Goal: Task Accomplishment & Management: Manage account settings

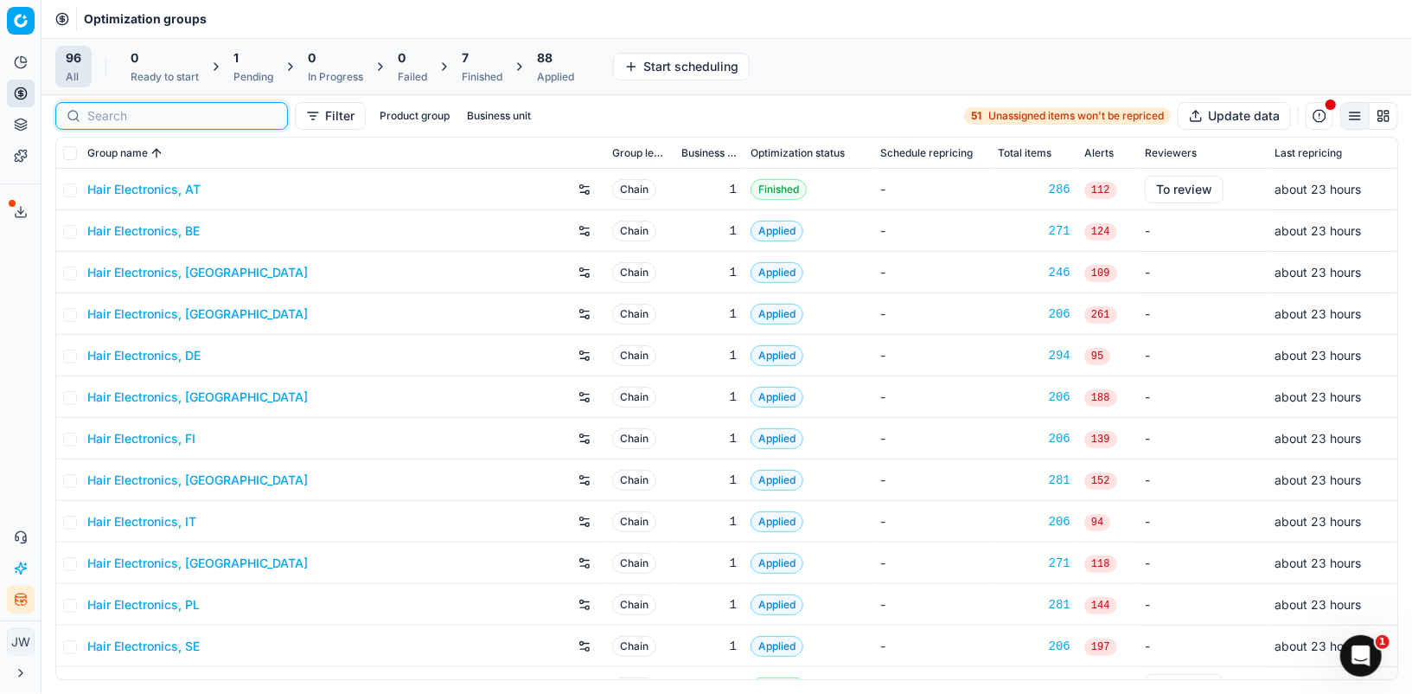
click at [101, 109] on input at bounding box center [181, 115] width 189 height 17
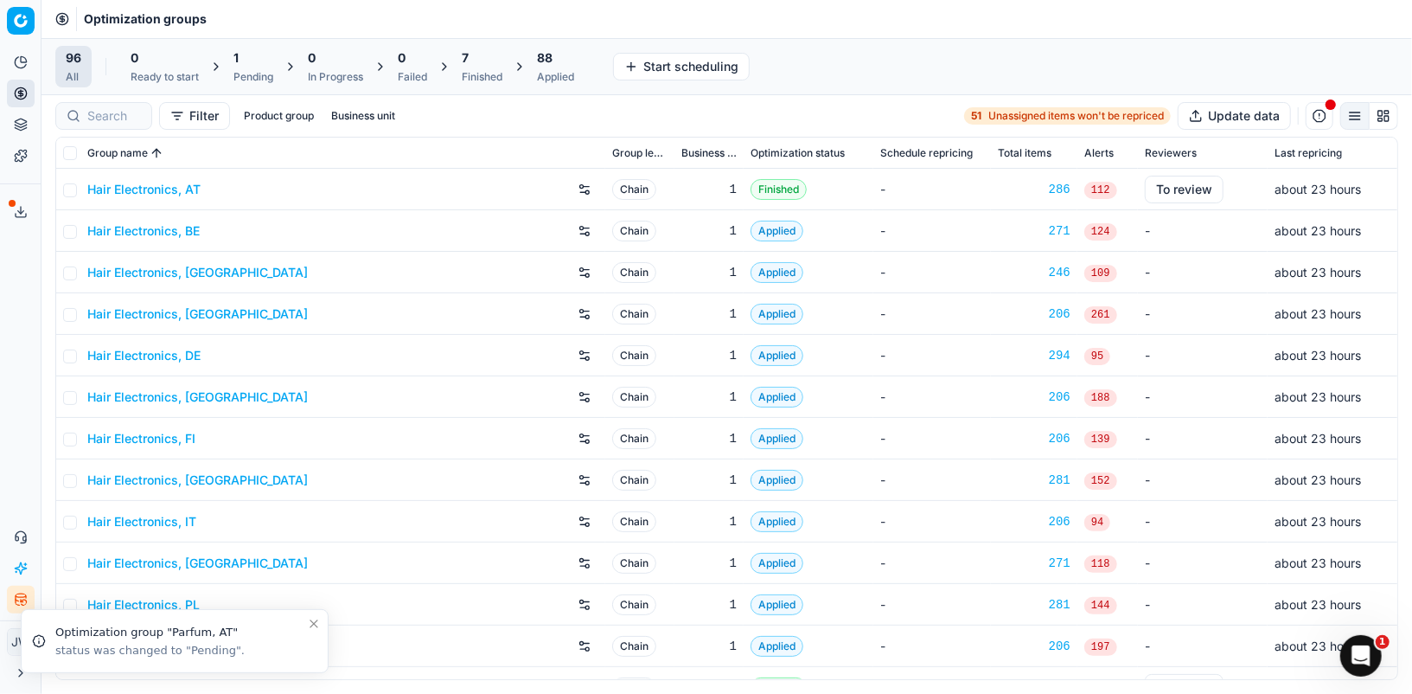
click at [560, 72] on div "Applied" at bounding box center [555, 77] width 37 height 14
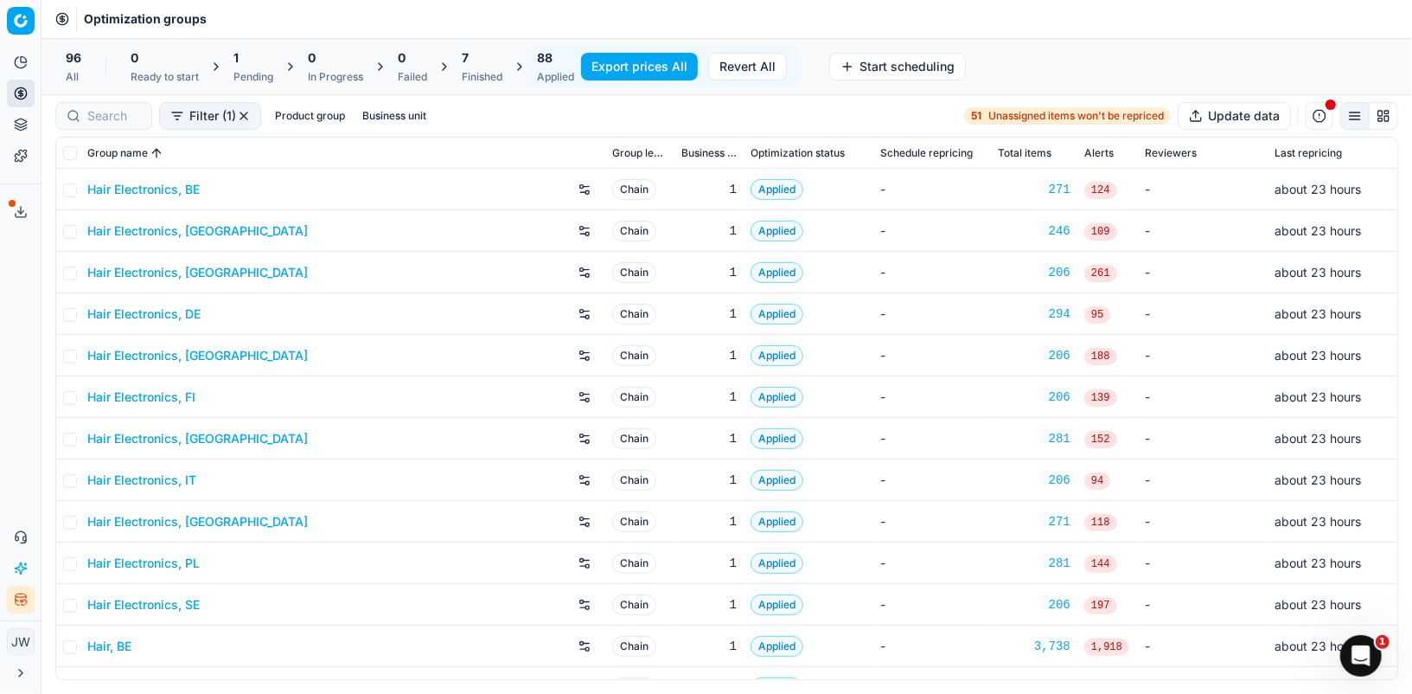
click at [759, 67] on button "Revert All" at bounding box center [747, 67] width 79 height 28
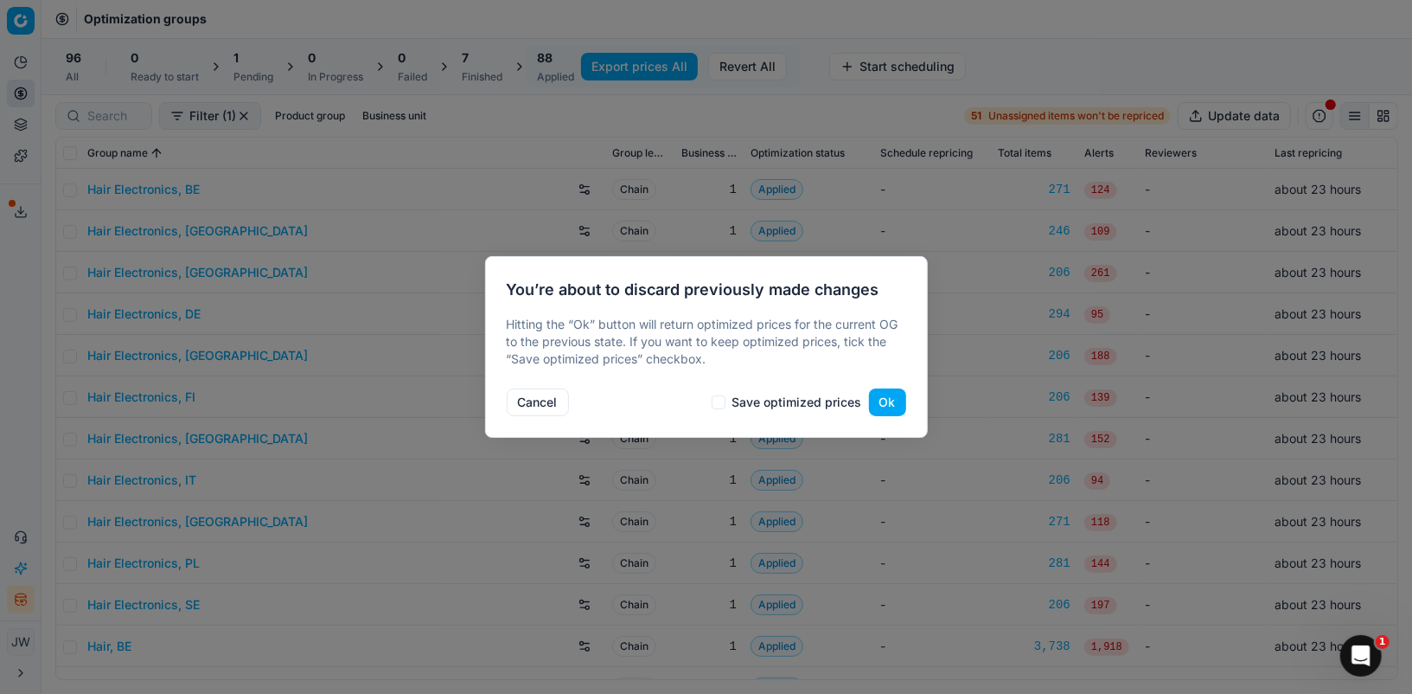
click at [887, 401] on button "Ok" at bounding box center [887, 402] width 37 height 28
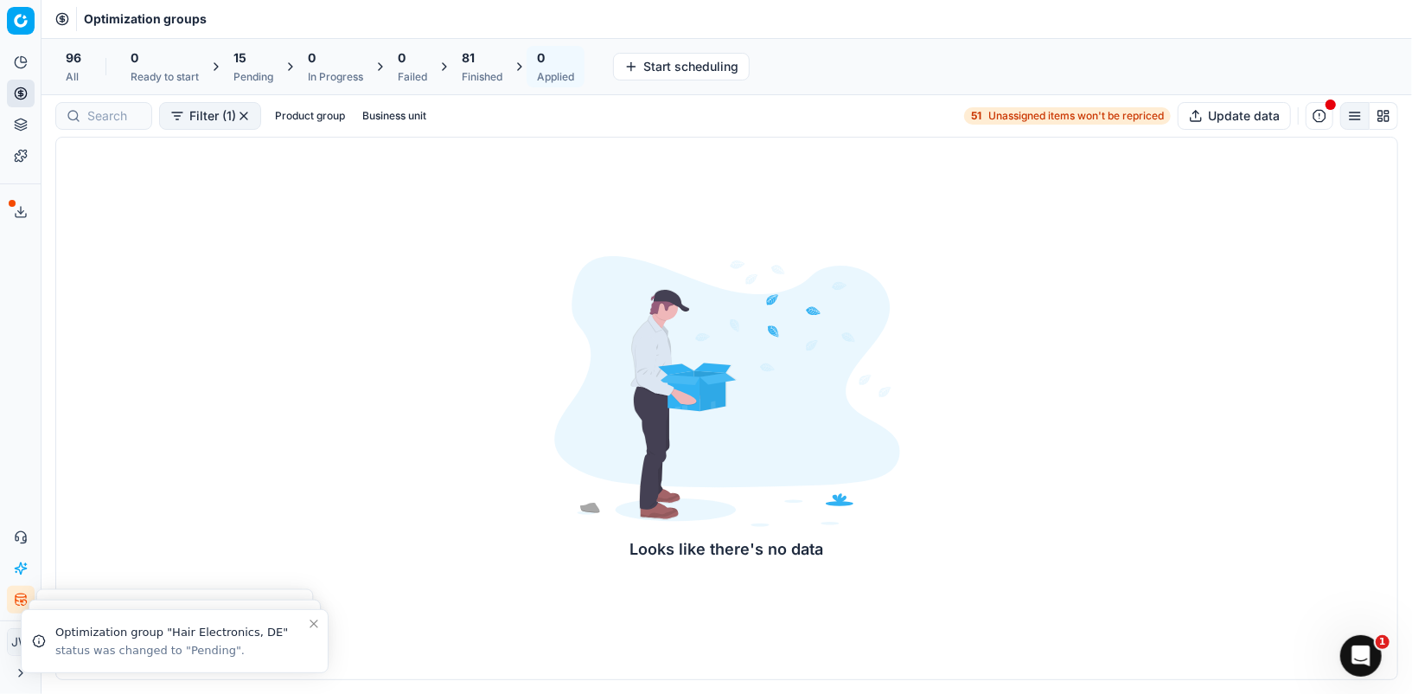
click at [483, 74] on div "Finished" at bounding box center [482, 77] width 41 height 14
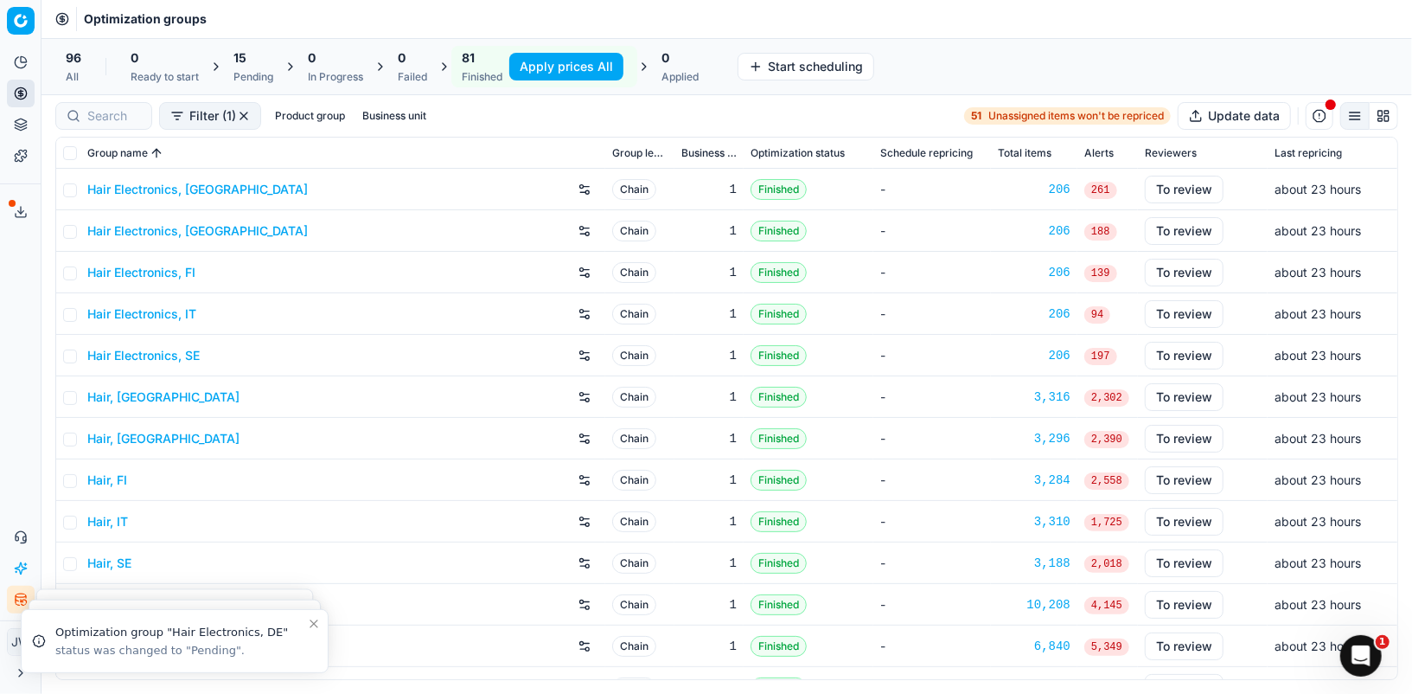
click at [253, 79] on div "Pending" at bounding box center [254, 77] width 40 height 14
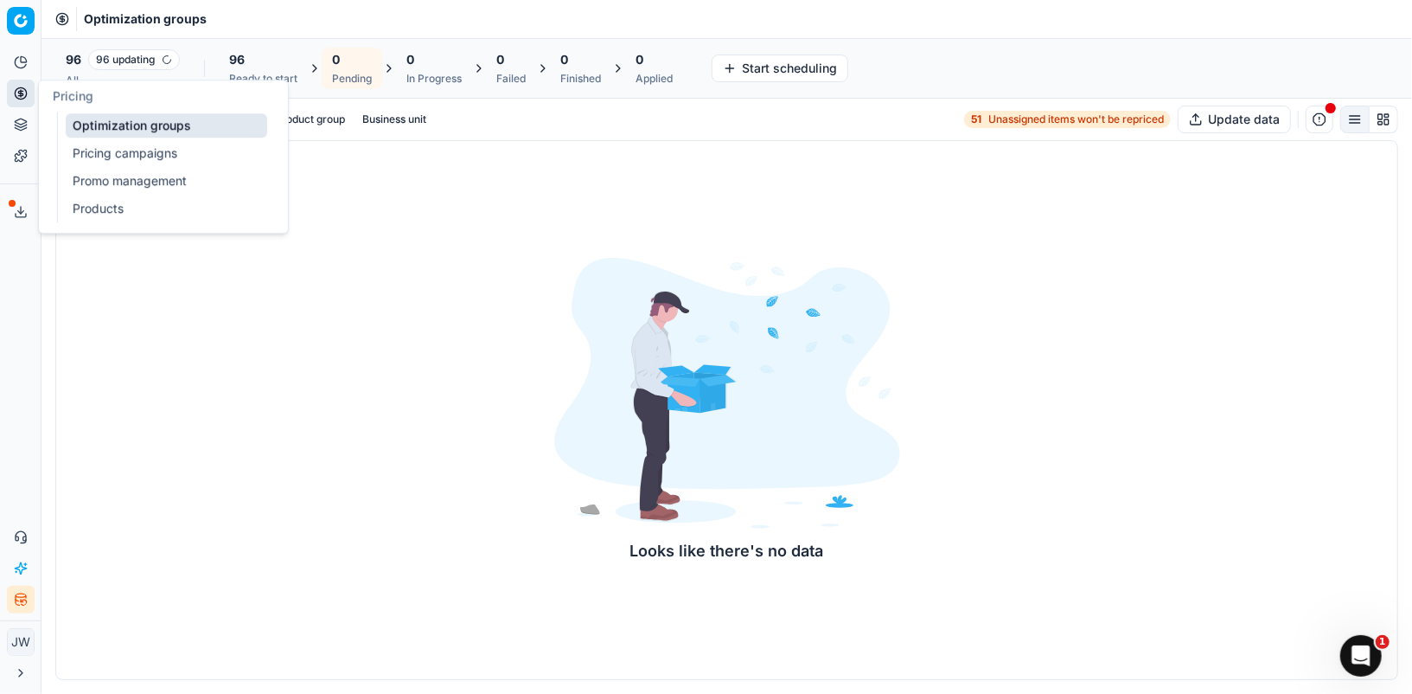
click at [23, 90] on icon at bounding box center [21, 93] width 14 height 14
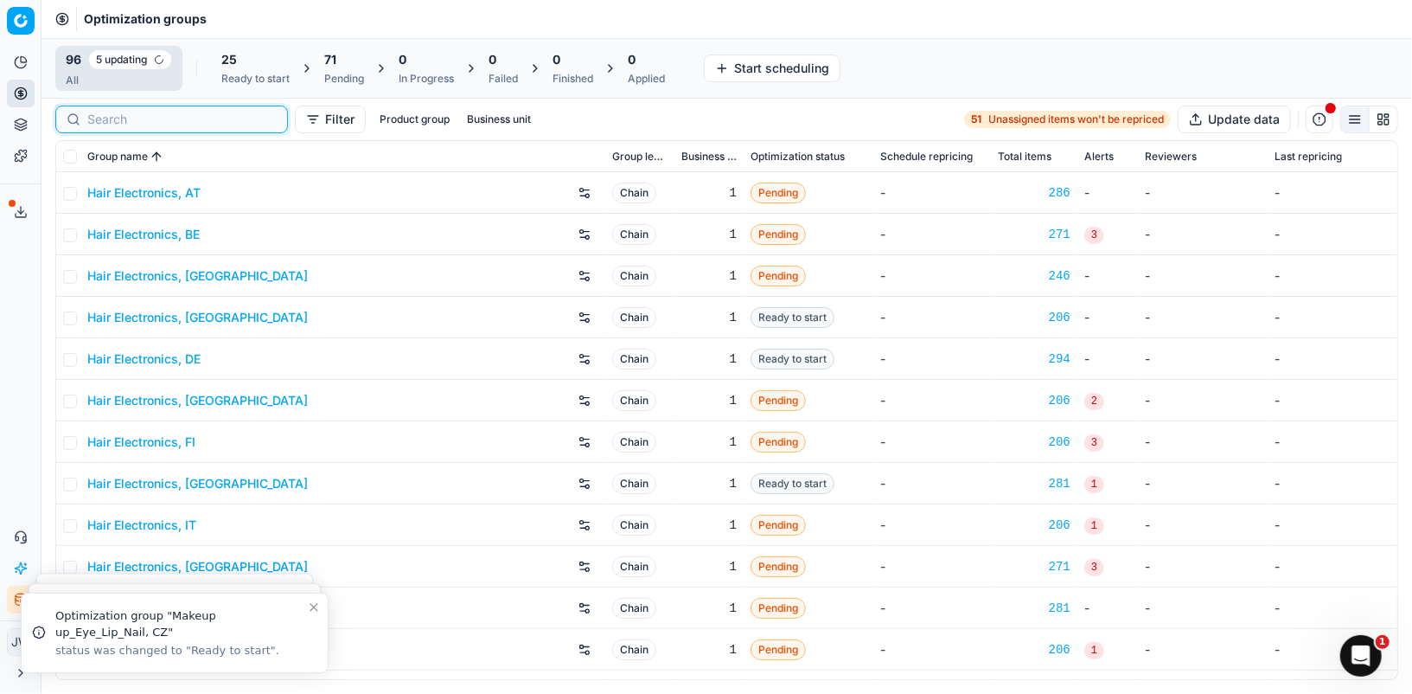
click at [120, 120] on input at bounding box center [181, 119] width 189 height 17
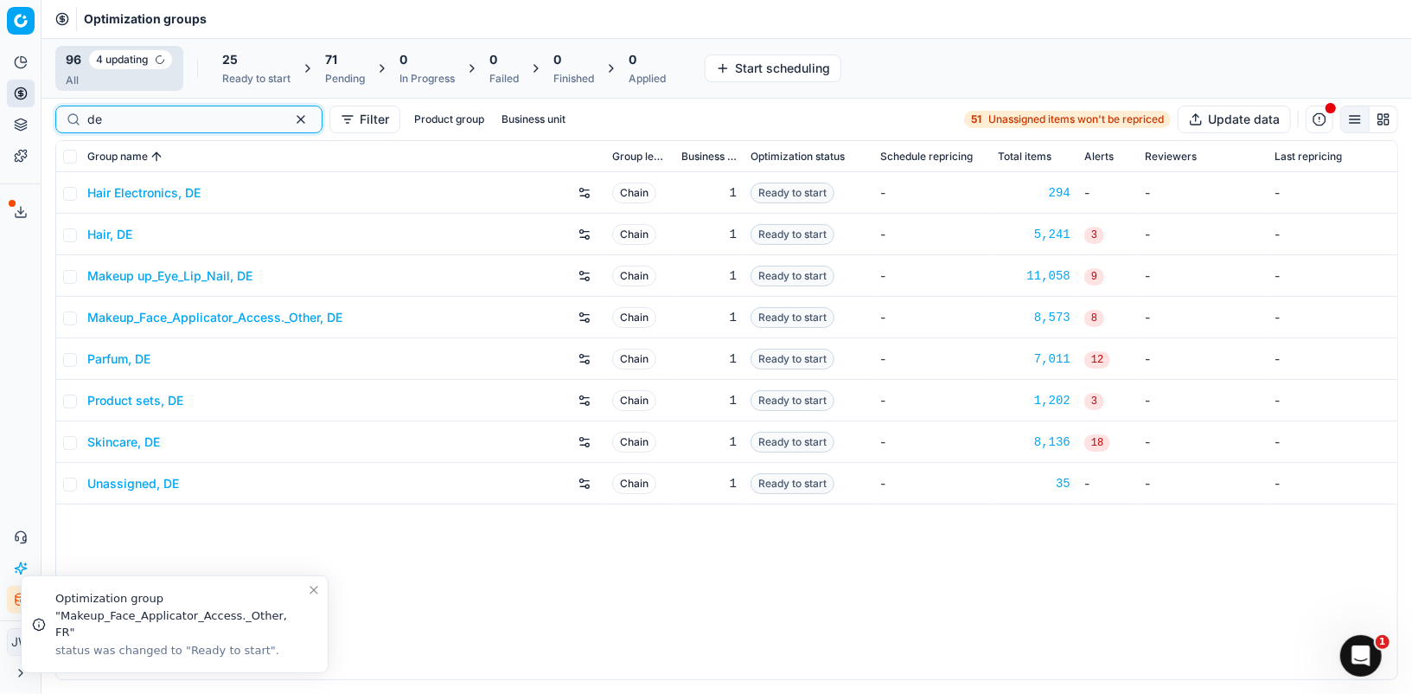
type input "d"
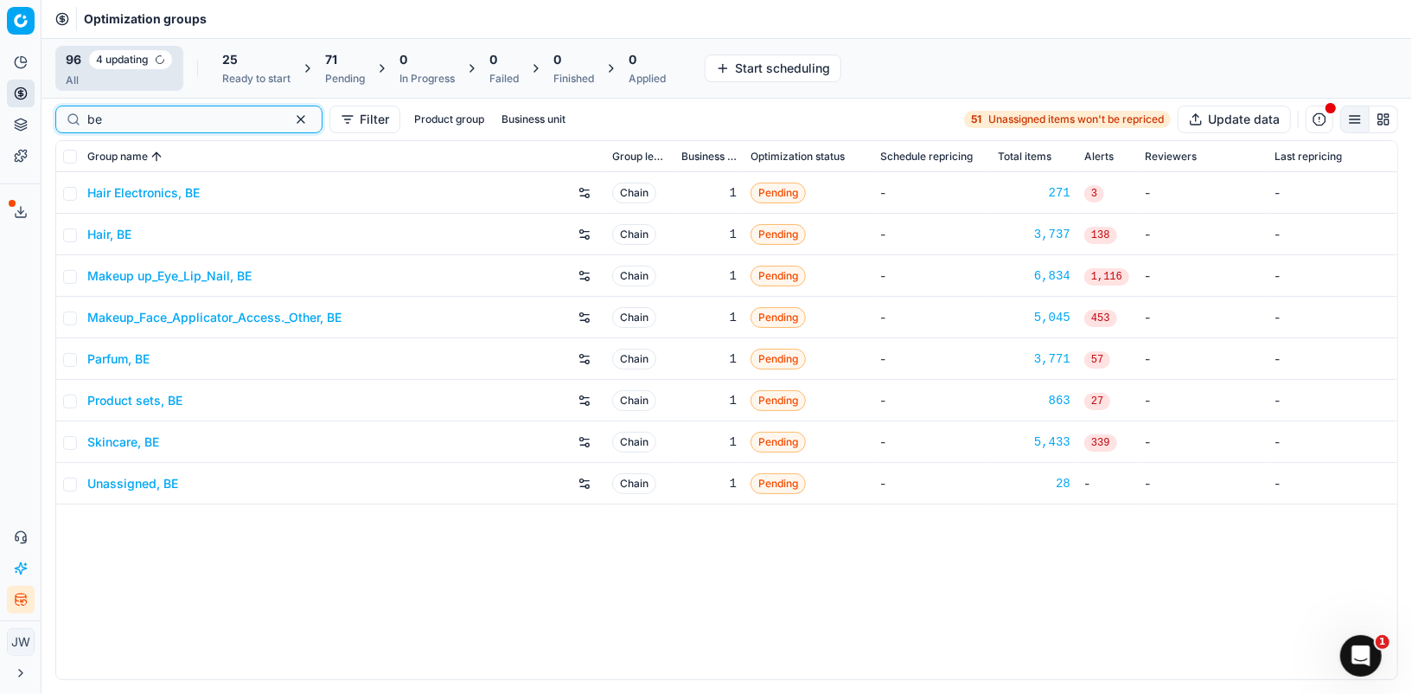
type input "be"
click at [141, 195] on link "Hair Electronics, BE" at bounding box center [143, 192] width 112 height 17
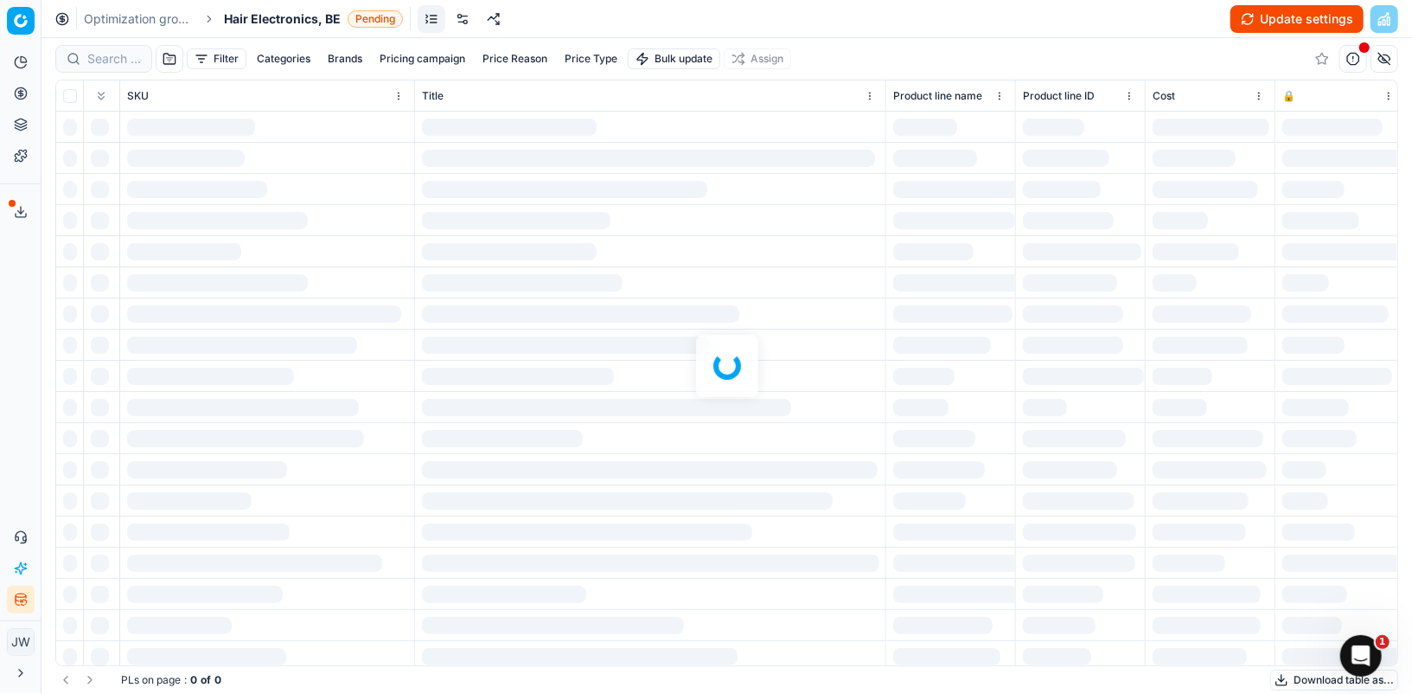
click at [458, 10] on link at bounding box center [463, 19] width 28 height 28
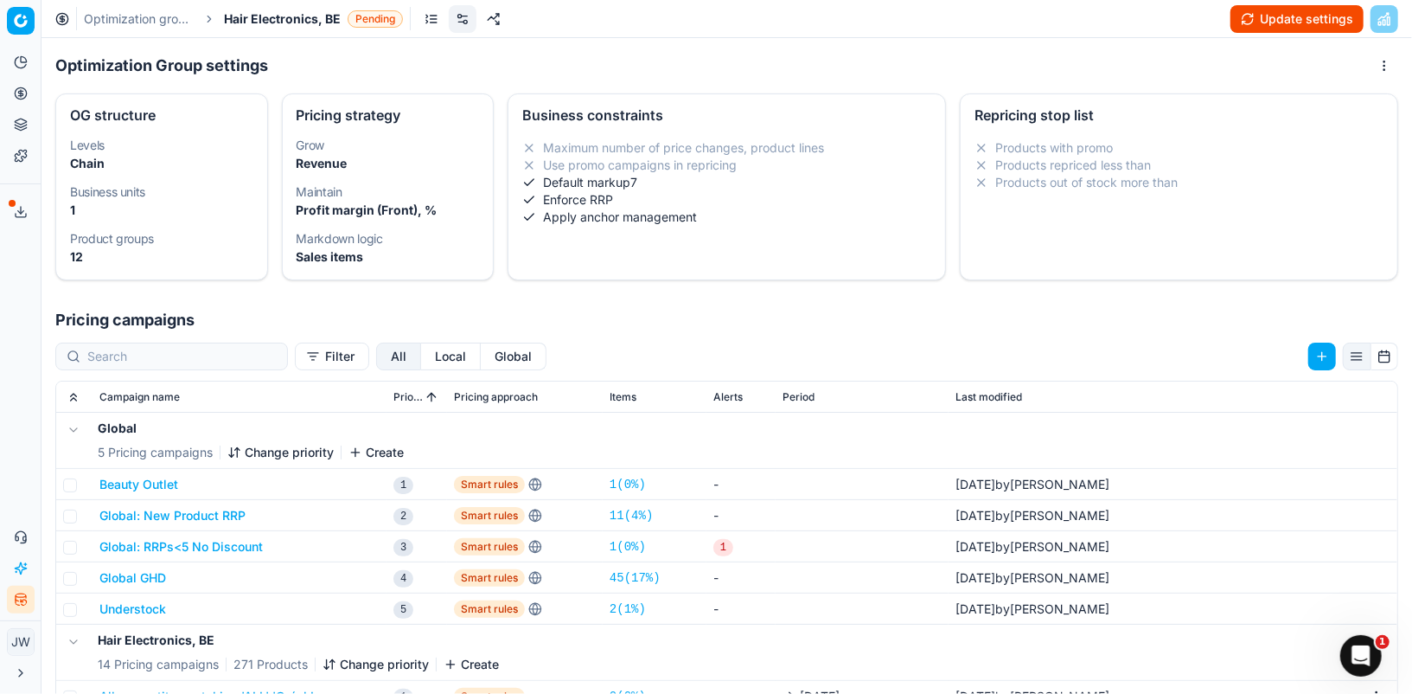
click at [421, 366] on button "Local" at bounding box center [451, 356] width 60 height 28
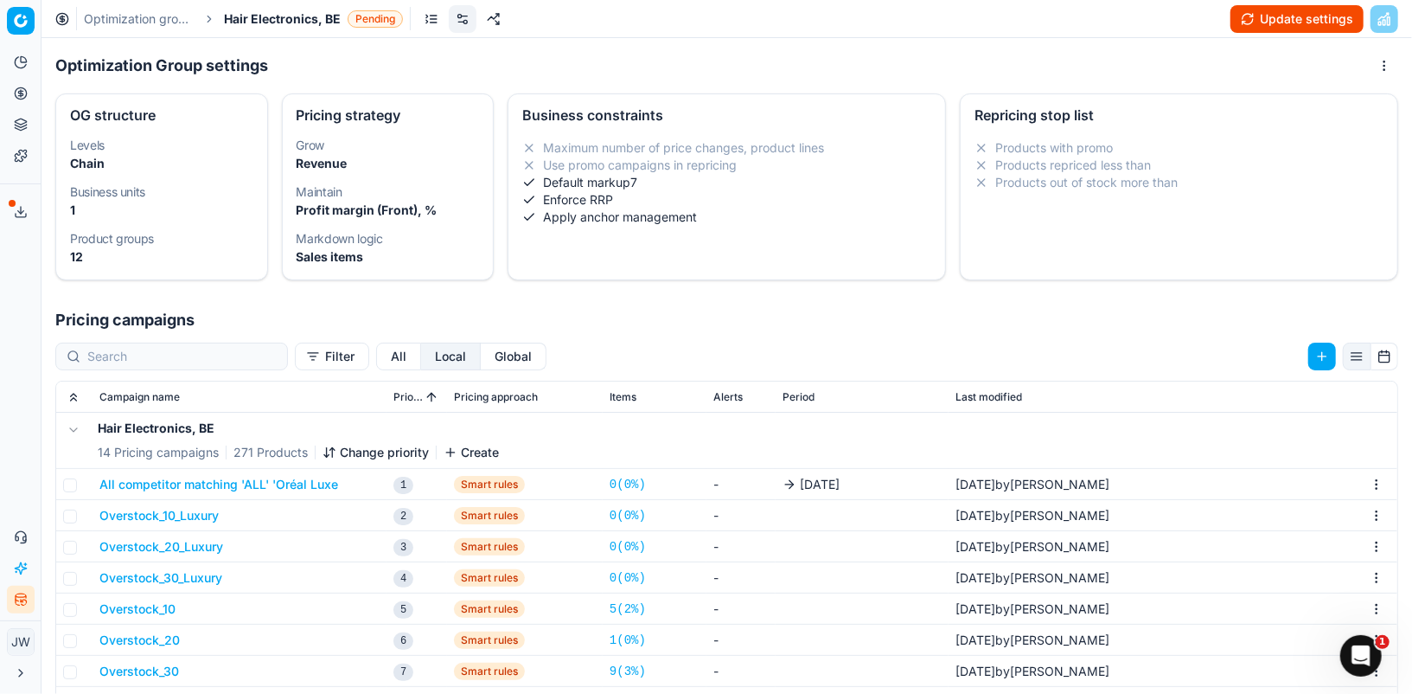
click at [808, 481] on span "[DATE]" at bounding box center [820, 484] width 40 height 17
click at [182, 483] on button "All competitor matching 'ALL' 'Oréal Luxe" at bounding box center [218, 484] width 239 height 17
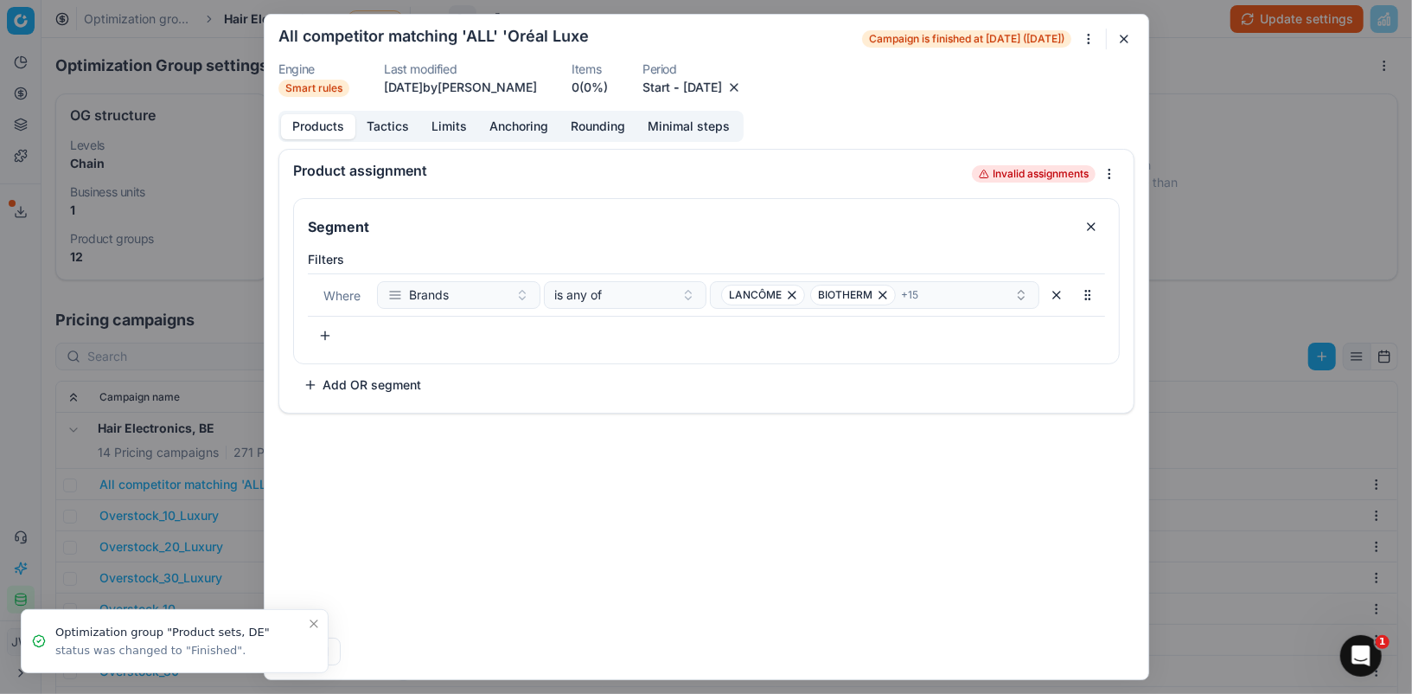
click at [670, 93] on button "Start" at bounding box center [657, 87] width 28 height 17
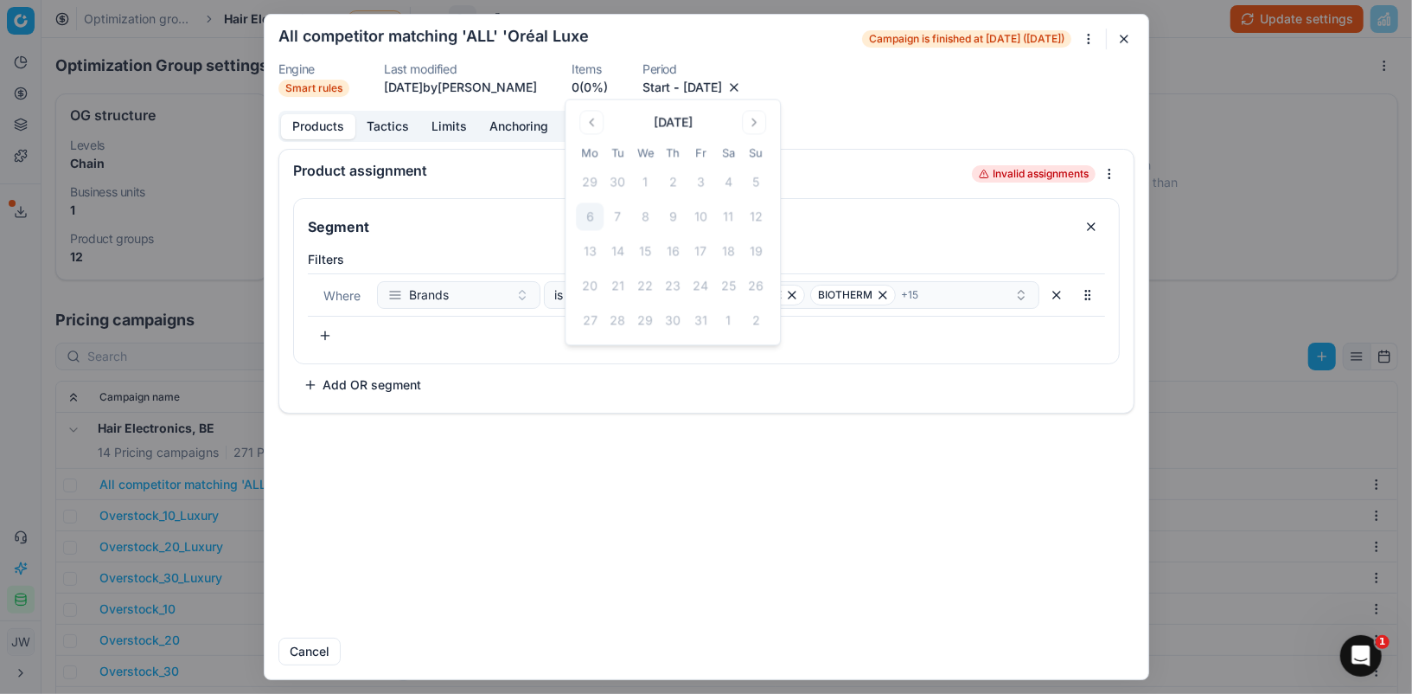
click at [812, 93] on dl "Engine Smart rules Last modified [DATE] by [PERSON_NAME] Items 0 (0%) Period St…" at bounding box center [706, 80] width 856 height 34
click at [722, 83] on button "[DATE]" at bounding box center [702, 87] width 39 height 17
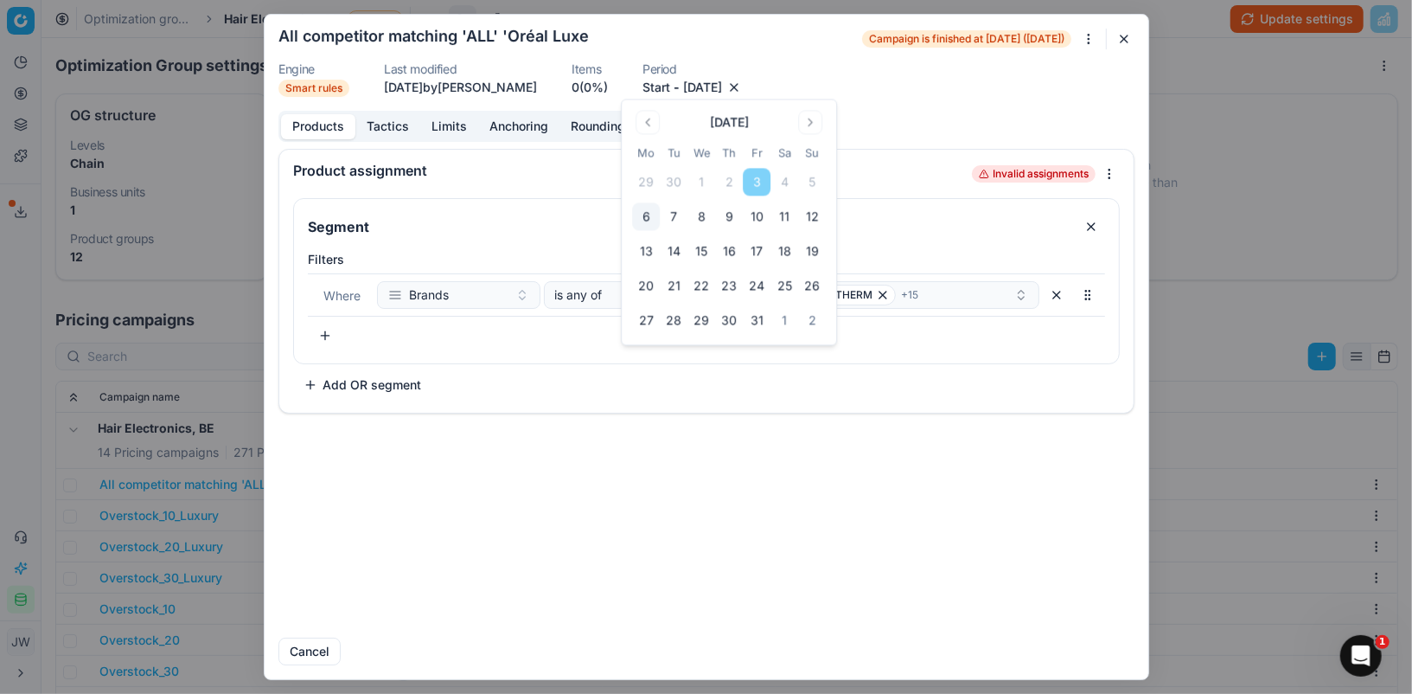
click at [842, 73] on dl "Engine Smart rules Last modified [DATE] by [PERSON_NAME] Items 0 (0%) Period St…" at bounding box center [706, 80] width 856 height 34
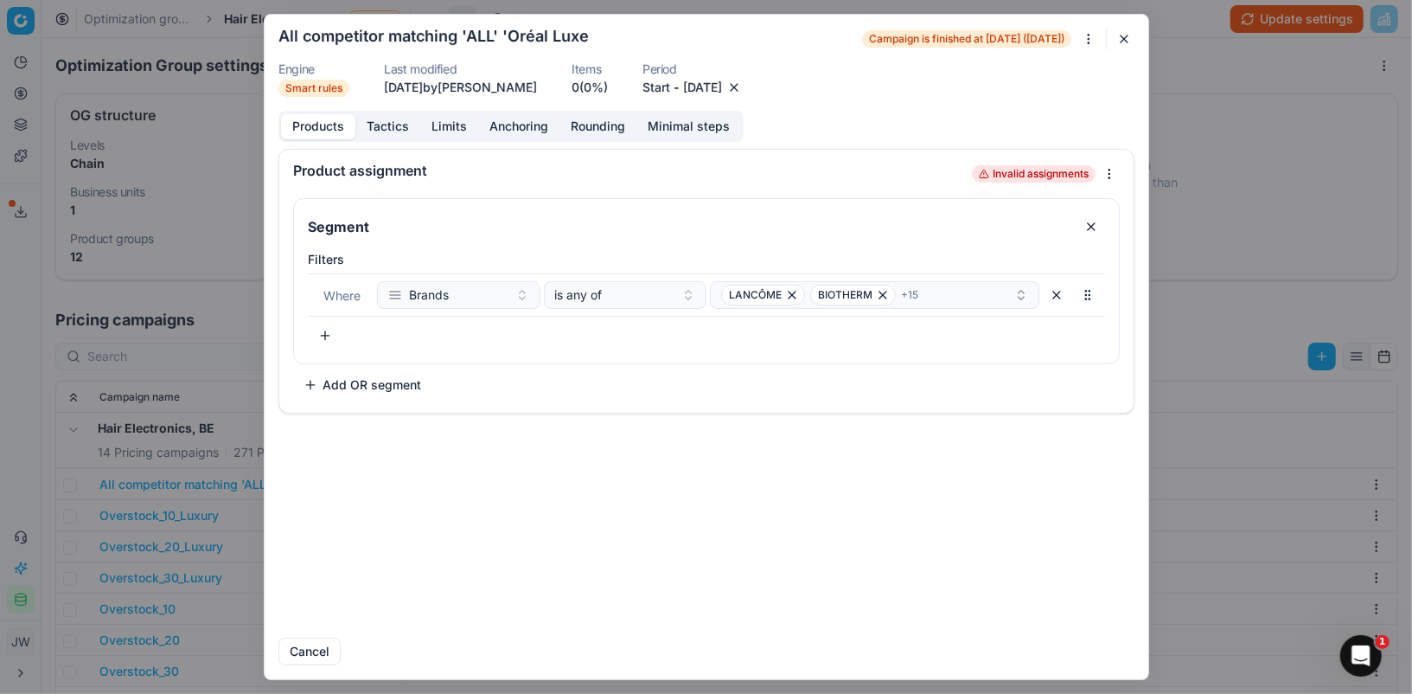
click at [743, 86] on button "button" at bounding box center [734, 87] width 17 height 17
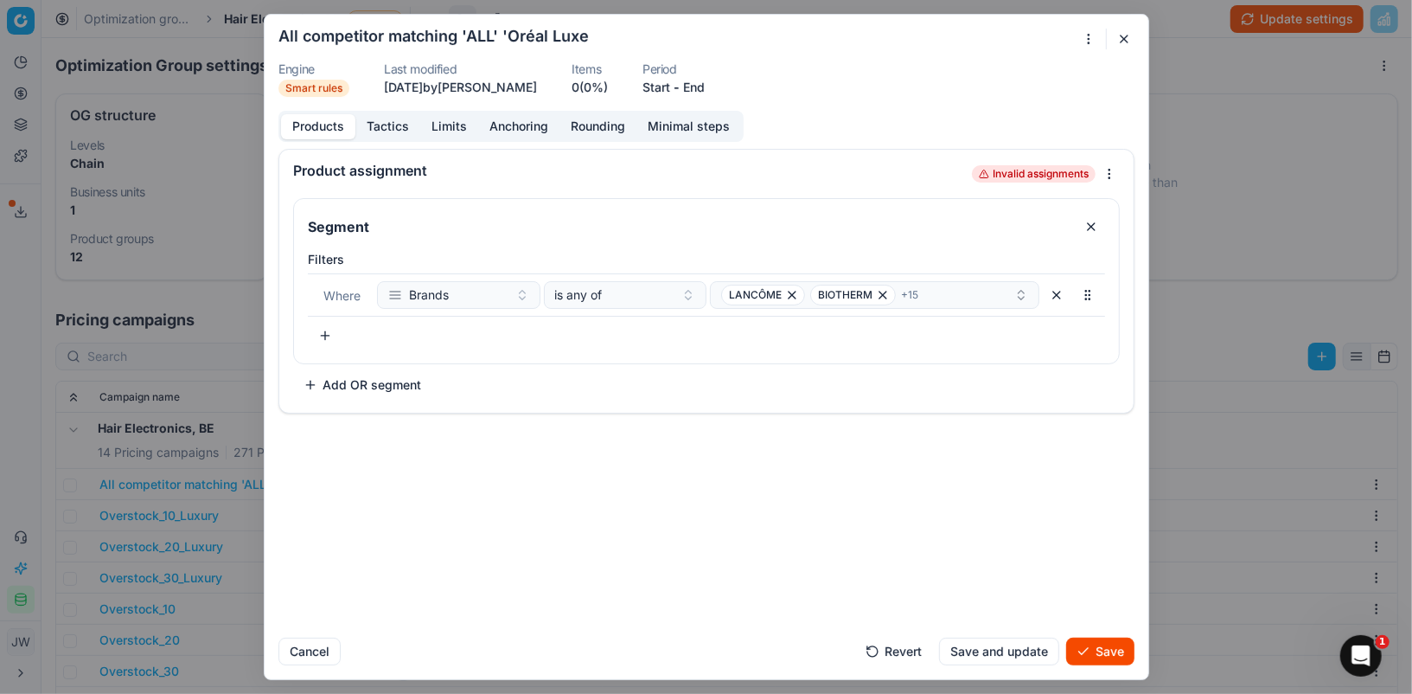
click at [1104, 643] on button "Save" at bounding box center [1100, 651] width 68 height 28
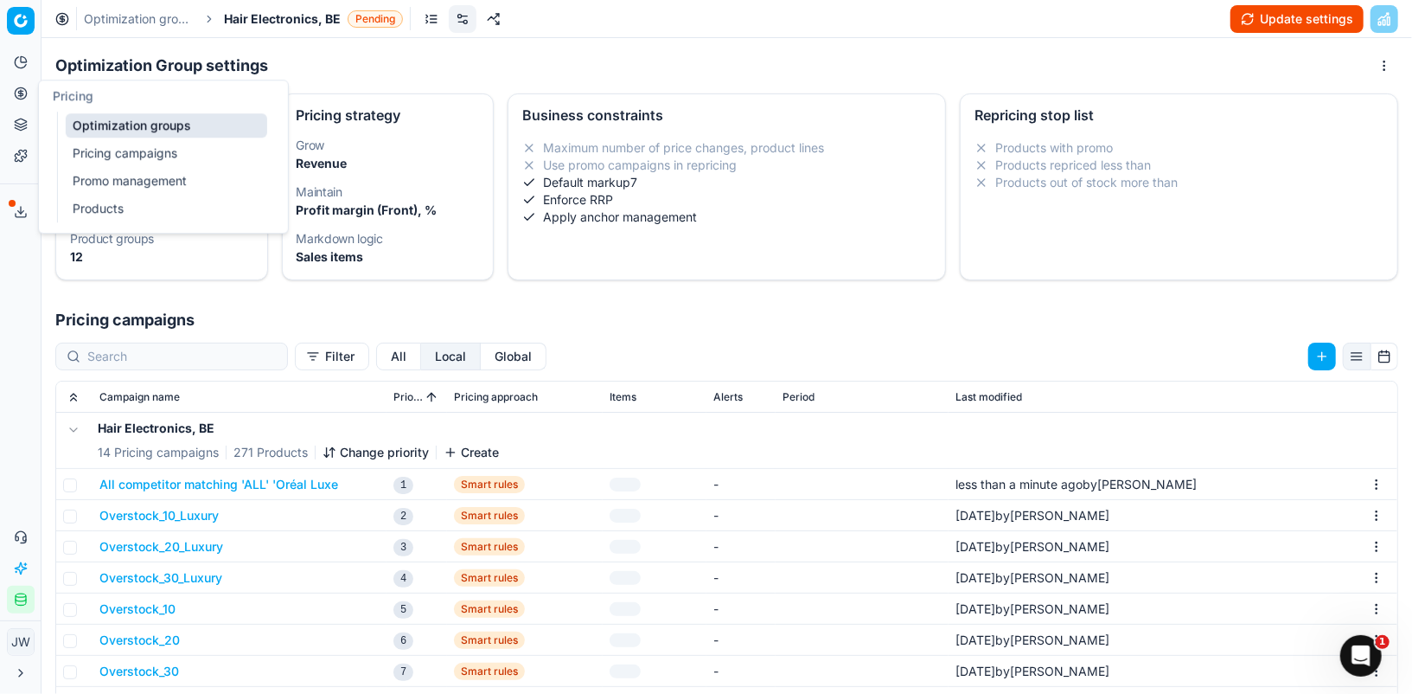
click at [128, 125] on link "Optimization groups" at bounding box center [167, 125] width 202 height 24
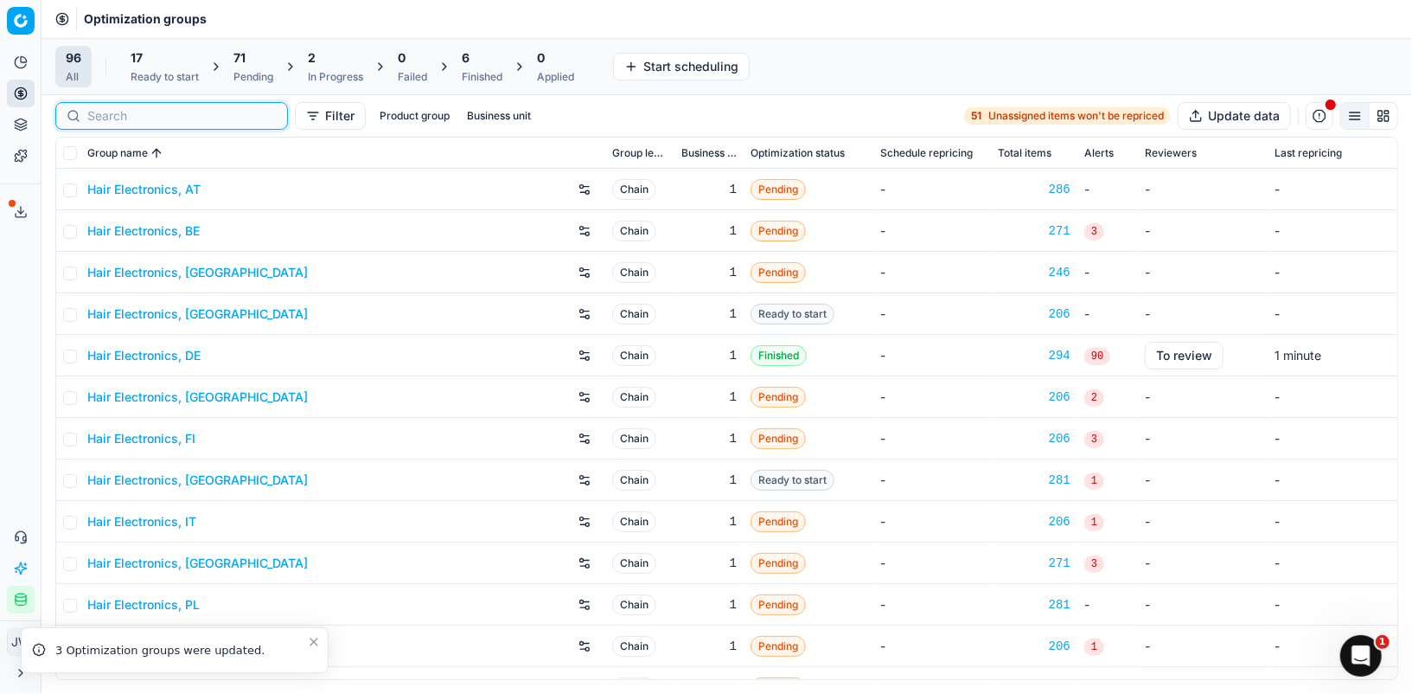
click at [115, 114] on input at bounding box center [181, 115] width 189 height 17
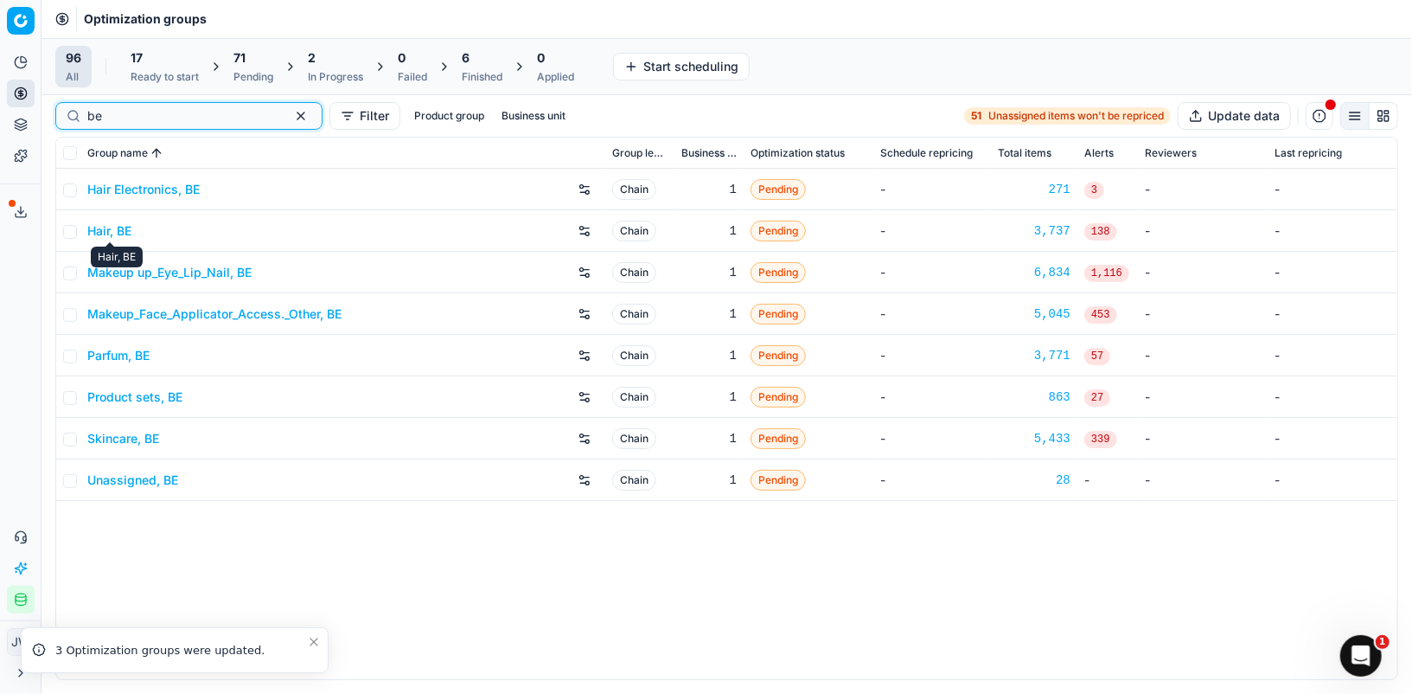
type input "be"
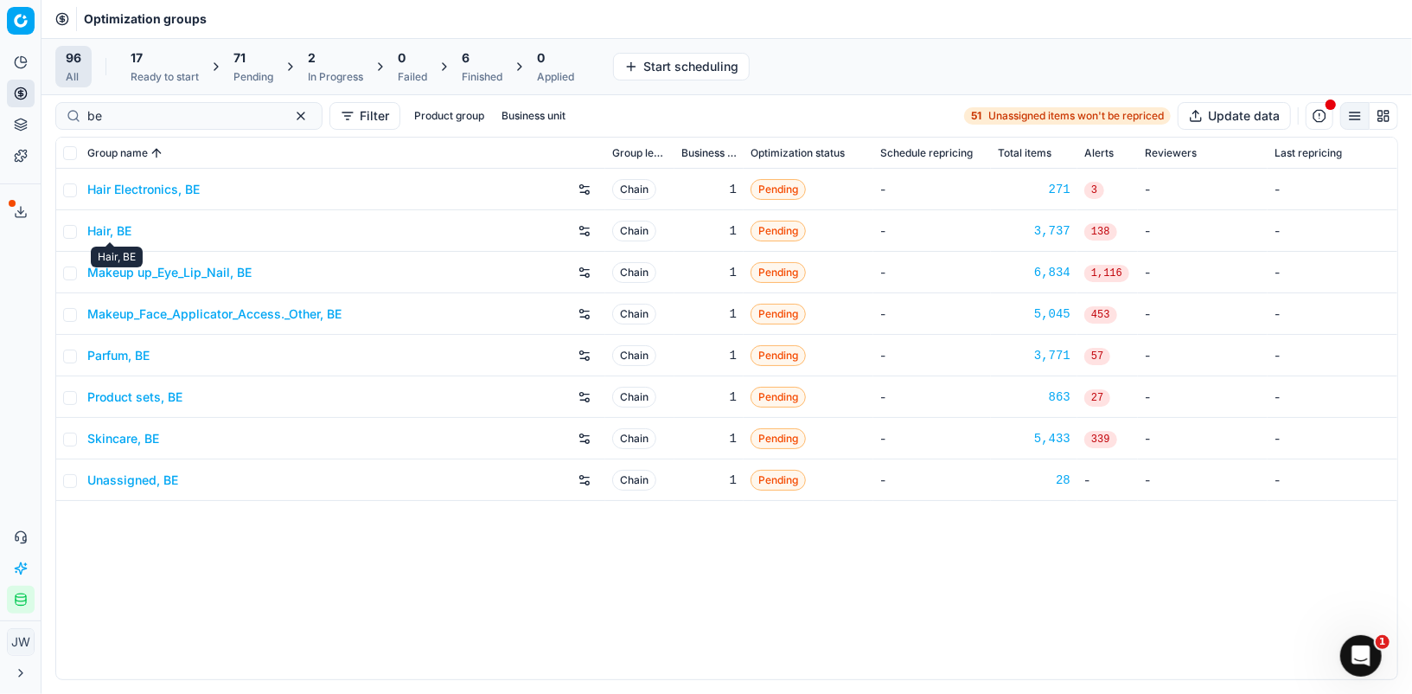
click at [124, 226] on link "Hair, BE" at bounding box center [109, 230] width 44 height 17
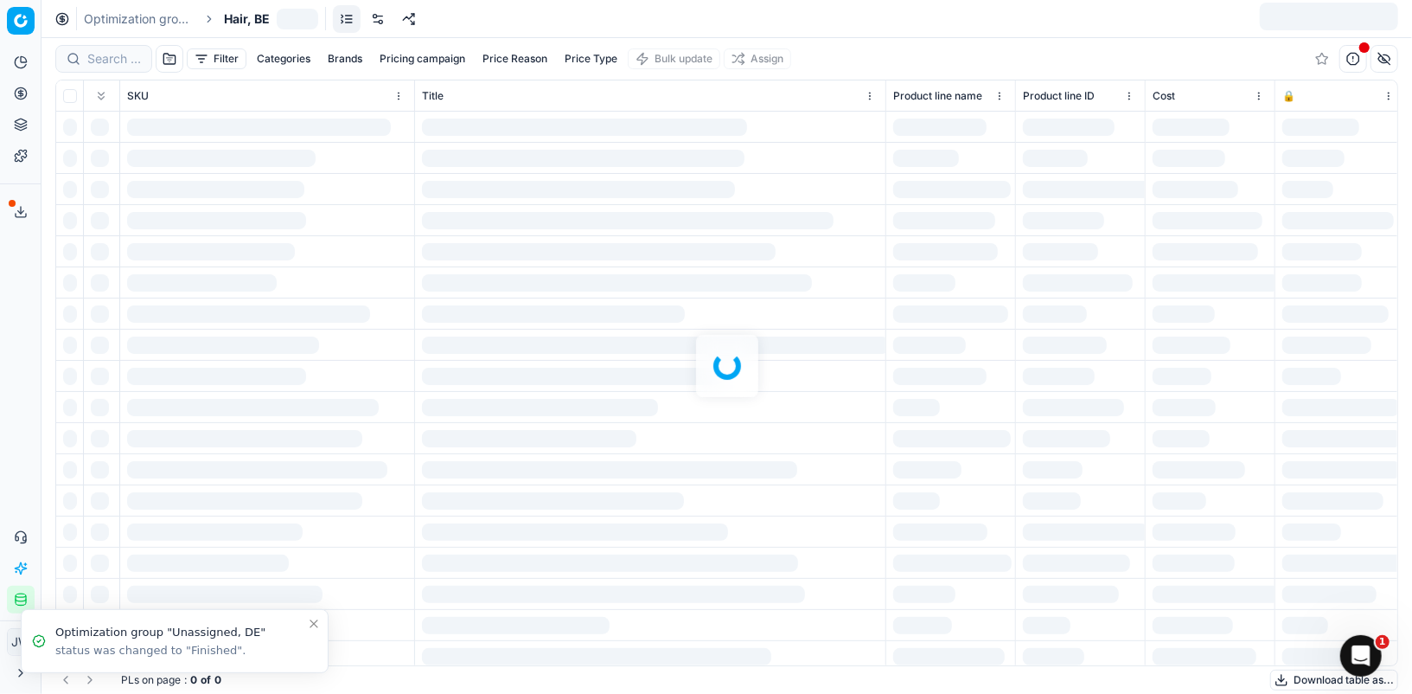
click at [377, 23] on link at bounding box center [378, 19] width 28 height 28
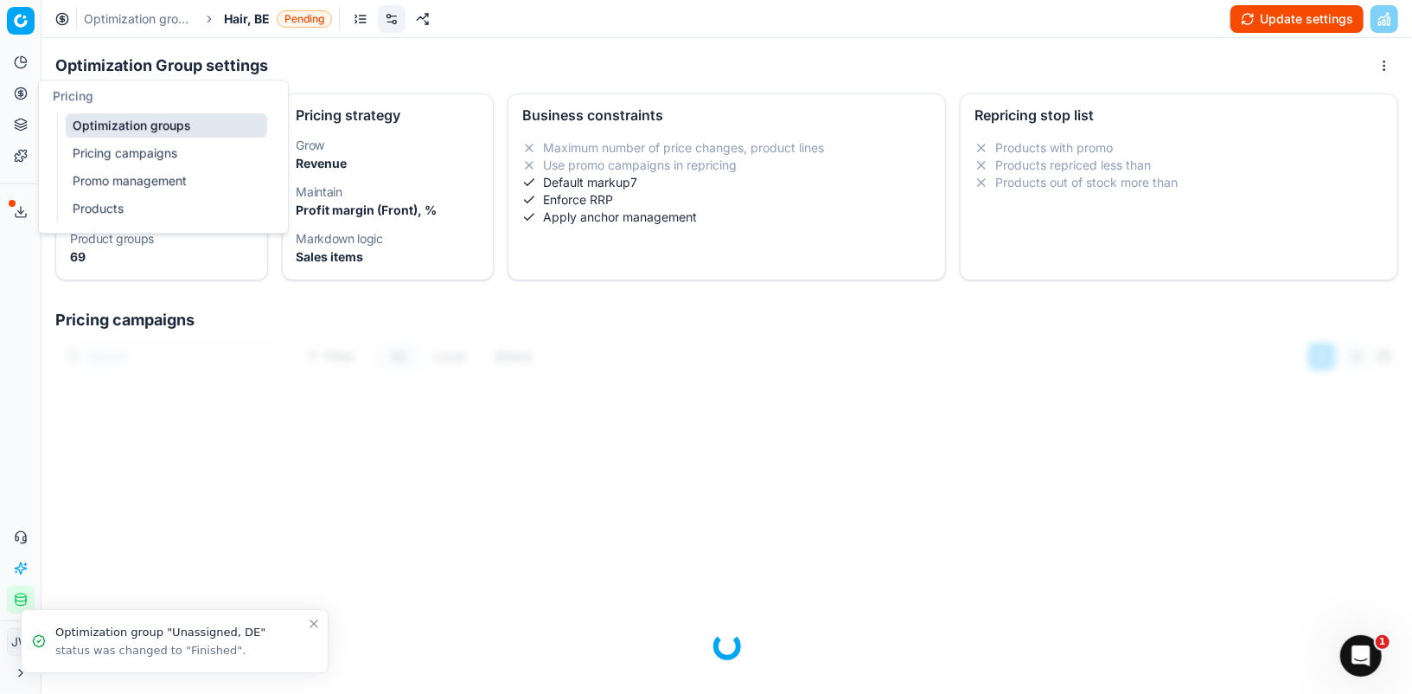
click at [23, 97] on icon at bounding box center [21, 93] width 14 height 14
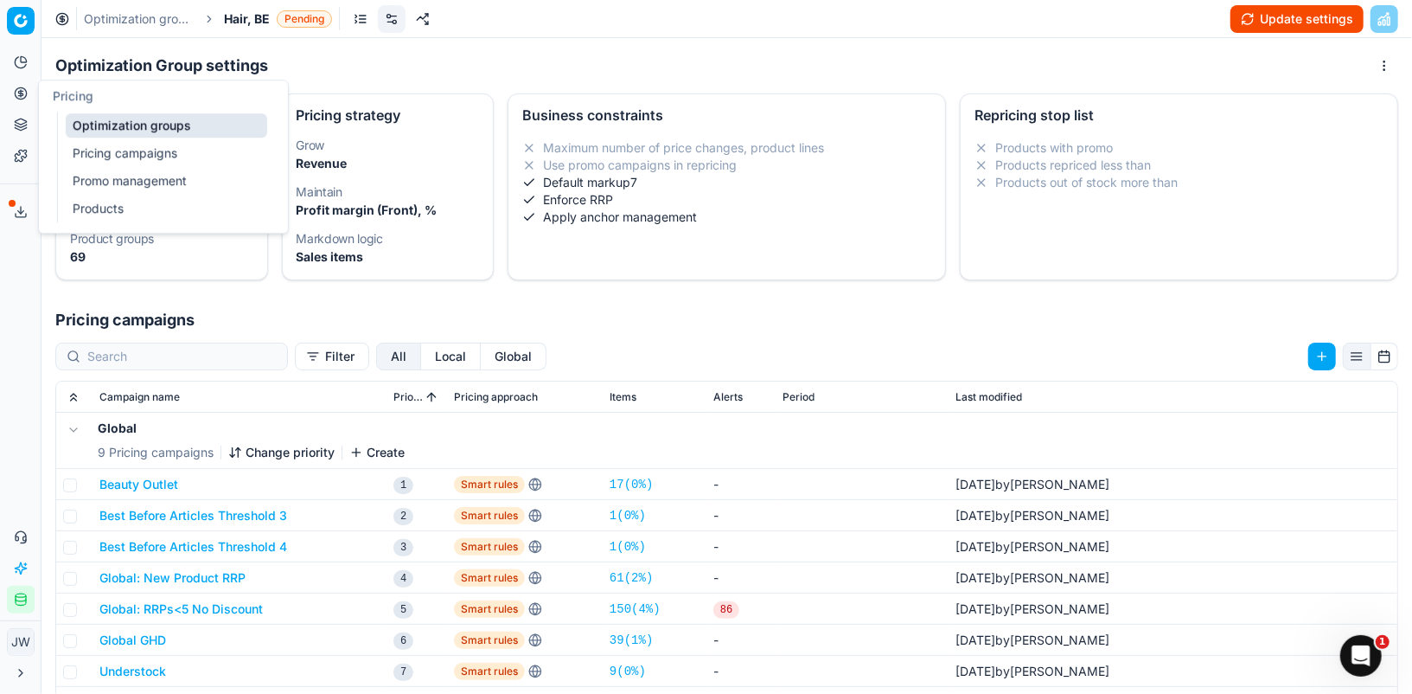
click at [93, 125] on link "Optimization groups" at bounding box center [167, 125] width 202 height 24
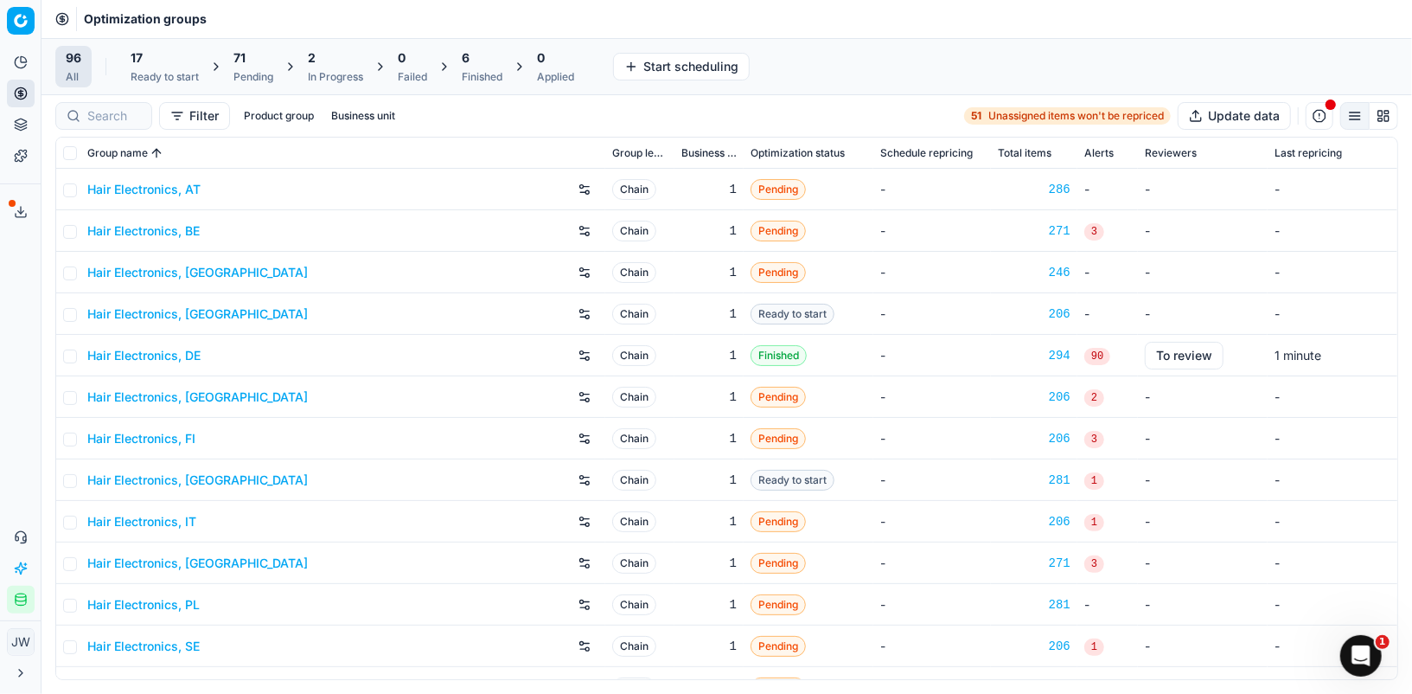
click at [343, 71] on div "In Progress" at bounding box center [335, 77] width 55 height 14
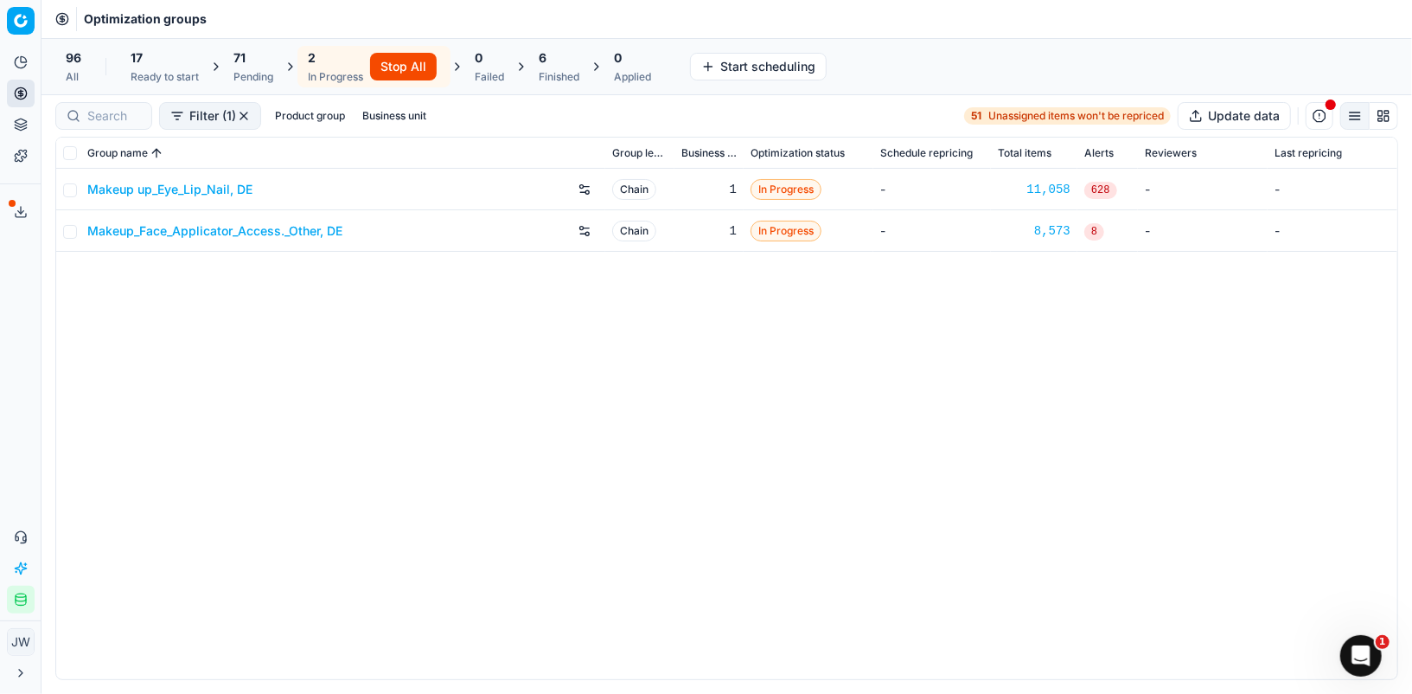
click at [269, 81] on div "Pending" at bounding box center [254, 77] width 40 height 14
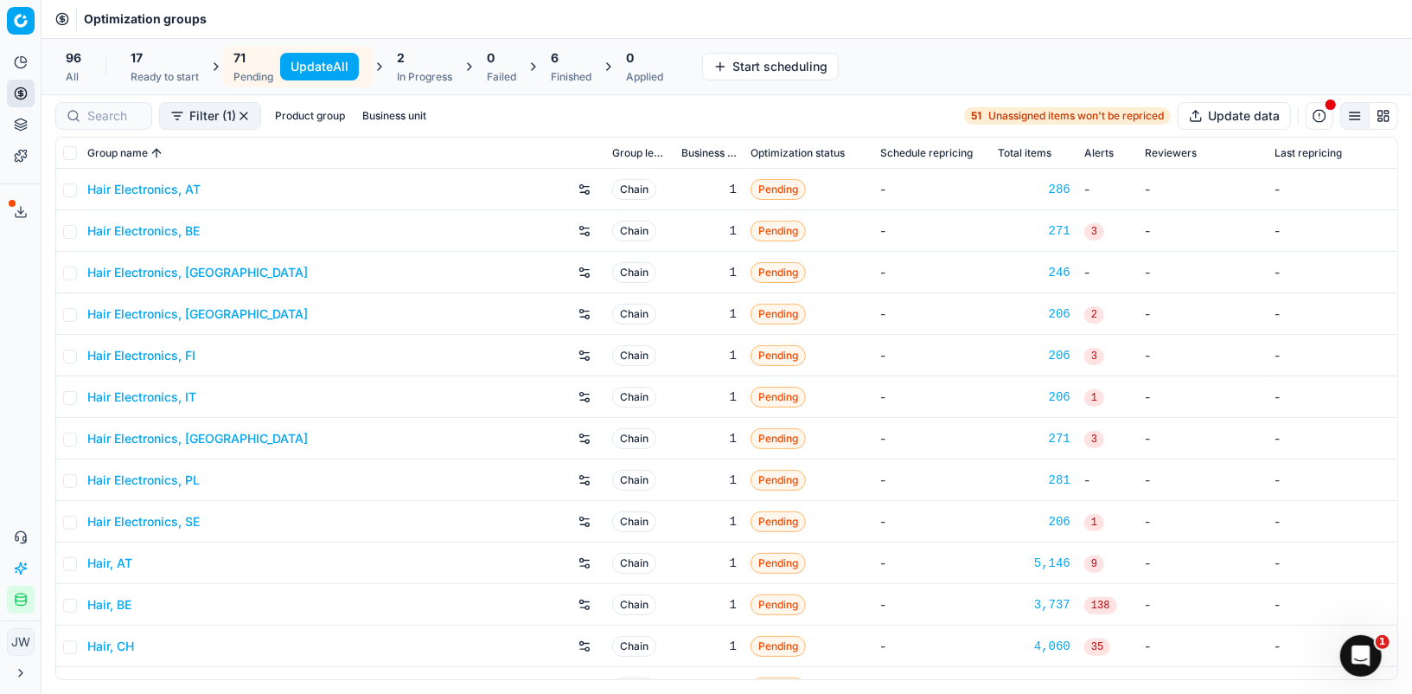
click at [101, 124] on div at bounding box center [103, 116] width 97 height 28
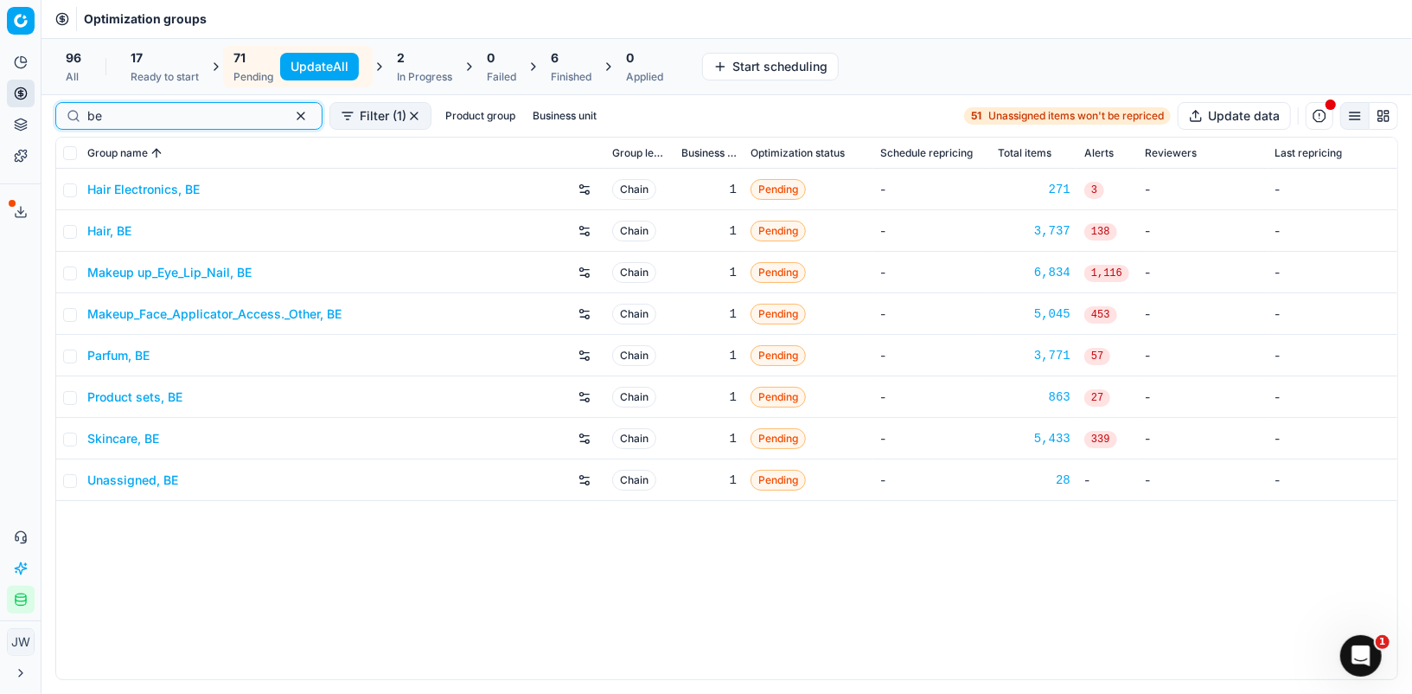
type input "be"
click at [117, 226] on link "Hair, BE" at bounding box center [109, 230] width 44 height 17
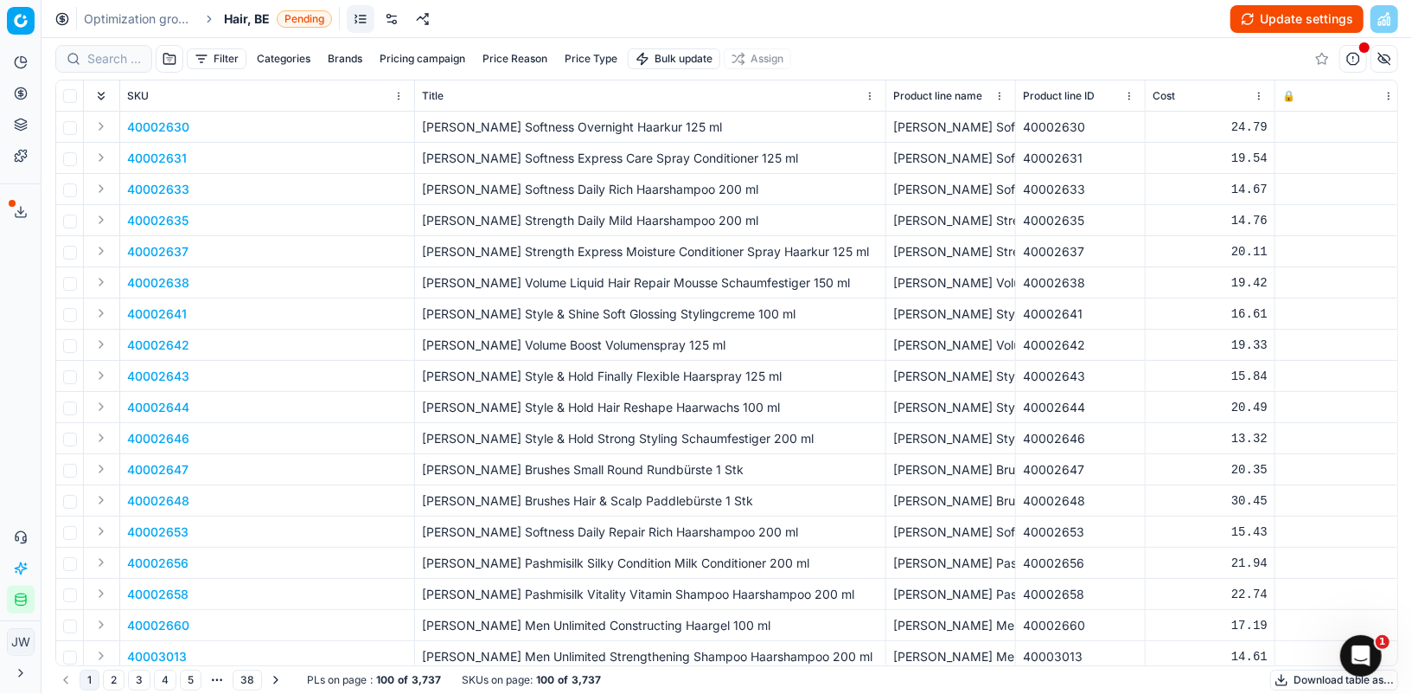
click at [391, 22] on link at bounding box center [392, 19] width 28 height 28
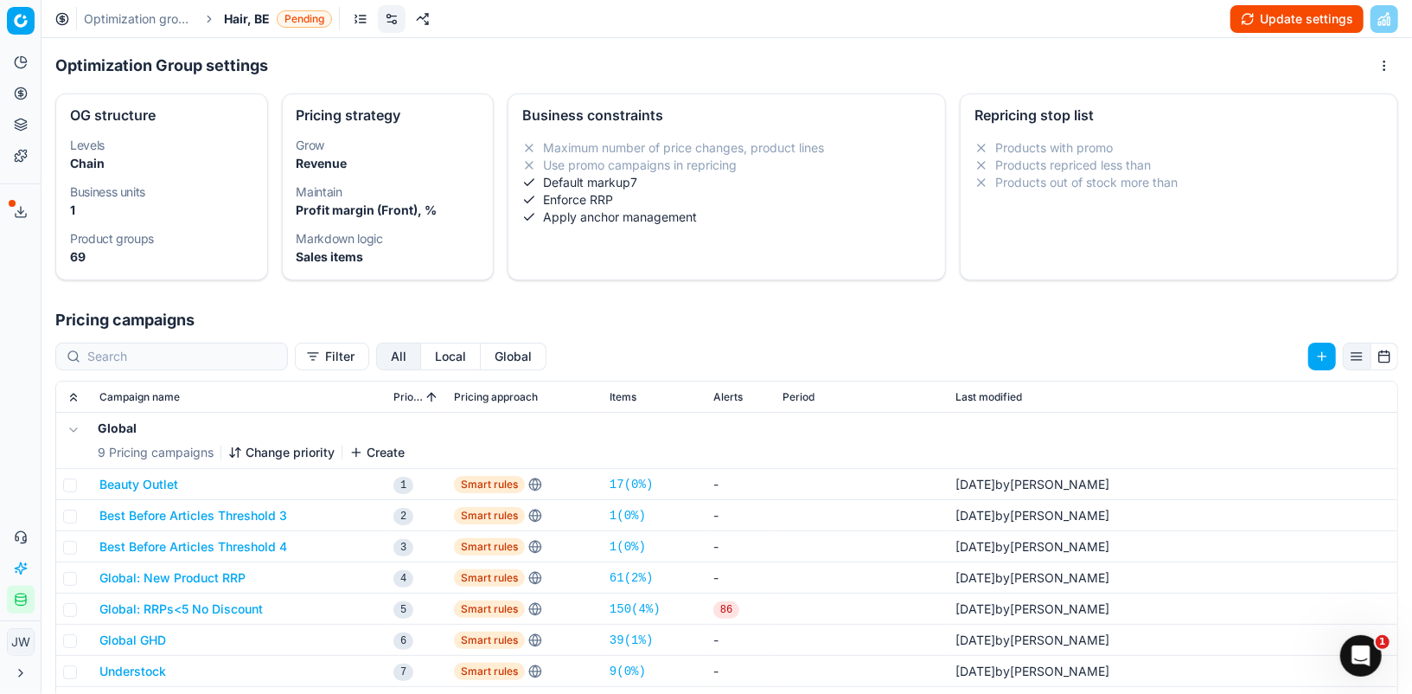
click at [421, 354] on button "Local" at bounding box center [451, 356] width 60 height 28
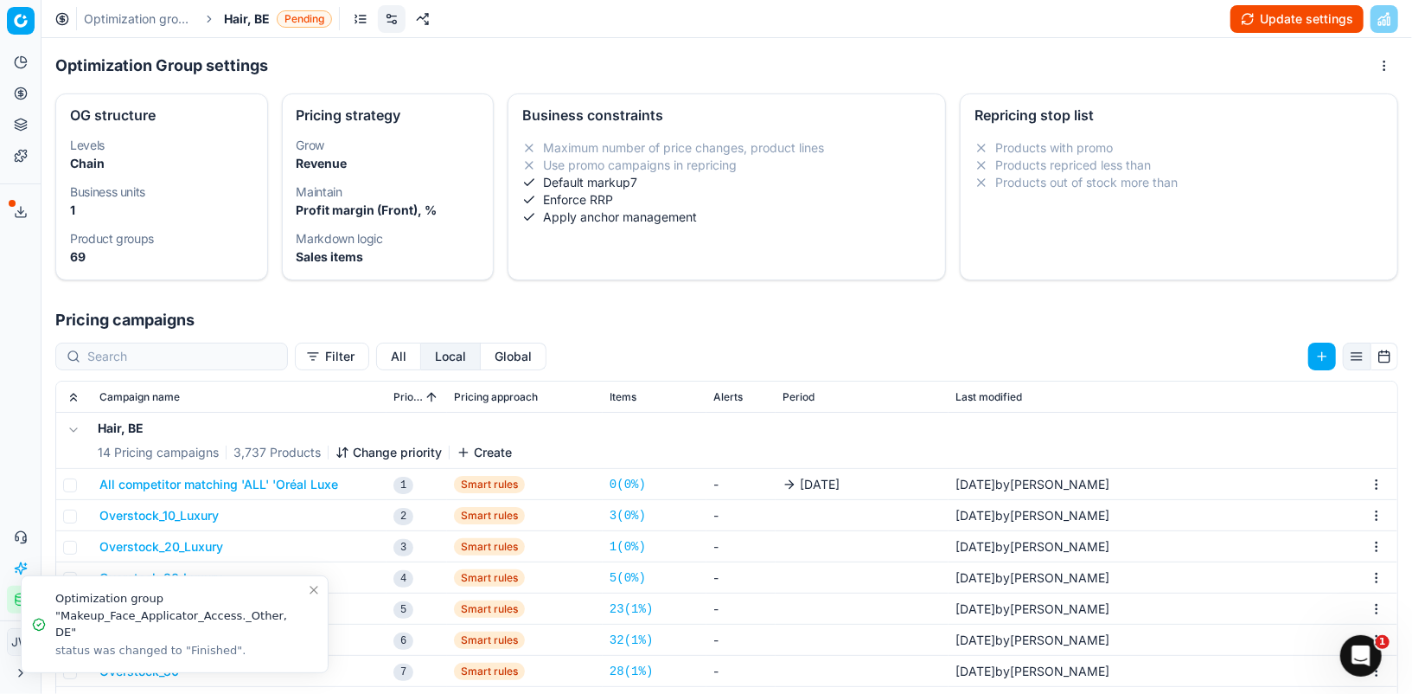
click at [295, 484] on button "All competitor matching 'ALL' 'Oréal Luxe" at bounding box center [218, 484] width 239 height 17
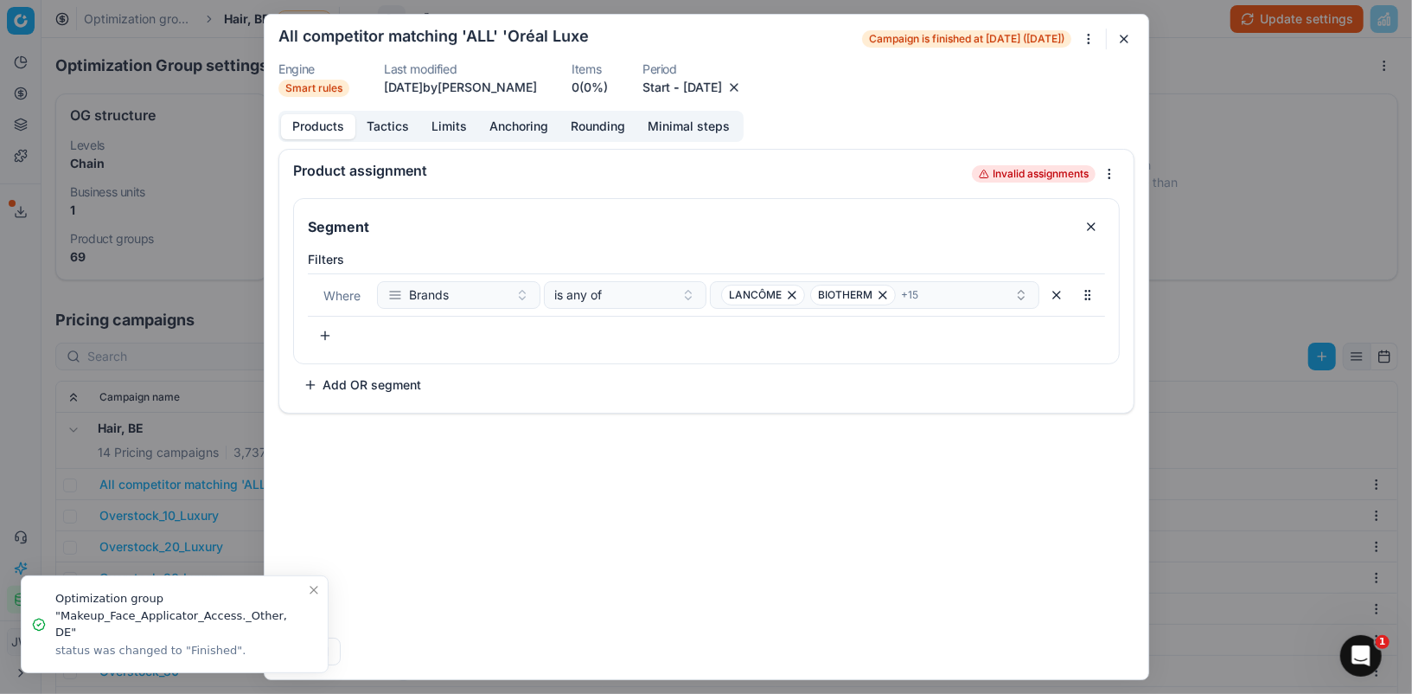
click at [664, 82] on button "Start" at bounding box center [657, 87] width 28 height 17
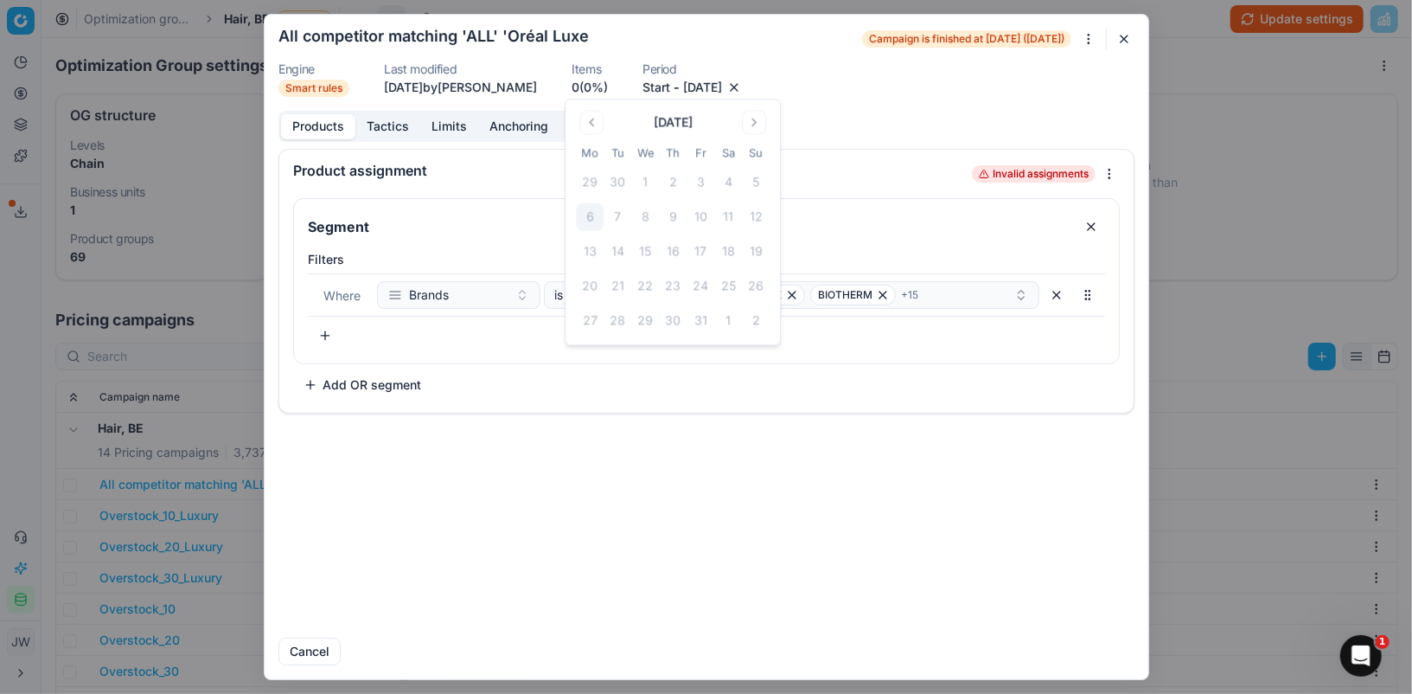
click at [743, 95] on button "button" at bounding box center [734, 87] width 17 height 17
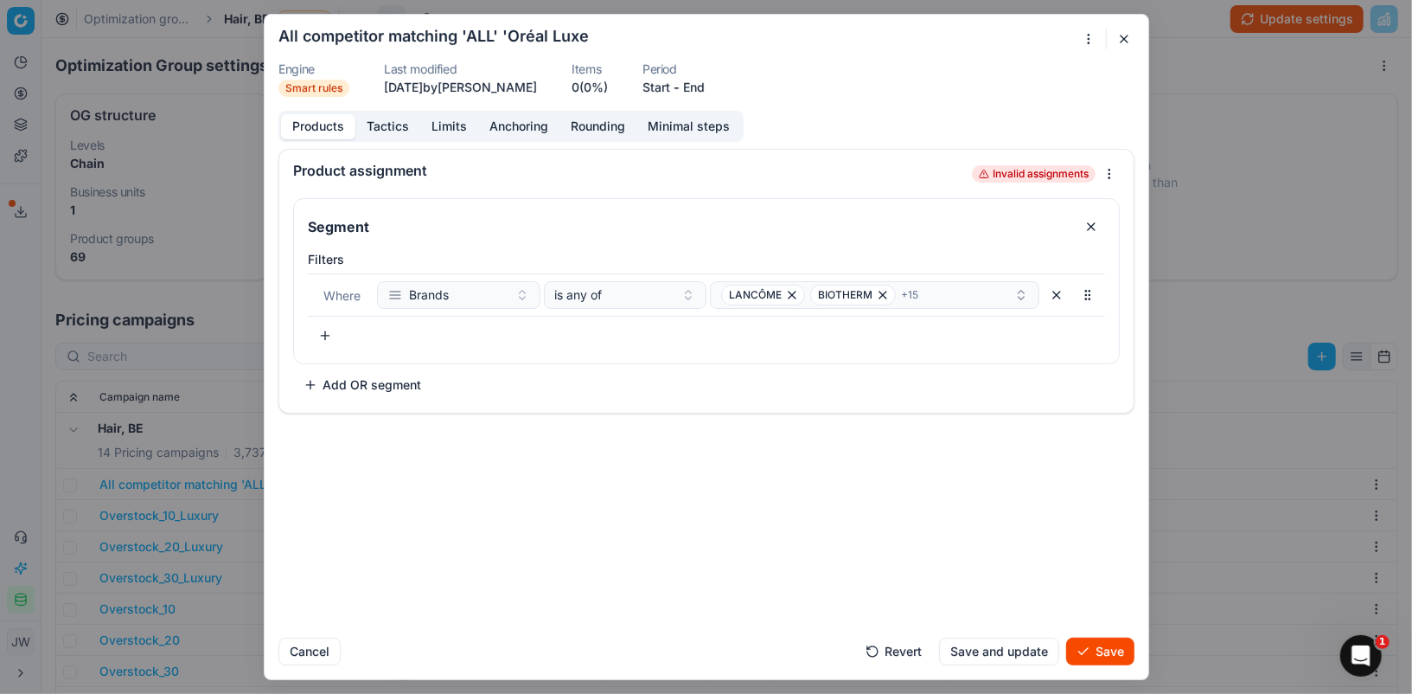
click at [1097, 661] on button "Save" at bounding box center [1100, 651] width 68 height 28
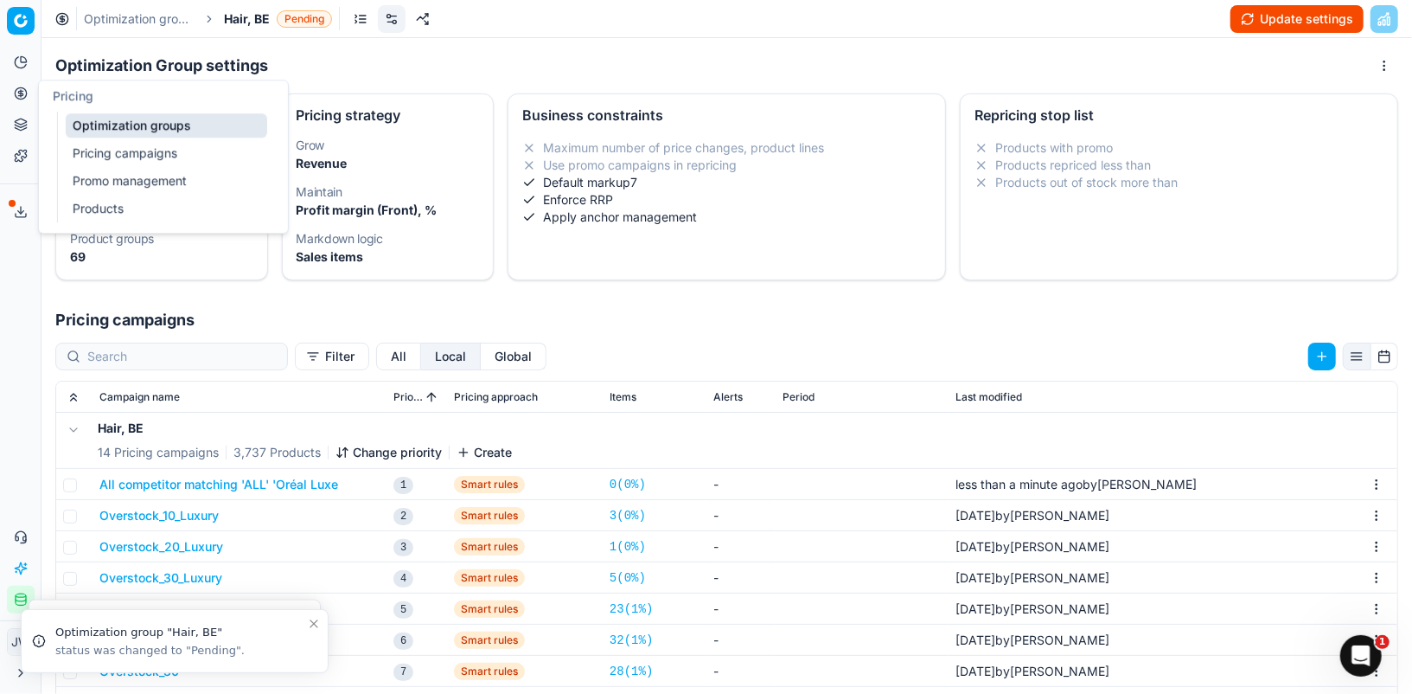
click at [22, 96] on icon at bounding box center [21, 93] width 14 height 14
click at [99, 124] on link "Optimization groups" at bounding box center [167, 125] width 202 height 24
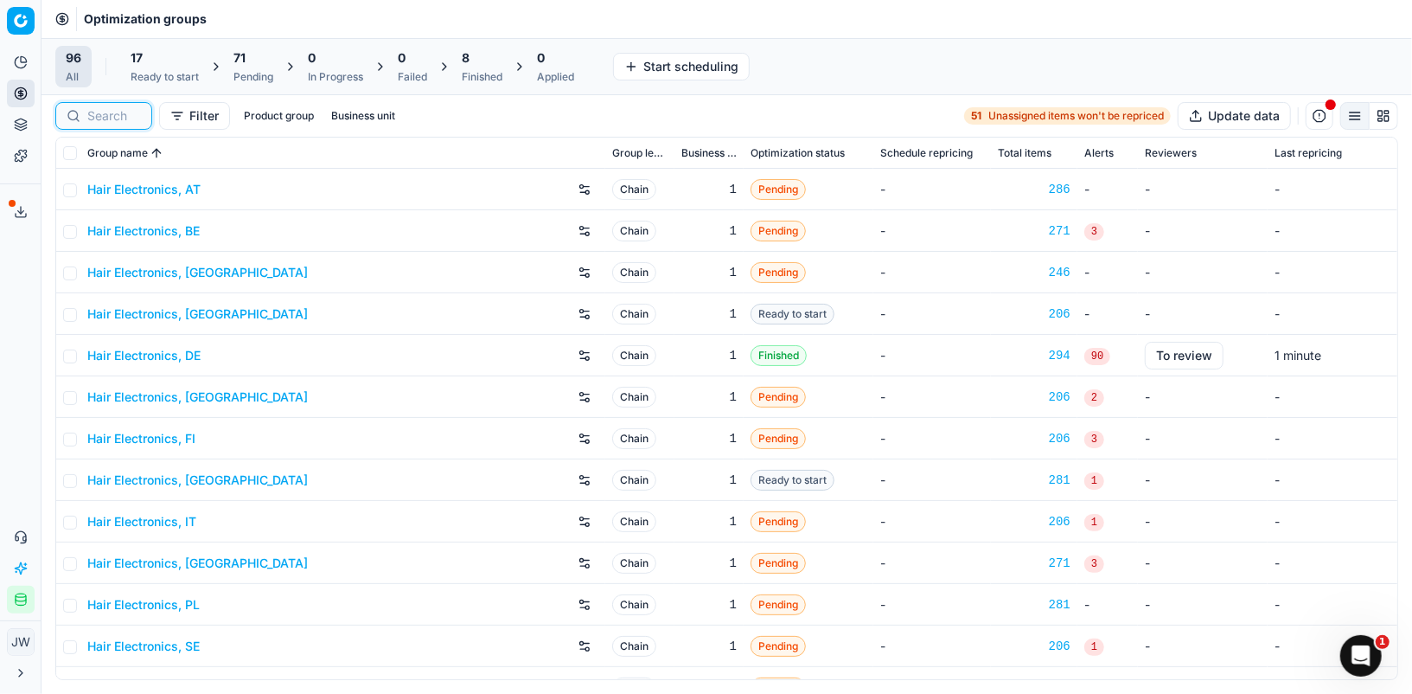
click at [135, 110] on input at bounding box center [114, 115] width 54 height 17
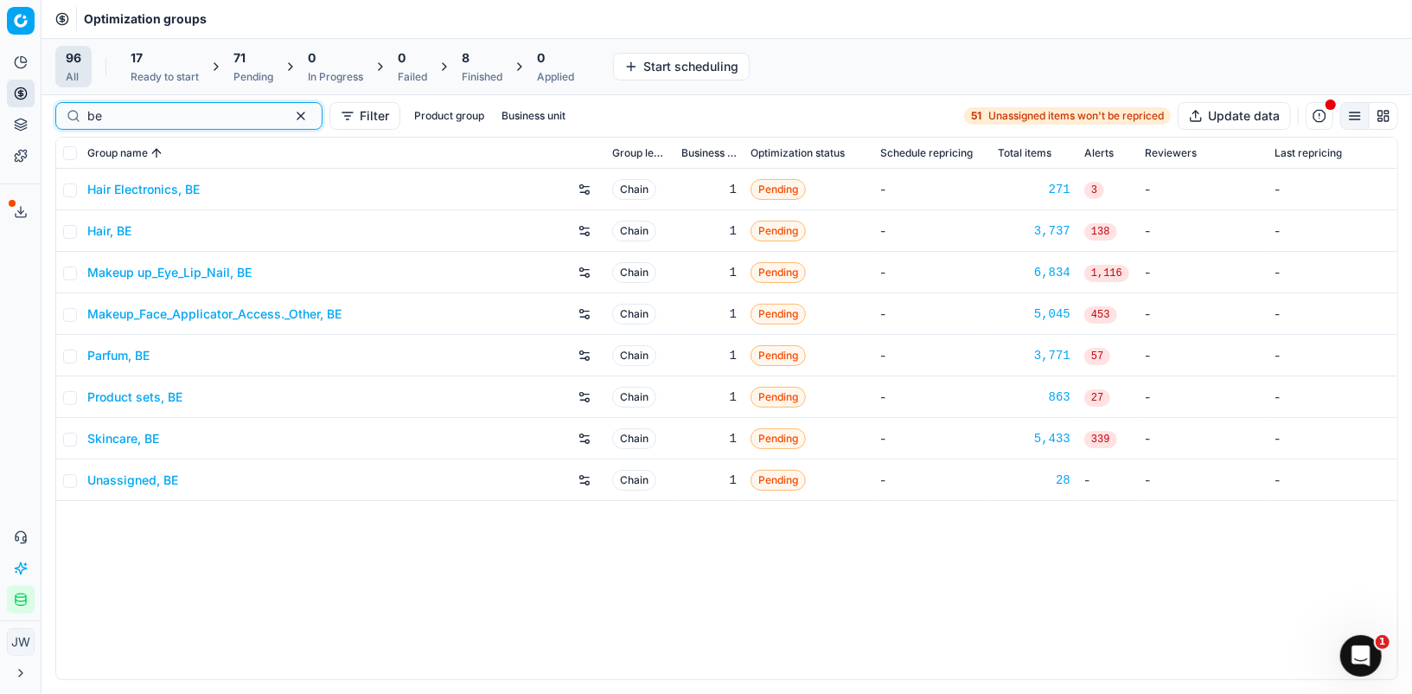
type input "be"
click at [131, 270] on link "Makeup up_Eye_Lip_Nail, BE" at bounding box center [169, 272] width 164 height 17
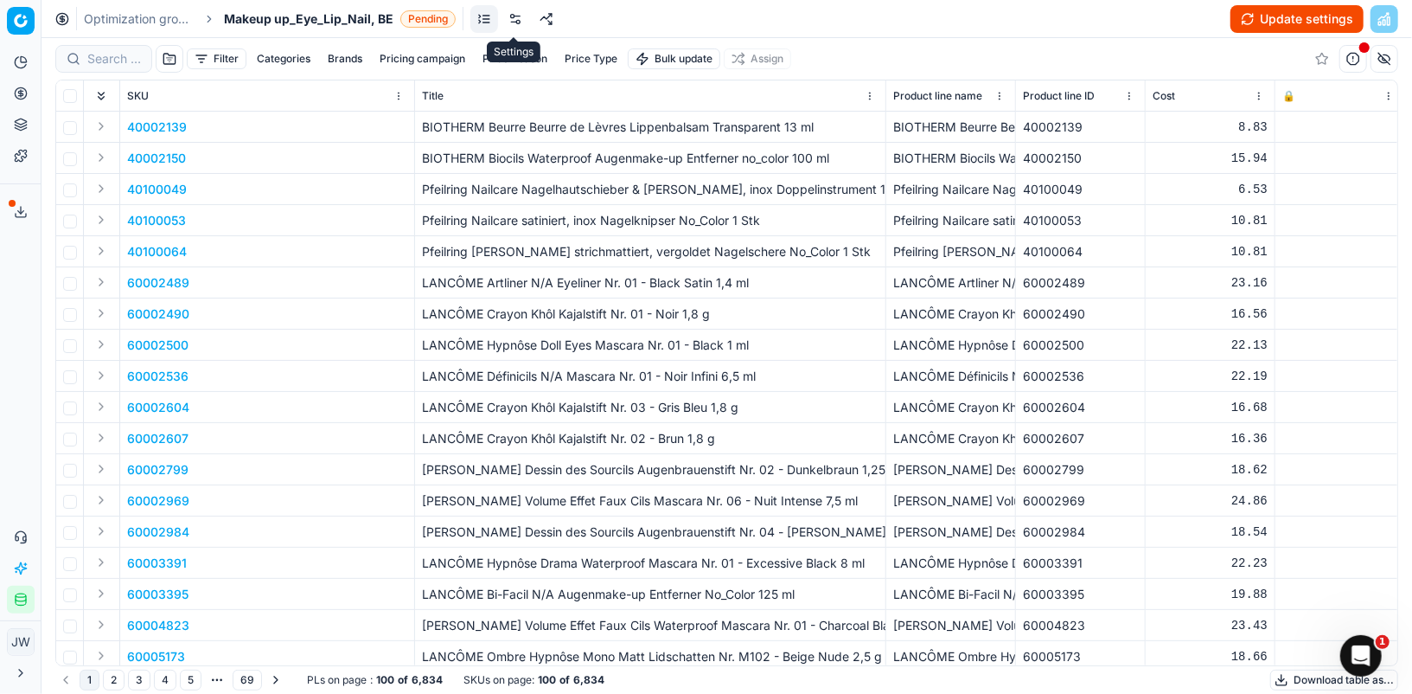
click at [519, 22] on link at bounding box center [516, 19] width 28 height 28
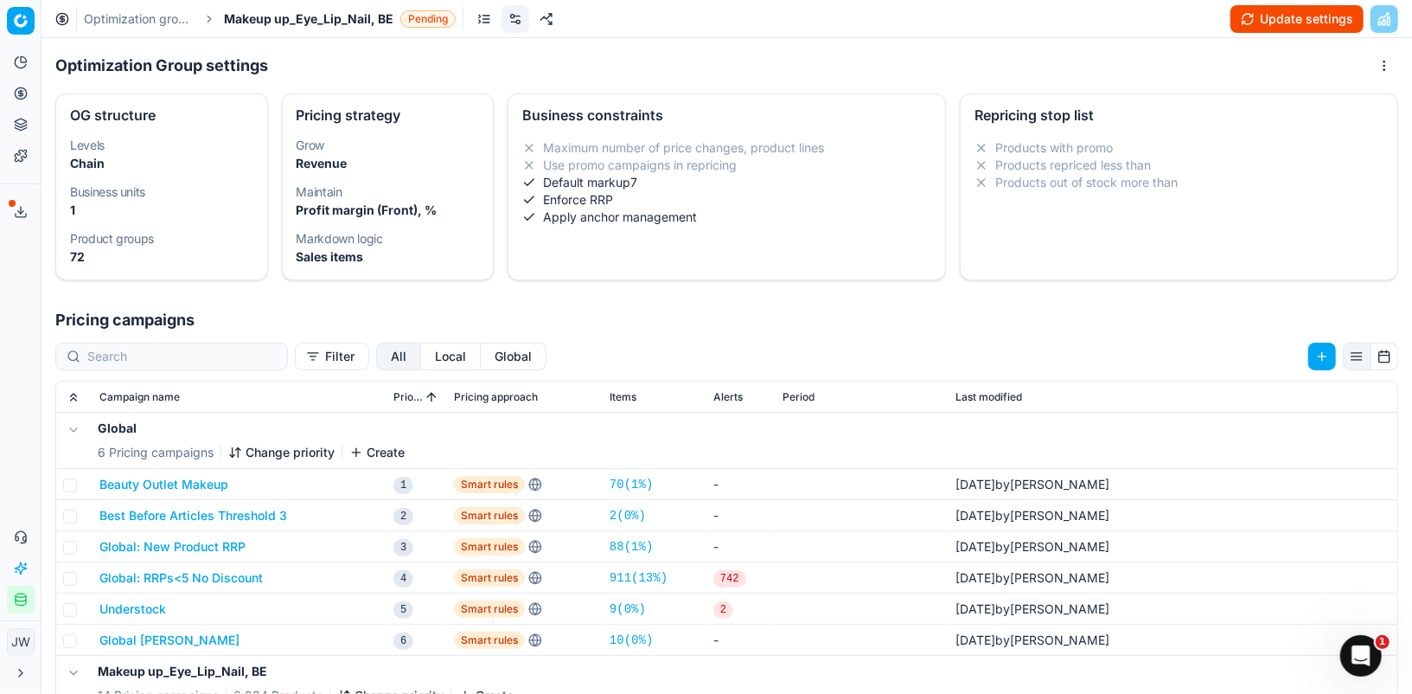
click at [421, 358] on button "Local" at bounding box center [451, 356] width 60 height 28
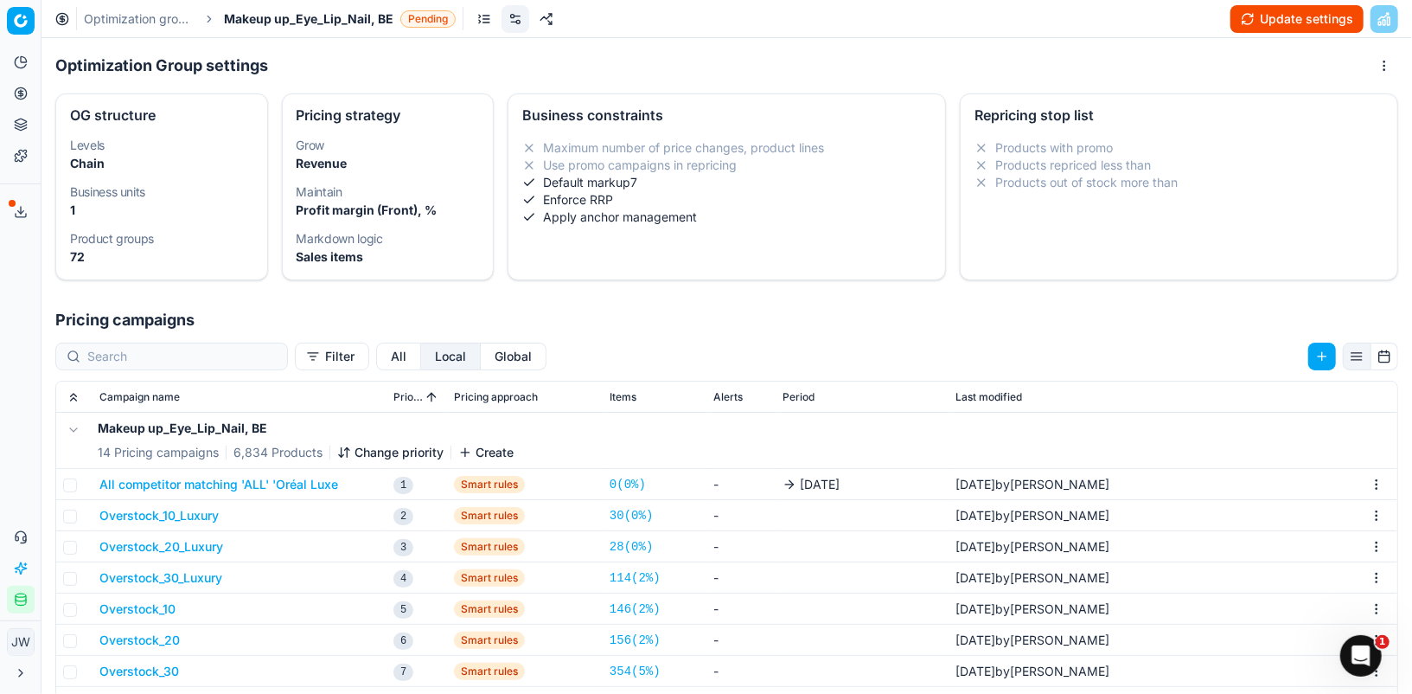
click at [237, 482] on button "All competitor matching 'ALL' 'Oréal Luxe" at bounding box center [218, 484] width 239 height 17
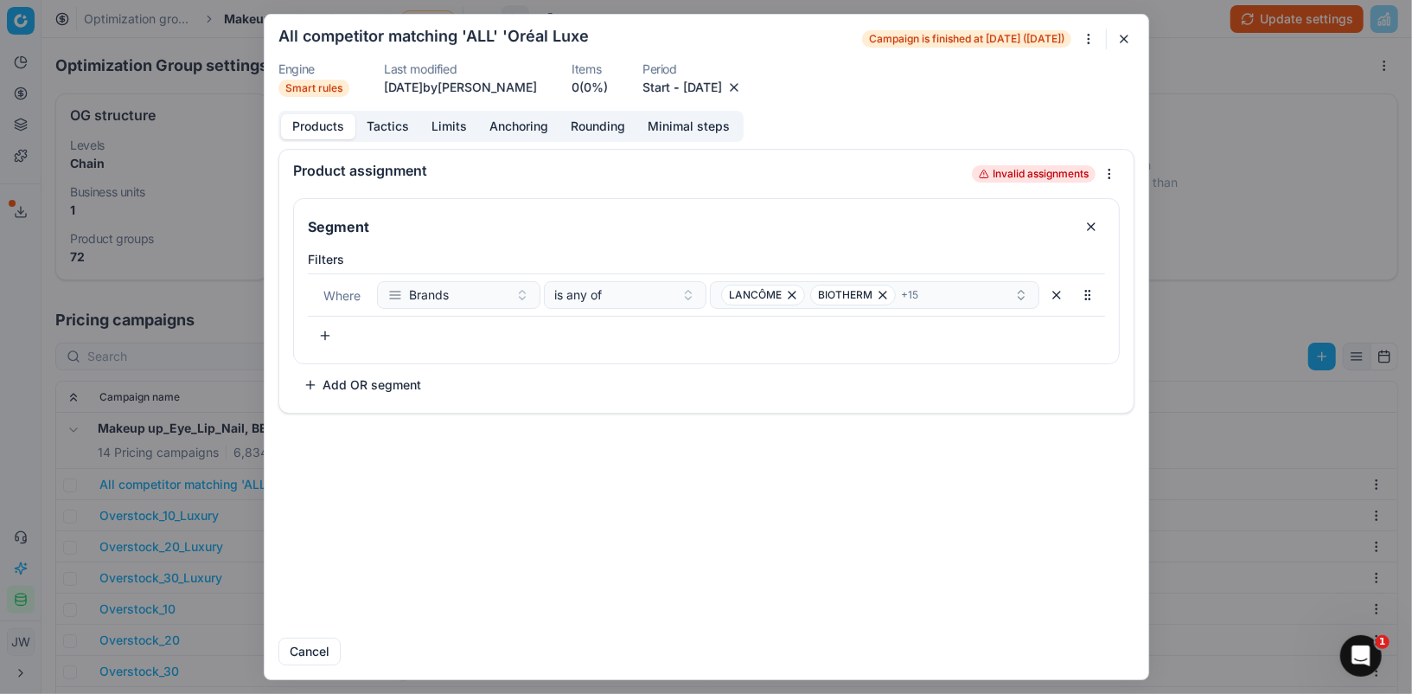
click at [743, 89] on button "button" at bounding box center [734, 87] width 17 height 17
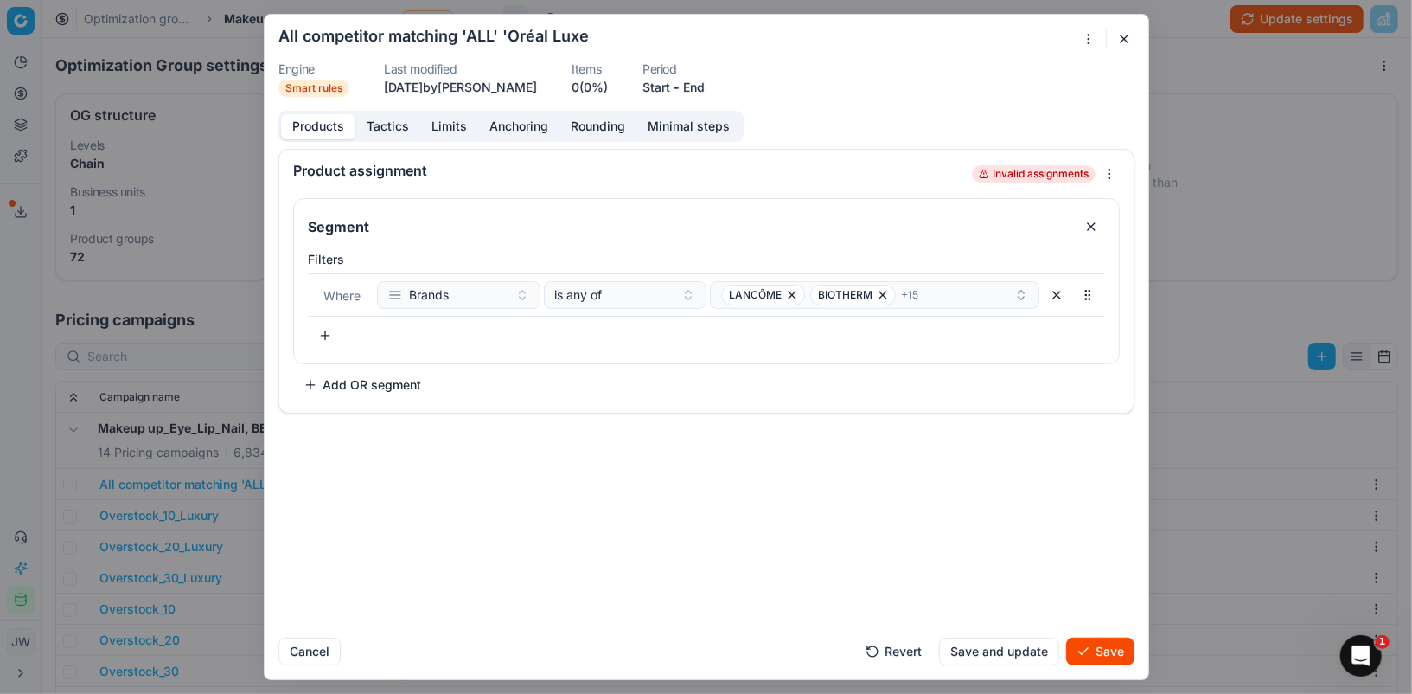
click at [1106, 655] on button "Save" at bounding box center [1100, 651] width 68 height 28
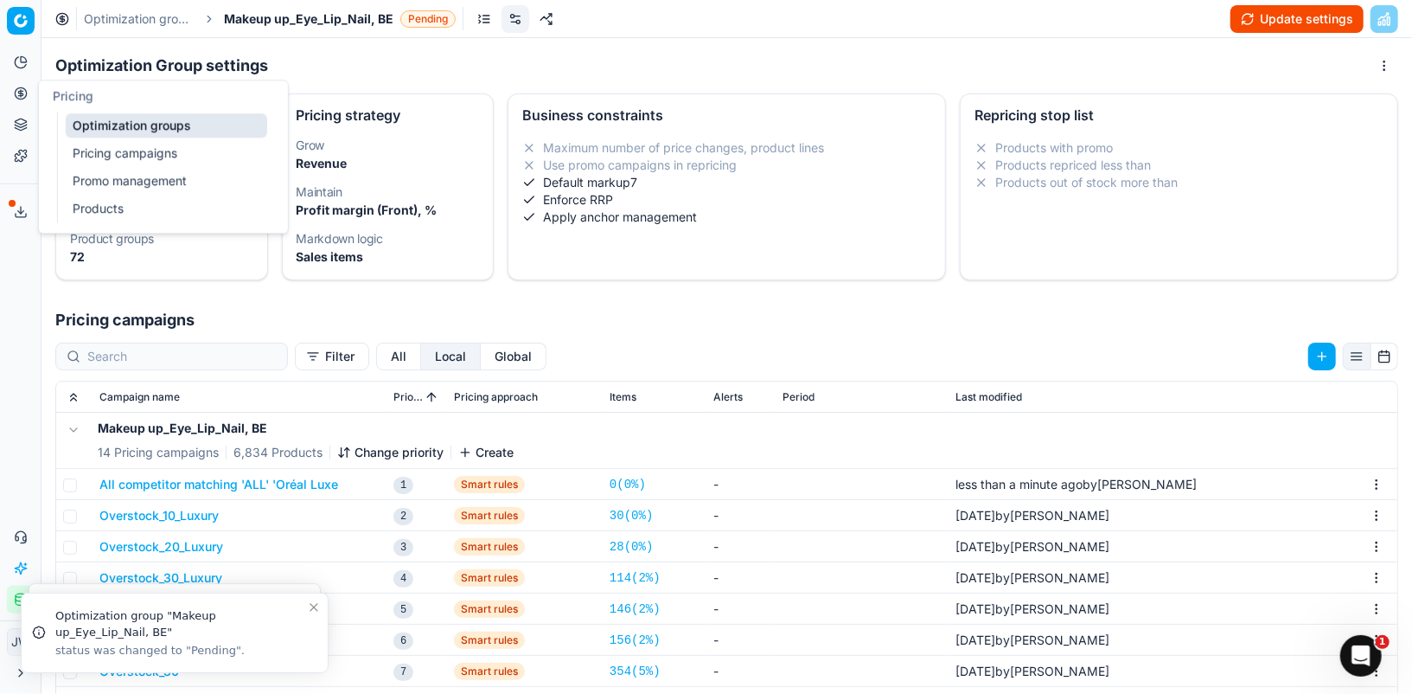
click at [21, 98] on icon at bounding box center [21, 93] width 14 height 14
click at [105, 129] on link "Optimization groups" at bounding box center [167, 125] width 202 height 24
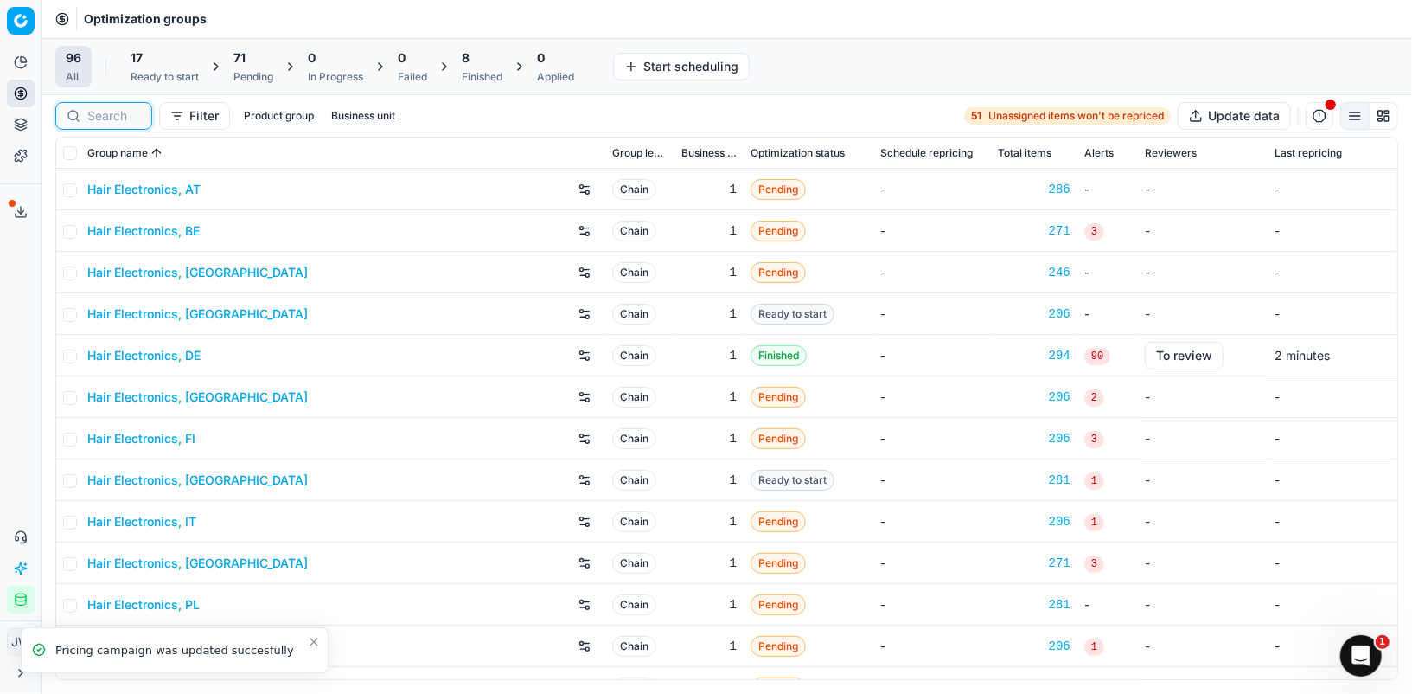
click at [134, 116] on input at bounding box center [114, 115] width 54 height 17
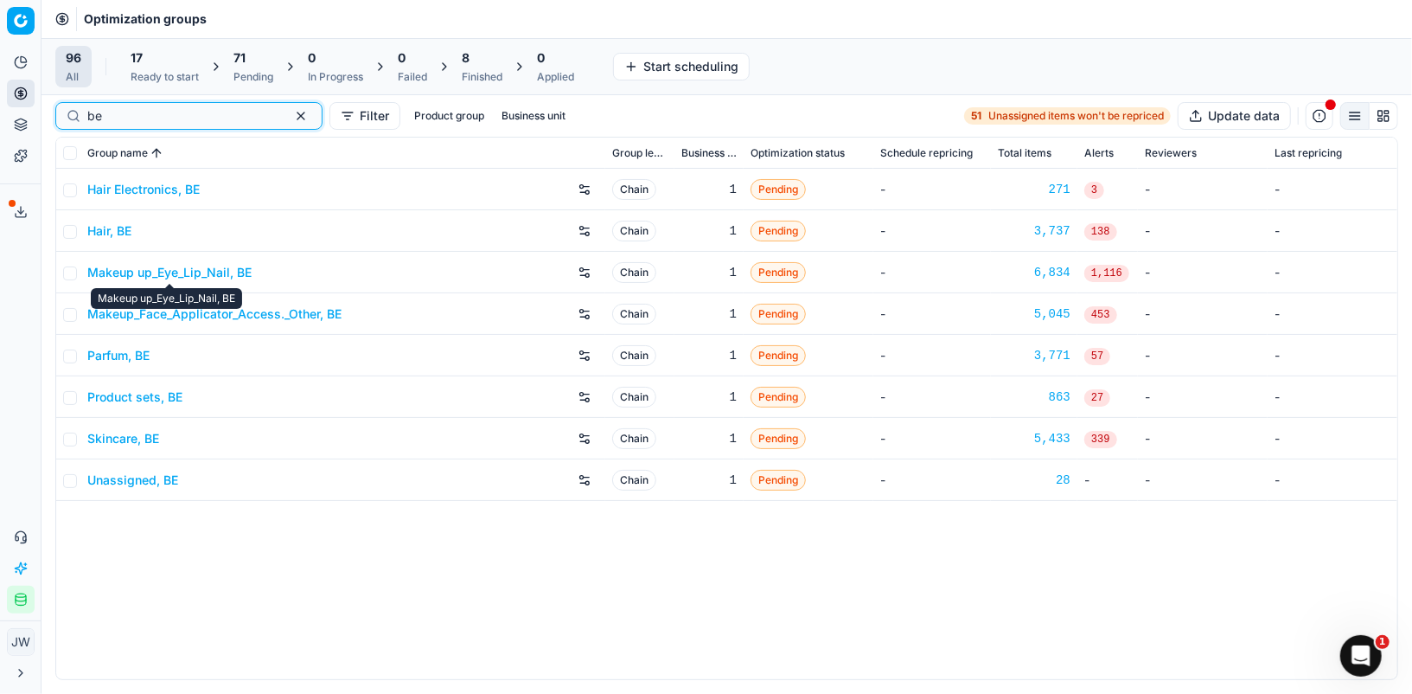
type input "be"
click at [147, 275] on link "Makeup up_Eye_Lip_Nail, BE" at bounding box center [169, 272] width 164 height 17
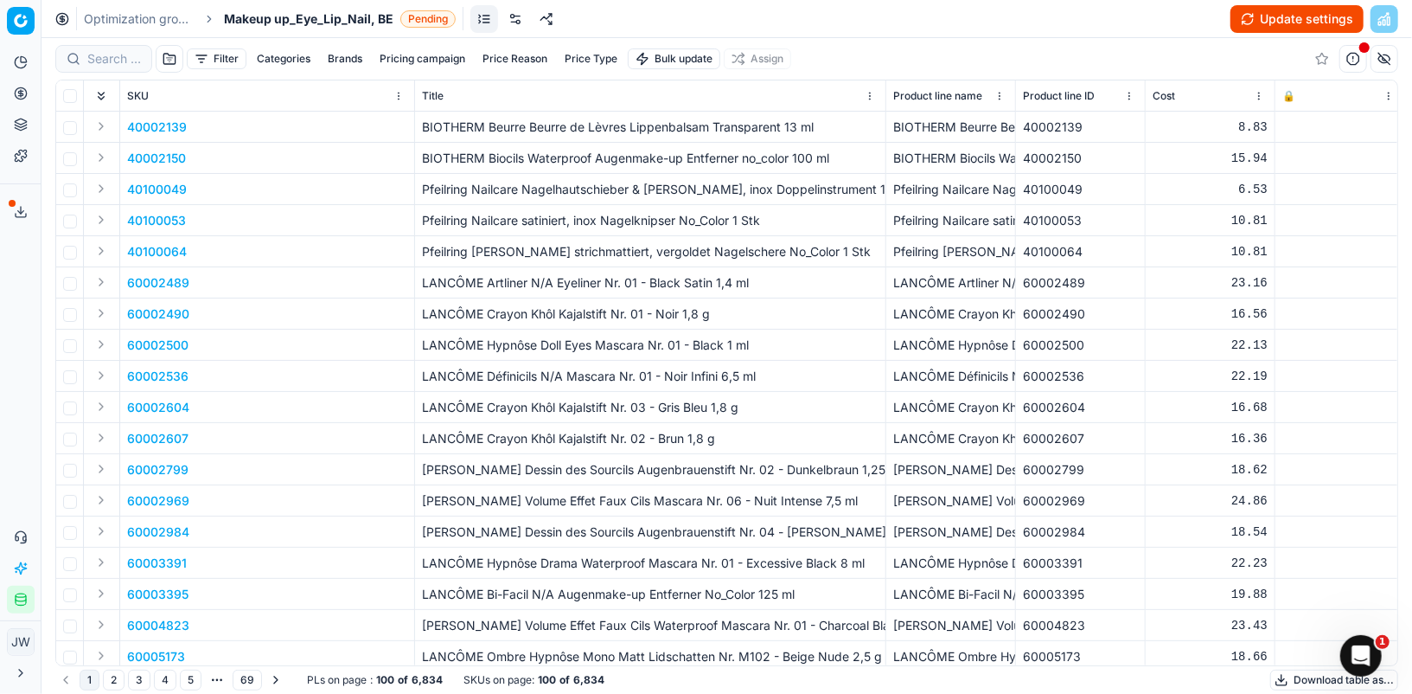
click at [519, 28] on link at bounding box center [516, 19] width 28 height 28
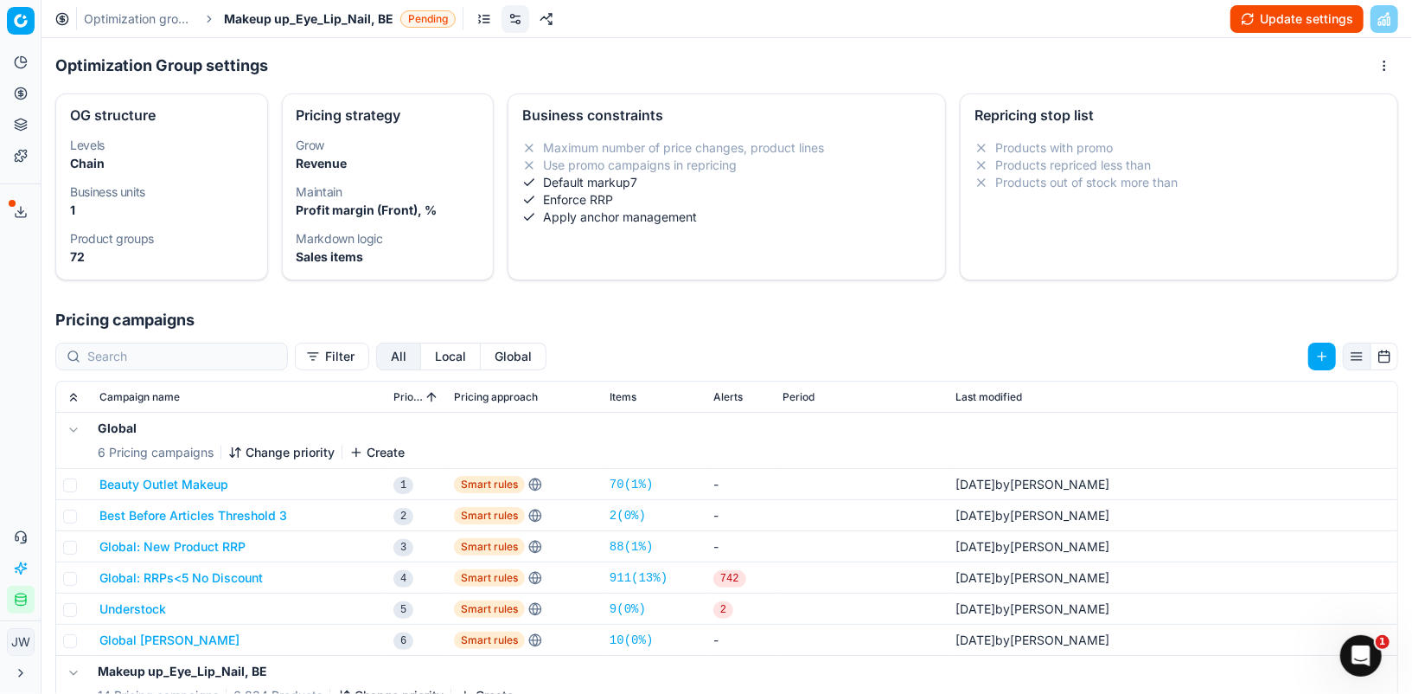
click at [421, 349] on button "Local" at bounding box center [451, 356] width 60 height 28
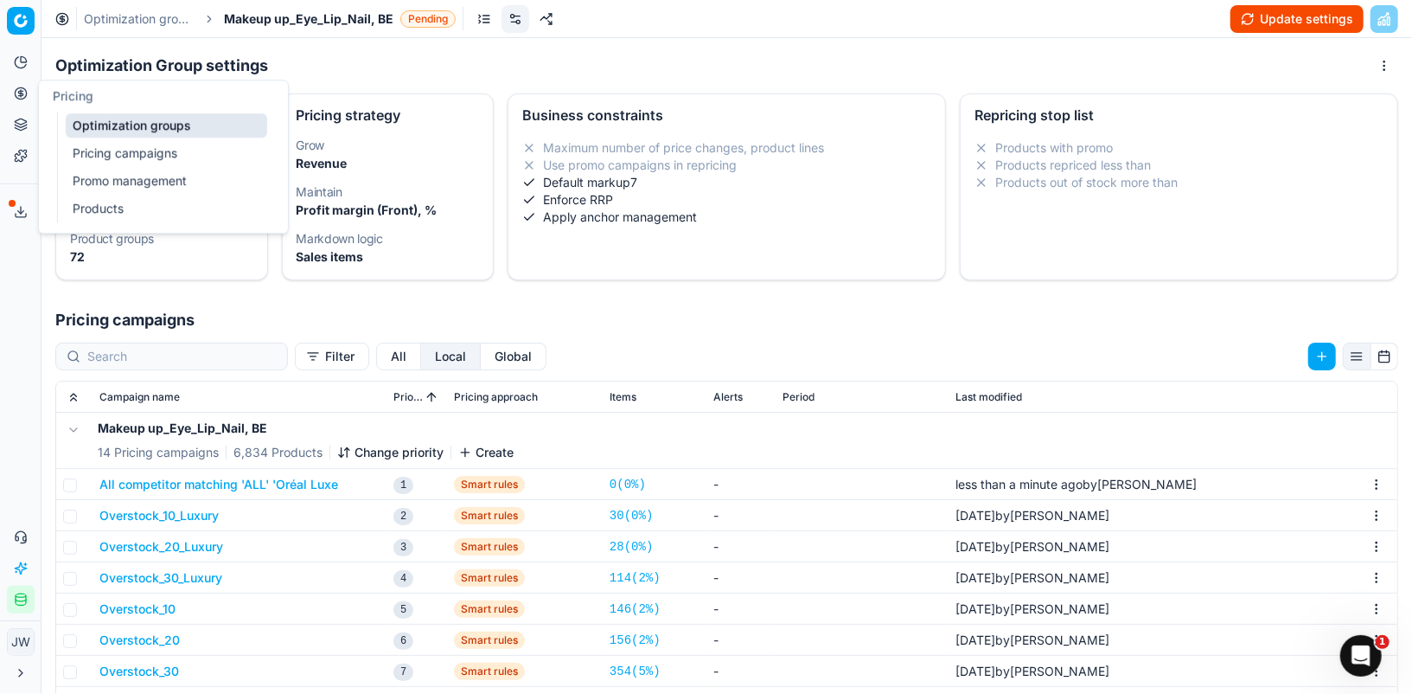
click at [25, 87] on icon at bounding box center [21, 93] width 14 height 14
click at [88, 116] on link "Optimization groups" at bounding box center [167, 125] width 202 height 24
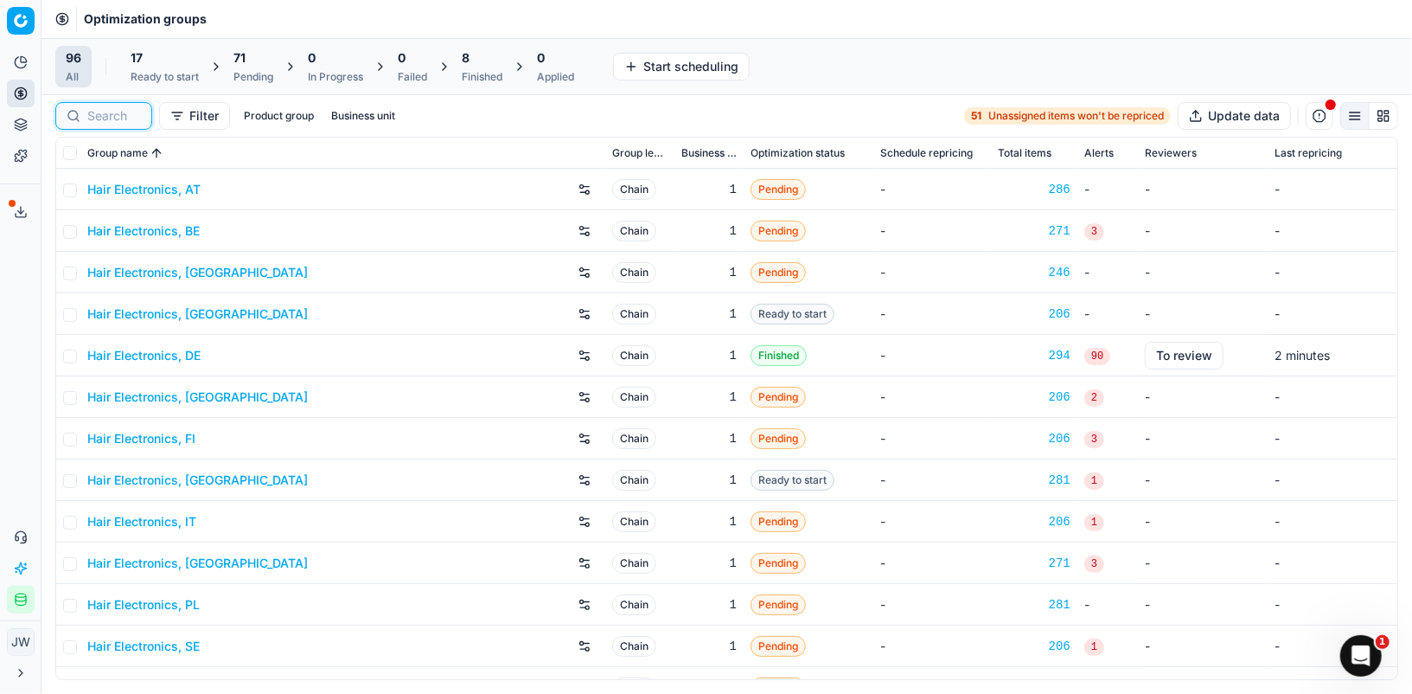
click at [131, 118] on input at bounding box center [114, 115] width 54 height 17
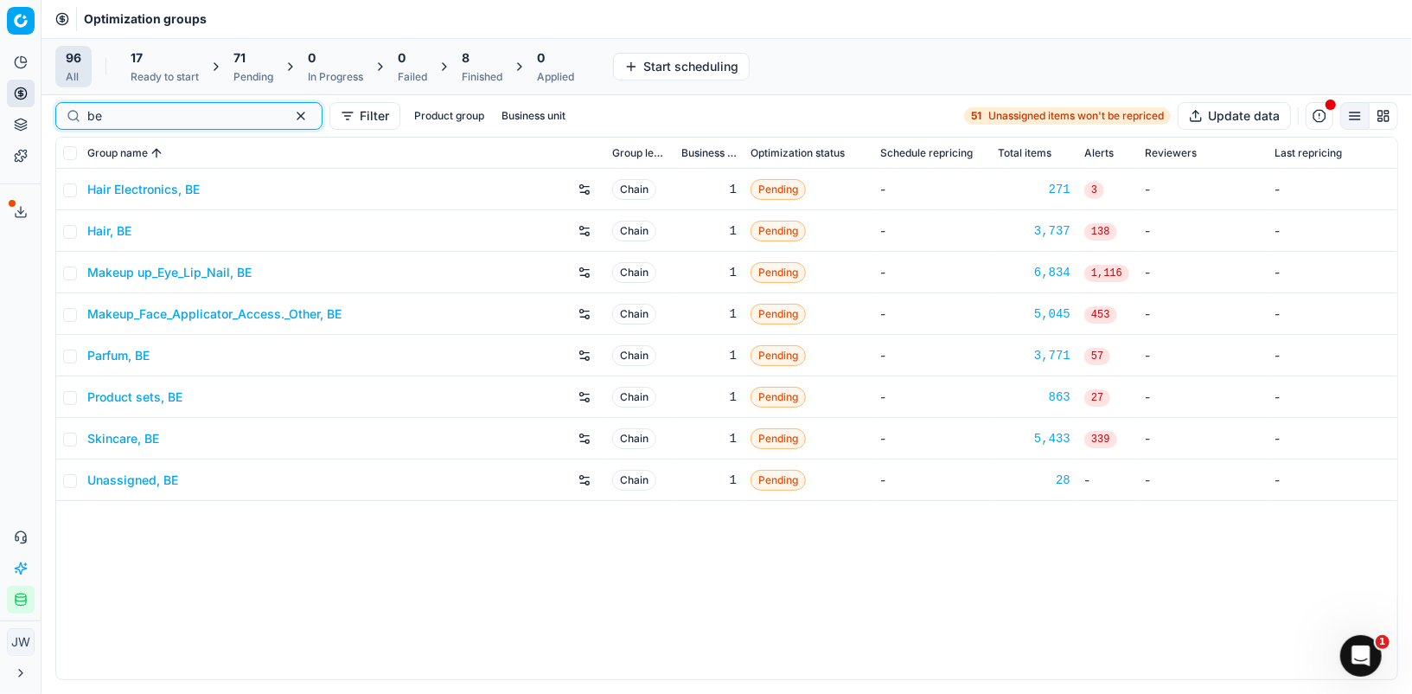
type input "be"
click at [156, 314] on link "Makeup_Face_Applicator_Access._Other, BE" at bounding box center [214, 313] width 254 height 17
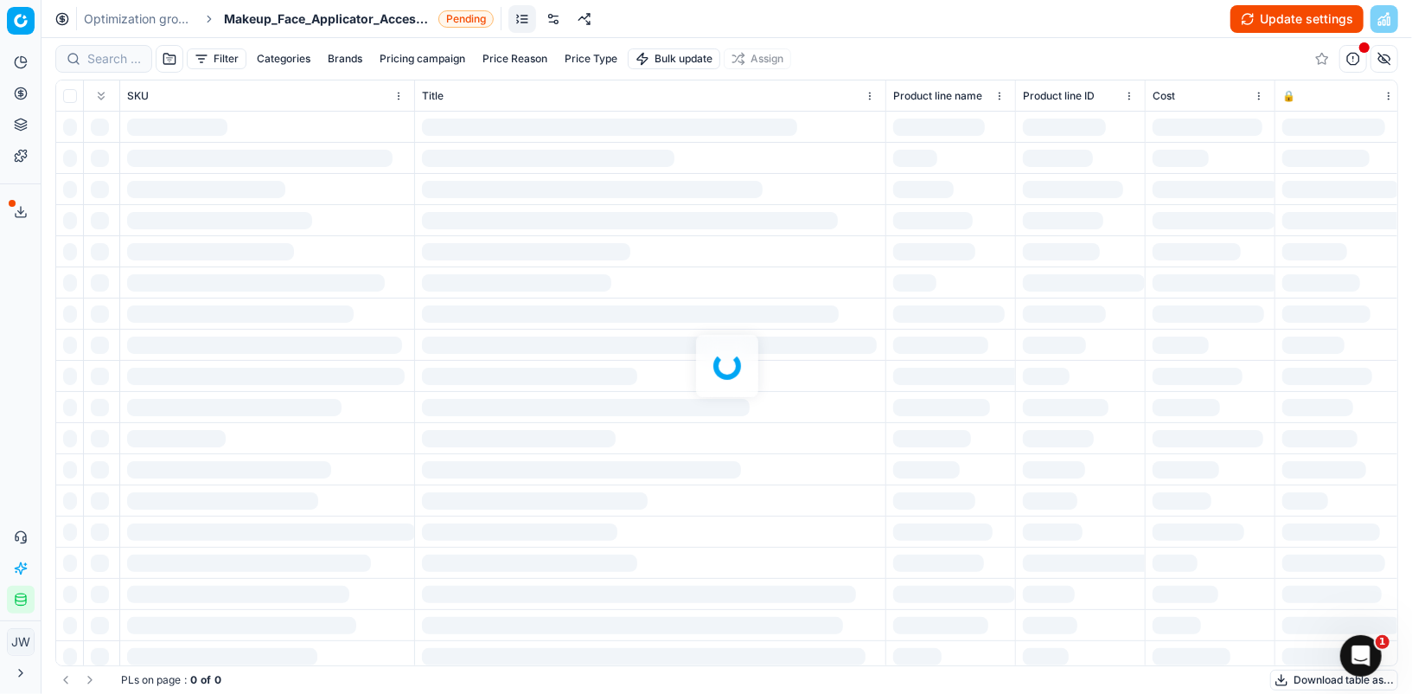
click at [556, 17] on link at bounding box center [554, 19] width 28 height 28
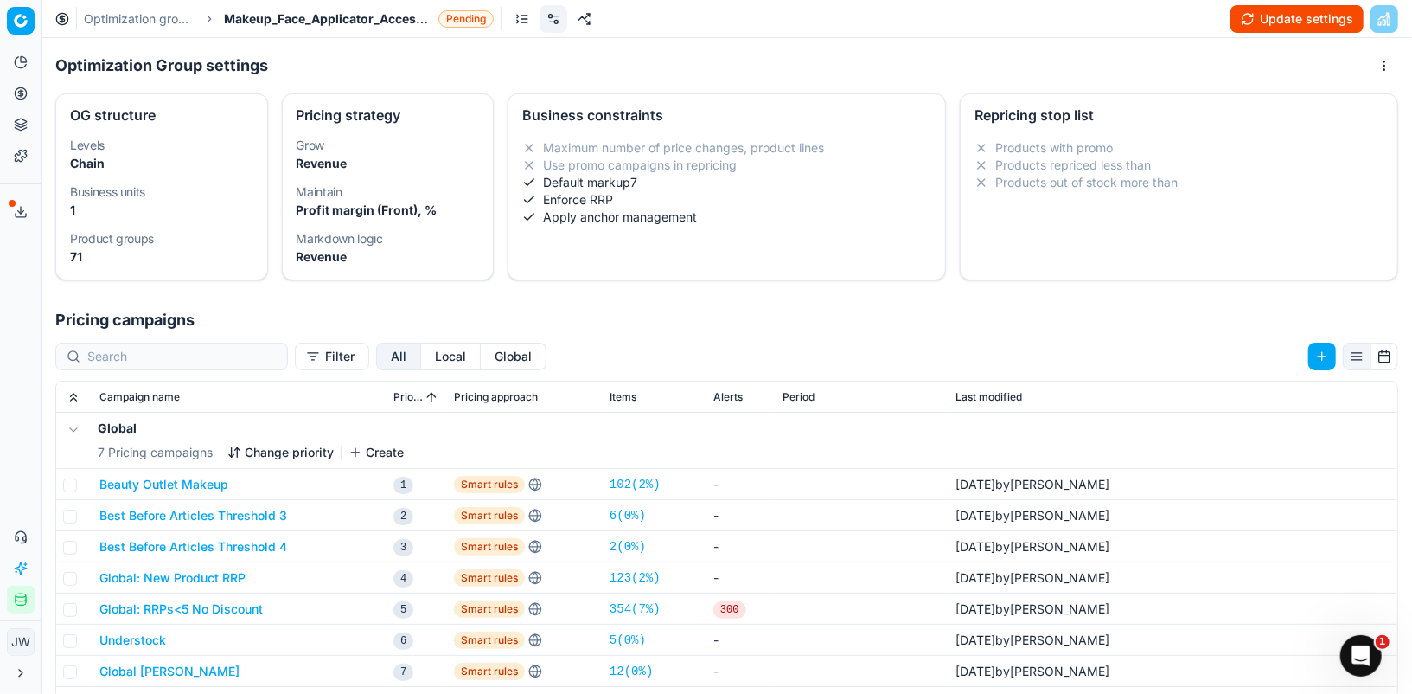
click at [421, 363] on button "Local" at bounding box center [451, 356] width 60 height 28
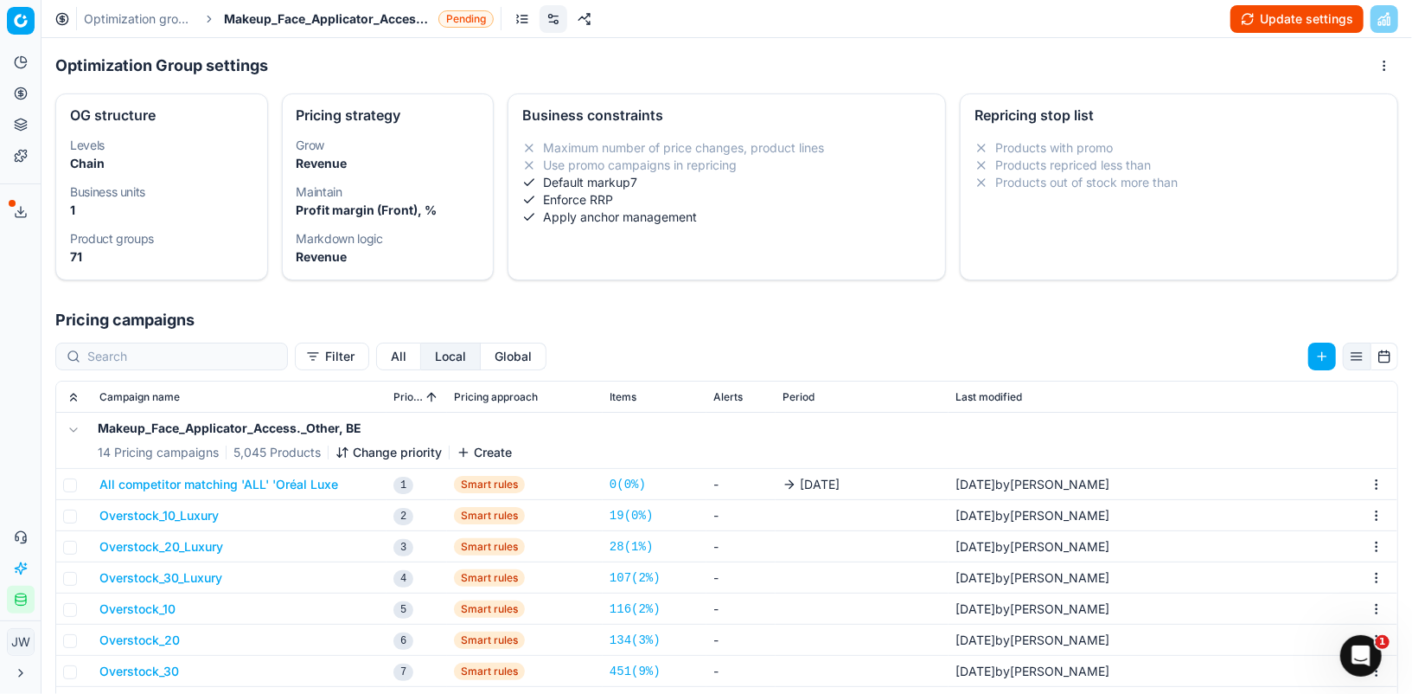
click at [253, 483] on button "All competitor matching 'ALL' 'Oréal Luxe" at bounding box center [218, 484] width 239 height 17
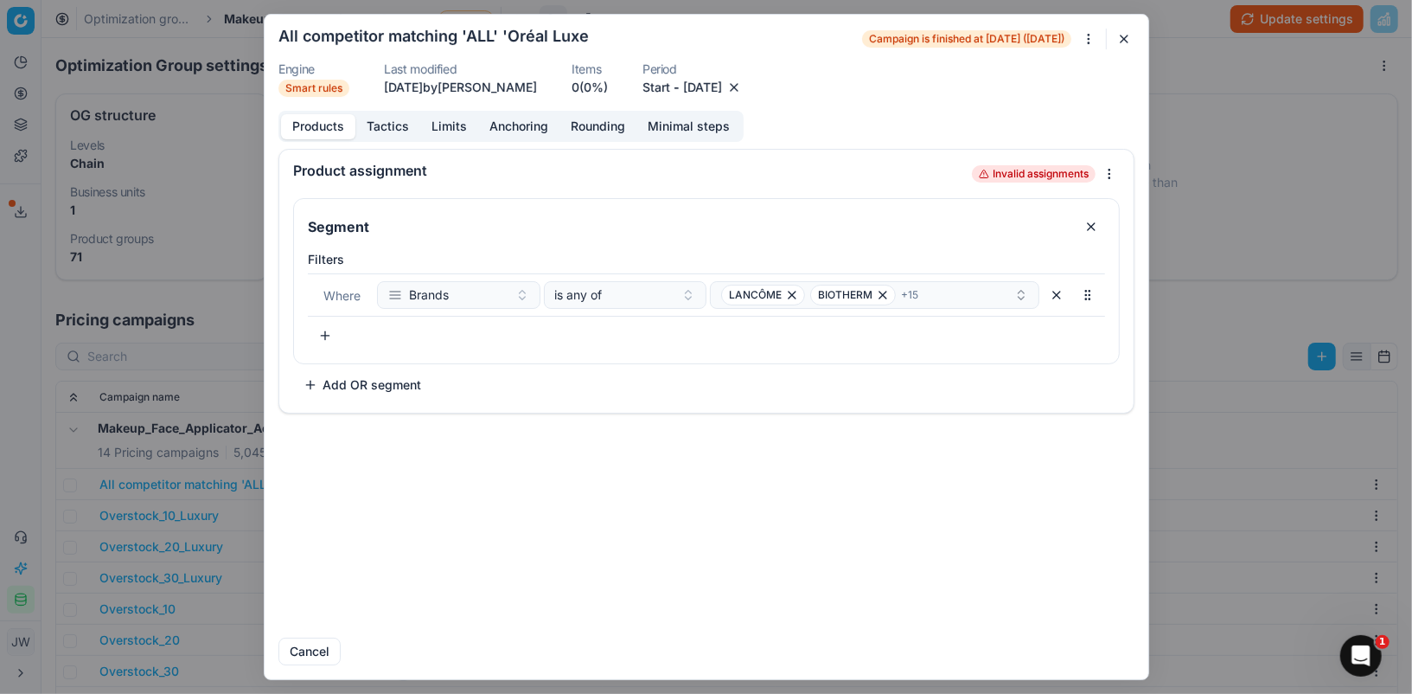
click at [743, 92] on button "button" at bounding box center [734, 87] width 17 height 17
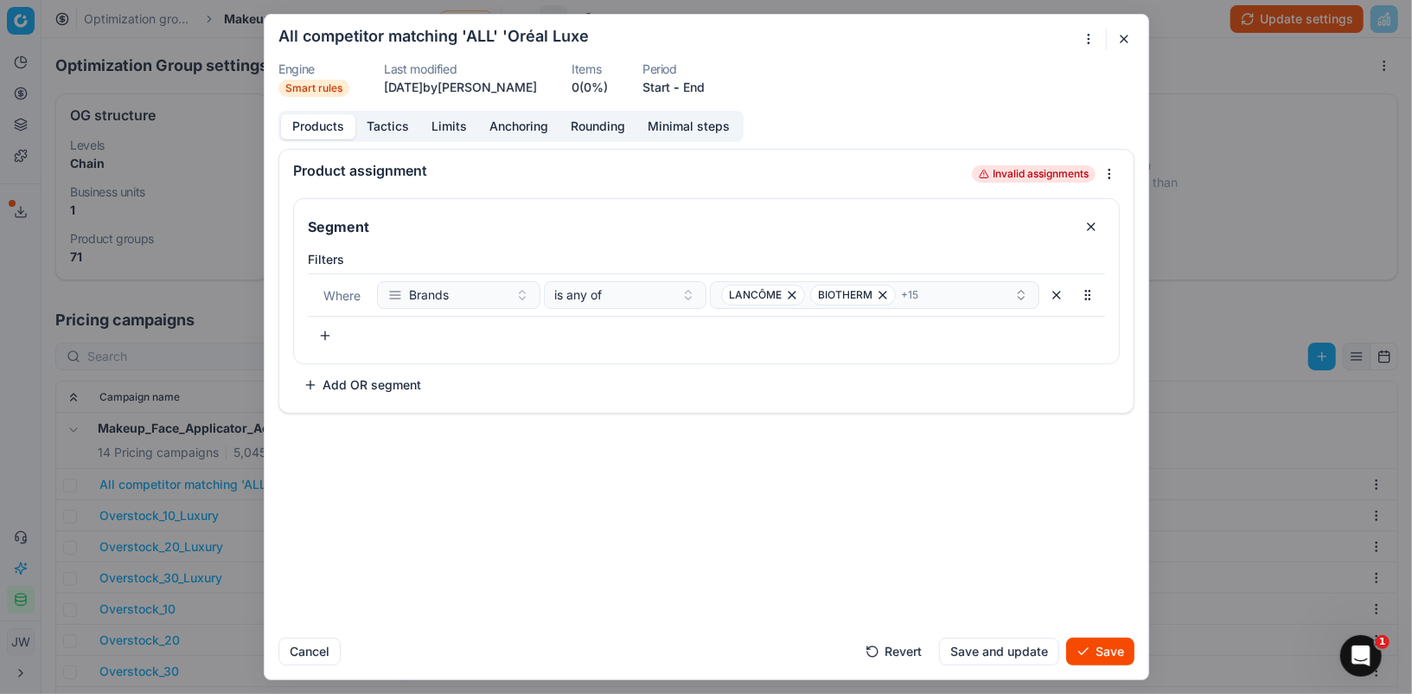
click at [1122, 656] on button "Save" at bounding box center [1100, 651] width 68 height 28
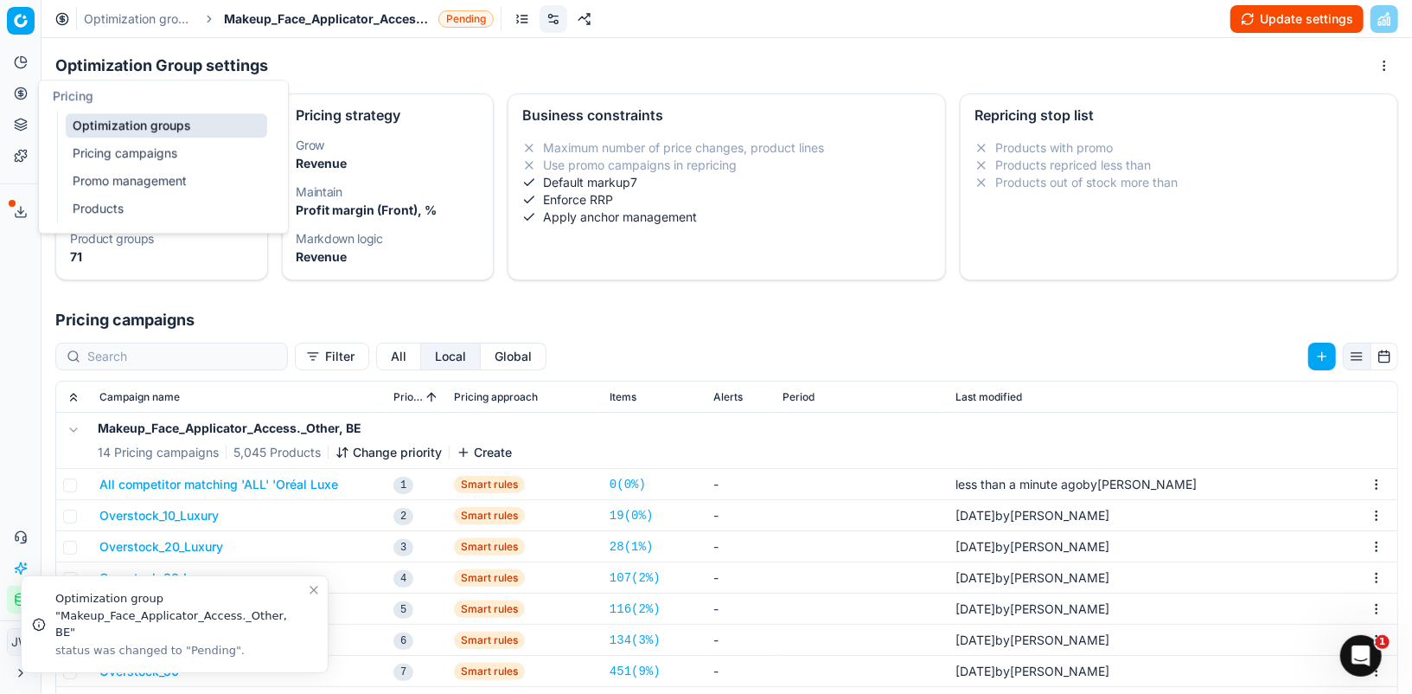
click at [22, 99] on icon at bounding box center [21, 93] width 14 height 14
click at [93, 118] on link "Optimization groups" at bounding box center [167, 125] width 202 height 24
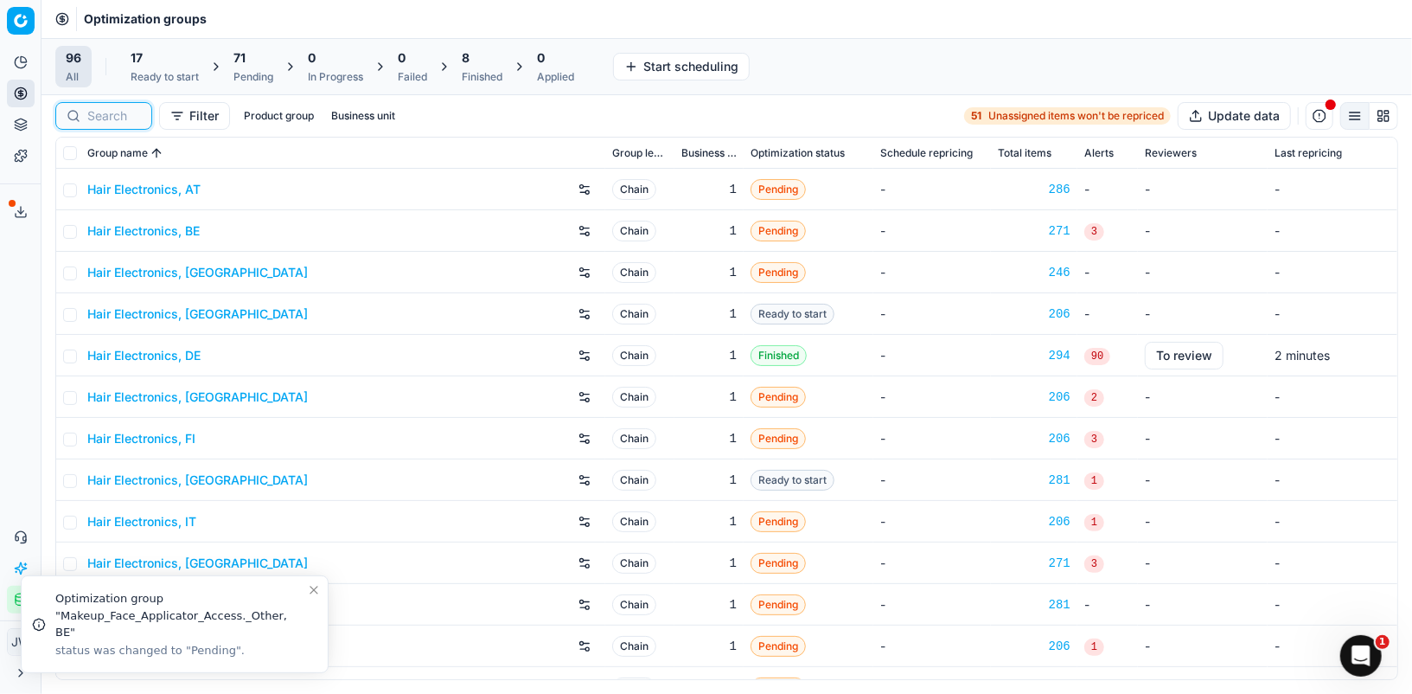
click at [90, 121] on input at bounding box center [114, 115] width 54 height 17
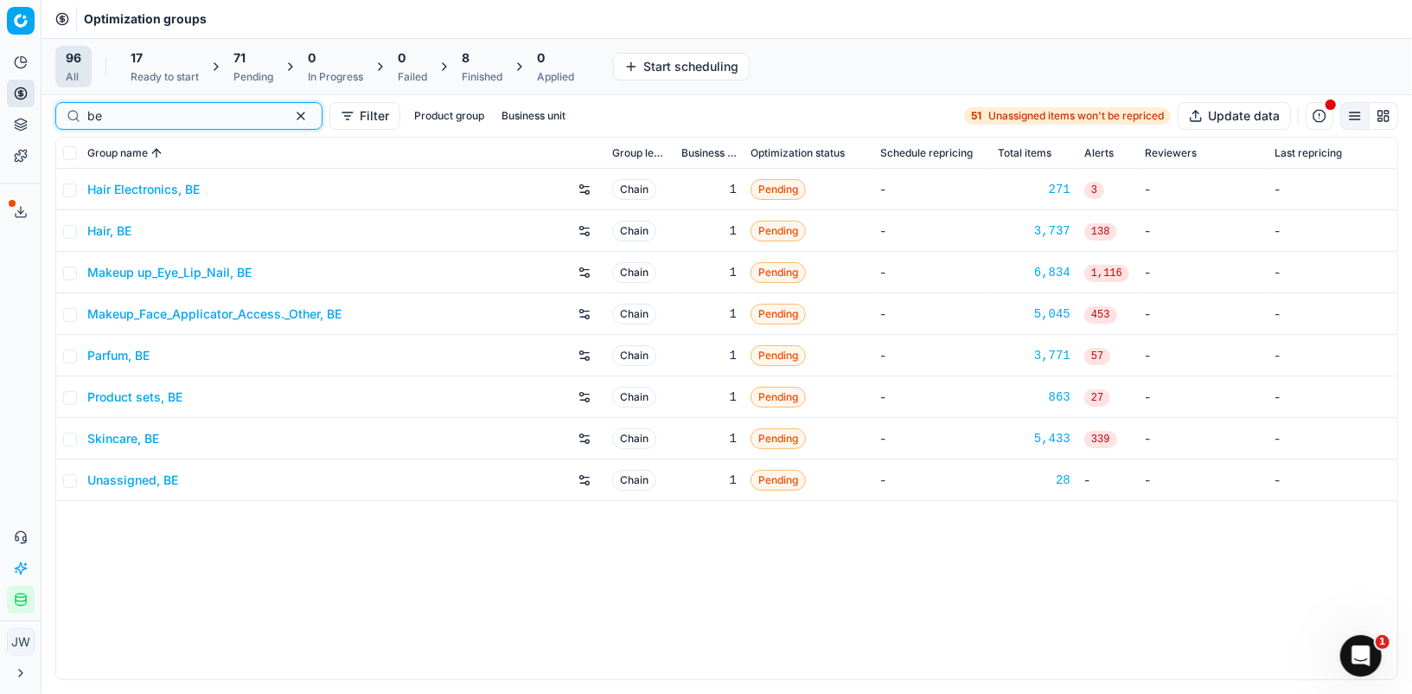
type input "be"
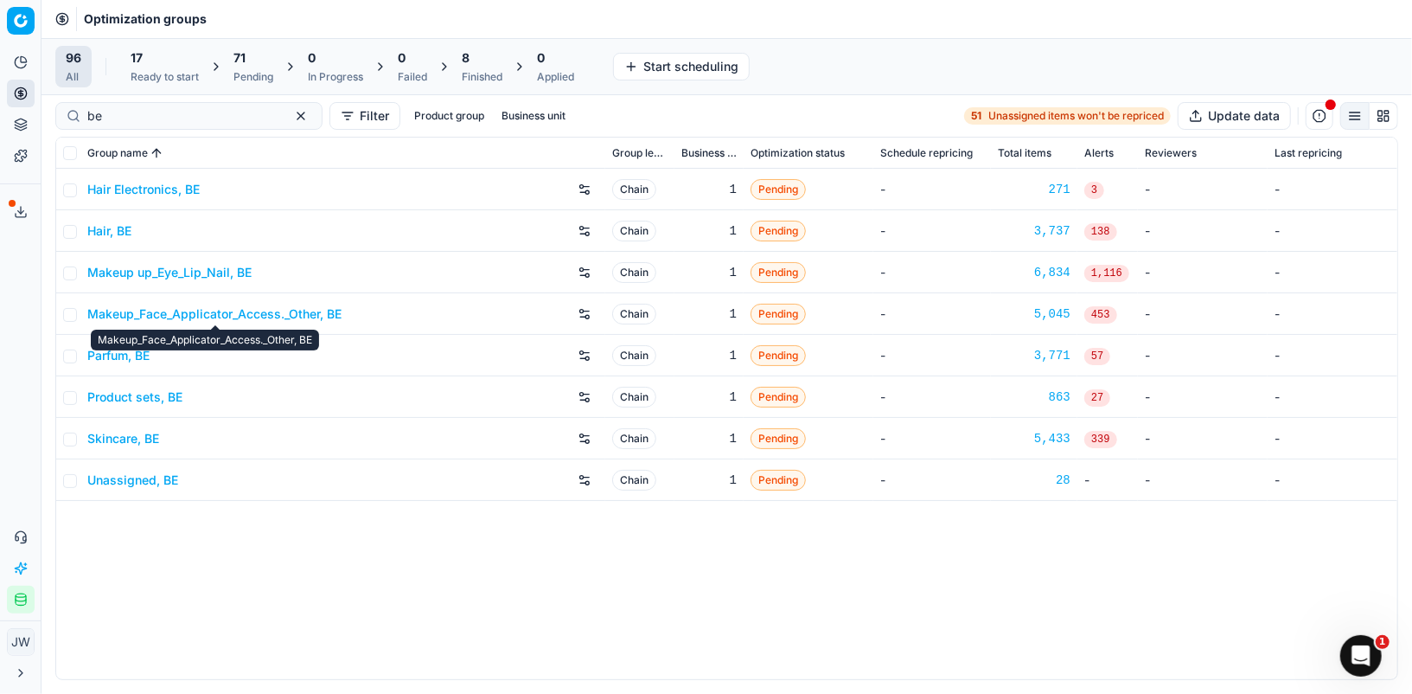
click at [154, 313] on link "Makeup_Face_Applicator_Access._Other, BE" at bounding box center [214, 313] width 254 height 17
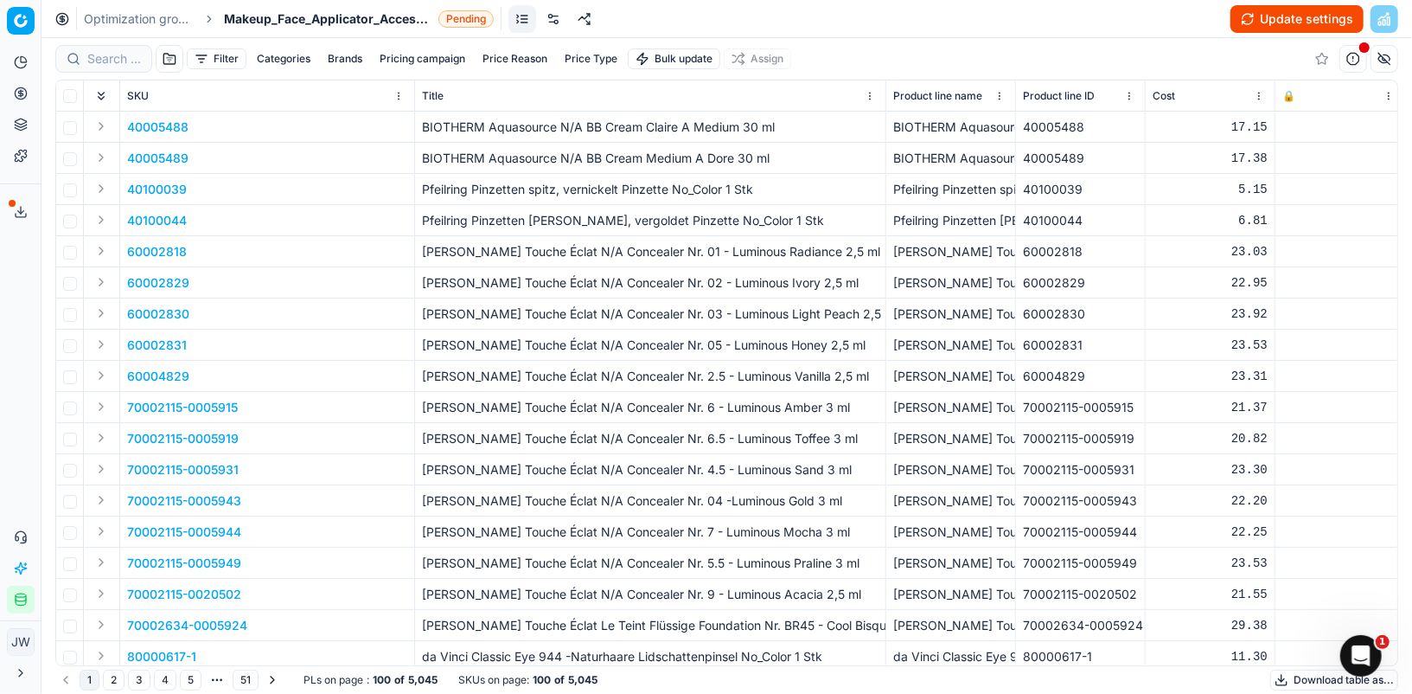
click at [556, 16] on link at bounding box center [554, 19] width 28 height 28
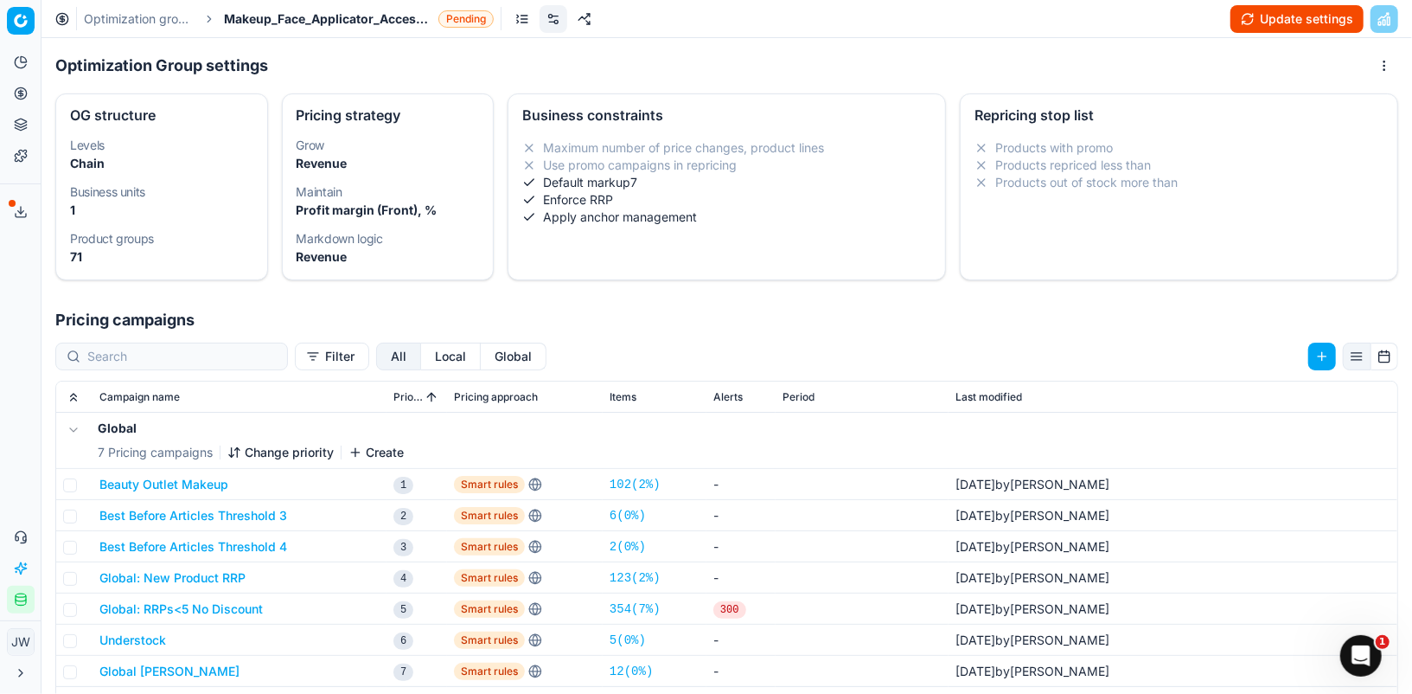
click at [421, 359] on button "Local" at bounding box center [451, 356] width 60 height 28
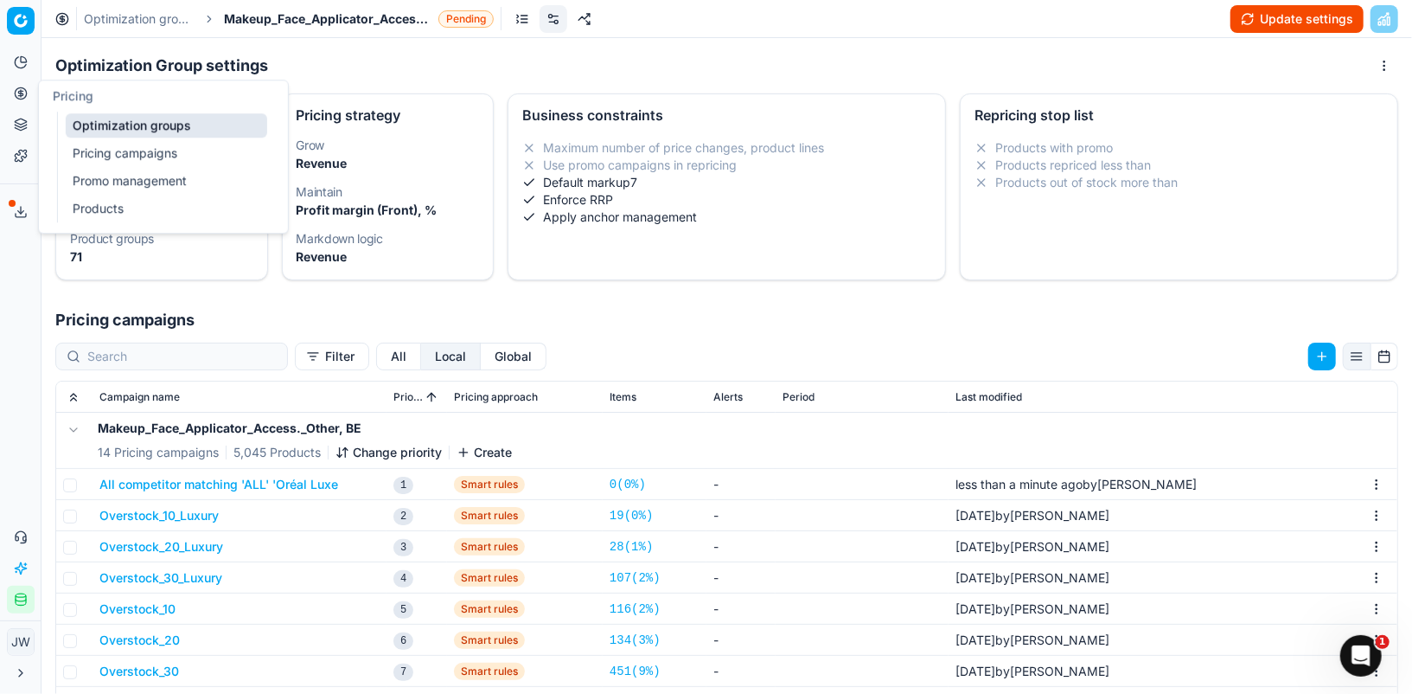
click at [29, 83] on button "Pricing" at bounding box center [21, 94] width 28 height 28
click at [177, 127] on link "Optimization groups" at bounding box center [167, 125] width 202 height 24
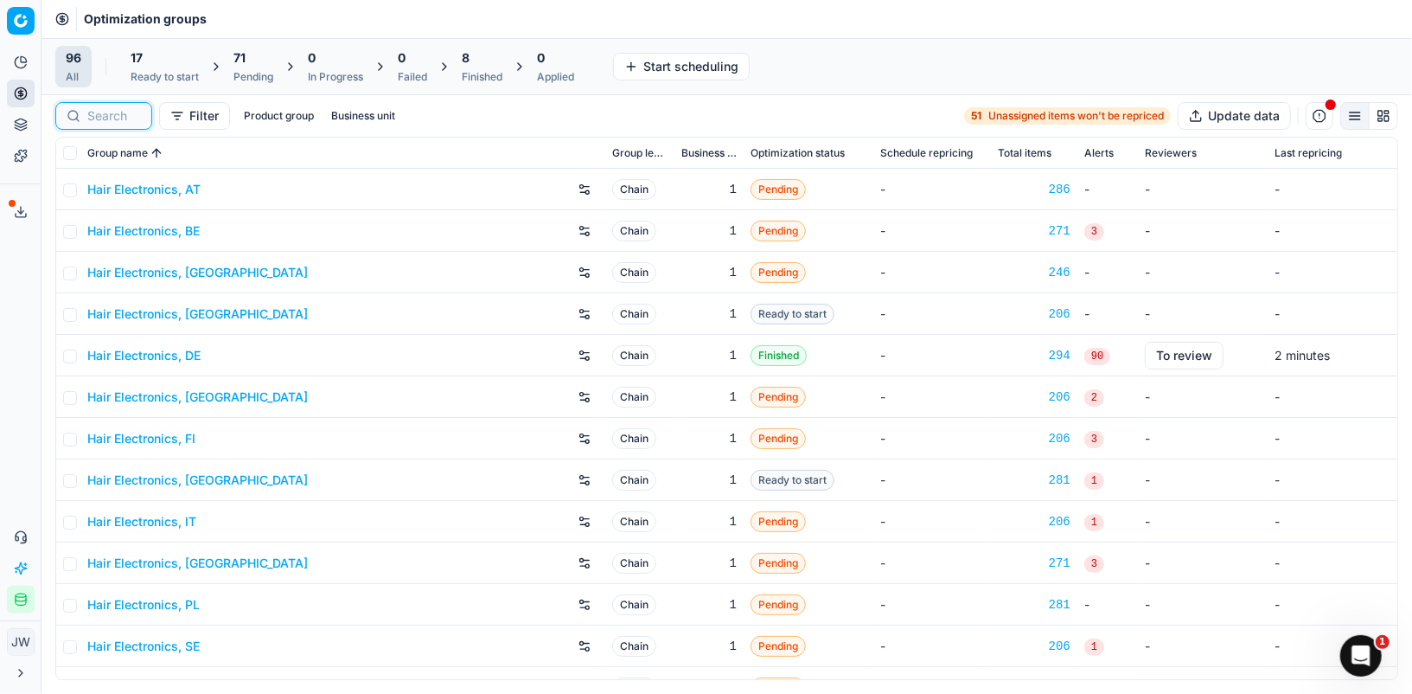
click at [122, 122] on input at bounding box center [114, 115] width 54 height 17
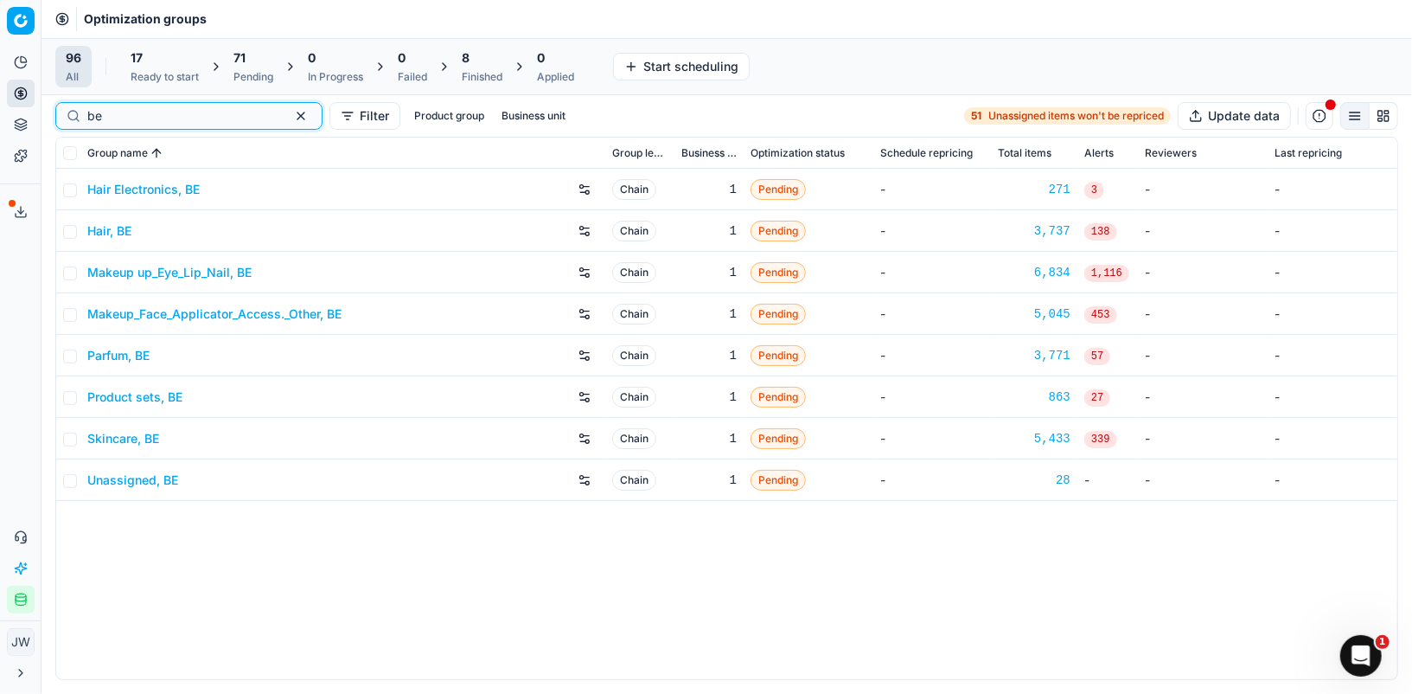
type input "be"
click at [116, 344] on div "Parfum, BE" at bounding box center [342, 356] width 511 height 28
click at [114, 357] on link "Parfum, BE" at bounding box center [118, 355] width 62 height 17
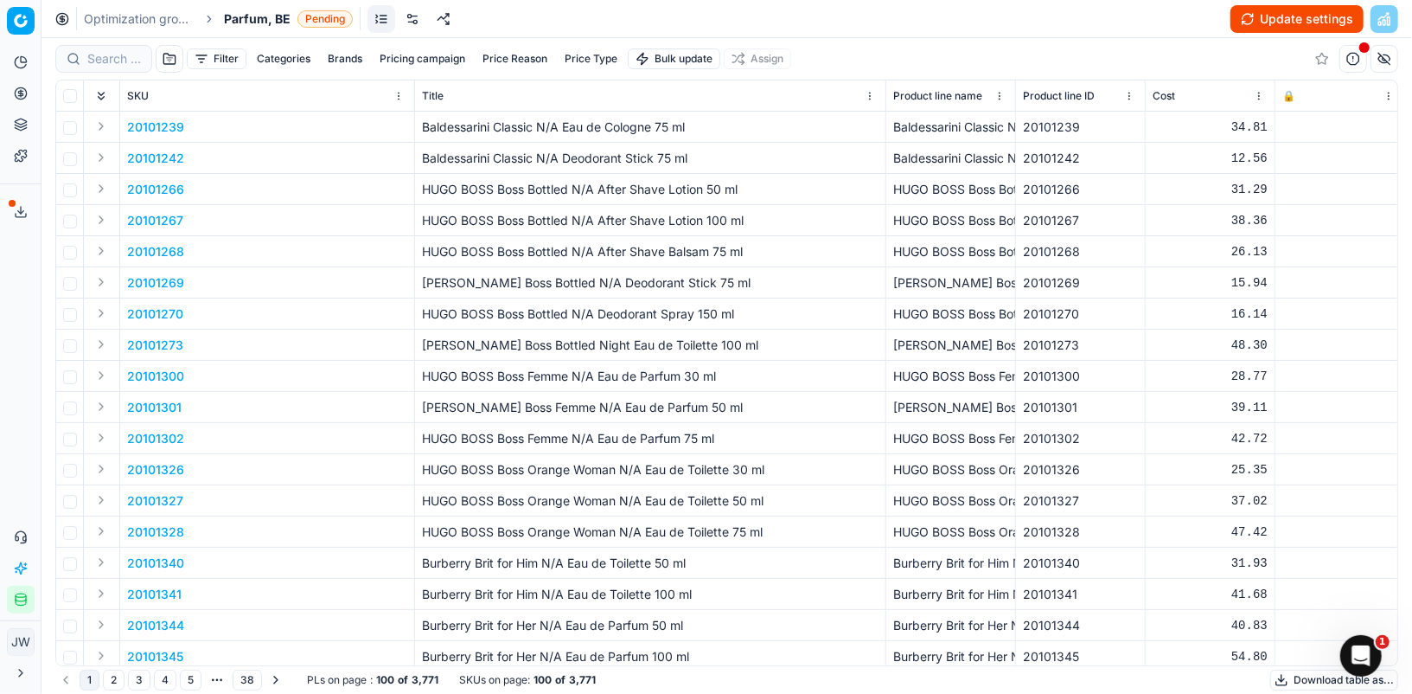
click at [406, 18] on link at bounding box center [413, 19] width 28 height 28
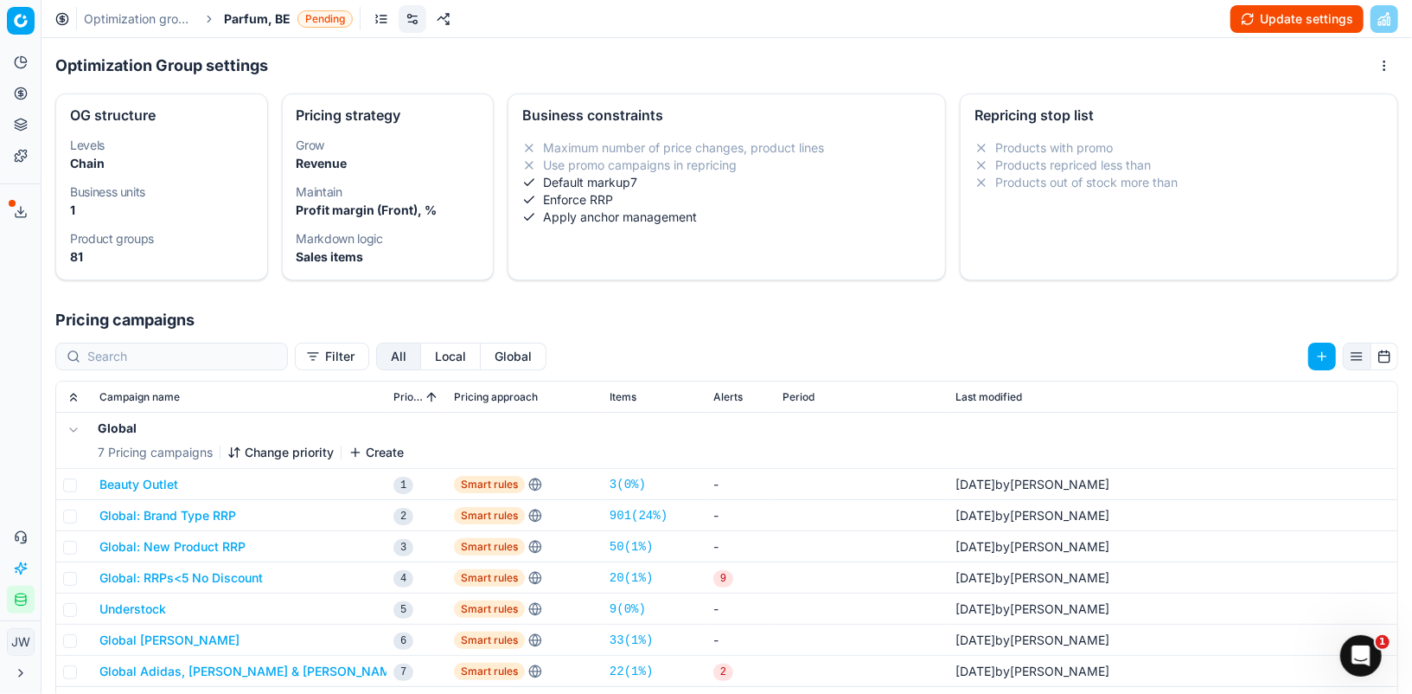
click at [421, 359] on button "Local" at bounding box center [451, 356] width 60 height 28
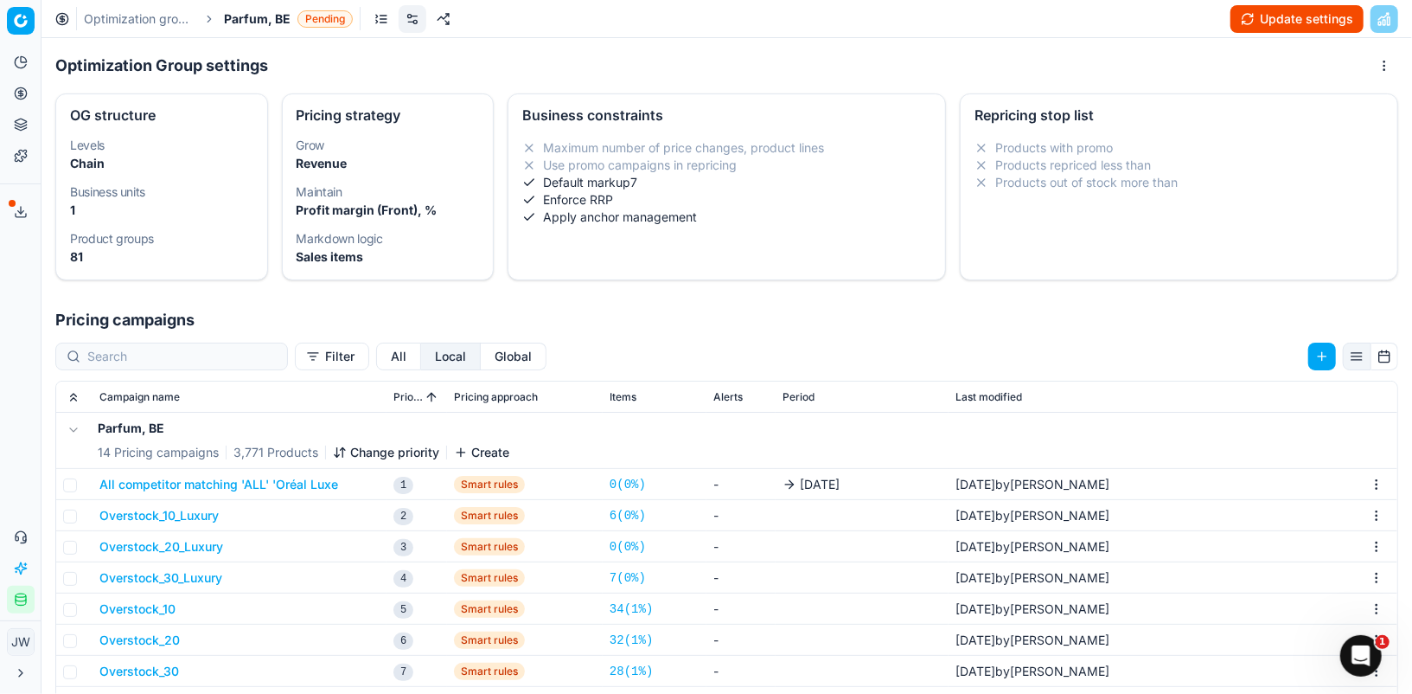
click at [278, 477] on button "All competitor matching 'ALL' 'Oréal Luxe" at bounding box center [218, 484] width 239 height 17
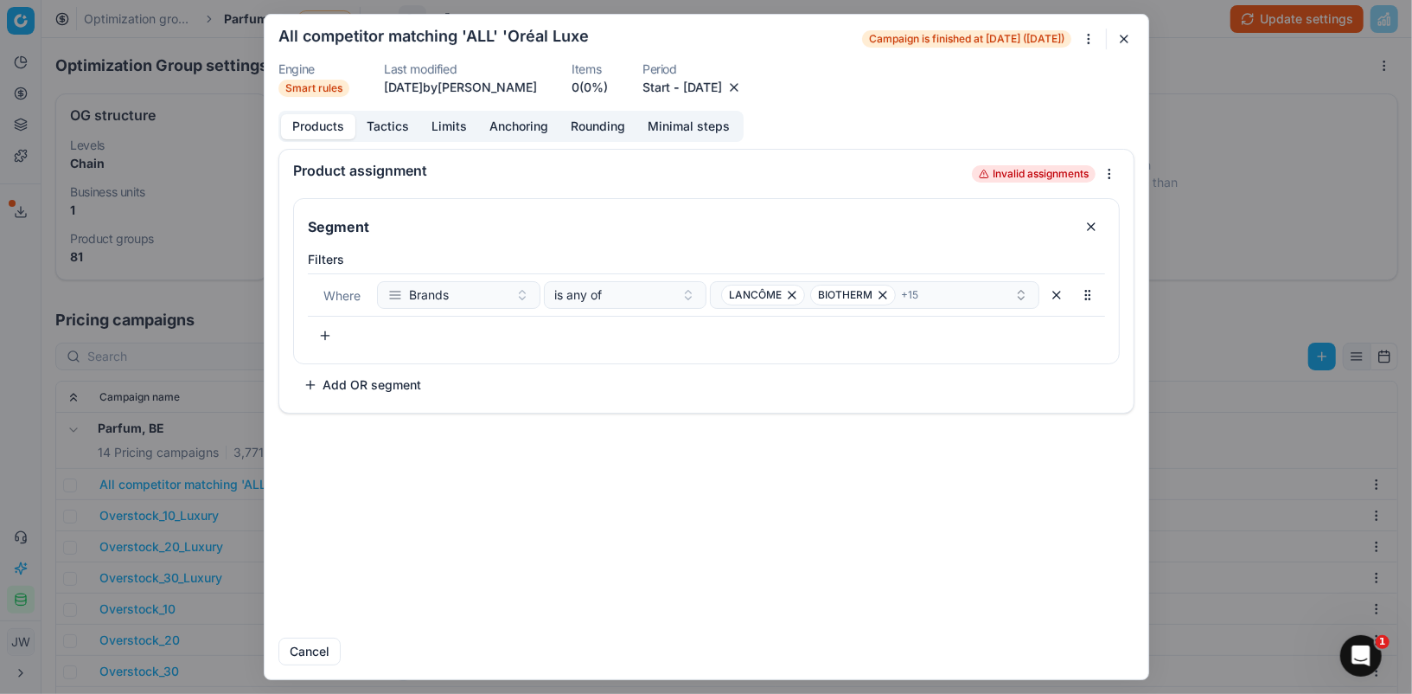
click at [743, 95] on button "button" at bounding box center [734, 87] width 17 height 17
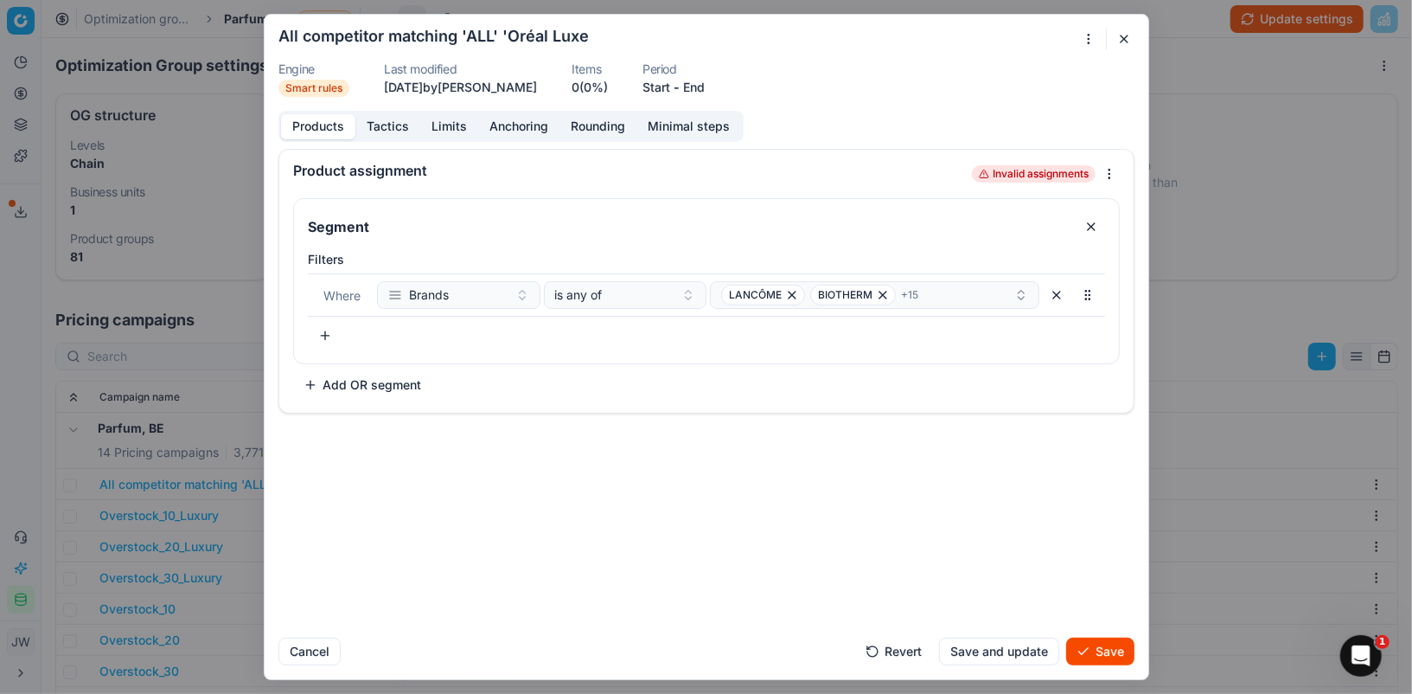
click at [1109, 661] on button "Save" at bounding box center [1100, 651] width 68 height 28
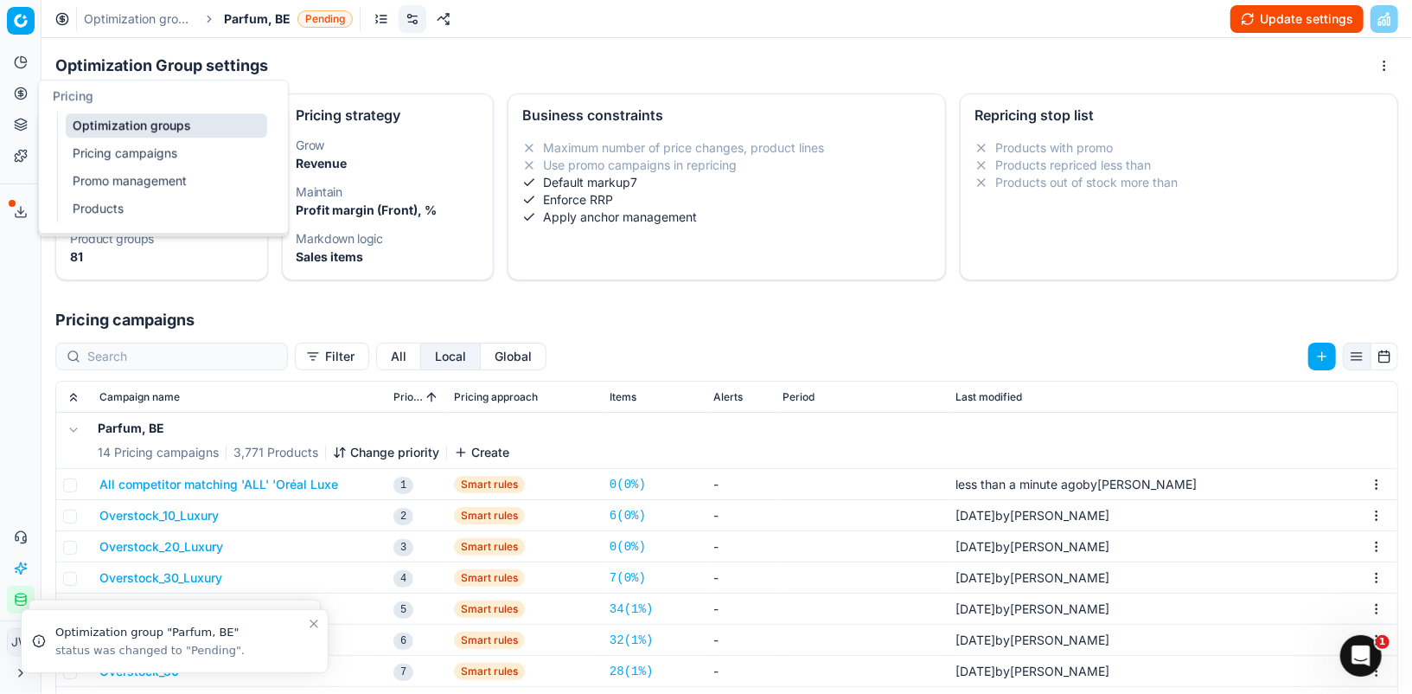
click at [28, 97] on button "Pricing" at bounding box center [21, 94] width 28 height 28
click at [110, 129] on link "Optimization groups" at bounding box center [167, 125] width 202 height 24
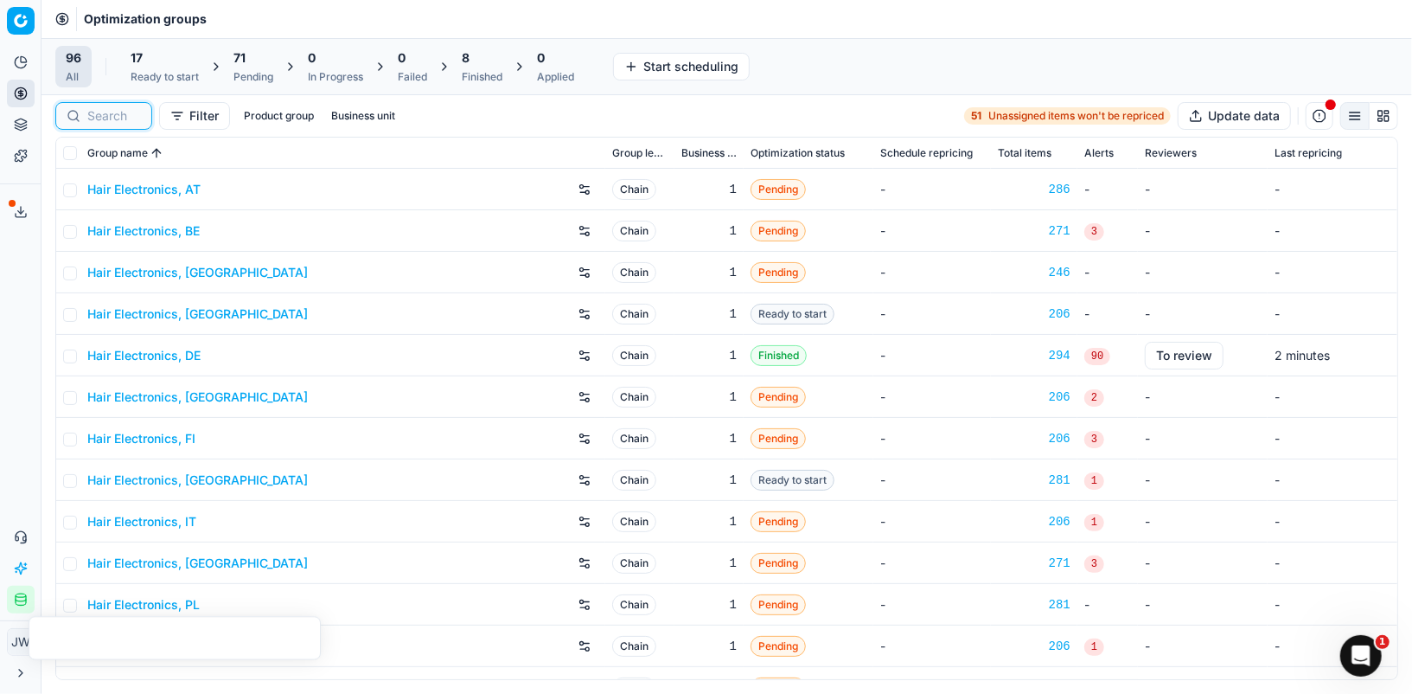
click at [118, 117] on input at bounding box center [114, 115] width 54 height 17
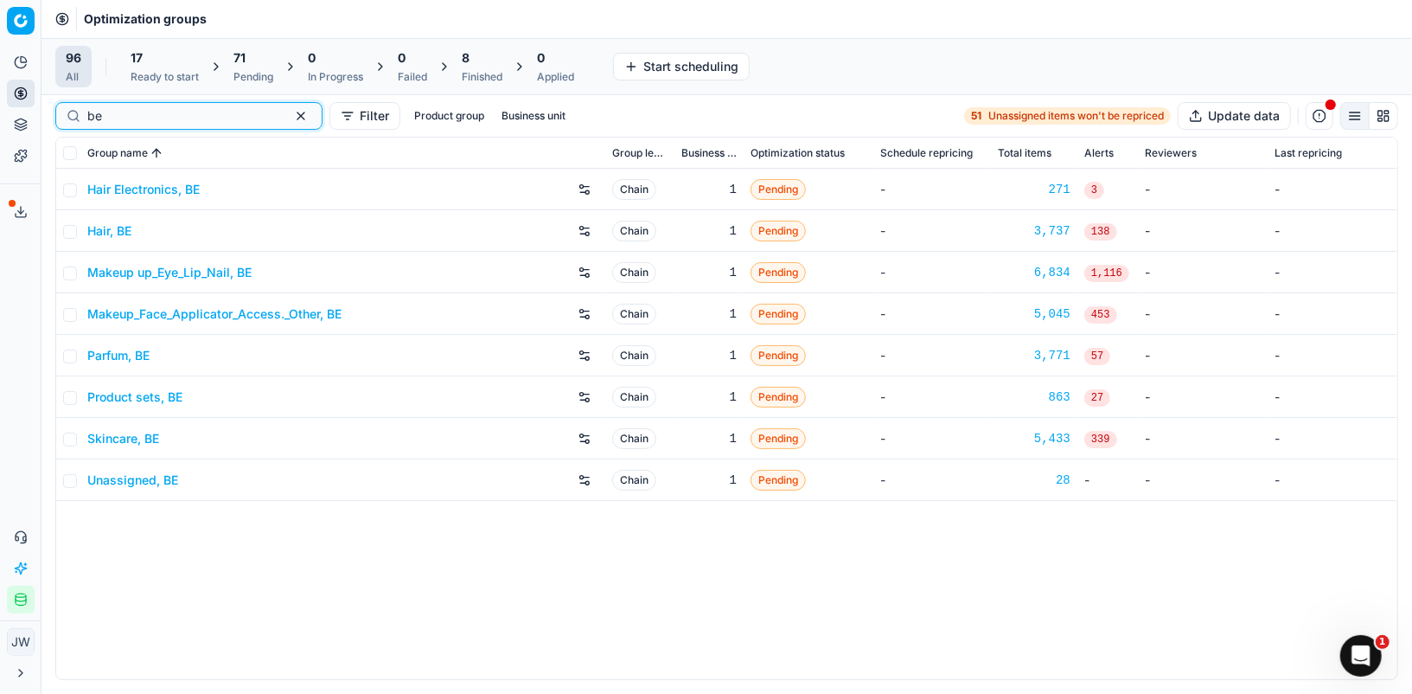
type input "be"
click at [106, 362] on link "Parfum, BE" at bounding box center [118, 355] width 62 height 17
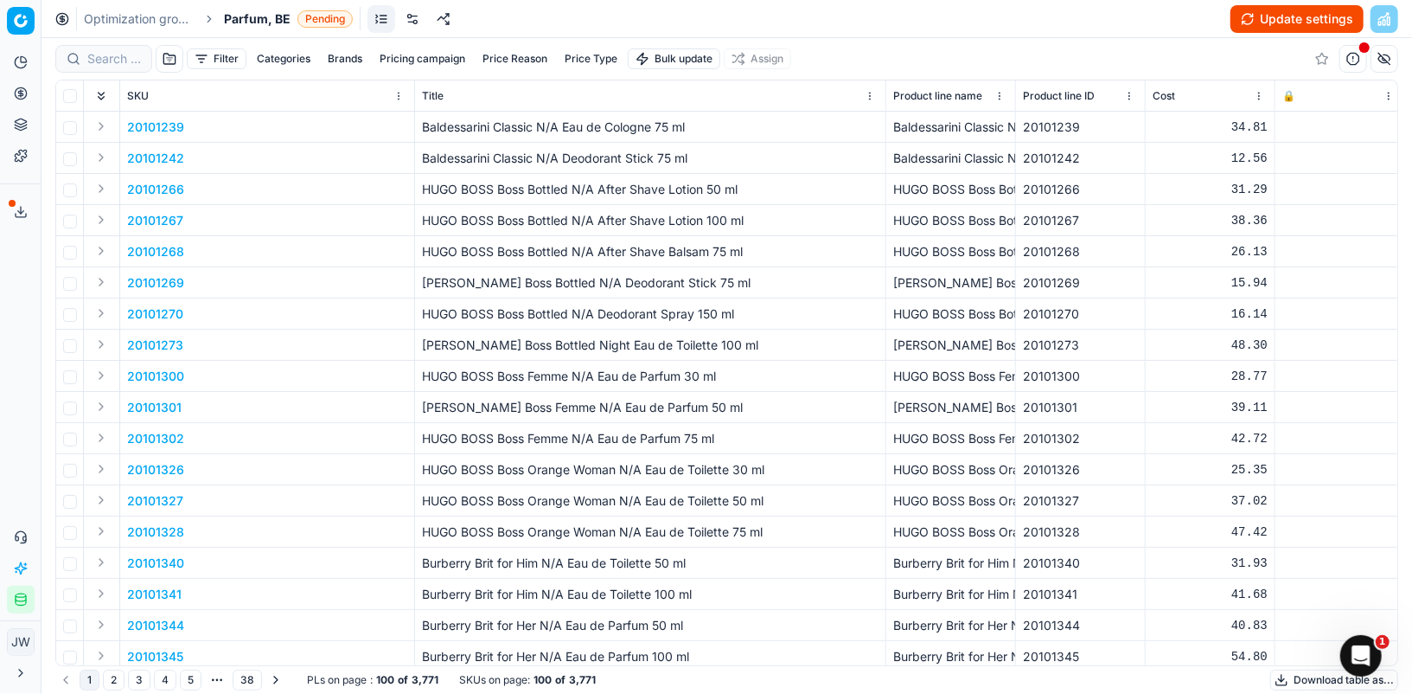
click at [406, 22] on link at bounding box center [413, 19] width 28 height 28
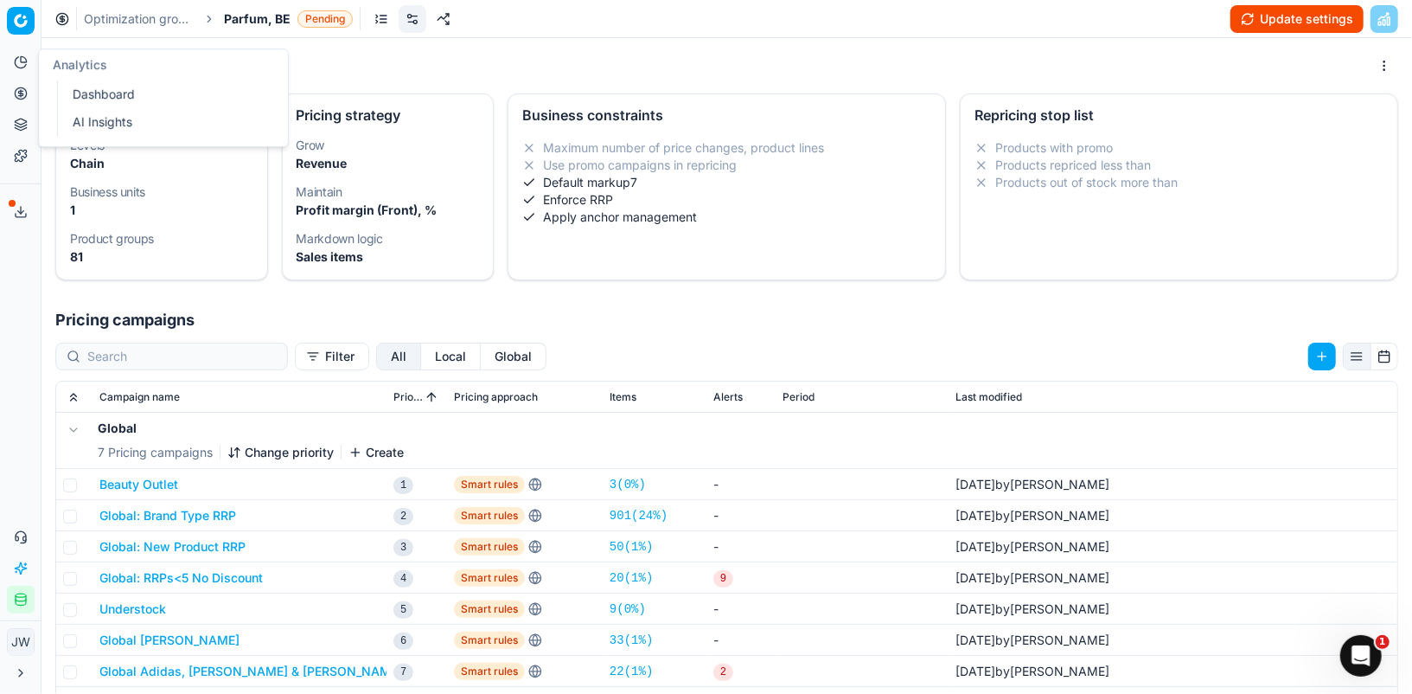
click at [19, 92] on icon at bounding box center [21, 93] width 14 height 14
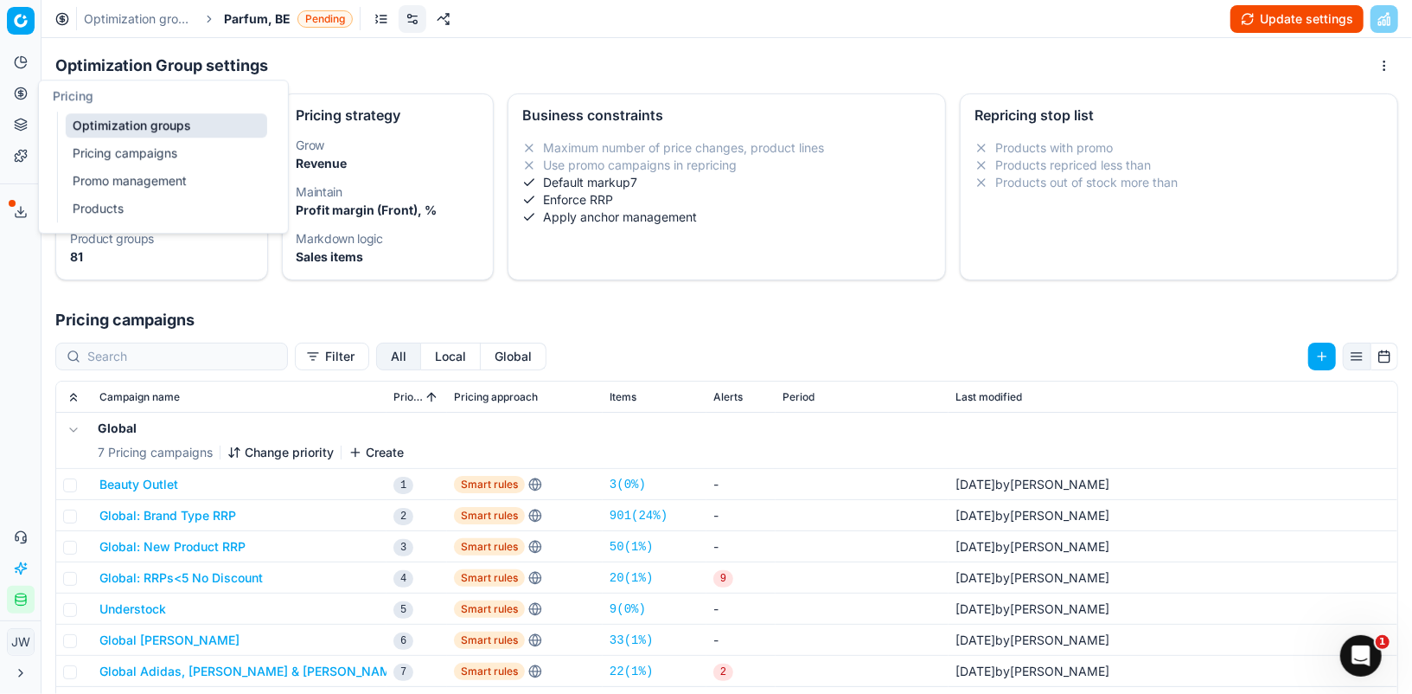
click at [76, 114] on link "Optimization groups" at bounding box center [167, 125] width 202 height 24
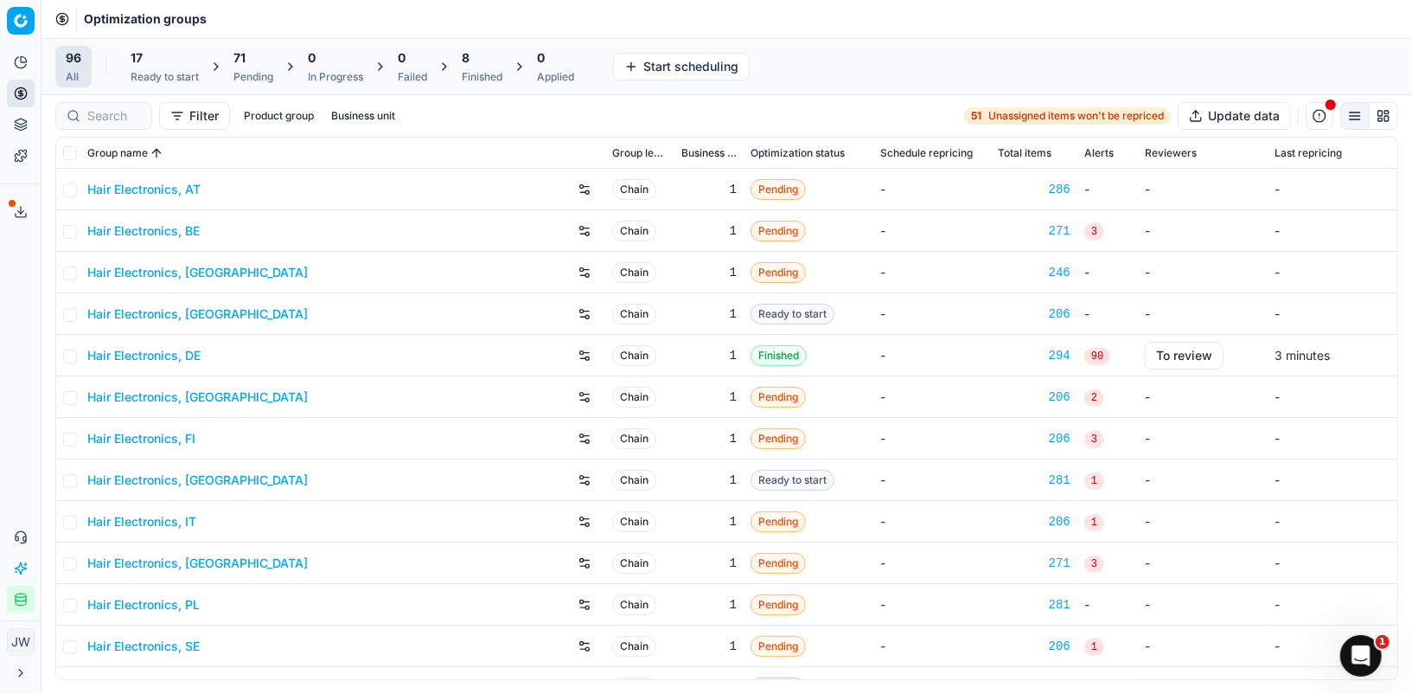
click at [109, 124] on div at bounding box center [103, 116] width 97 height 28
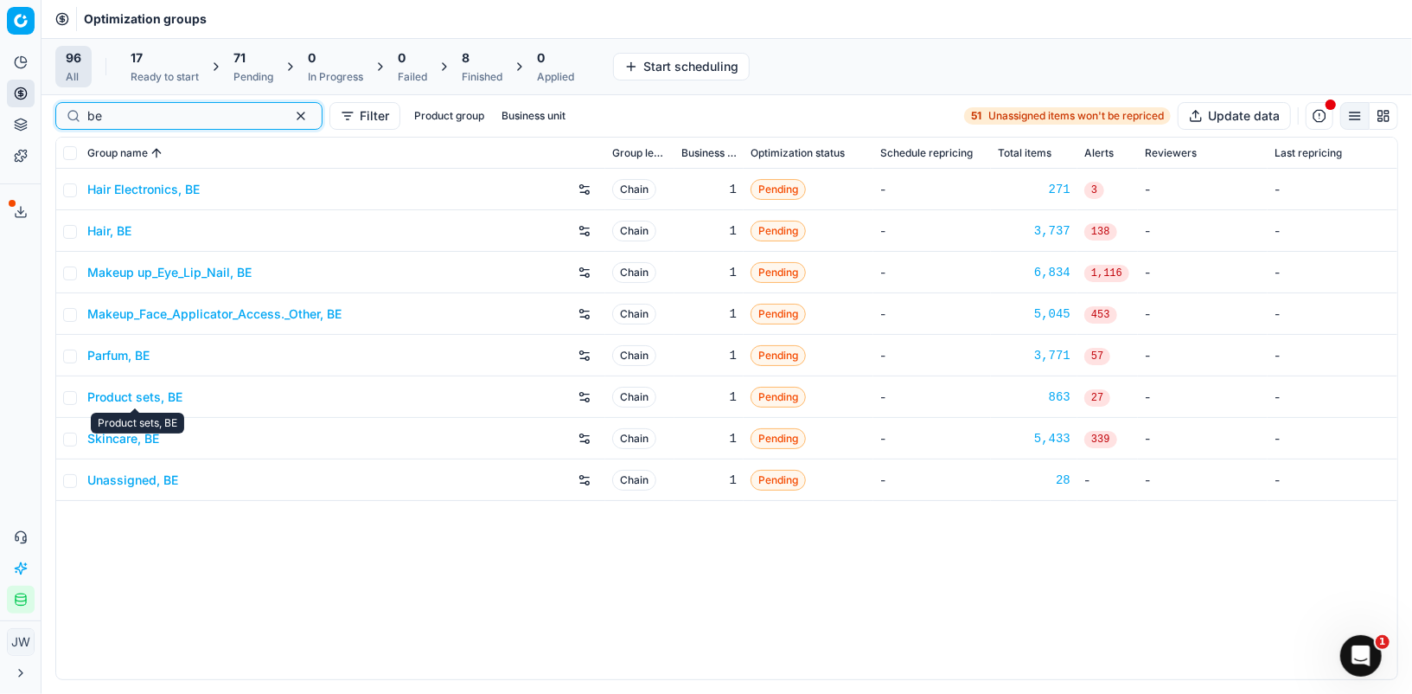
type input "be"
click at [141, 390] on link "Product sets, BE" at bounding box center [134, 396] width 95 height 17
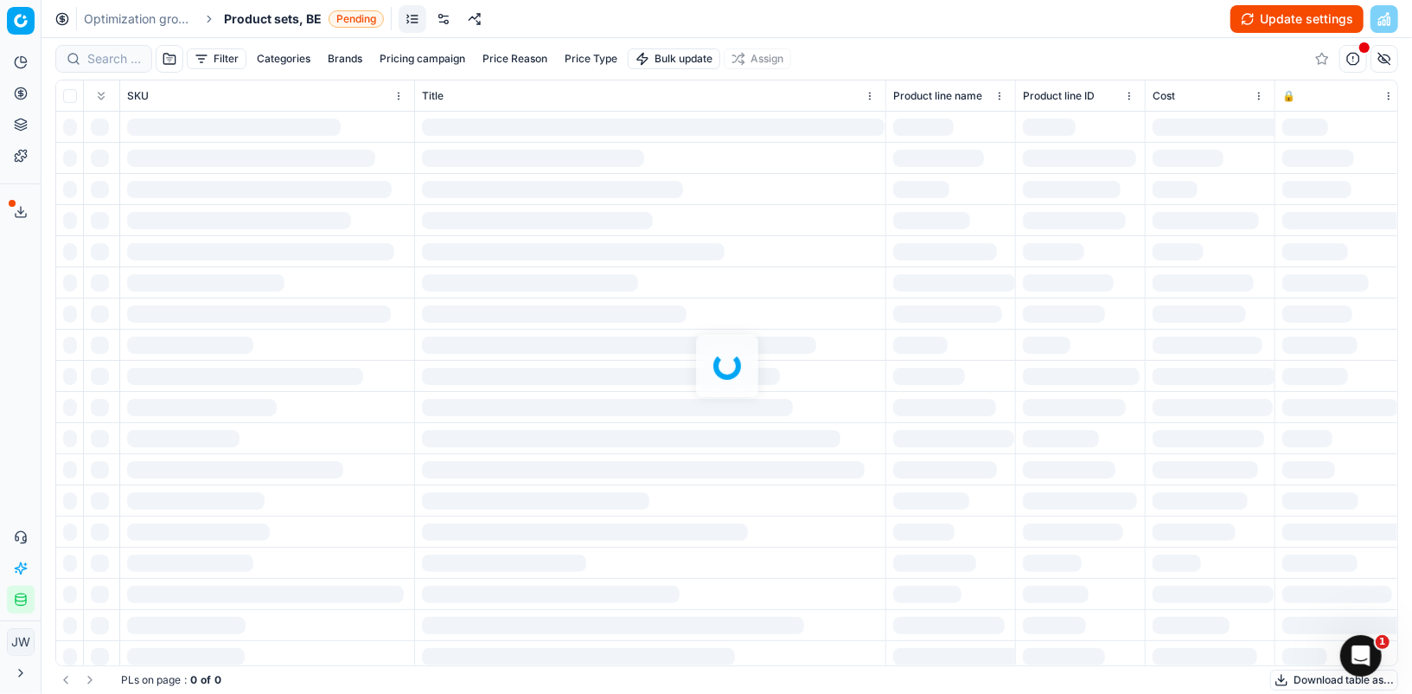
click at [450, 21] on link at bounding box center [444, 19] width 28 height 28
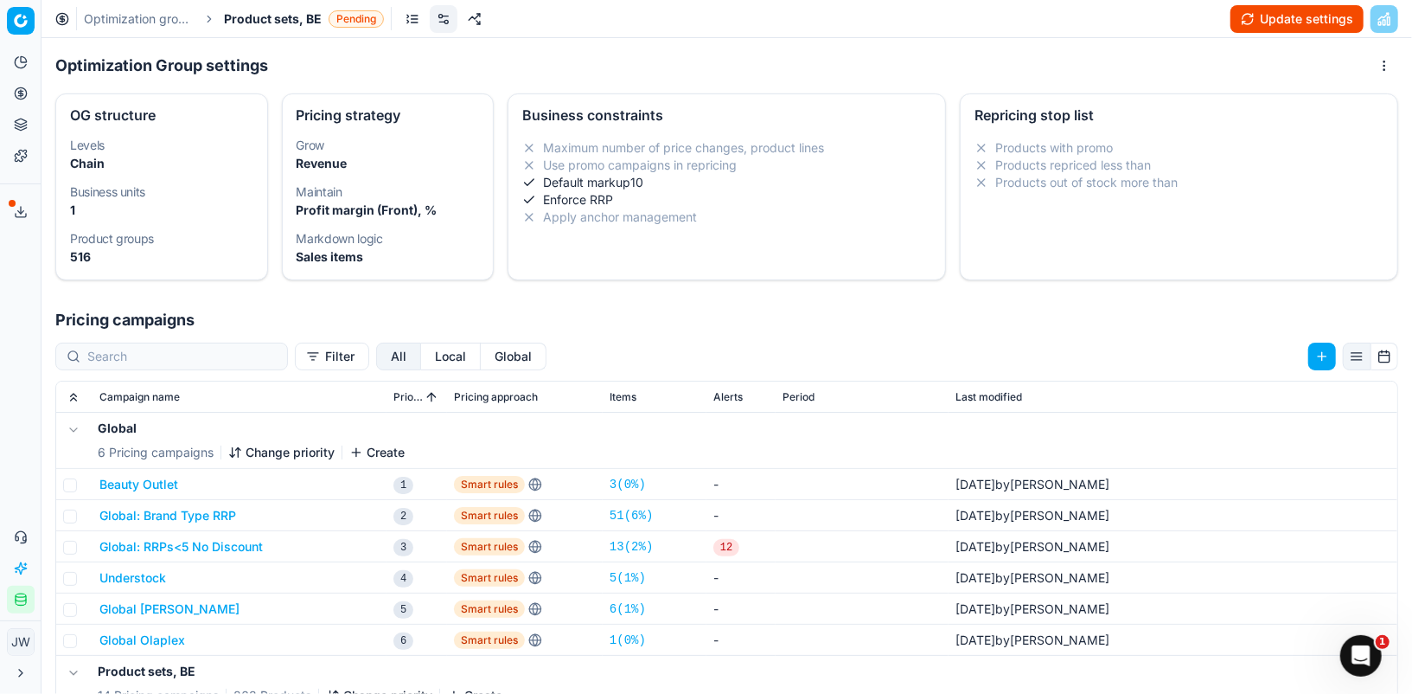
click at [421, 354] on button "Local" at bounding box center [451, 356] width 60 height 28
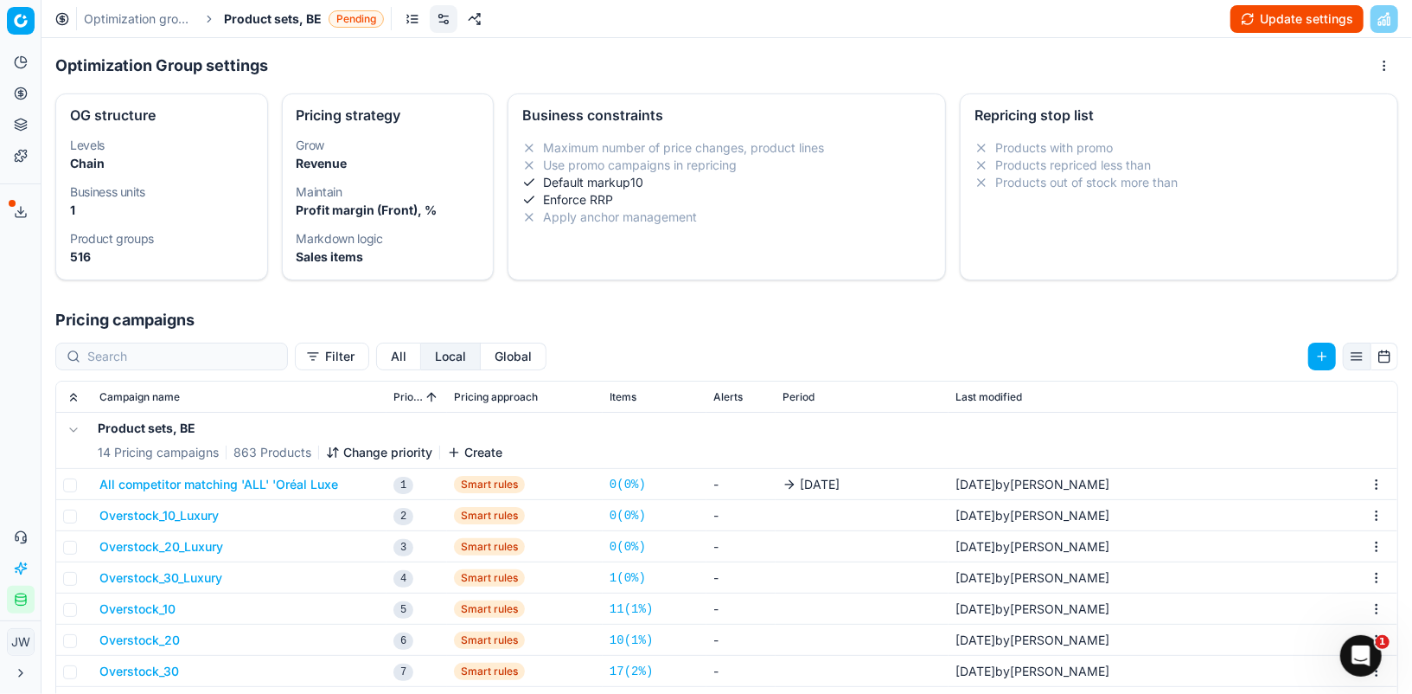
click at [210, 480] on button "All competitor matching 'ALL' 'Oréal Luxe" at bounding box center [218, 484] width 239 height 17
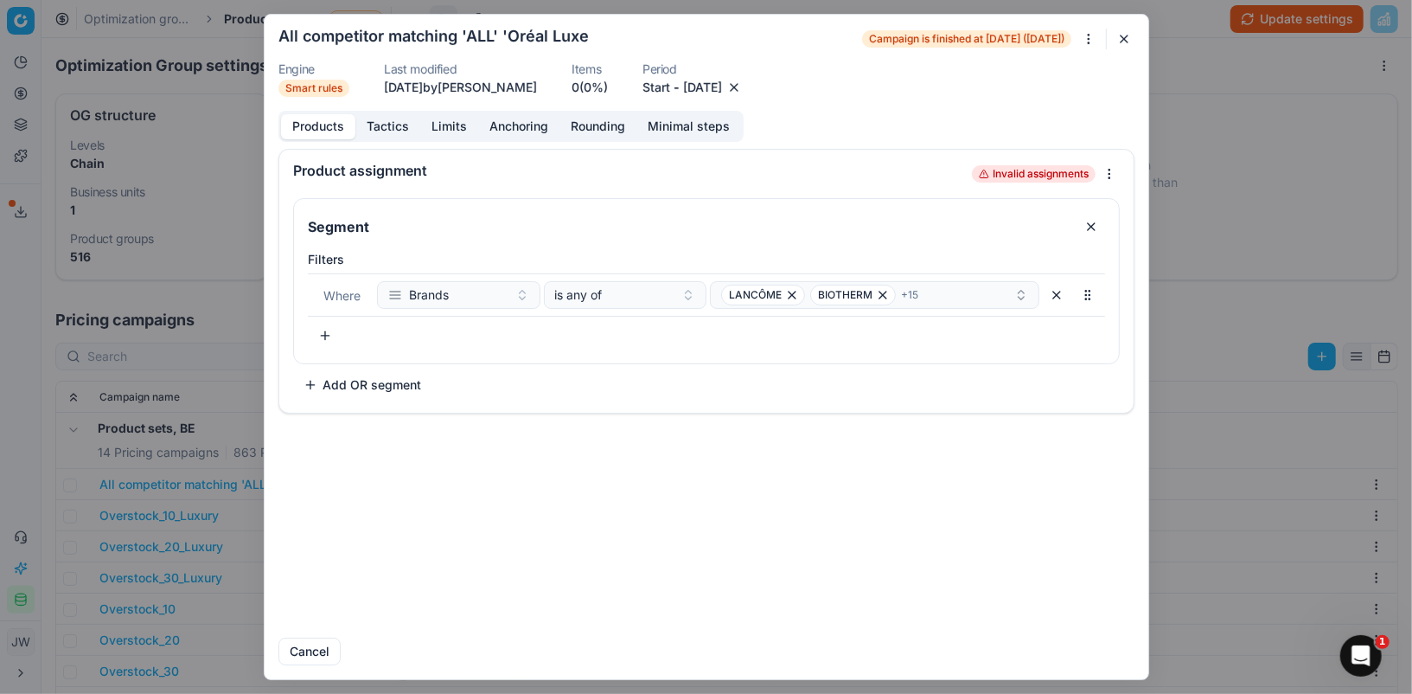
click at [743, 93] on button "button" at bounding box center [734, 87] width 17 height 17
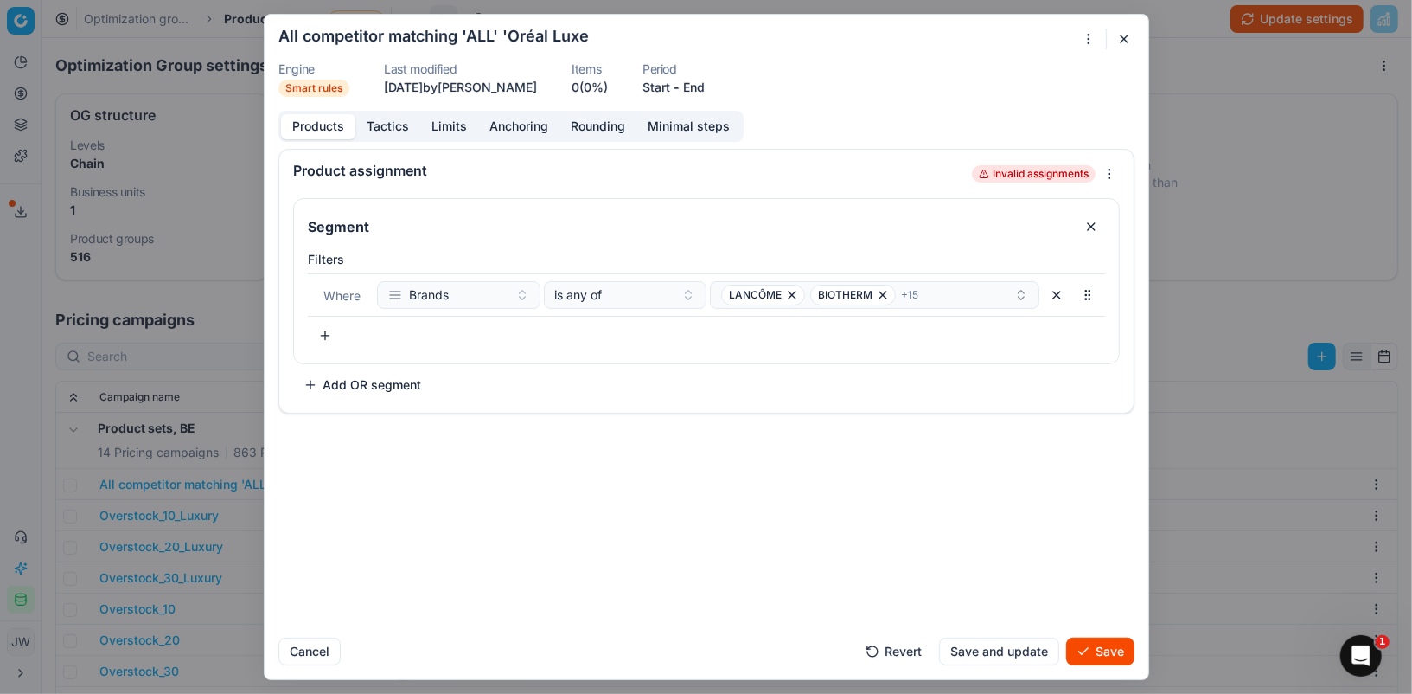
click at [1093, 654] on button "Save" at bounding box center [1100, 651] width 68 height 28
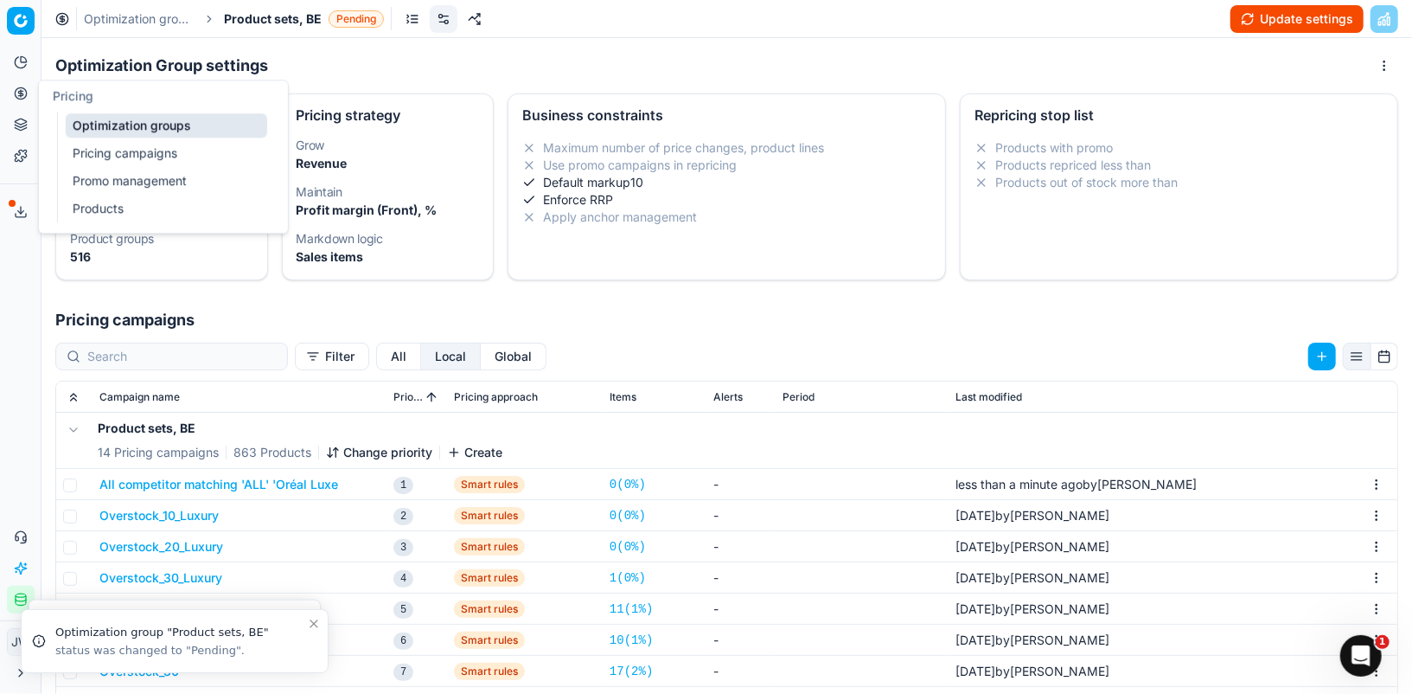
click at [125, 131] on link "Optimization groups" at bounding box center [167, 125] width 202 height 24
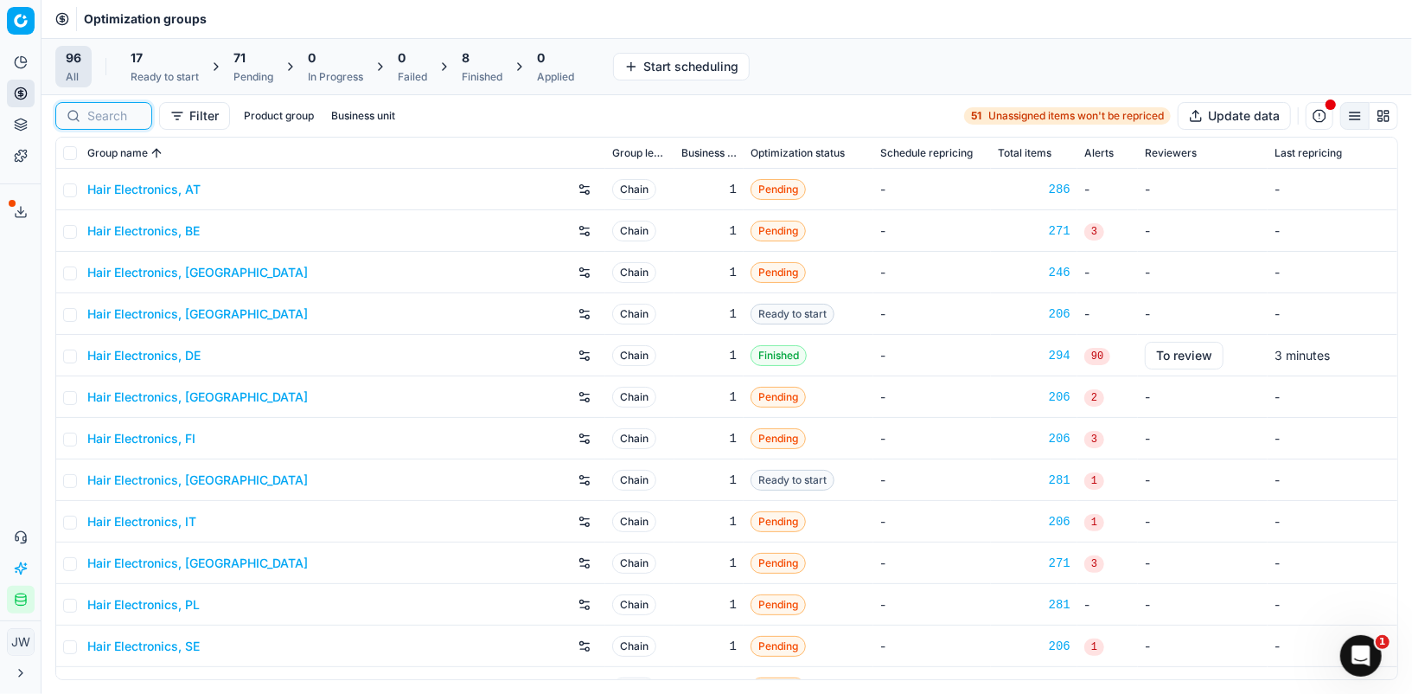
click at [135, 119] on input at bounding box center [114, 115] width 54 height 17
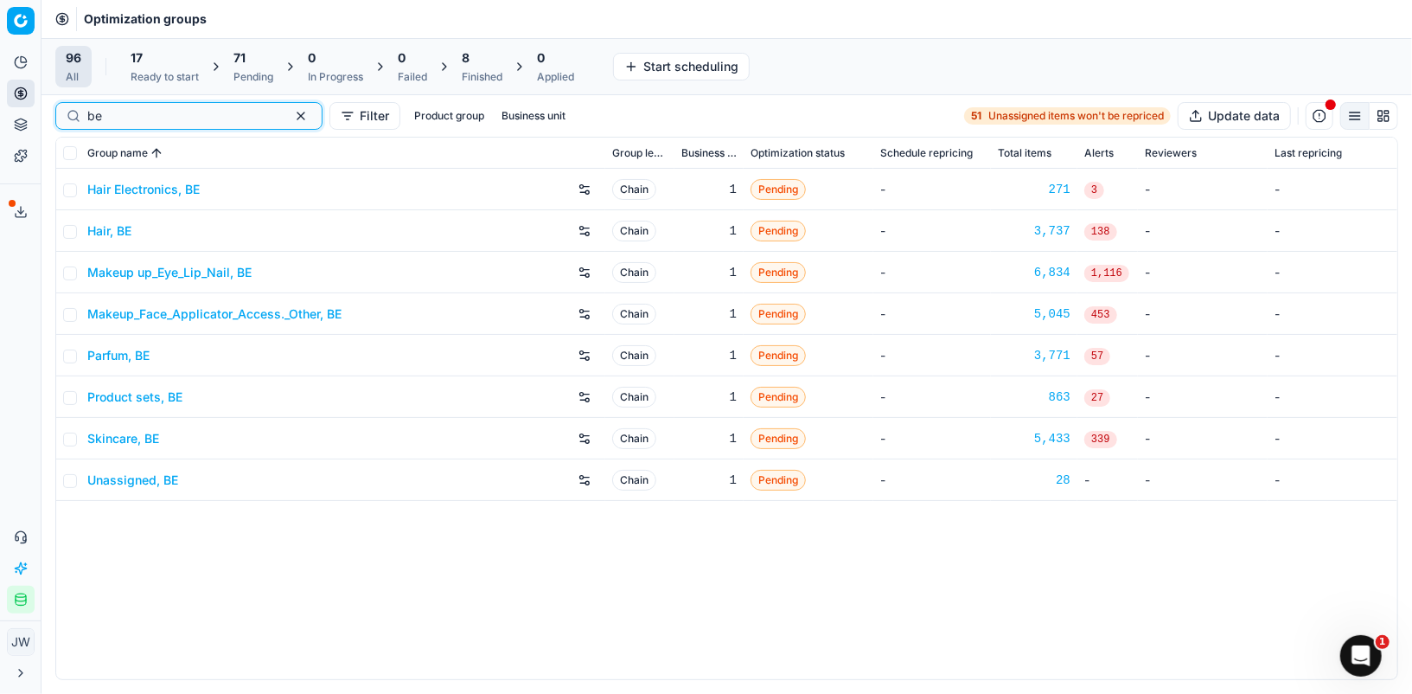
type input "be"
click at [134, 394] on link "Product sets, BE" at bounding box center [134, 396] width 95 height 17
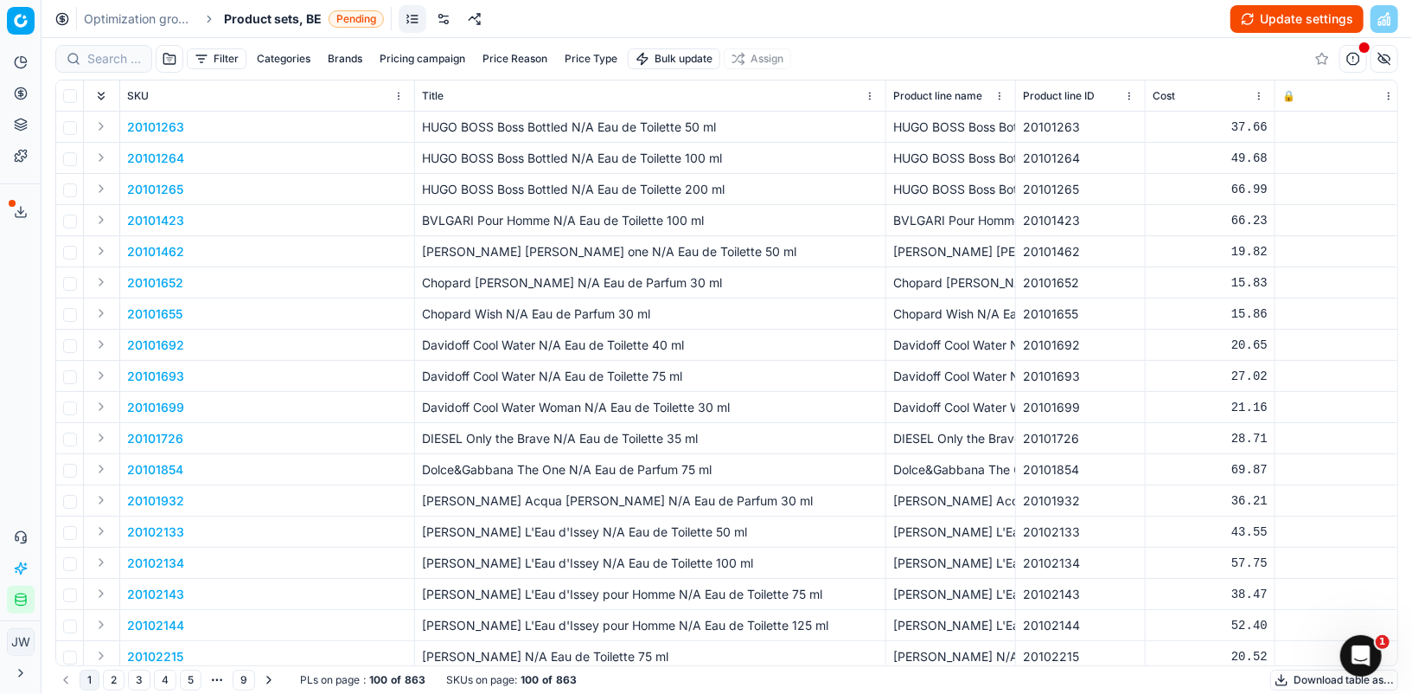
click at [443, 13] on link at bounding box center [444, 19] width 28 height 28
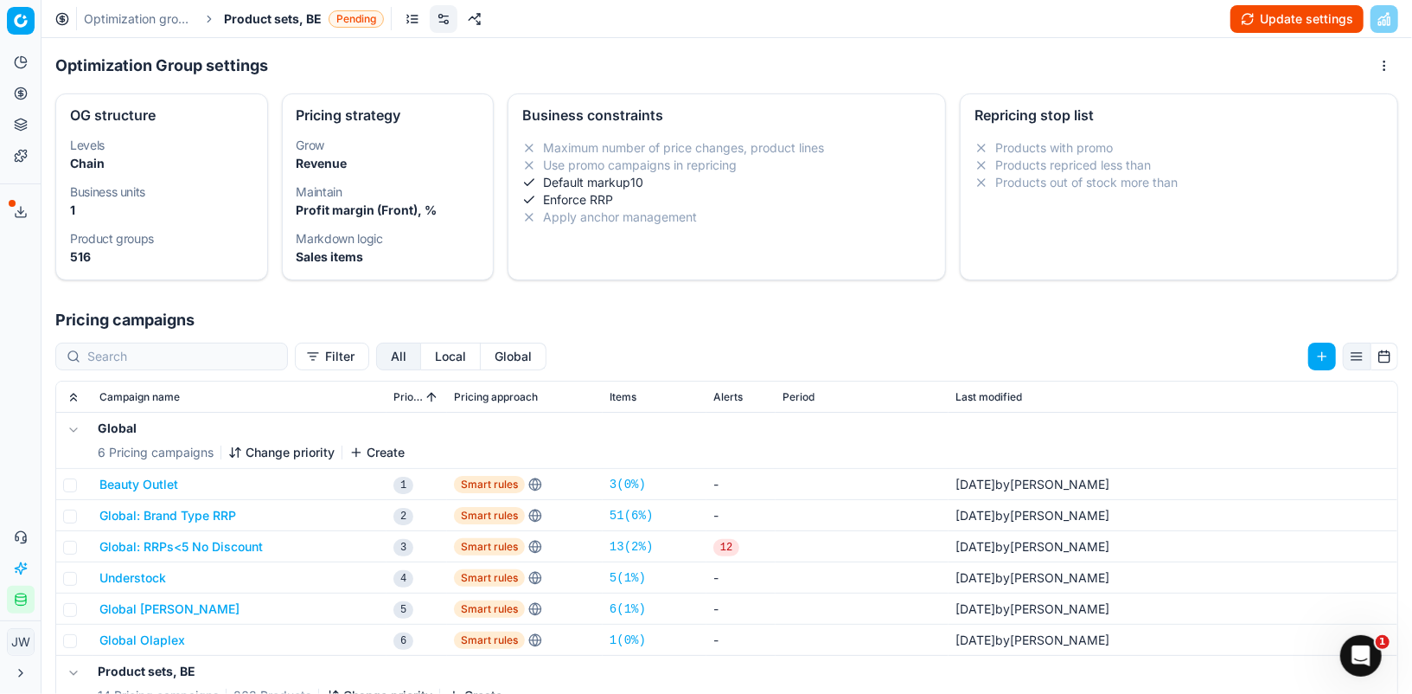
click at [421, 350] on button "Local" at bounding box center [451, 356] width 60 height 28
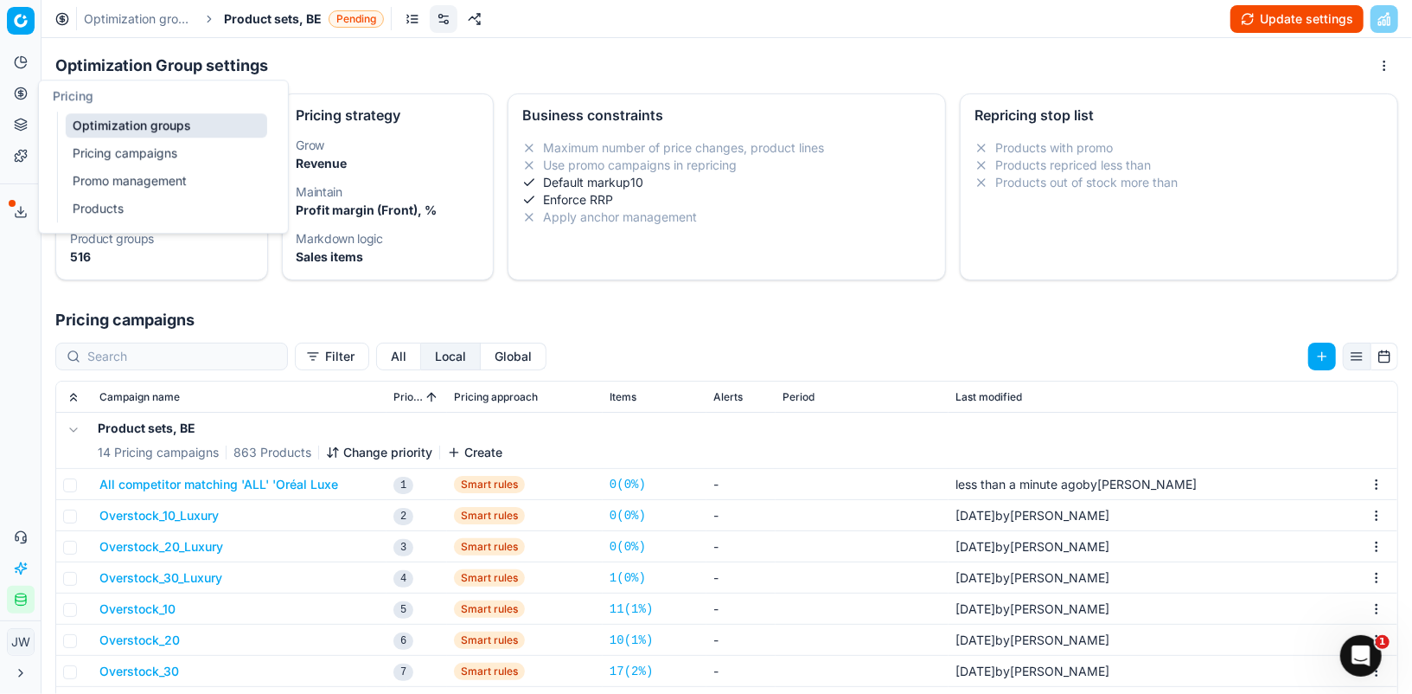
click at [21, 100] on button "Pricing" at bounding box center [21, 94] width 28 height 28
click at [114, 124] on link "Optimization groups" at bounding box center [167, 125] width 202 height 24
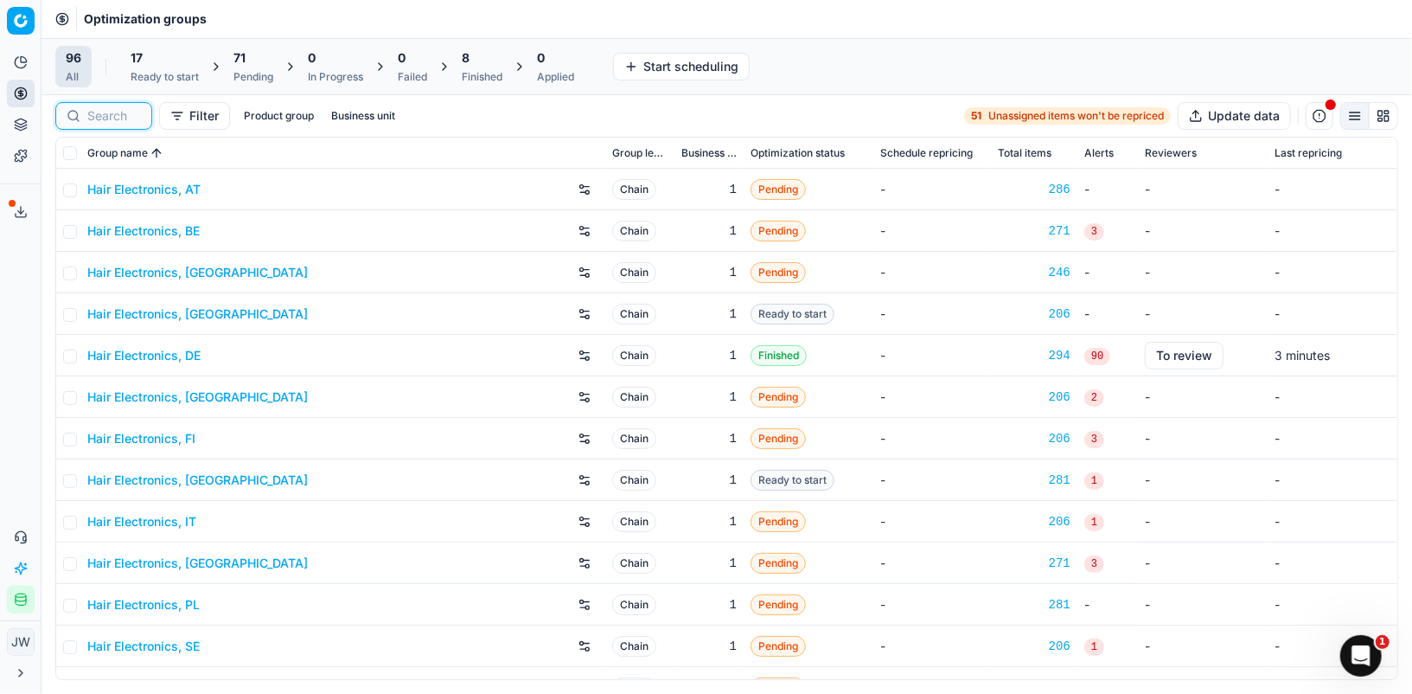
click at [94, 107] on input at bounding box center [114, 115] width 54 height 17
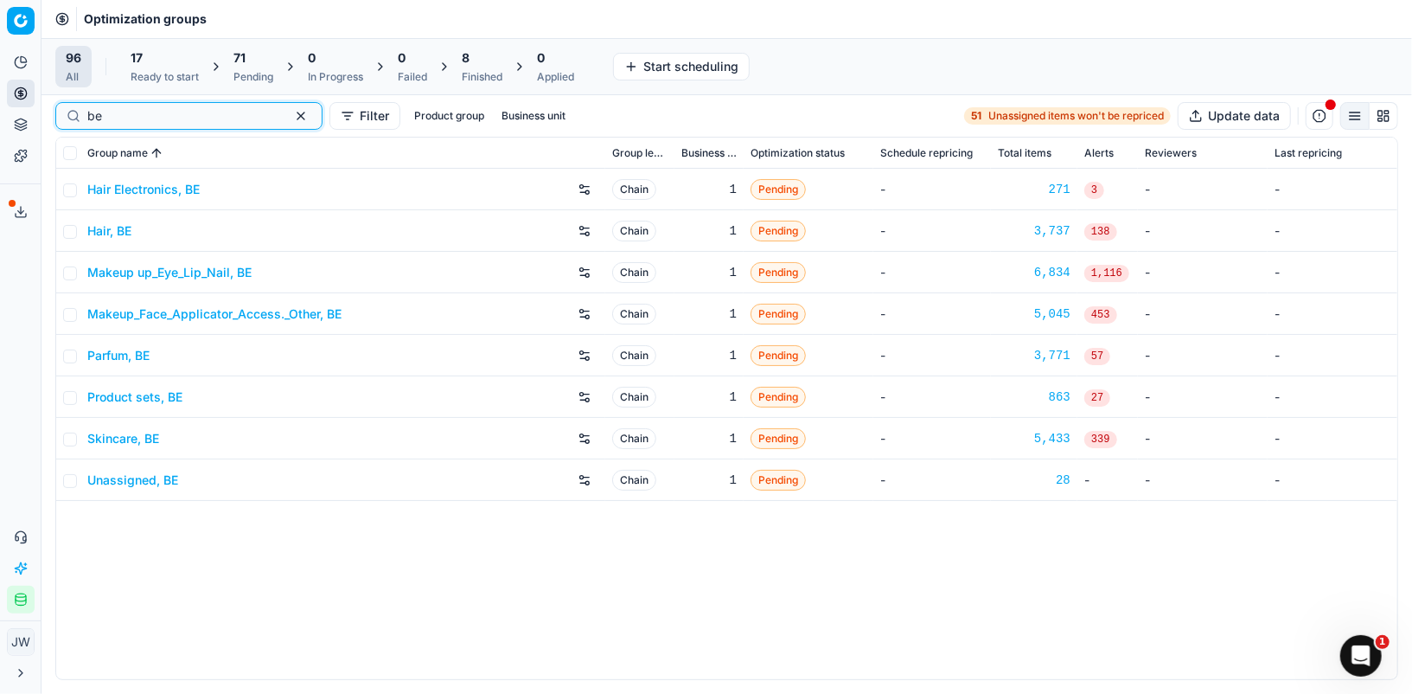
type input "be"
click at [107, 399] on link "Product sets, BE" at bounding box center [134, 396] width 95 height 17
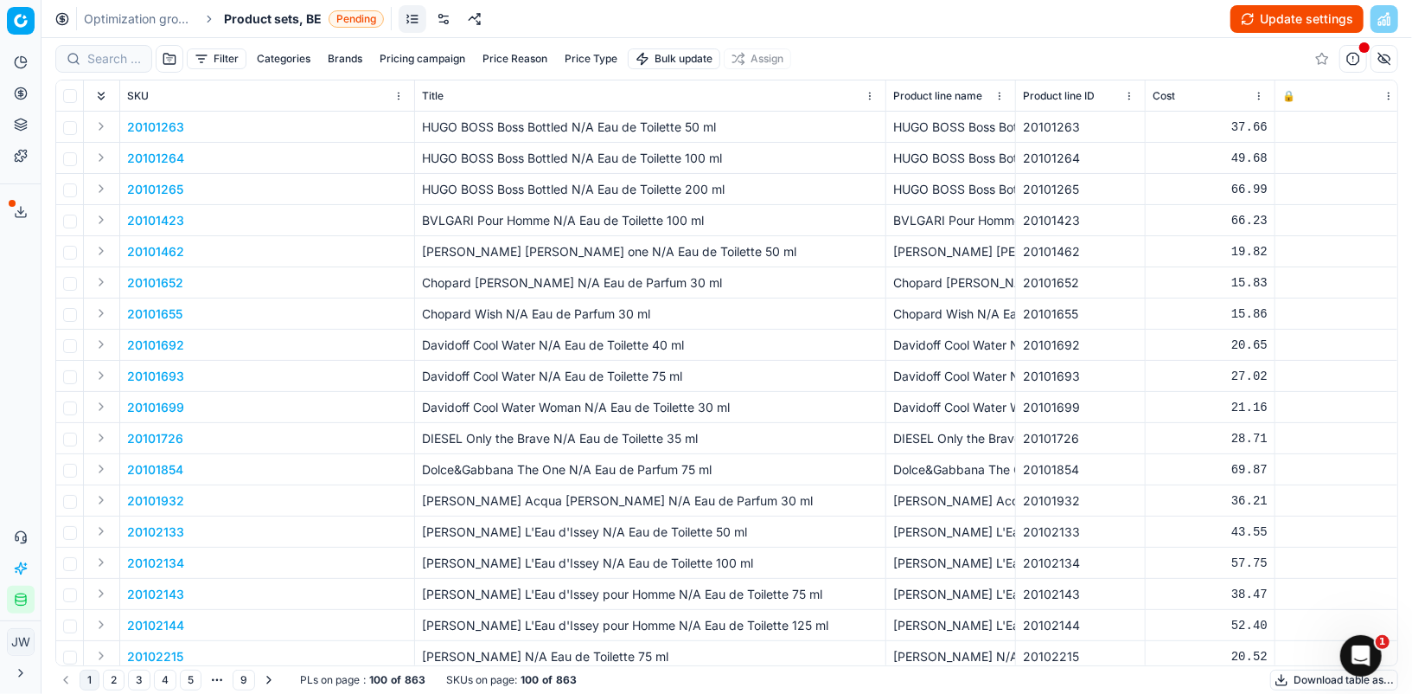
click at [438, 38] on div "Filter Categories Brands Pricing campaign Price Reason Price Type Bulk update A…" at bounding box center [726, 59] width 1343 height 42
click at [444, 28] on link at bounding box center [444, 19] width 28 height 28
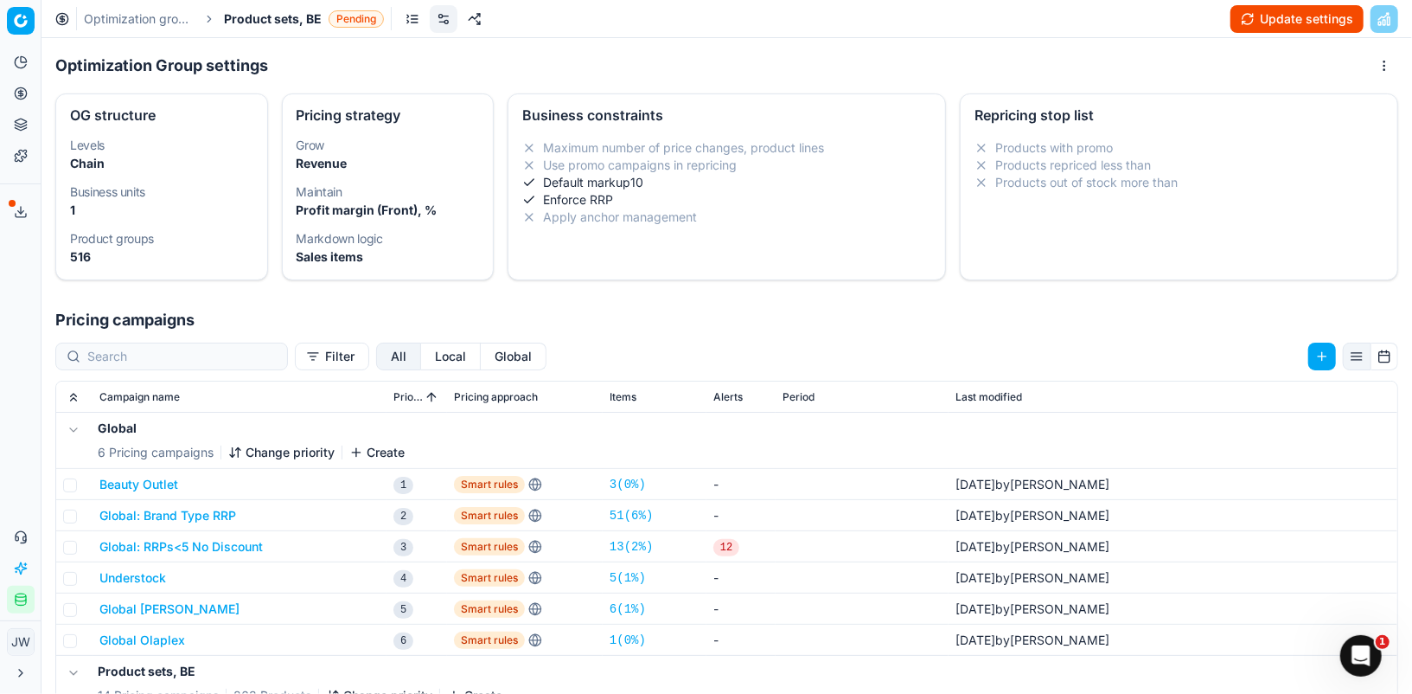
click at [421, 360] on button "Local" at bounding box center [451, 356] width 60 height 28
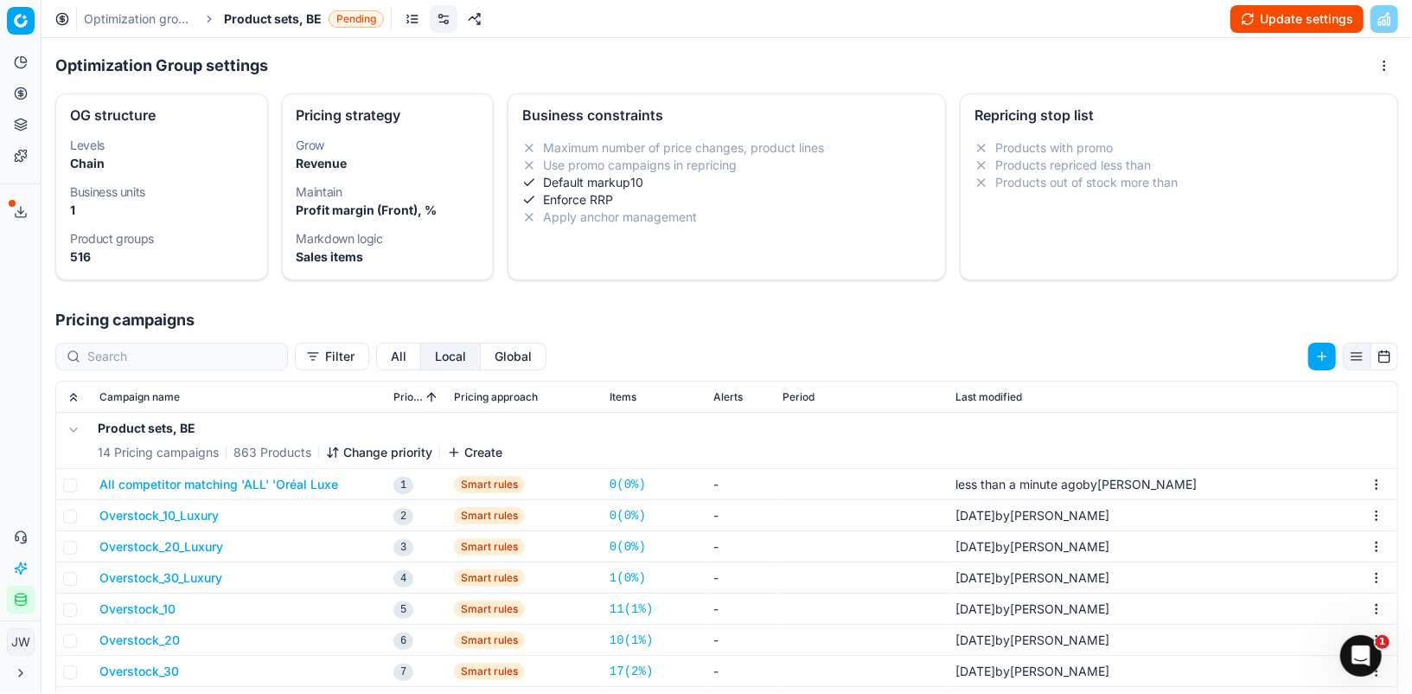
click at [27, 104] on button "Pricing" at bounding box center [21, 94] width 28 height 28
click at [99, 135] on link "Optimization groups" at bounding box center [167, 125] width 202 height 24
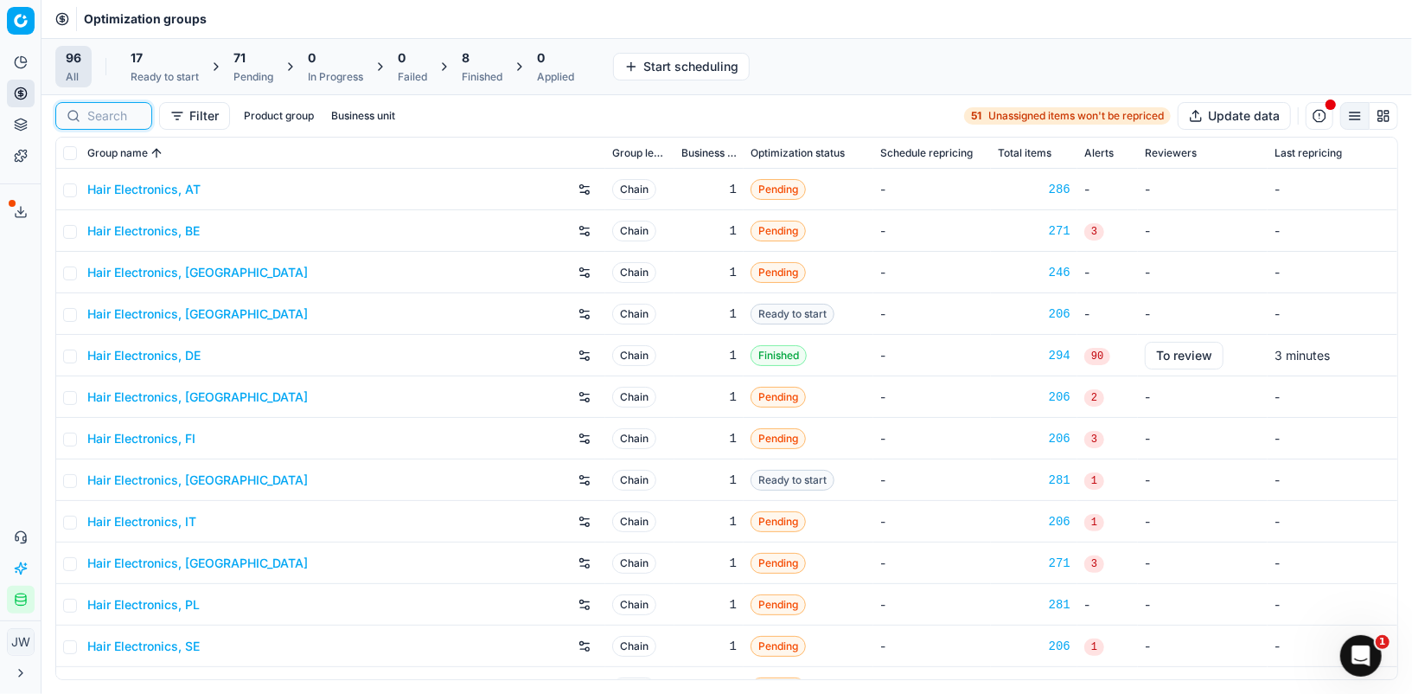
click at [93, 110] on input at bounding box center [114, 115] width 54 height 17
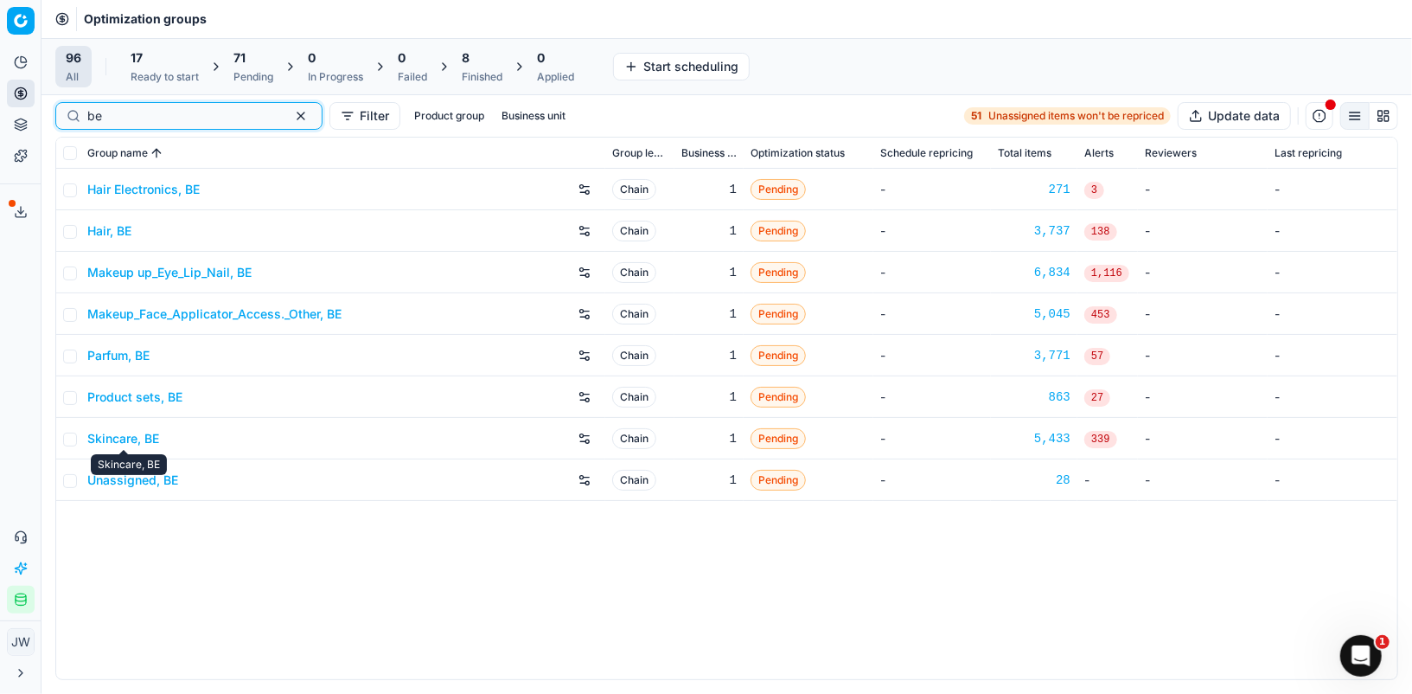
type input "be"
click at [120, 437] on link "Skincare, BE" at bounding box center [123, 438] width 72 height 17
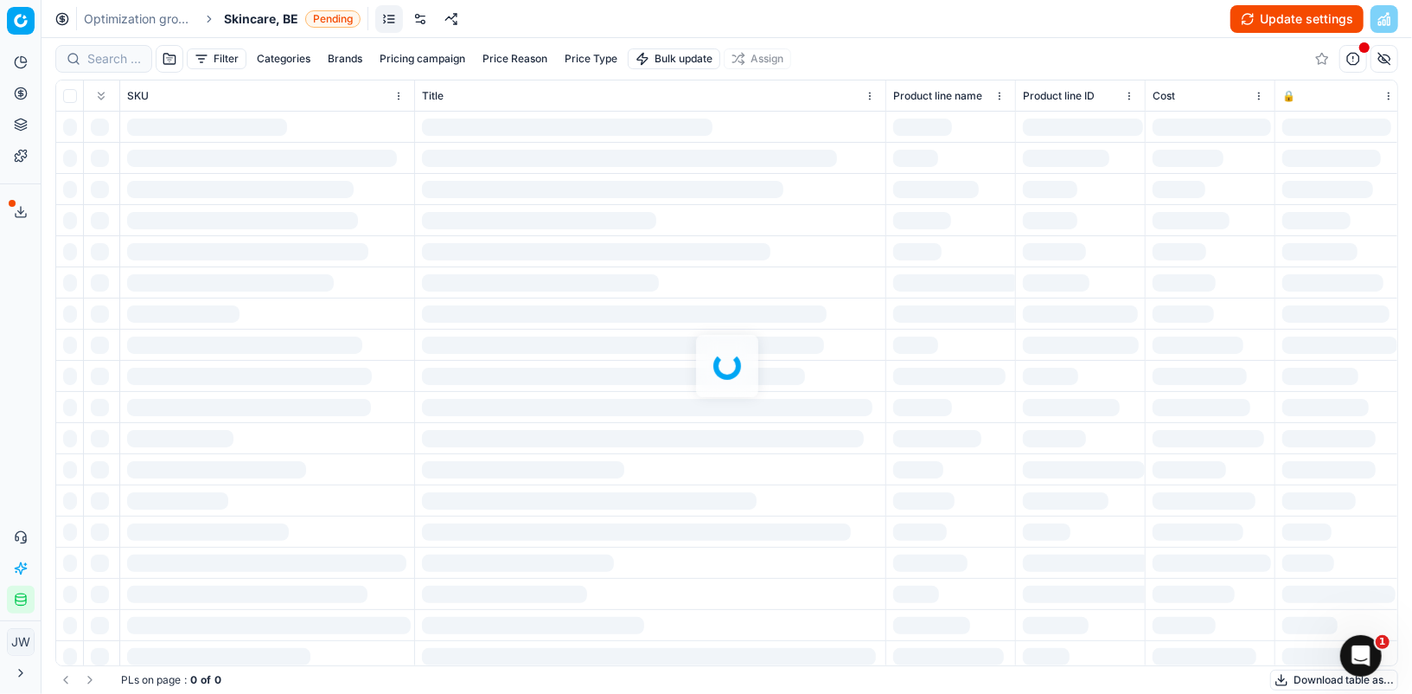
click at [418, 16] on link at bounding box center [420, 19] width 28 height 28
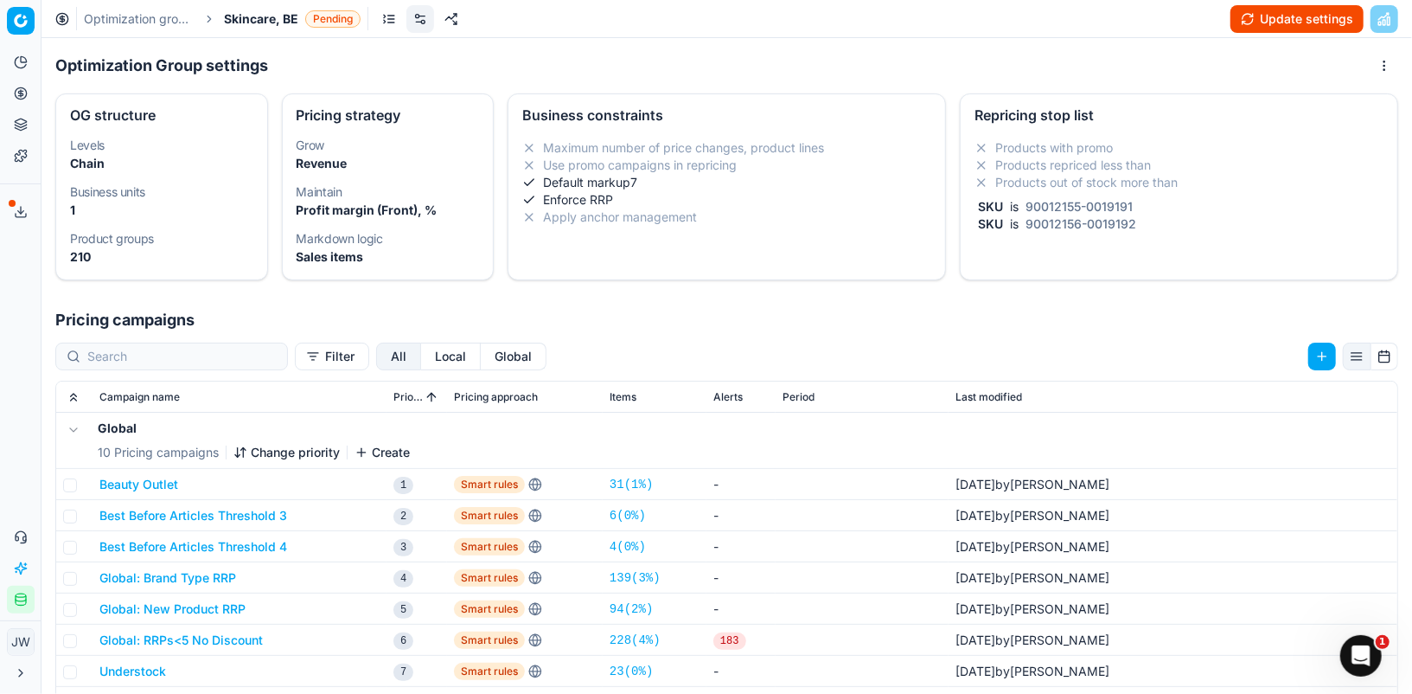
click at [421, 354] on button "Local" at bounding box center [451, 356] width 60 height 28
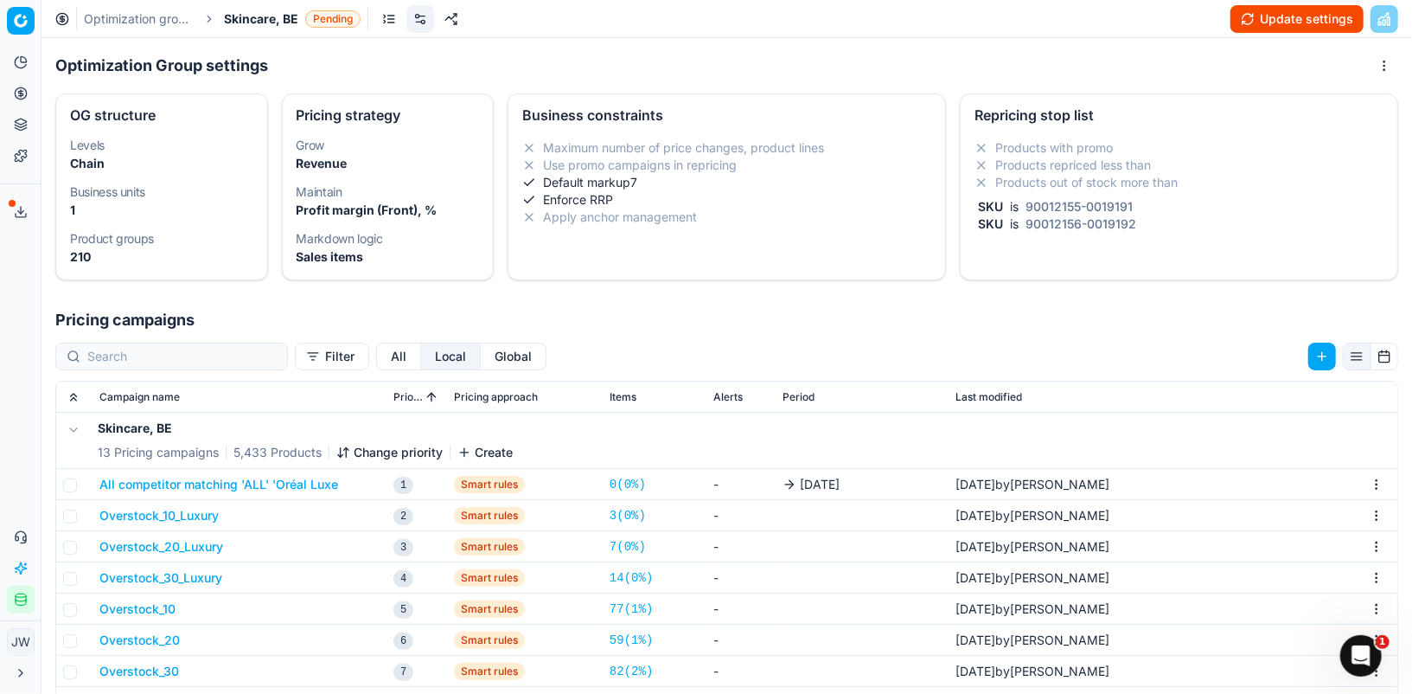
click at [258, 485] on button "All competitor matching 'ALL' 'Oréal Luxe" at bounding box center [218, 484] width 239 height 17
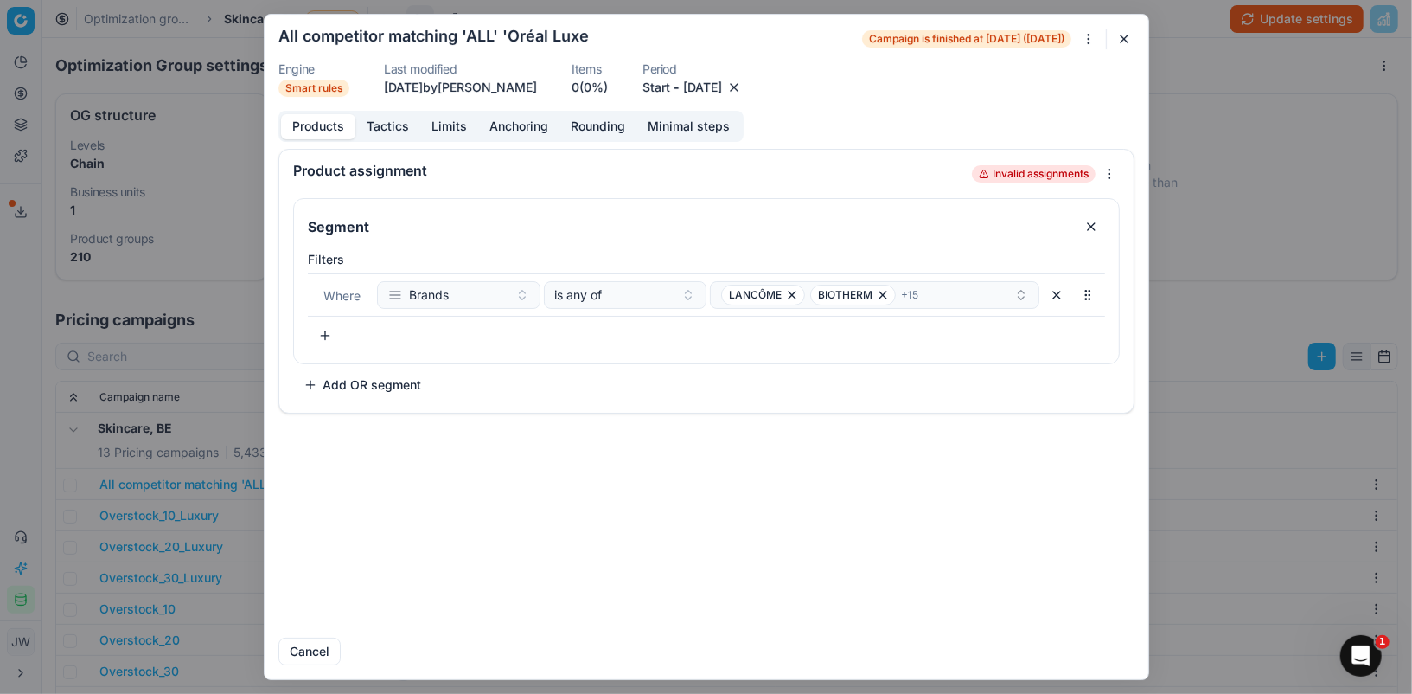
click at [779, 84] on dl "Engine Smart rules Last modified [DATE] by [PERSON_NAME] Items 0 (0%) Period St…" at bounding box center [706, 80] width 856 height 34
click at [743, 85] on button "button" at bounding box center [734, 87] width 17 height 17
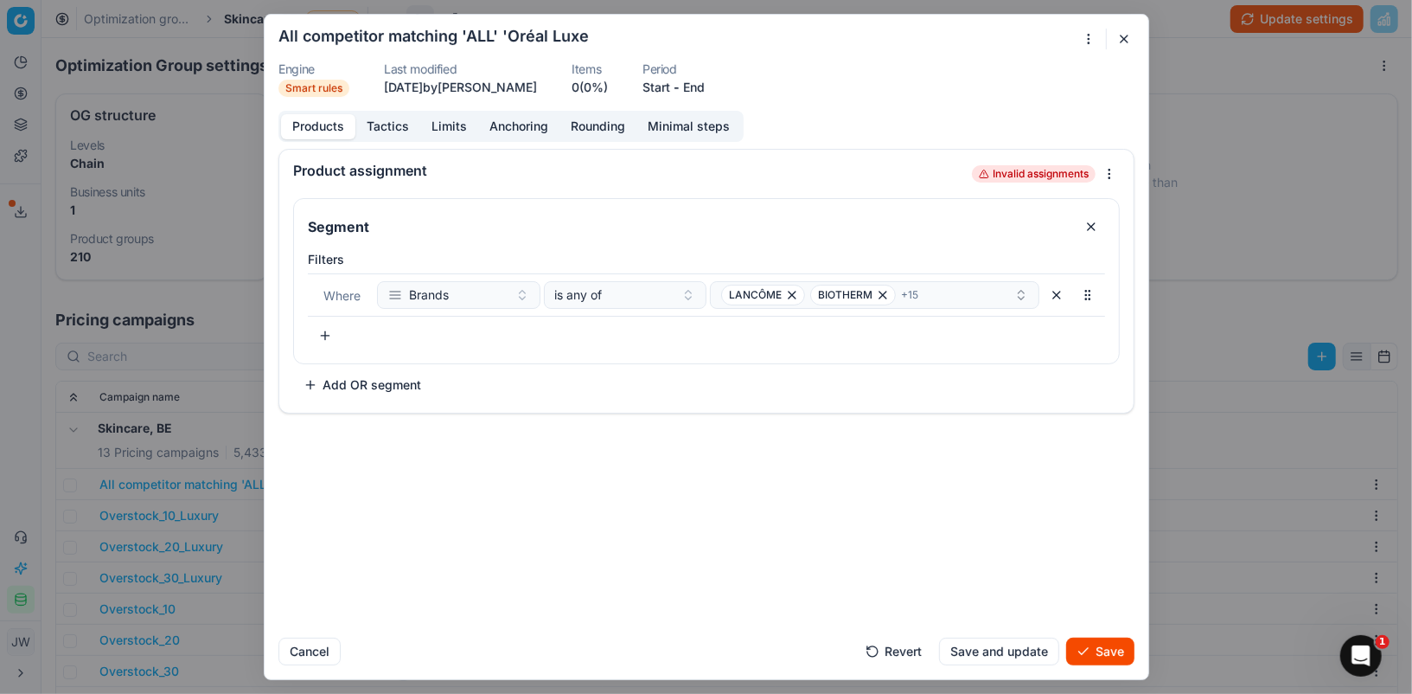
click at [1102, 660] on button "Save" at bounding box center [1100, 651] width 68 height 28
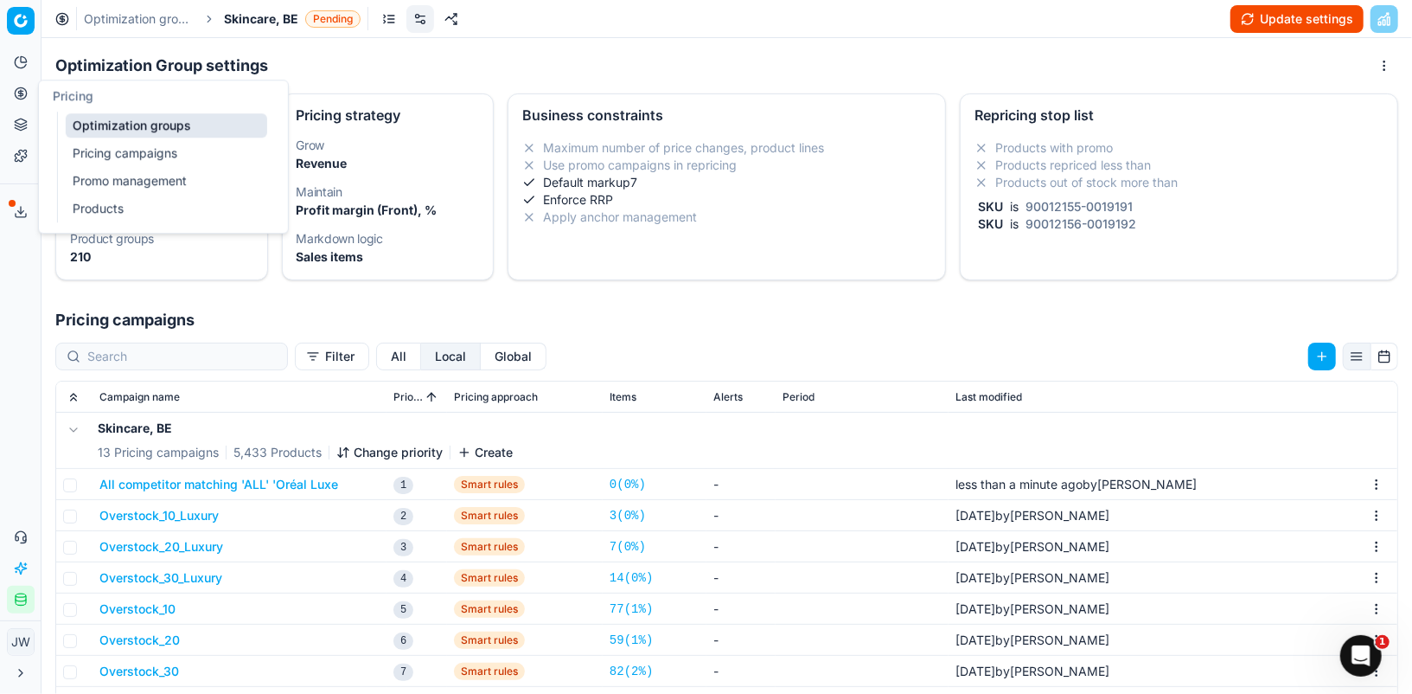
click at [24, 97] on circle at bounding box center [20, 92] width 11 height 11
click at [99, 118] on link "Optimization groups" at bounding box center [167, 125] width 202 height 24
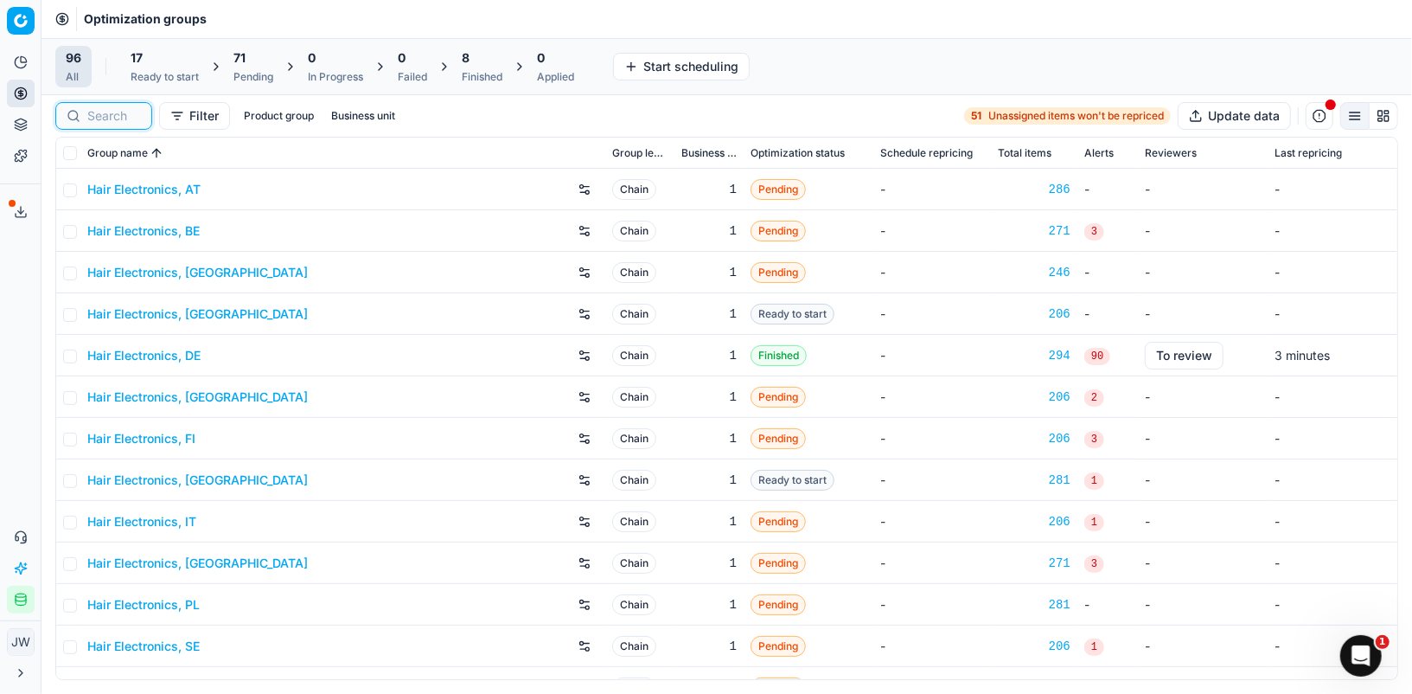
click at [110, 117] on input at bounding box center [114, 115] width 54 height 17
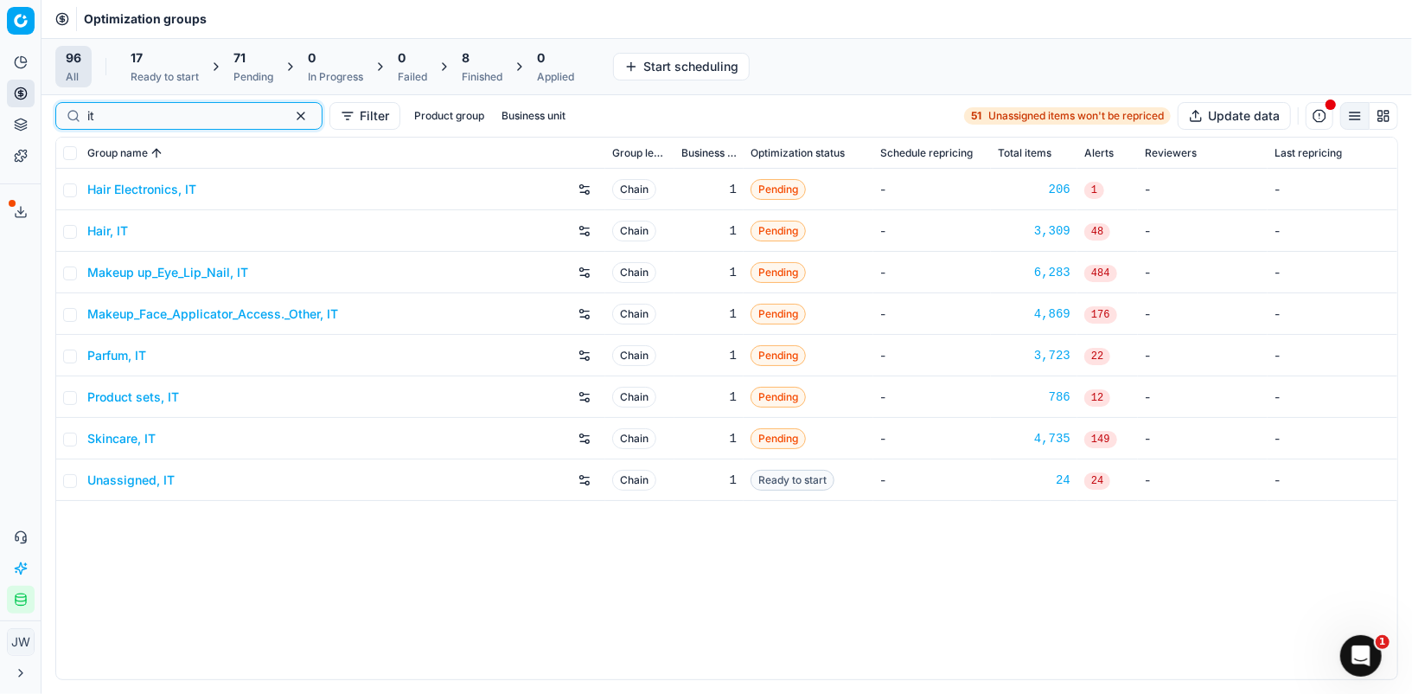
type input "it"
click at [120, 189] on link "Hair Electronics, IT" at bounding box center [141, 189] width 109 height 17
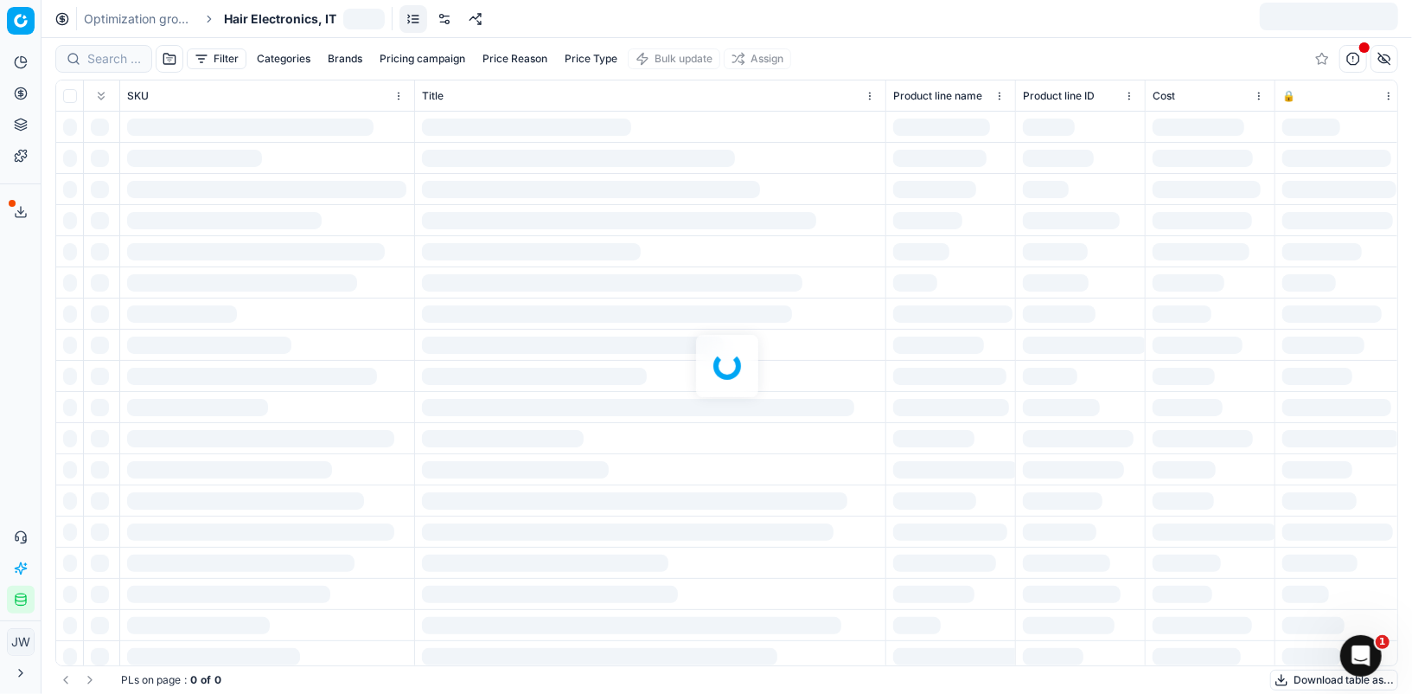
click at [499, 21] on div "Optimization groups Hair Electronics, IT" at bounding box center [727, 19] width 1371 height 38
click at [453, 17] on link at bounding box center [459, 19] width 28 height 28
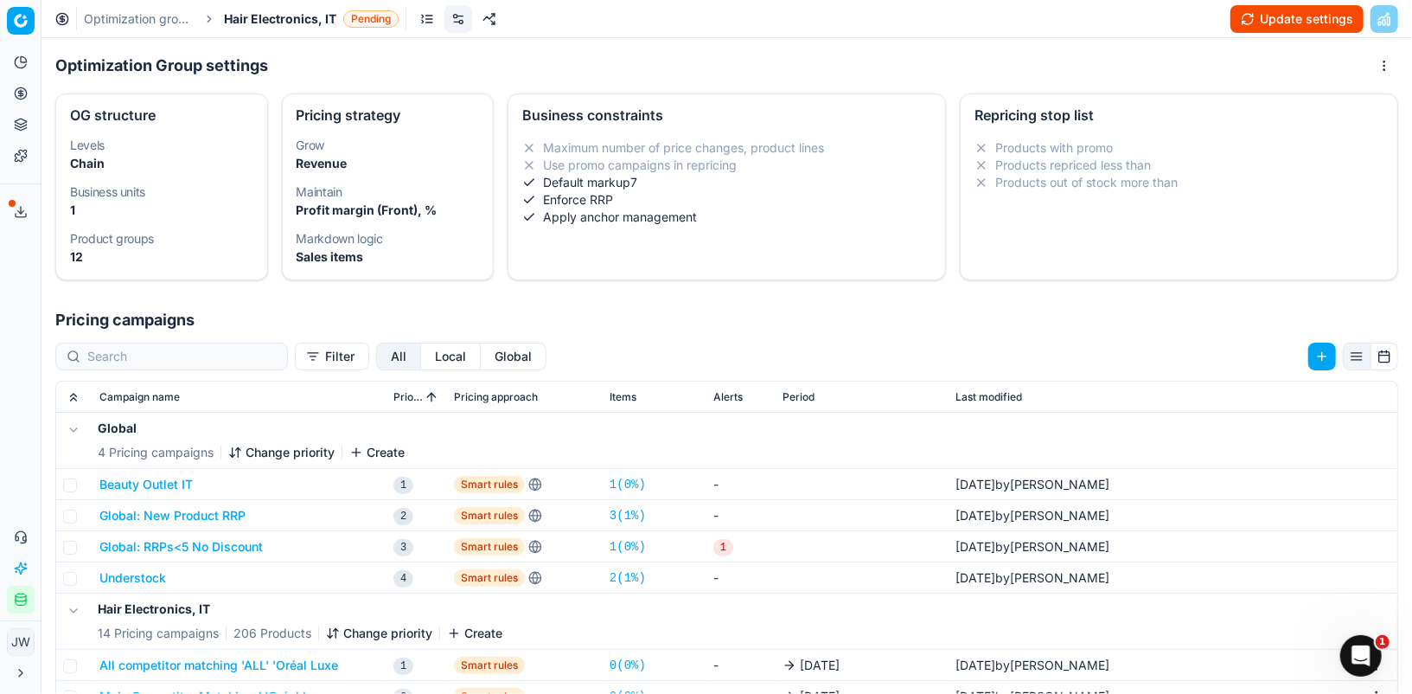
click at [421, 360] on button "Local" at bounding box center [451, 356] width 60 height 28
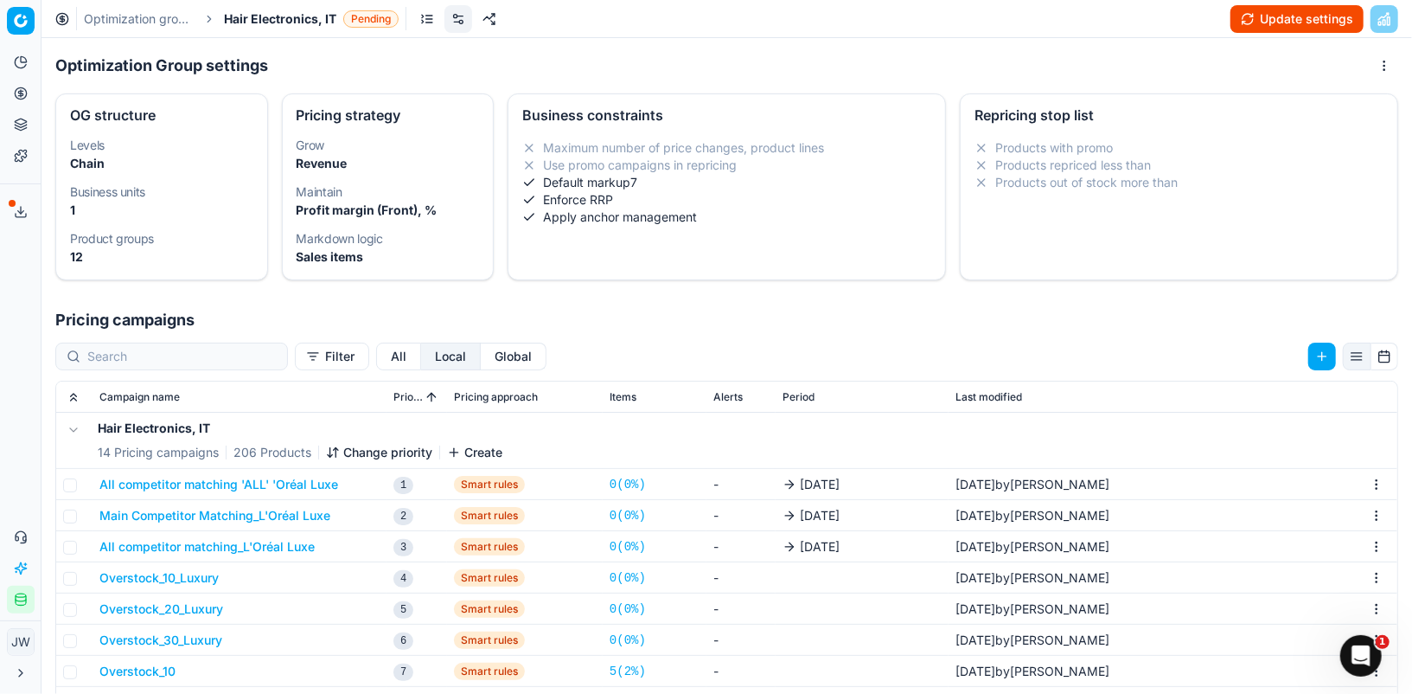
click at [270, 485] on button "All competitor matching 'ALL' 'Oréal Luxe" at bounding box center [218, 484] width 239 height 17
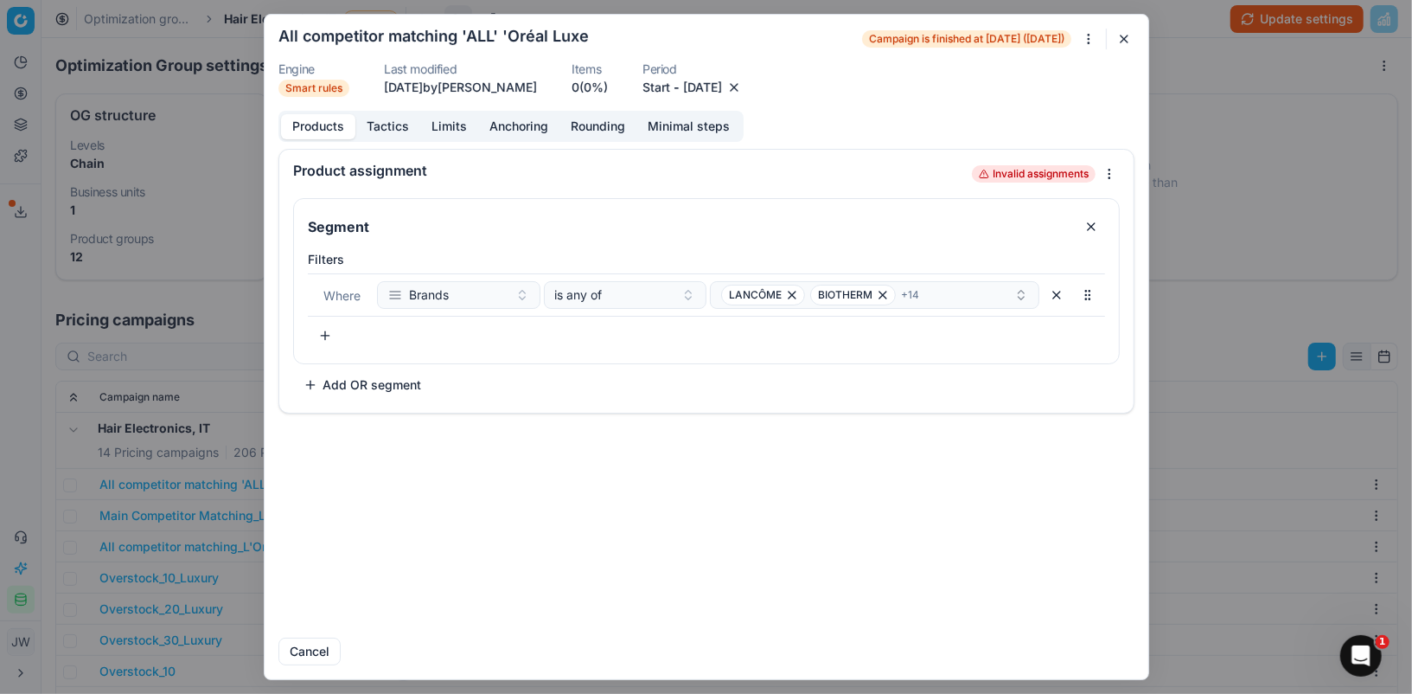
click at [670, 89] on button "Start" at bounding box center [657, 87] width 28 height 17
click at [835, 76] on dl "Engine Smart rules Last modified [DATE] by [PERSON_NAME] Items 0 (0%) Period St…" at bounding box center [706, 80] width 856 height 34
click at [743, 88] on button "button" at bounding box center [734, 87] width 17 height 17
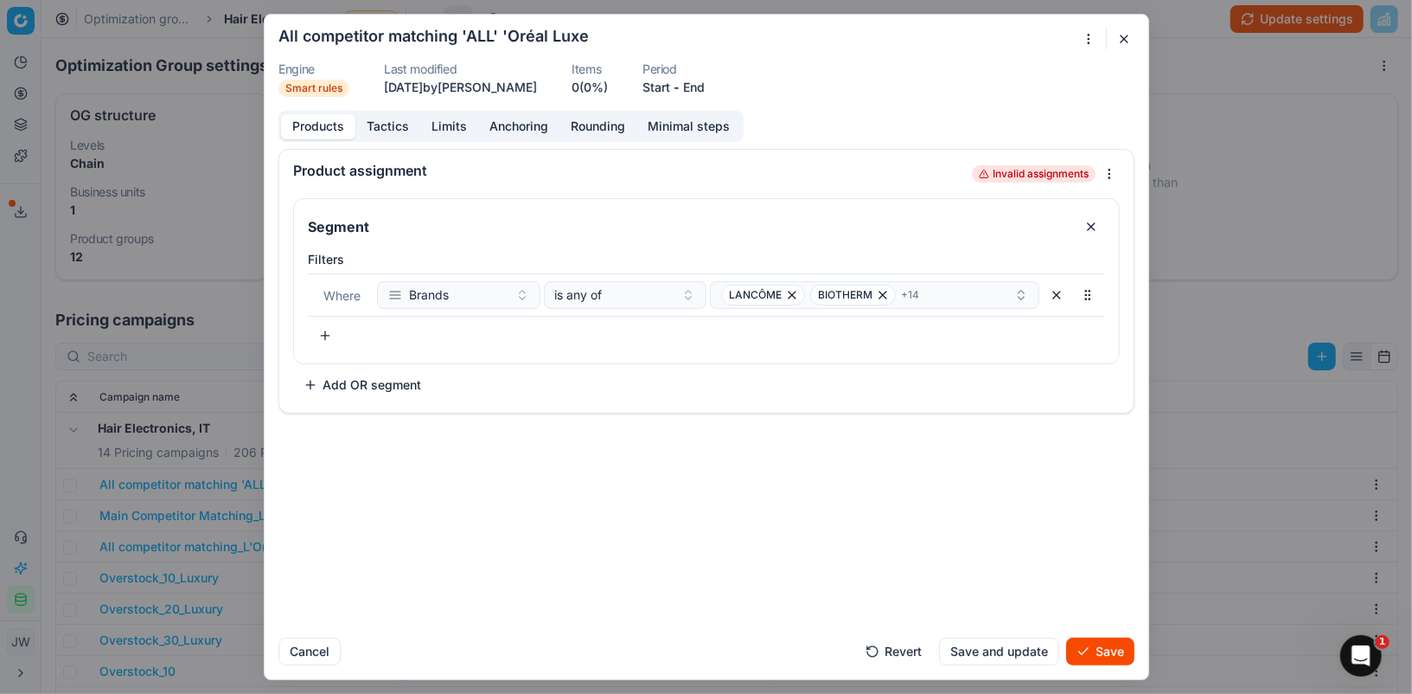
click at [1094, 639] on button "Save" at bounding box center [1100, 651] width 68 height 28
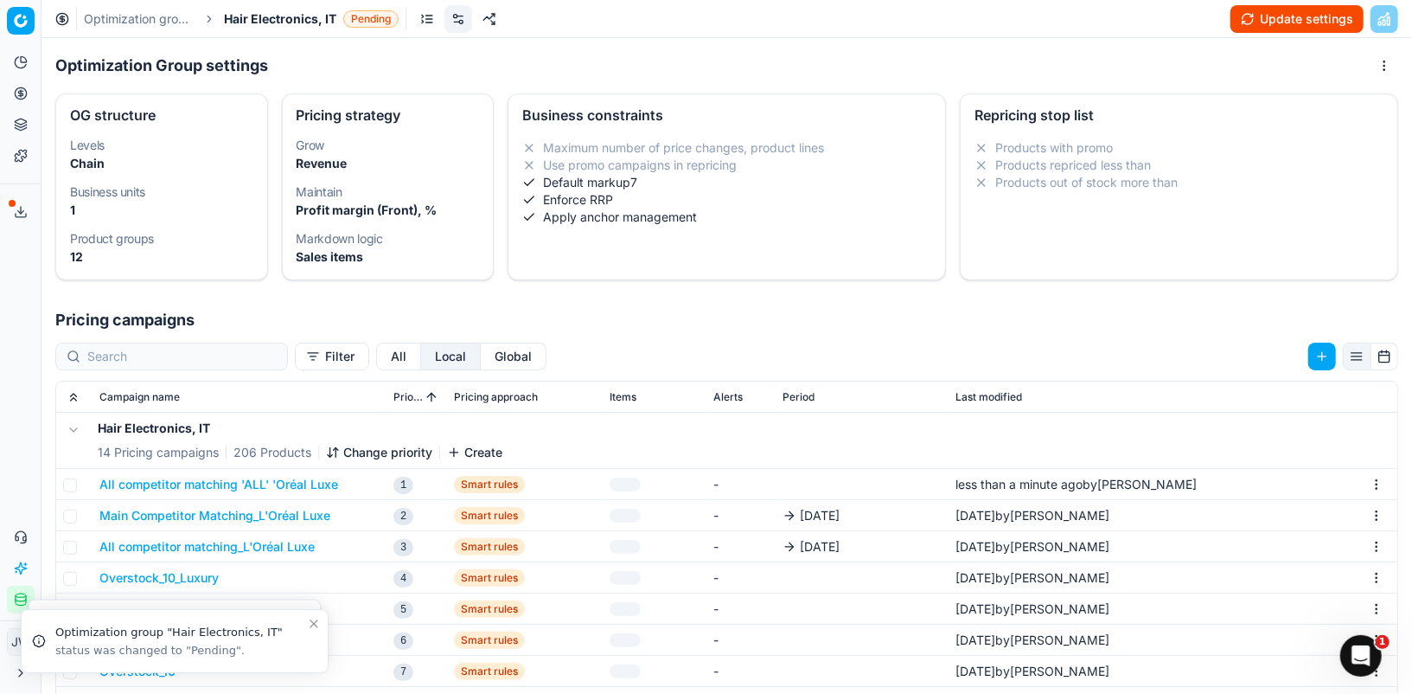
click at [285, 521] on button "Main Competitor Matching_L'Oréal Luxe" at bounding box center [214, 515] width 231 height 17
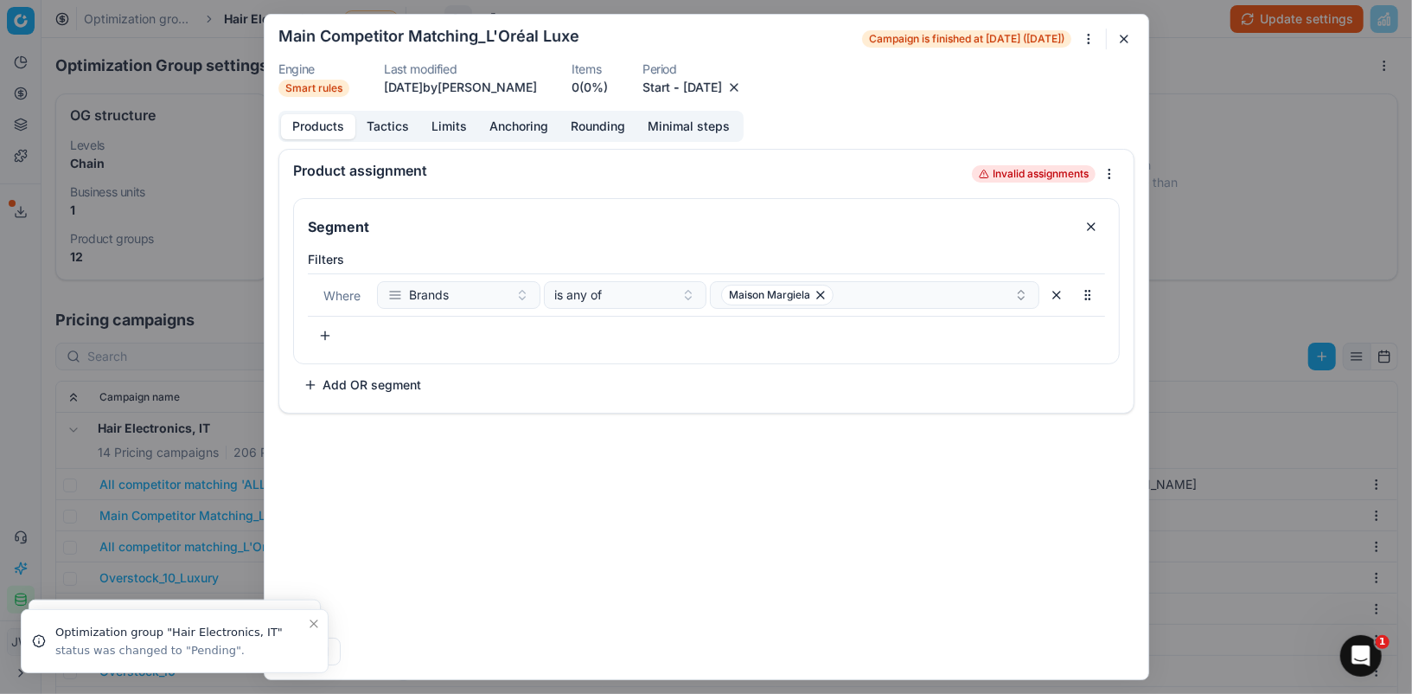
click at [743, 80] on button "button" at bounding box center [734, 87] width 17 height 17
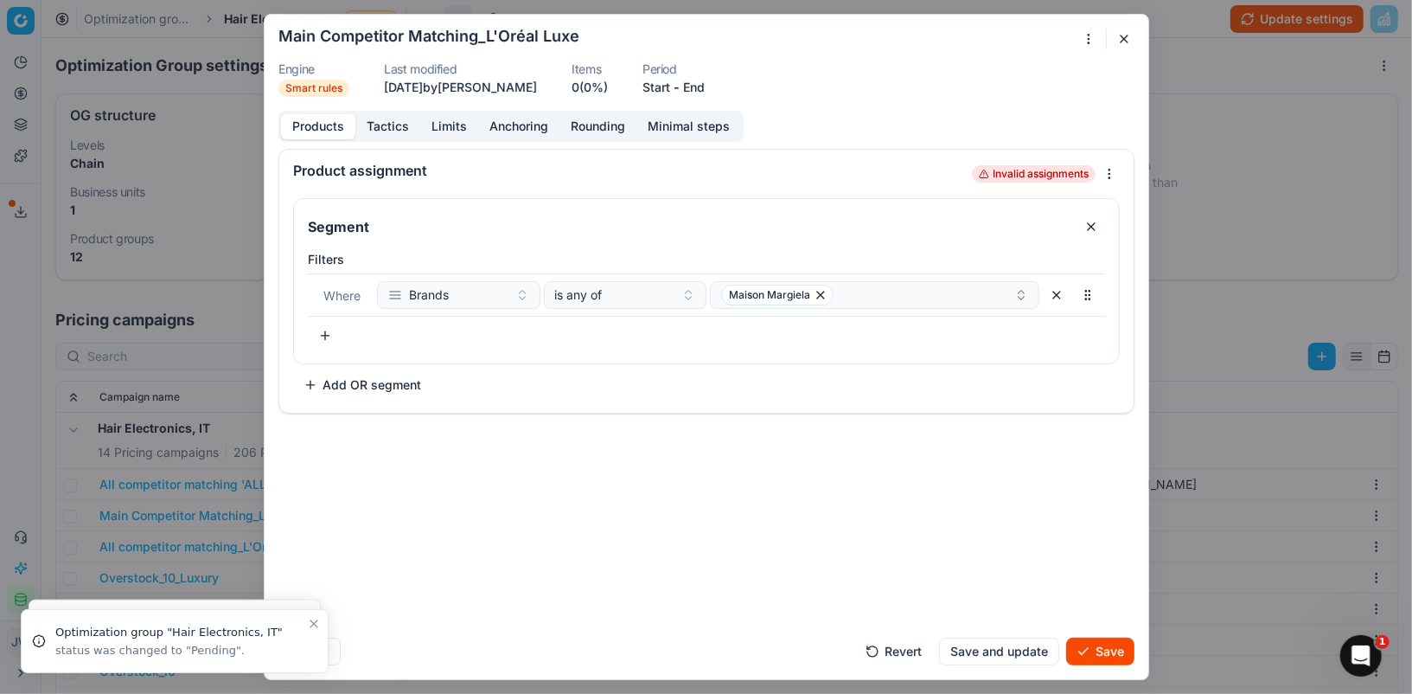
click at [1094, 646] on button "Save" at bounding box center [1100, 651] width 68 height 28
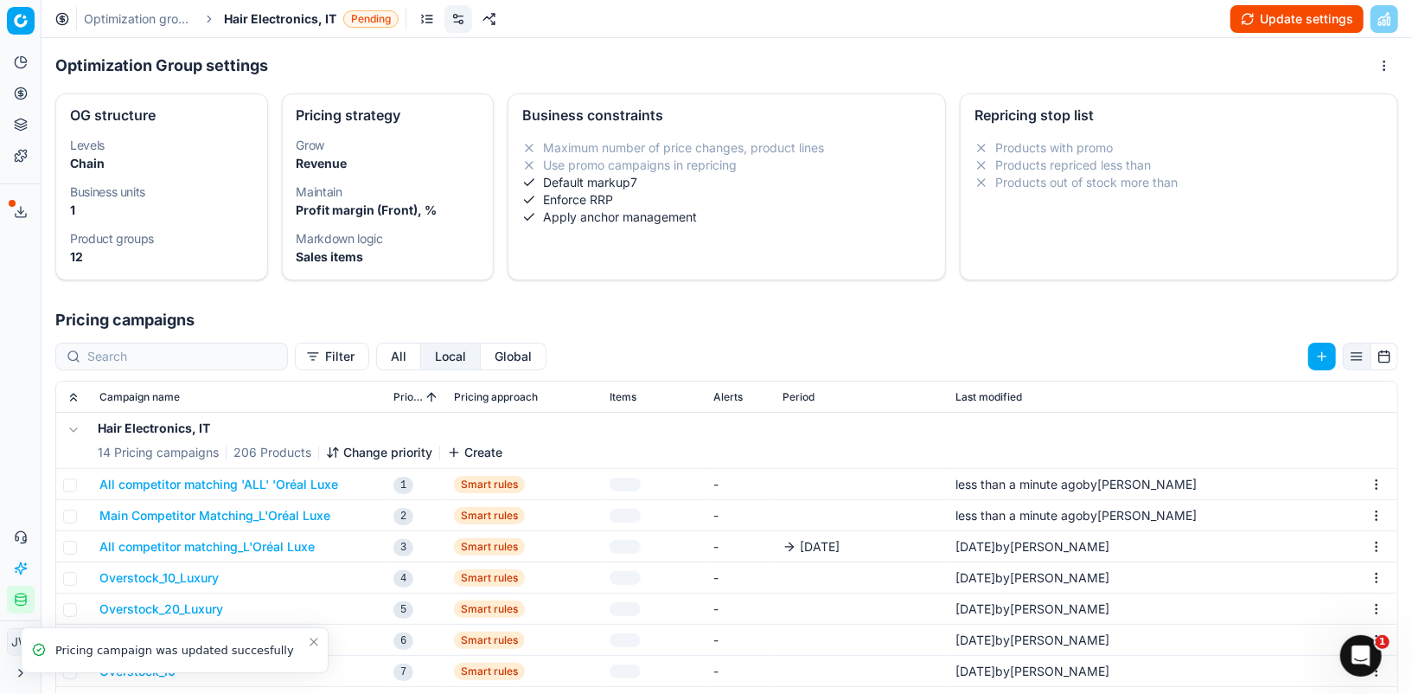
click at [229, 539] on button "All competitor matching_L'Oréal Luxe" at bounding box center [206, 546] width 215 height 17
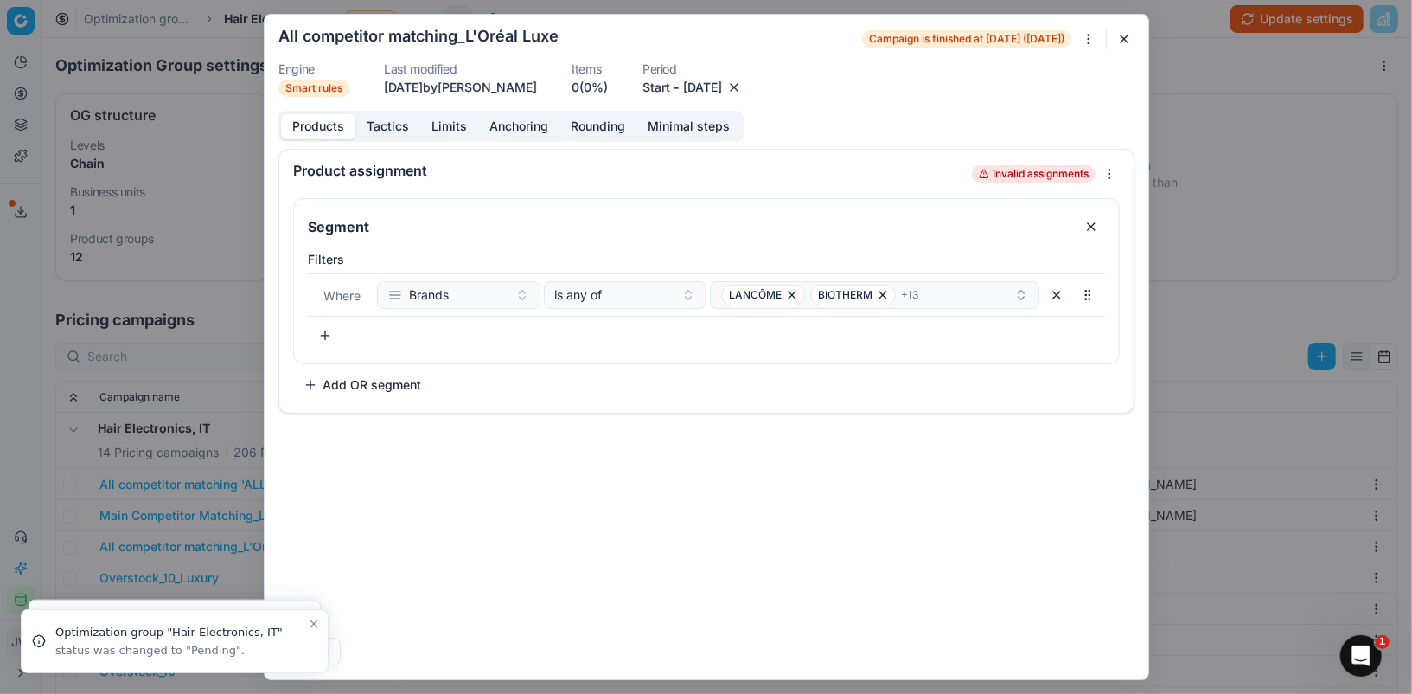
drag, startPoint x: 758, startPoint y: 86, endPoint x: 772, endPoint y: 87, distance: 14.7
click at [743, 87] on div "[DATE]" at bounding box center [713, 87] width 60 height 17
click at [743, 87] on button "button" at bounding box center [734, 87] width 17 height 17
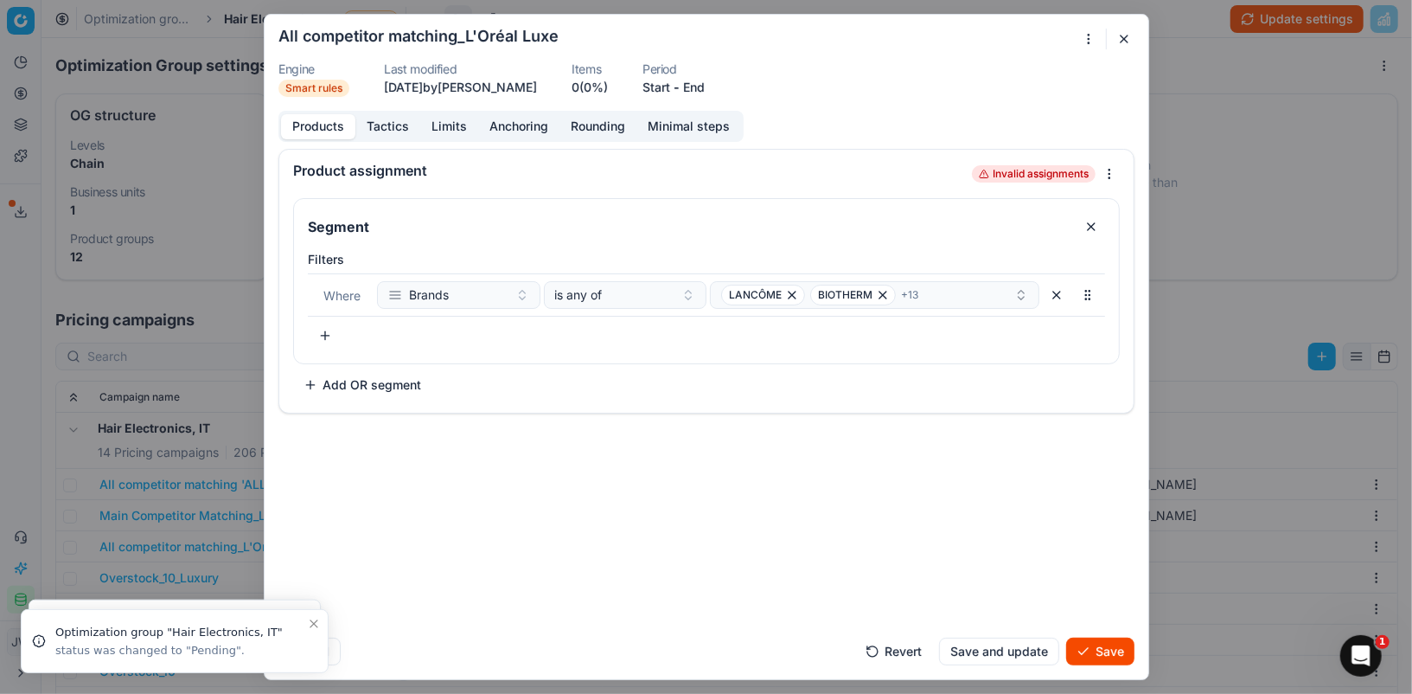
click at [1113, 643] on button "Save" at bounding box center [1100, 651] width 68 height 28
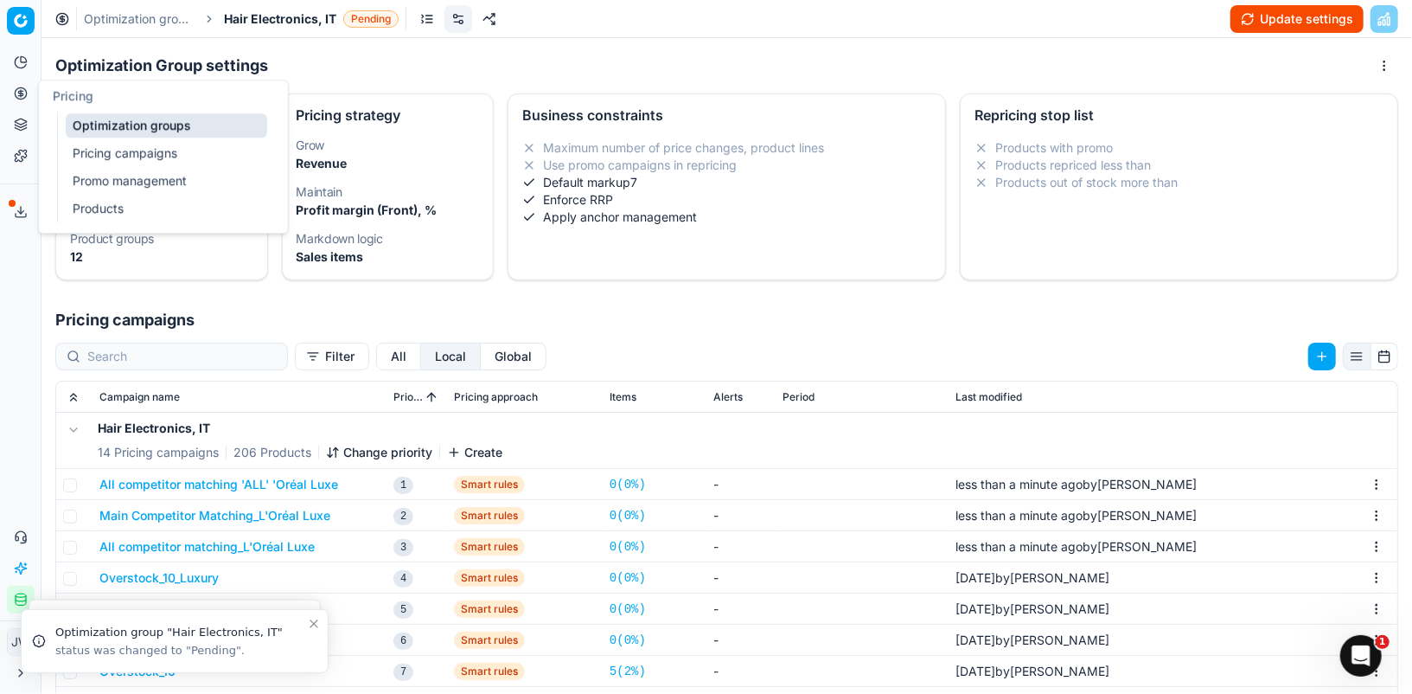
click at [21, 94] on icon at bounding box center [21, 93] width 14 height 14
click at [123, 120] on link "Optimization groups" at bounding box center [167, 125] width 202 height 24
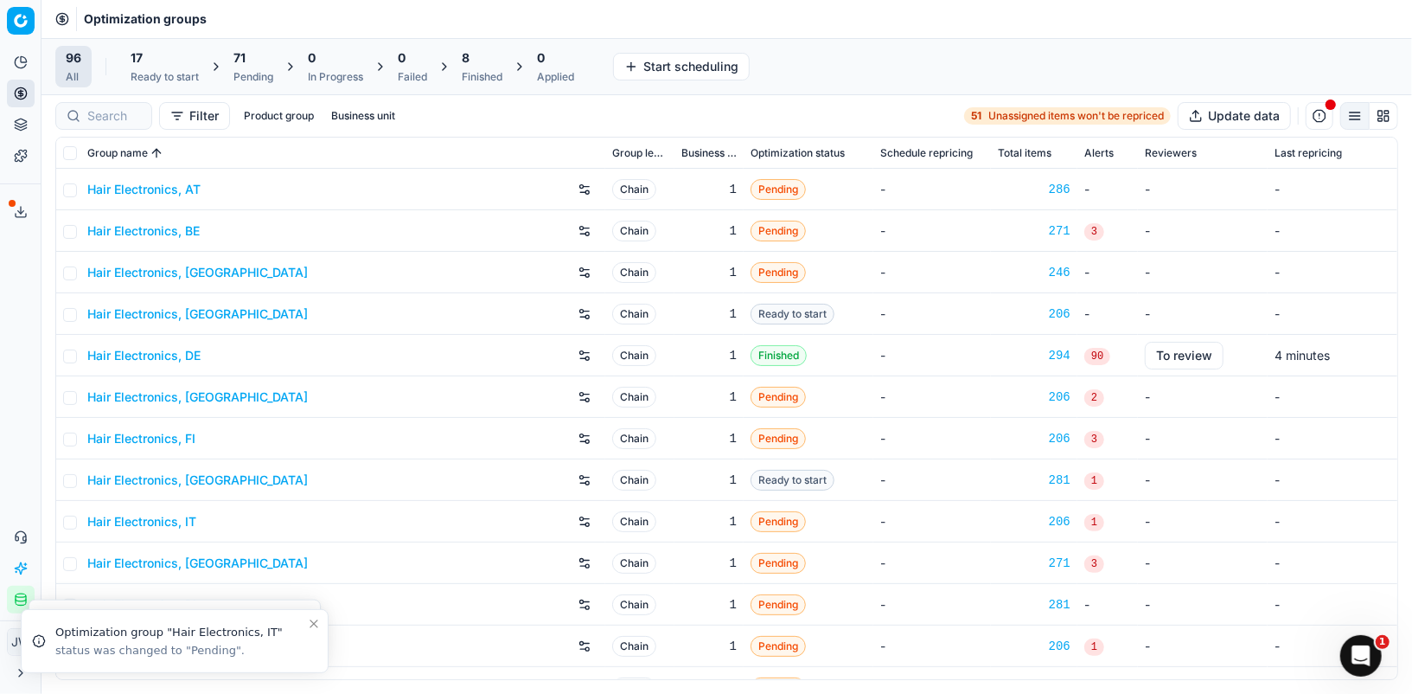
click at [92, 105] on div at bounding box center [103, 116] width 97 height 28
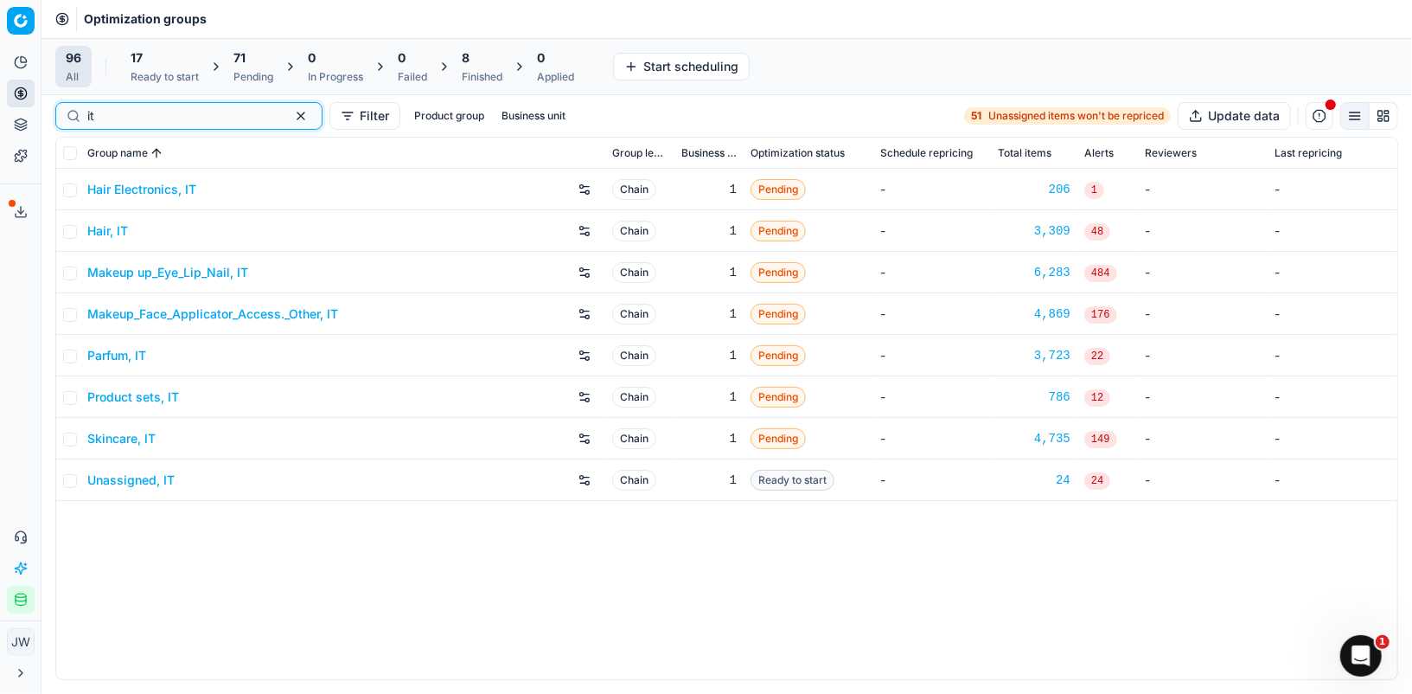
type input "it"
click at [106, 230] on link "Hair, IT" at bounding box center [107, 230] width 41 height 17
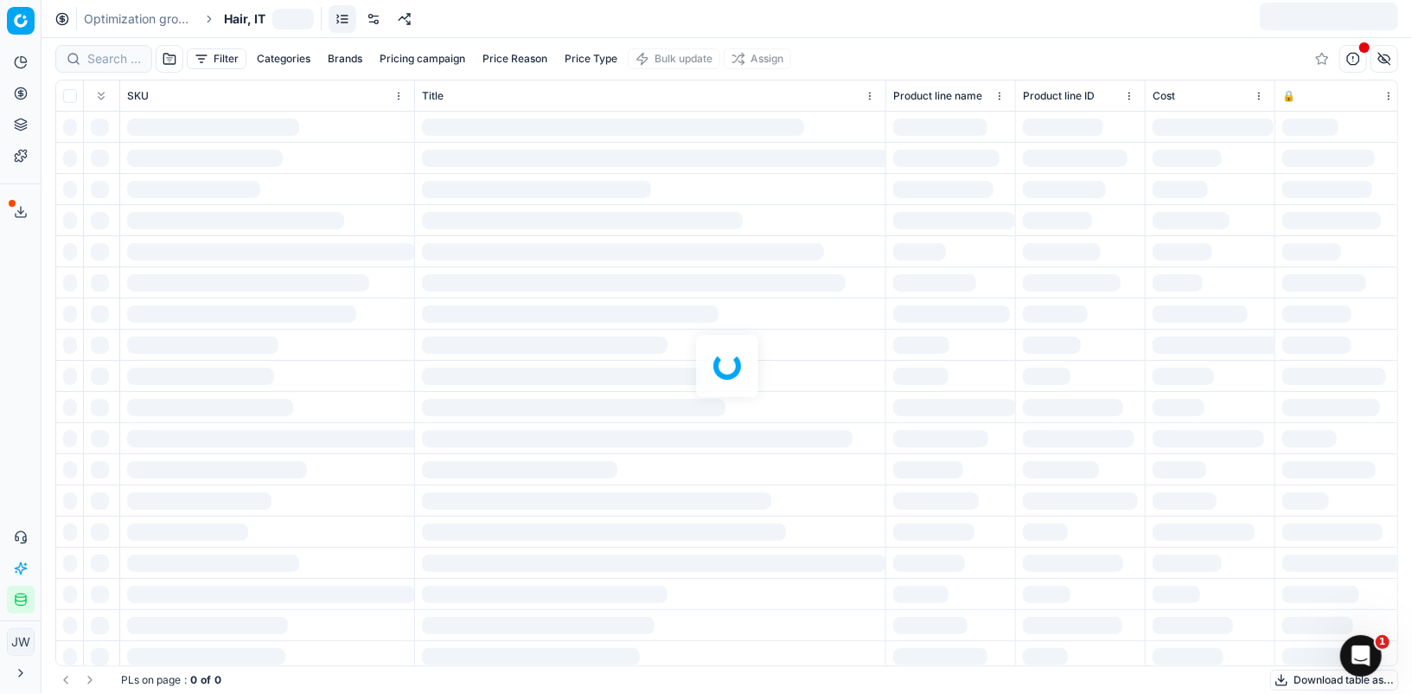
click at [381, 21] on link at bounding box center [374, 19] width 28 height 28
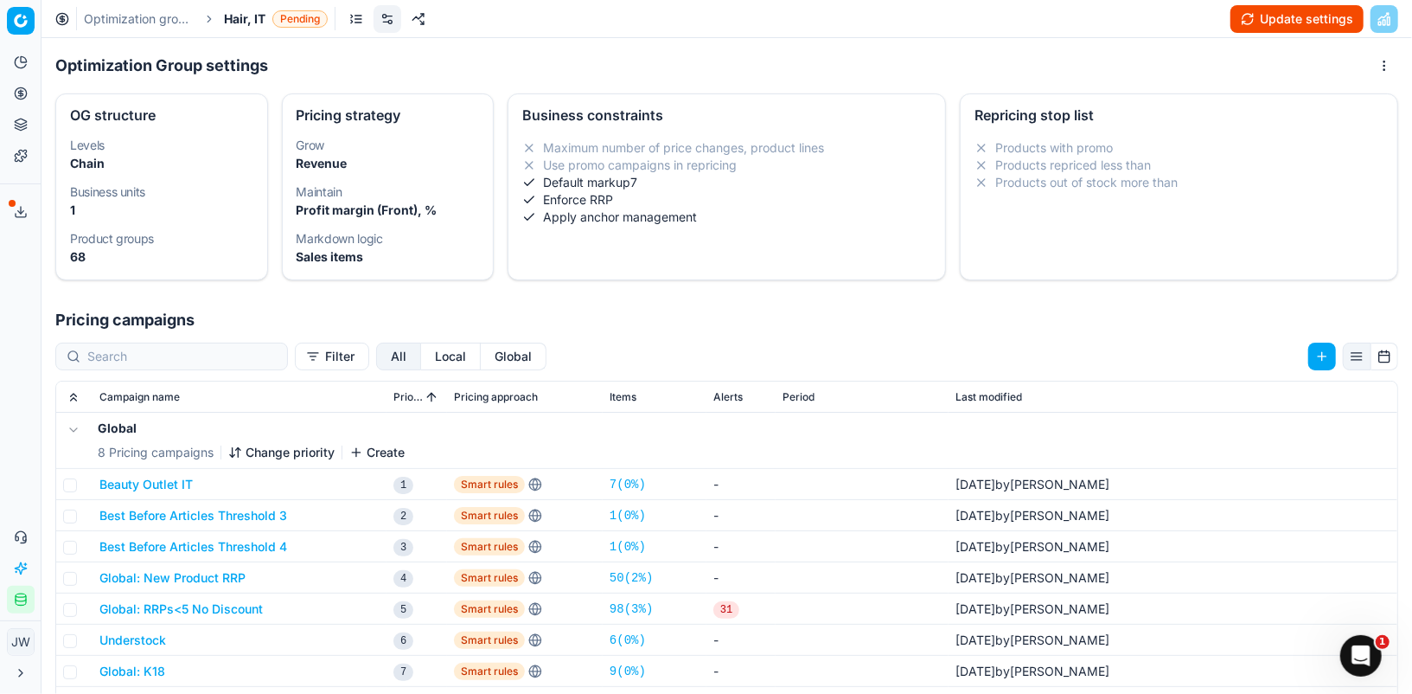
click at [421, 358] on button "Local" at bounding box center [451, 356] width 60 height 28
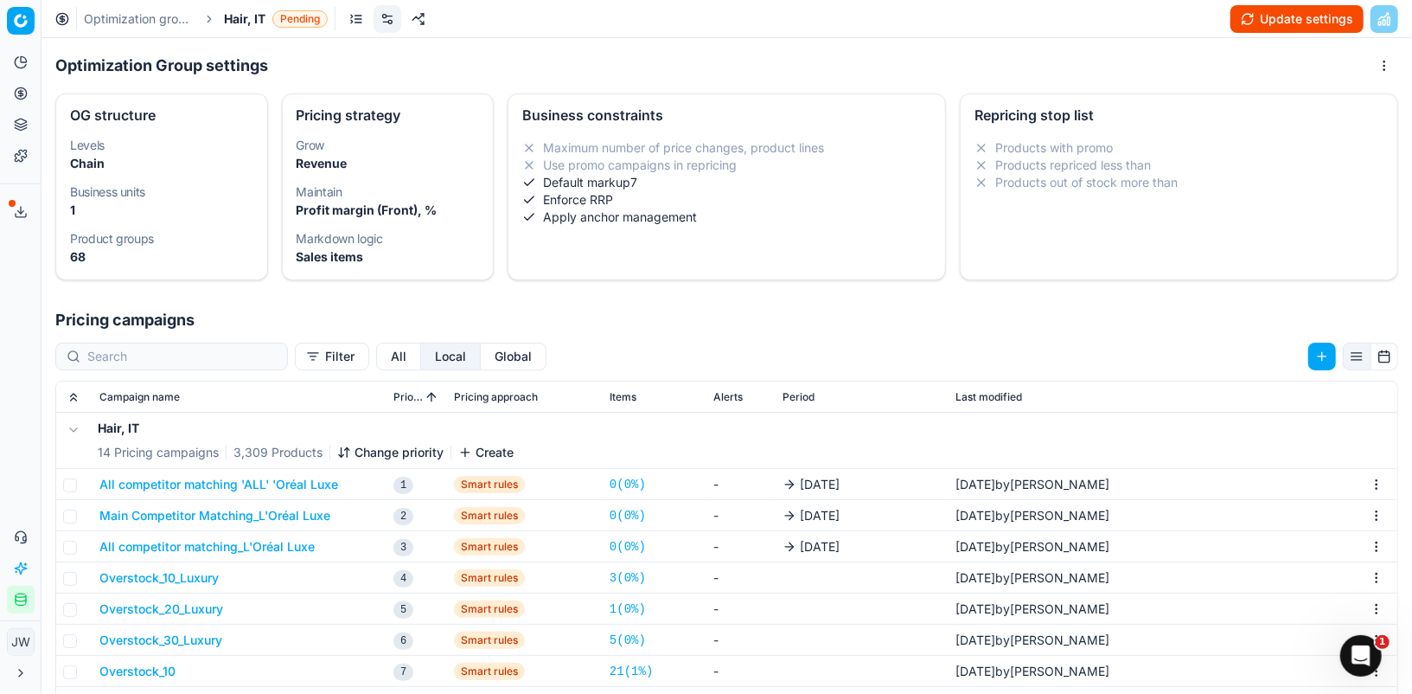
click at [280, 481] on button "All competitor matching 'ALL' 'Oréal Luxe" at bounding box center [218, 484] width 239 height 17
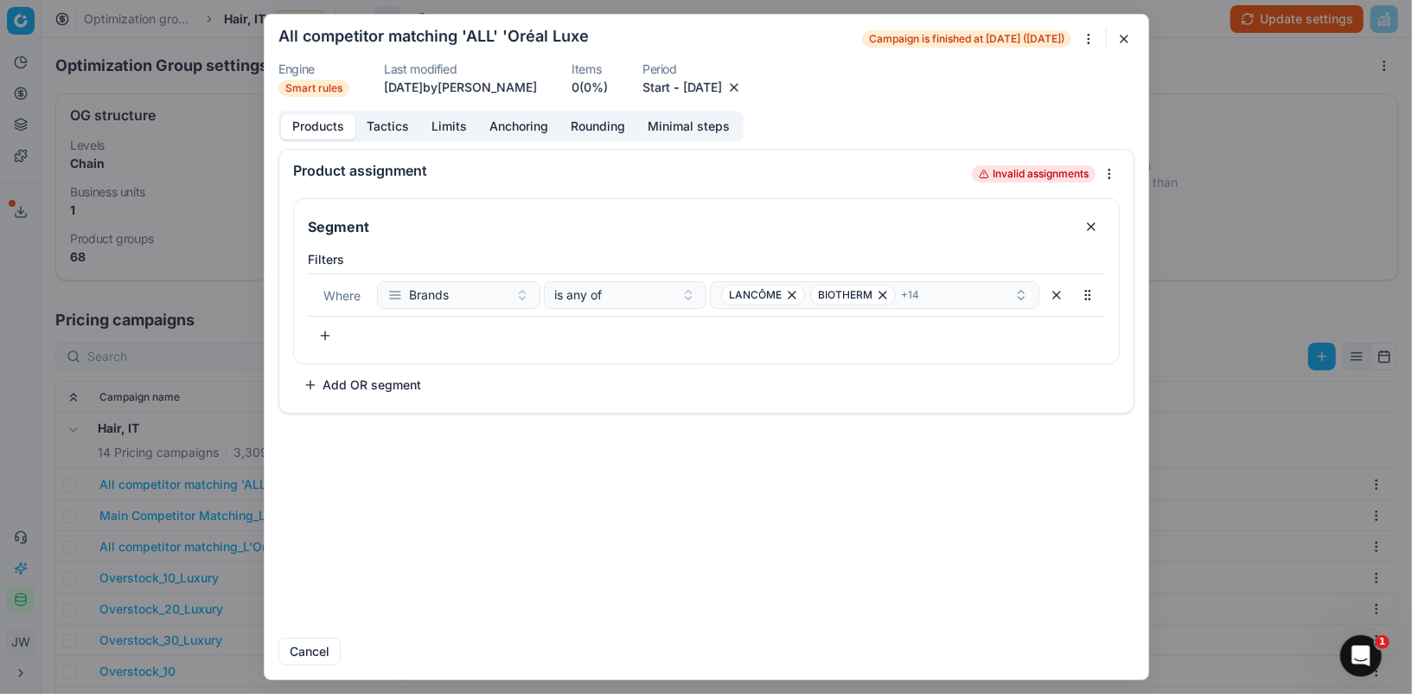
click at [743, 87] on button "button" at bounding box center [734, 87] width 17 height 17
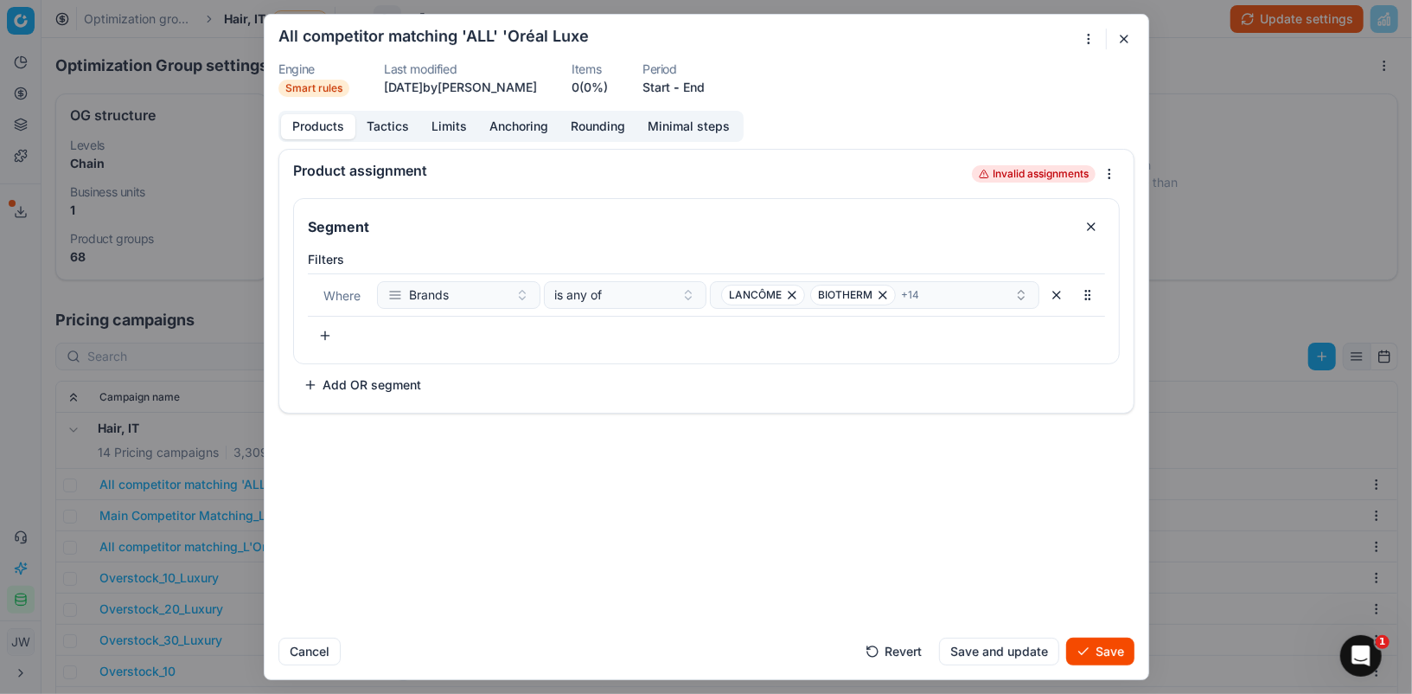
click at [1111, 650] on button "Save" at bounding box center [1100, 651] width 68 height 28
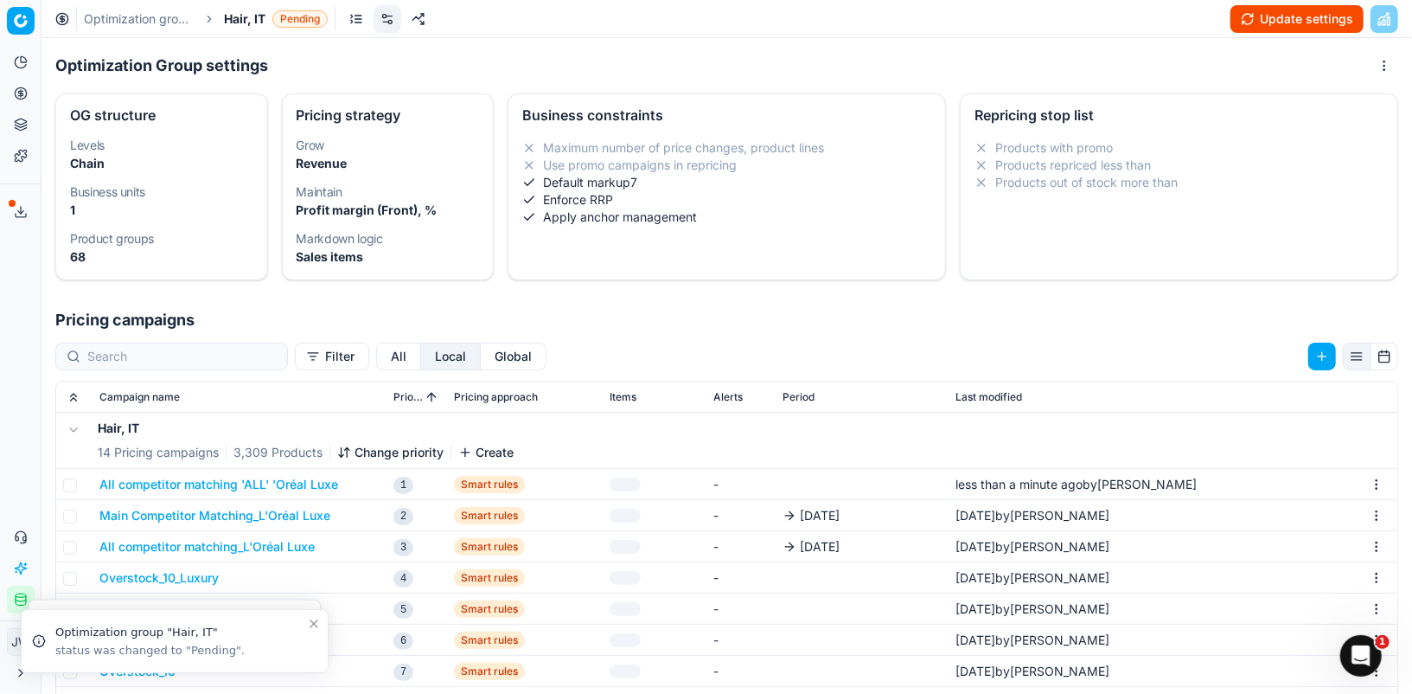
click at [121, 517] on button "Main Competitor Matching_L'Oréal Luxe" at bounding box center [214, 515] width 231 height 17
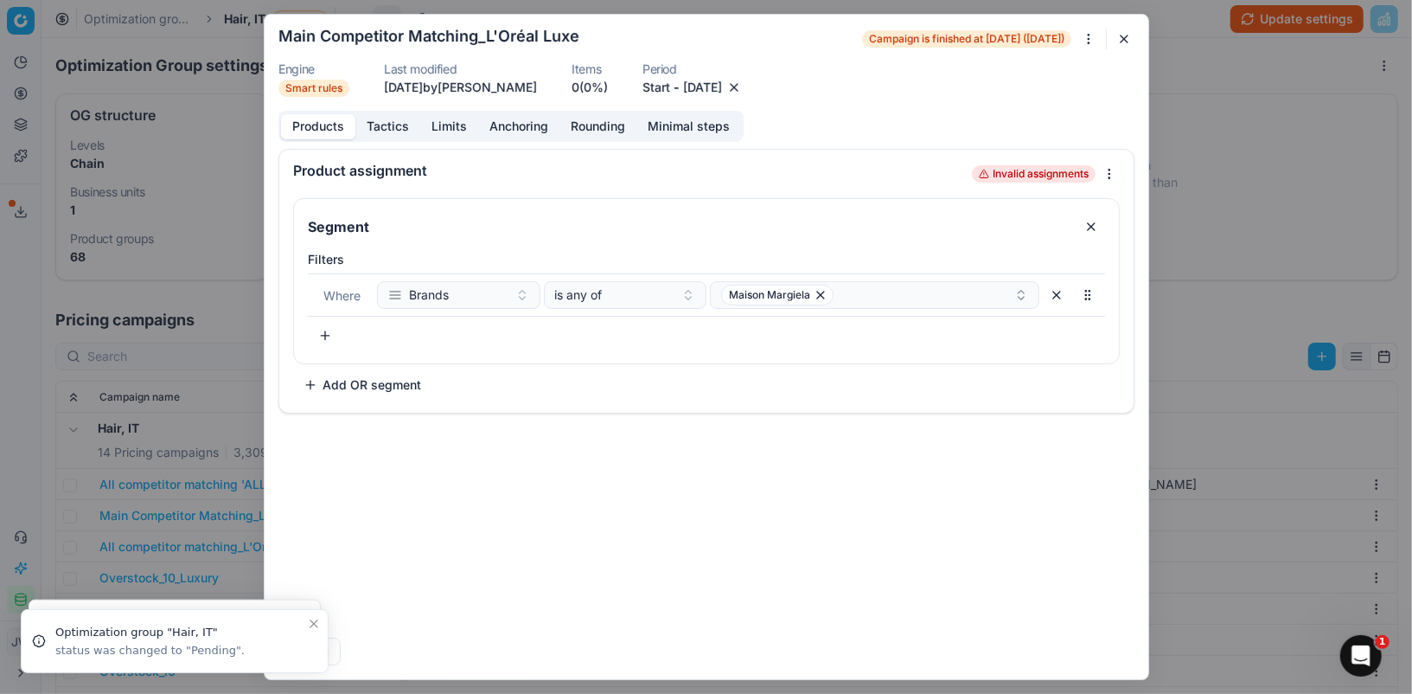
click at [743, 92] on button "button" at bounding box center [734, 87] width 17 height 17
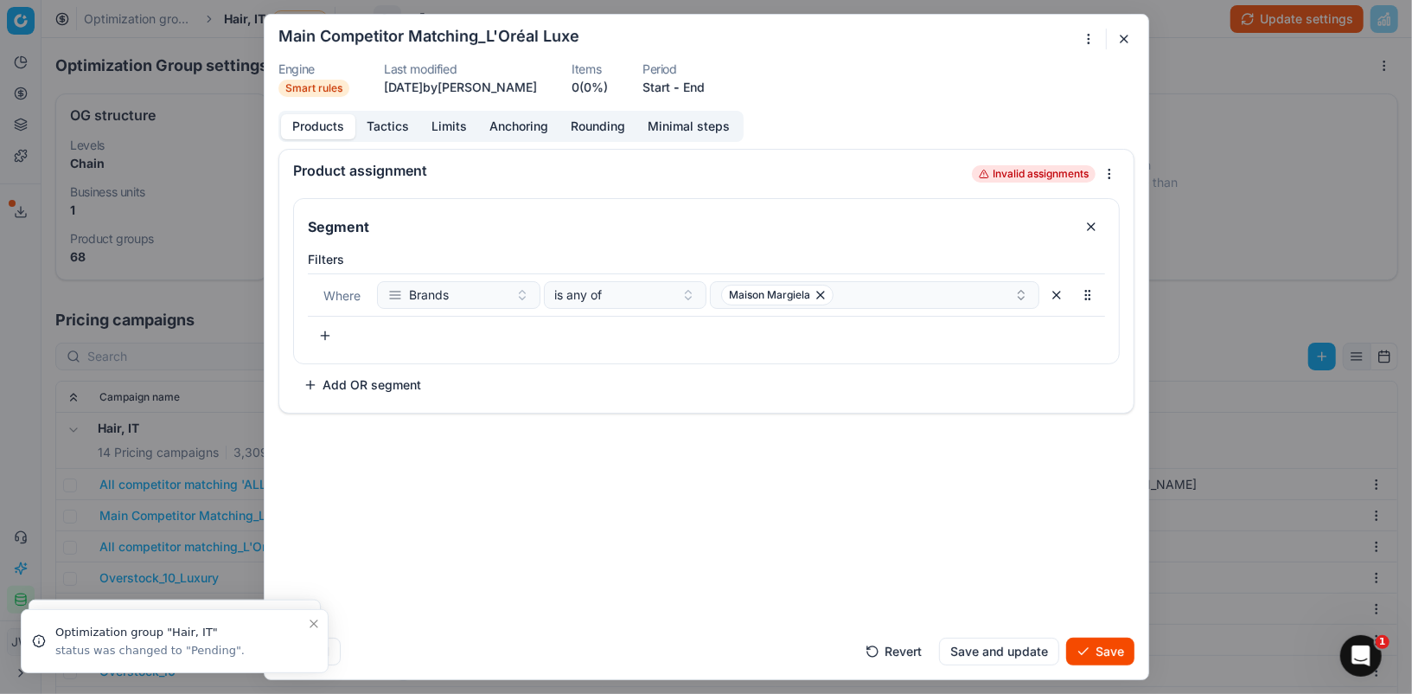
click at [1103, 651] on button "Save" at bounding box center [1100, 651] width 68 height 28
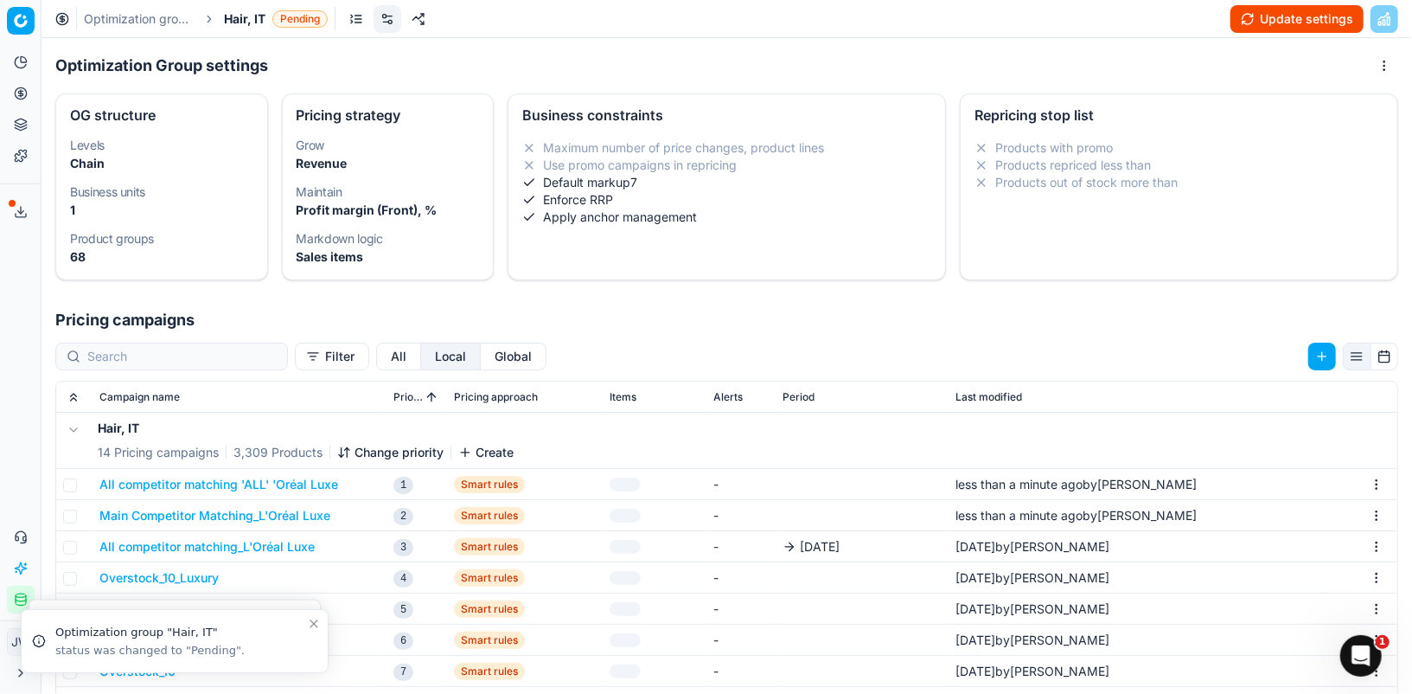
click at [200, 547] on button "All competitor matching_L'Oréal Luxe" at bounding box center [206, 546] width 215 height 17
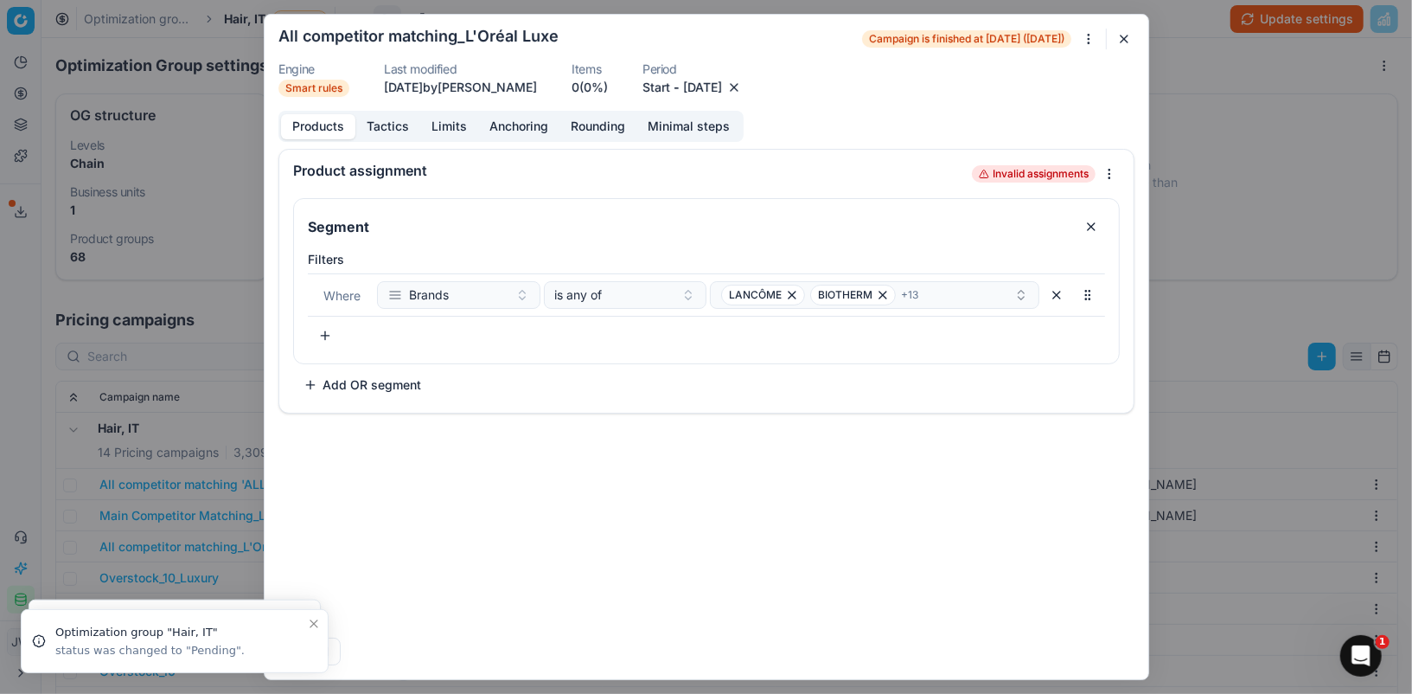
click at [743, 91] on button "button" at bounding box center [734, 87] width 17 height 17
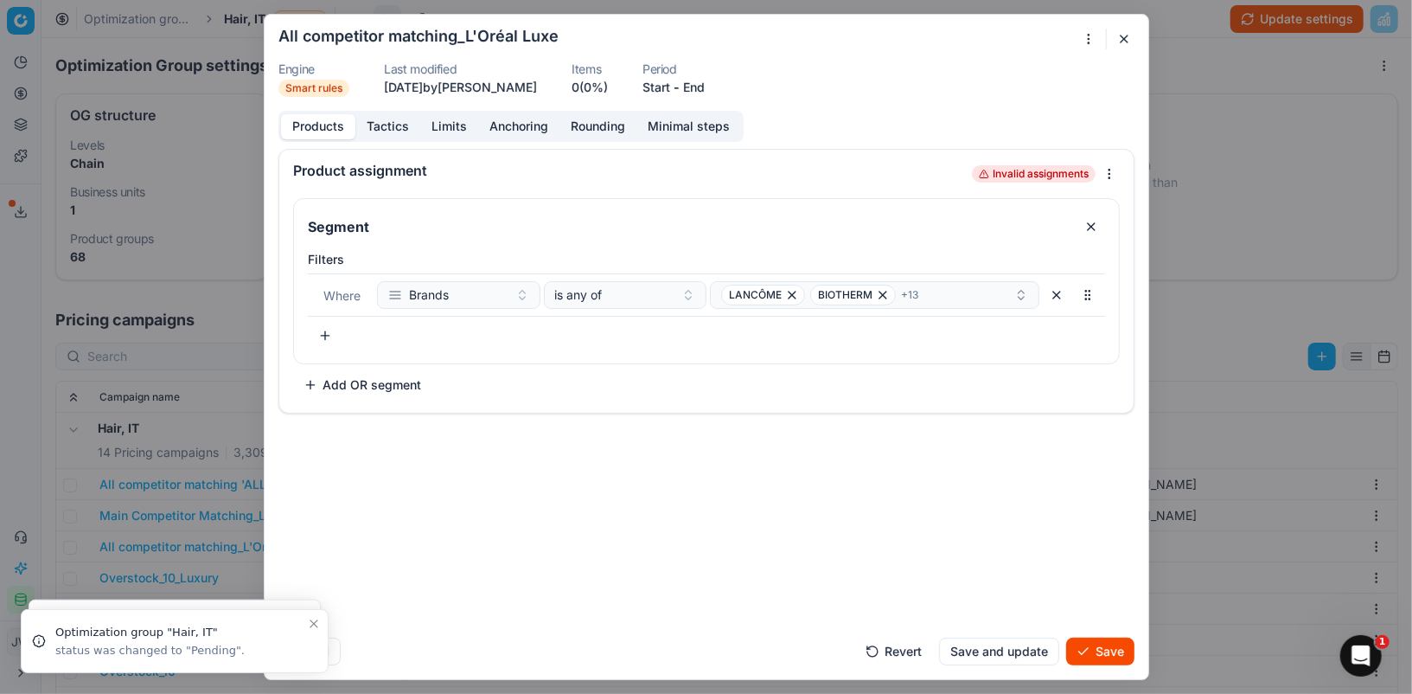
click at [1101, 654] on button "Save" at bounding box center [1100, 651] width 68 height 28
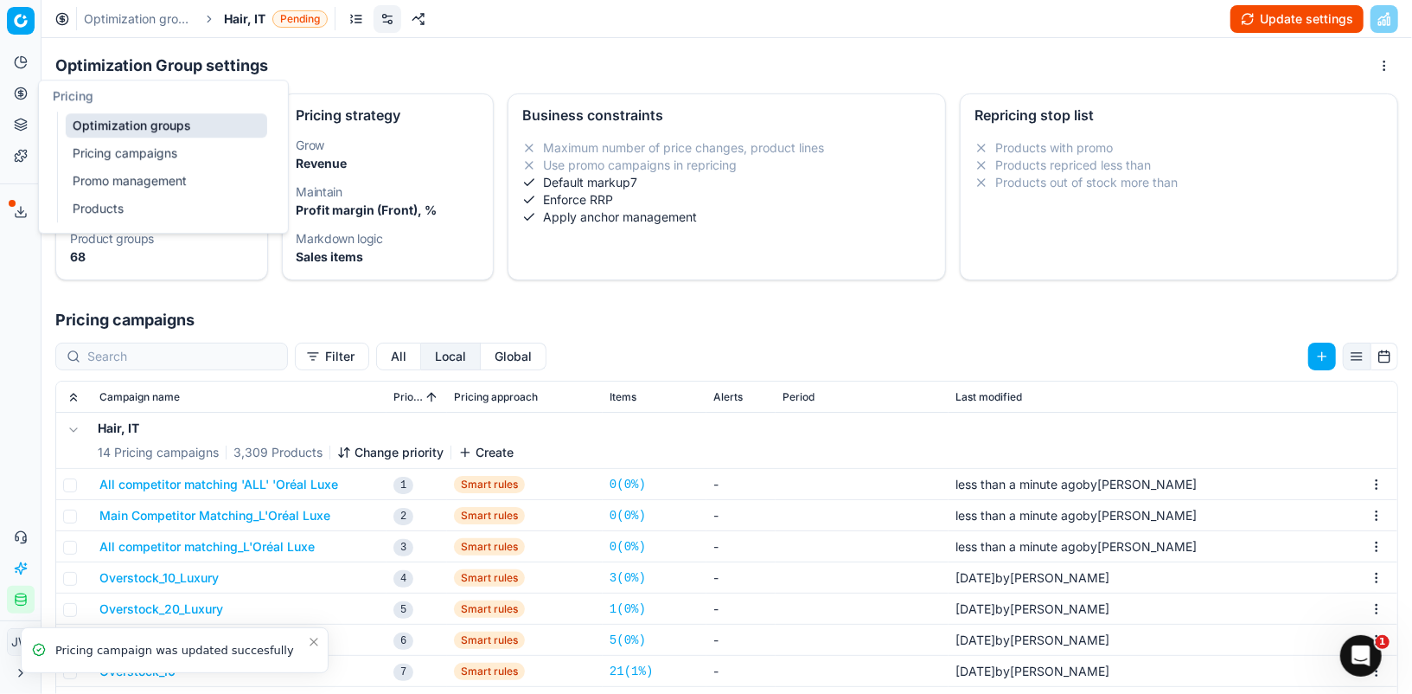
click at [101, 131] on link "Optimization groups" at bounding box center [167, 125] width 202 height 24
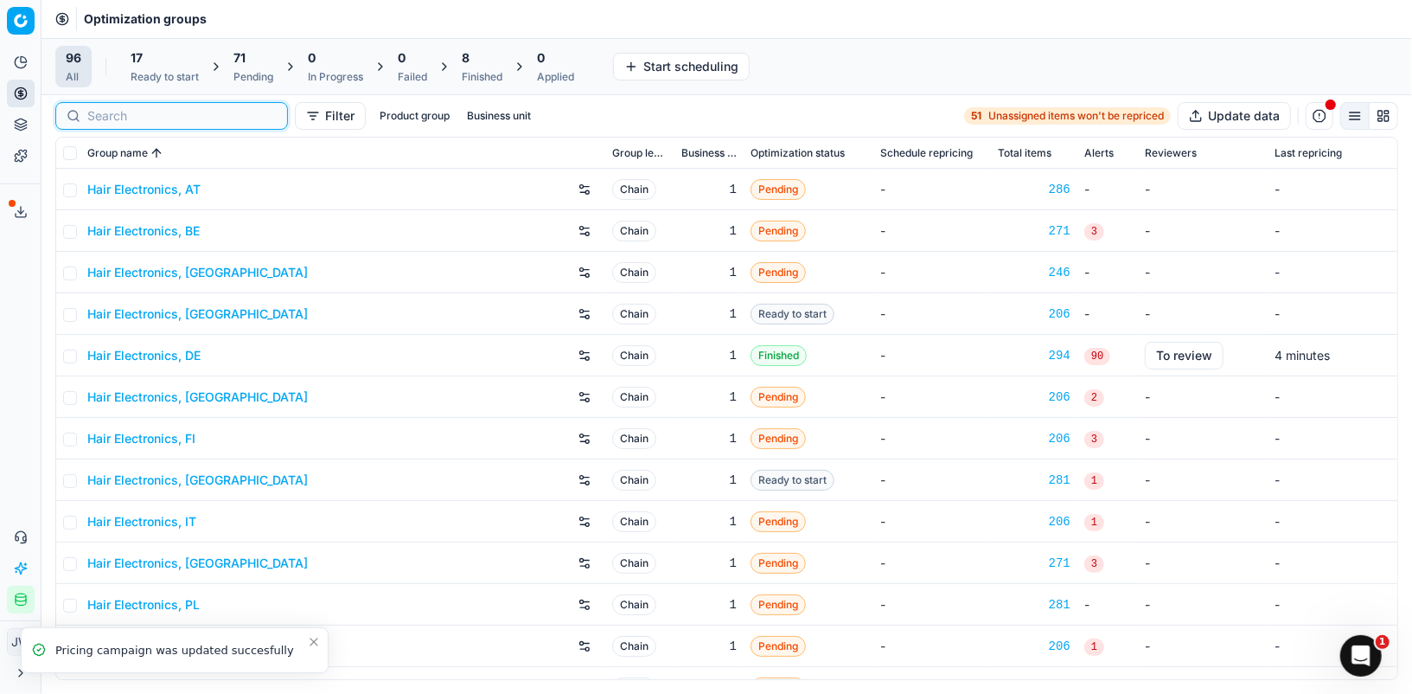
click at [133, 114] on input at bounding box center [181, 115] width 189 height 17
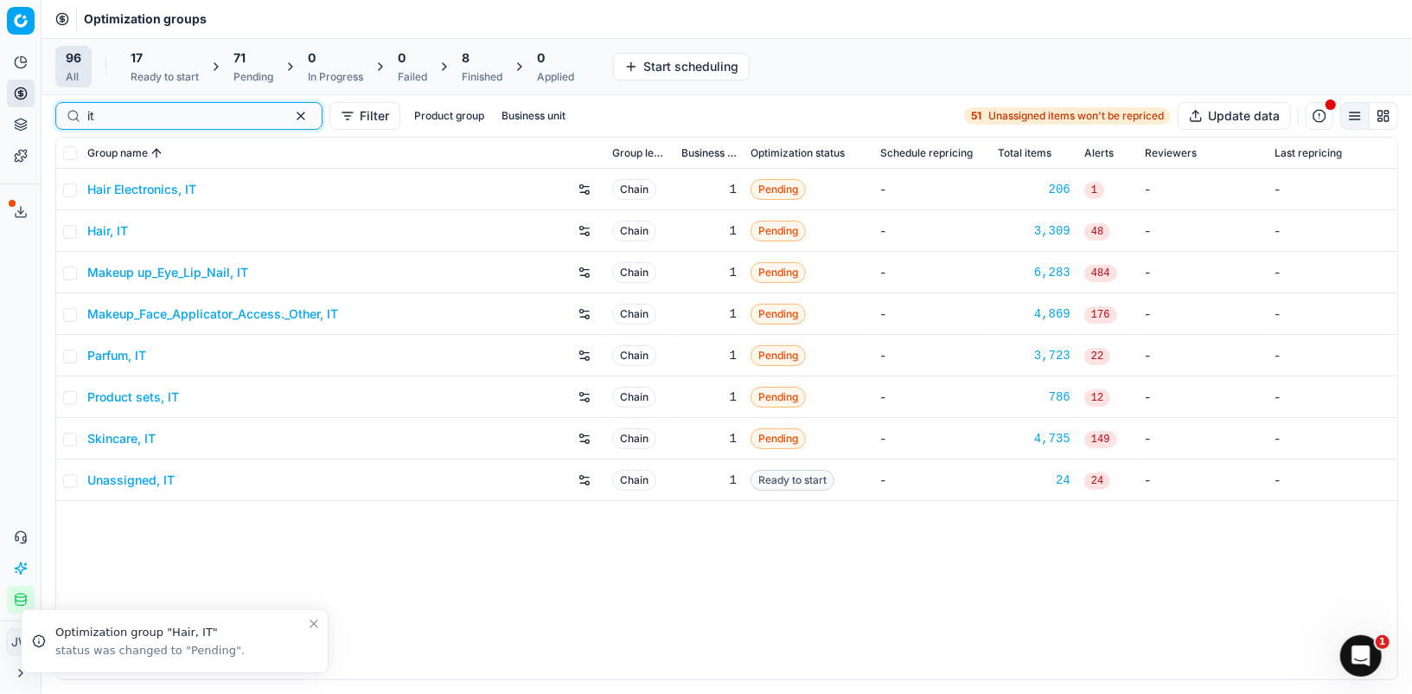
type input "it"
click at [131, 272] on link "Makeup up_Eye_Lip_Nail, IT" at bounding box center [167, 272] width 161 height 17
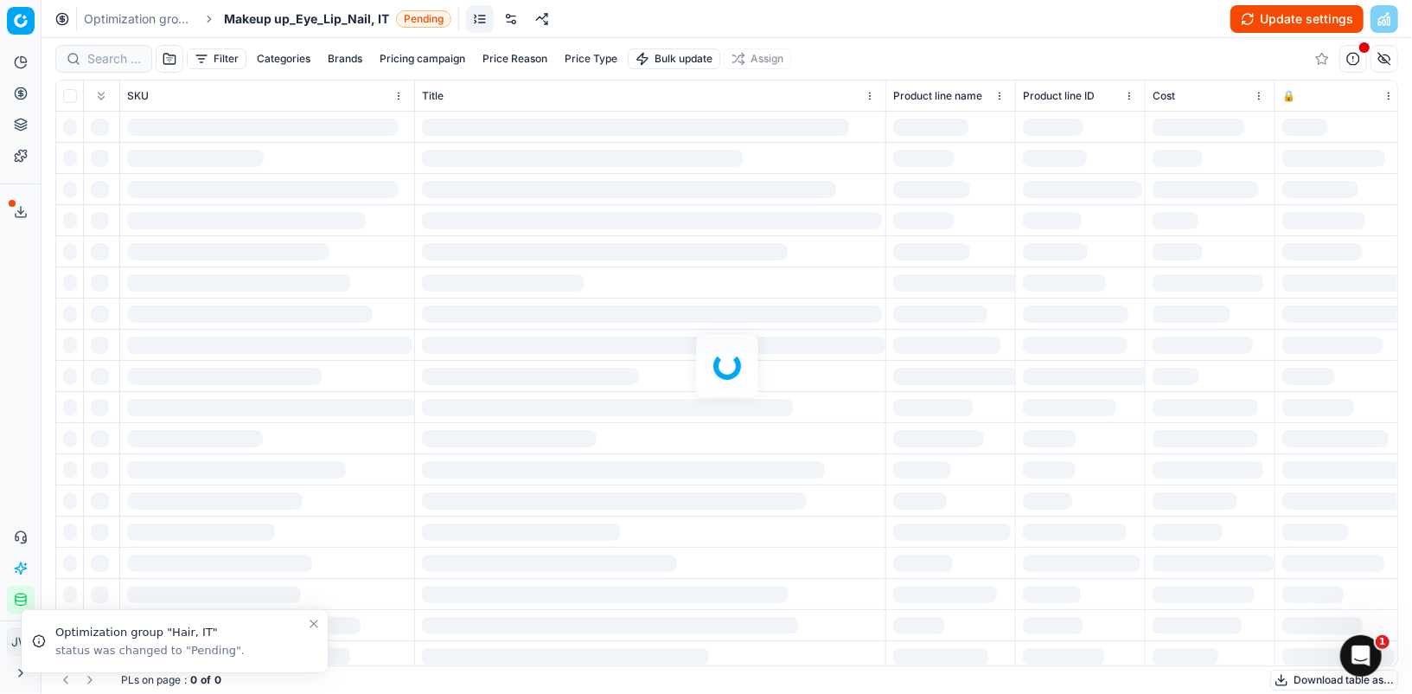
click at [495, 21] on div at bounding box center [511, 19] width 90 height 28
click at [504, 22] on link at bounding box center [511, 19] width 28 height 28
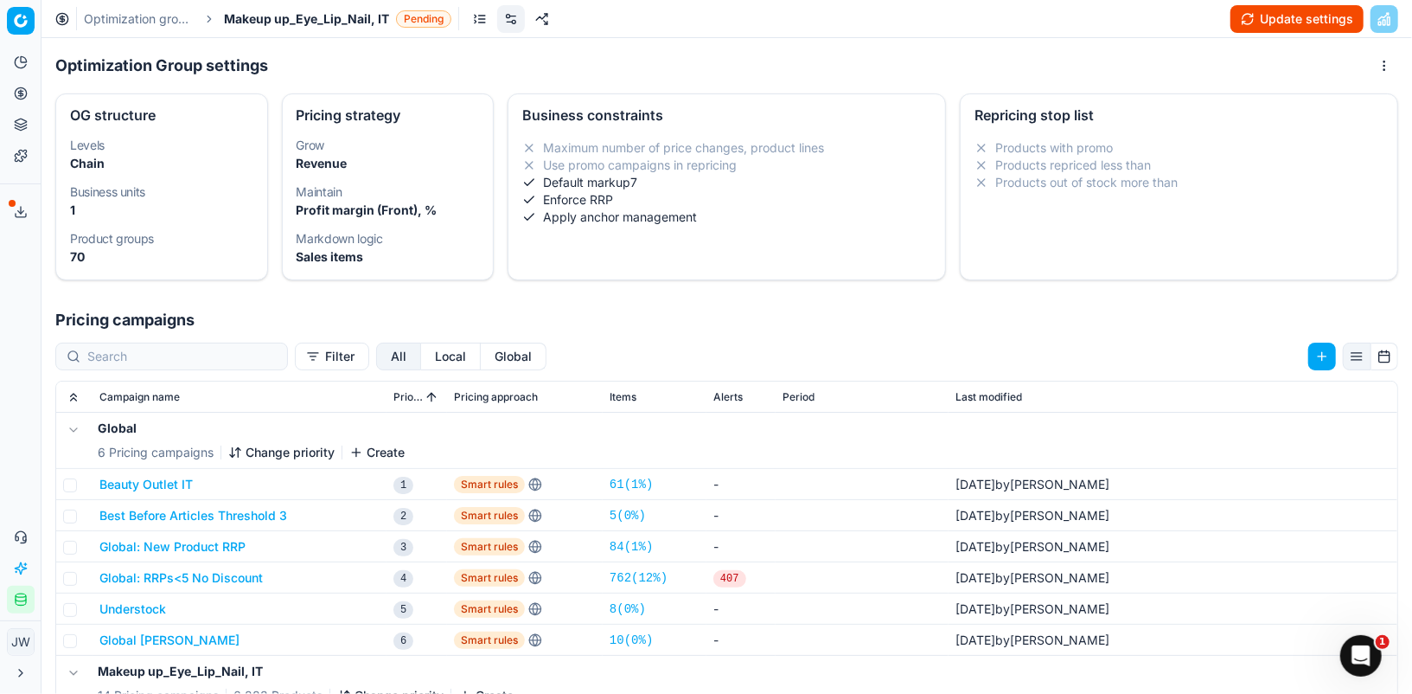
click at [421, 361] on button "Local" at bounding box center [451, 356] width 60 height 28
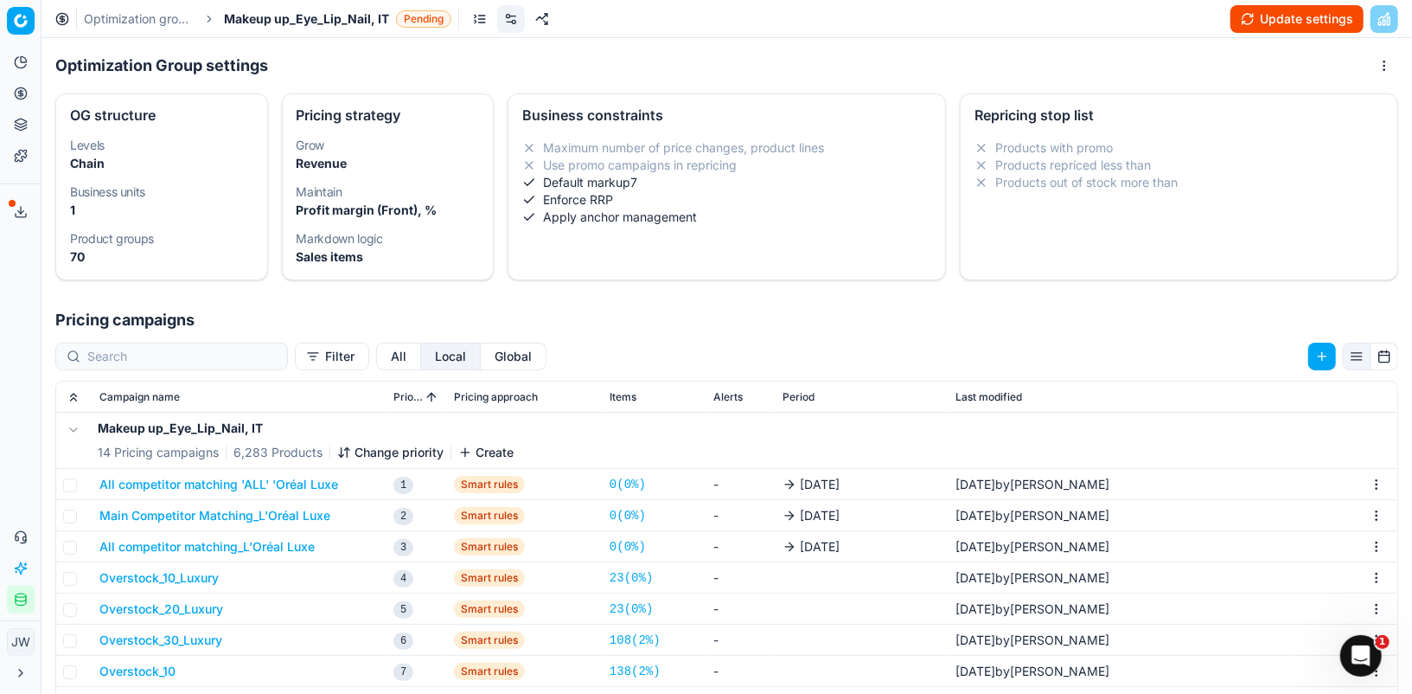
click at [296, 483] on button "All competitor matching 'ALL' 'Oréal Luxe" at bounding box center [218, 484] width 239 height 17
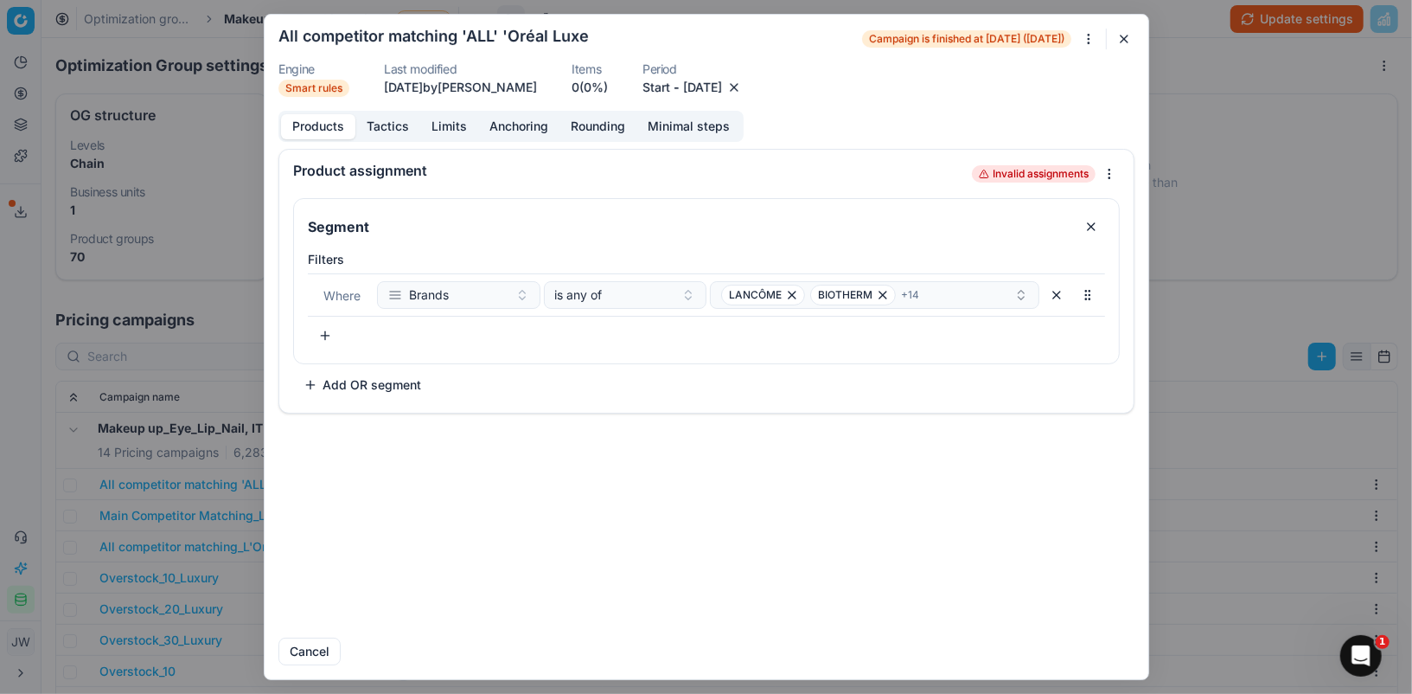
click at [771, 96] on dl "Engine Smart rules Last modified [DATE] by [PERSON_NAME] Items 0 (0%) Period St…" at bounding box center [706, 80] width 856 height 34
click at [743, 91] on button "button" at bounding box center [734, 87] width 17 height 17
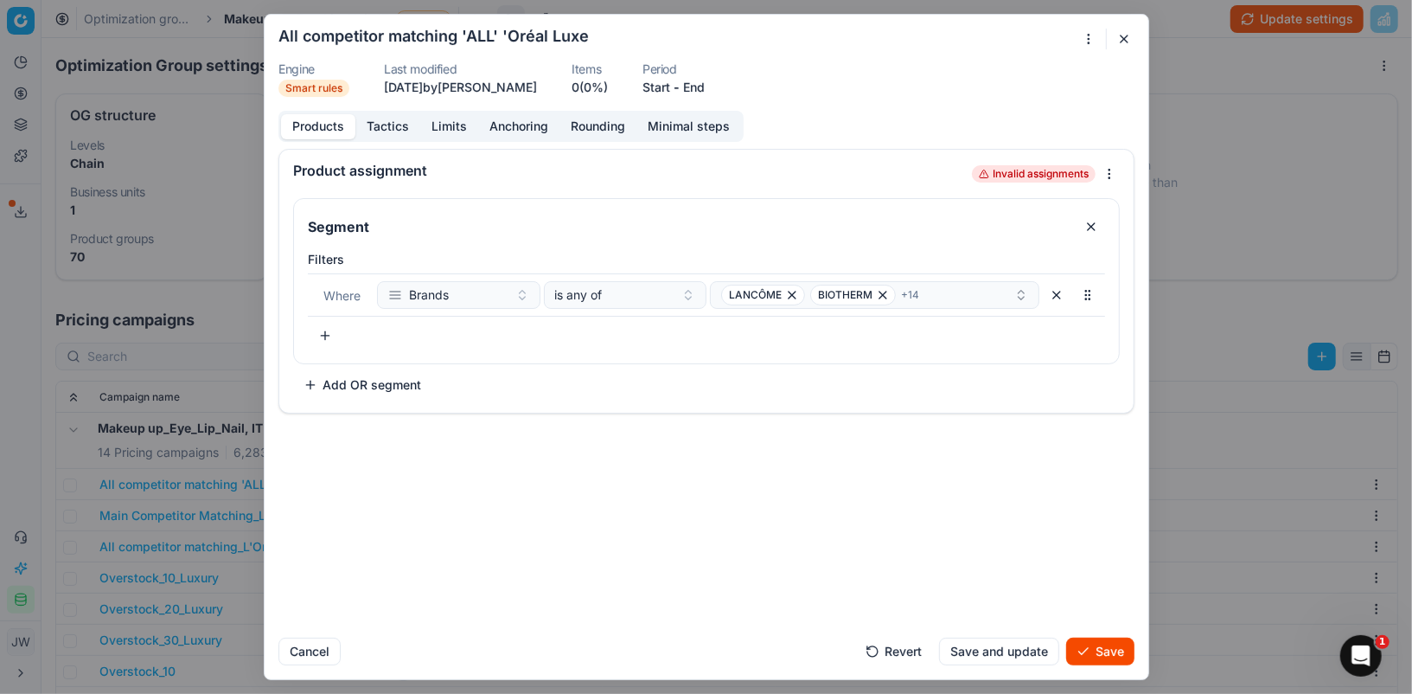
click at [1094, 644] on button "Save" at bounding box center [1100, 651] width 68 height 28
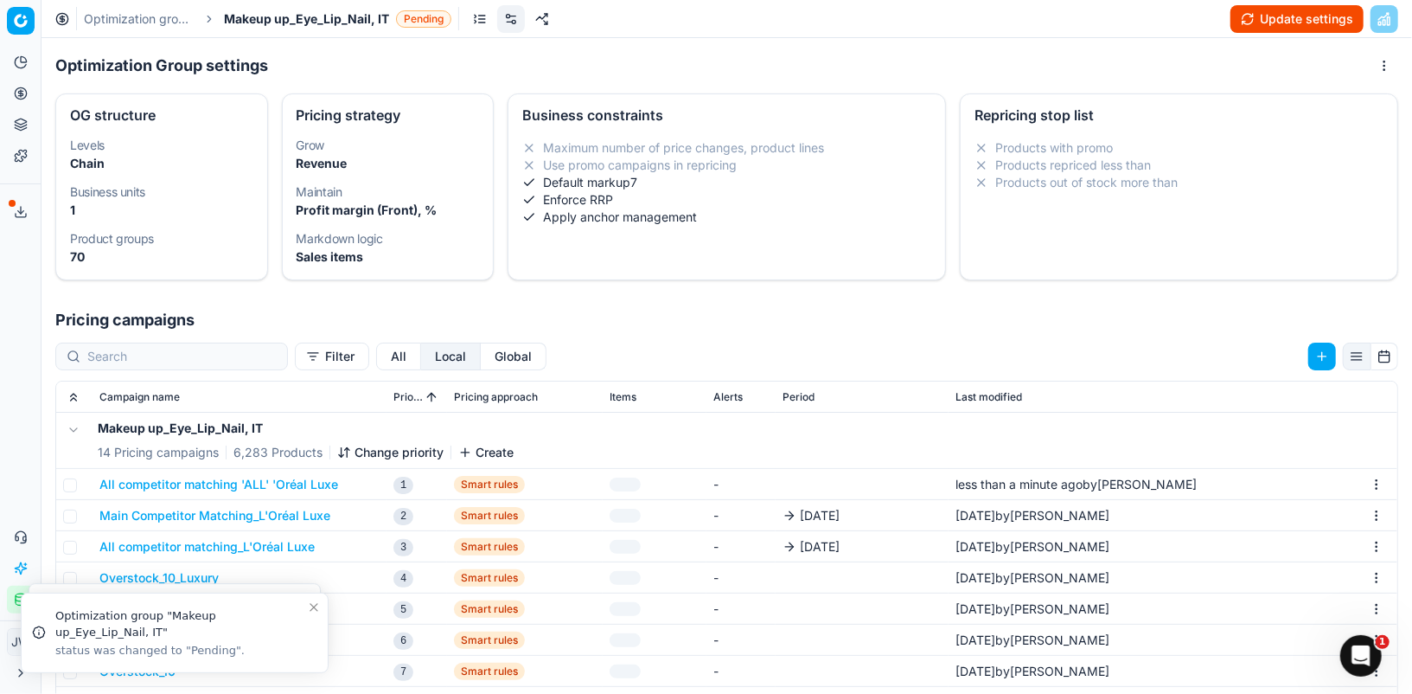
click at [211, 519] on button "Main Competitor Matching_L'Oréal Luxe" at bounding box center [214, 515] width 231 height 17
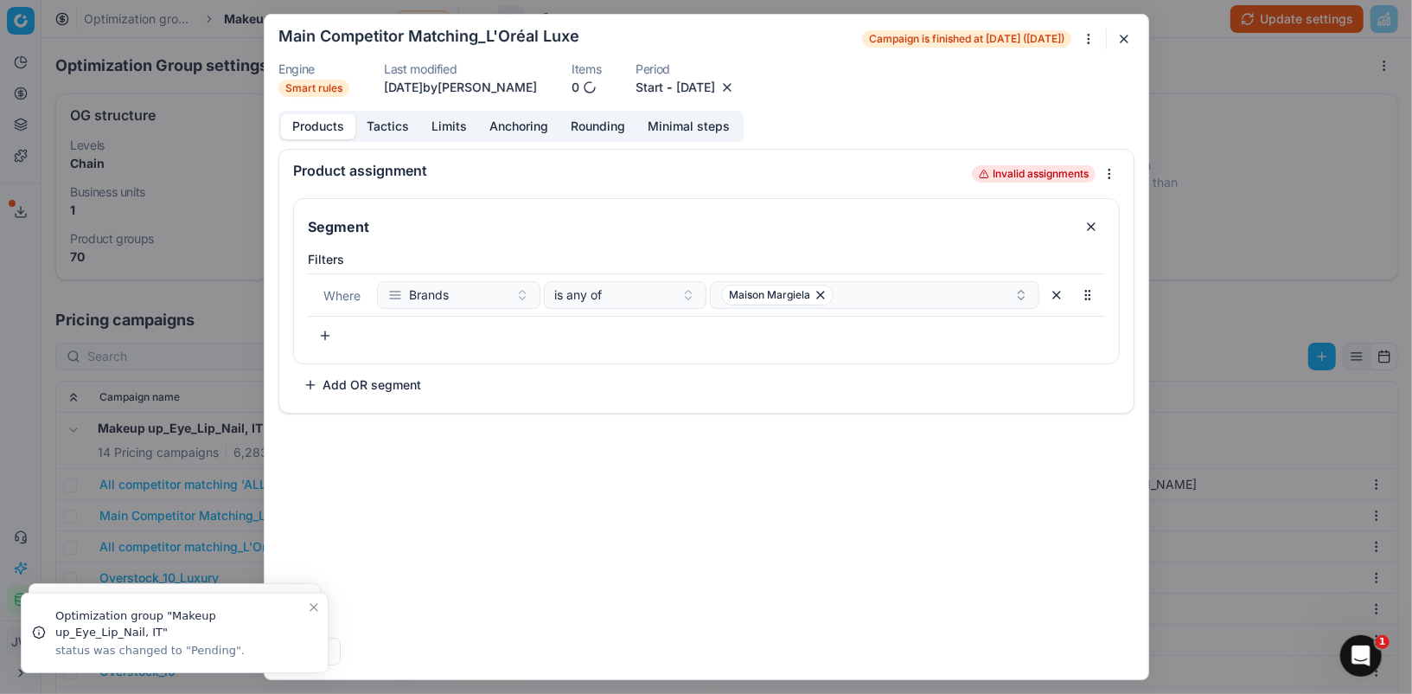
click at [736, 86] on button "button" at bounding box center [727, 87] width 17 height 17
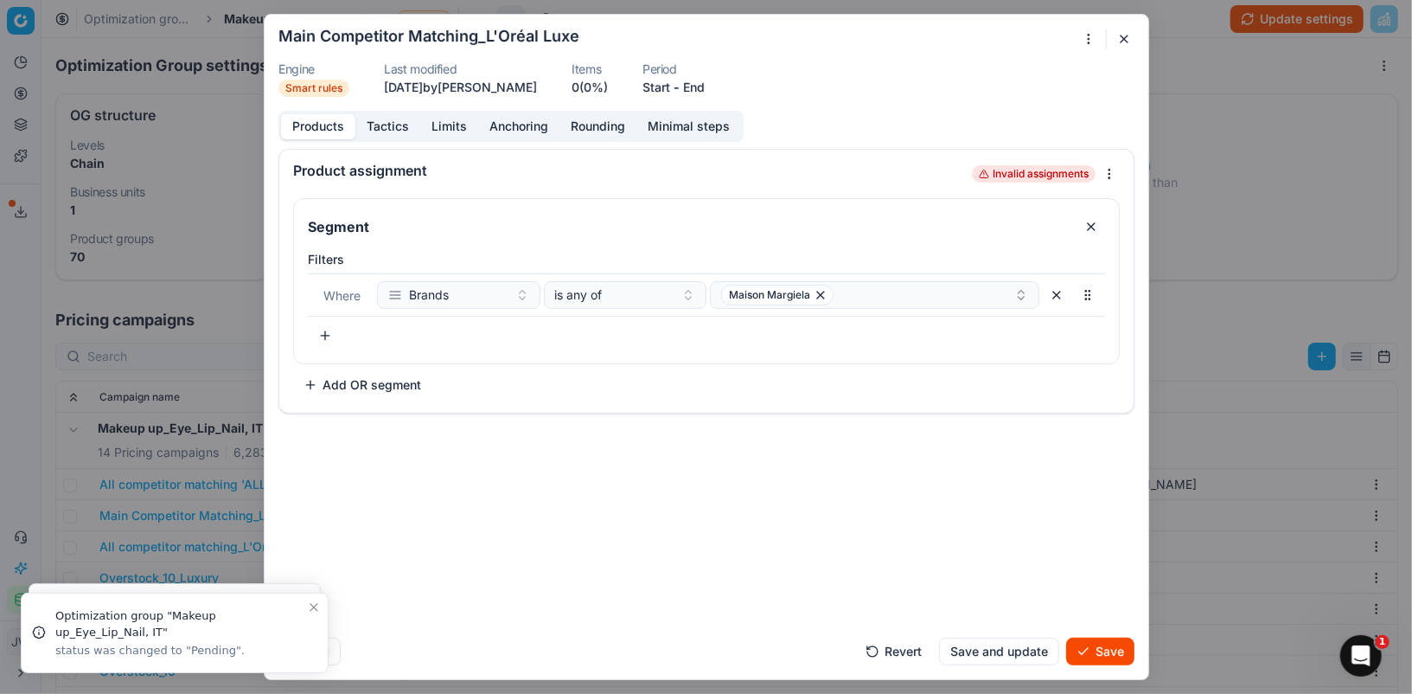
click at [1098, 662] on button "Save" at bounding box center [1100, 651] width 68 height 28
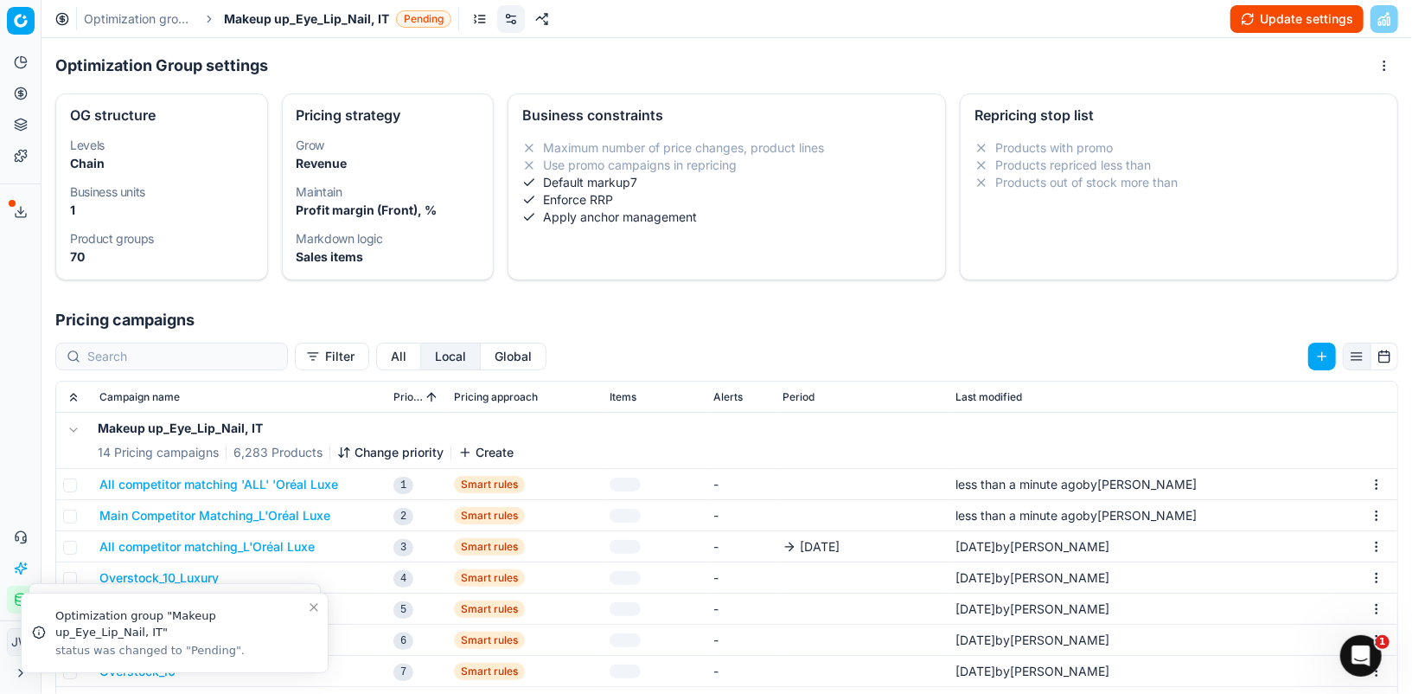
click at [215, 541] on button "All competitor matching_L'Oréal Luxe" at bounding box center [206, 546] width 215 height 17
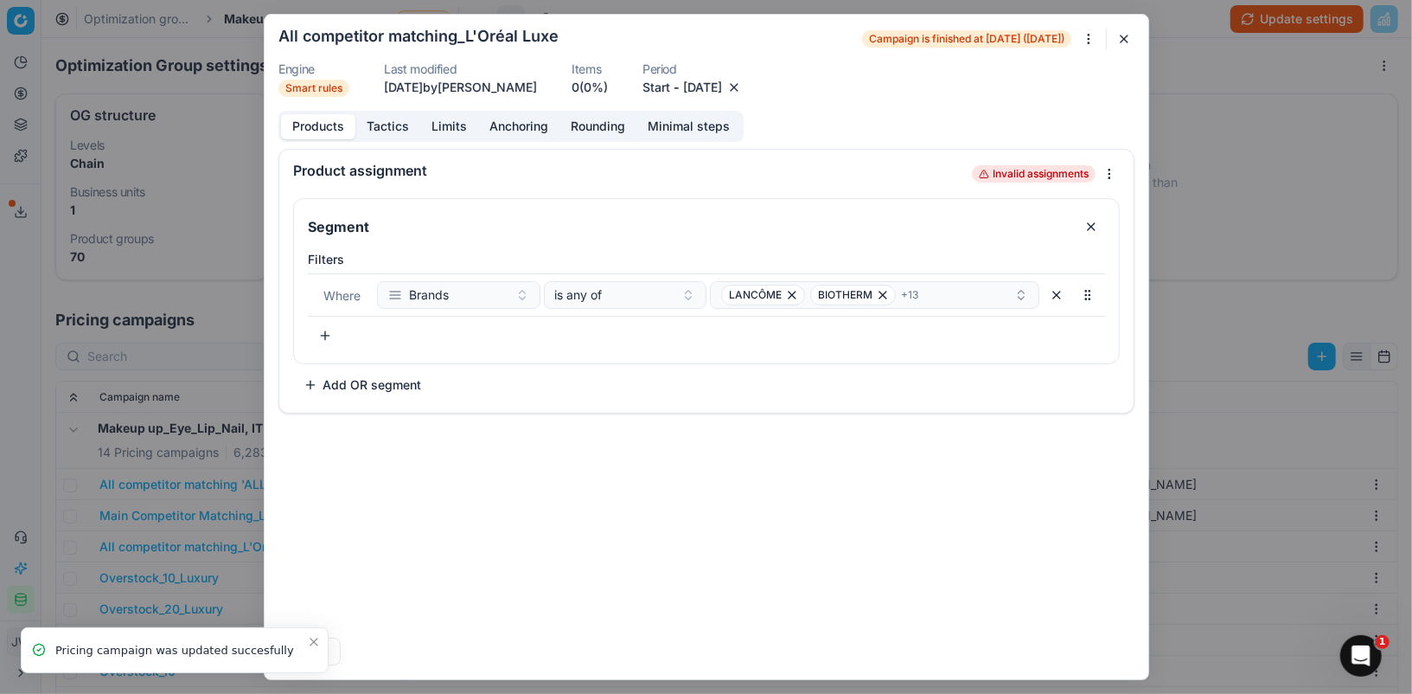
click at [743, 88] on button "button" at bounding box center [734, 87] width 17 height 17
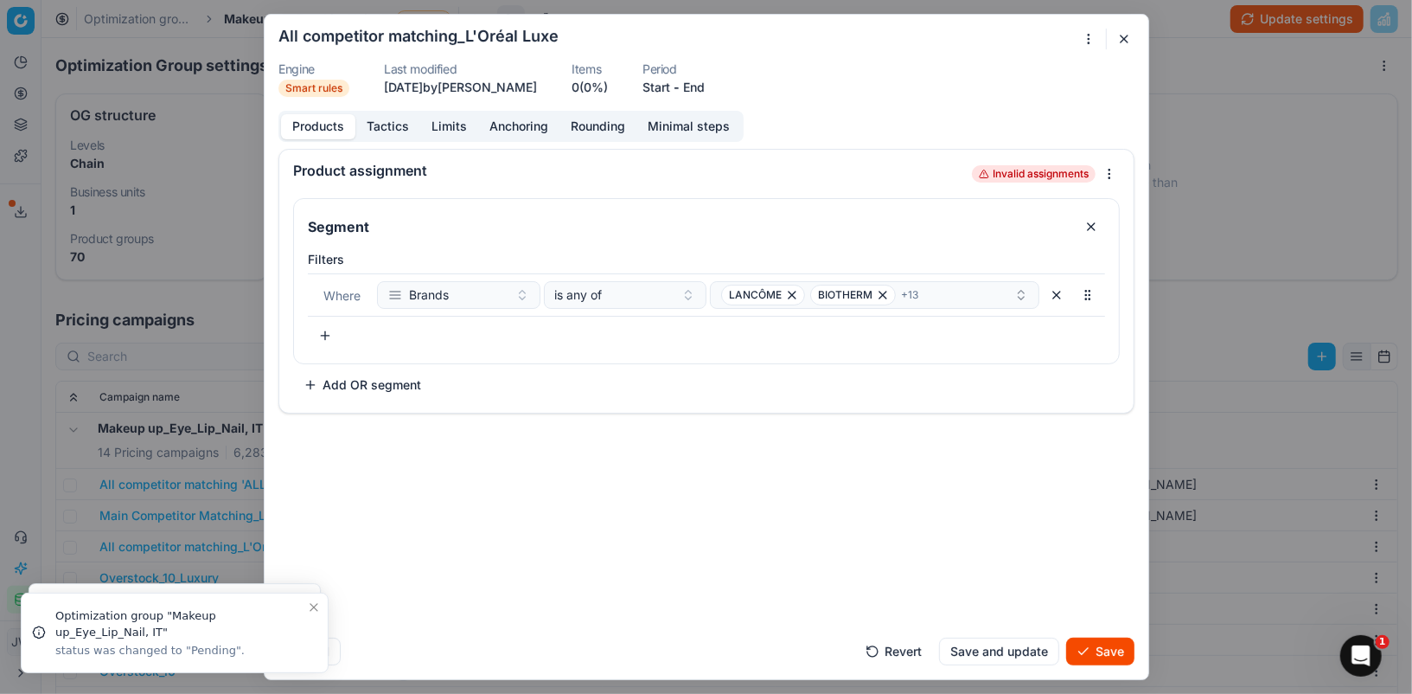
click at [1090, 647] on button "Save" at bounding box center [1100, 651] width 68 height 28
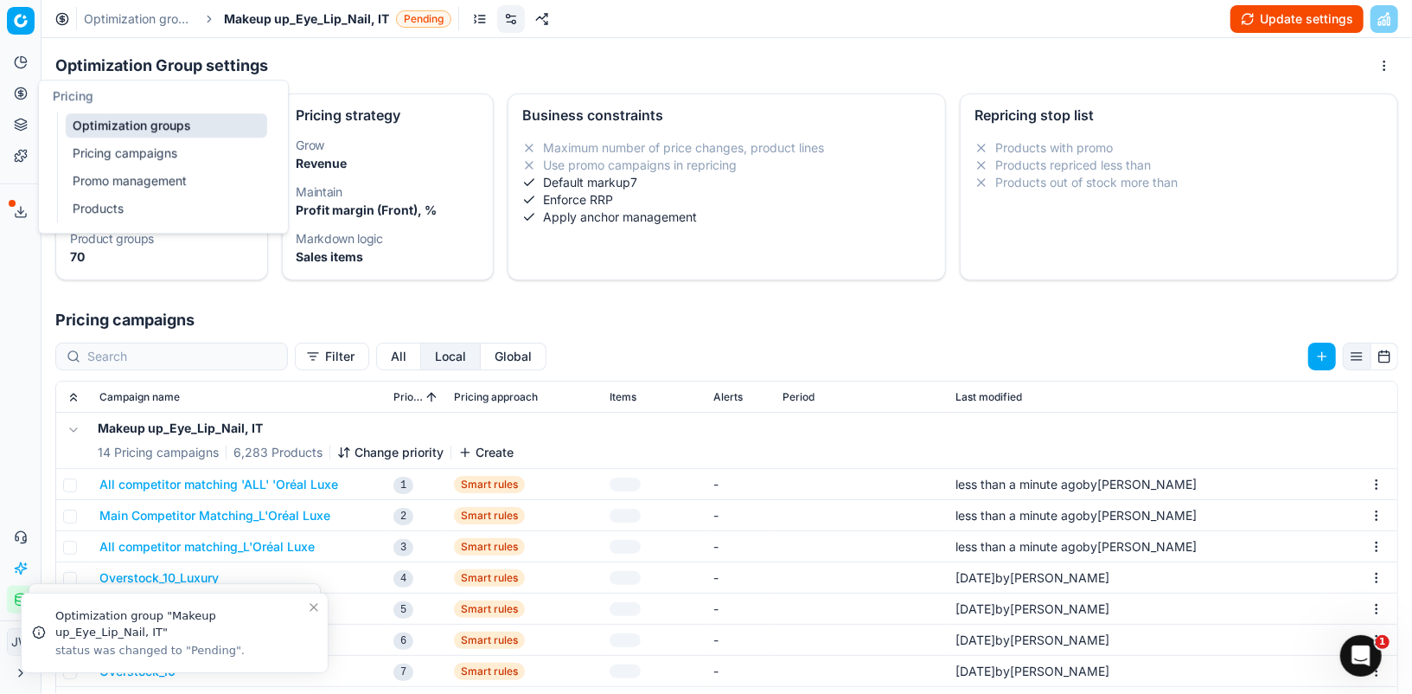
click at [24, 97] on circle at bounding box center [20, 92] width 11 height 11
click at [82, 117] on link "Optimization groups" at bounding box center [167, 125] width 202 height 24
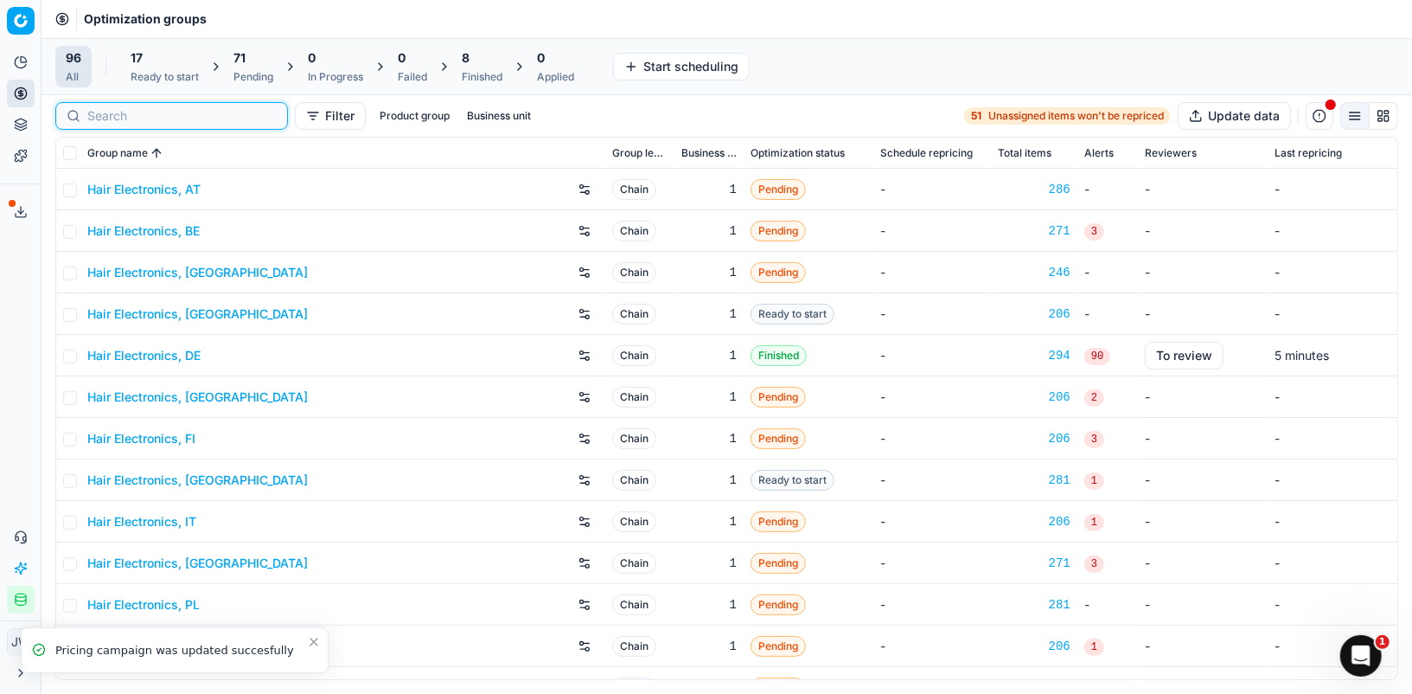
click at [88, 108] on input at bounding box center [181, 115] width 189 height 17
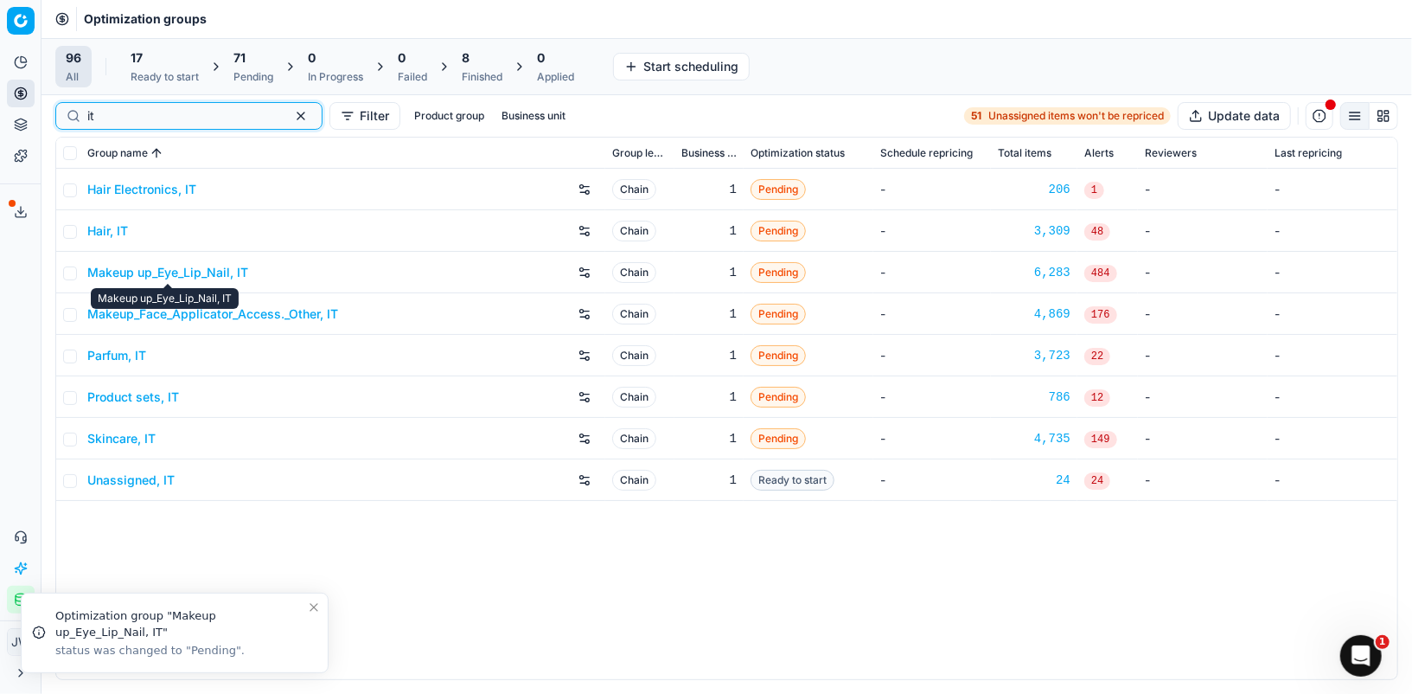
type input "it"
click at [138, 310] on link "Makeup_Face_Applicator_Access._Other, IT" at bounding box center [212, 313] width 251 height 17
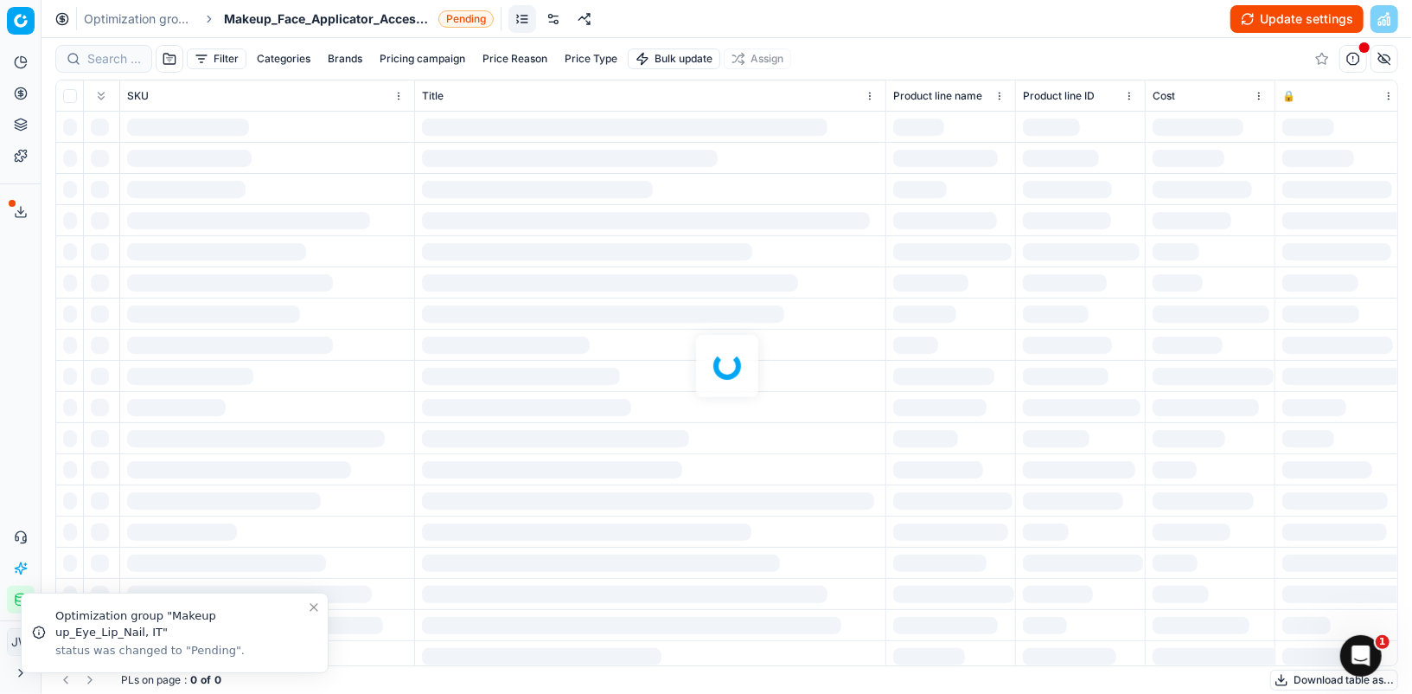
click at [547, 18] on link at bounding box center [554, 19] width 28 height 28
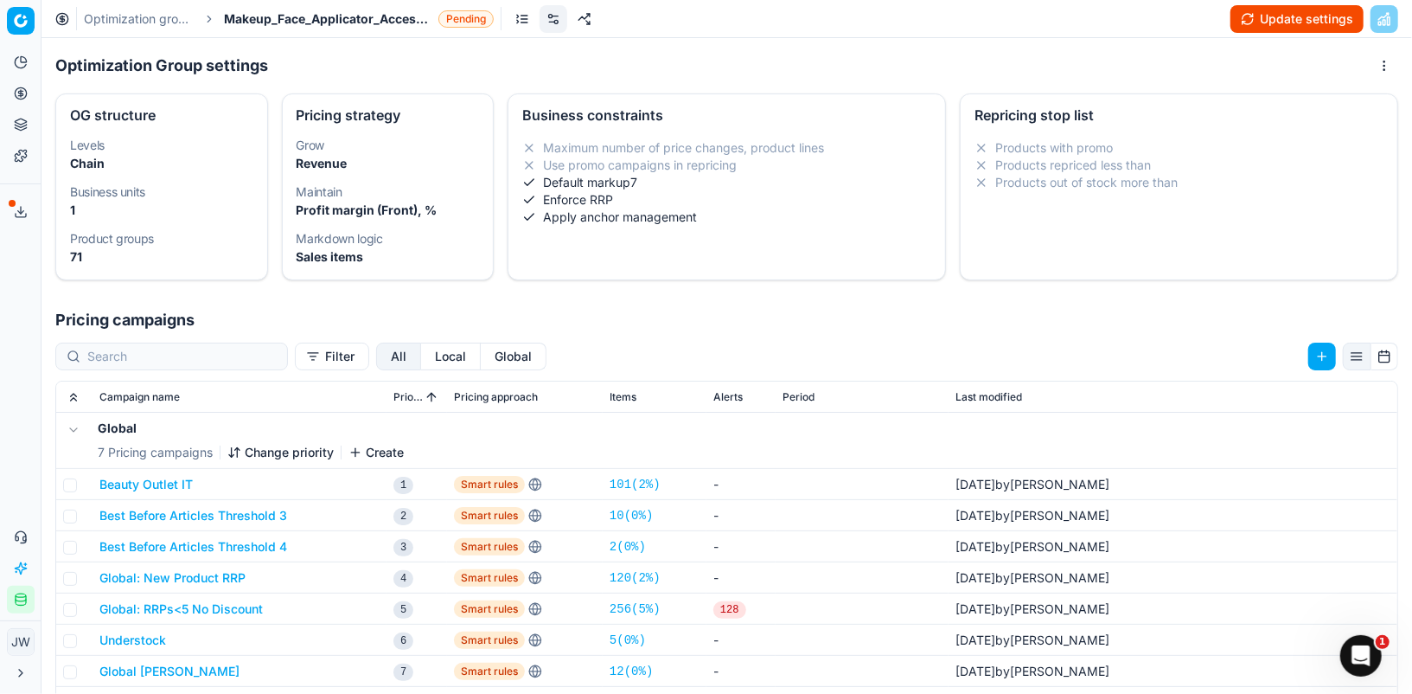
click at [421, 356] on button "Local" at bounding box center [451, 356] width 60 height 28
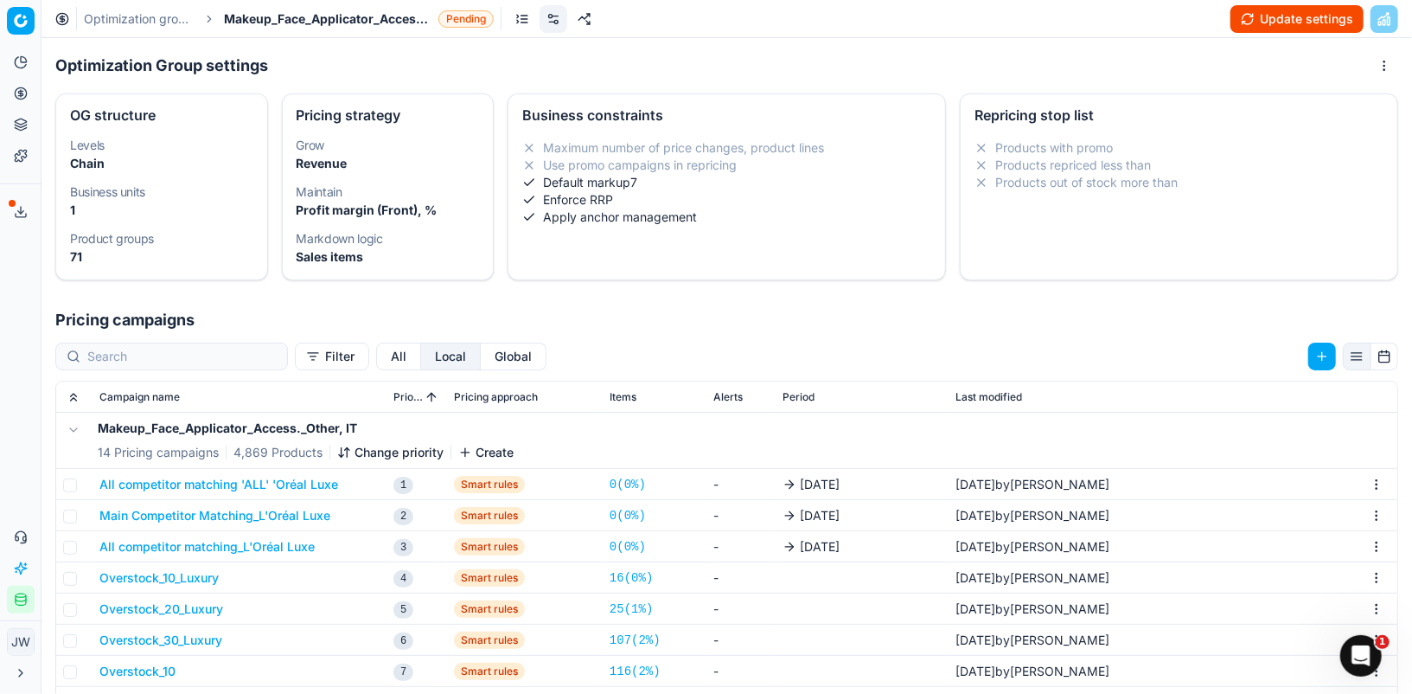
click at [276, 492] on td "All competitor matching 'ALL' 'Oréal Luxe" at bounding box center [240, 484] width 294 height 31
click at [284, 483] on button "All competitor matching 'ALL' 'Oréal Luxe" at bounding box center [218, 484] width 239 height 17
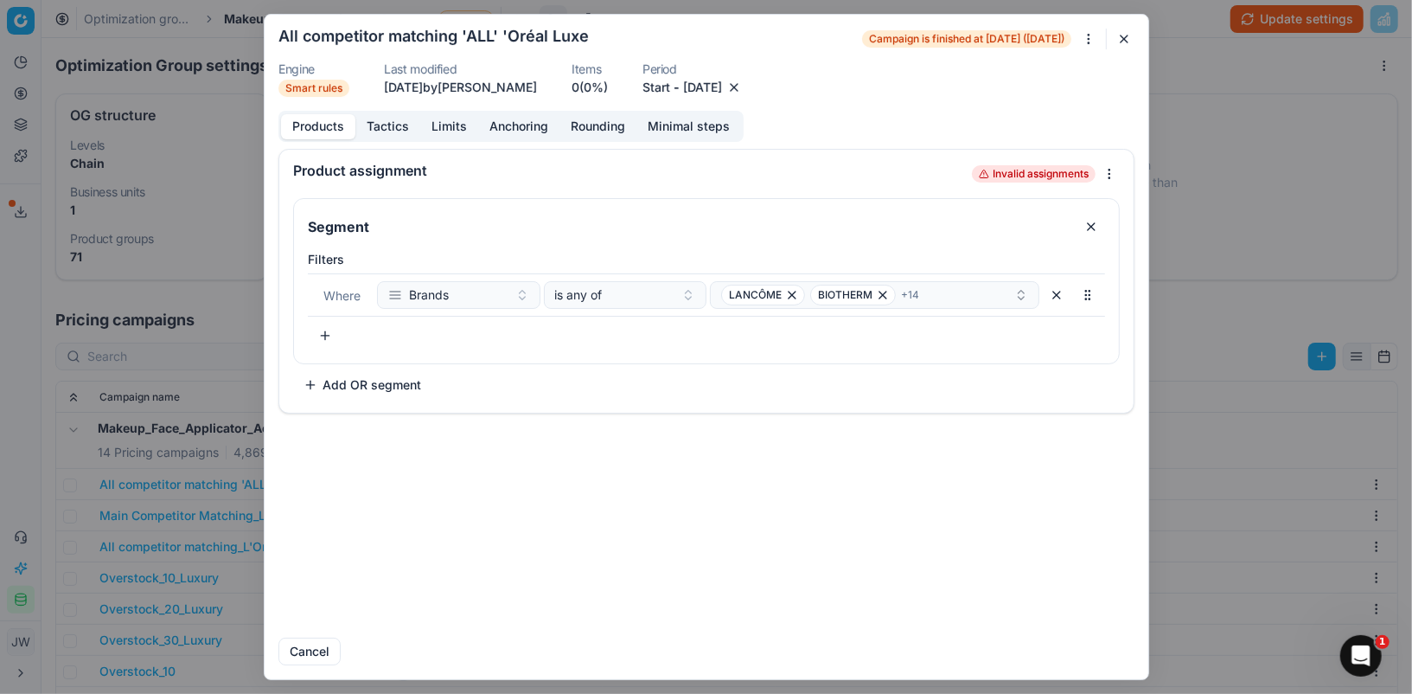
click at [743, 90] on button "button" at bounding box center [734, 87] width 17 height 17
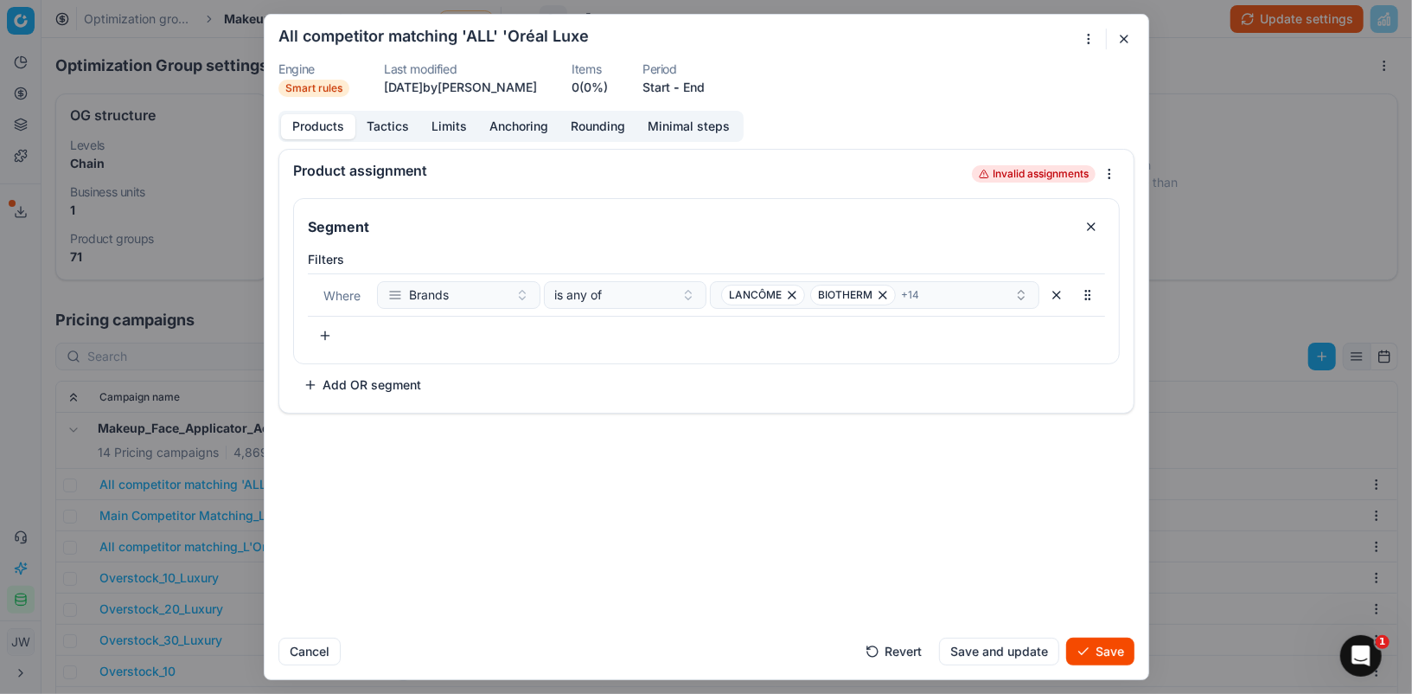
click at [1091, 643] on button "Save" at bounding box center [1100, 651] width 68 height 28
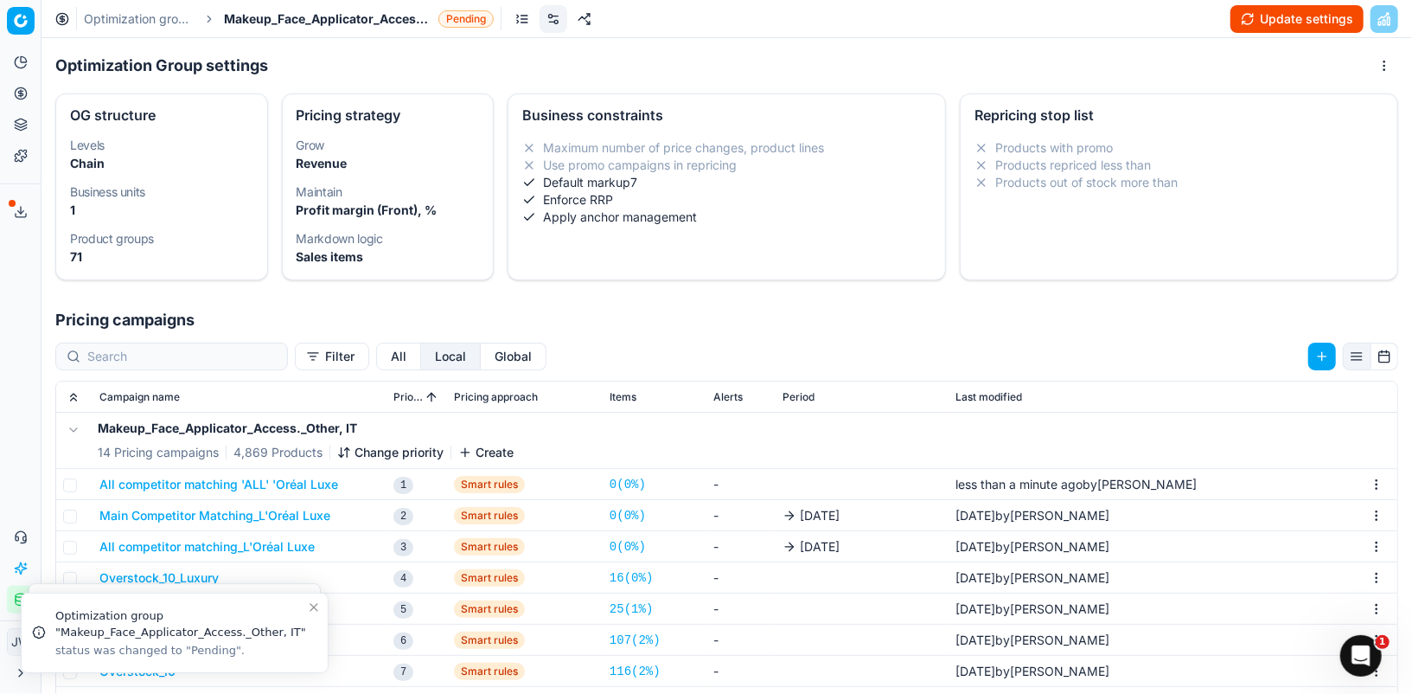
click at [193, 515] on button "Main Competitor Matching_L'Oréal Luxe" at bounding box center [214, 515] width 231 height 17
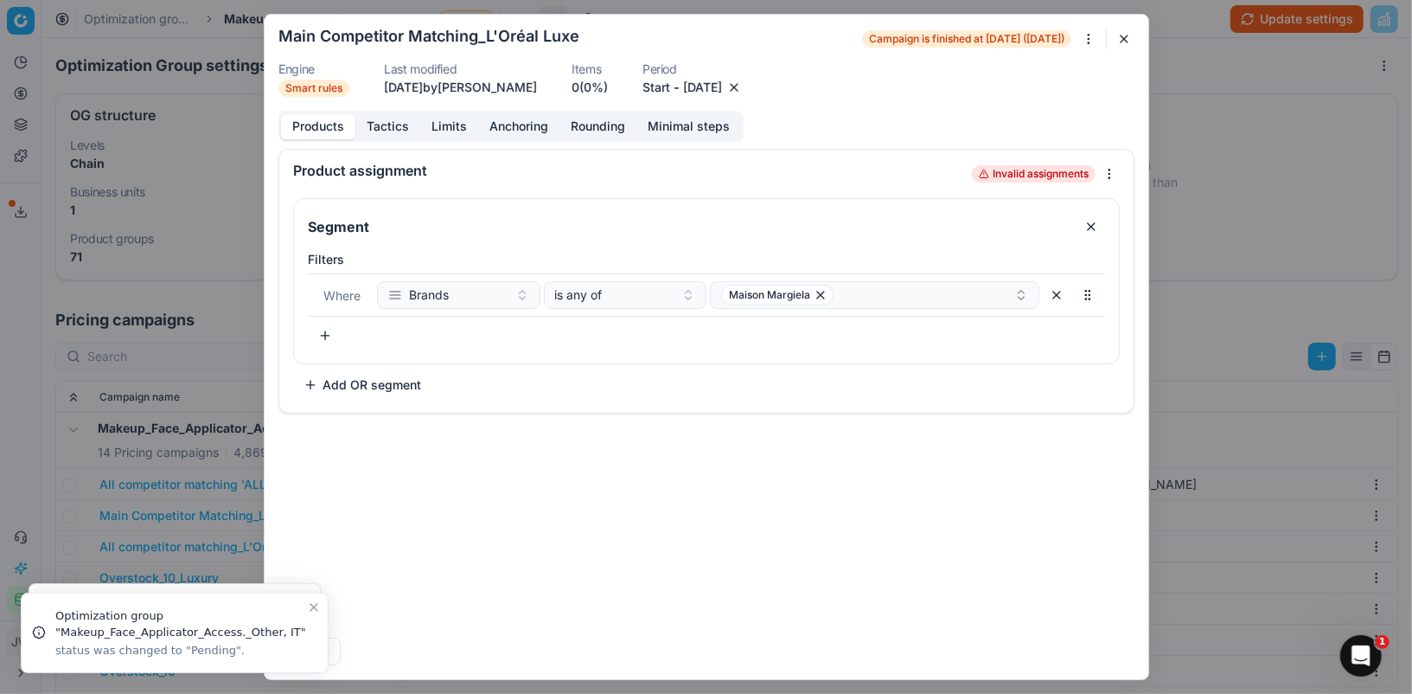
click at [743, 87] on button "button" at bounding box center [734, 87] width 17 height 17
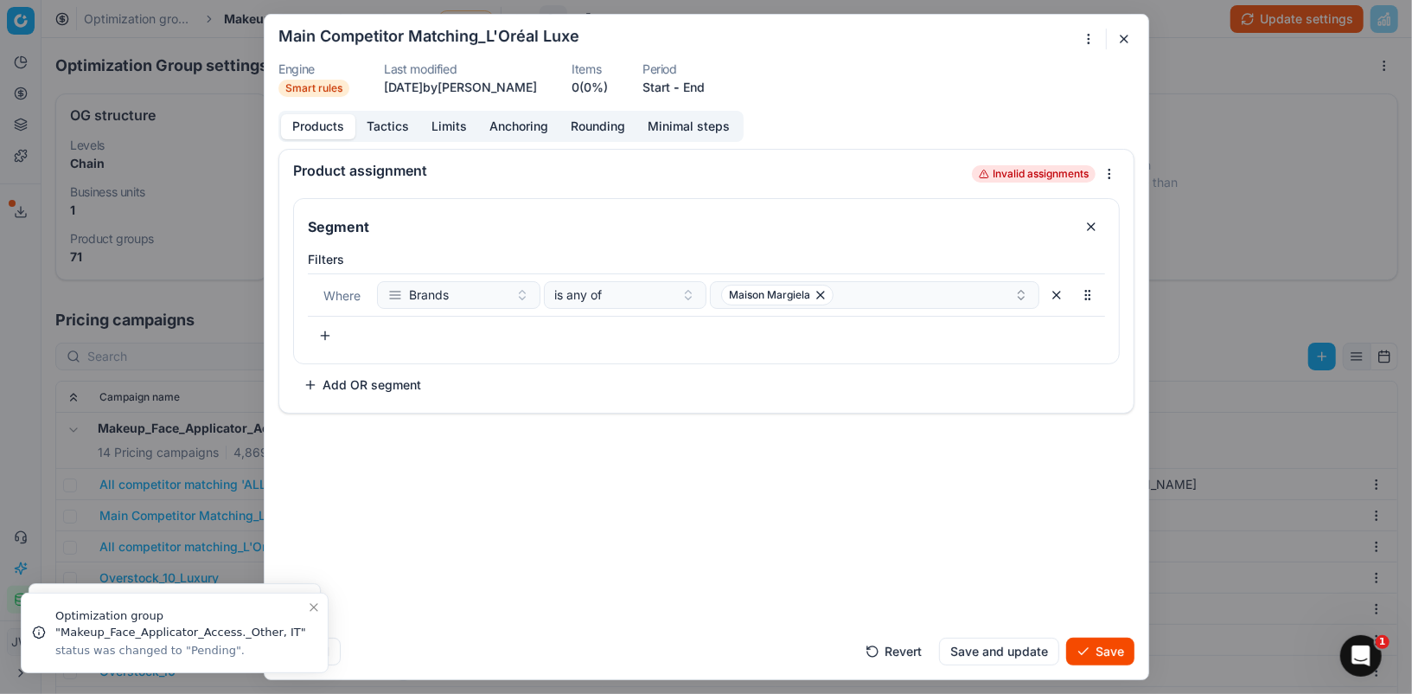
click at [1097, 648] on button "Save" at bounding box center [1100, 651] width 68 height 28
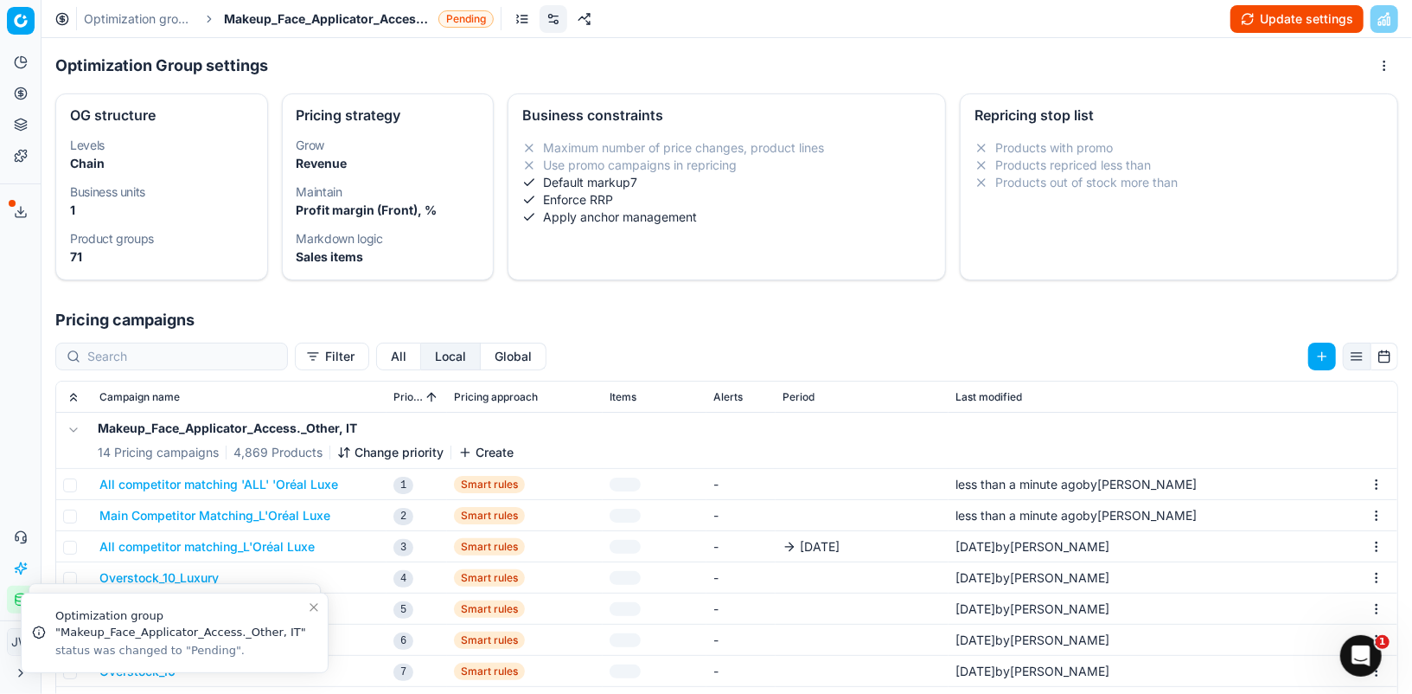
click at [231, 550] on button "All competitor matching_L'Oréal Luxe" at bounding box center [206, 546] width 215 height 17
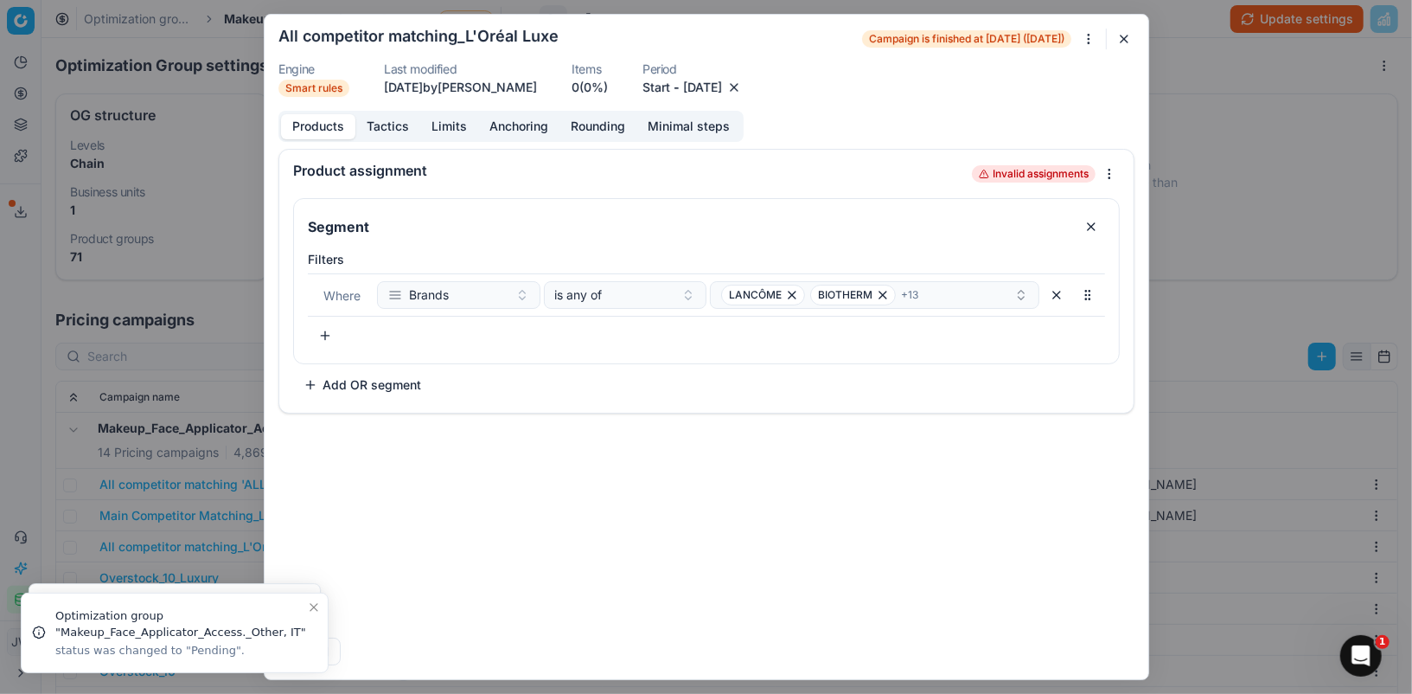
click at [743, 80] on button "button" at bounding box center [734, 87] width 17 height 17
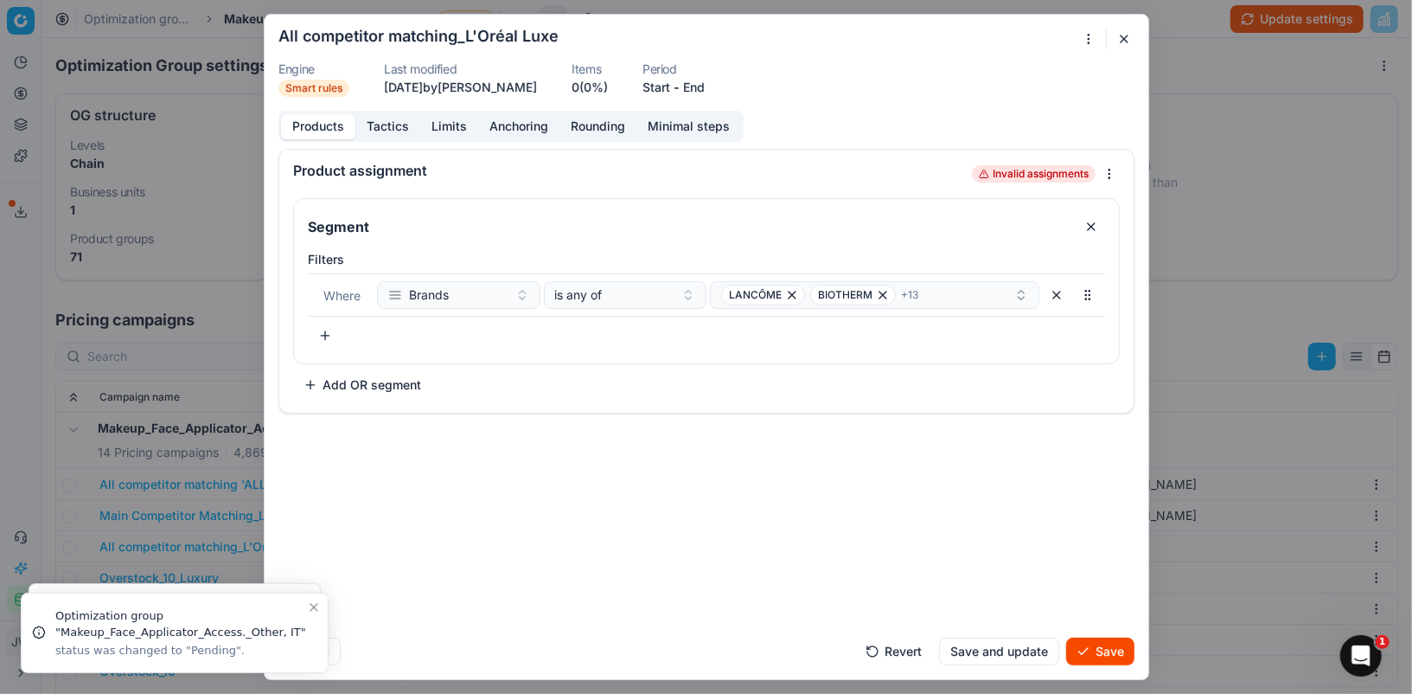
click at [1102, 642] on button "Save" at bounding box center [1100, 651] width 68 height 28
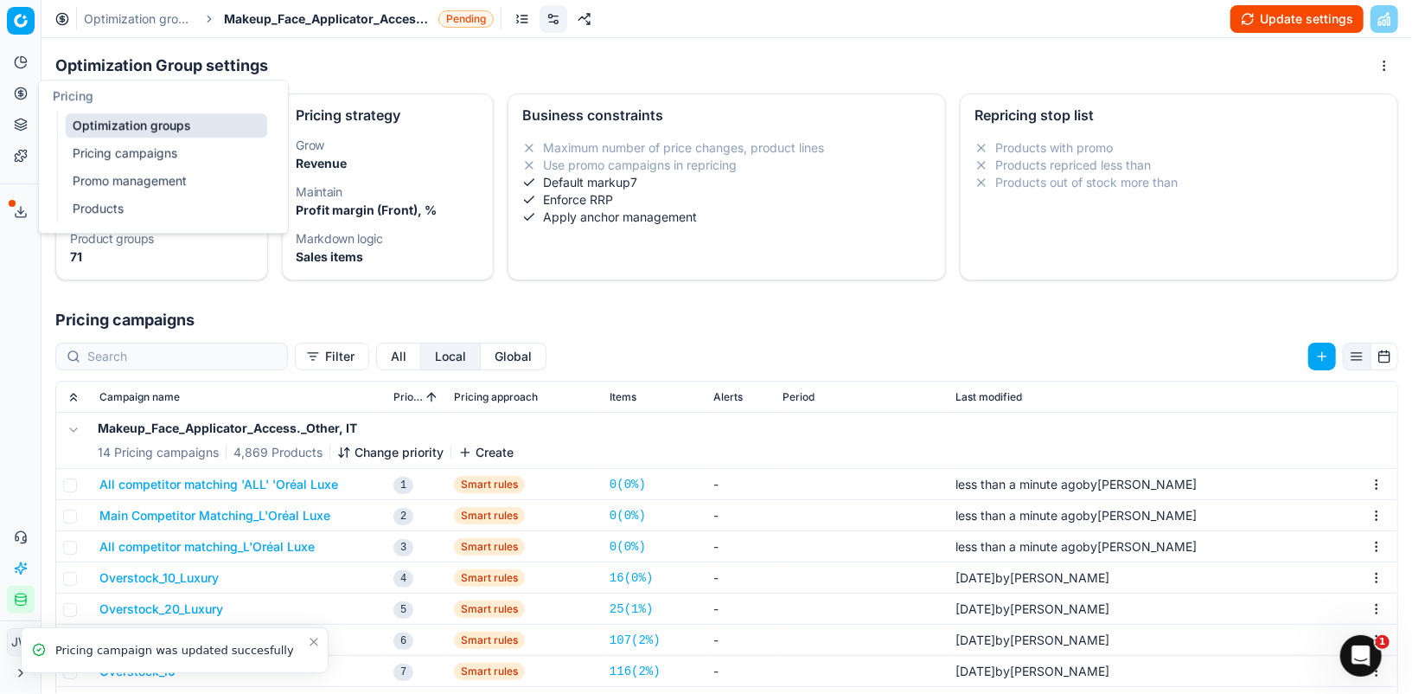
click at [17, 93] on icon at bounding box center [21, 93] width 14 height 14
click at [128, 129] on link "Optimization groups" at bounding box center [167, 125] width 202 height 24
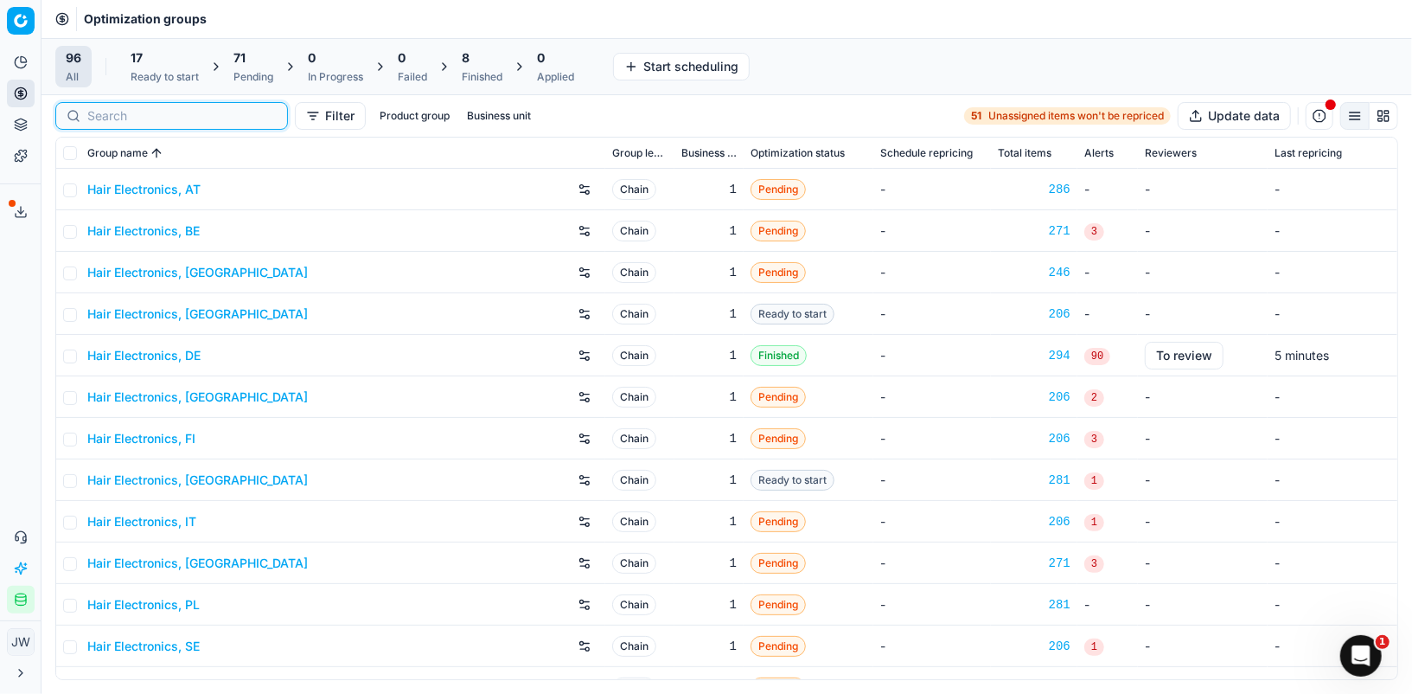
click at [132, 115] on input at bounding box center [181, 115] width 189 height 17
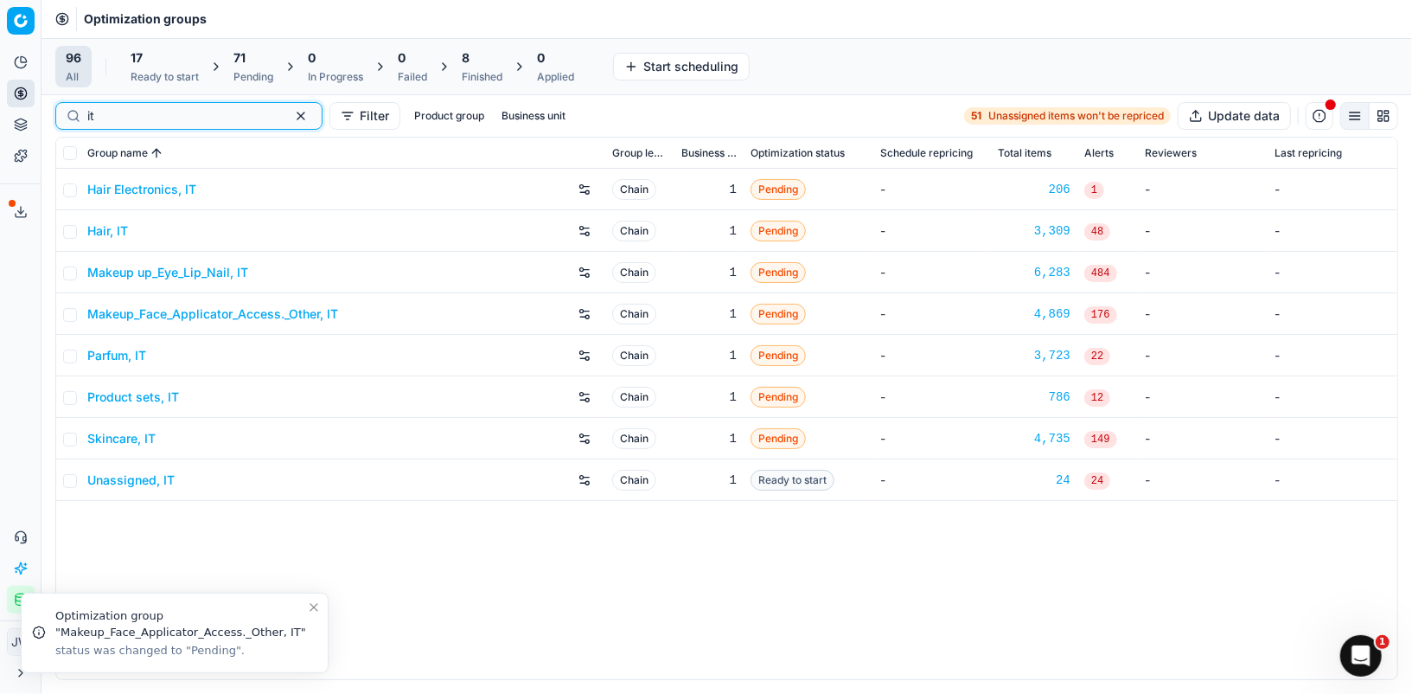
type input "it"
click at [140, 311] on link "Makeup_Face_Applicator_Access._Other, IT" at bounding box center [212, 313] width 251 height 17
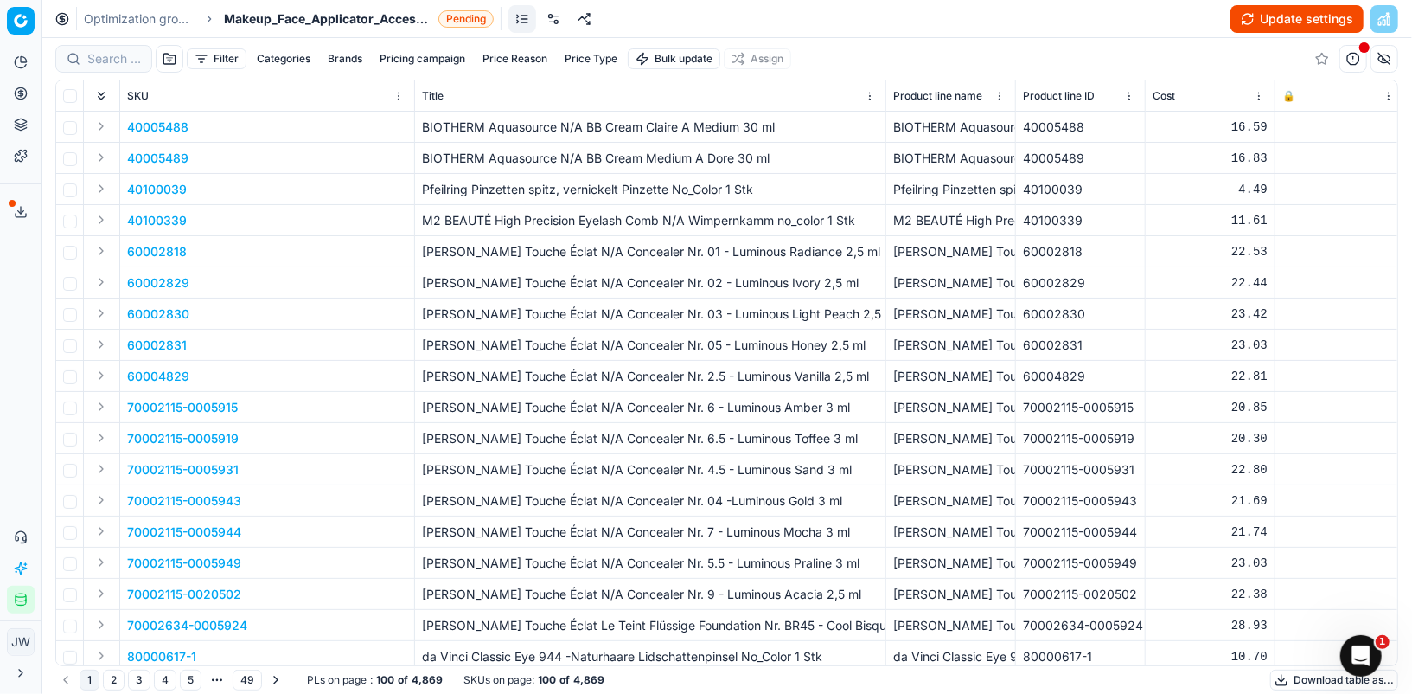
click at [552, 29] on link at bounding box center [554, 19] width 28 height 28
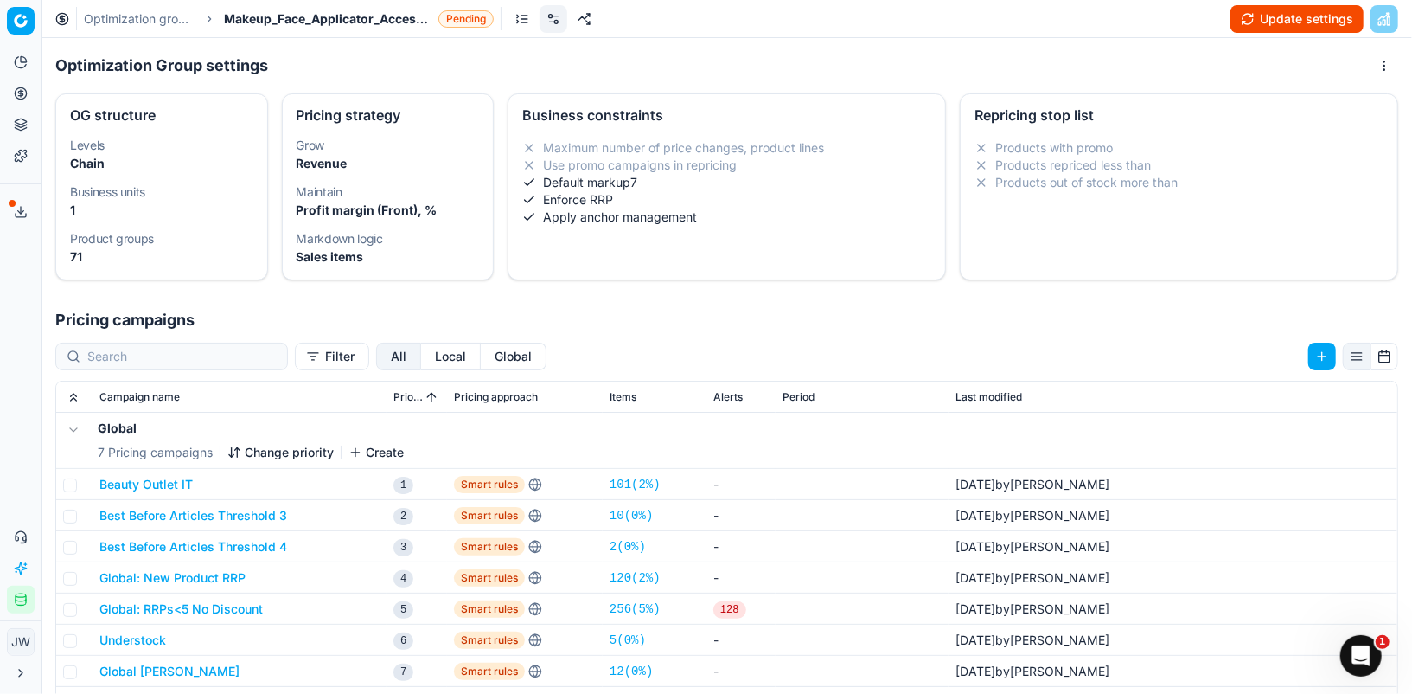
click at [421, 362] on button "Local" at bounding box center [451, 356] width 60 height 28
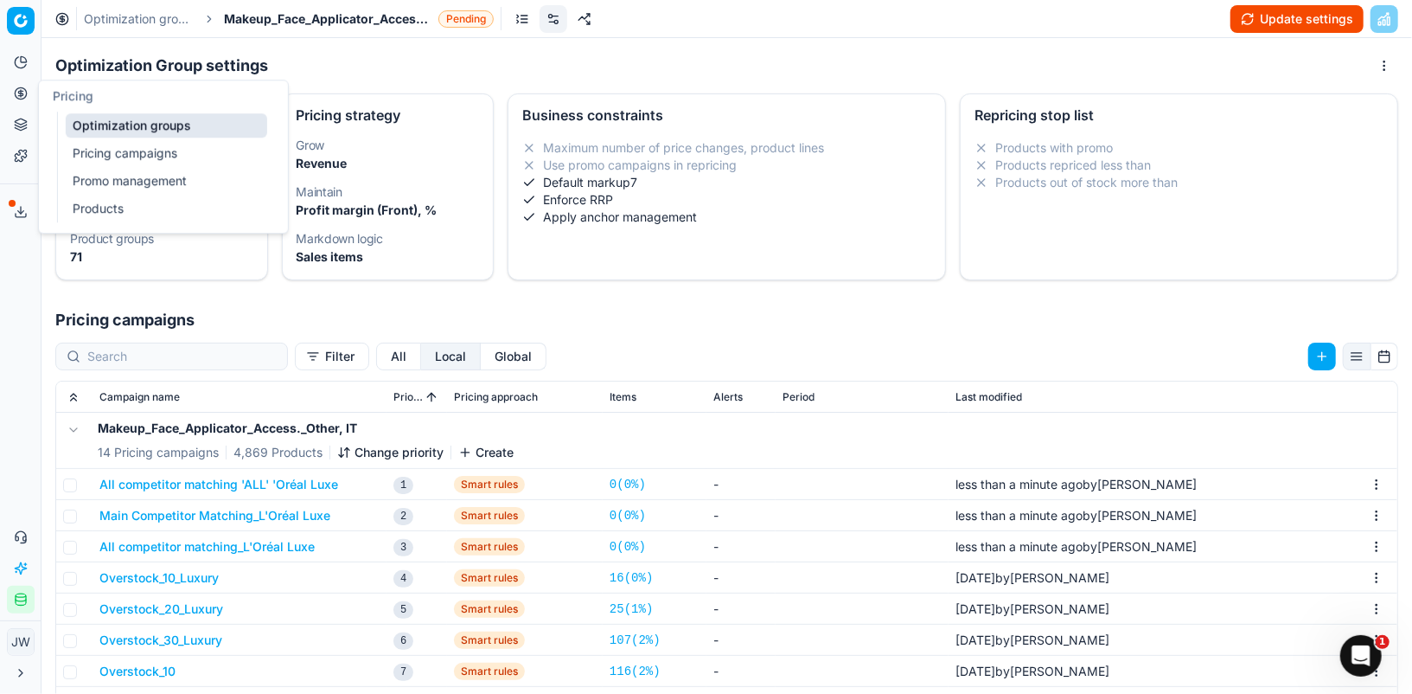
click at [24, 89] on icon at bounding box center [21, 93] width 14 height 14
click at [90, 119] on link "Optimization groups" at bounding box center [167, 125] width 202 height 24
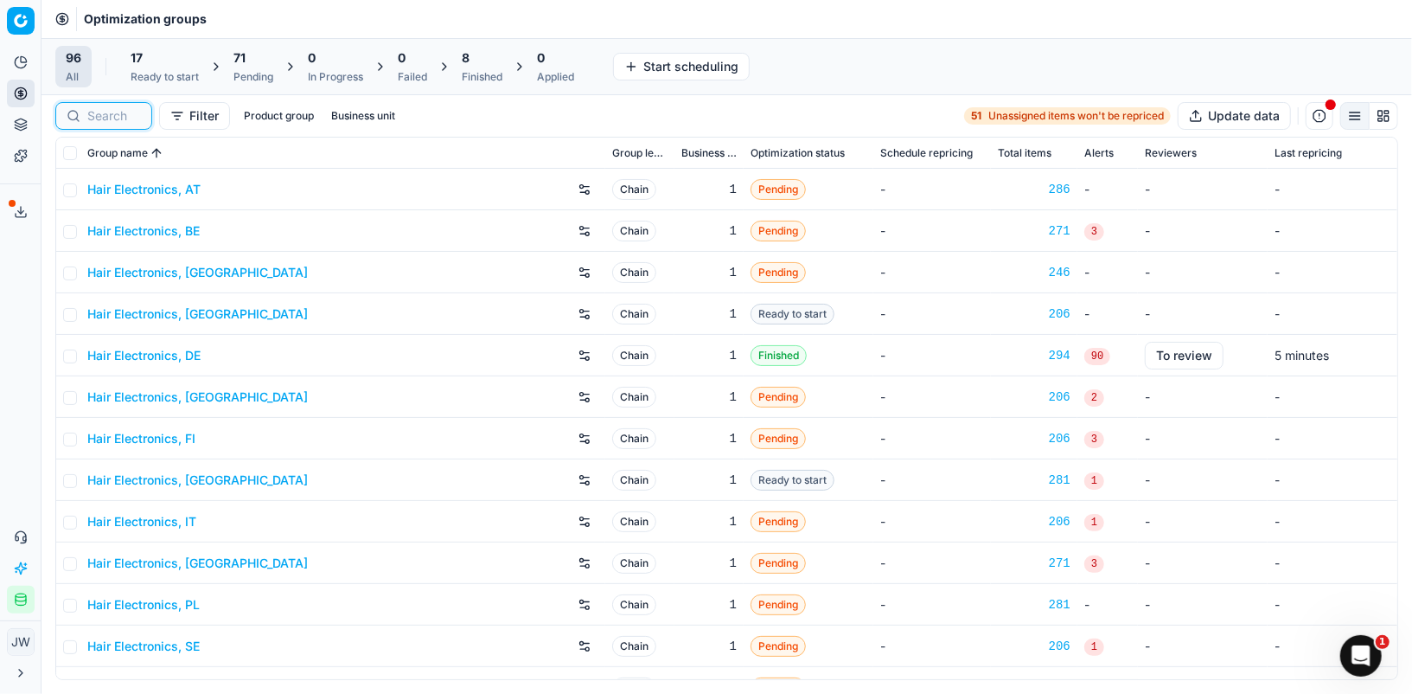
click at [121, 113] on input at bounding box center [114, 115] width 54 height 17
type input "t"
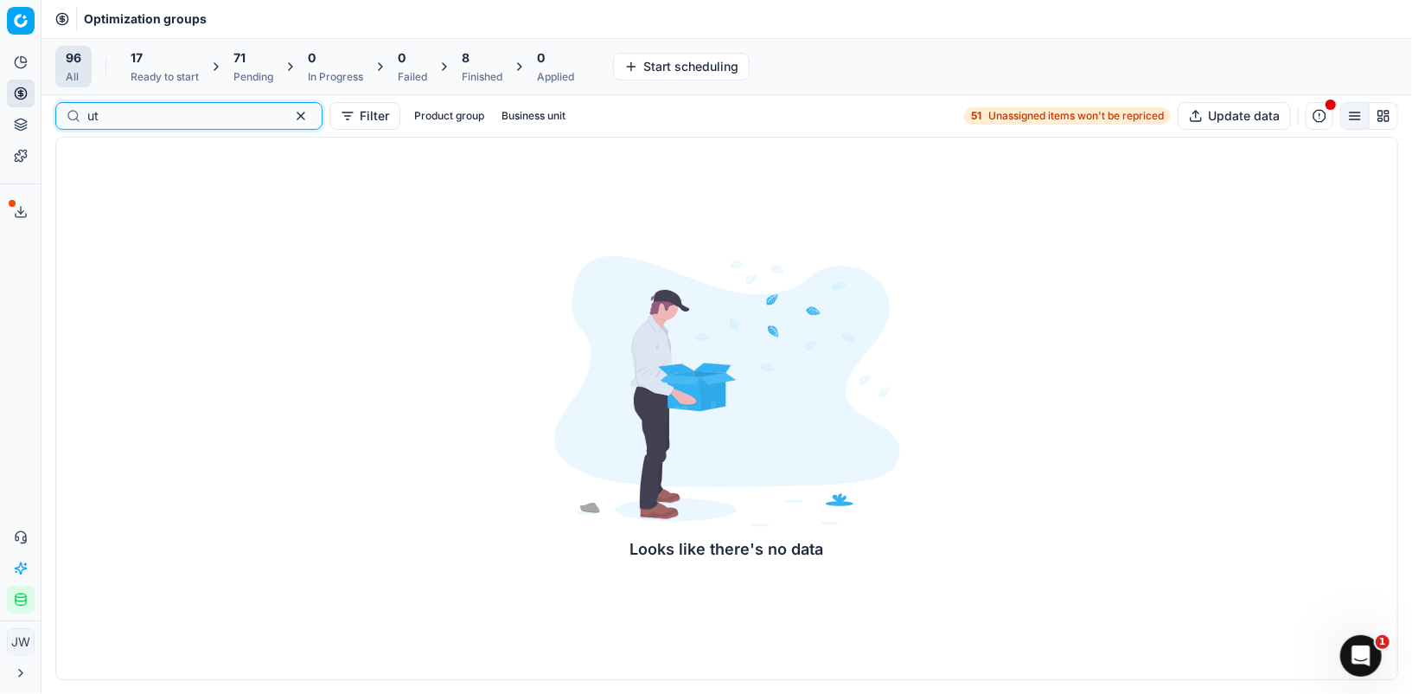
type input "u"
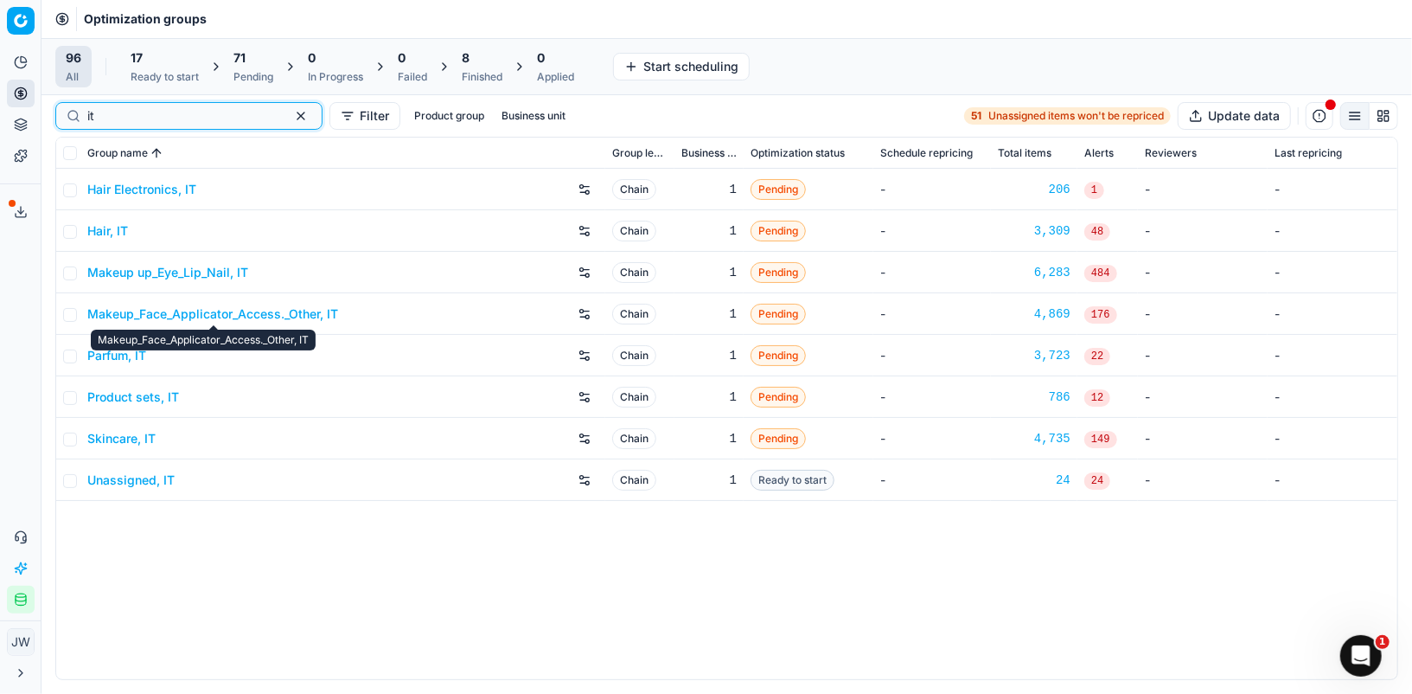
type input "it"
click at [114, 362] on link "Parfum, IT" at bounding box center [116, 355] width 59 height 17
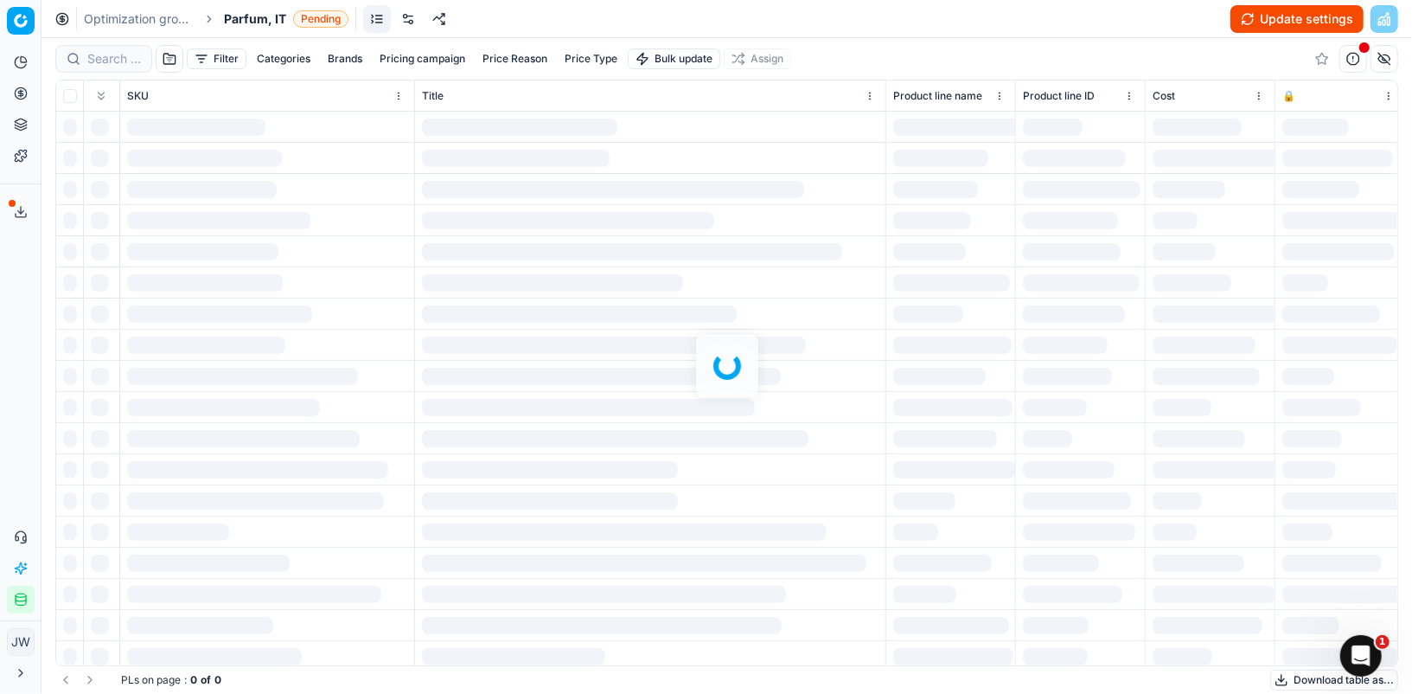
click at [407, 17] on link at bounding box center [408, 19] width 28 height 28
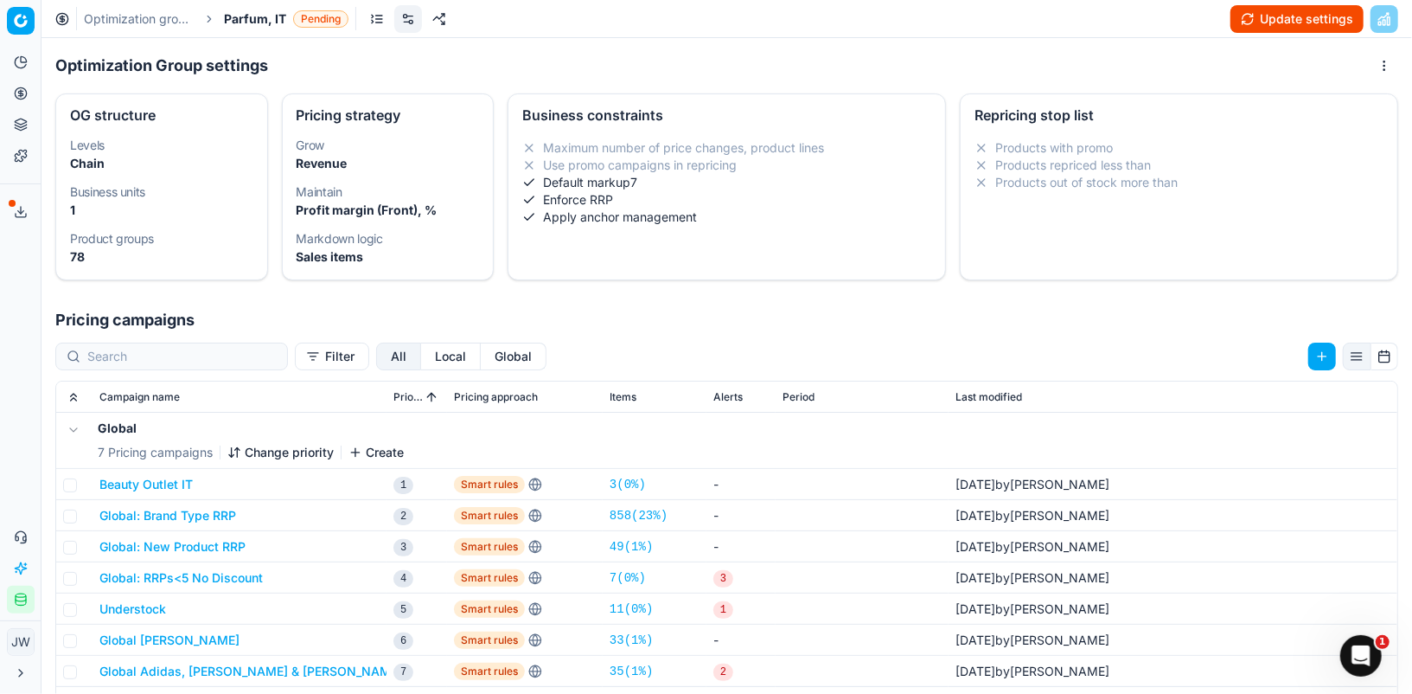
drag, startPoint x: 367, startPoint y: 342, endPoint x: 379, endPoint y: 348, distance: 13.2
click at [421, 342] on button "Local" at bounding box center [451, 356] width 60 height 28
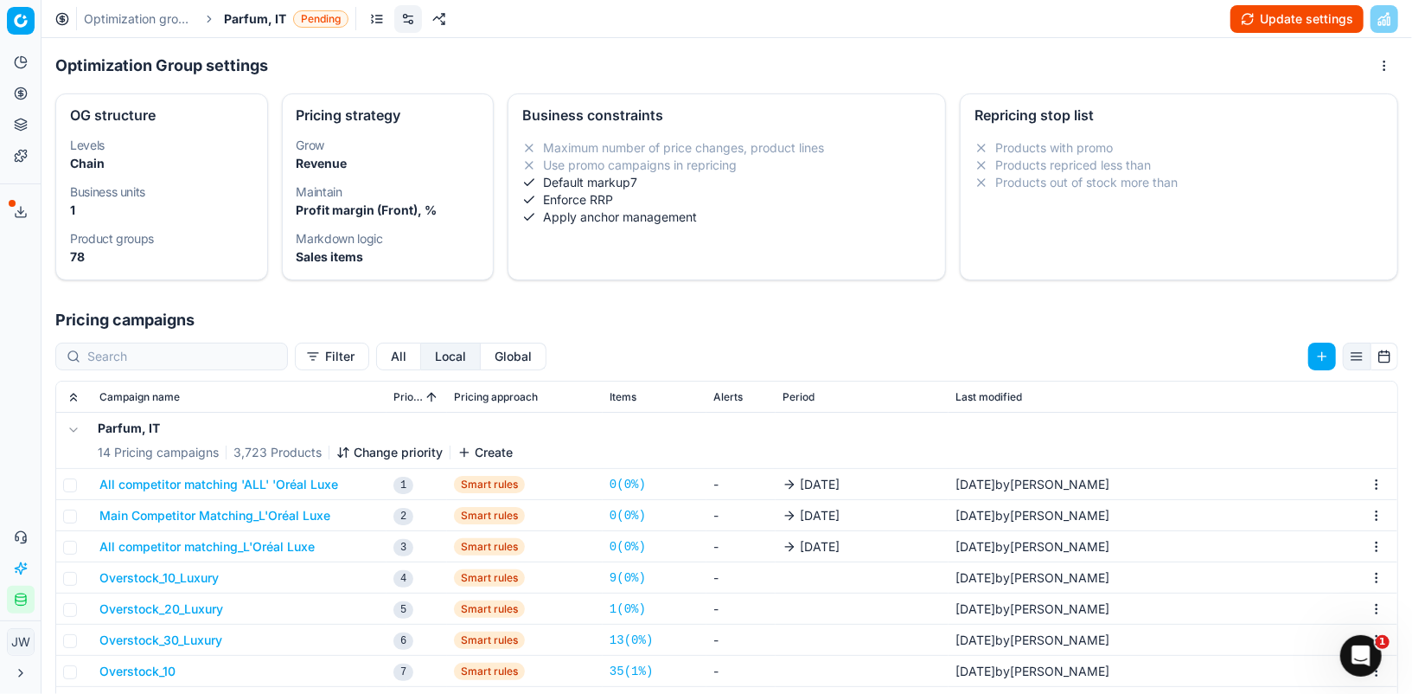
click at [421, 352] on button "Local" at bounding box center [451, 356] width 60 height 28
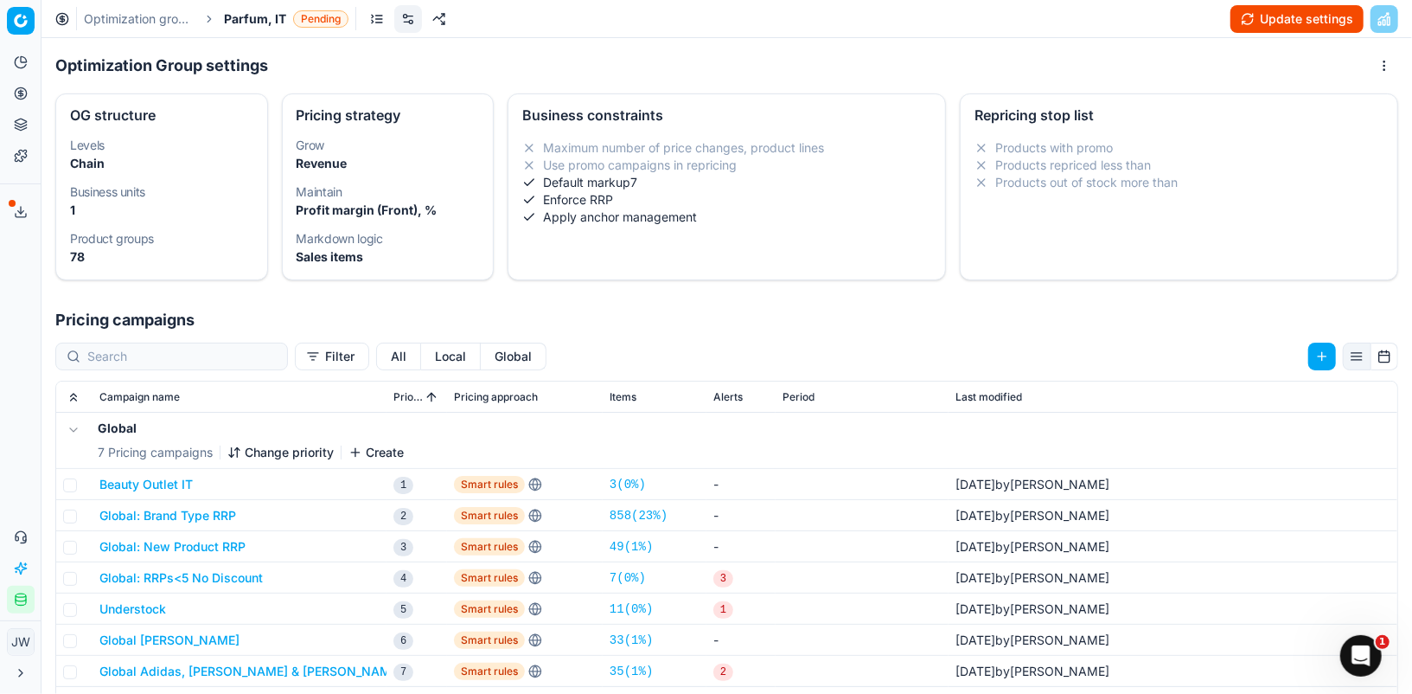
click at [421, 352] on button "Local" at bounding box center [451, 356] width 60 height 28
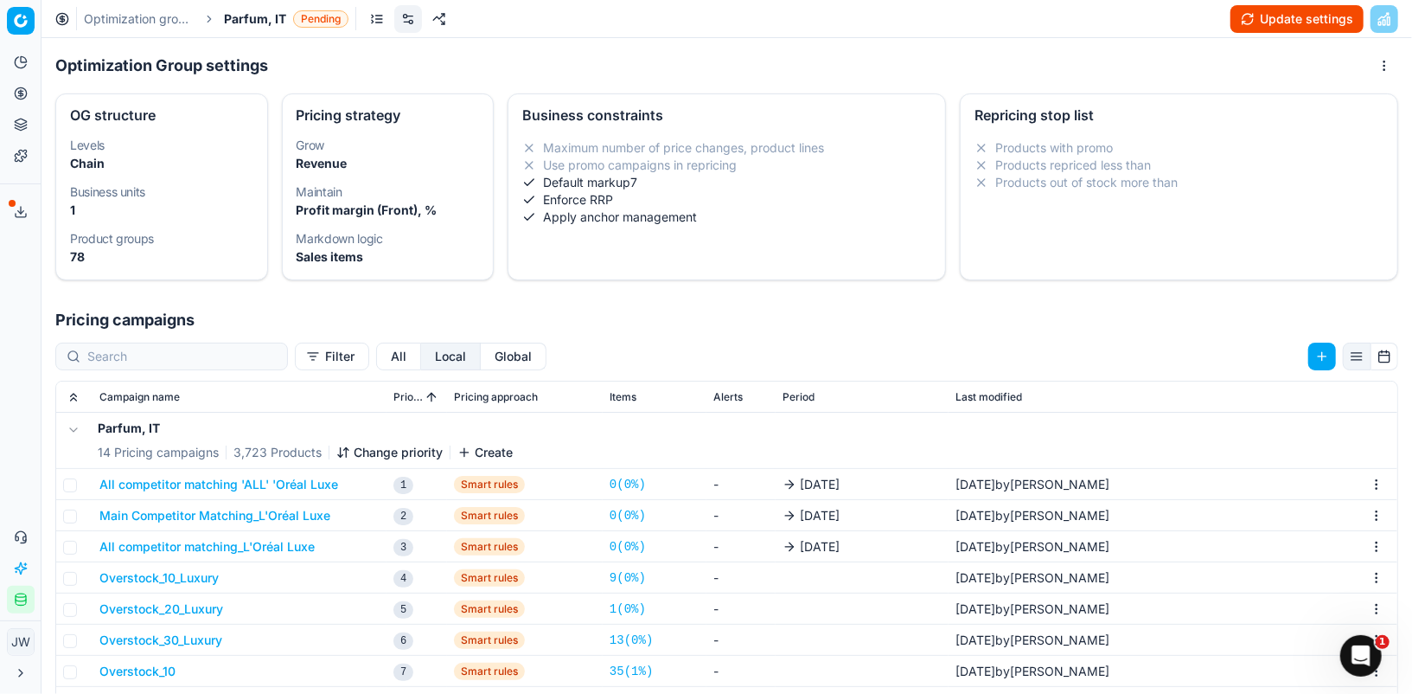
click at [214, 485] on button "All competitor matching 'ALL' 'Oréal Luxe" at bounding box center [218, 484] width 239 height 17
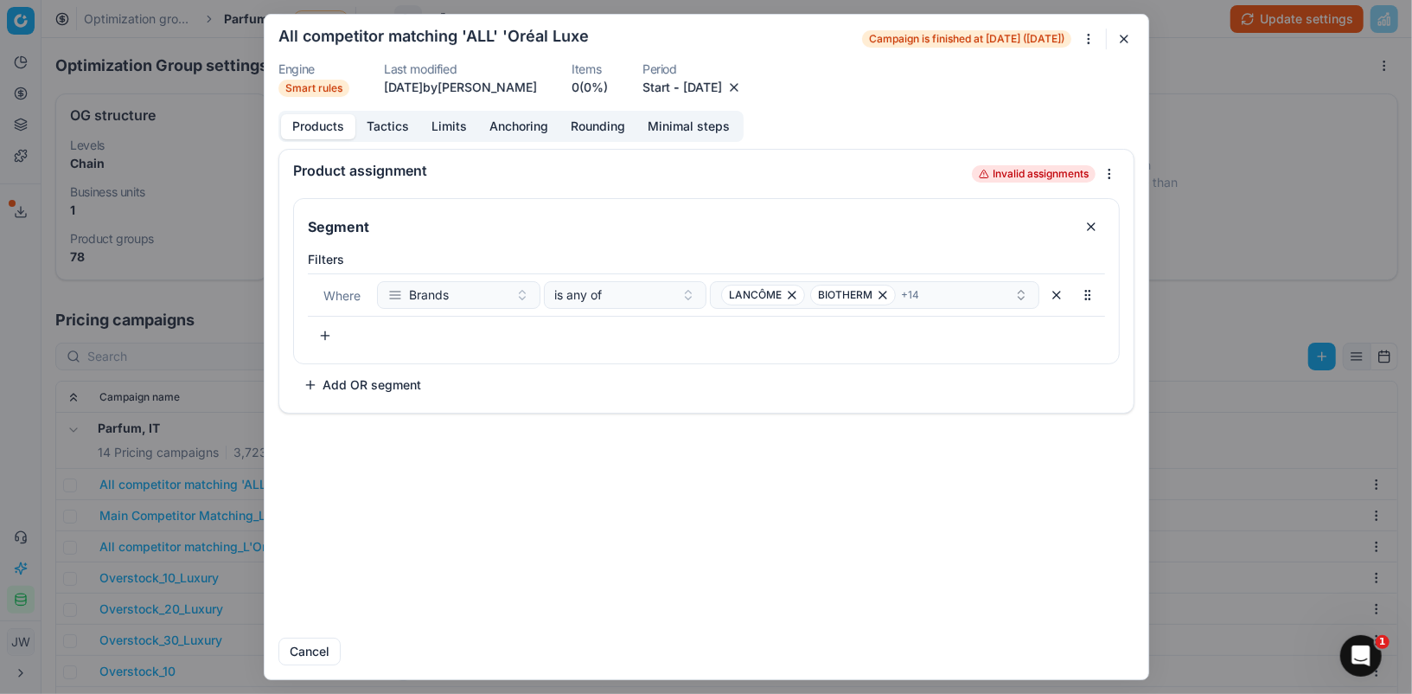
click at [743, 84] on button "button" at bounding box center [734, 87] width 17 height 17
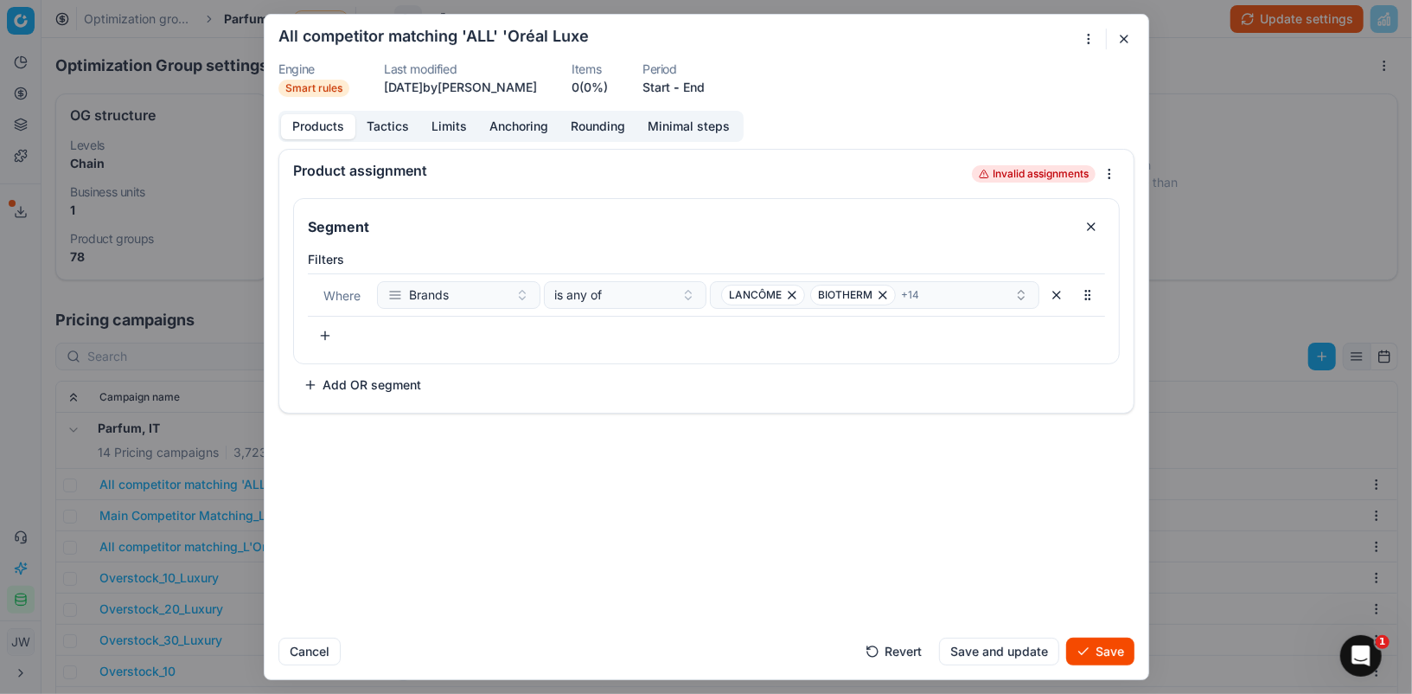
click at [1104, 650] on button "Save" at bounding box center [1100, 651] width 68 height 28
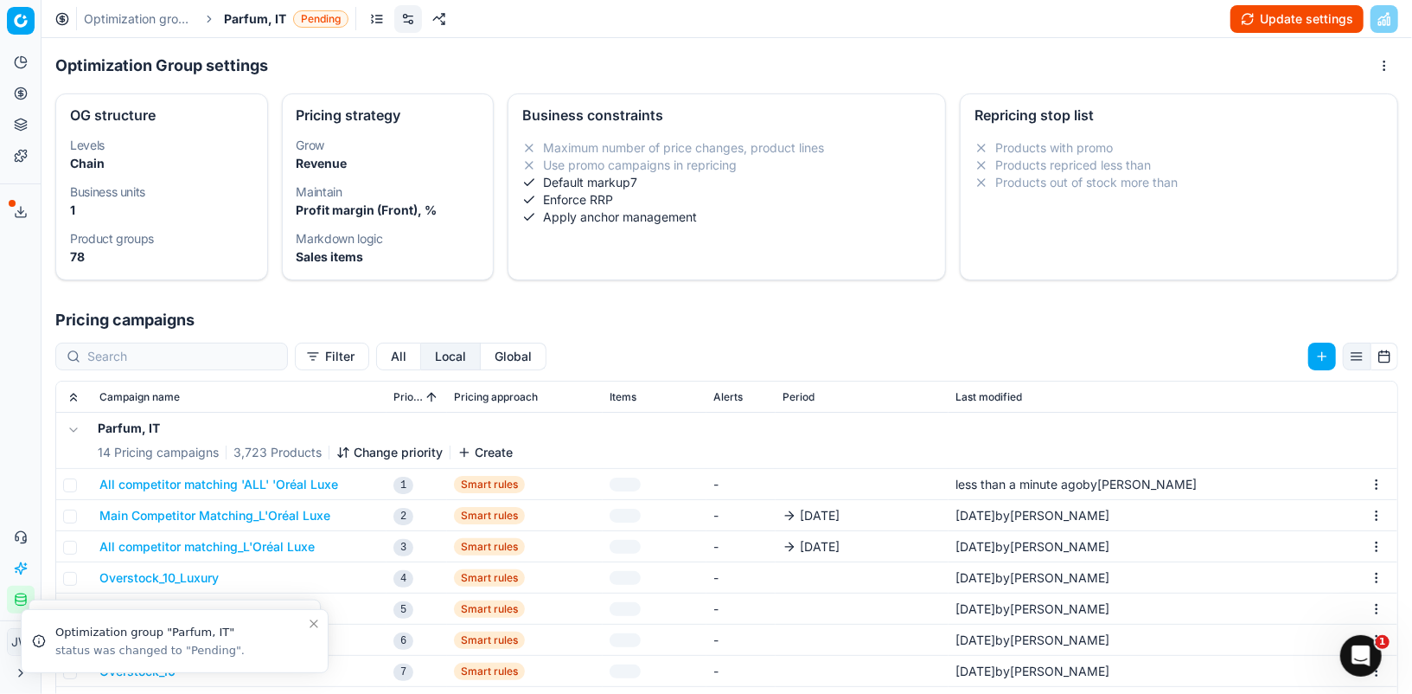
click at [221, 512] on button "Main Competitor Matching_L'Oréal Luxe" at bounding box center [214, 515] width 231 height 17
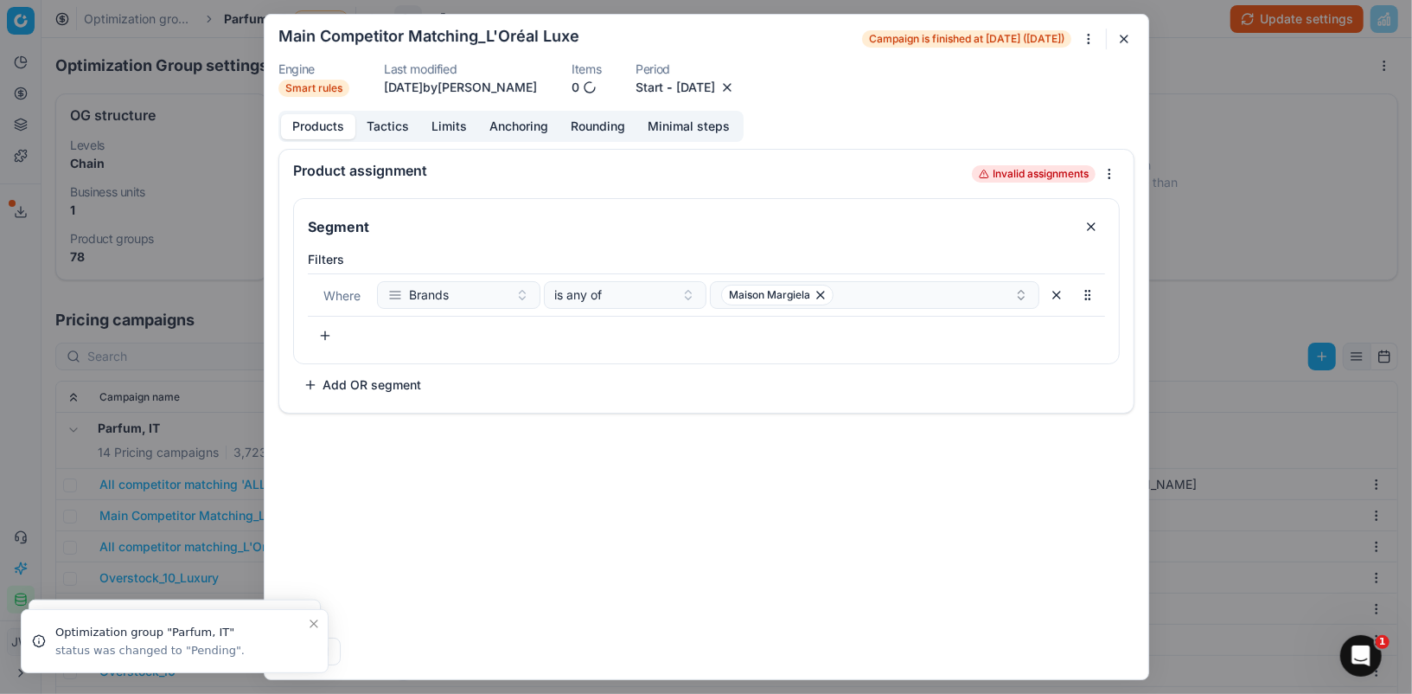
click at [736, 86] on button "button" at bounding box center [727, 87] width 17 height 17
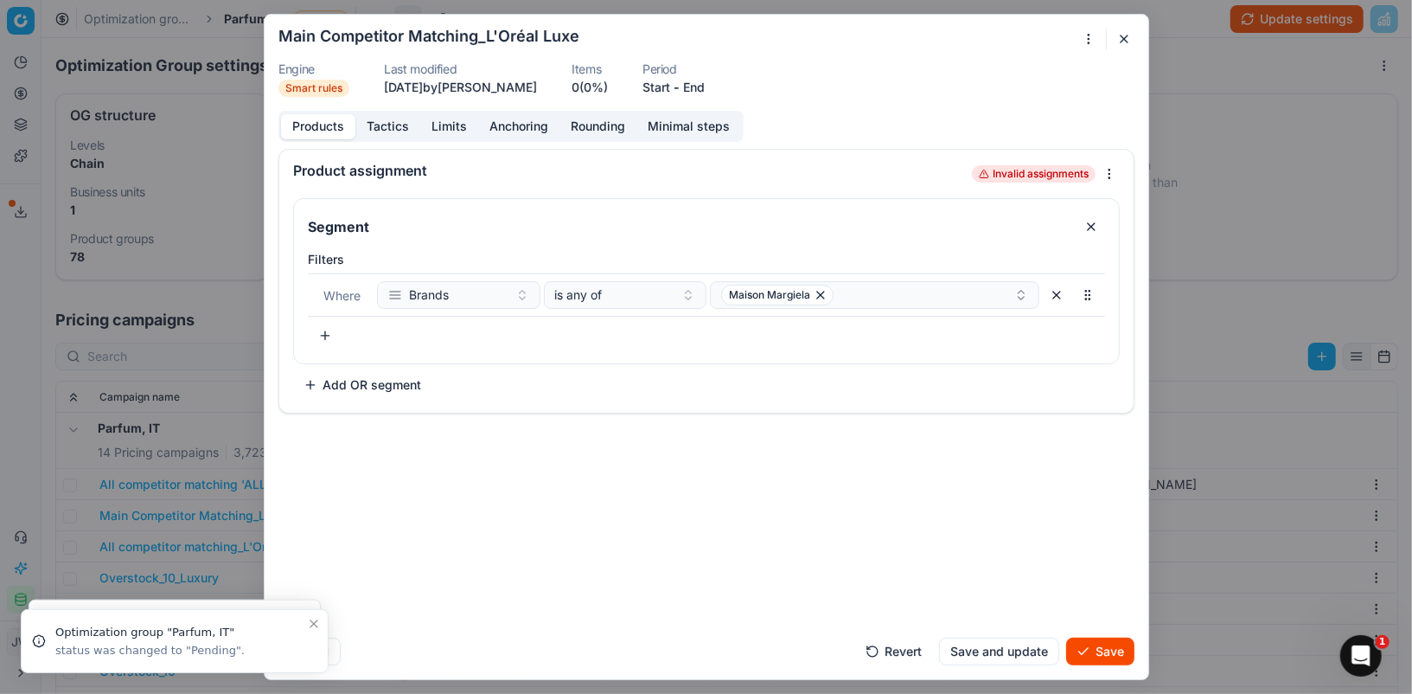
click at [1104, 662] on button "Save" at bounding box center [1100, 651] width 68 height 28
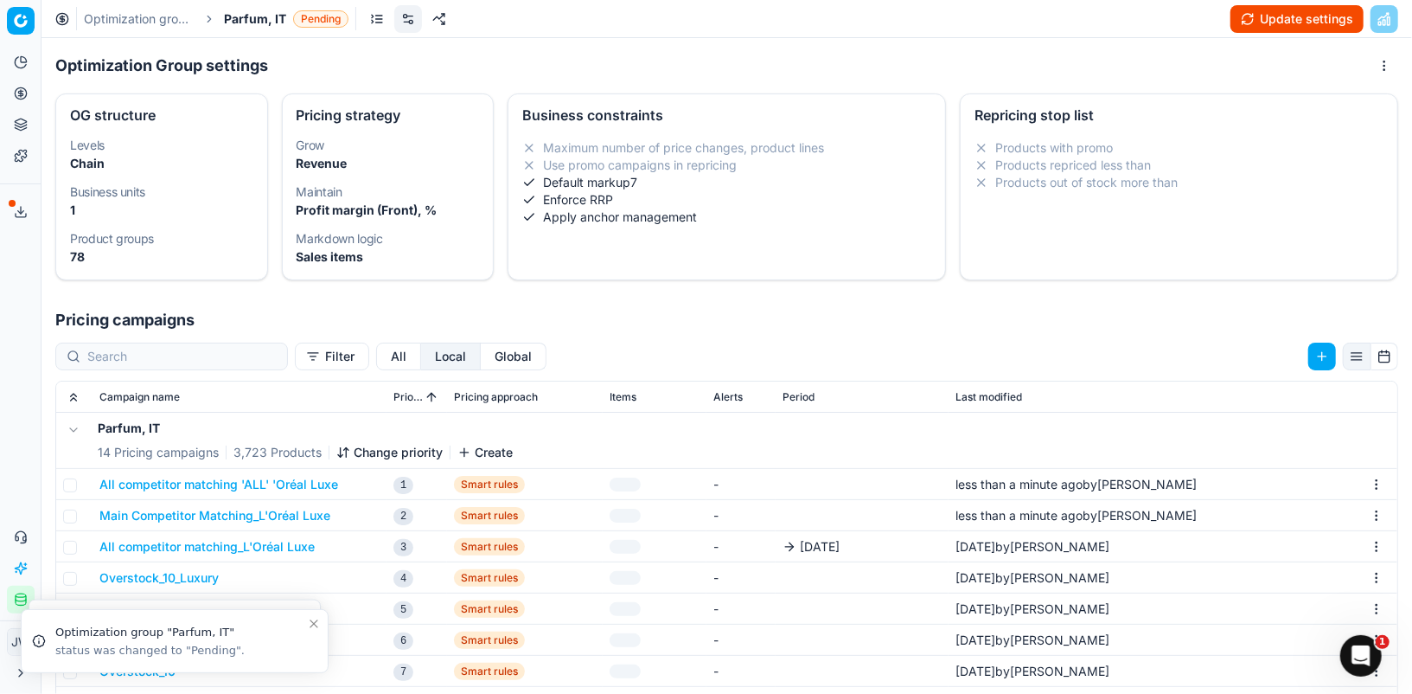
click at [193, 547] on button "All competitor matching_L'Oréal Luxe" at bounding box center [206, 546] width 215 height 17
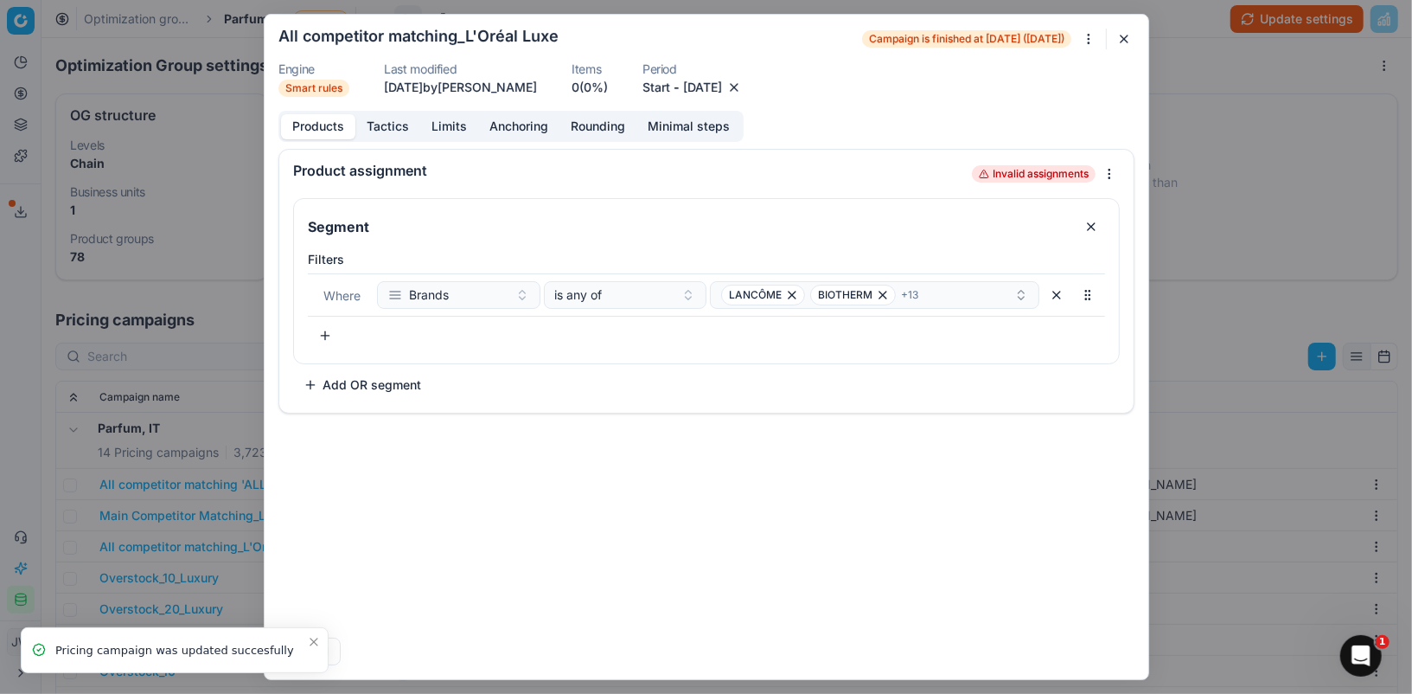
click at [743, 86] on button "button" at bounding box center [734, 87] width 17 height 17
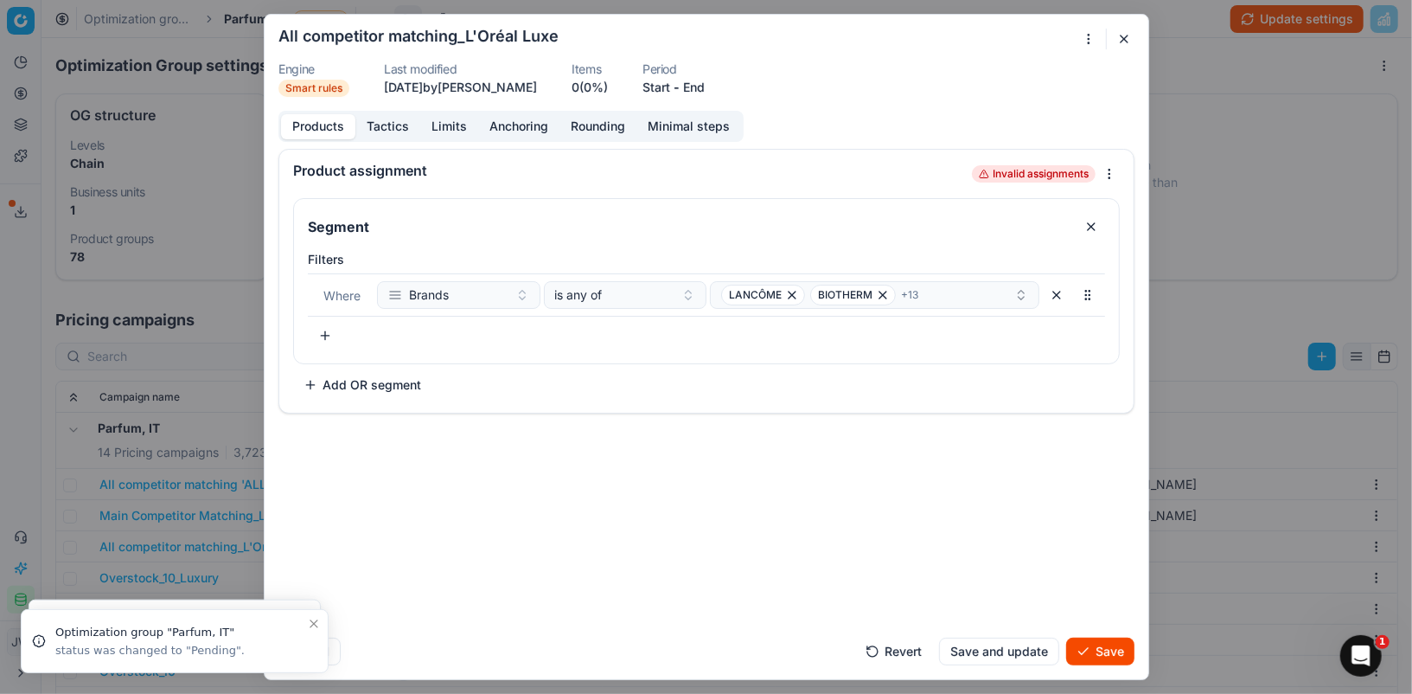
click at [1106, 656] on button "Save" at bounding box center [1100, 651] width 68 height 28
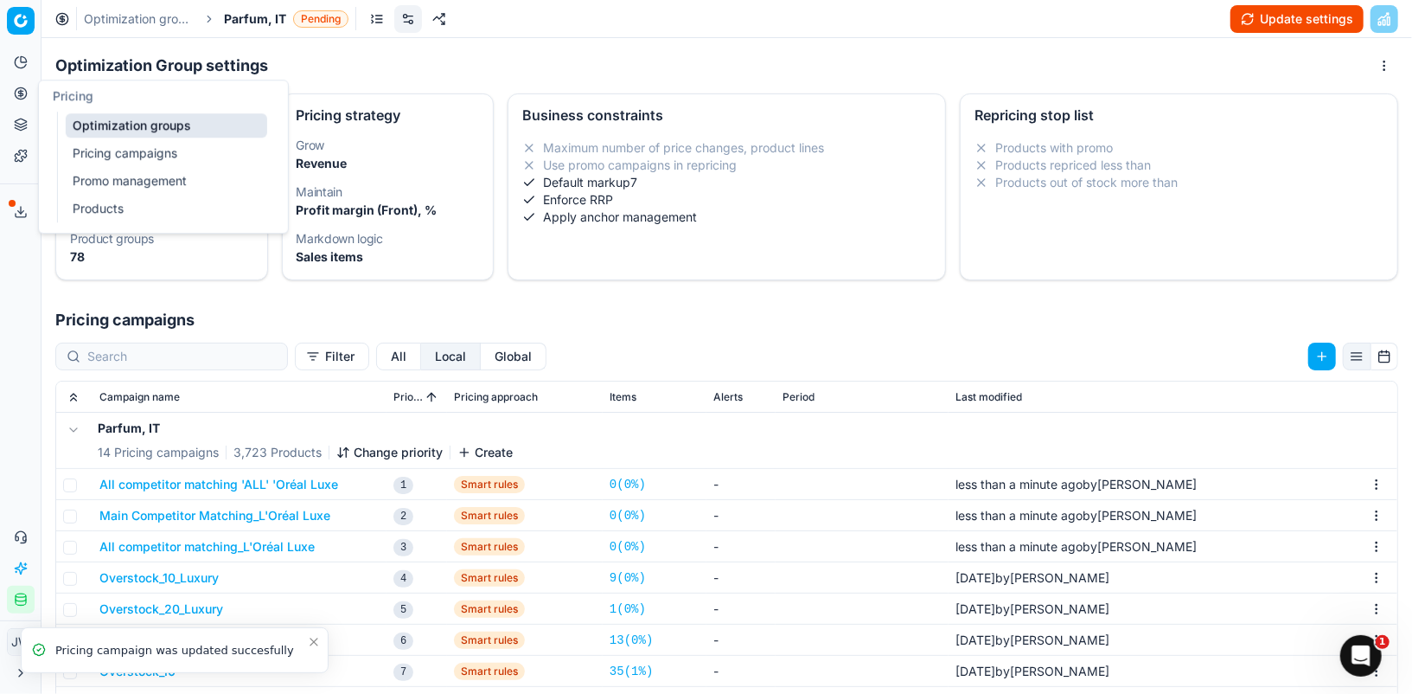
click at [16, 99] on icon at bounding box center [21, 93] width 14 height 14
click at [99, 126] on link "Optimization groups" at bounding box center [167, 125] width 202 height 24
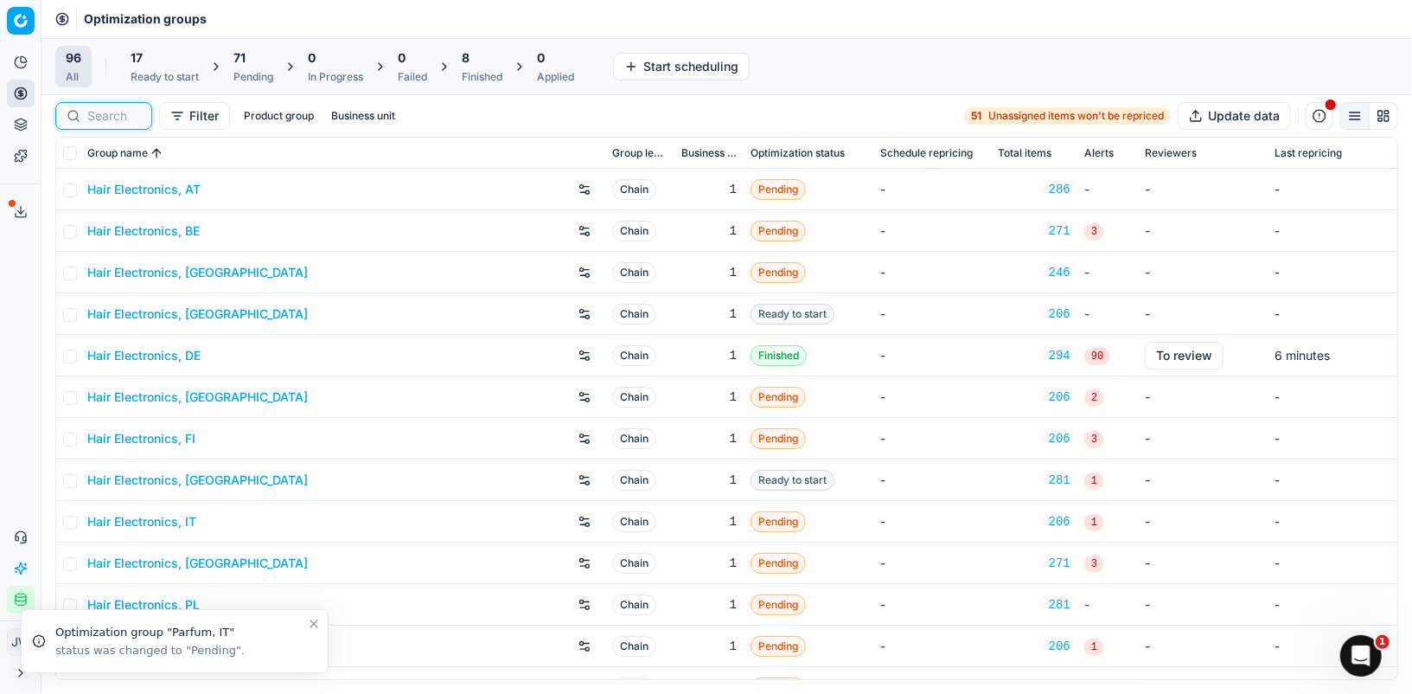
click at [113, 113] on input at bounding box center [114, 115] width 54 height 17
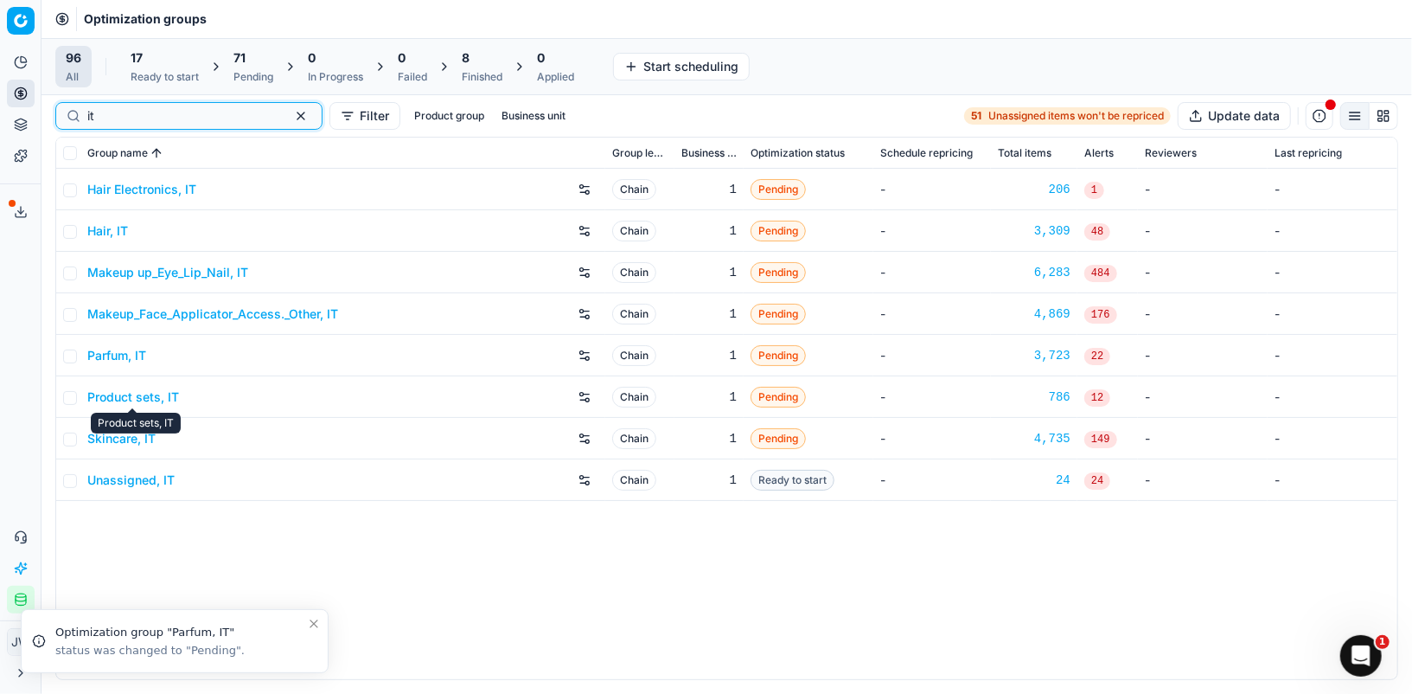
type input "it"
click at [136, 394] on link "Product sets, IT" at bounding box center [133, 396] width 92 height 17
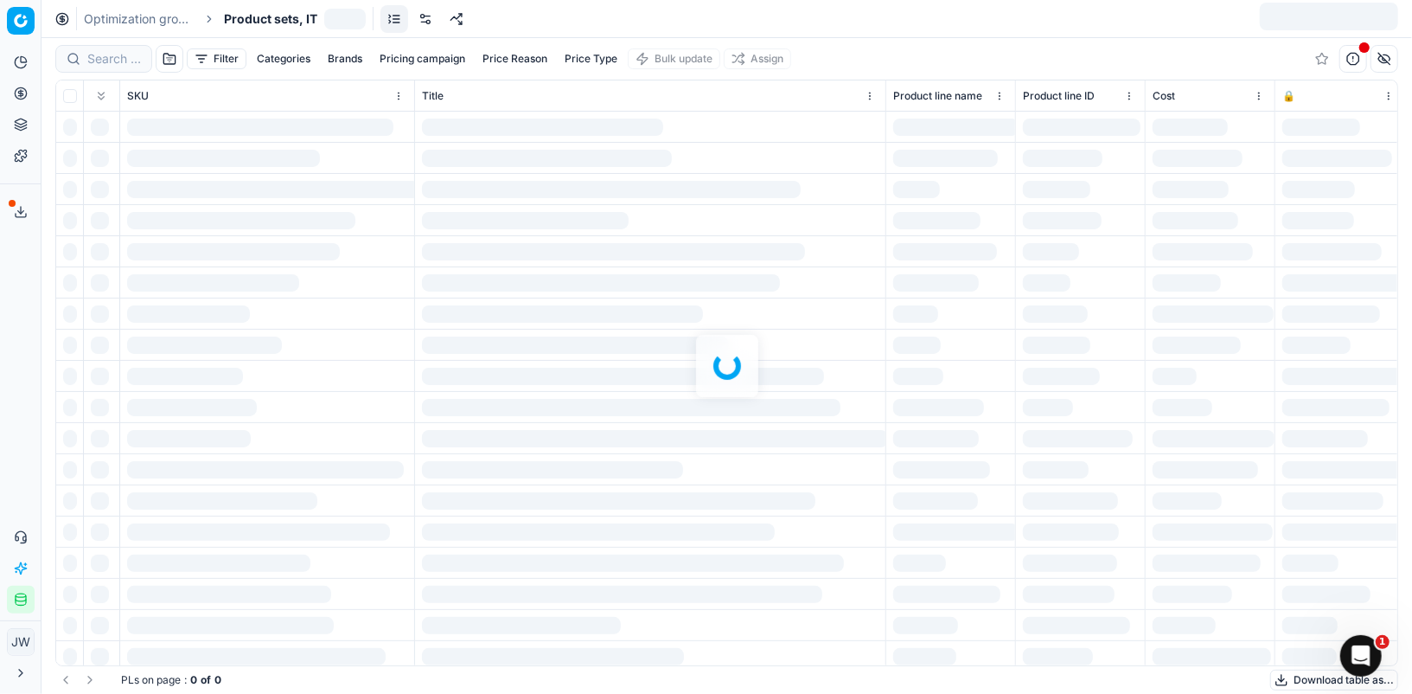
click at [429, 22] on link at bounding box center [426, 19] width 28 height 28
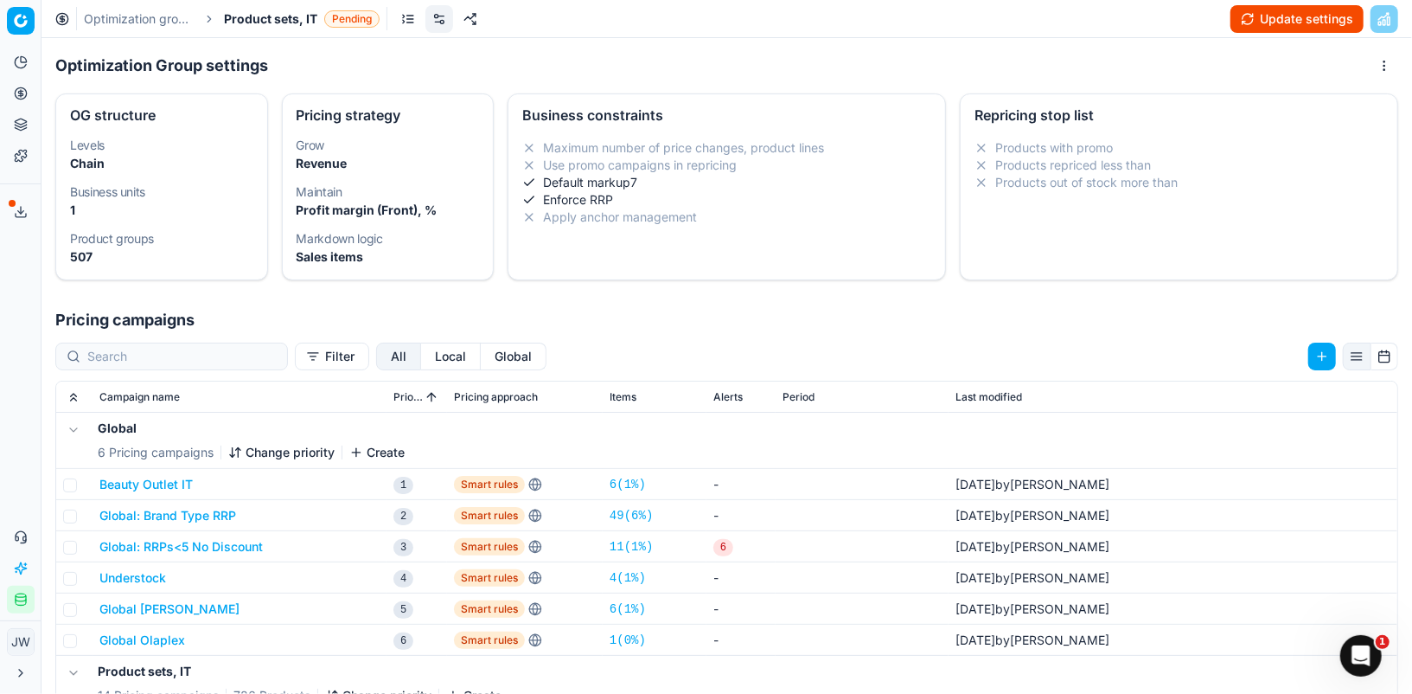
click at [421, 361] on button "Local" at bounding box center [451, 356] width 60 height 28
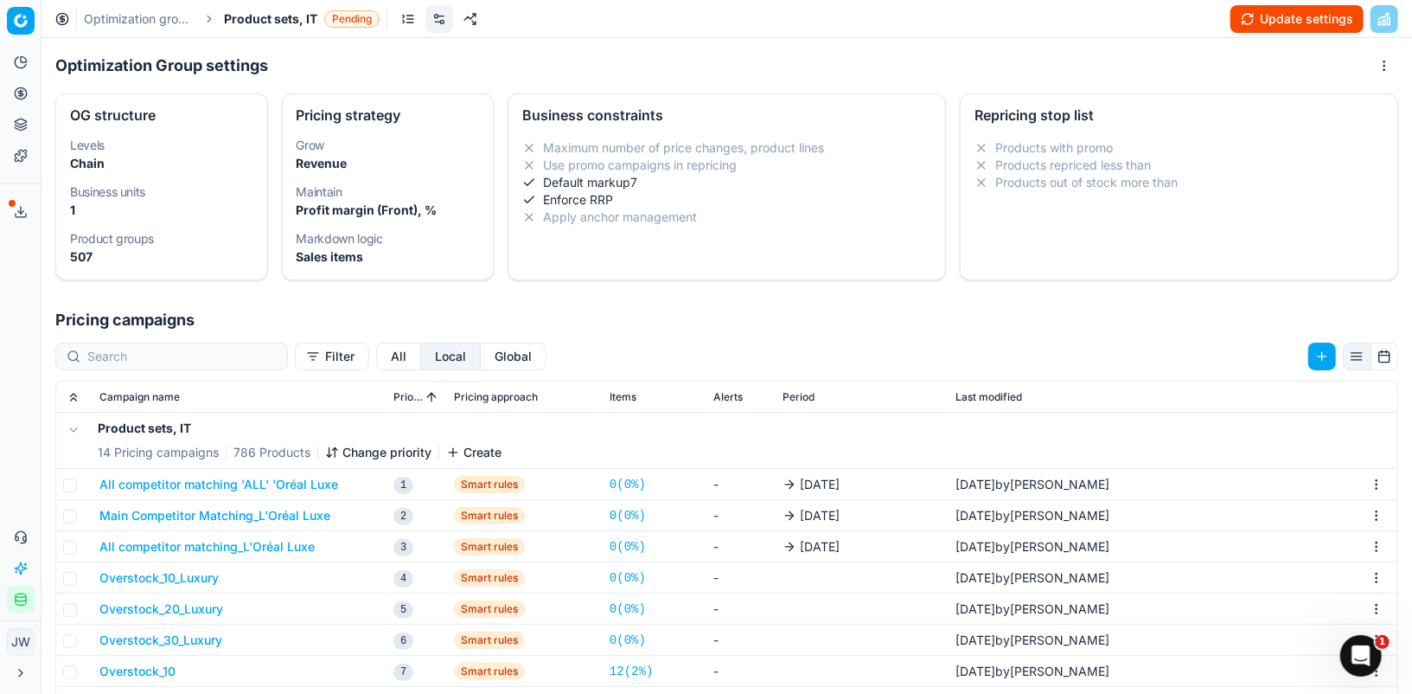
click at [303, 483] on button "All competitor matching 'ALL' 'Oréal Luxe" at bounding box center [218, 484] width 239 height 17
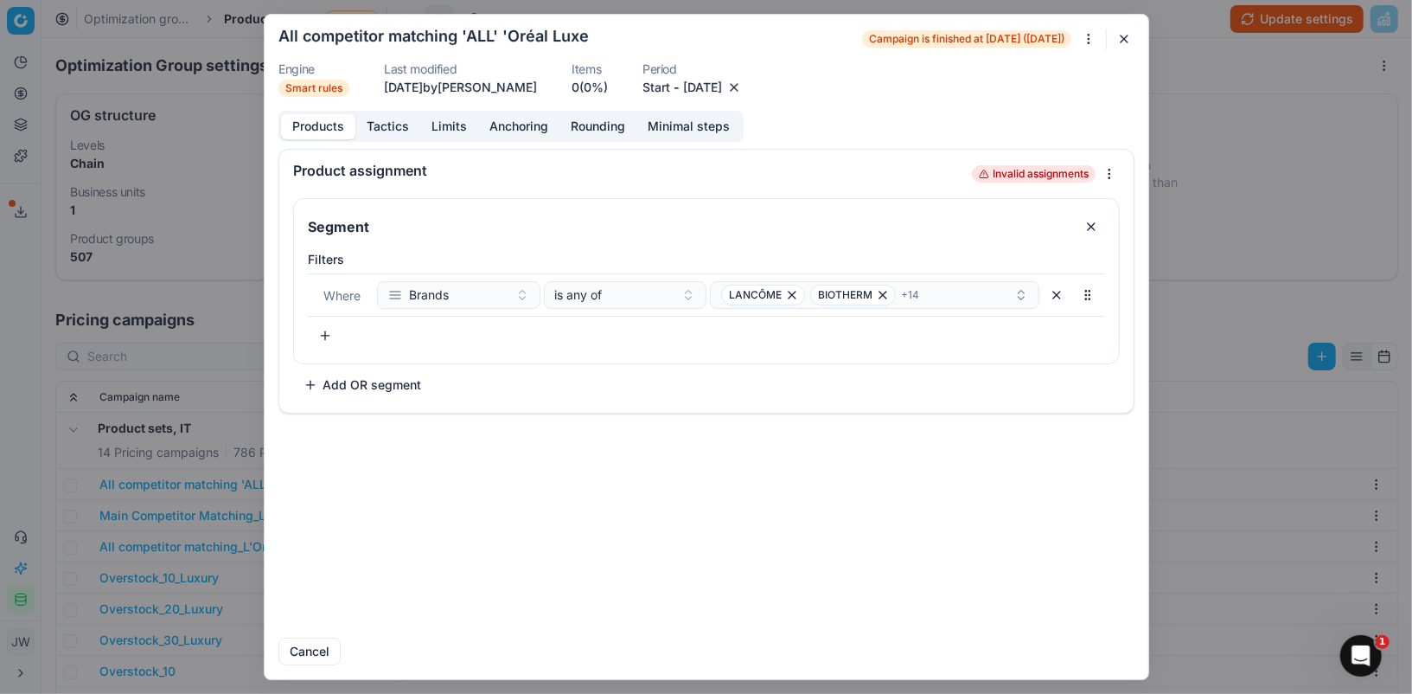
click at [743, 90] on button "button" at bounding box center [734, 87] width 17 height 17
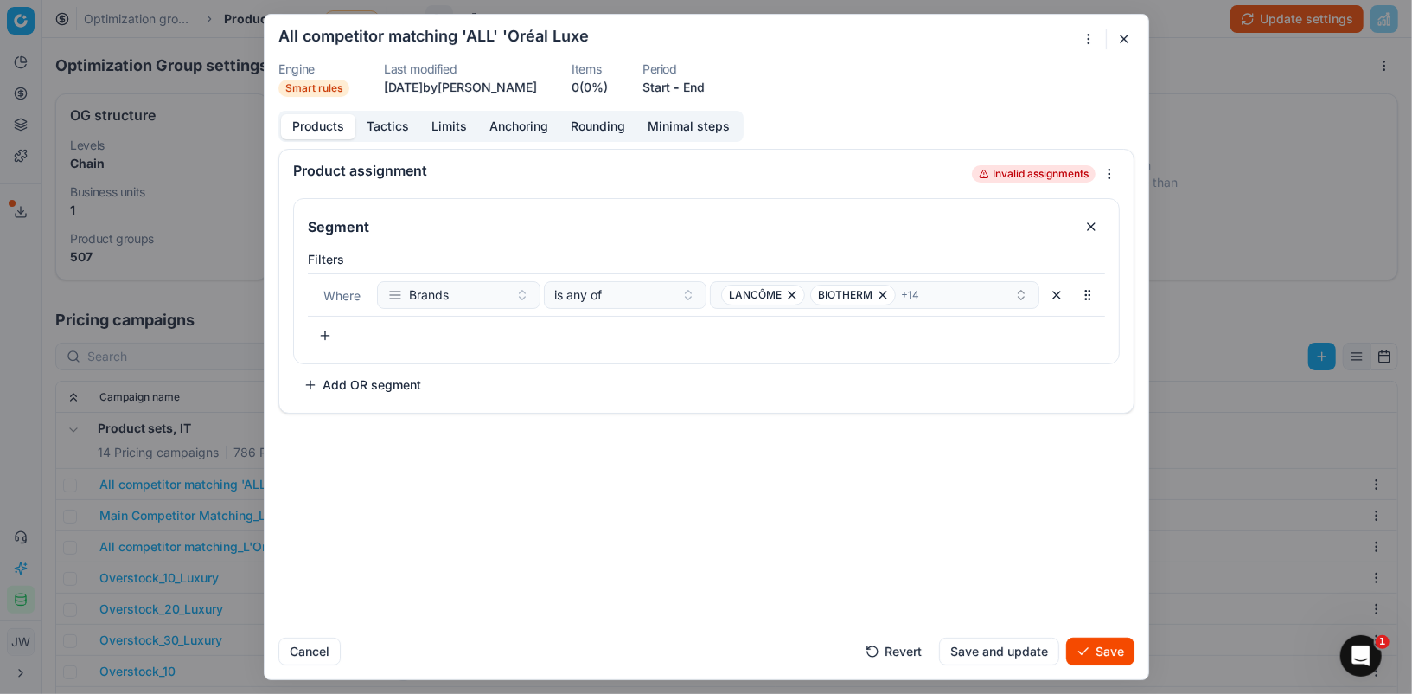
click at [1094, 660] on button "Save" at bounding box center [1100, 651] width 68 height 28
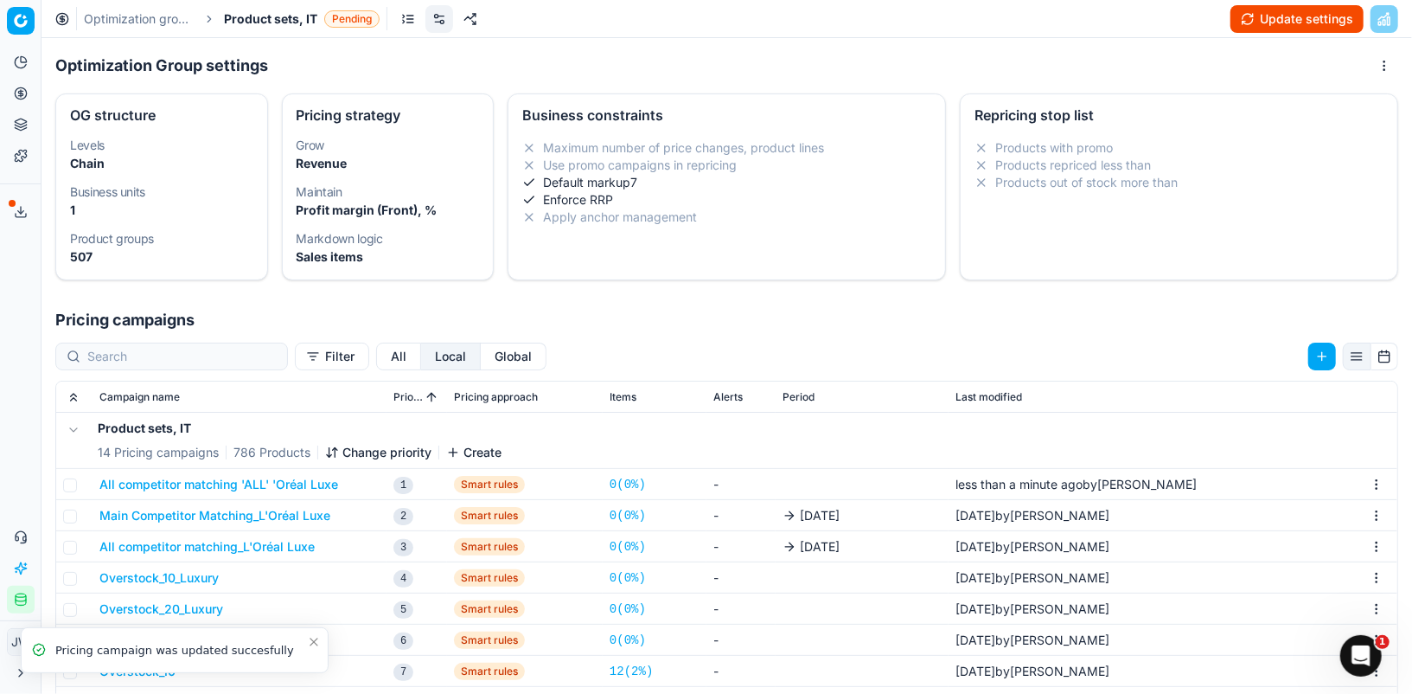
click at [218, 512] on button "Main Competitor Matching_L'Oréal Luxe" at bounding box center [214, 515] width 231 height 17
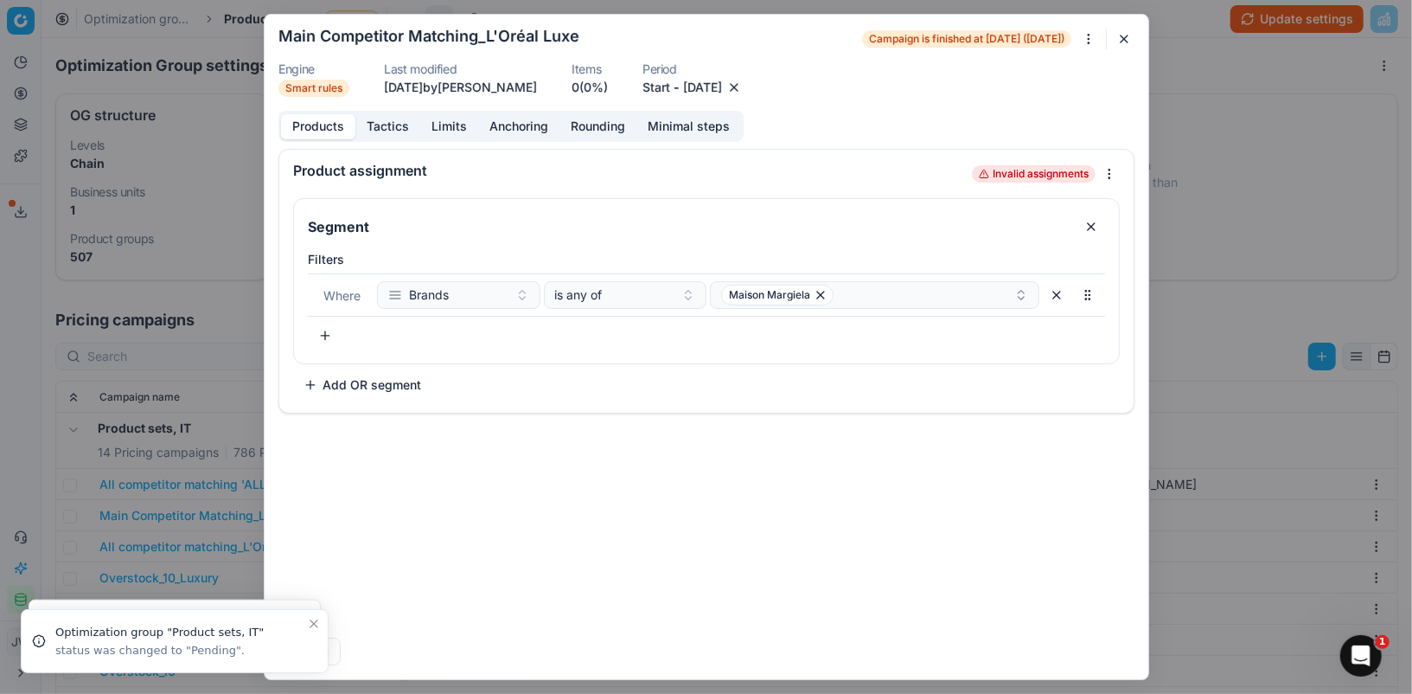
click at [743, 87] on button "button" at bounding box center [734, 87] width 17 height 17
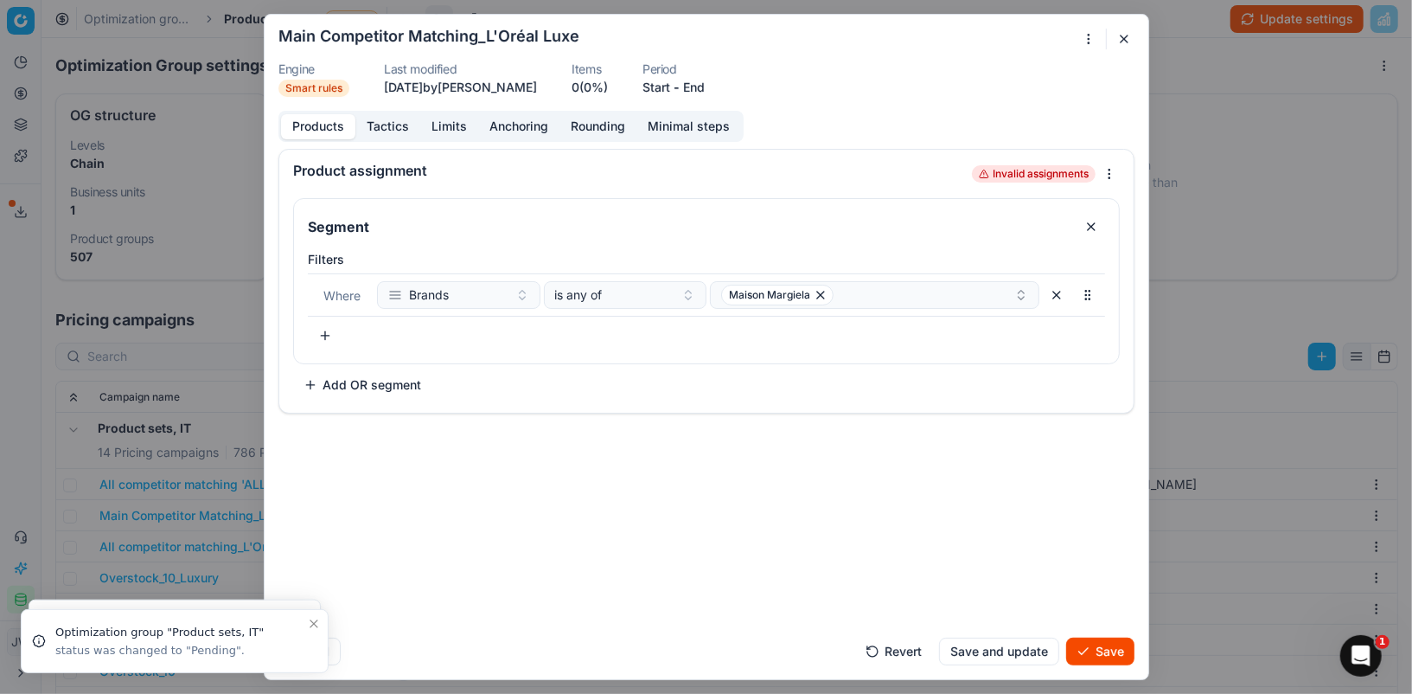
click at [1098, 629] on div "Cancel Revert Save and update Save" at bounding box center [706, 645] width 856 height 42
click at [1098, 645] on button "Save" at bounding box center [1100, 651] width 68 height 28
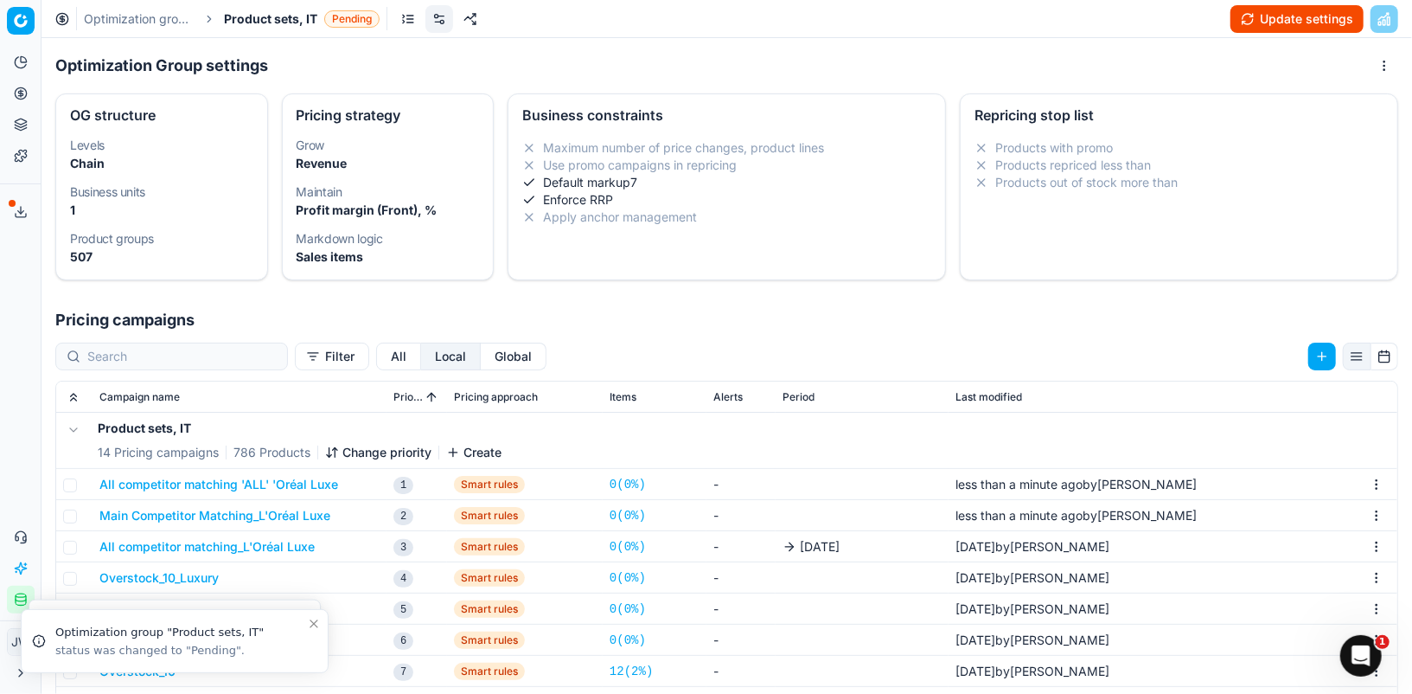
click at [170, 541] on button "All competitor matching_L'Oréal Luxe" at bounding box center [206, 546] width 215 height 17
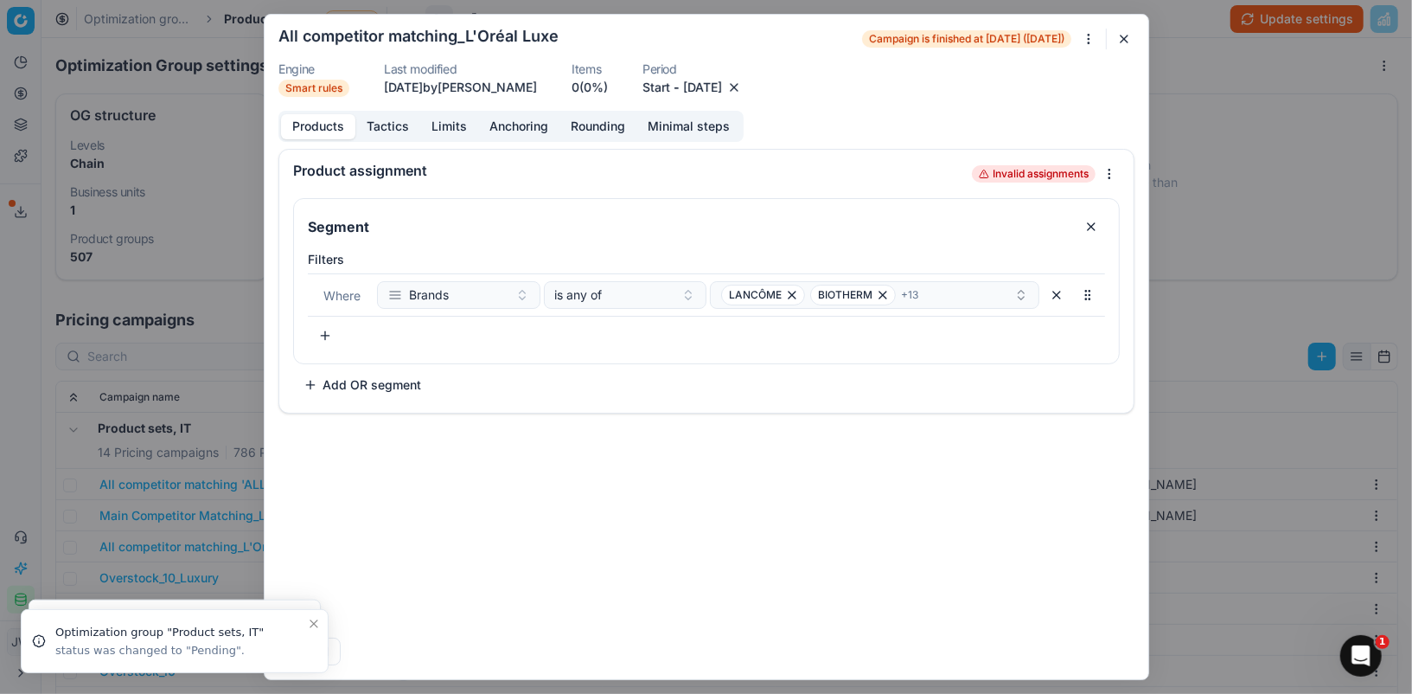
click at [743, 86] on button "button" at bounding box center [734, 87] width 17 height 17
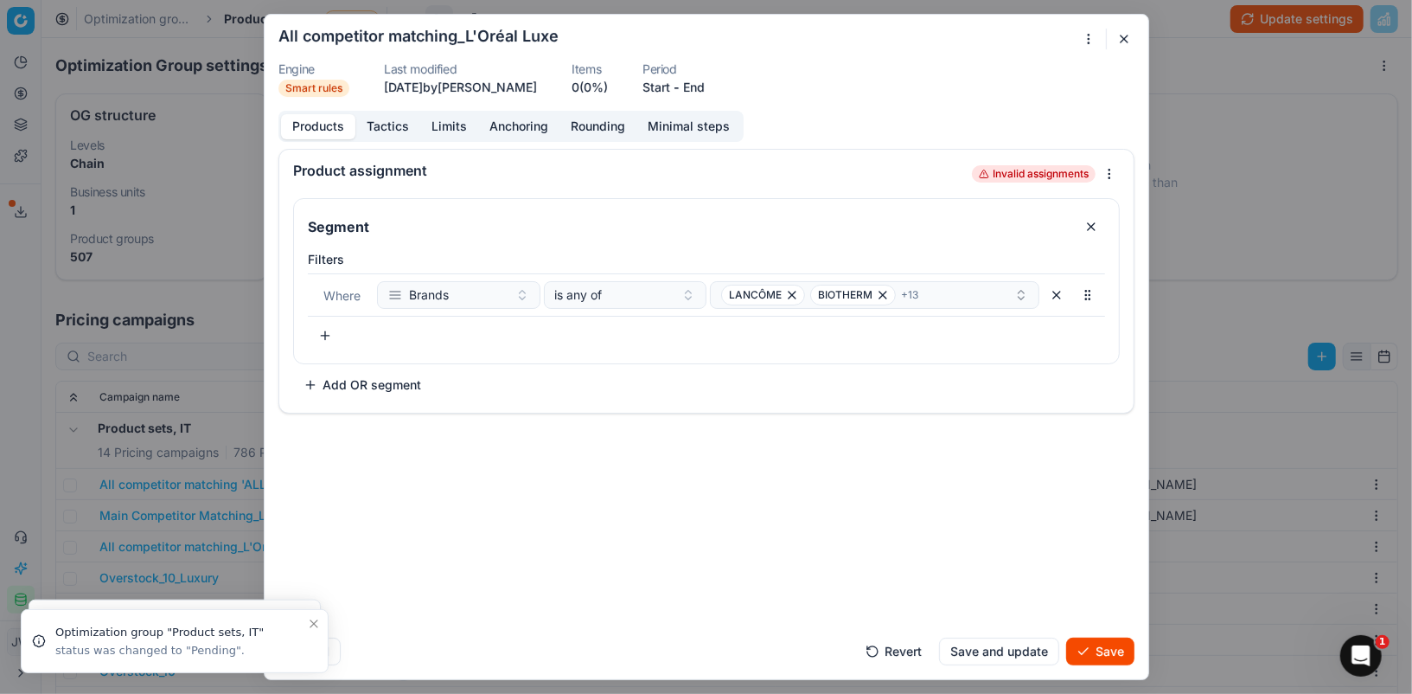
click at [1112, 638] on button "Save" at bounding box center [1100, 651] width 68 height 28
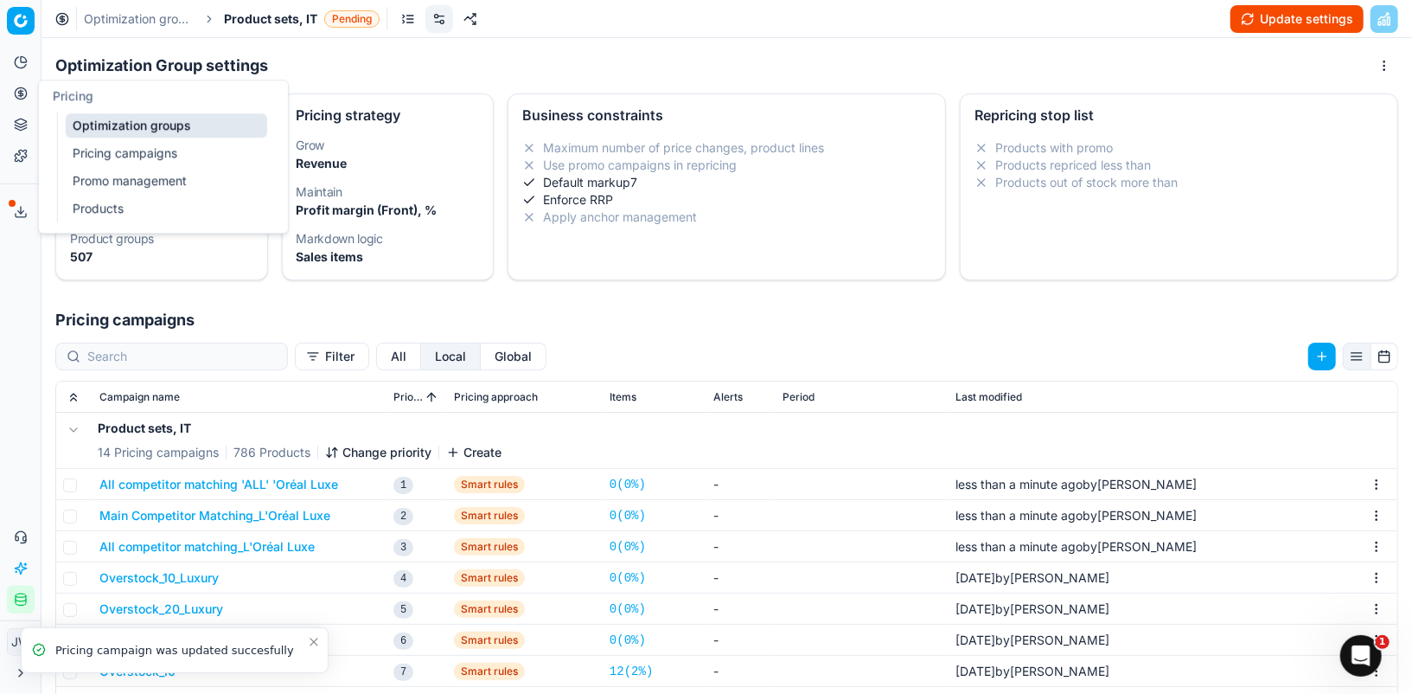
click at [118, 134] on link "Optimization groups" at bounding box center [167, 125] width 202 height 24
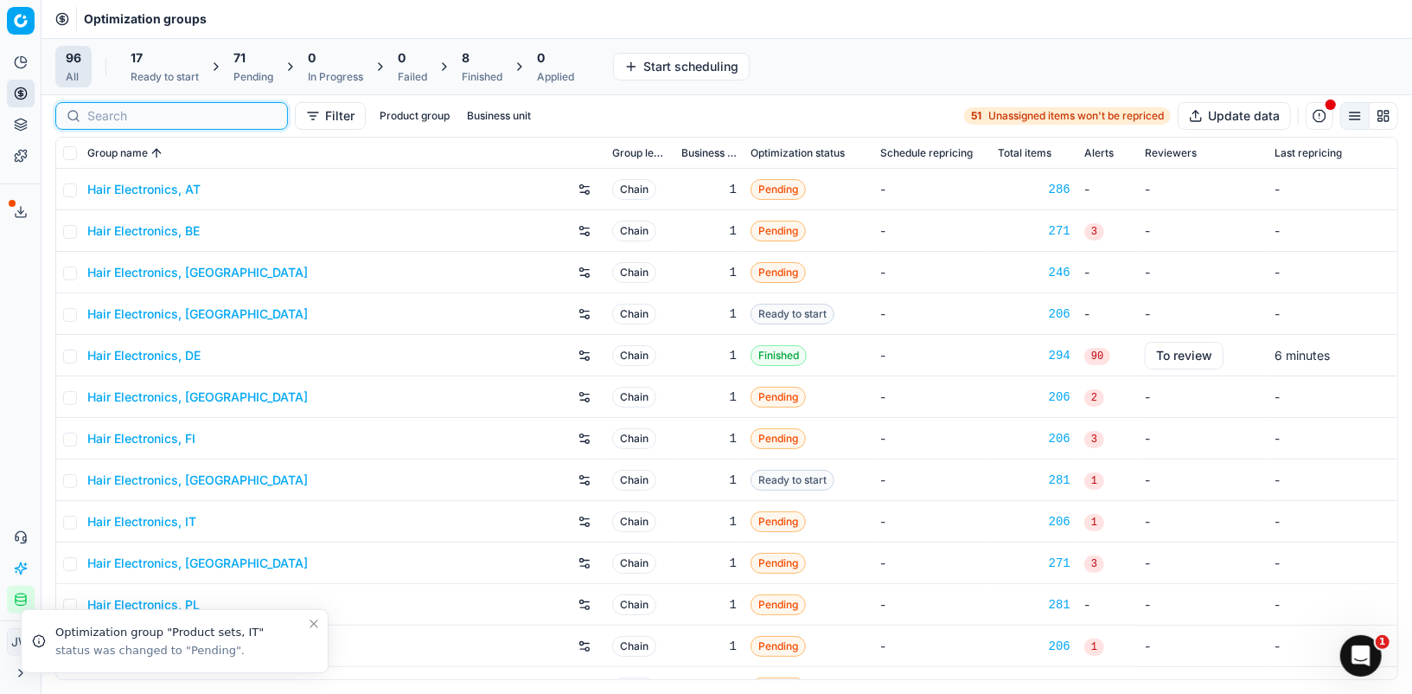
click at [131, 115] on input at bounding box center [181, 115] width 189 height 17
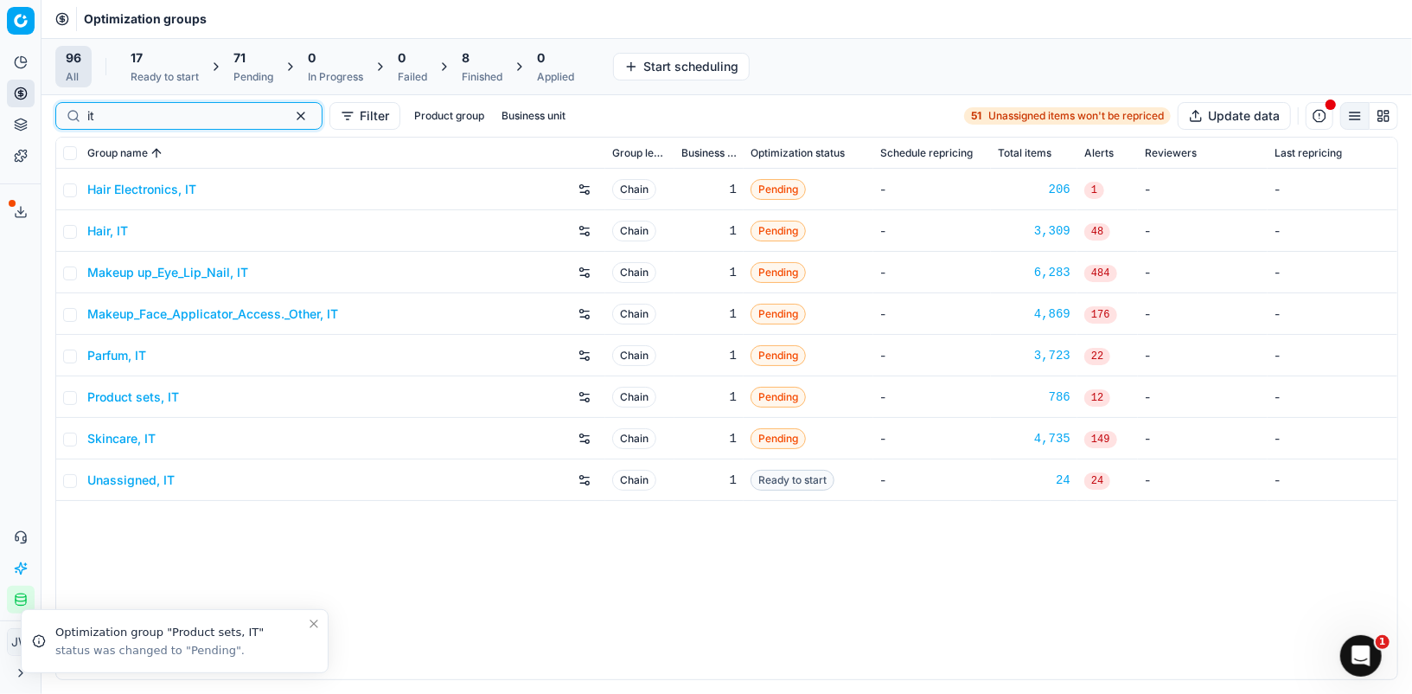
type input "it"
click at [131, 436] on link "Skincare, IT" at bounding box center [121, 438] width 68 height 17
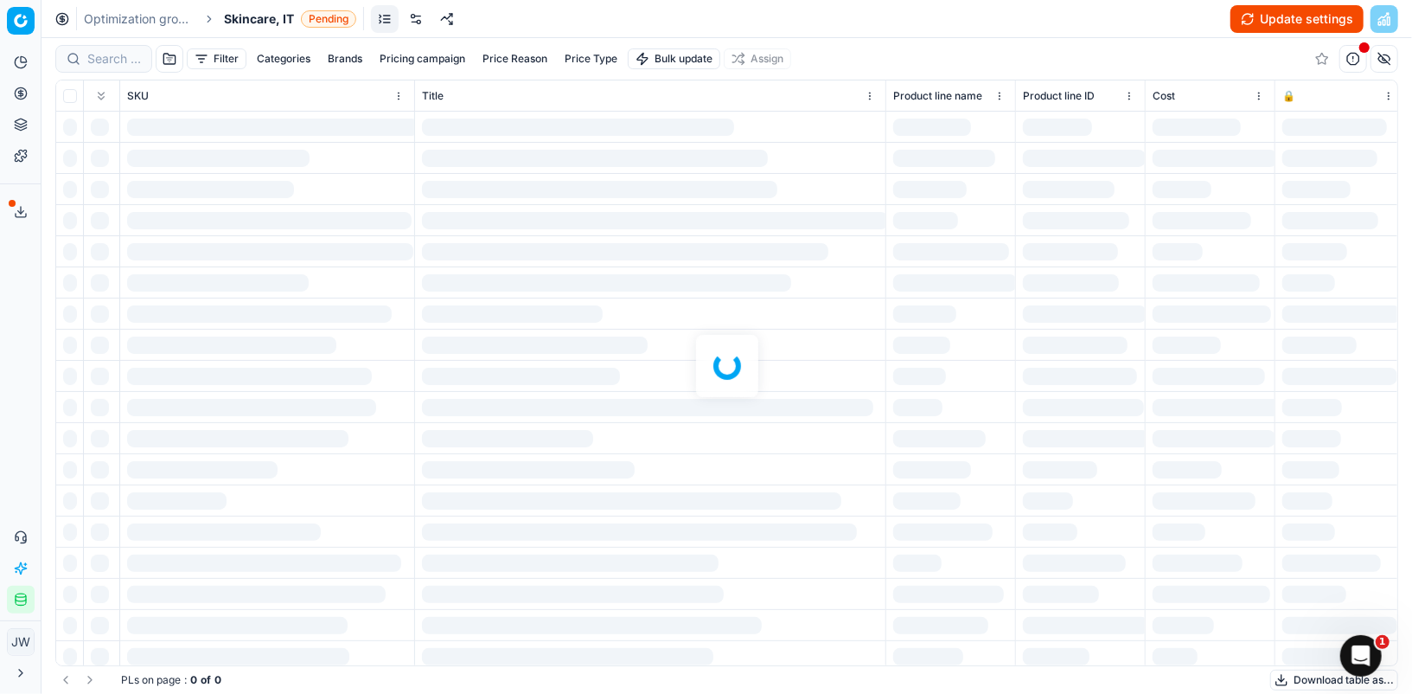
click at [420, 21] on link at bounding box center [416, 19] width 28 height 28
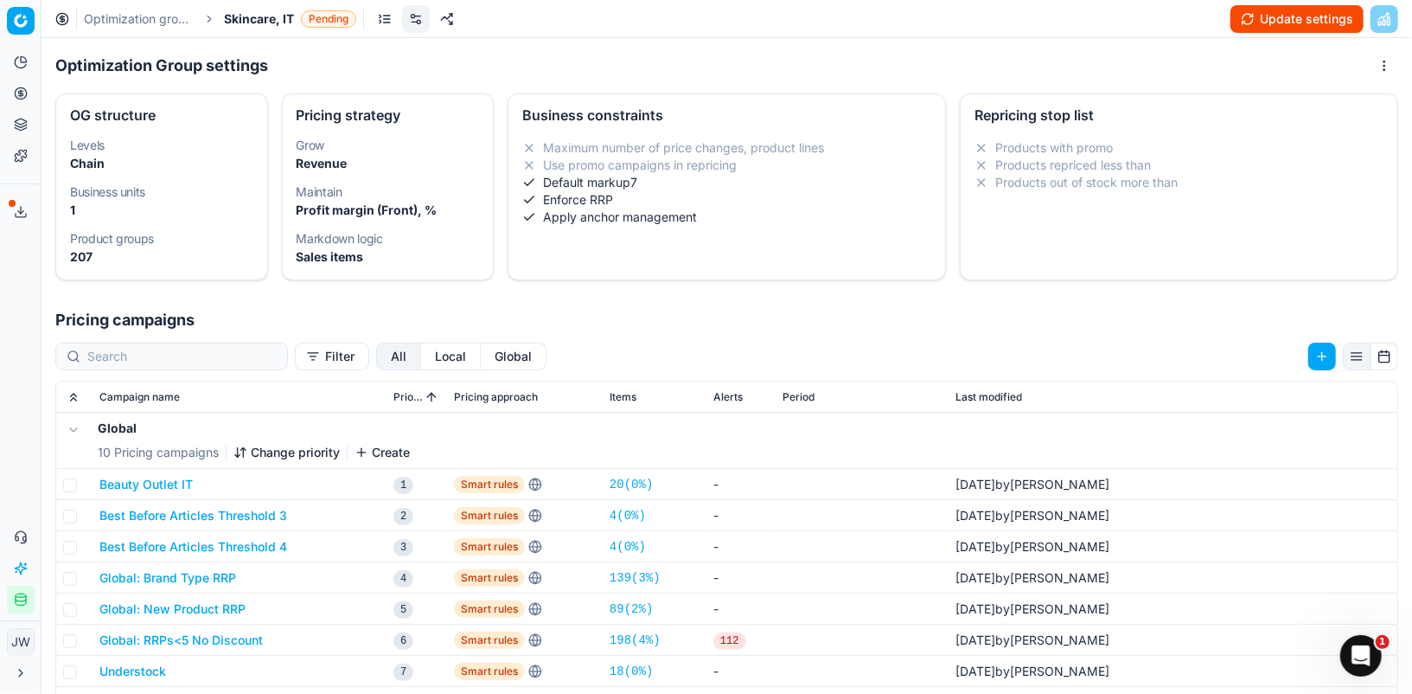
click at [421, 351] on button "Local" at bounding box center [451, 356] width 60 height 28
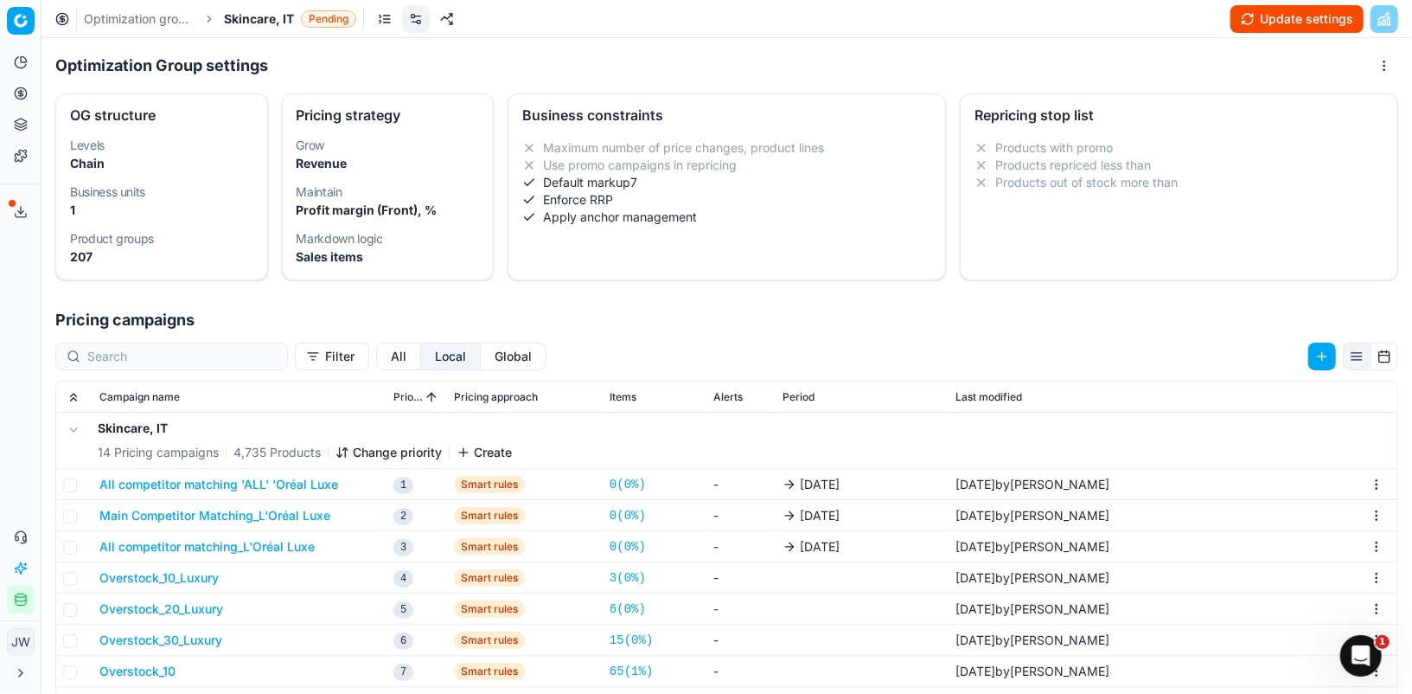
click at [255, 483] on button "All competitor matching 'ALL' 'Oréal Luxe" at bounding box center [218, 484] width 239 height 17
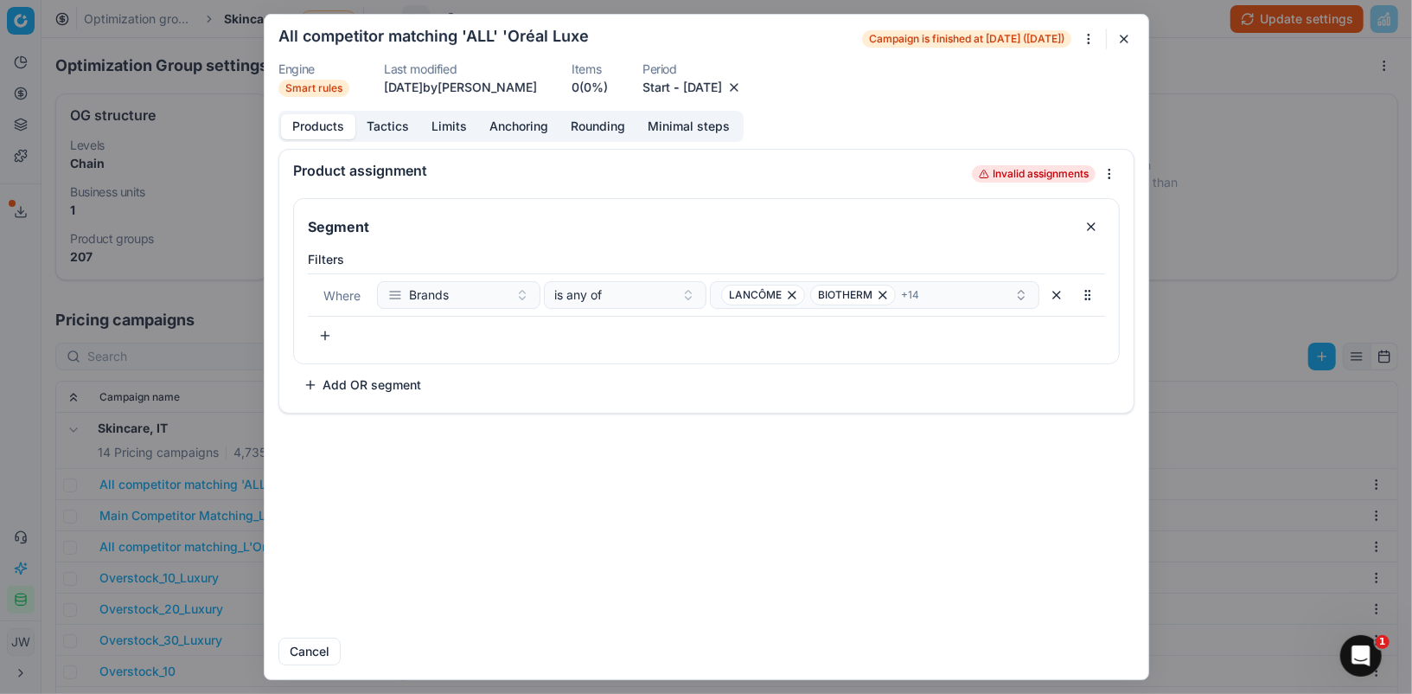
click at [743, 85] on button "button" at bounding box center [734, 87] width 17 height 17
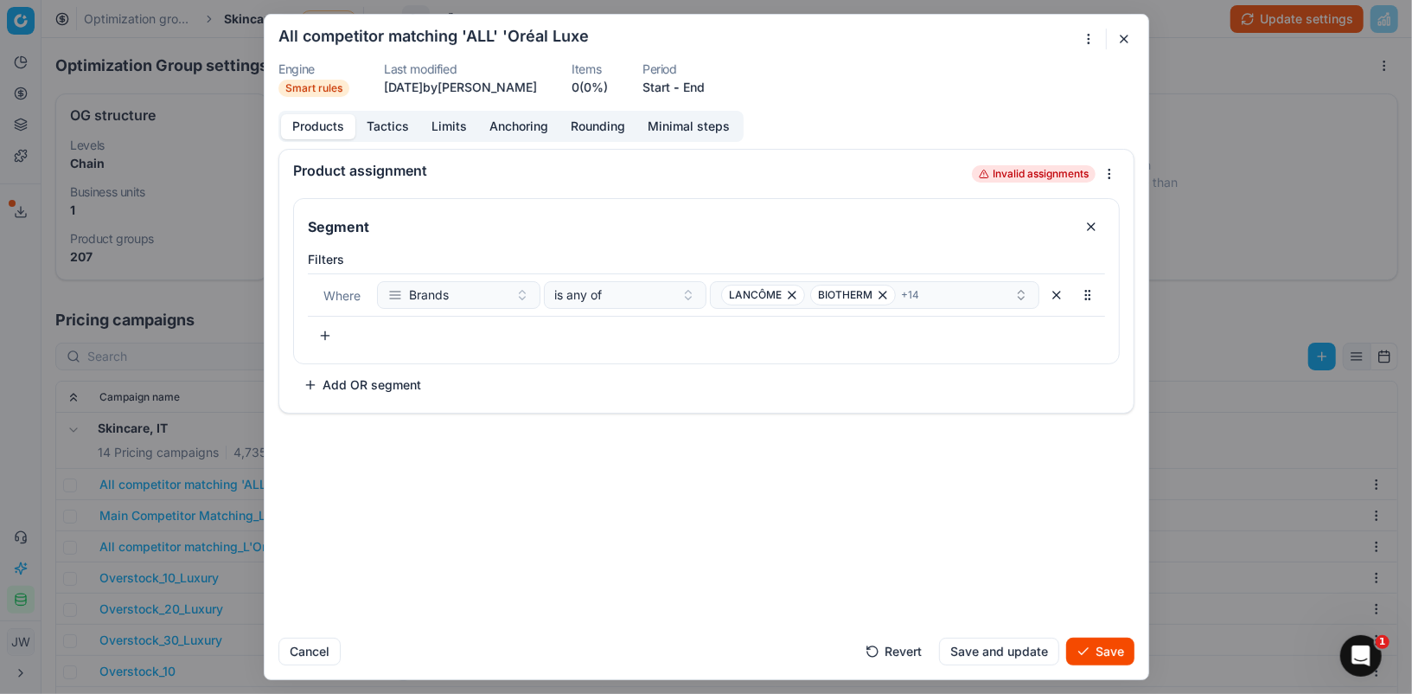
click at [1092, 655] on button "Save" at bounding box center [1100, 651] width 68 height 28
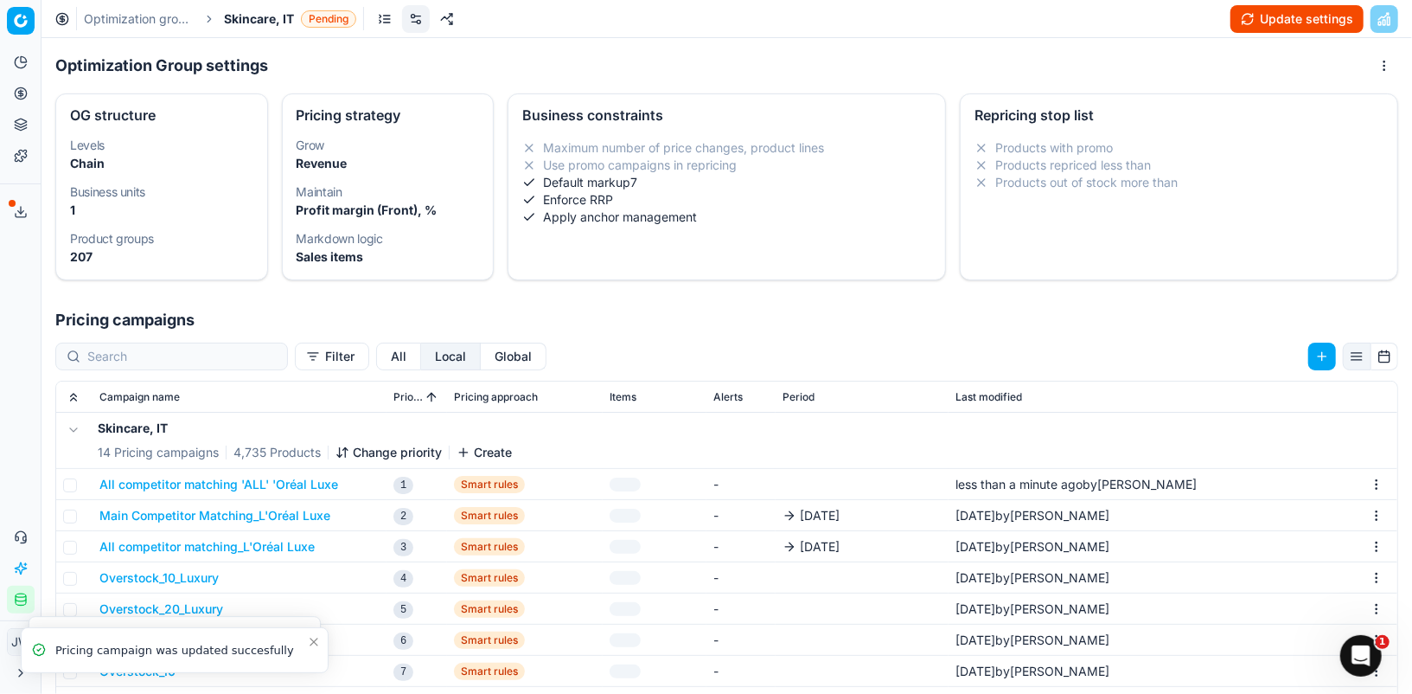
click at [234, 517] on button "Main Competitor Matching_L'Oréal Luxe" at bounding box center [214, 515] width 231 height 17
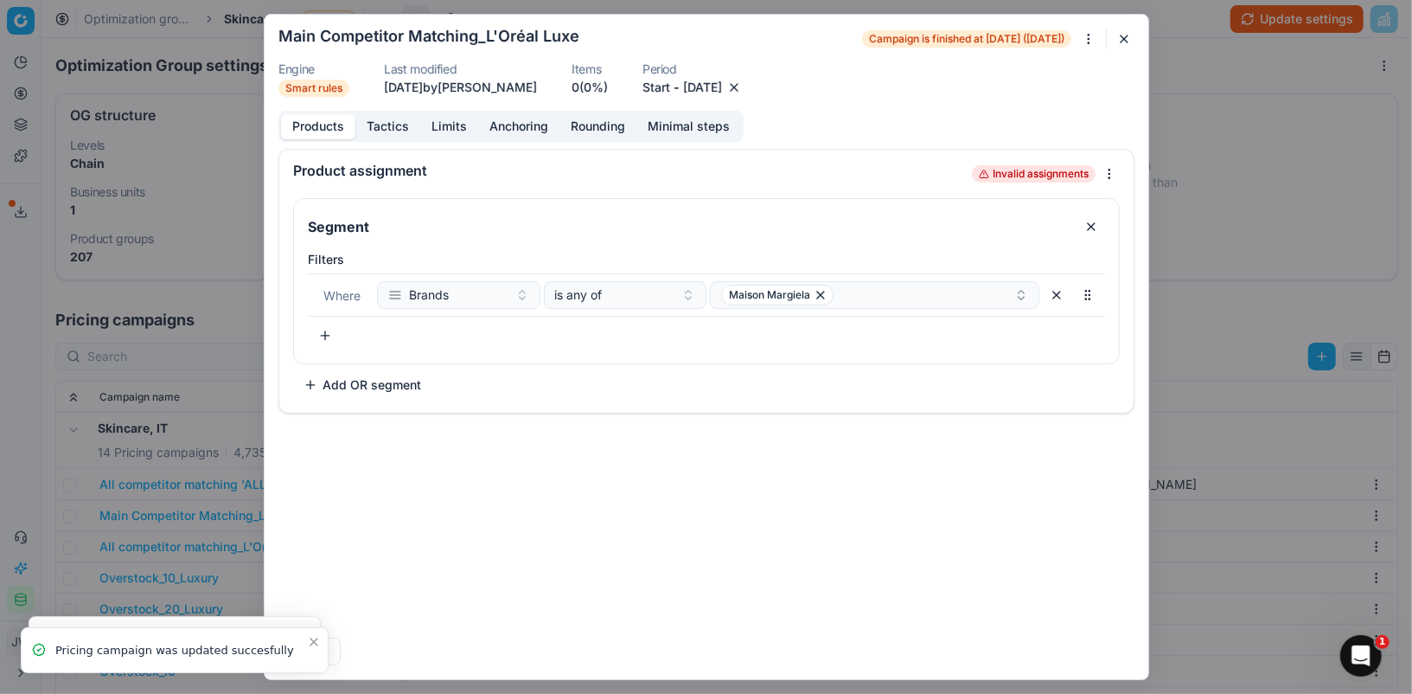
click at [743, 86] on button "button" at bounding box center [734, 87] width 17 height 17
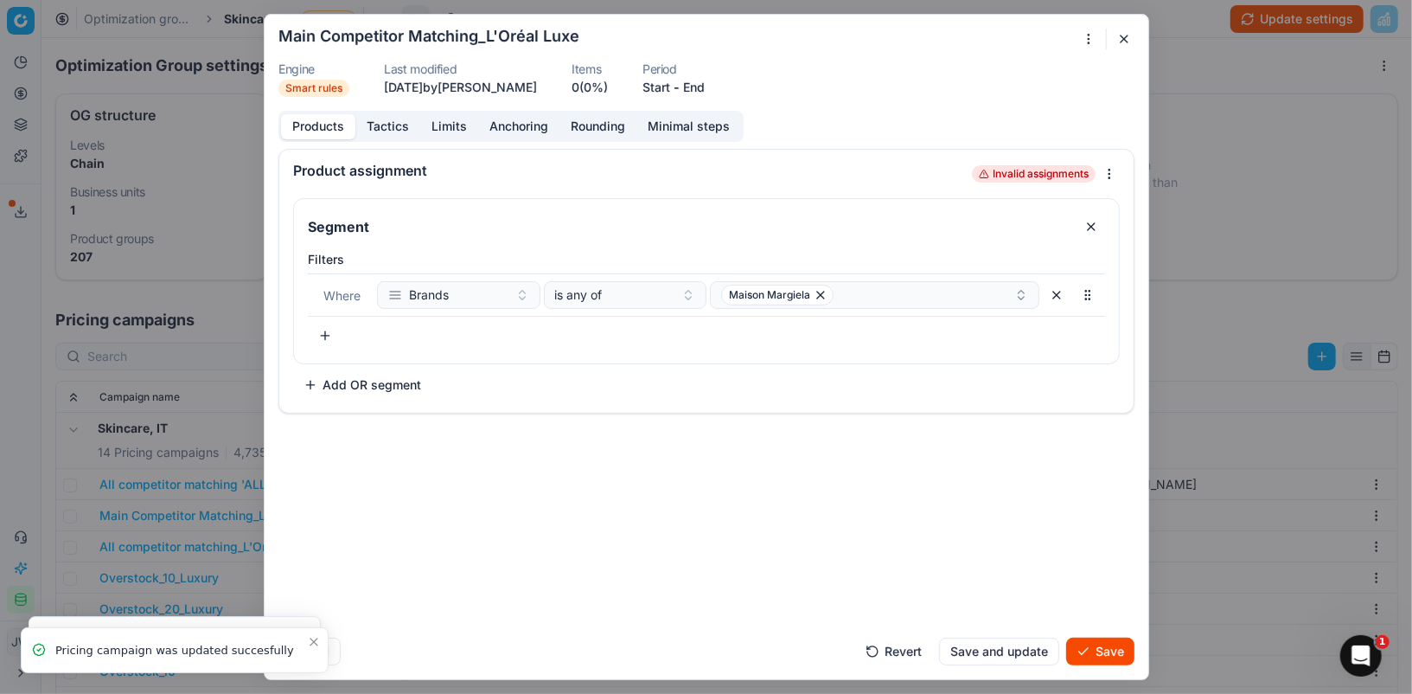
click at [1089, 650] on button "Save" at bounding box center [1100, 651] width 68 height 28
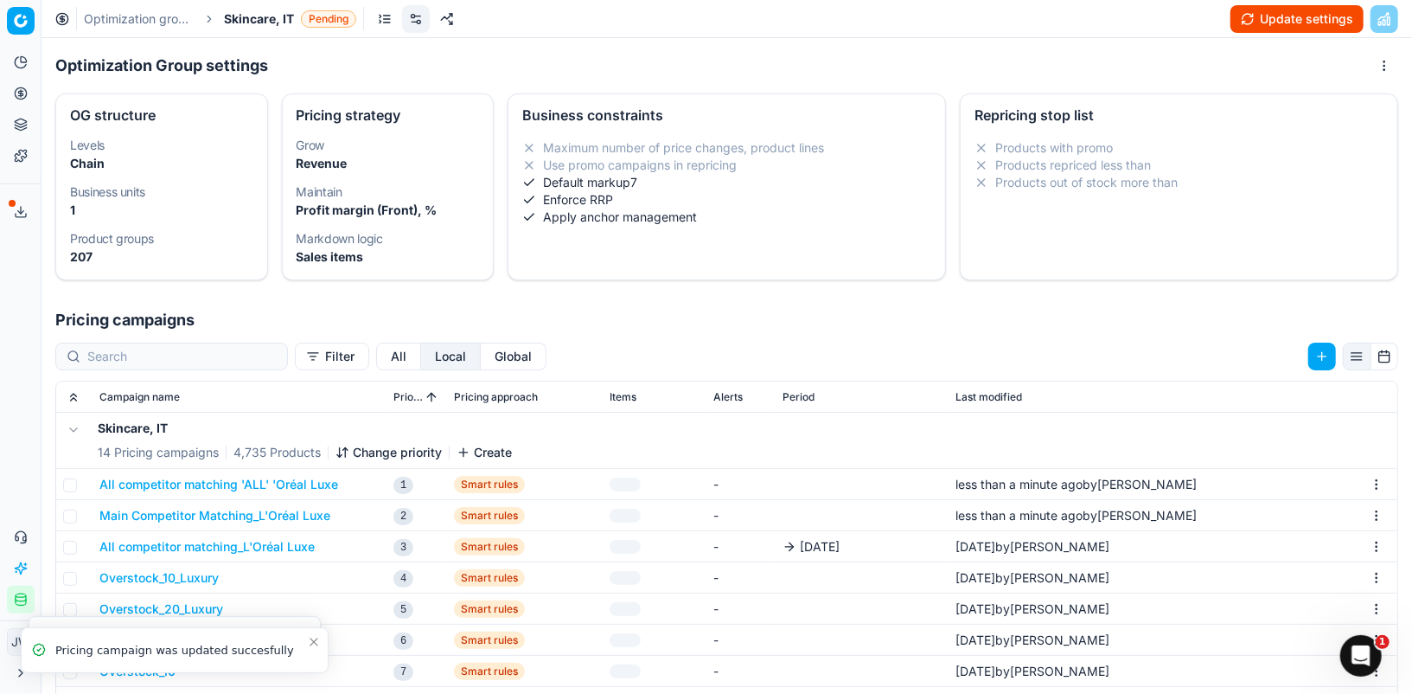
click at [241, 545] on button "All competitor matching_L'Oréal Luxe" at bounding box center [206, 546] width 215 height 17
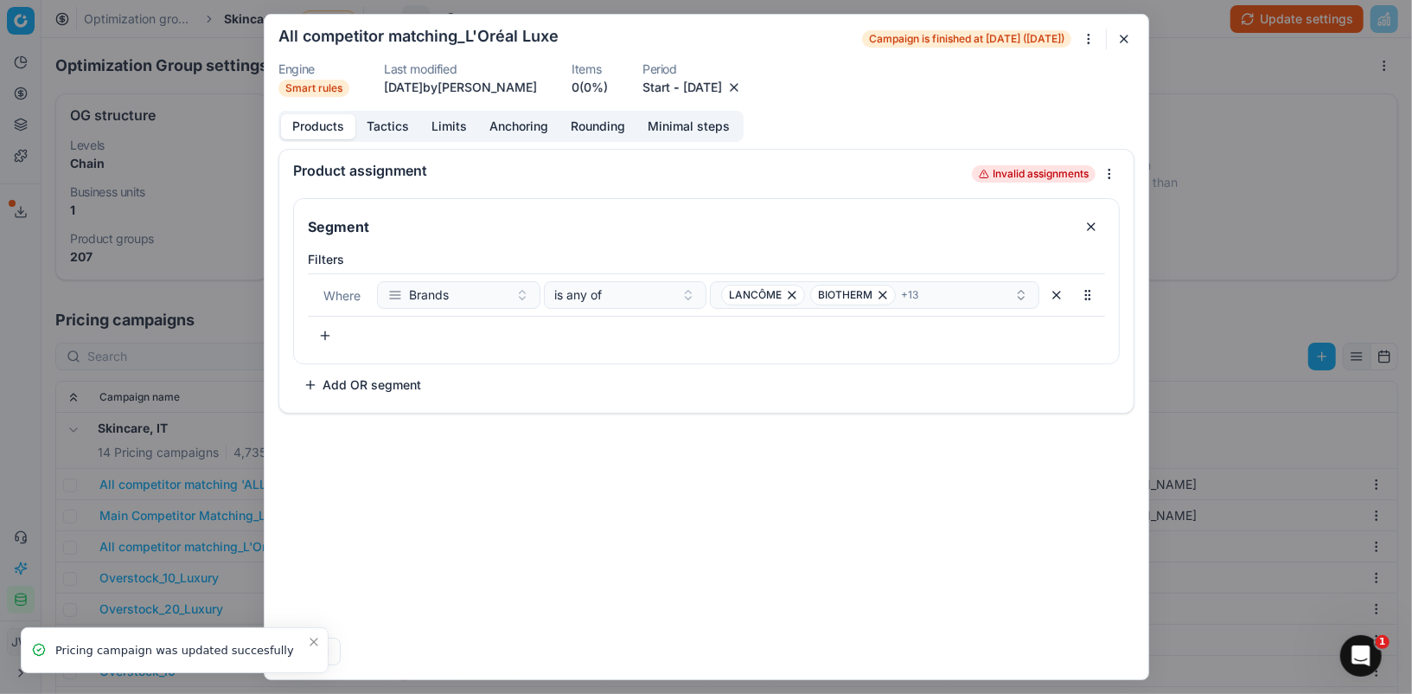
click at [743, 91] on button "button" at bounding box center [734, 87] width 17 height 17
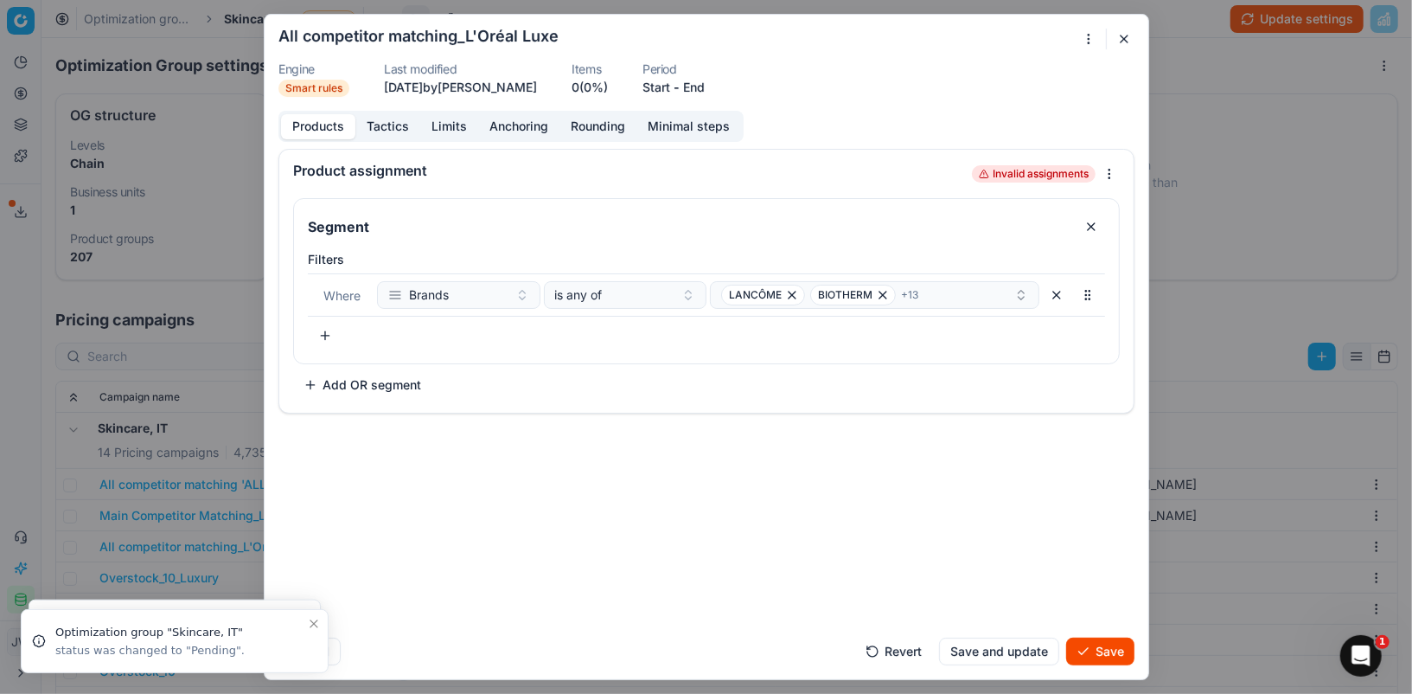
click at [1104, 643] on button "Save" at bounding box center [1100, 651] width 68 height 28
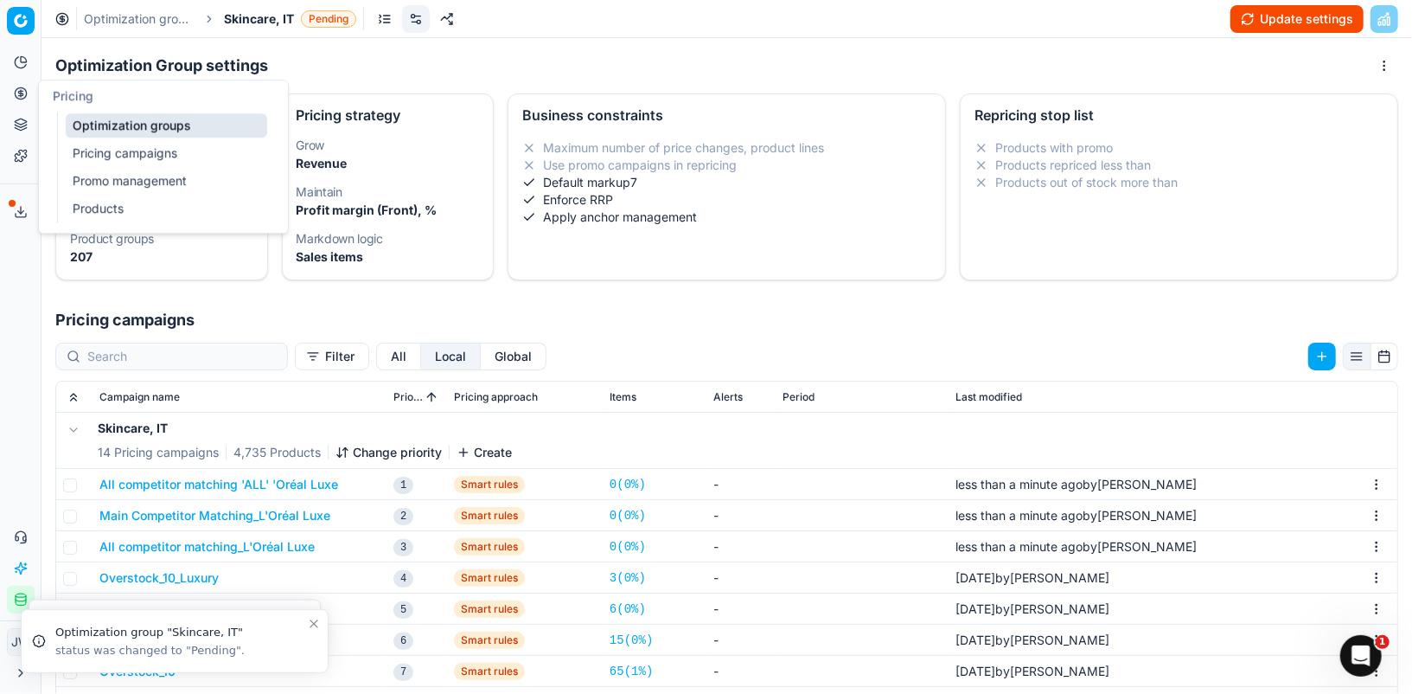
click at [23, 93] on icon at bounding box center [21, 93] width 14 height 14
click at [147, 125] on link "Optimization groups" at bounding box center [167, 125] width 202 height 24
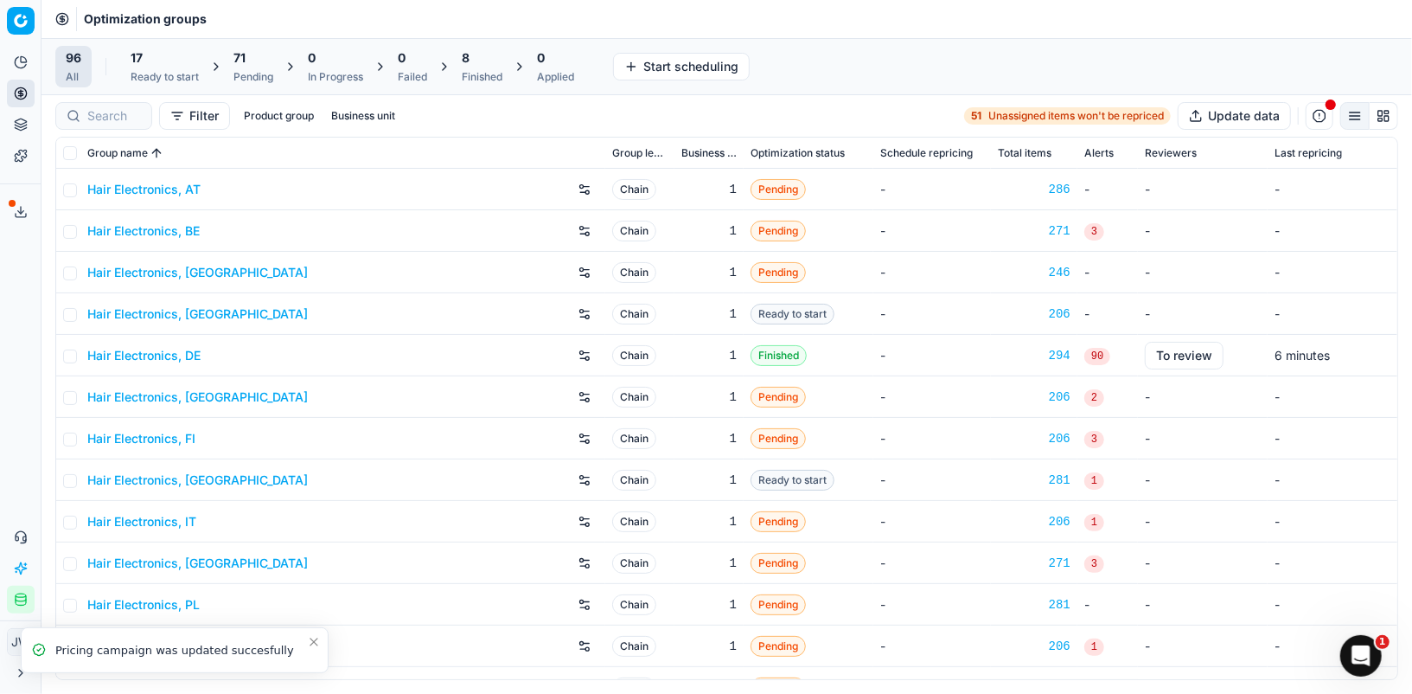
click at [125, 124] on div at bounding box center [103, 116] width 97 height 28
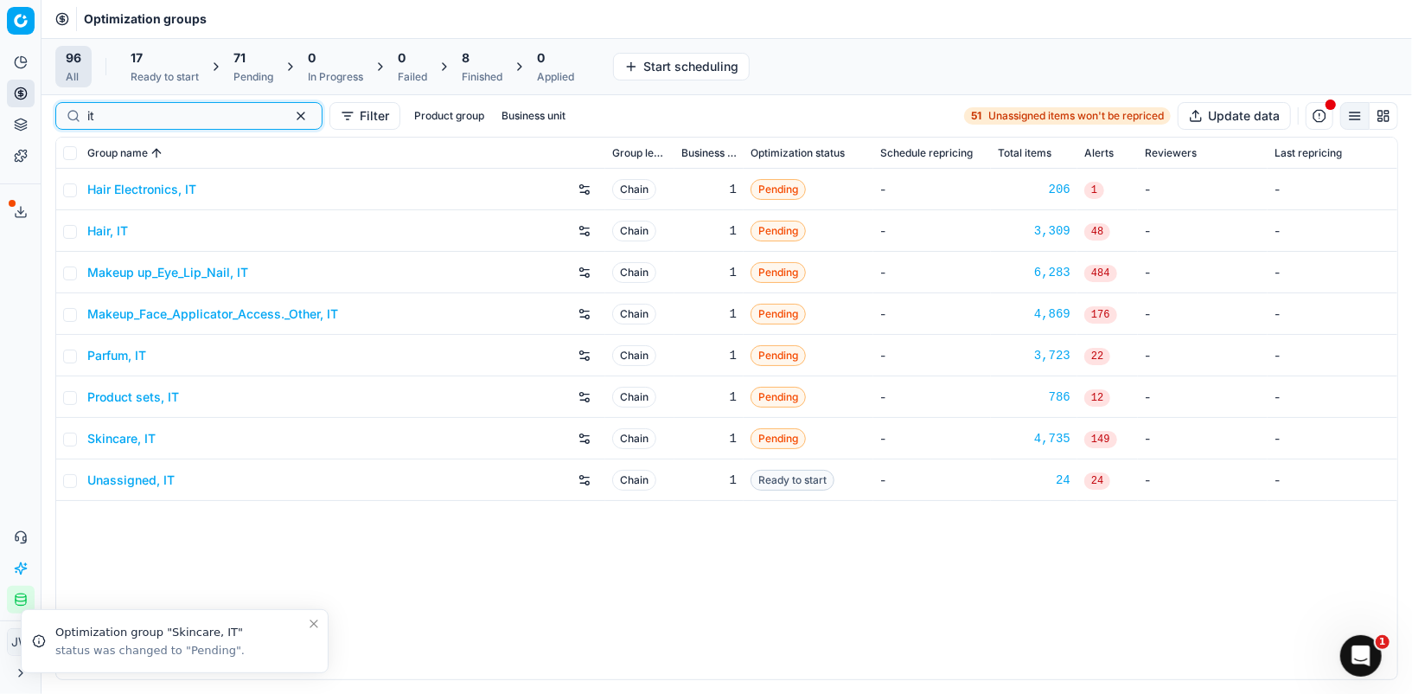
type input "it"
click at [131, 435] on link "Skincare, IT" at bounding box center [121, 438] width 68 height 17
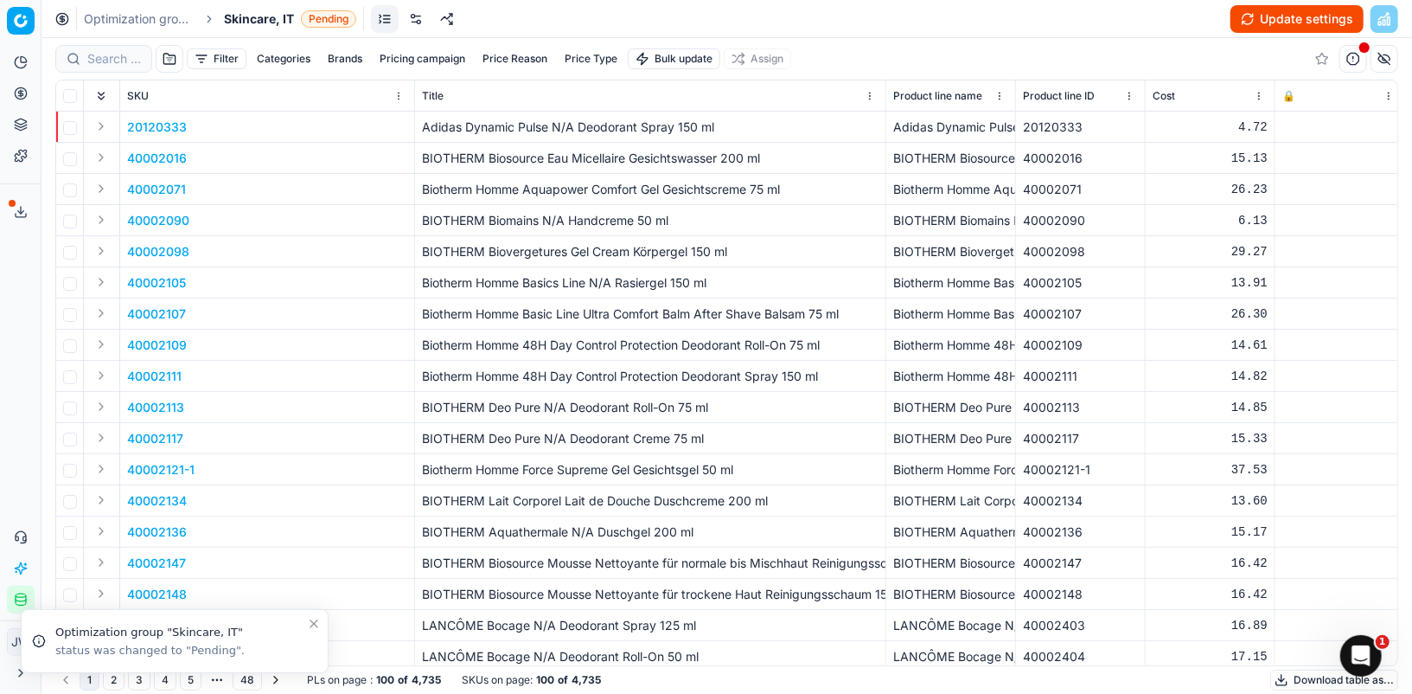
click at [411, 22] on link at bounding box center [416, 19] width 28 height 28
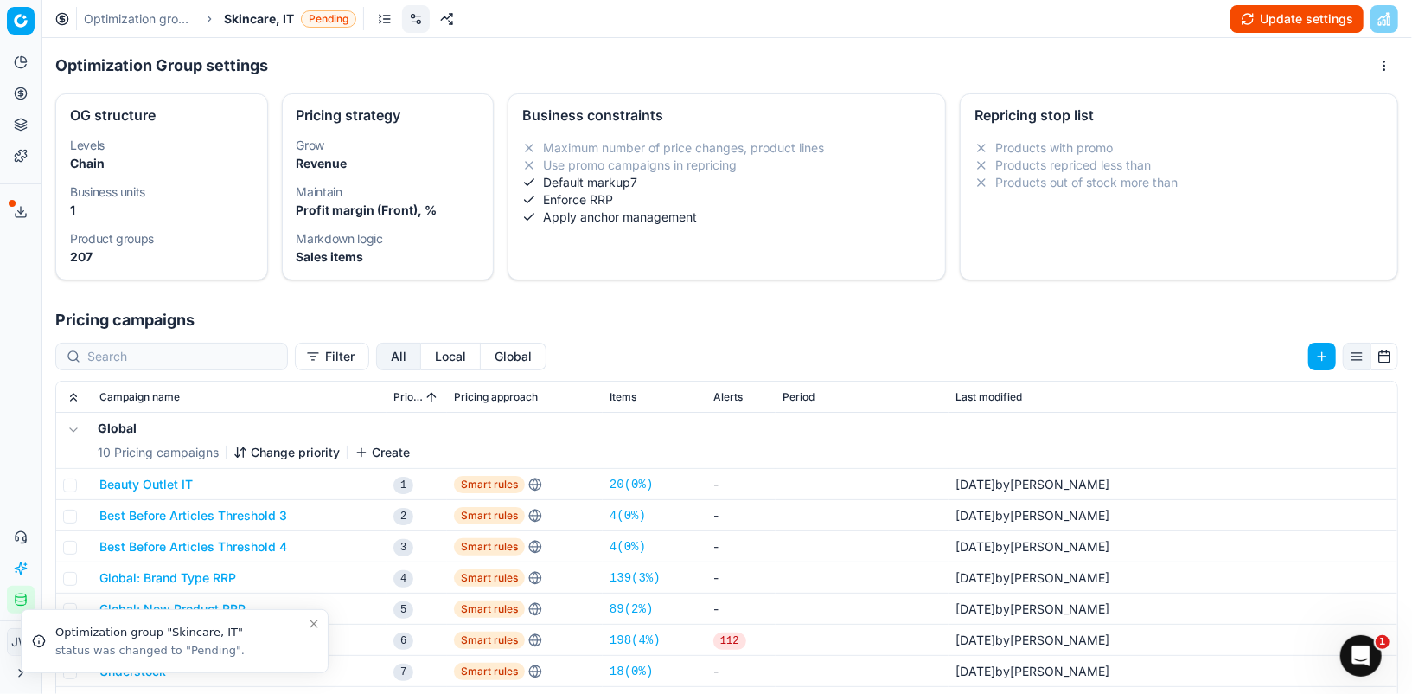
click at [421, 359] on button "Local" at bounding box center [451, 356] width 60 height 28
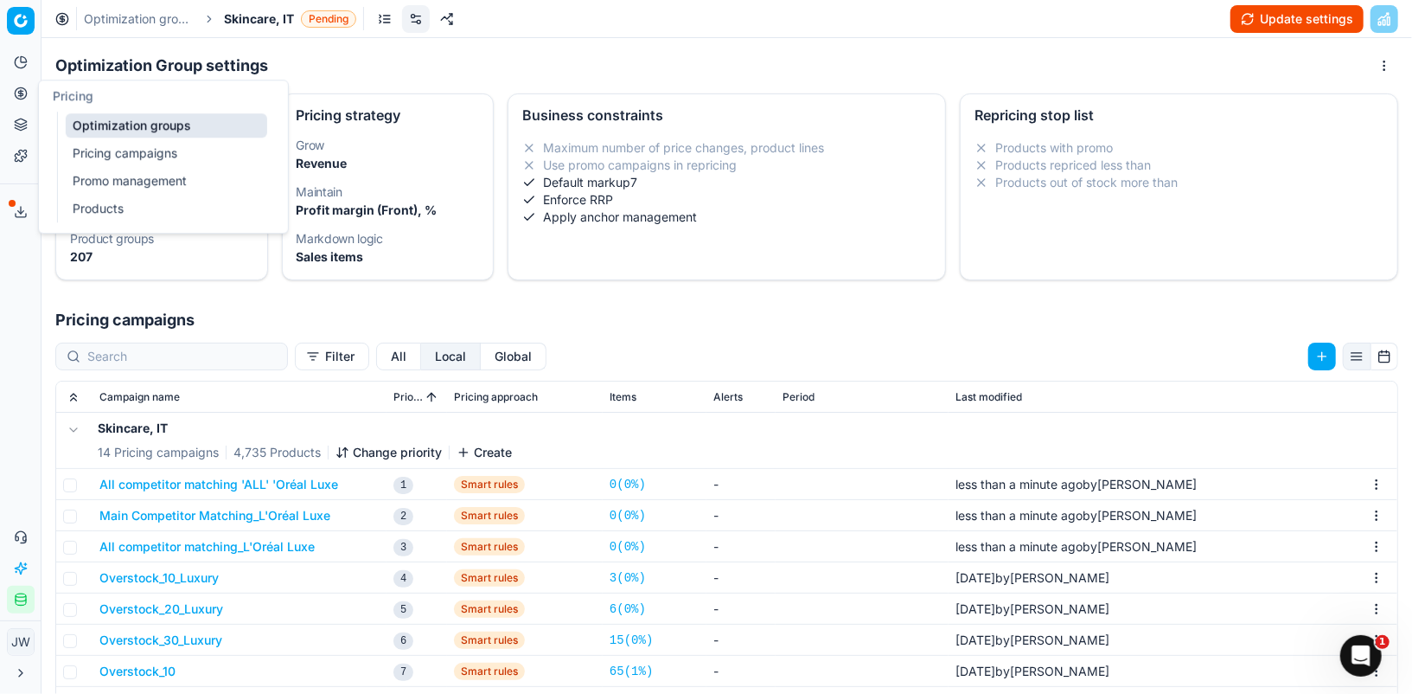
click at [25, 92] on icon at bounding box center [21, 93] width 14 height 14
click at [78, 122] on link "Optimization groups" at bounding box center [167, 125] width 202 height 24
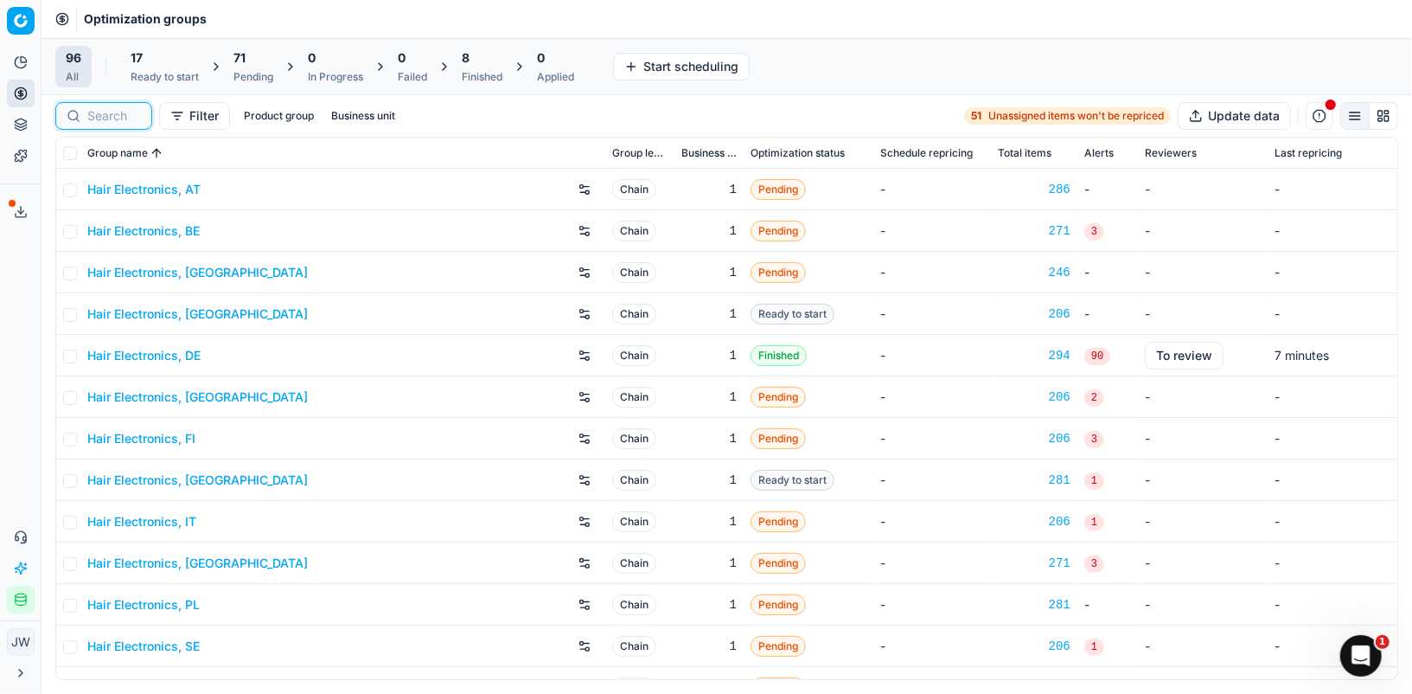
click at [117, 110] on input at bounding box center [114, 115] width 54 height 17
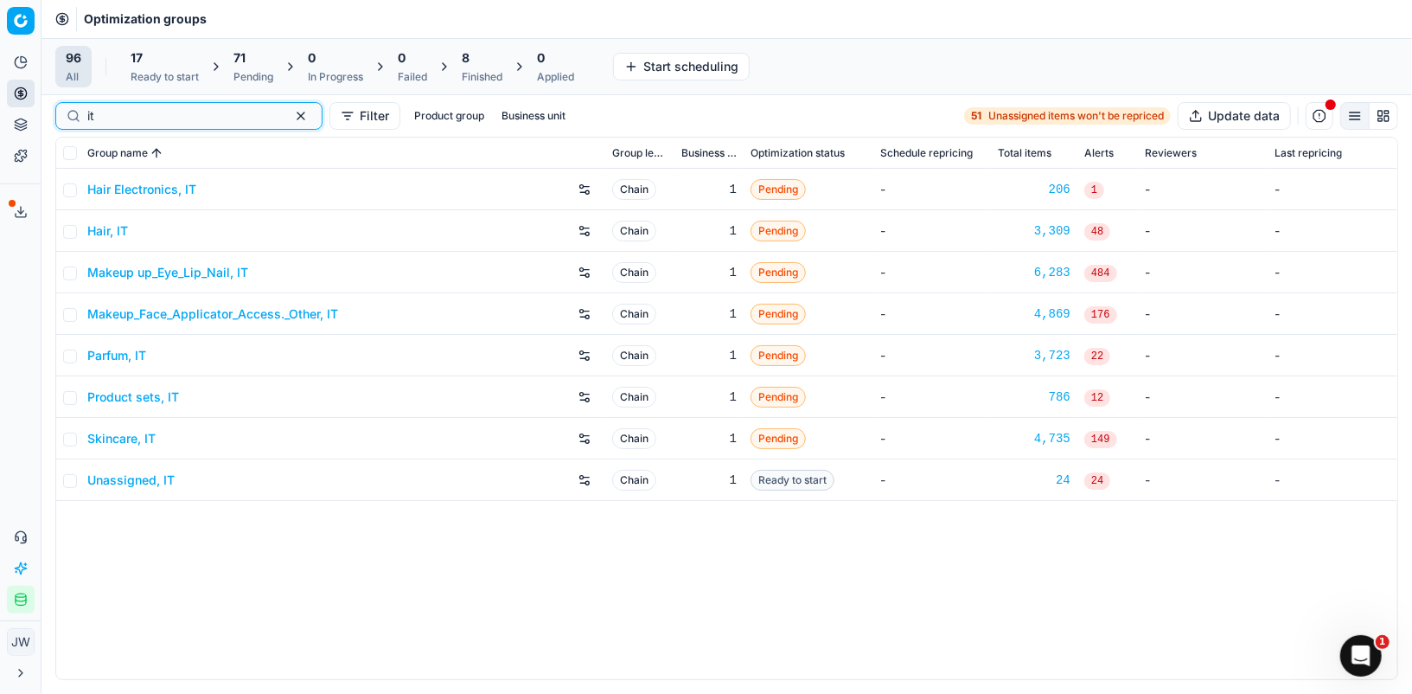
type input "it"
click at [118, 350] on link "Parfum, IT" at bounding box center [116, 355] width 59 height 17
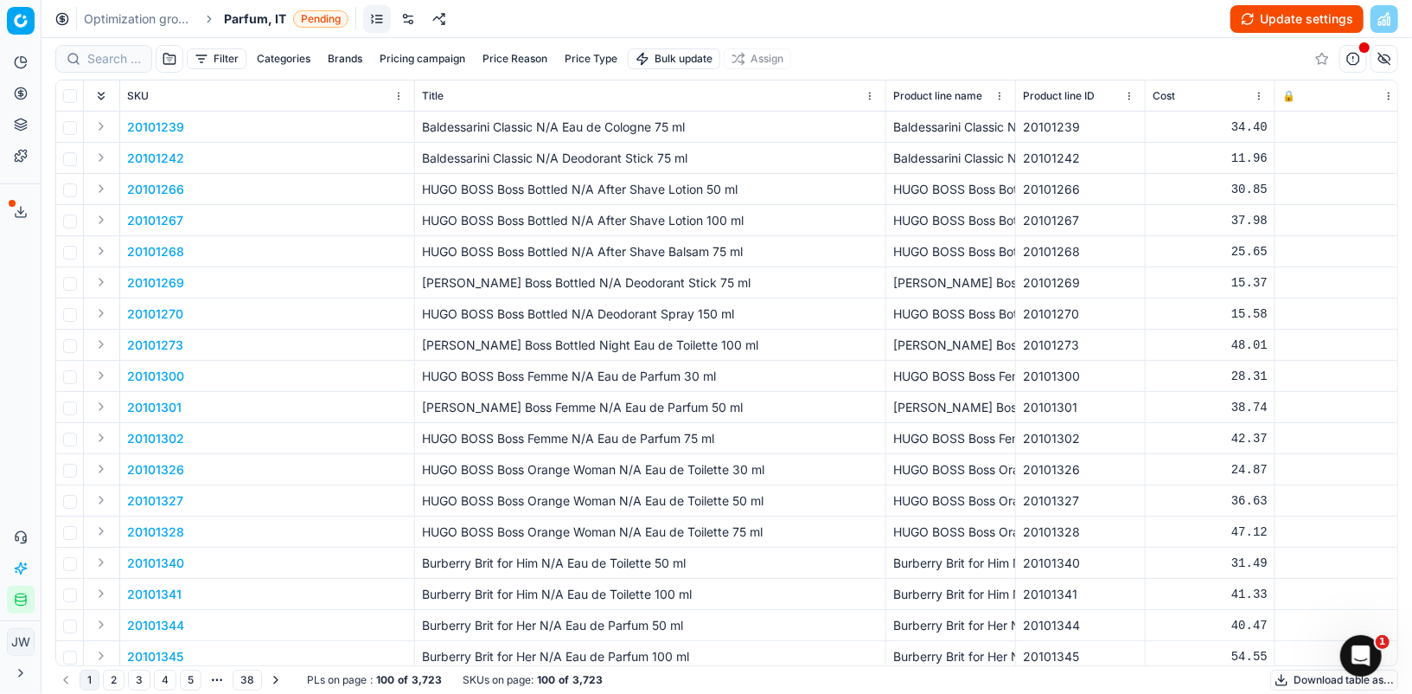
click at [402, 26] on link at bounding box center [408, 19] width 28 height 28
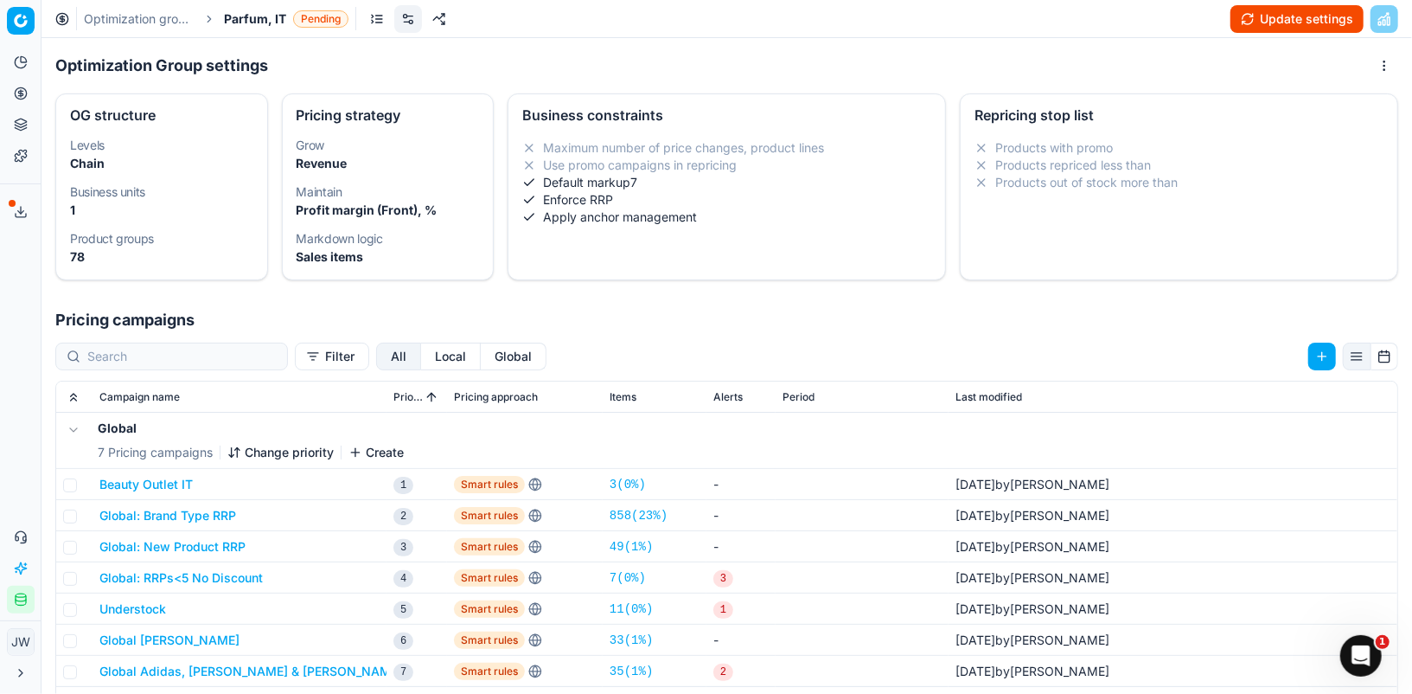
click at [421, 360] on button "Local" at bounding box center [451, 356] width 60 height 28
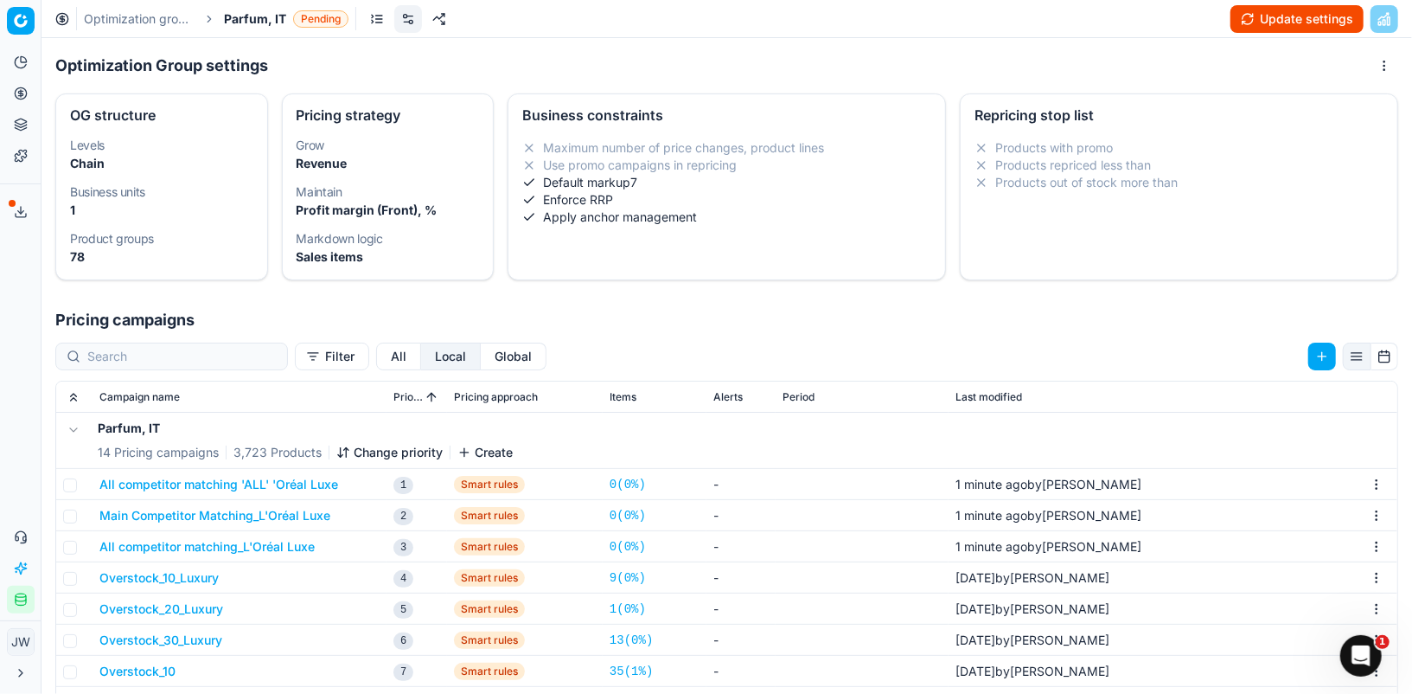
scroll to position [3, 0]
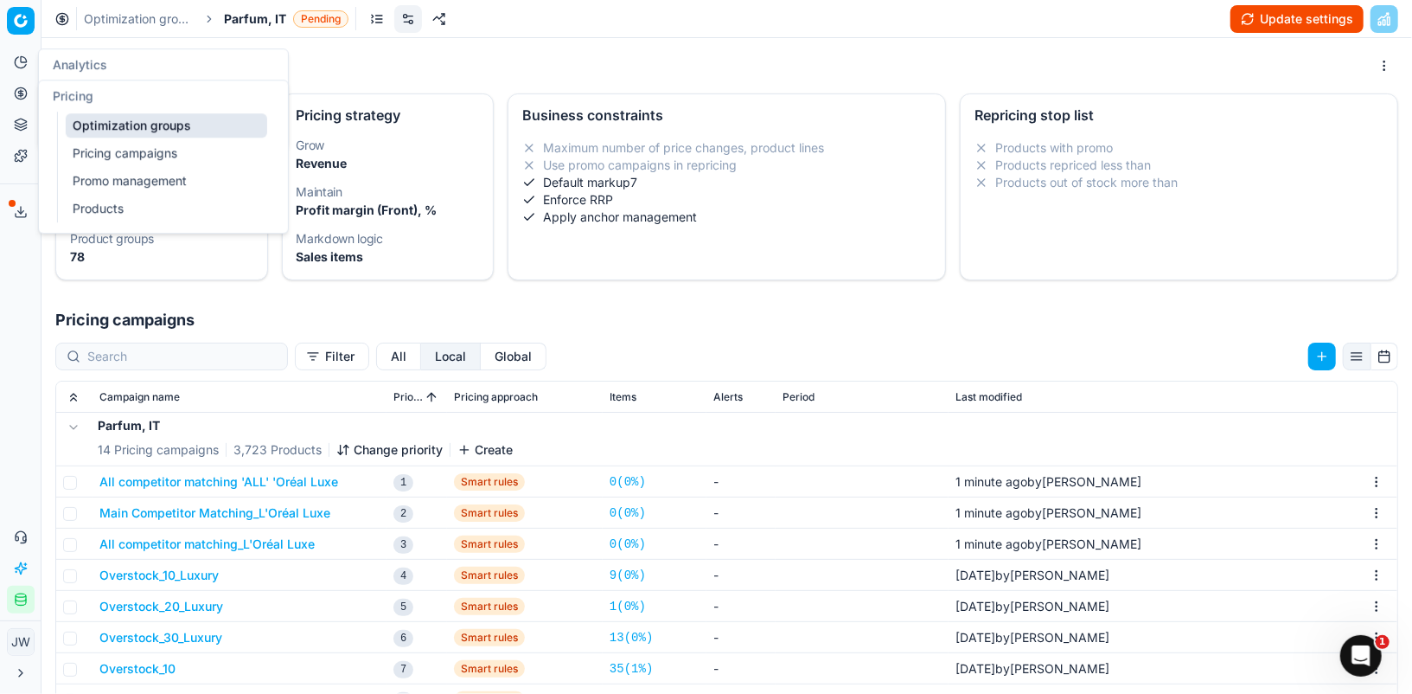
click at [25, 105] on button "Pricing" at bounding box center [21, 94] width 28 height 28
click at [86, 113] on link "Optimization groups" at bounding box center [167, 125] width 202 height 24
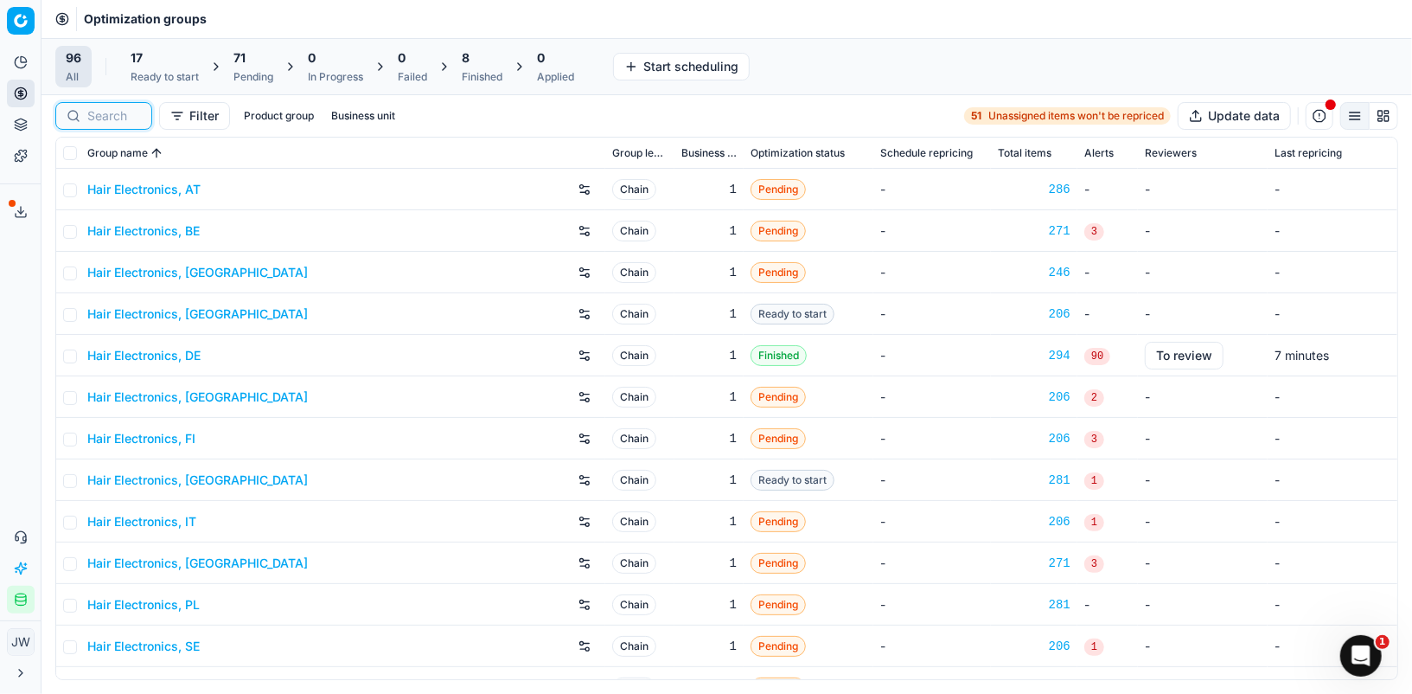
click at [103, 111] on input at bounding box center [114, 115] width 54 height 17
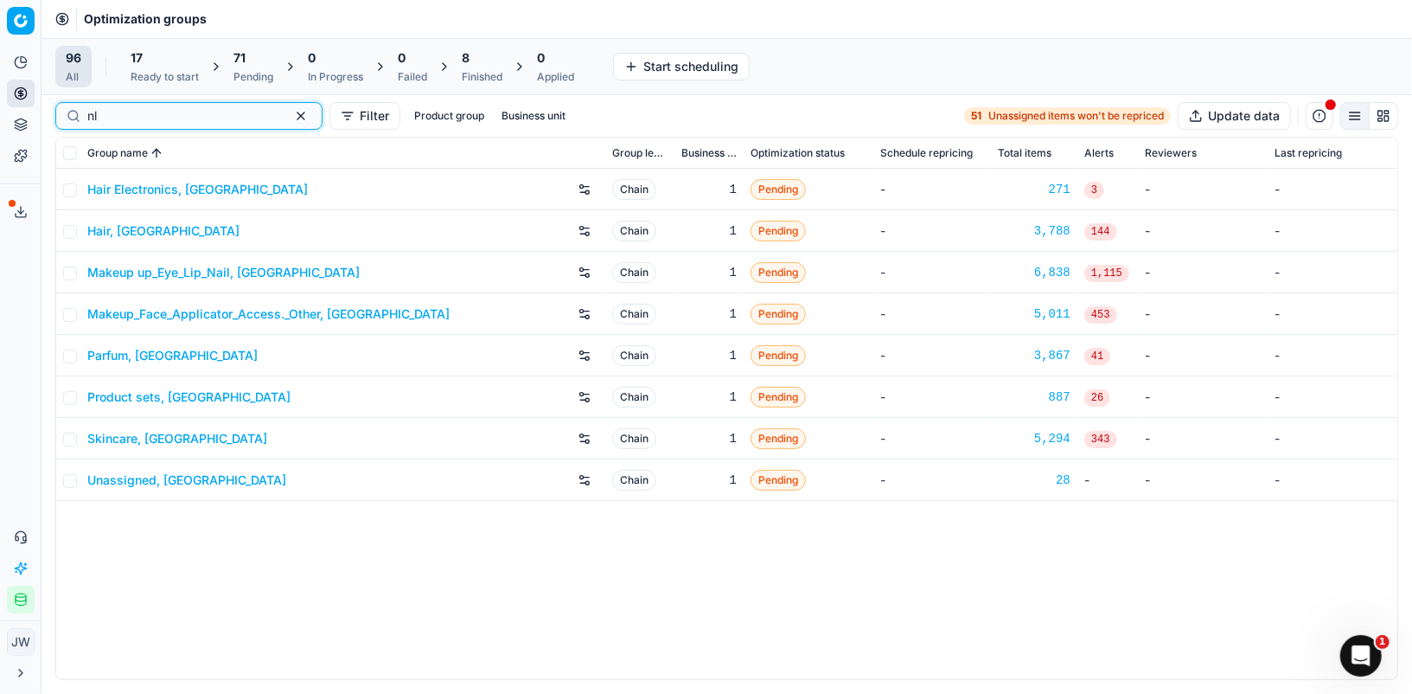
type input "nl"
click at [126, 188] on link "Hair Electronics, [GEOGRAPHIC_DATA]" at bounding box center [197, 189] width 221 height 17
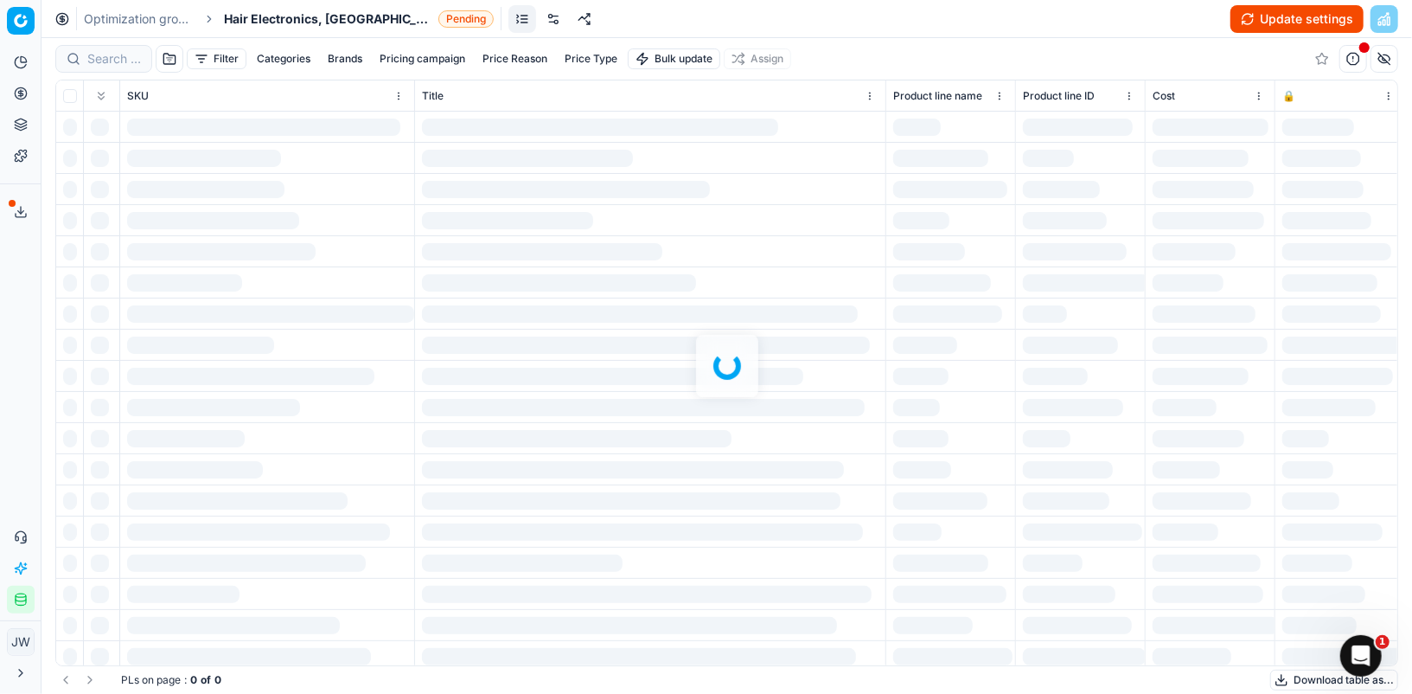
click at [540, 24] on link at bounding box center [554, 19] width 28 height 28
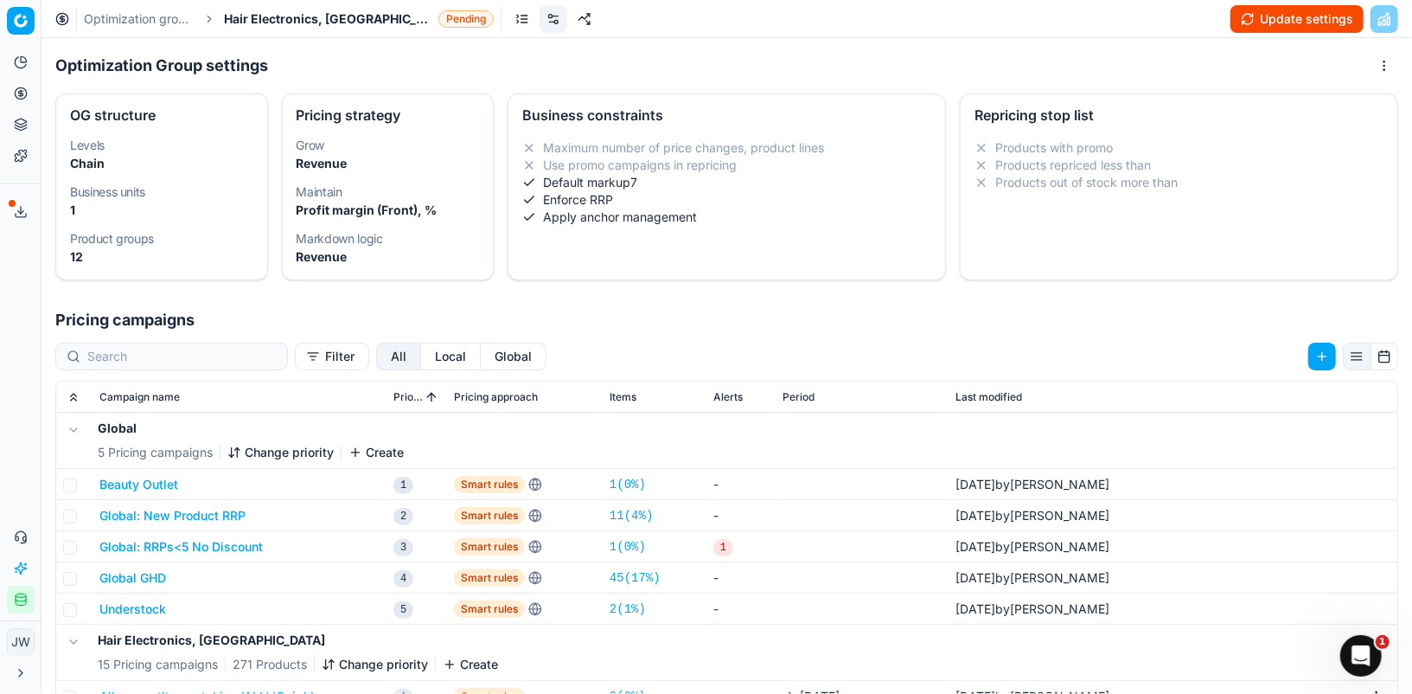
click at [421, 359] on button "Local" at bounding box center [451, 356] width 60 height 28
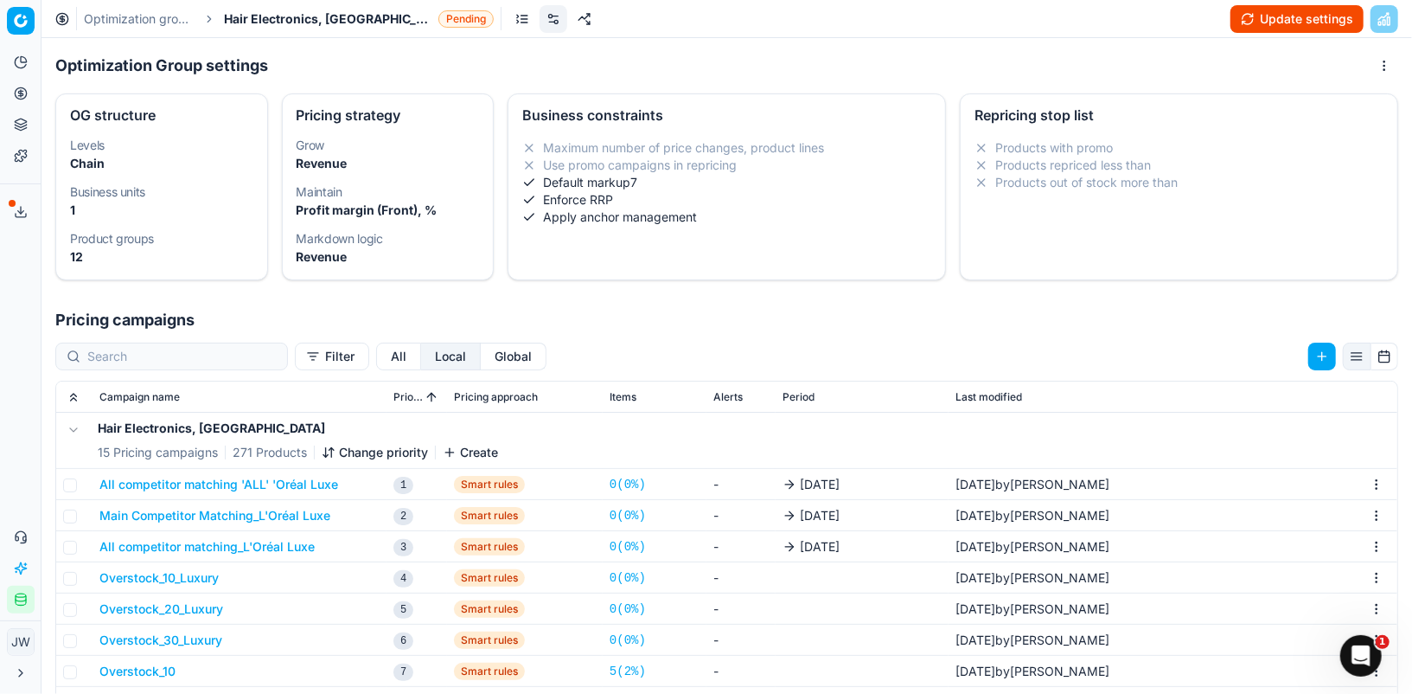
click at [228, 488] on button "All competitor matching 'ALL' 'Oréal Luxe" at bounding box center [218, 484] width 239 height 17
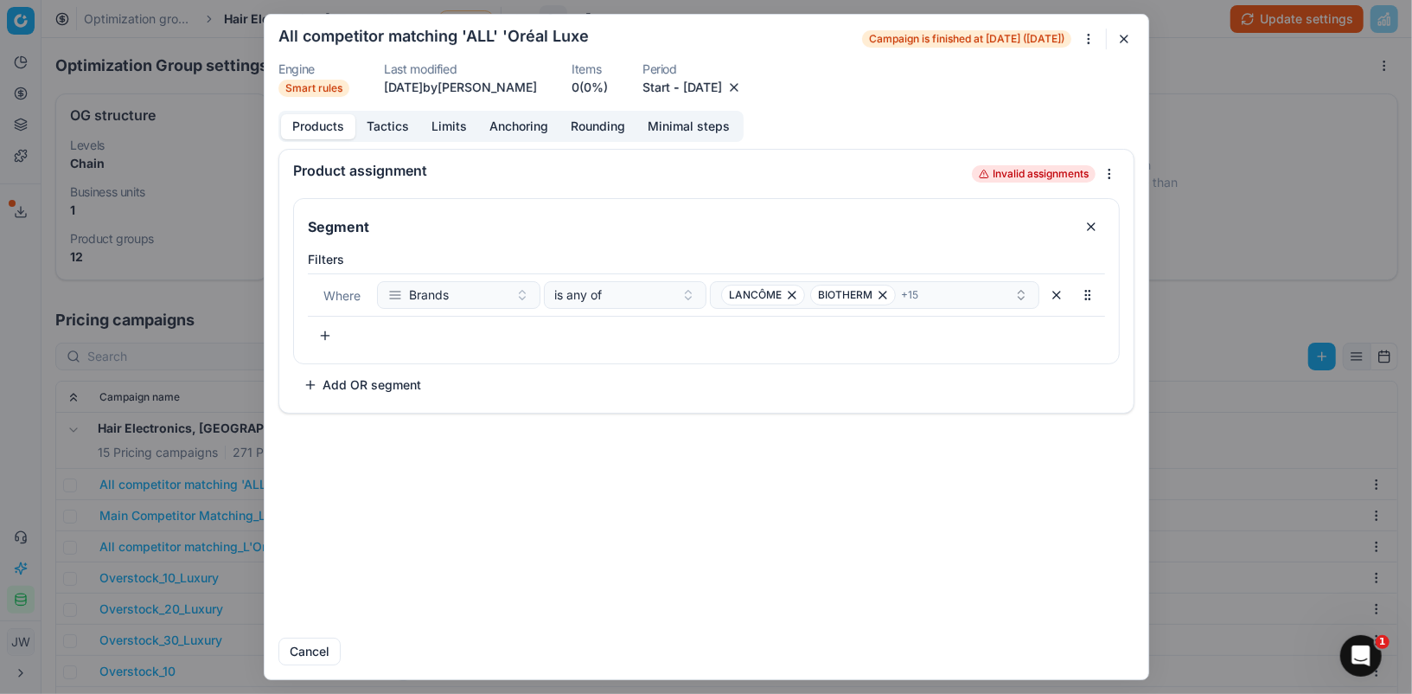
click at [743, 91] on button "button" at bounding box center [734, 87] width 17 height 17
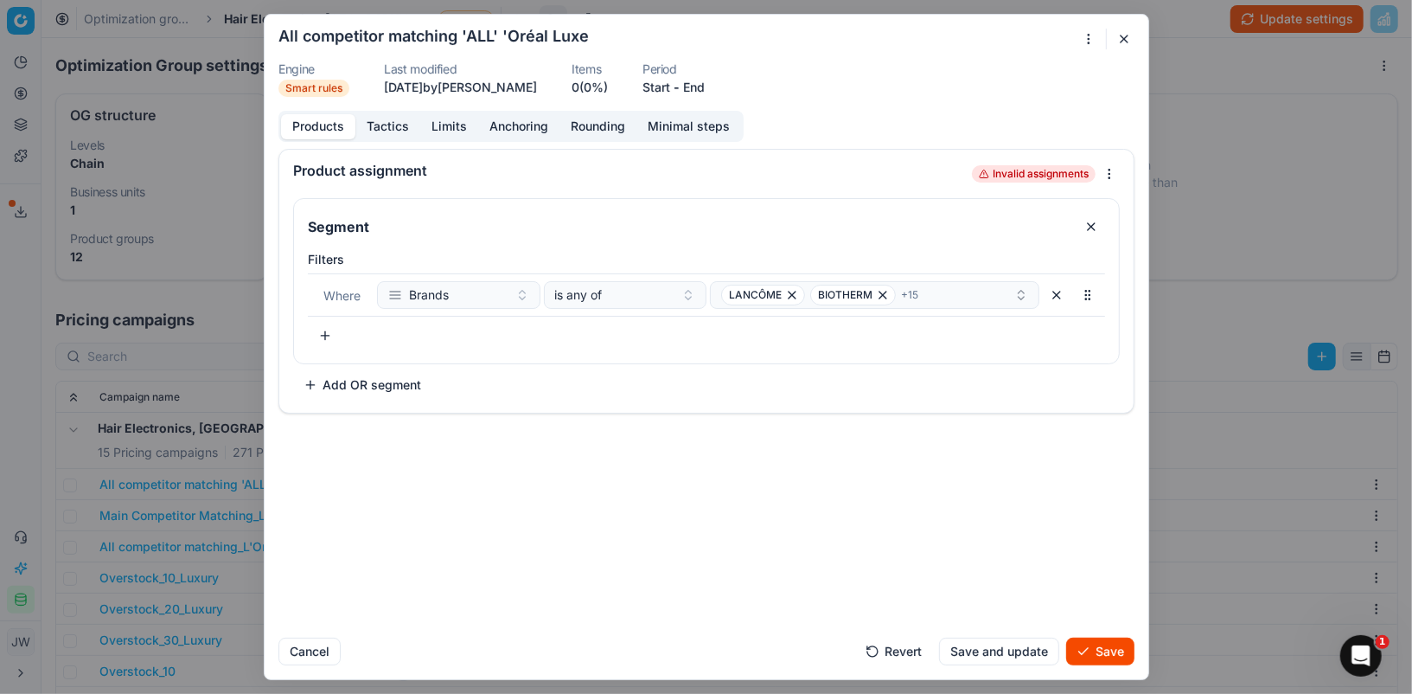
click at [1101, 651] on button "Save" at bounding box center [1100, 651] width 68 height 28
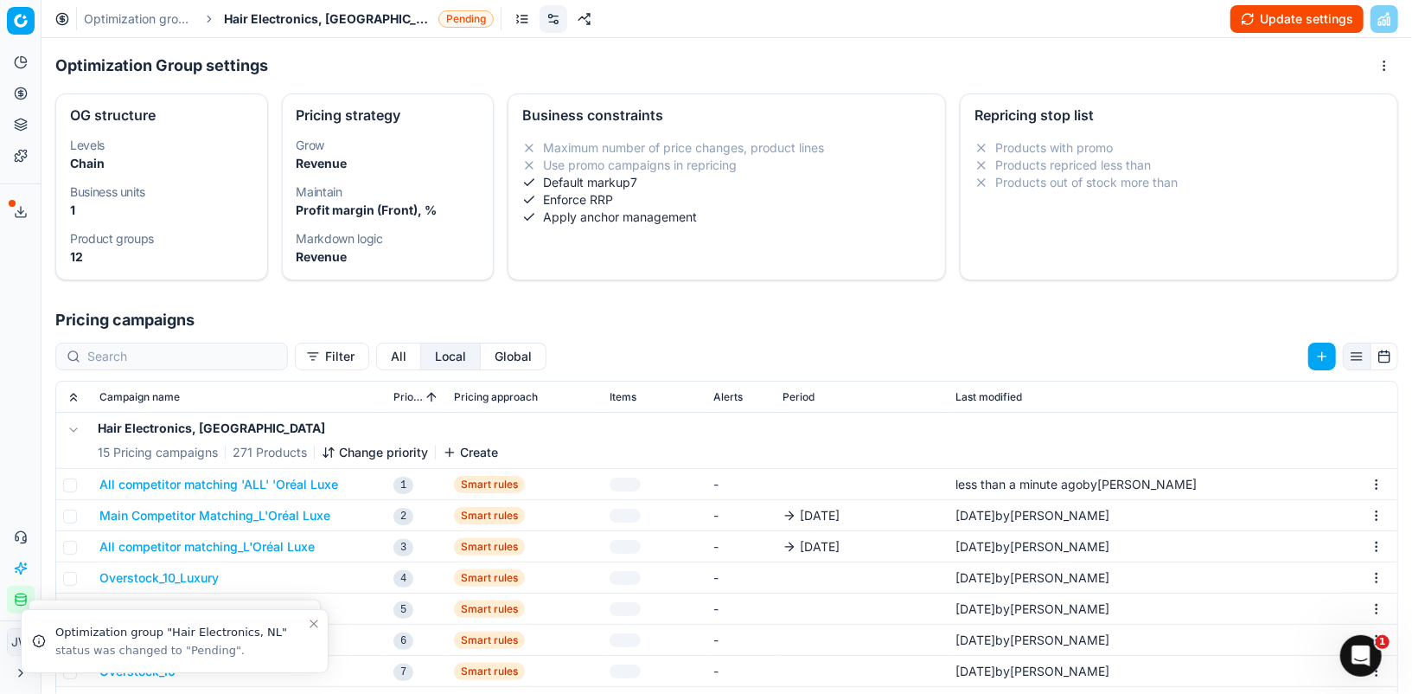
click at [215, 515] on button "Main Competitor Matching_L'Oréal Luxe" at bounding box center [214, 515] width 231 height 17
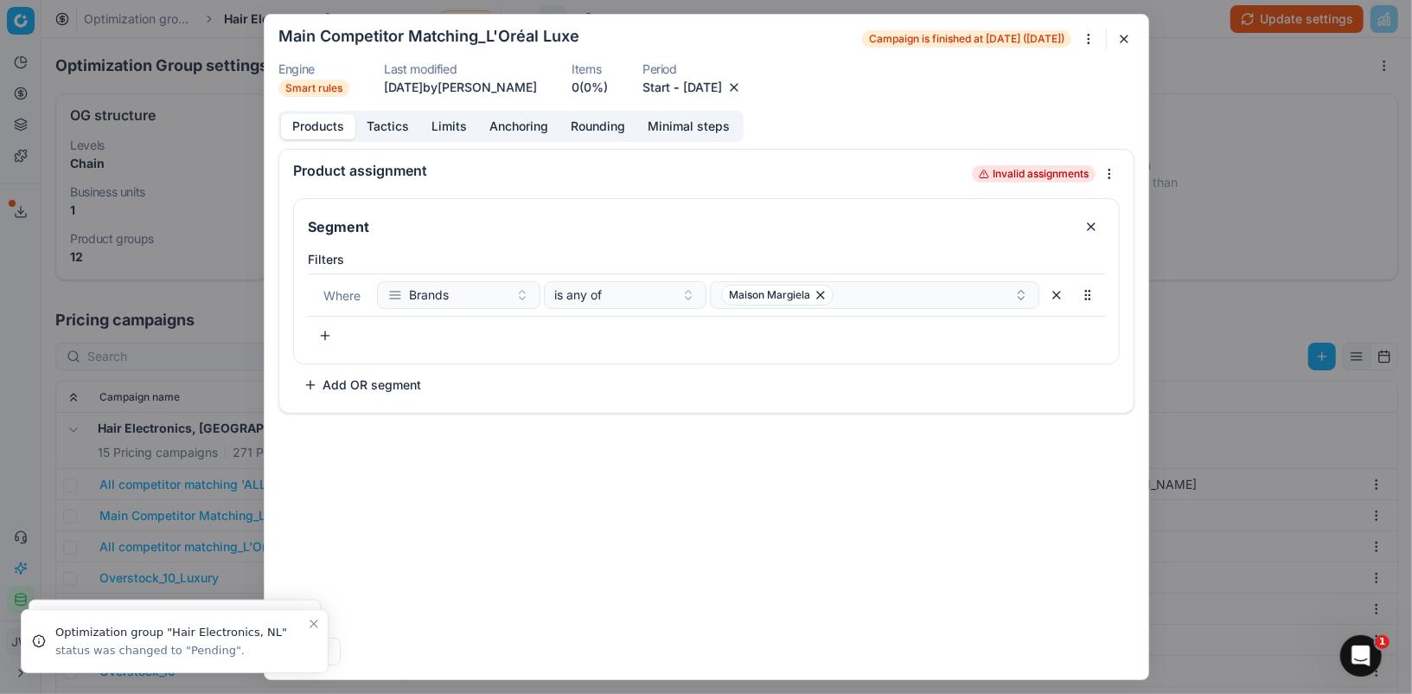
click at [743, 89] on button "button" at bounding box center [734, 87] width 17 height 17
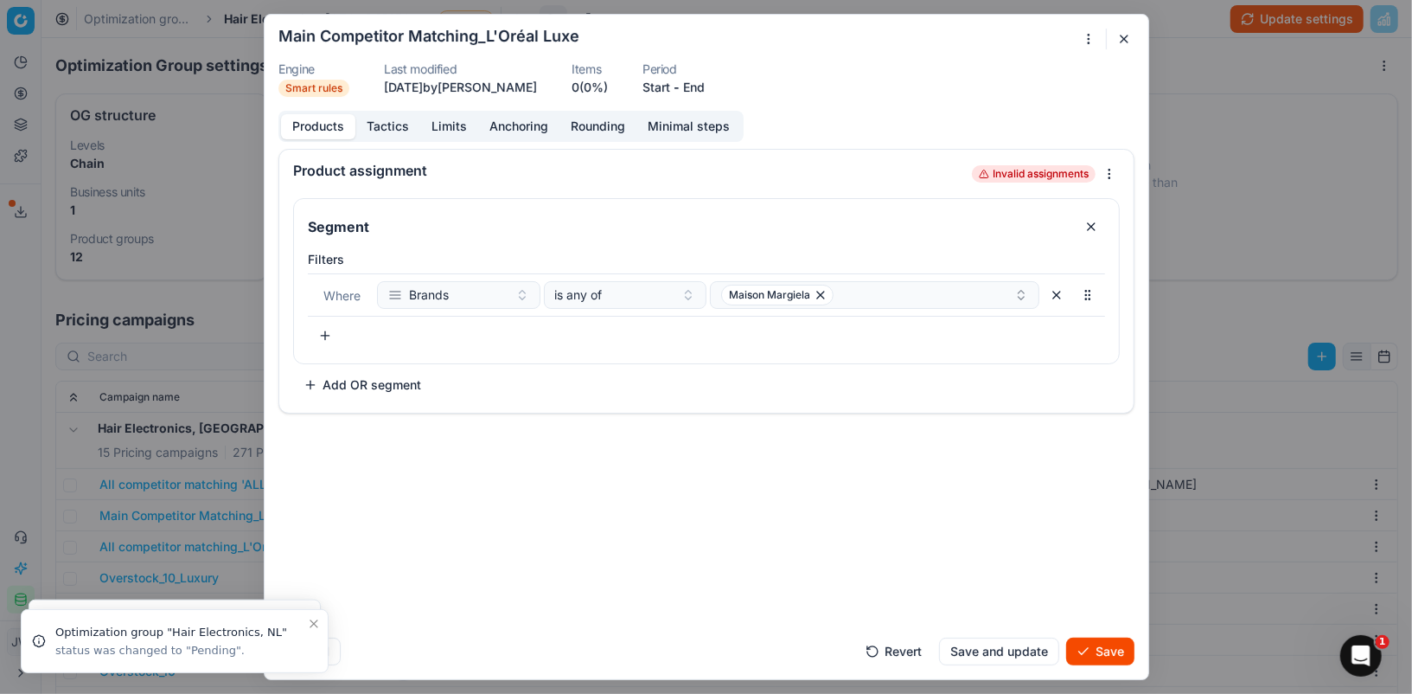
click at [1095, 661] on button "Save" at bounding box center [1100, 651] width 68 height 28
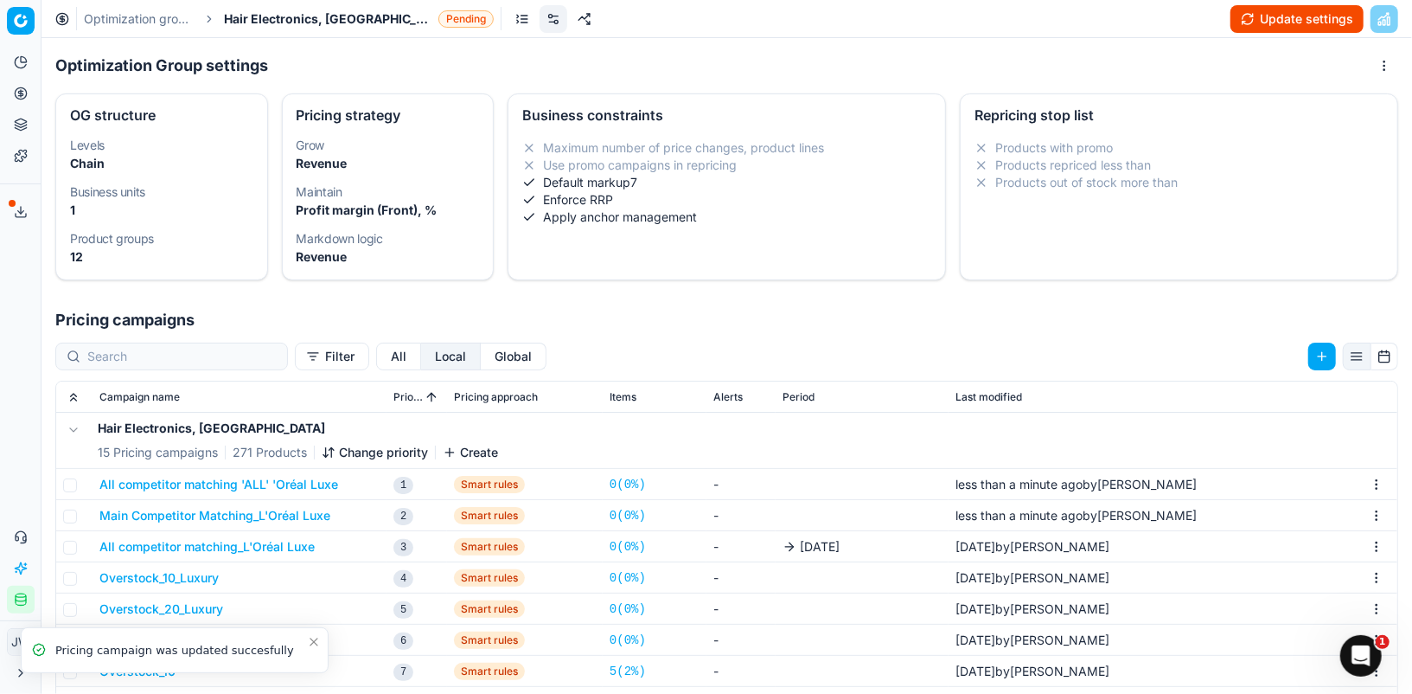
click at [227, 540] on button "All competitor matching_L'Oréal Luxe" at bounding box center [206, 546] width 215 height 17
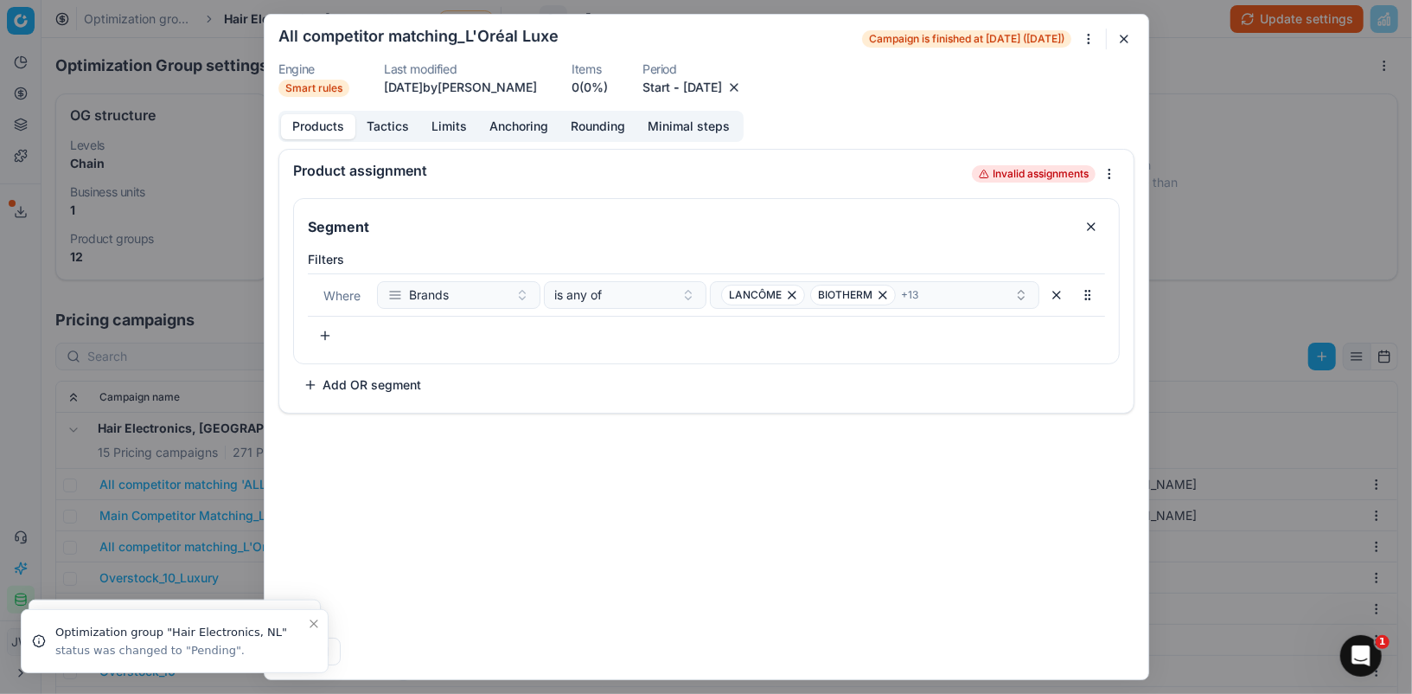
click at [743, 93] on button "button" at bounding box center [734, 87] width 17 height 17
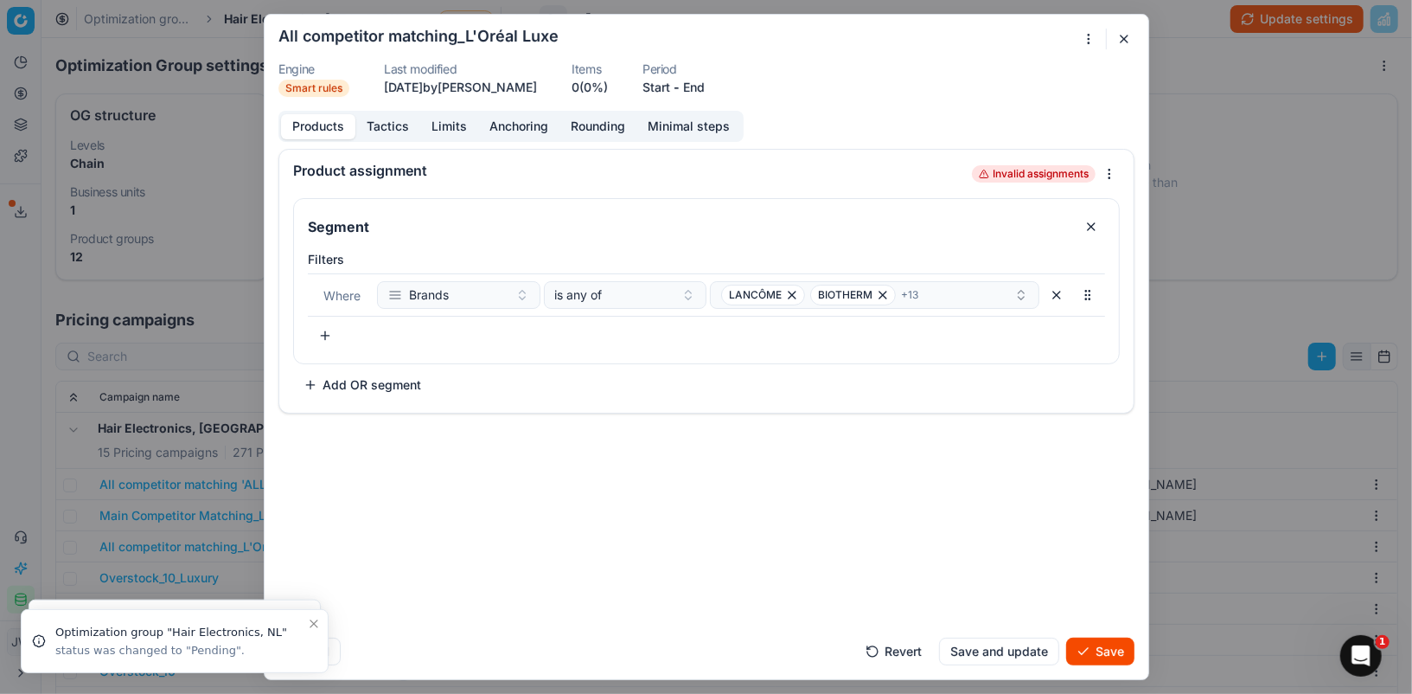
click at [1118, 650] on button "Save" at bounding box center [1100, 651] width 68 height 28
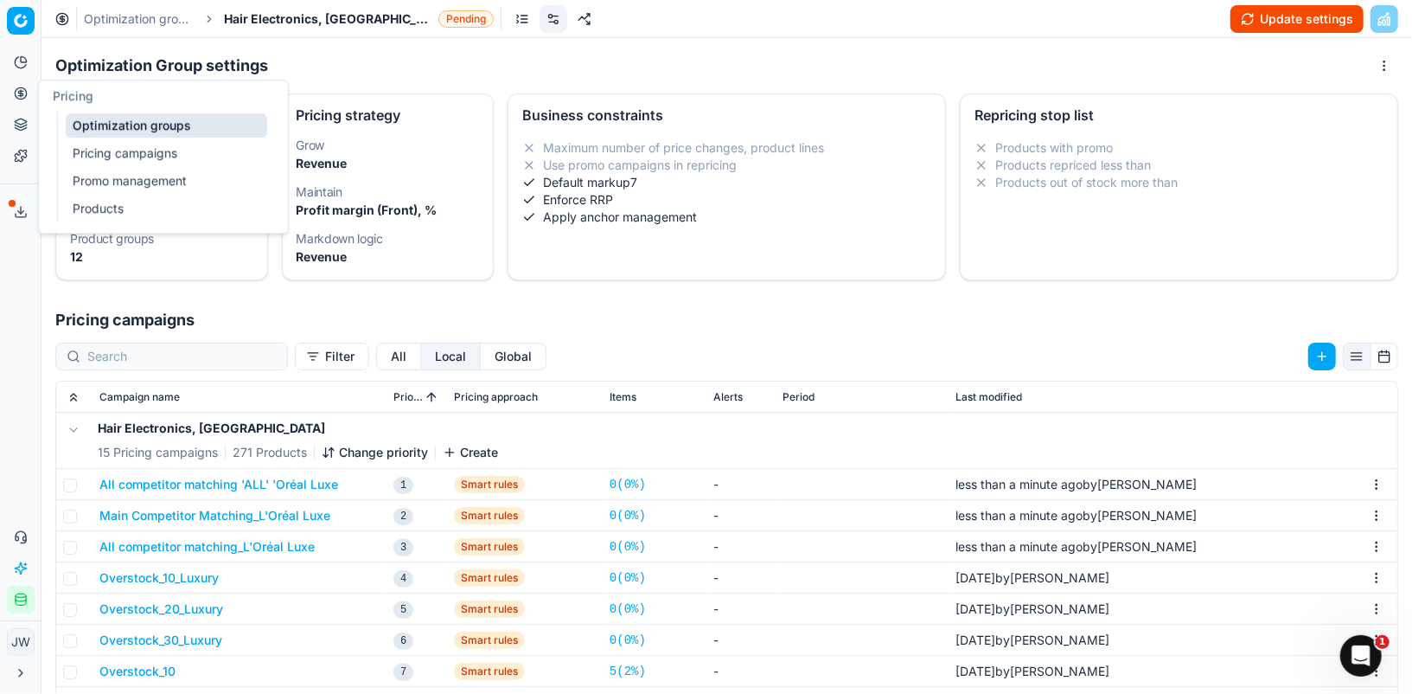
click at [129, 126] on link "Optimization groups" at bounding box center [167, 125] width 202 height 24
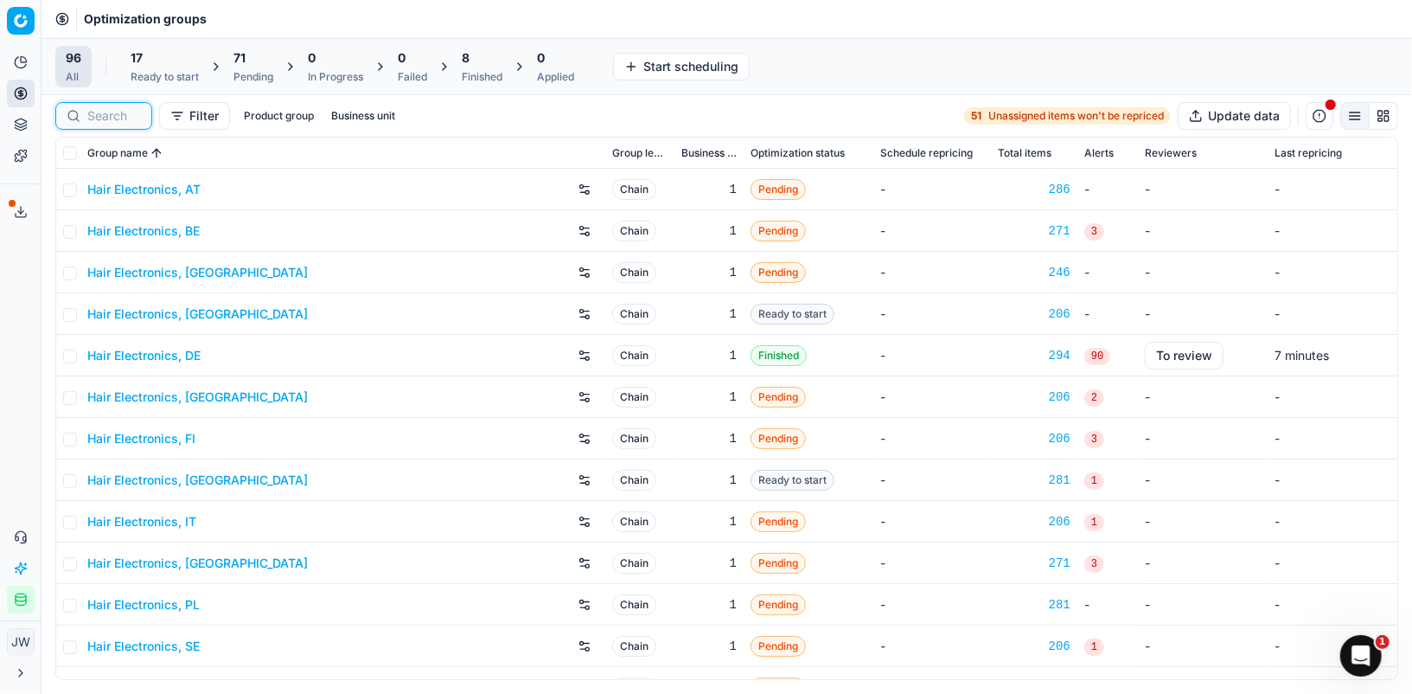
click at [118, 112] on input at bounding box center [114, 115] width 54 height 17
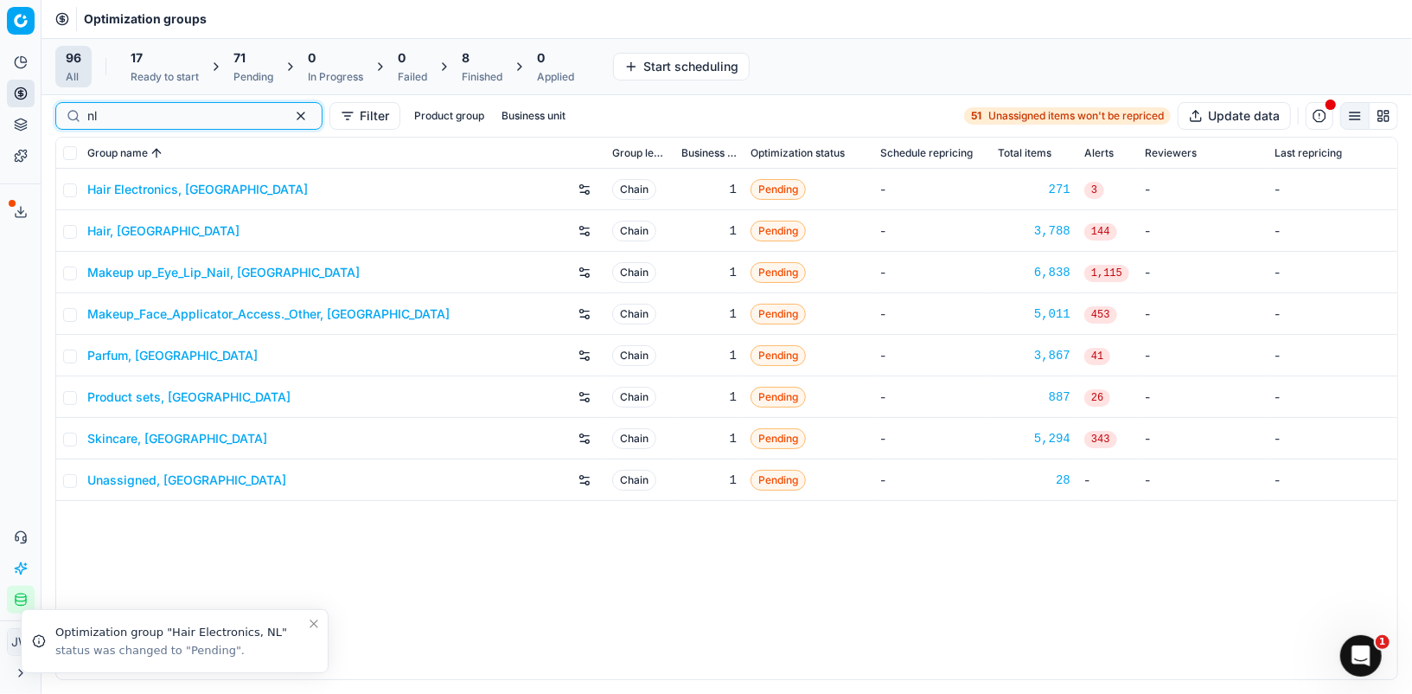
type input "nl"
click at [115, 227] on link "Hair, [GEOGRAPHIC_DATA]" at bounding box center [163, 230] width 152 height 17
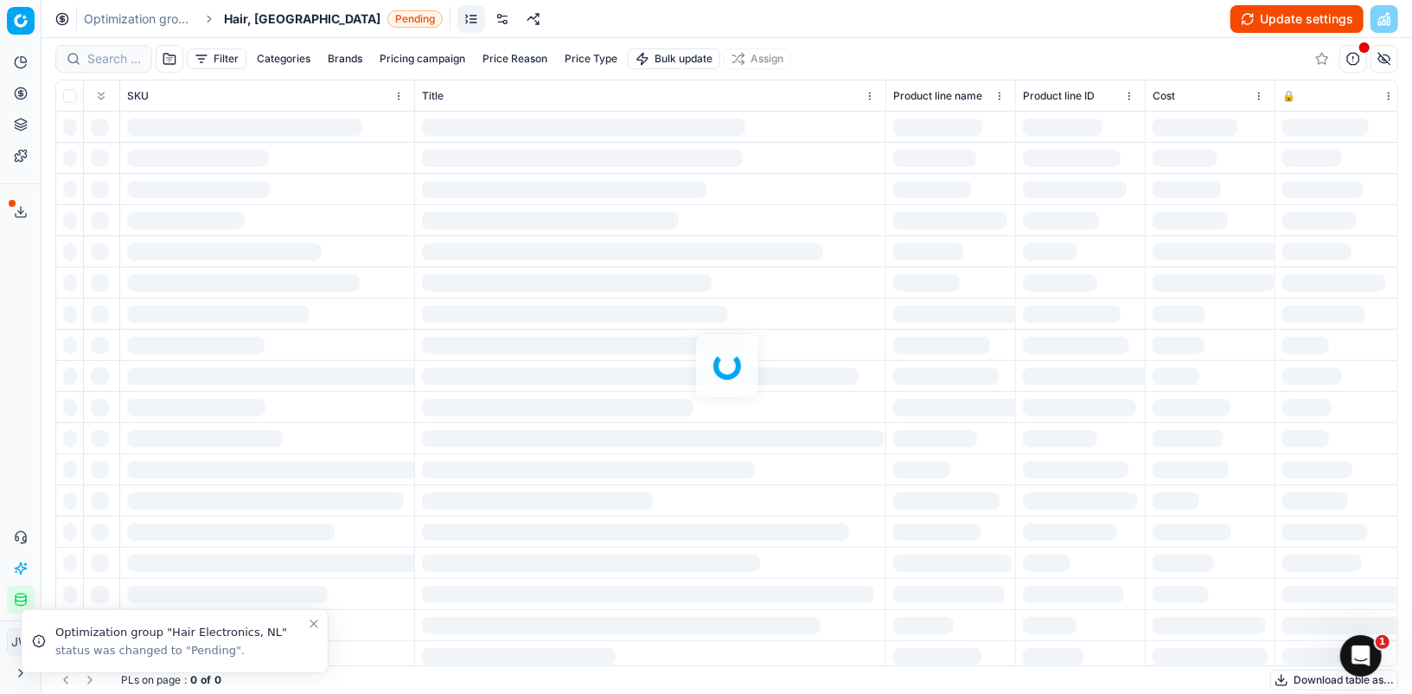
click at [493, 16] on div "Optimization groups Hair, NL Pending Update settings" at bounding box center [727, 19] width 1371 height 38
click at [394, 32] on div "Optimization groups Hair, NL Pending Update settings" at bounding box center [727, 19] width 1371 height 38
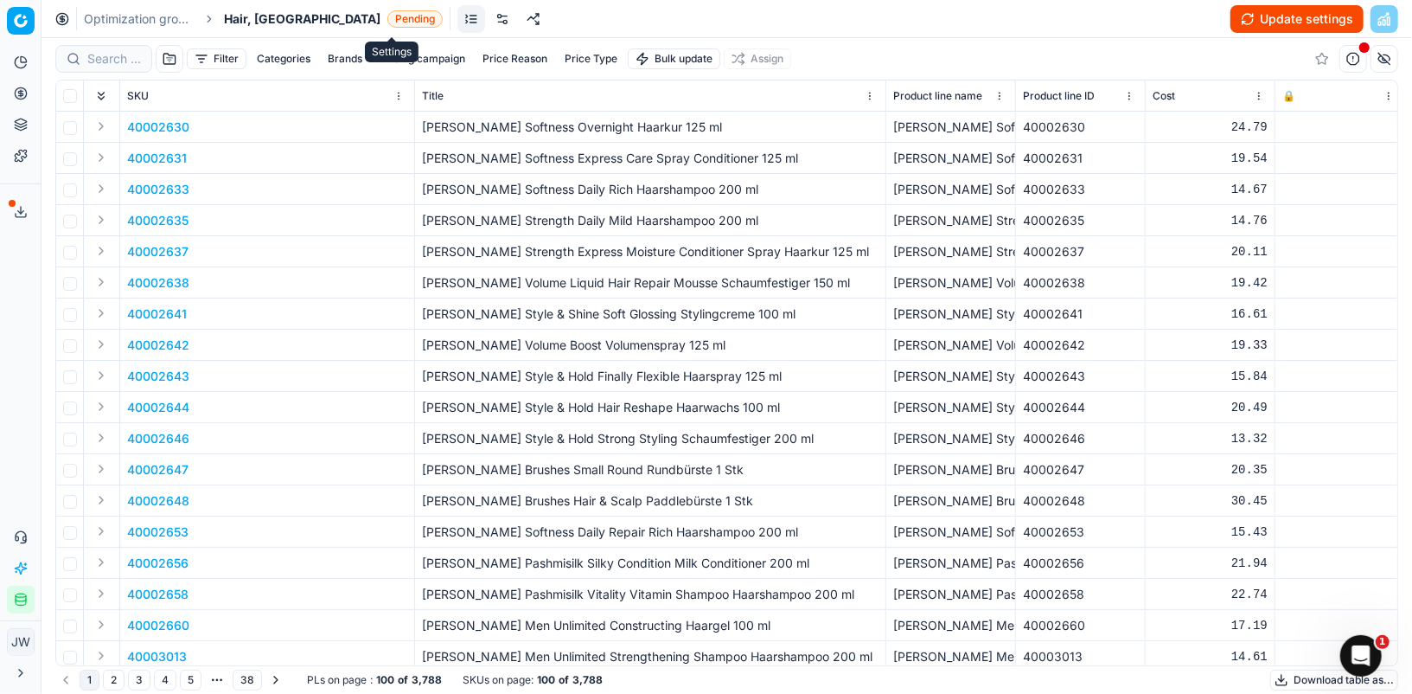
click at [489, 19] on link at bounding box center [503, 19] width 28 height 28
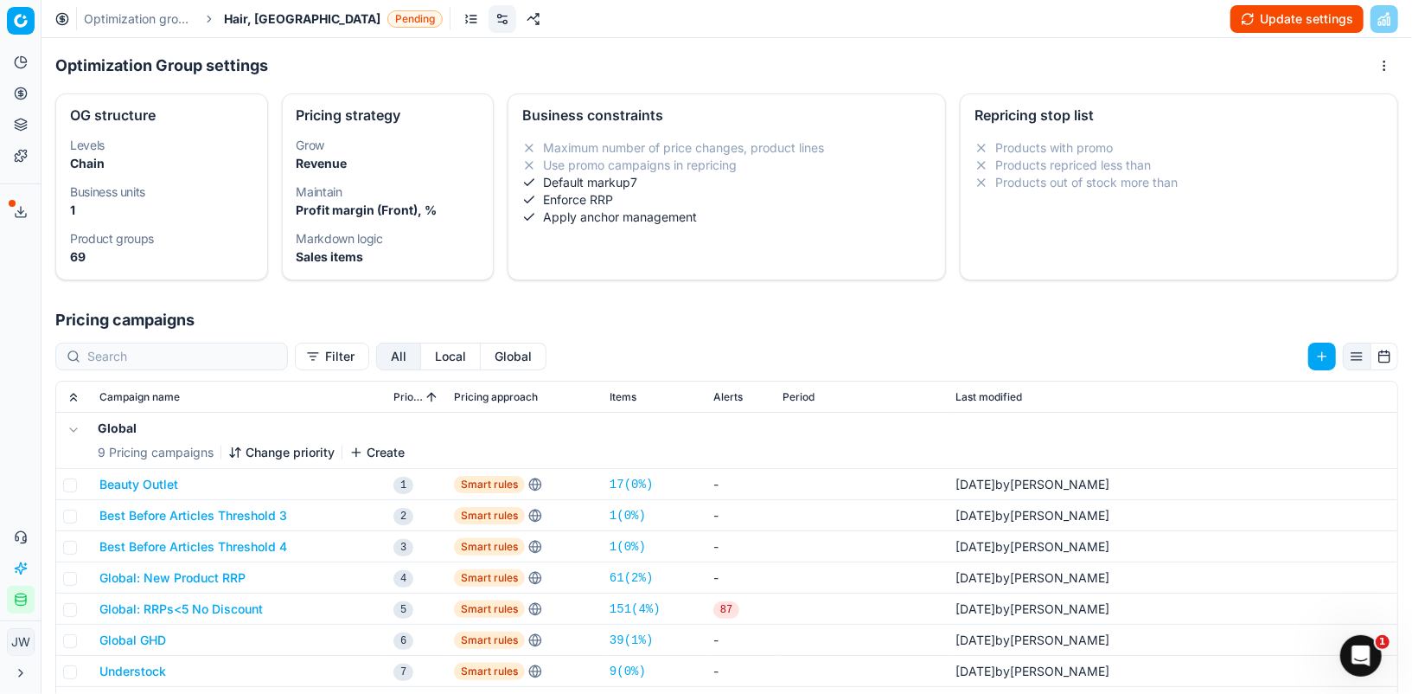
click at [421, 355] on button "Local" at bounding box center [451, 356] width 60 height 28
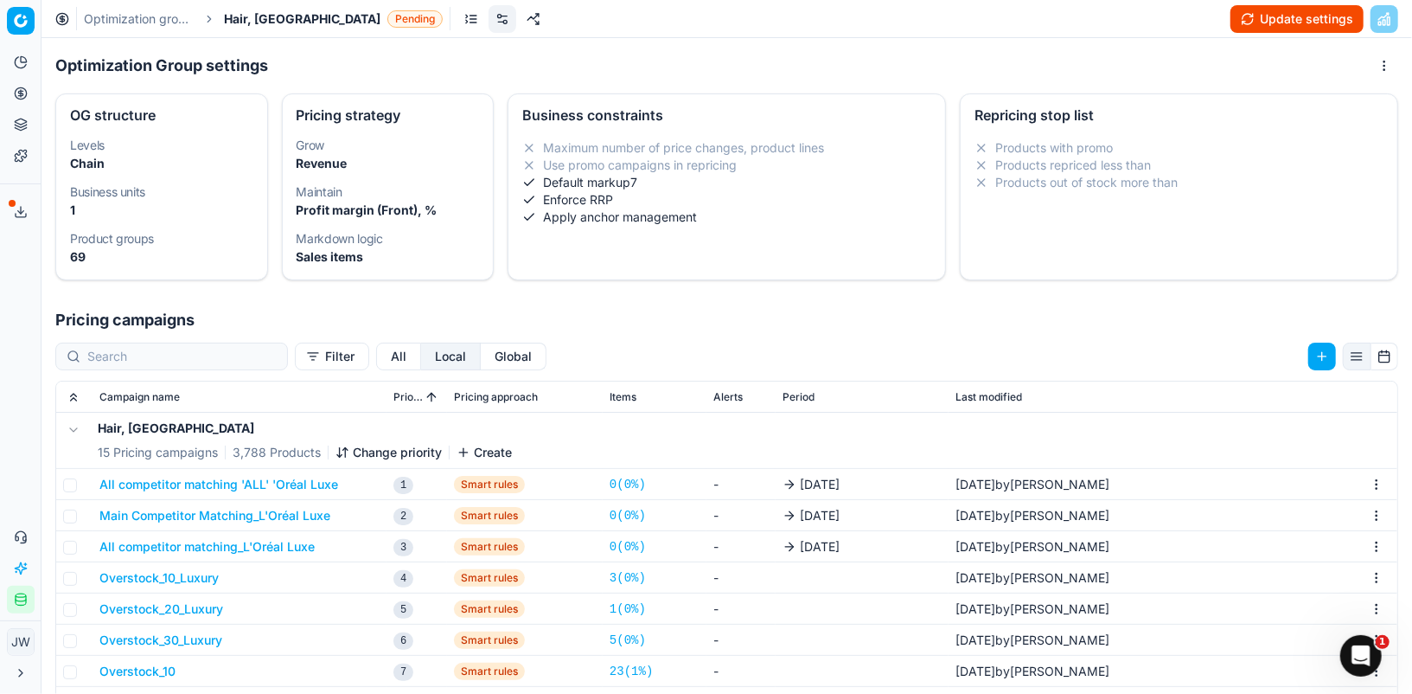
click at [231, 490] on button "All competitor matching 'ALL' 'Oréal Luxe" at bounding box center [218, 484] width 239 height 17
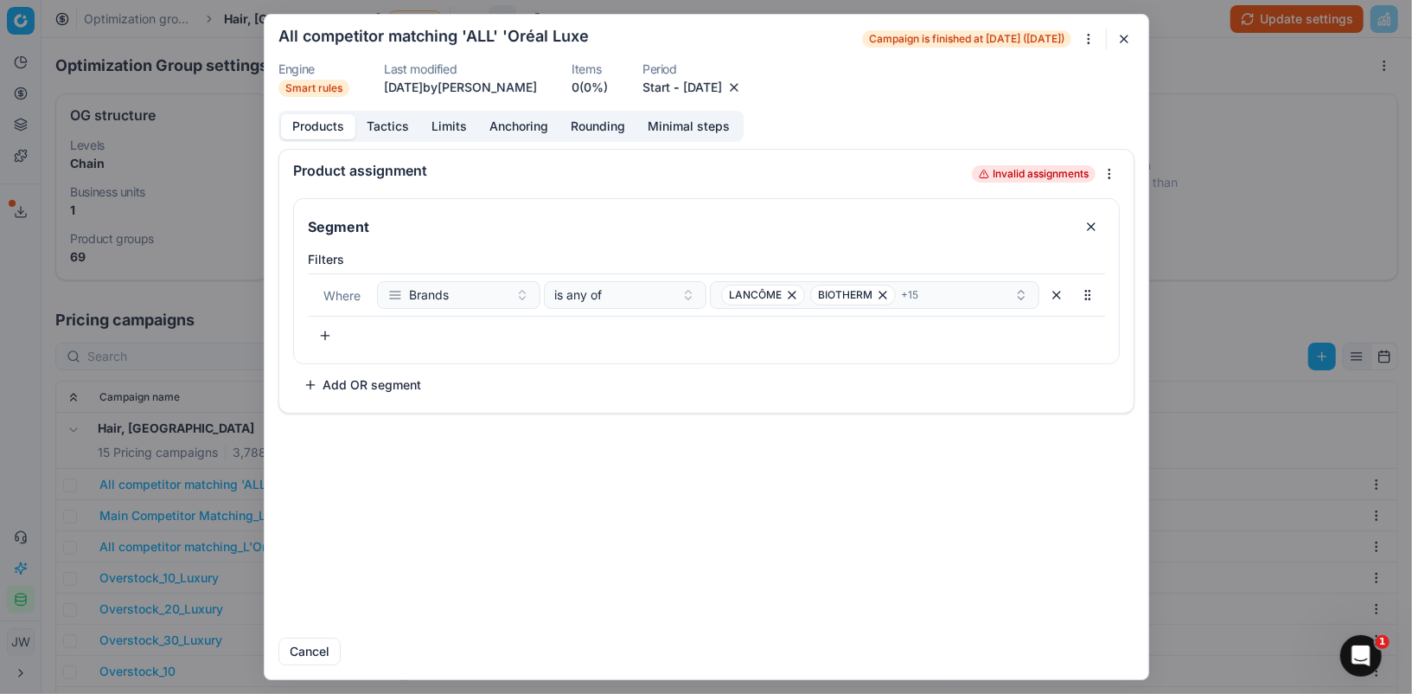
click at [743, 88] on button "button" at bounding box center [734, 87] width 17 height 17
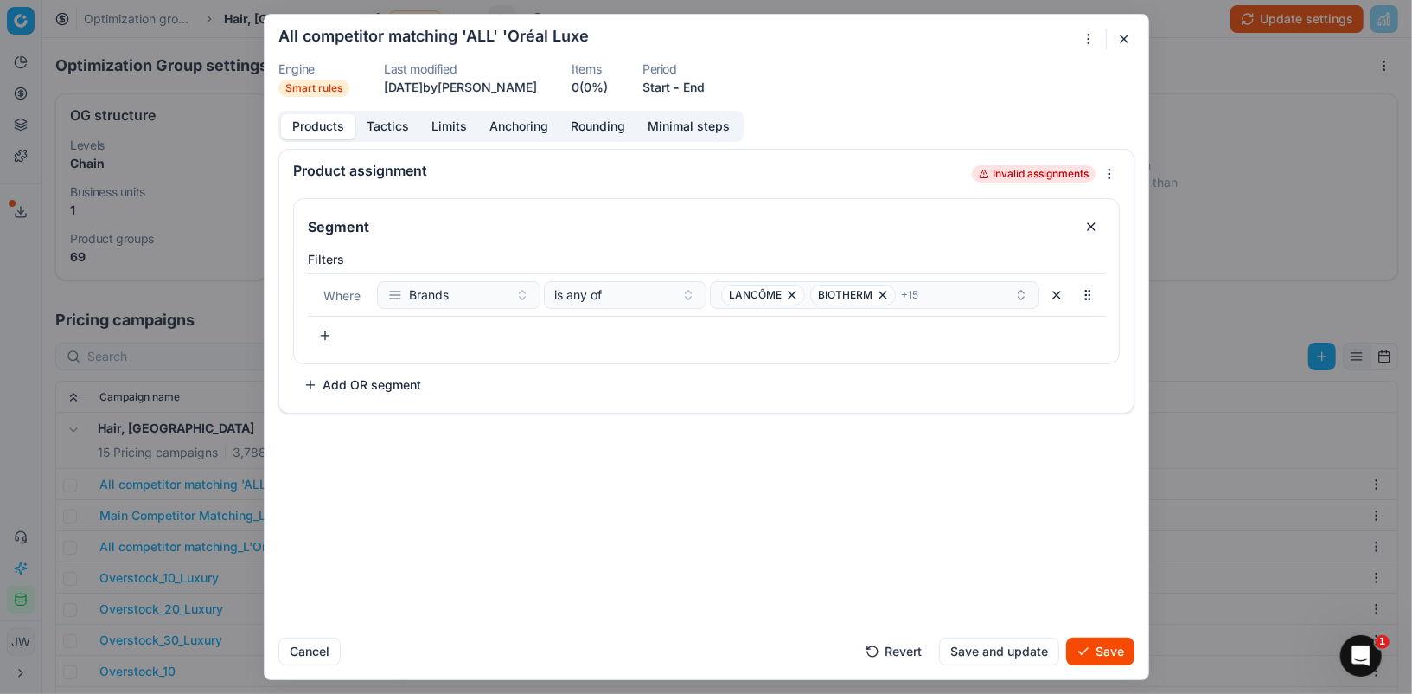
click at [1101, 655] on button "Save" at bounding box center [1100, 651] width 68 height 28
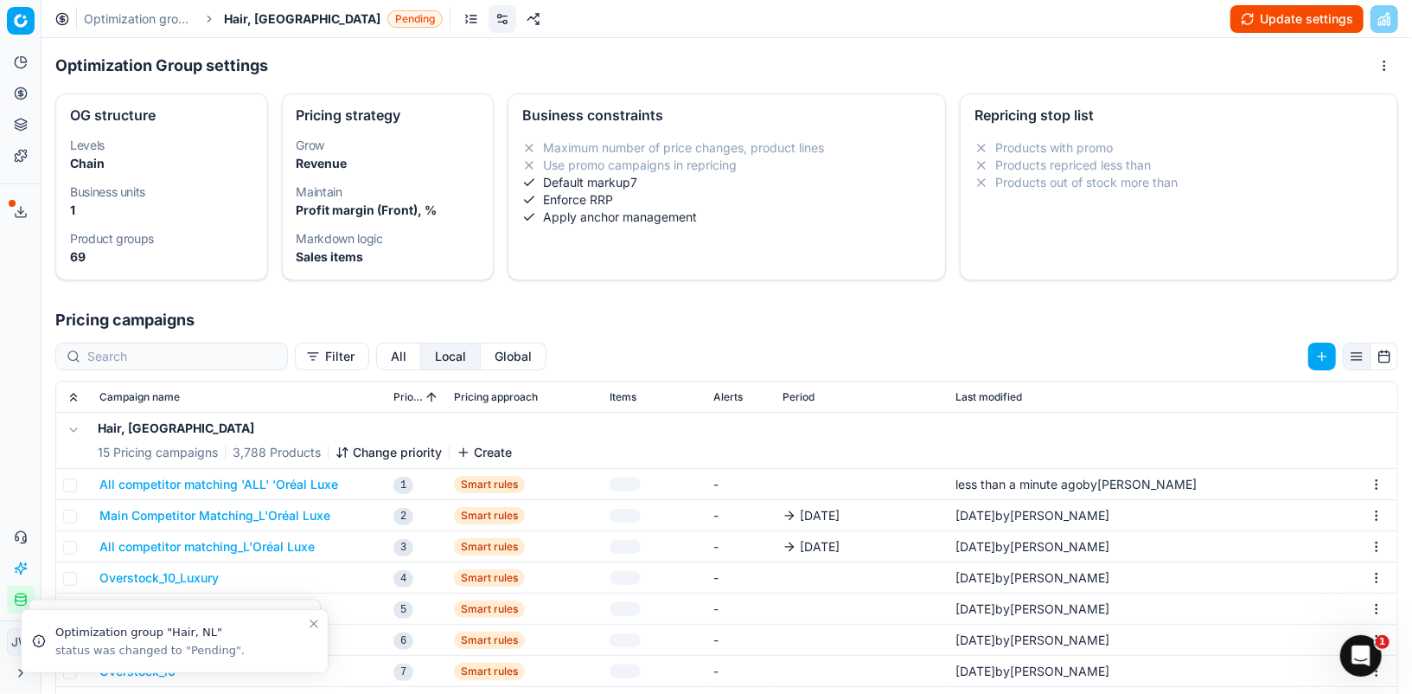
click at [187, 515] on button "Main Competitor Matching_L'Oréal Luxe" at bounding box center [214, 515] width 231 height 17
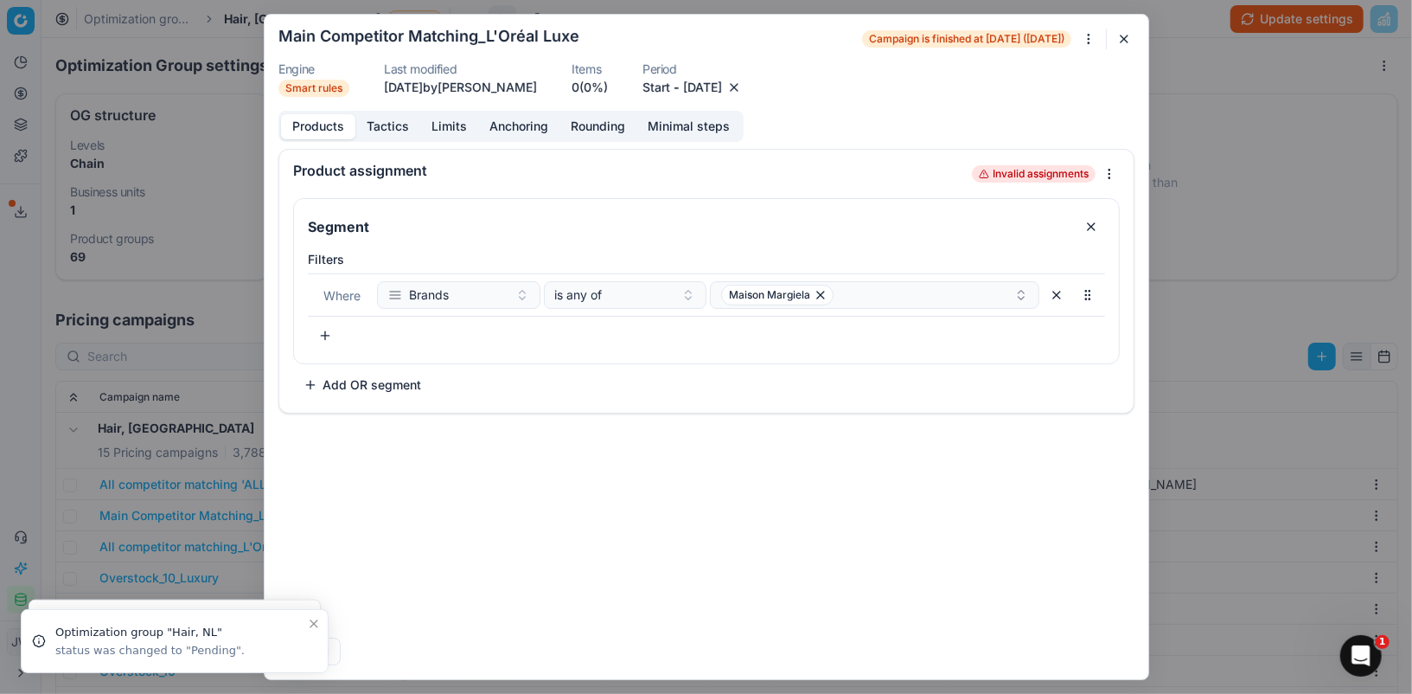
click at [743, 83] on button "button" at bounding box center [734, 87] width 17 height 17
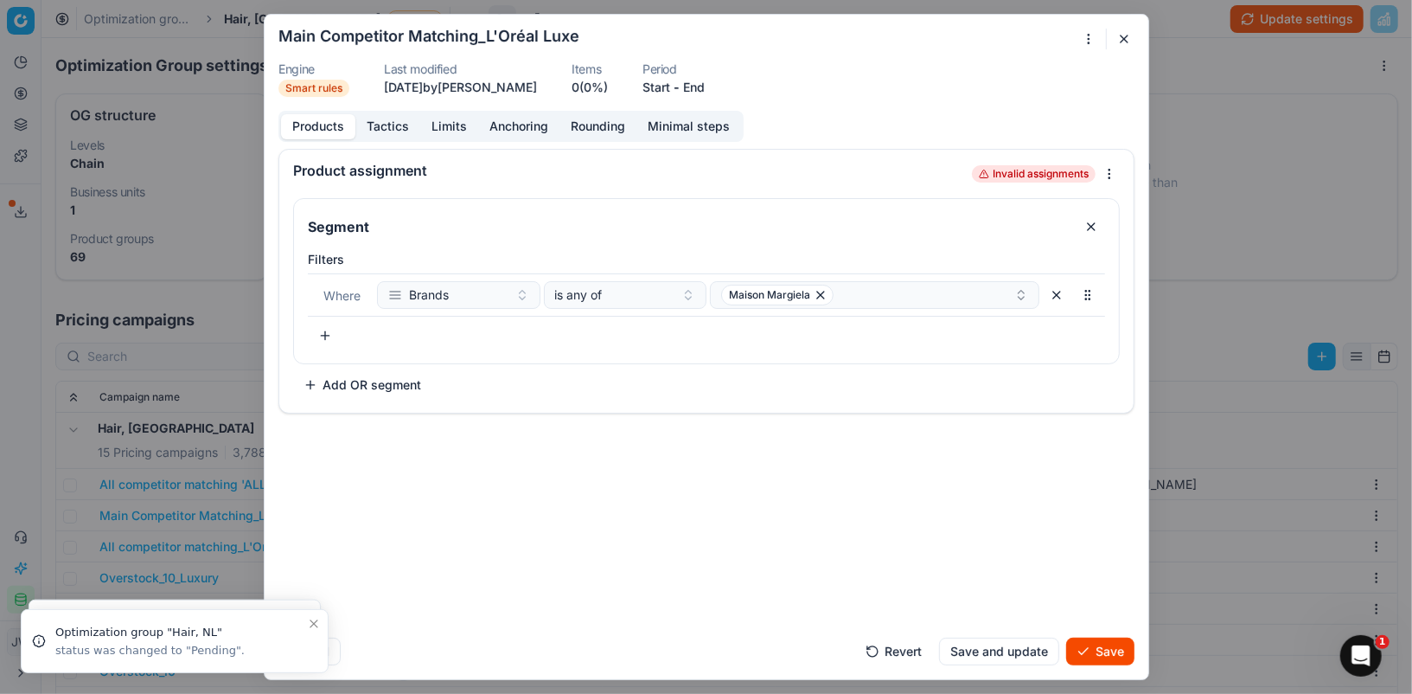
click at [1111, 643] on button "Save" at bounding box center [1100, 651] width 68 height 28
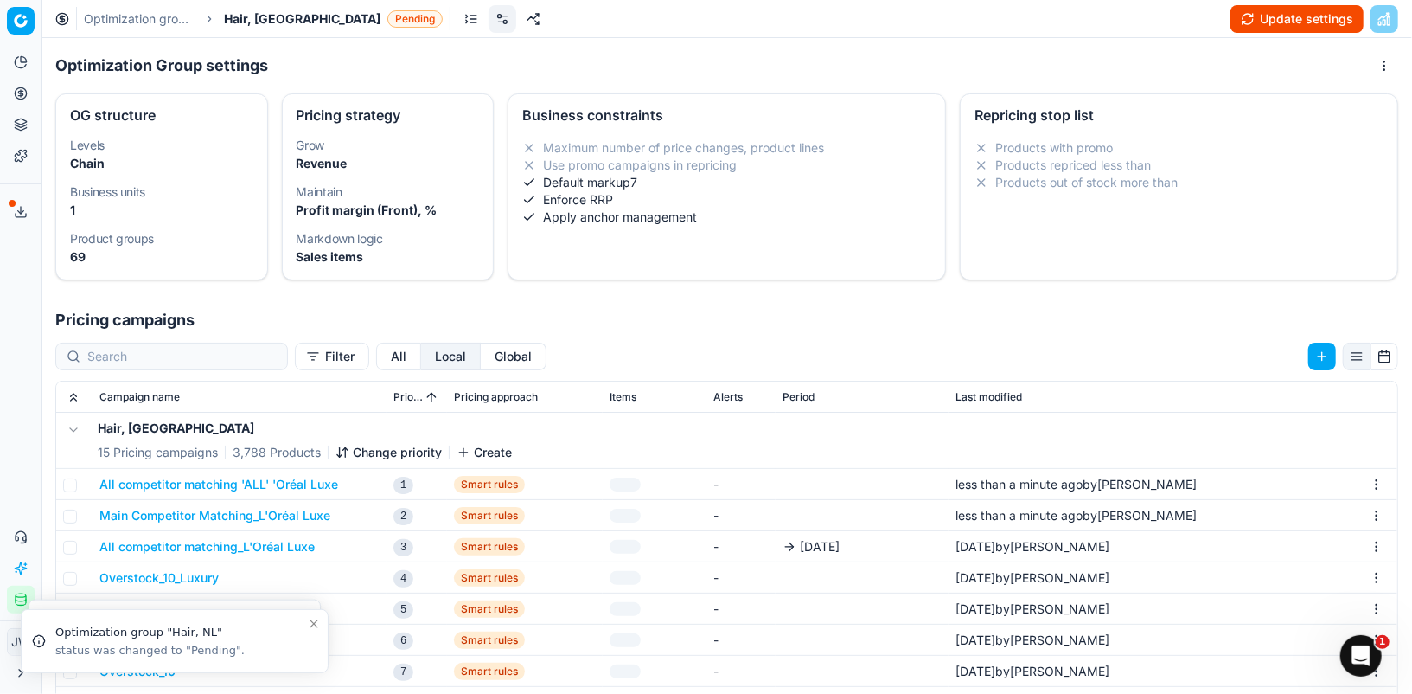
click at [197, 541] on button "All competitor matching_L'Oréal Luxe" at bounding box center [206, 546] width 215 height 17
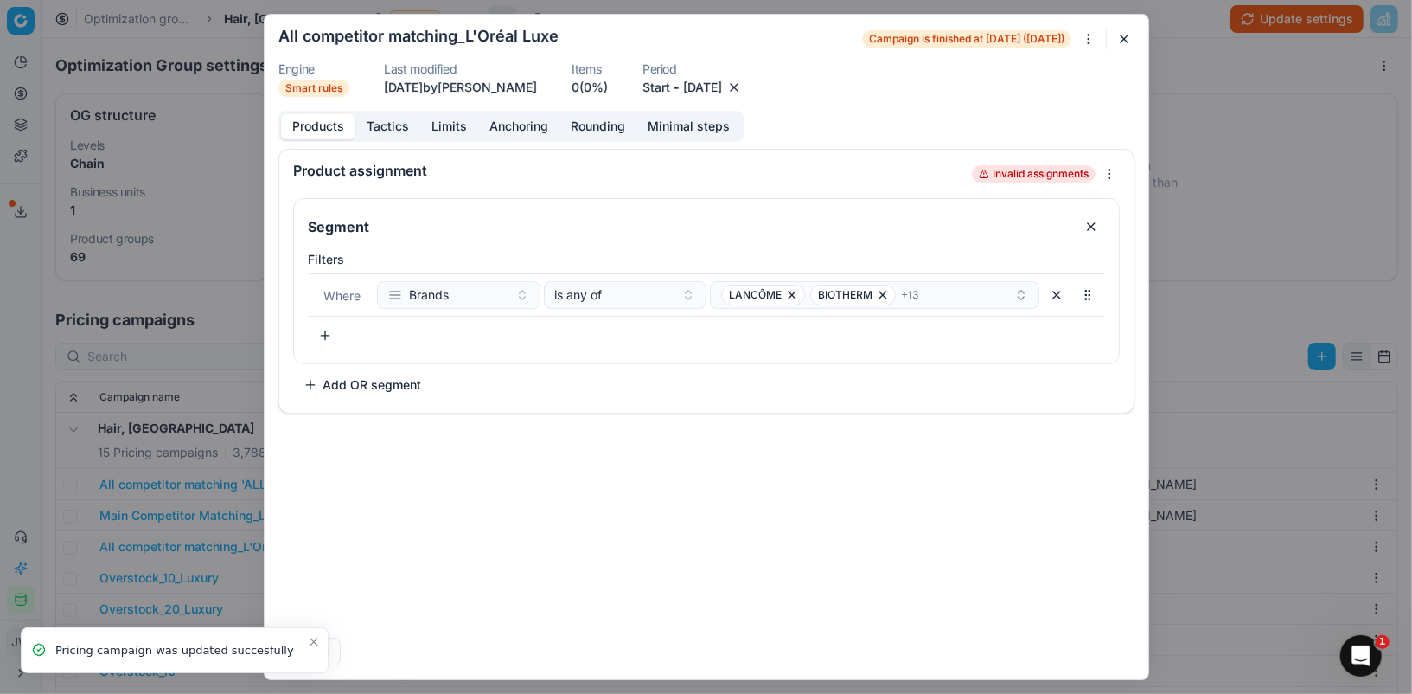
click at [743, 80] on button "button" at bounding box center [734, 87] width 17 height 17
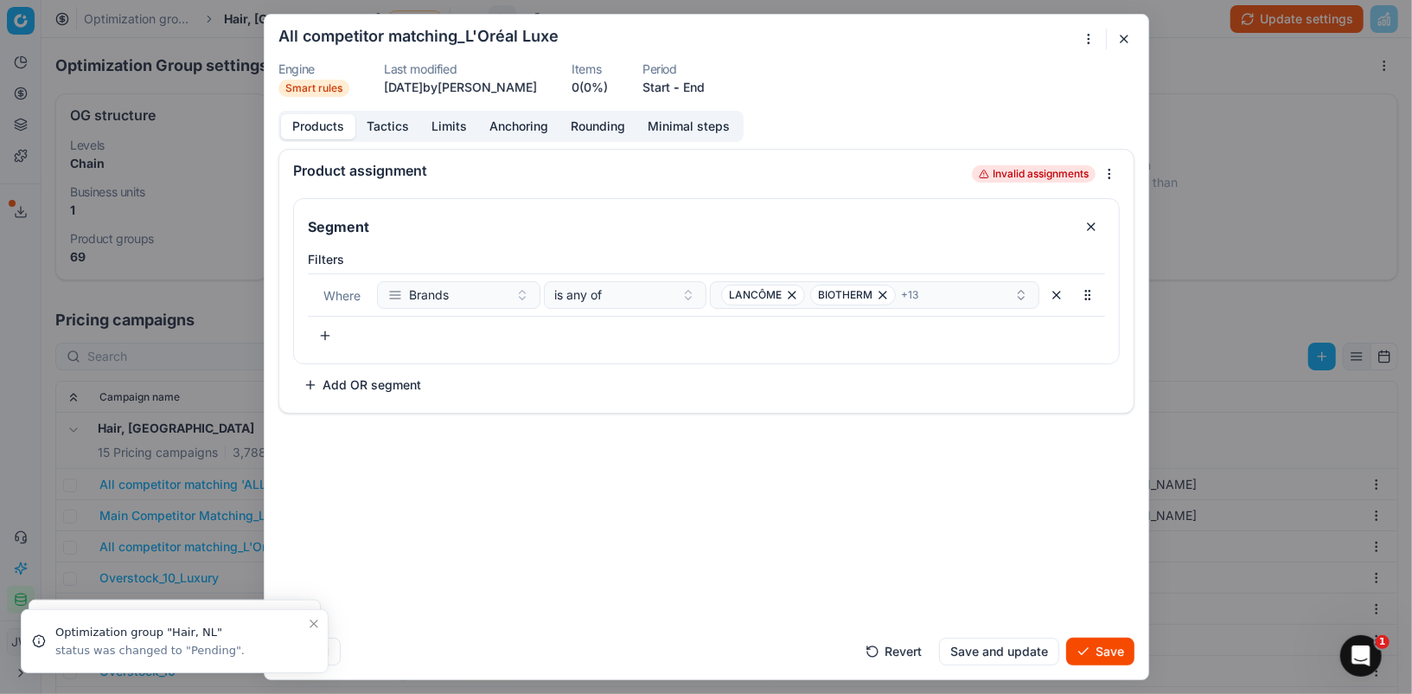
click at [1098, 639] on button "Save" at bounding box center [1100, 651] width 68 height 28
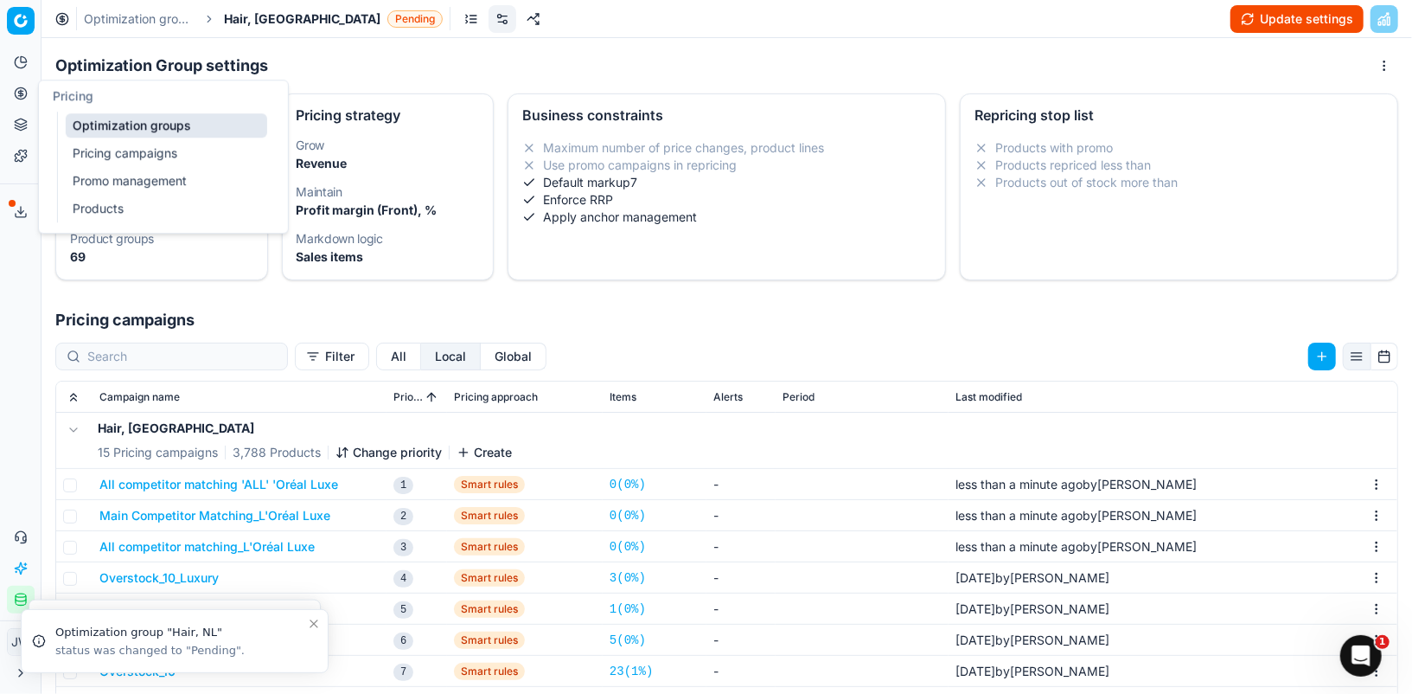
click at [16, 91] on icon at bounding box center [21, 93] width 14 height 14
click at [100, 131] on link "Optimization groups" at bounding box center [167, 125] width 202 height 24
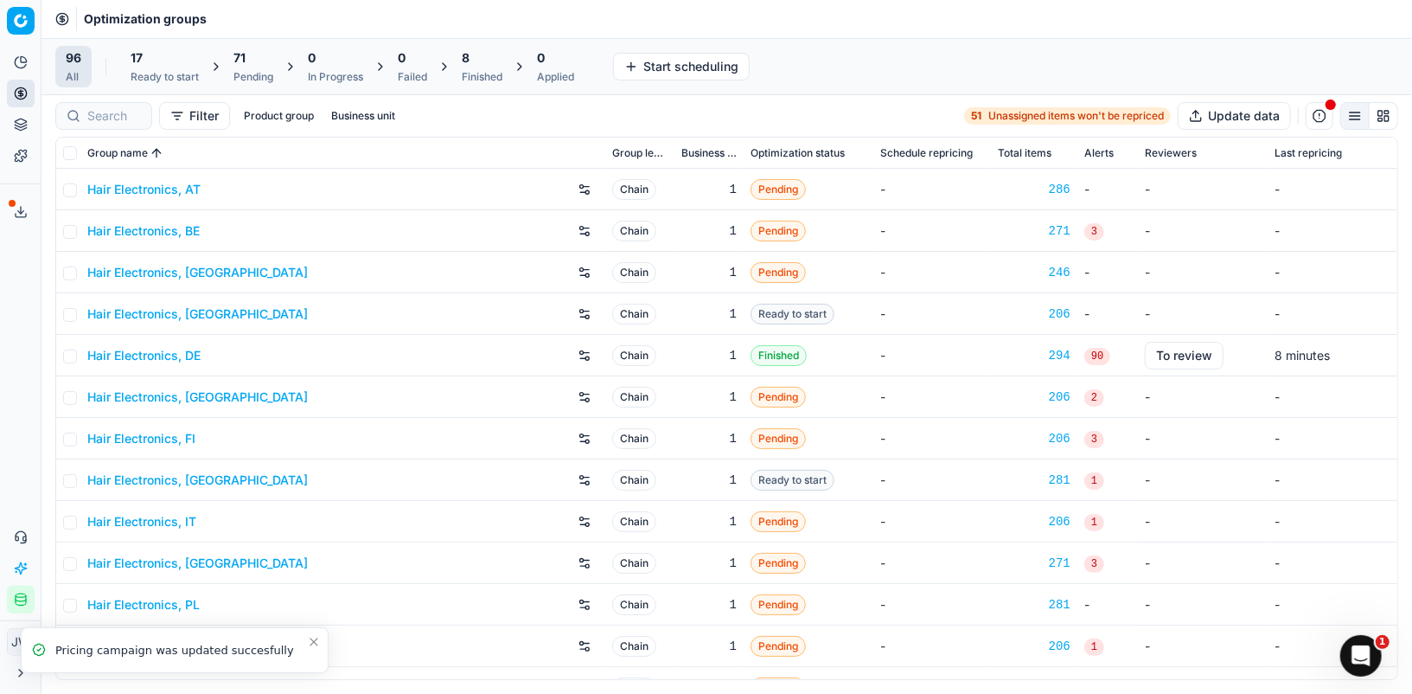
click at [85, 106] on div at bounding box center [103, 116] width 97 height 28
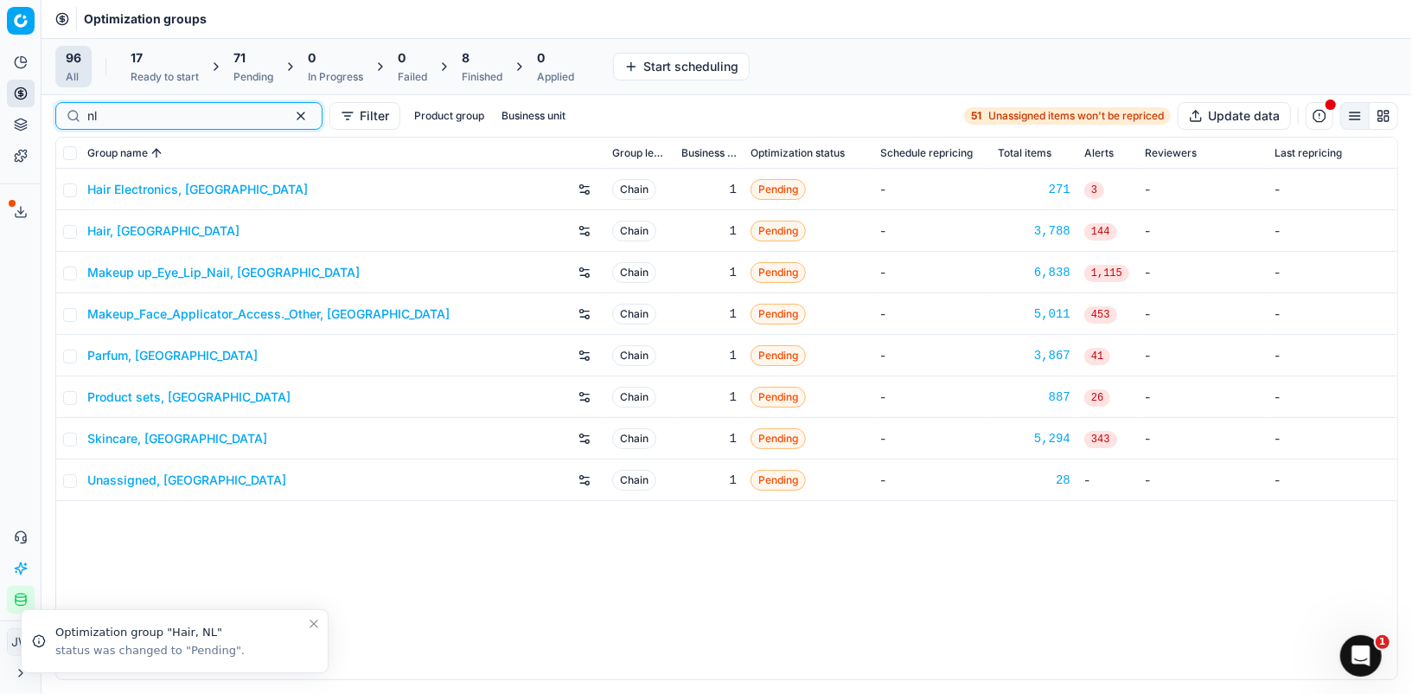
type input "nl"
click at [179, 272] on link "Makeup up_Eye_Lip_Nail, [GEOGRAPHIC_DATA]" at bounding box center [223, 272] width 272 height 17
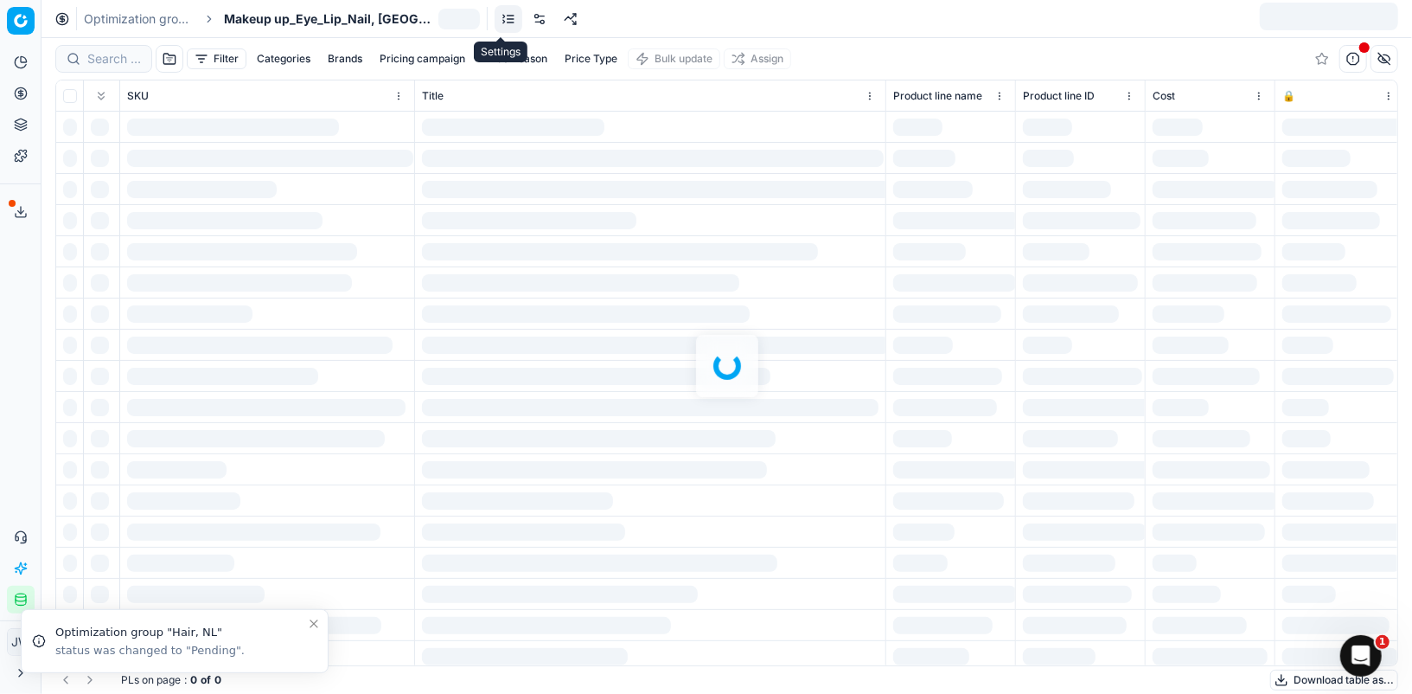
click at [526, 18] on link at bounding box center [540, 19] width 28 height 28
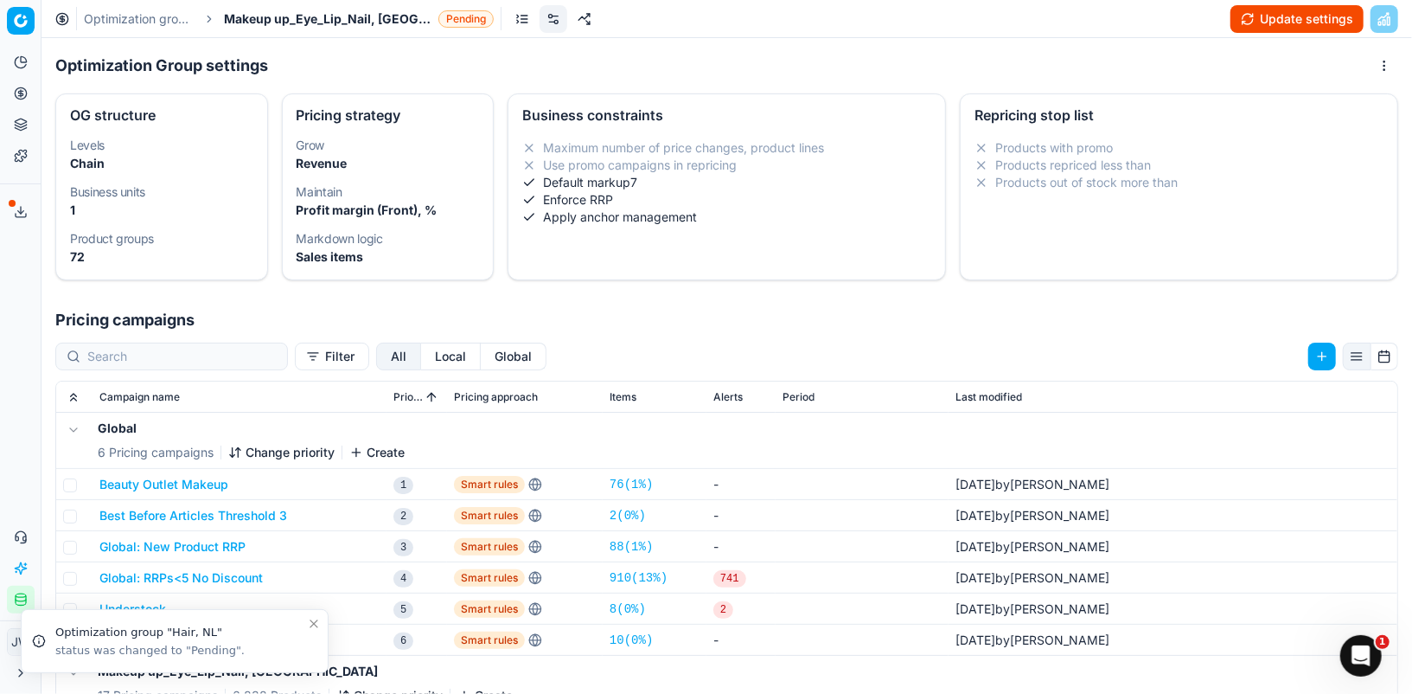
click at [421, 354] on button "Local" at bounding box center [451, 356] width 60 height 28
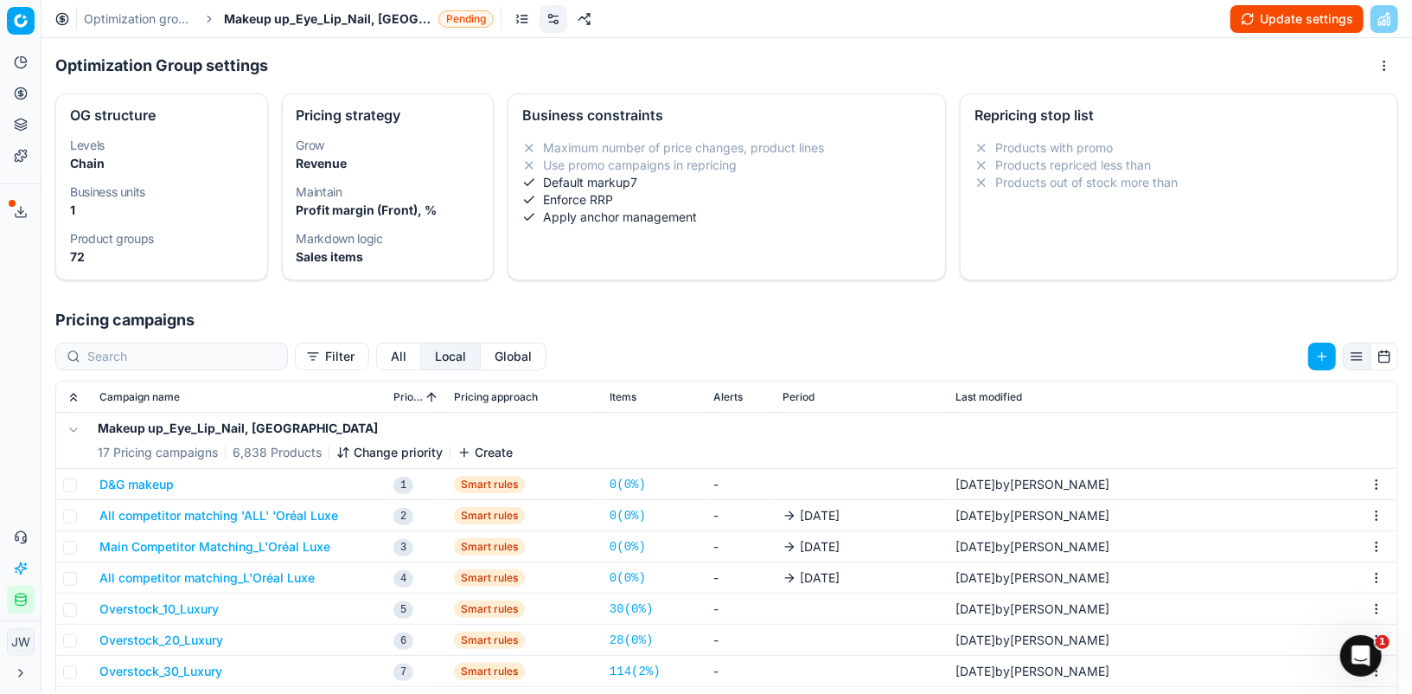
click at [253, 517] on button "All competitor matching 'ALL' 'Oréal Luxe" at bounding box center [218, 515] width 239 height 17
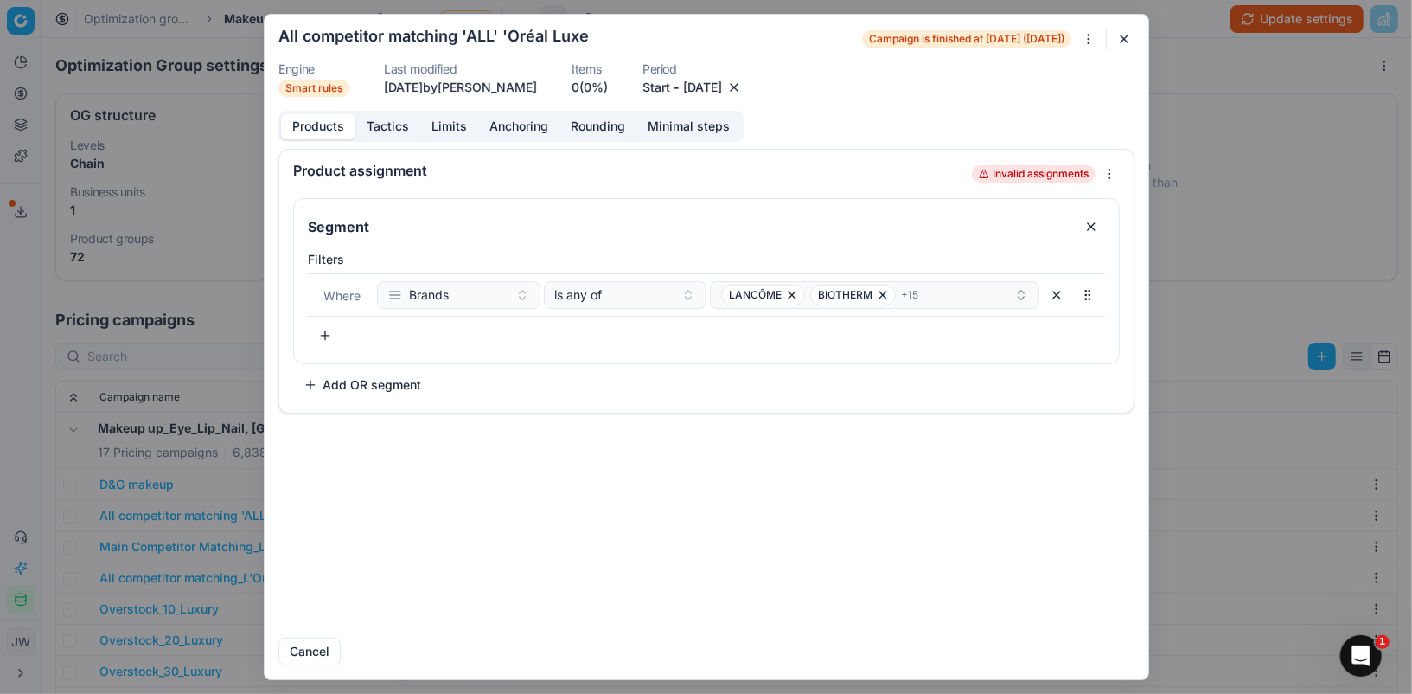
click at [743, 86] on button "button" at bounding box center [734, 87] width 17 height 17
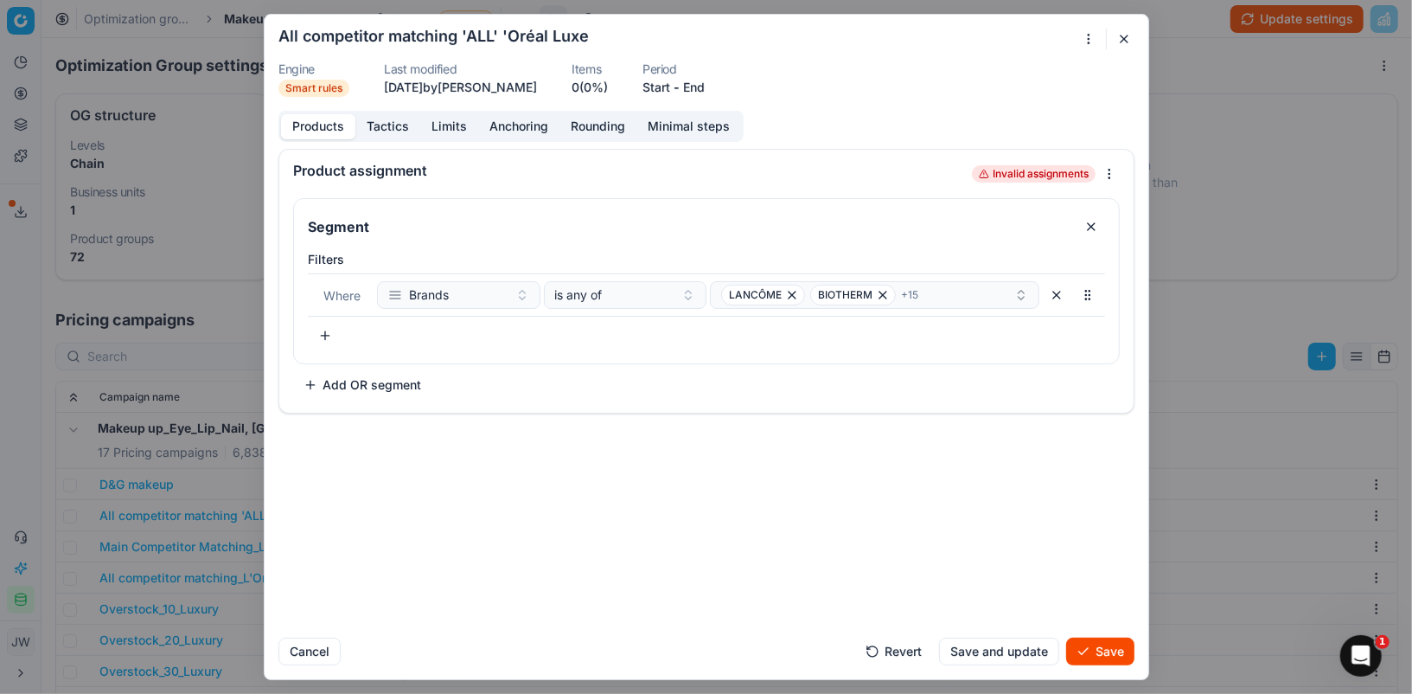
click at [1107, 647] on button "Save" at bounding box center [1100, 651] width 68 height 28
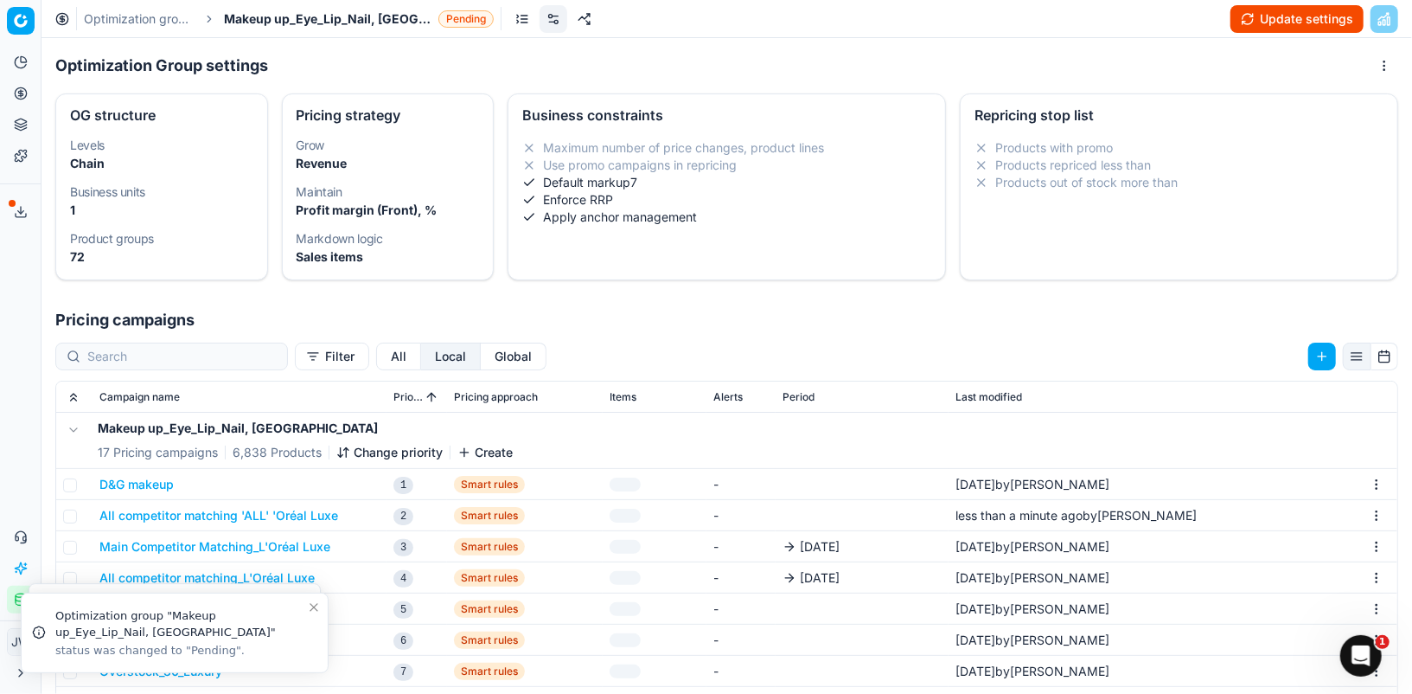
click at [213, 554] on td "Main Competitor Matching_L'Oréal Luxe" at bounding box center [240, 546] width 294 height 31
click at [215, 542] on button "Main Competitor Matching_L'Oréal Luxe" at bounding box center [214, 546] width 231 height 17
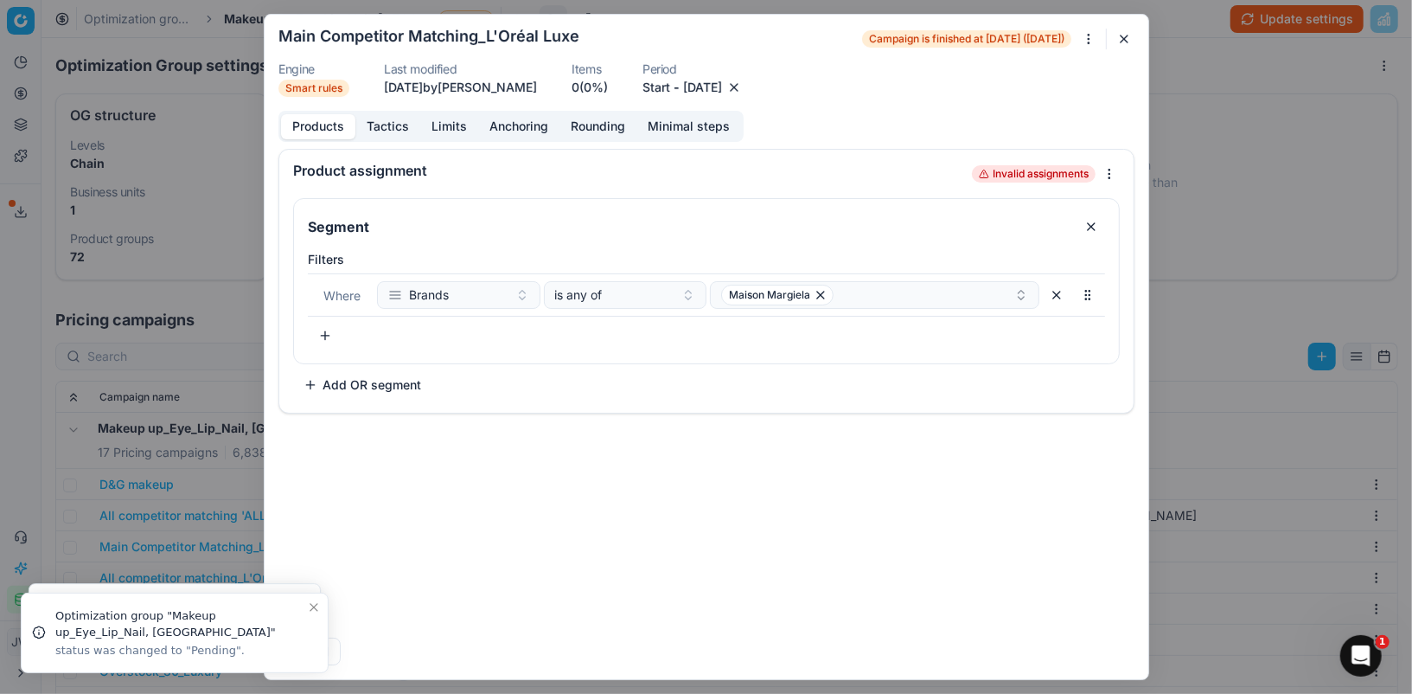
click at [743, 90] on button "button" at bounding box center [734, 87] width 17 height 17
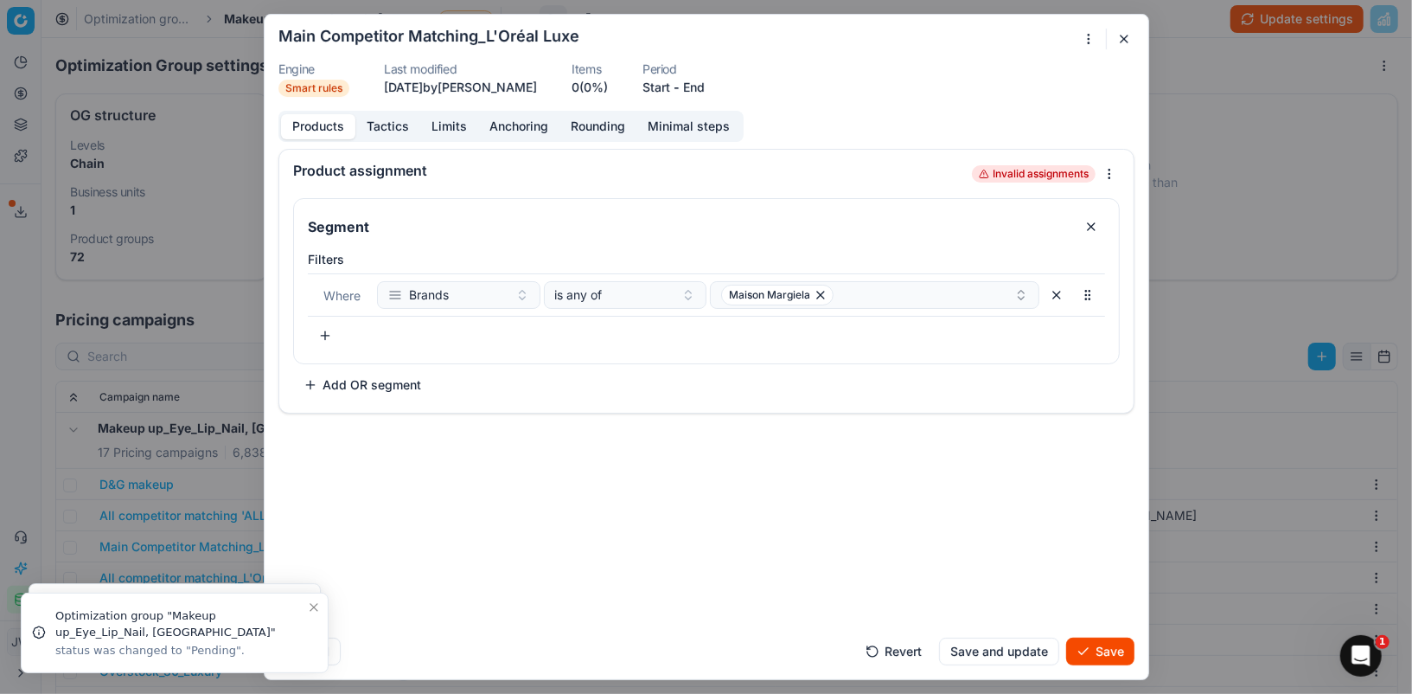
click at [1098, 649] on button "Save" at bounding box center [1100, 651] width 68 height 28
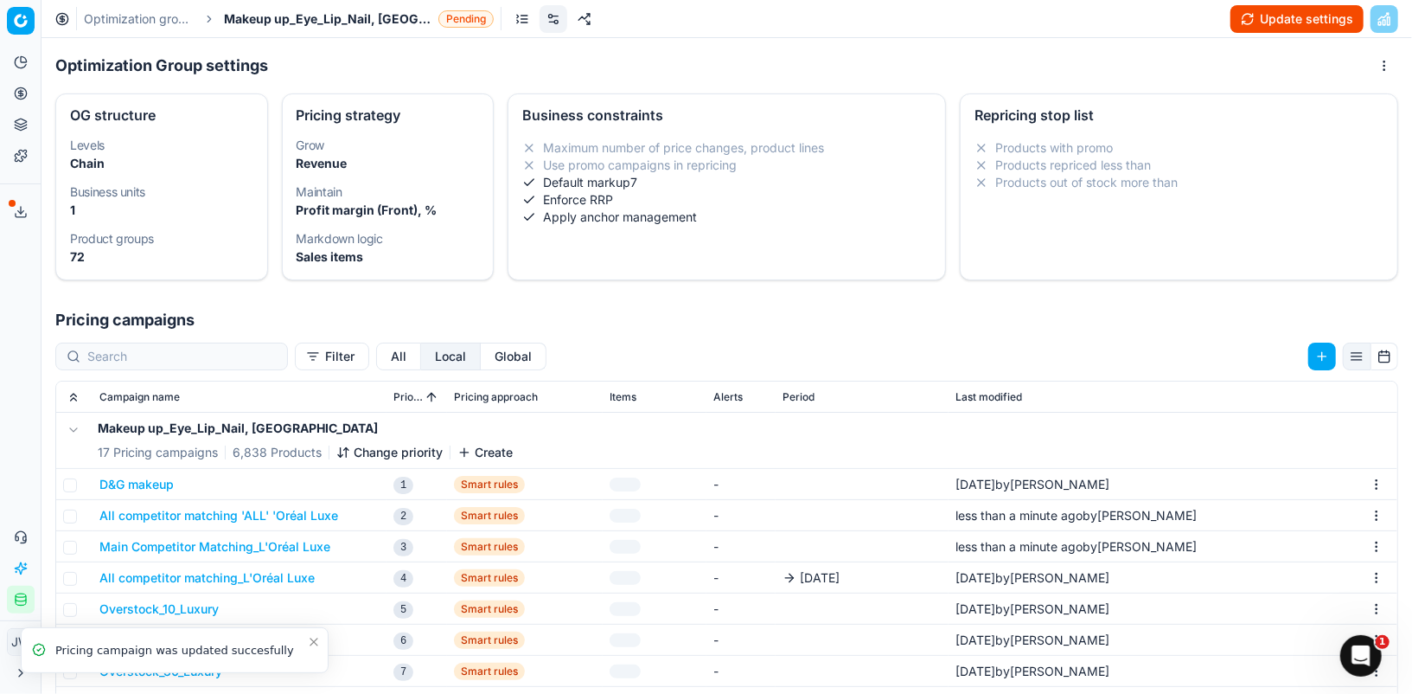
click at [250, 574] on button "All competitor matching_L'Oréal Luxe" at bounding box center [206, 577] width 215 height 17
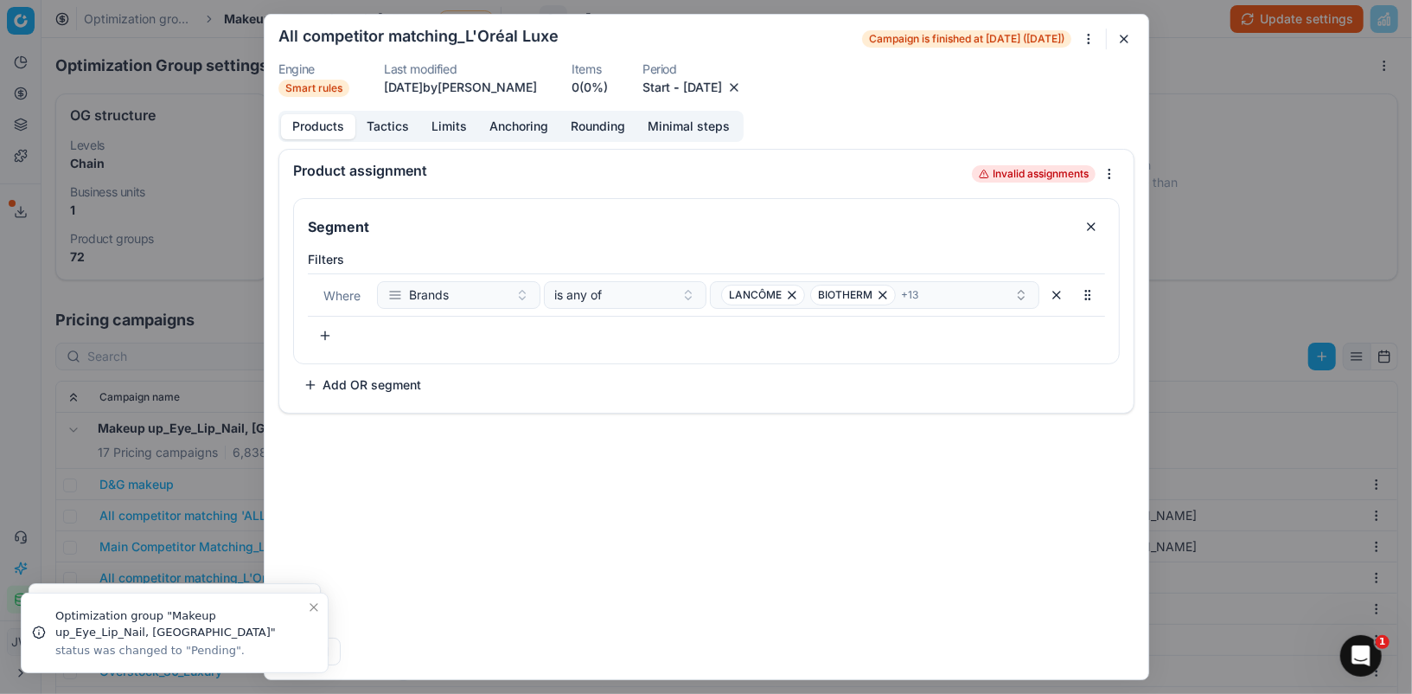
click at [743, 87] on button "button" at bounding box center [734, 87] width 17 height 17
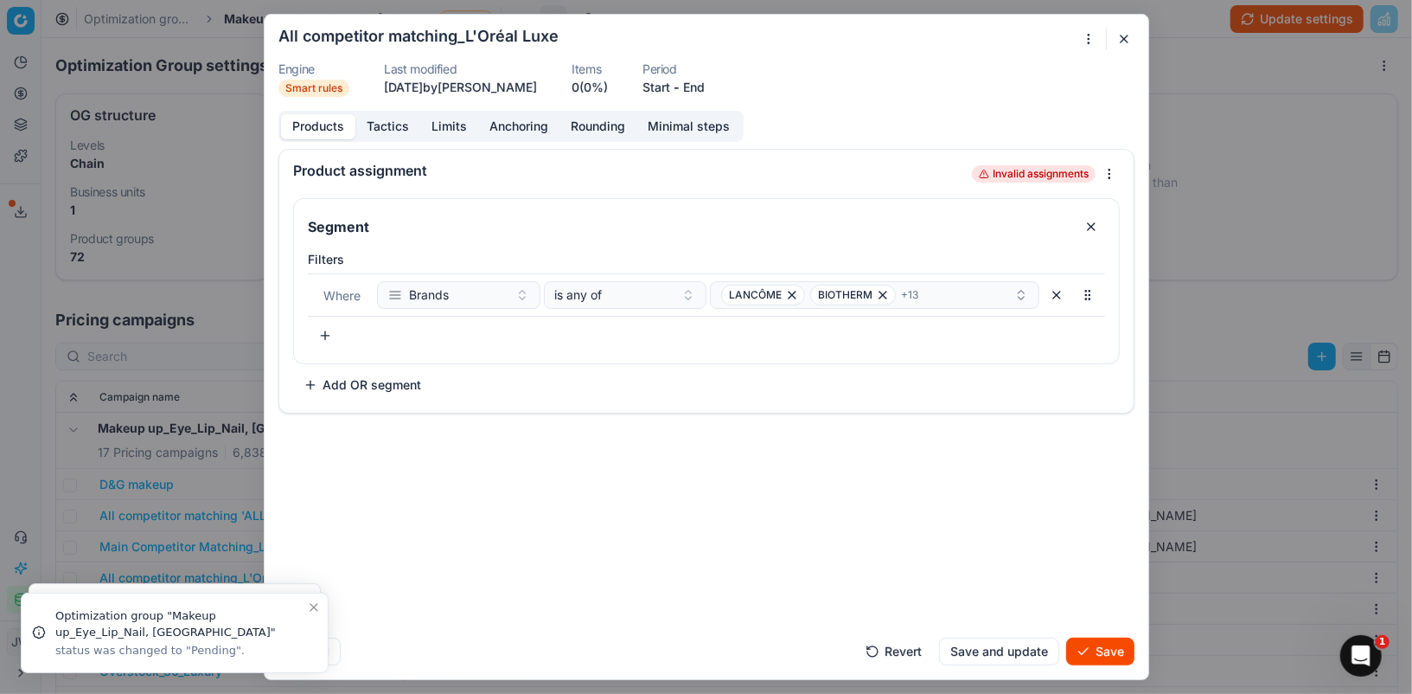
click at [1111, 645] on button "Save" at bounding box center [1100, 651] width 68 height 28
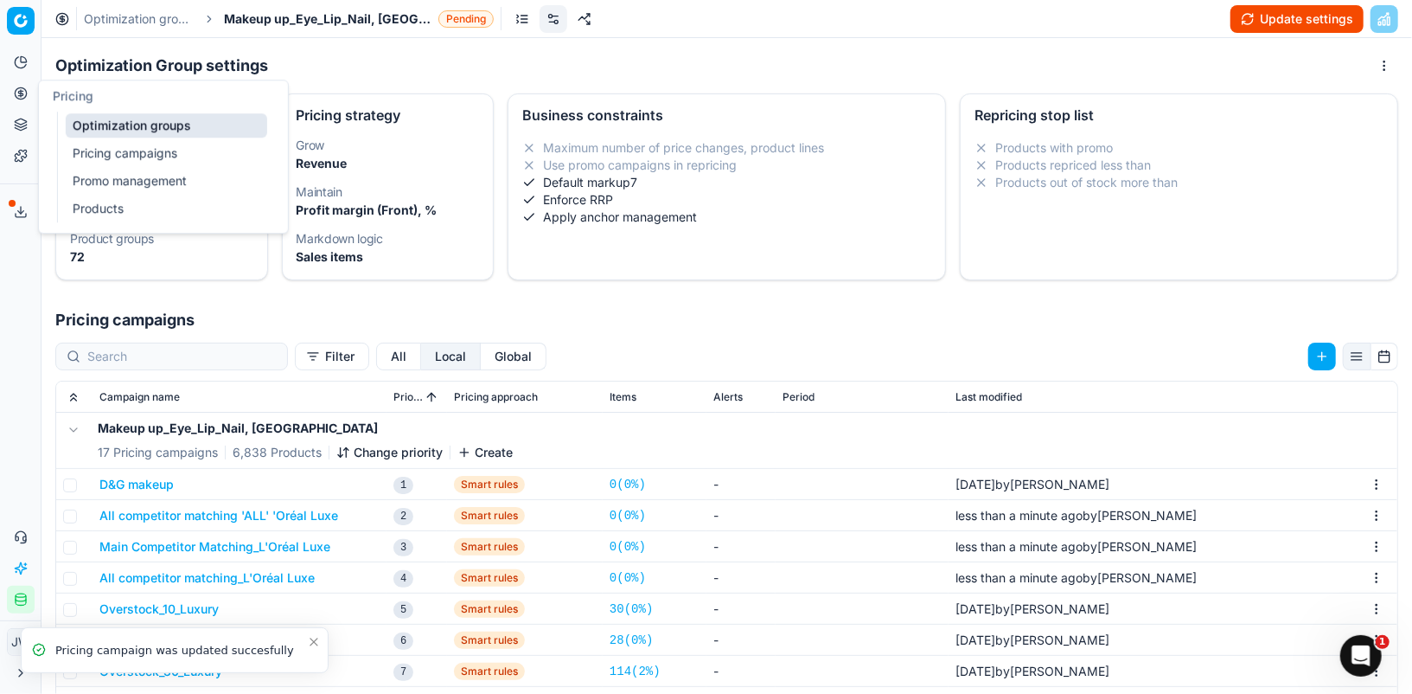
click at [24, 97] on circle at bounding box center [20, 92] width 11 height 11
click at [90, 128] on link "Optimization groups" at bounding box center [167, 125] width 202 height 24
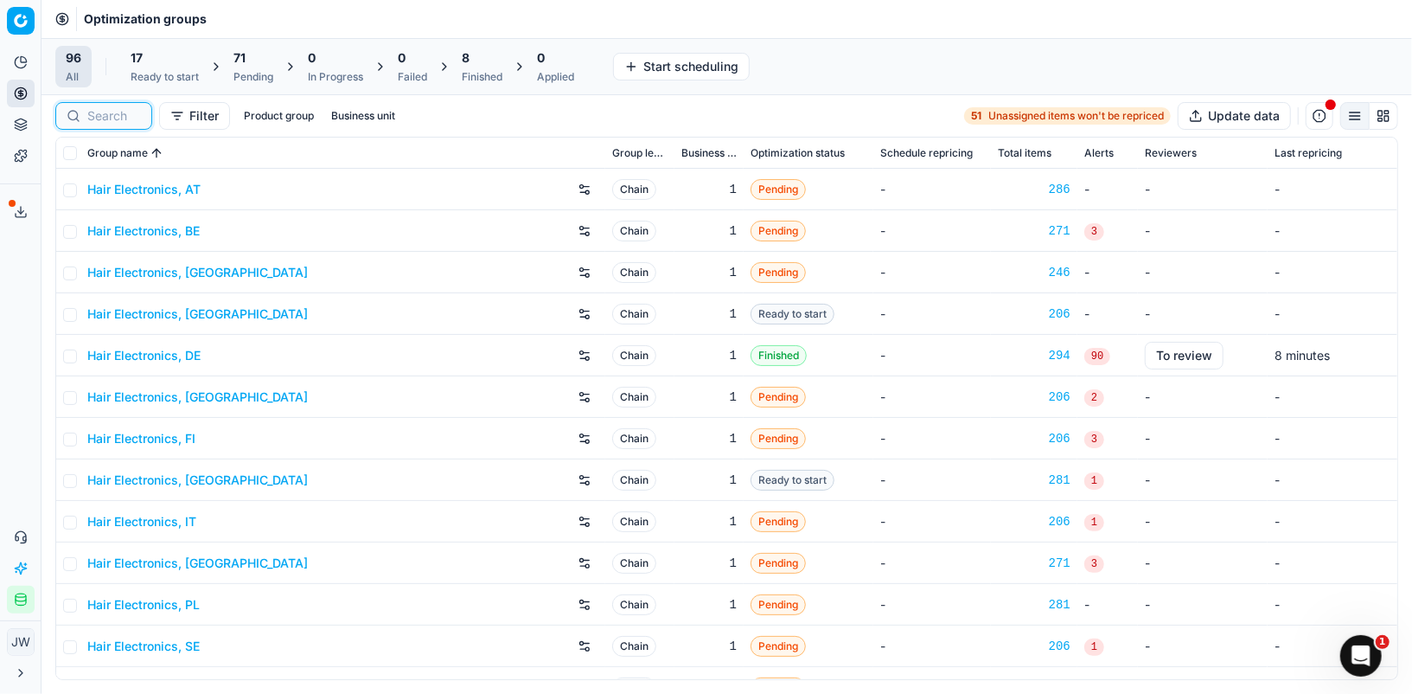
click at [115, 111] on input at bounding box center [114, 115] width 54 height 17
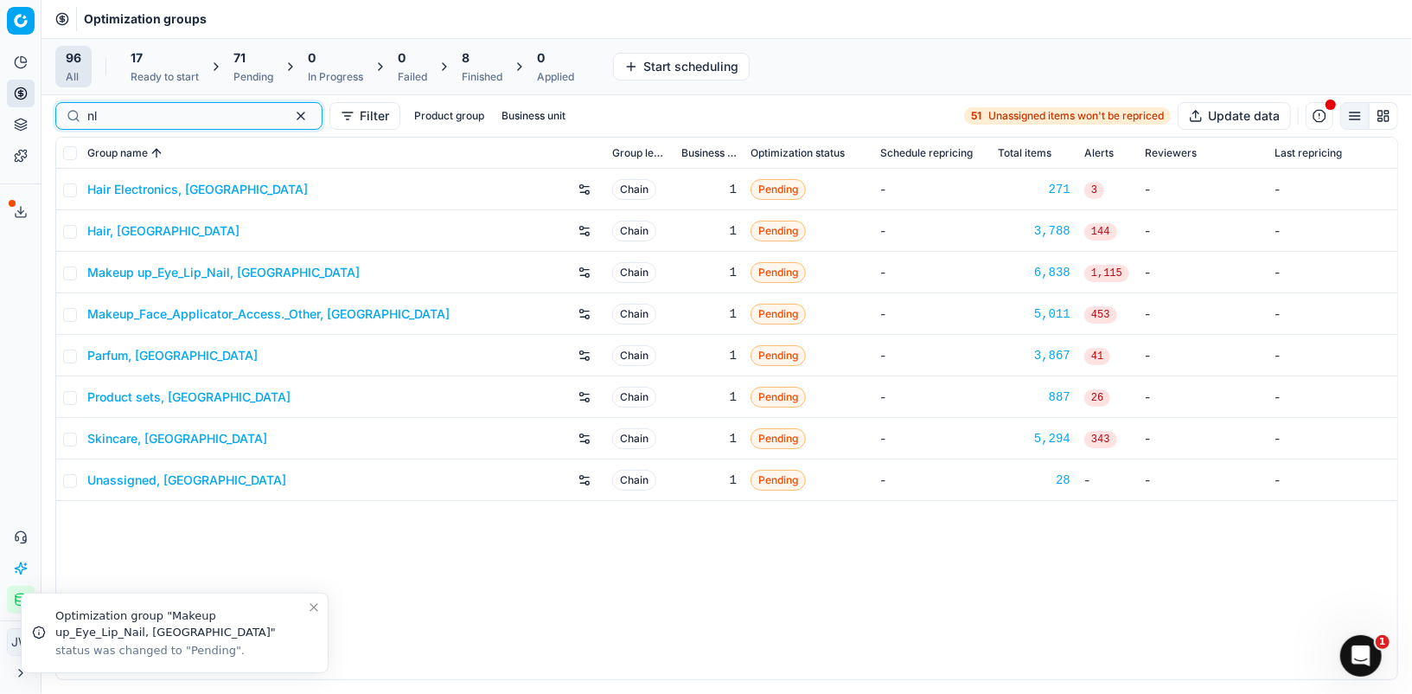
type input "nl"
click at [137, 307] on link "Makeup_Face_Applicator_Access._Other, [GEOGRAPHIC_DATA]" at bounding box center [268, 313] width 362 height 17
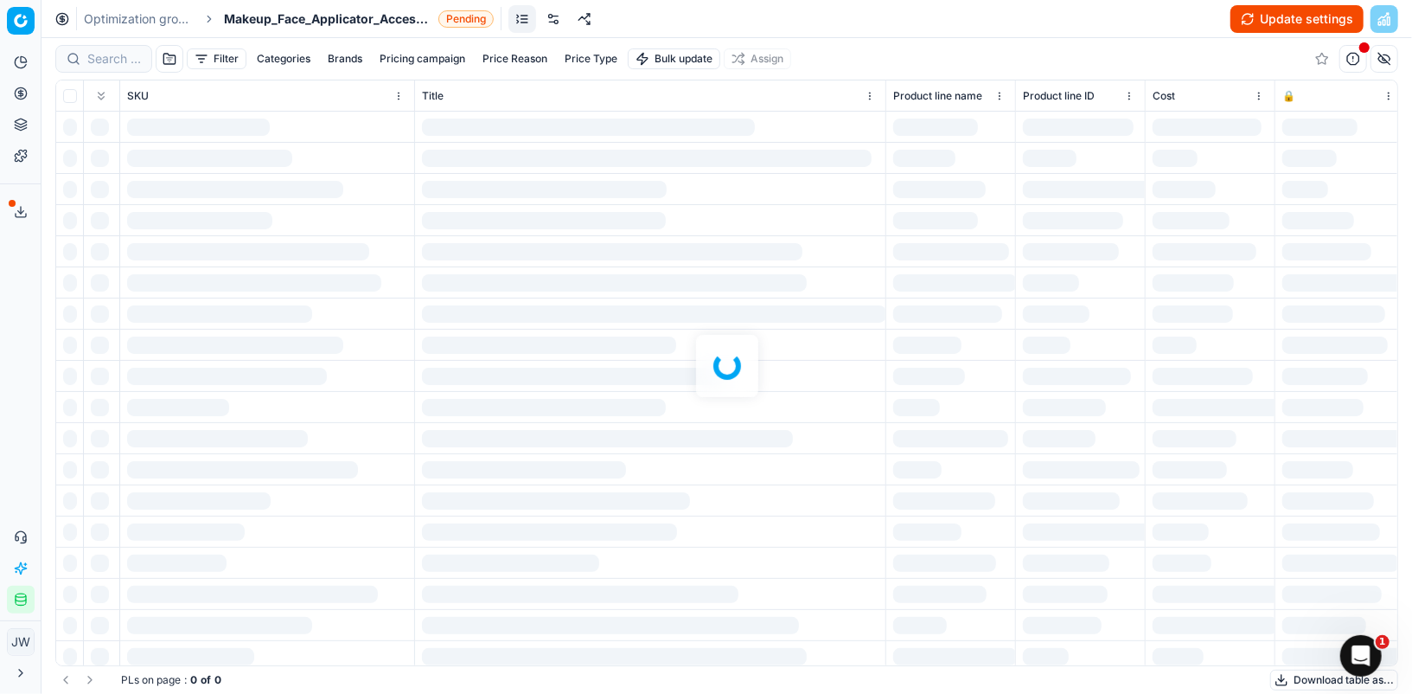
click at [555, 22] on link at bounding box center [554, 19] width 28 height 28
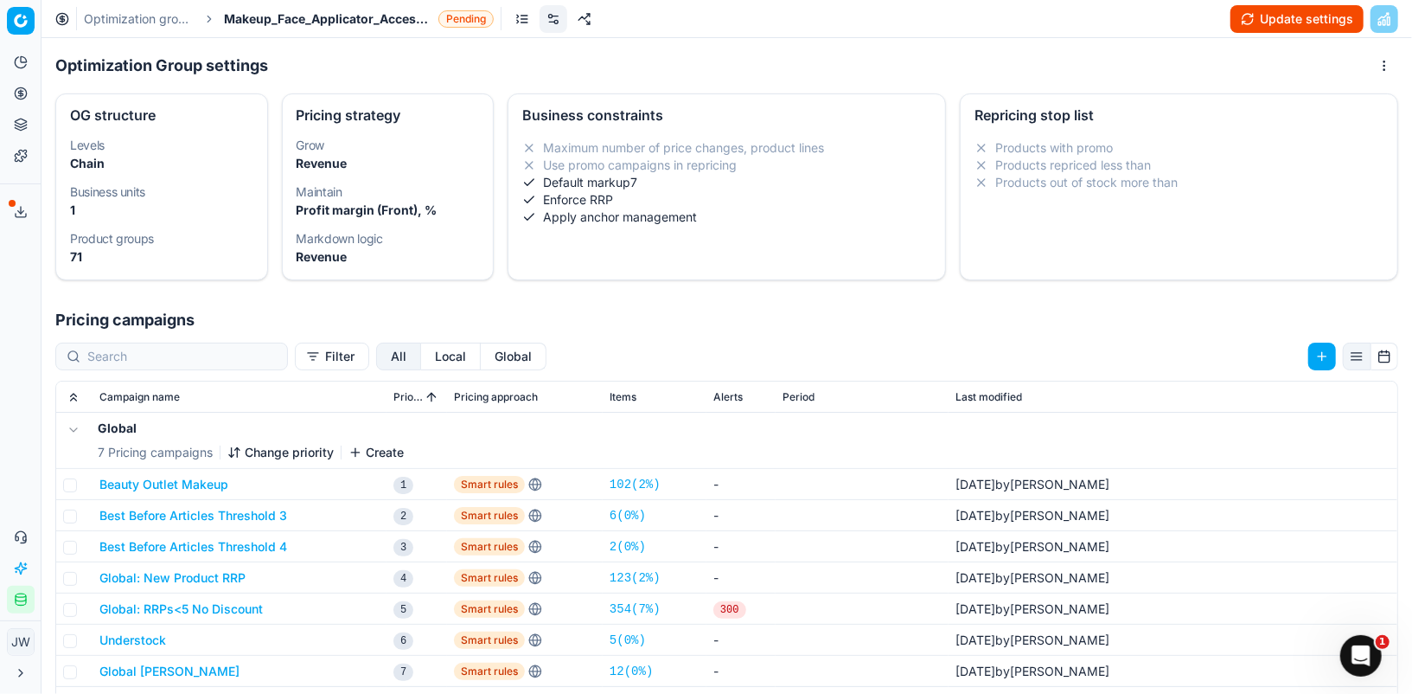
click at [421, 356] on button "Local" at bounding box center [451, 356] width 60 height 28
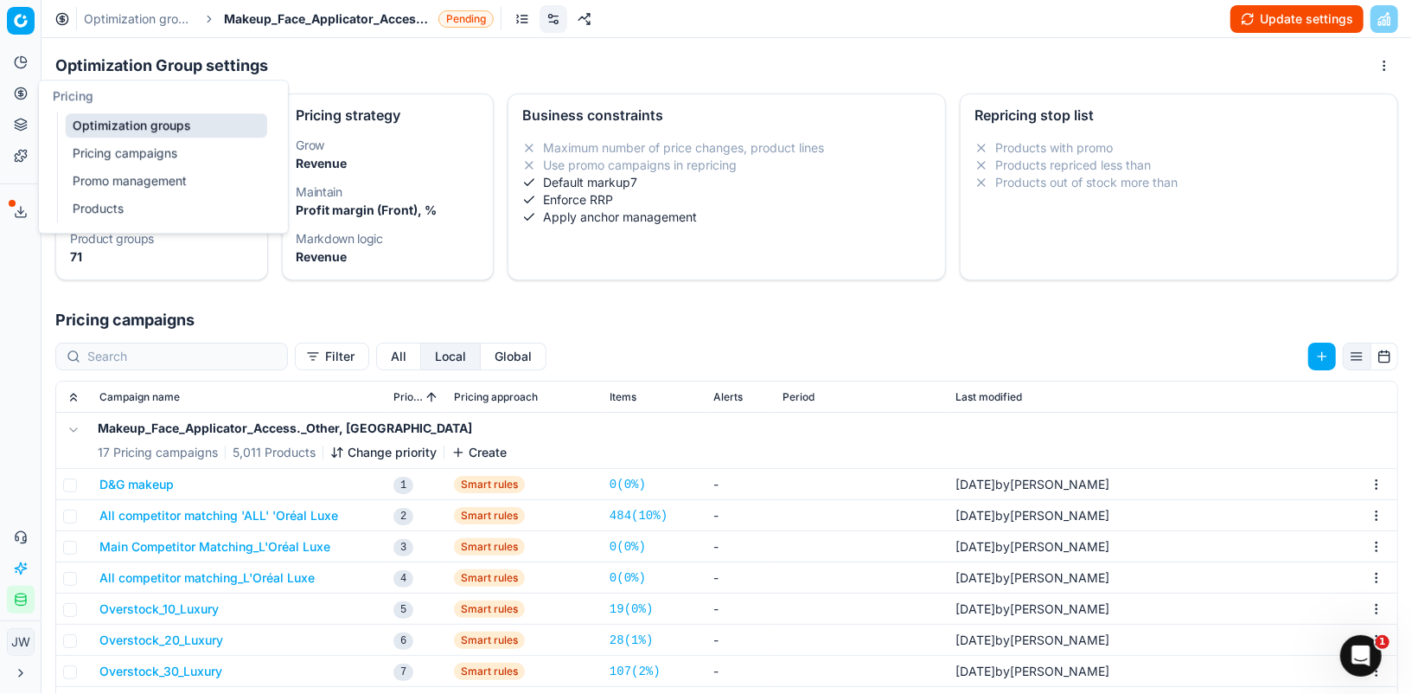
click at [27, 93] on icon at bounding box center [21, 93] width 14 height 14
click at [83, 118] on link "Optimization groups" at bounding box center [167, 125] width 202 height 24
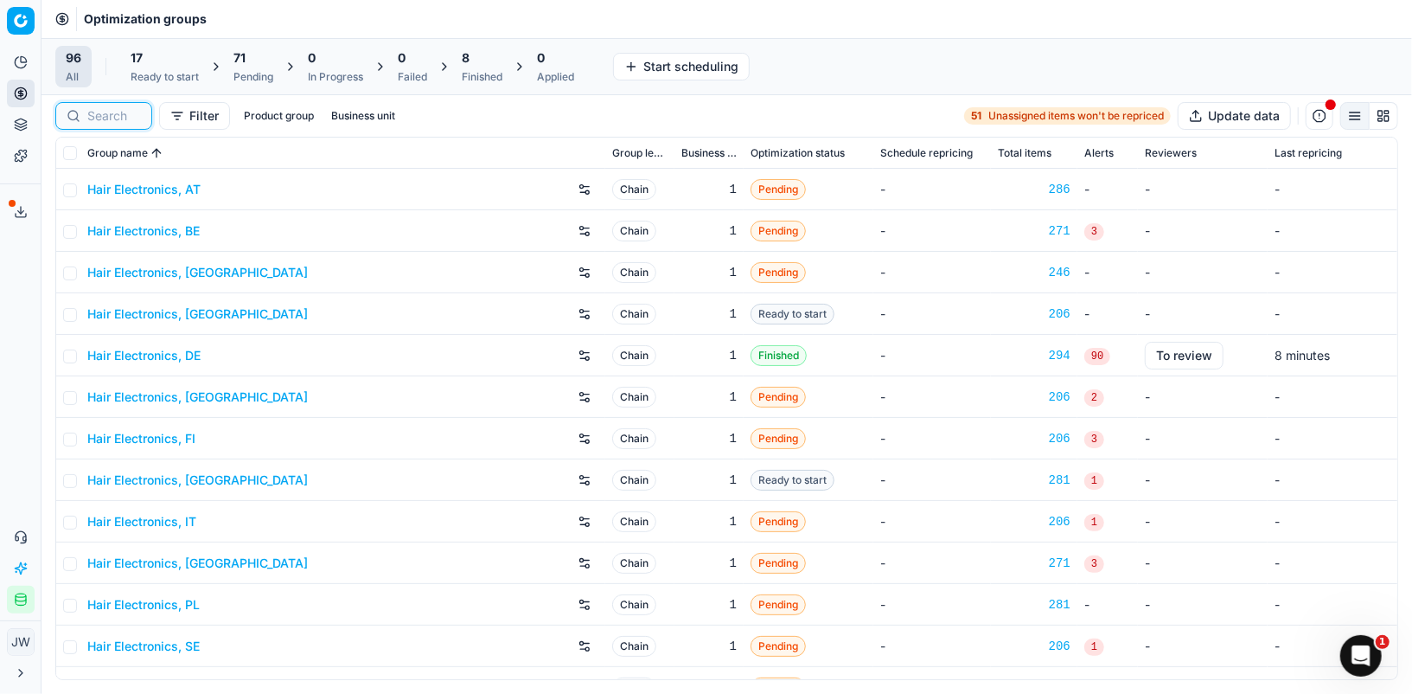
click at [125, 118] on input at bounding box center [114, 115] width 54 height 17
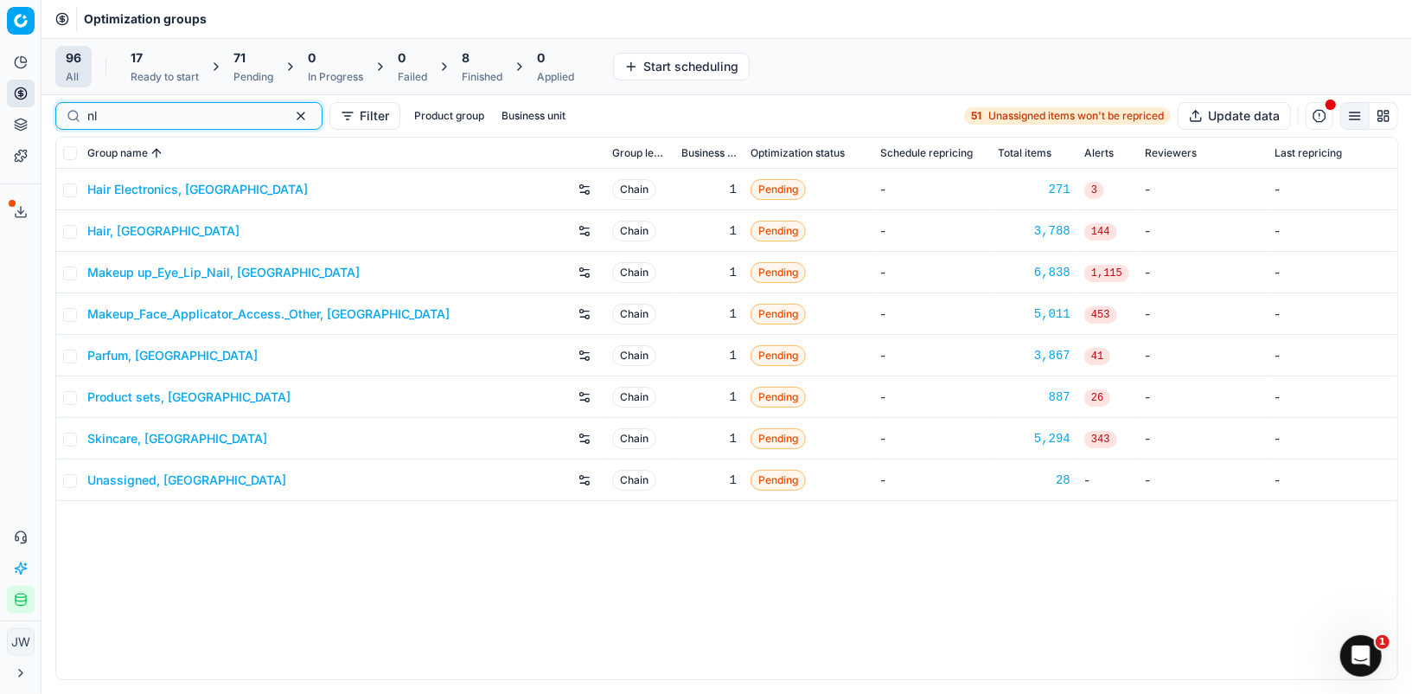
type input "nl"
click at [121, 350] on link "Parfum, [GEOGRAPHIC_DATA]" at bounding box center [172, 355] width 170 height 17
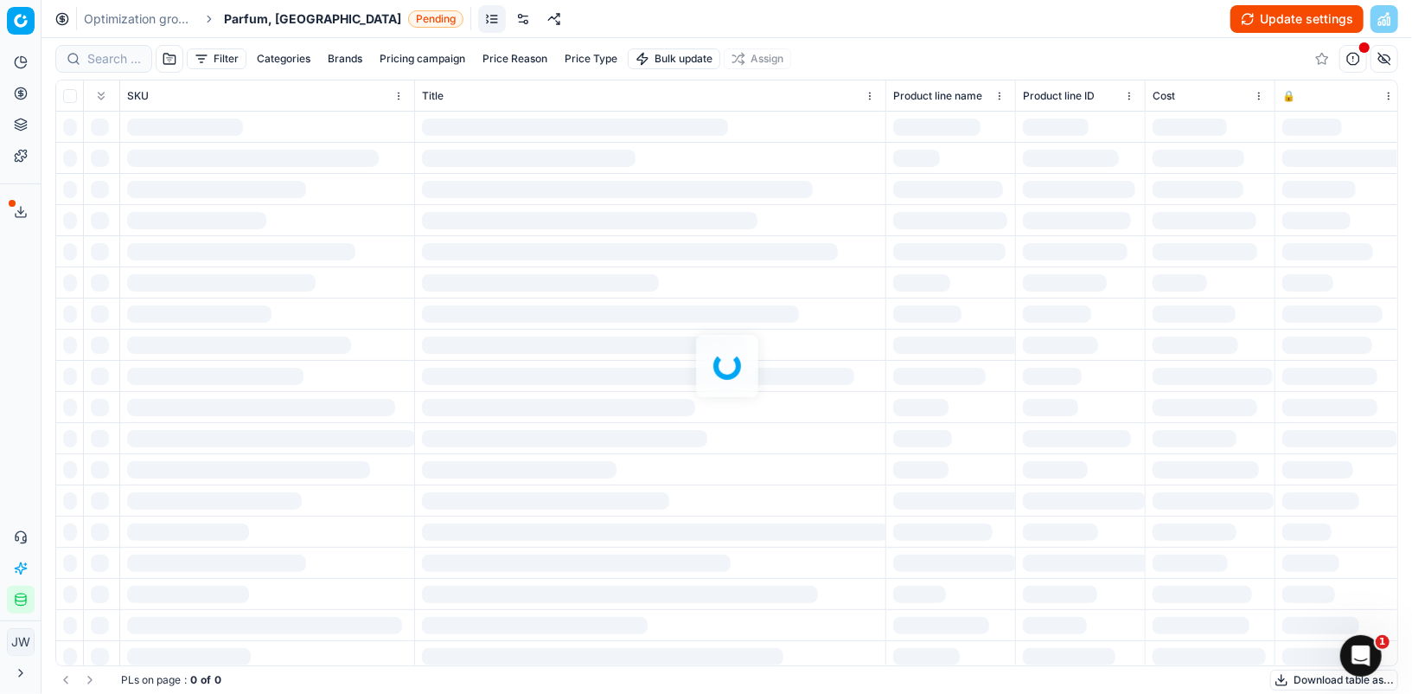
click at [509, 26] on link at bounding box center [523, 19] width 28 height 28
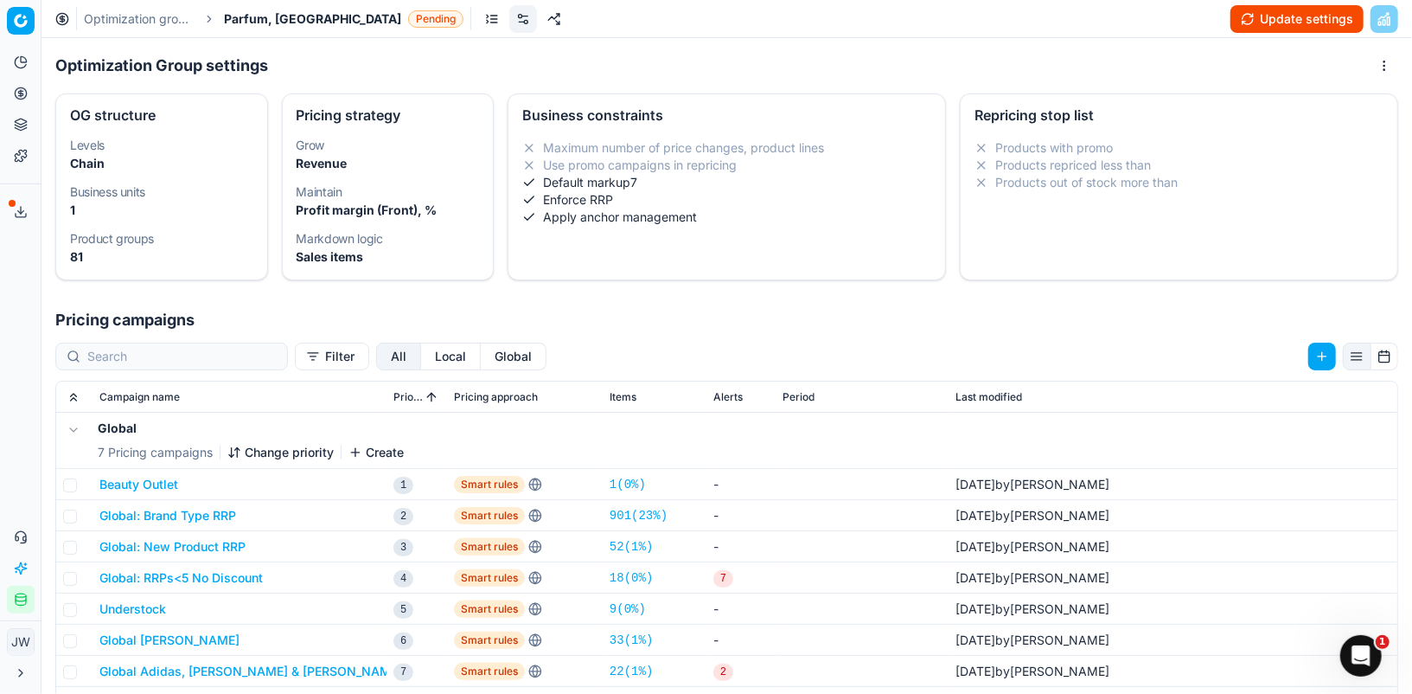
click at [421, 350] on button "Local" at bounding box center [451, 356] width 60 height 28
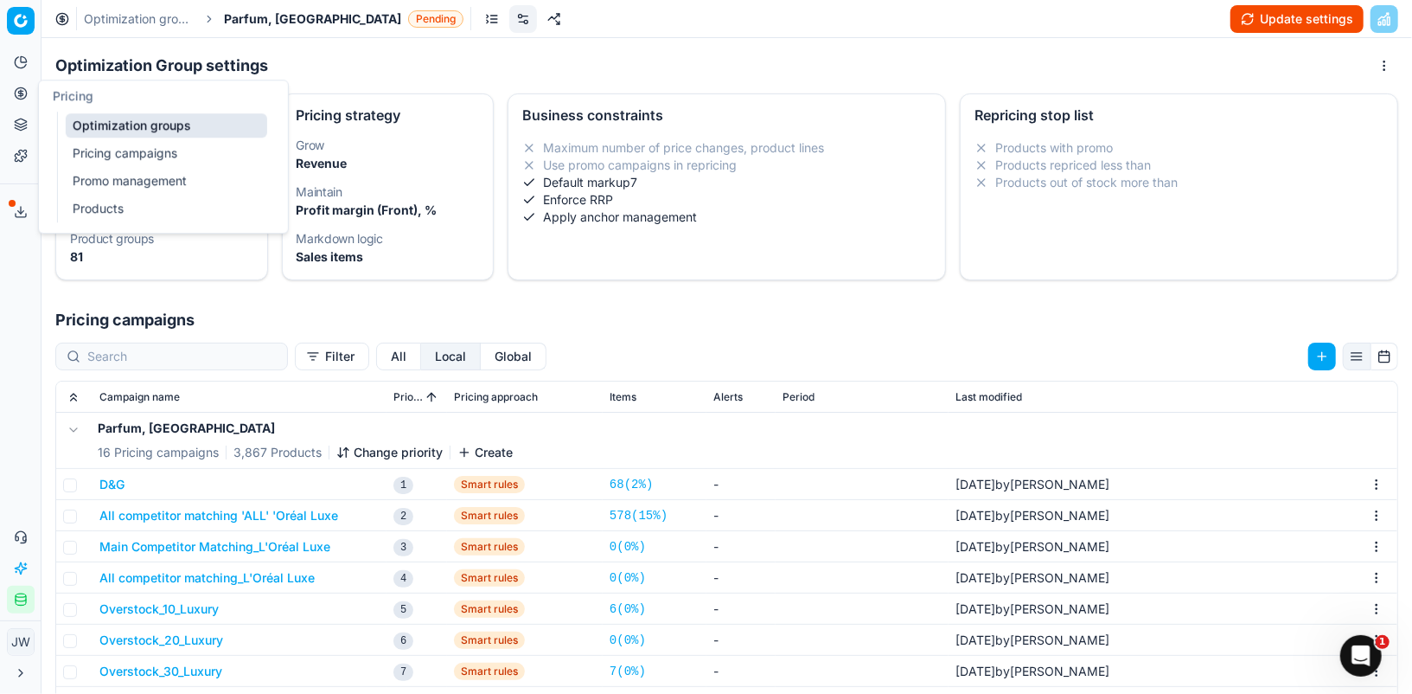
click at [106, 124] on link "Optimization groups" at bounding box center [167, 125] width 202 height 24
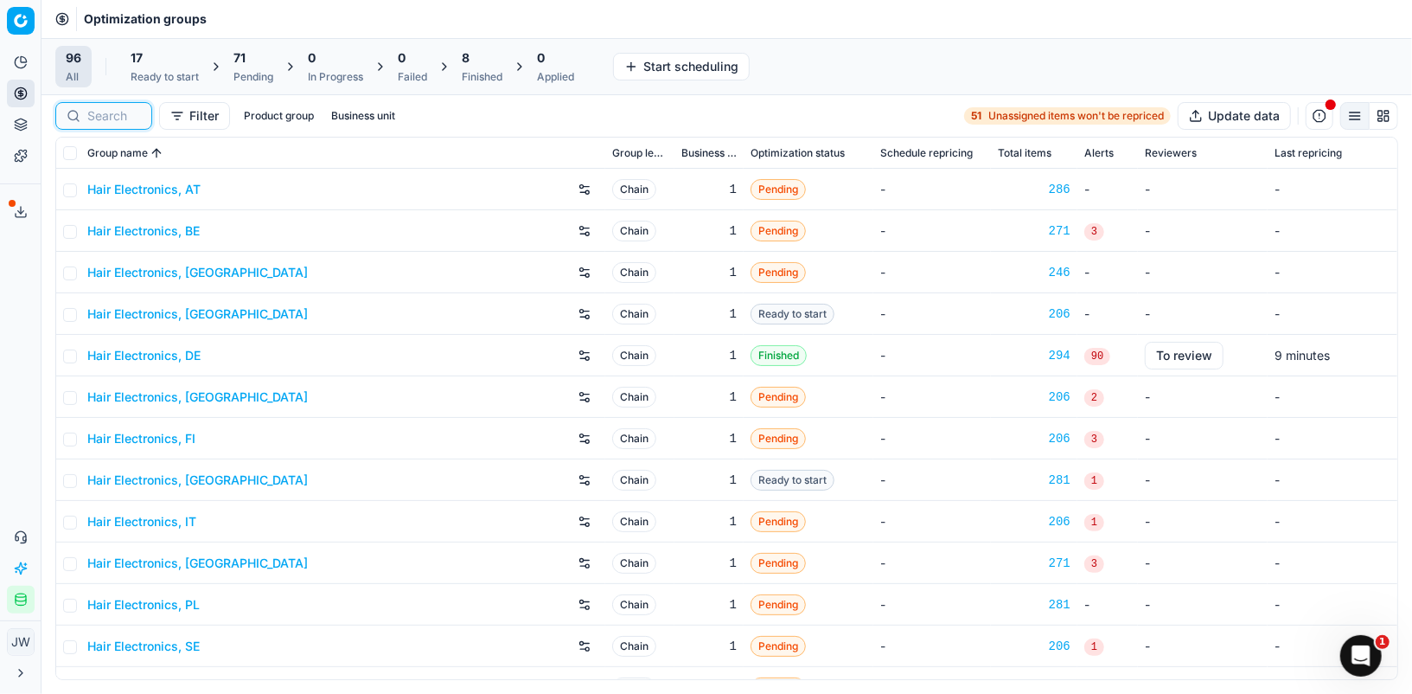
click at [112, 119] on input at bounding box center [114, 115] width 54 height 17
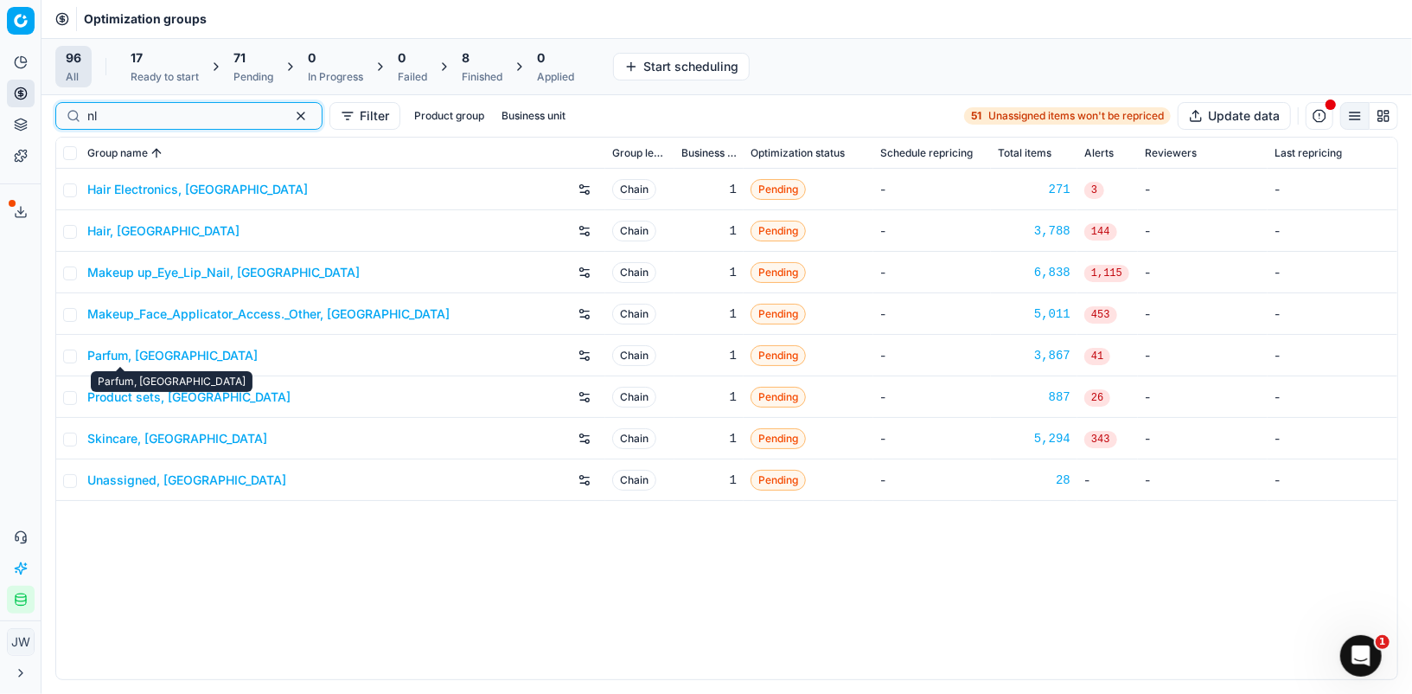
type input "nl"
click at [128, 362] on link "Parfum, [GEOGRAPHIC_DATA]" at bounding box center [172, 355] width 170 height 17
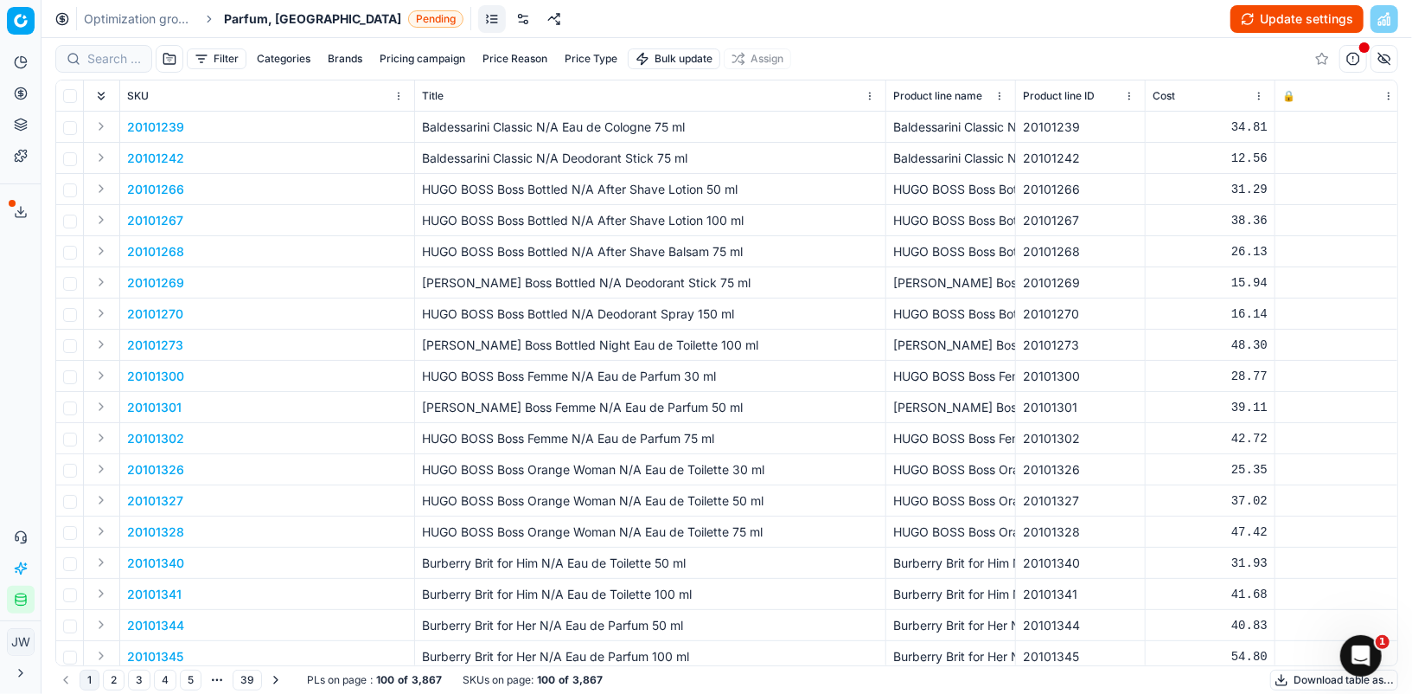
click at [509, 19] on link at bounding box center [523, 19] width 28 height 28
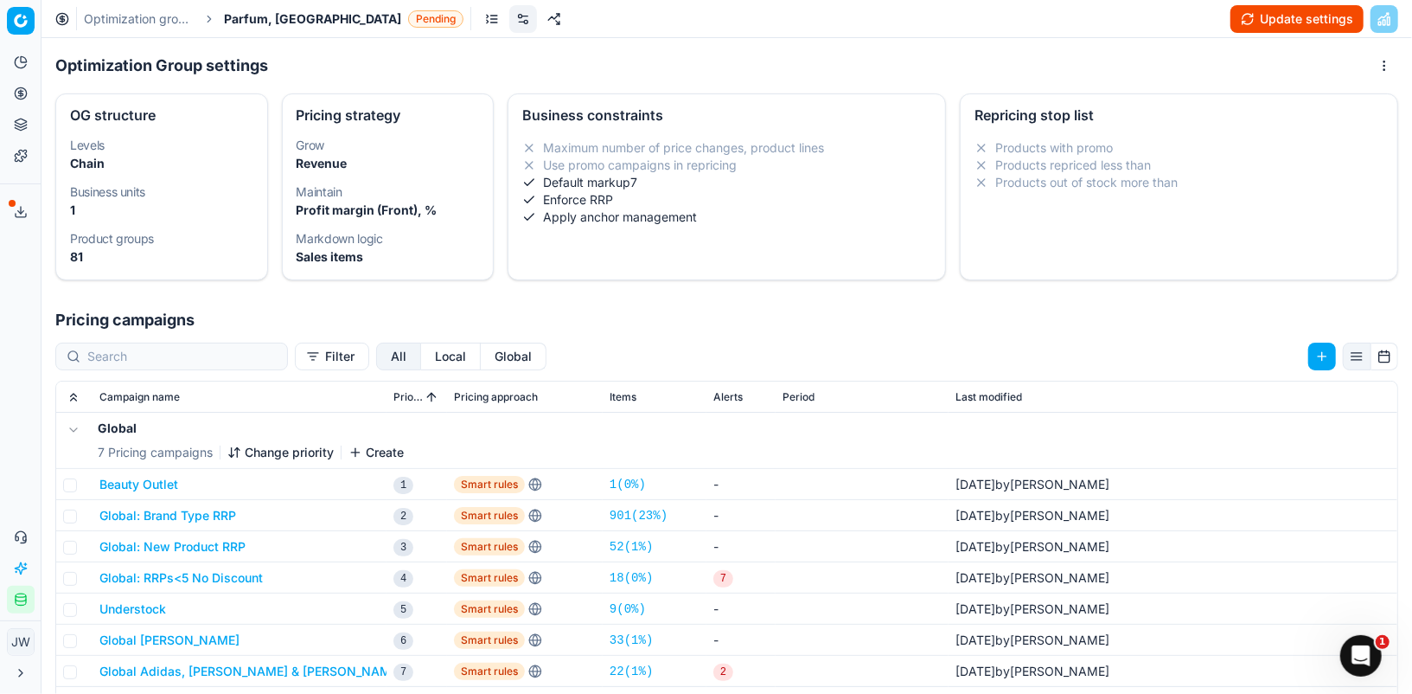
click at [421, 363] on button "Local" at bounding box center [451, 356] width 60 height 28
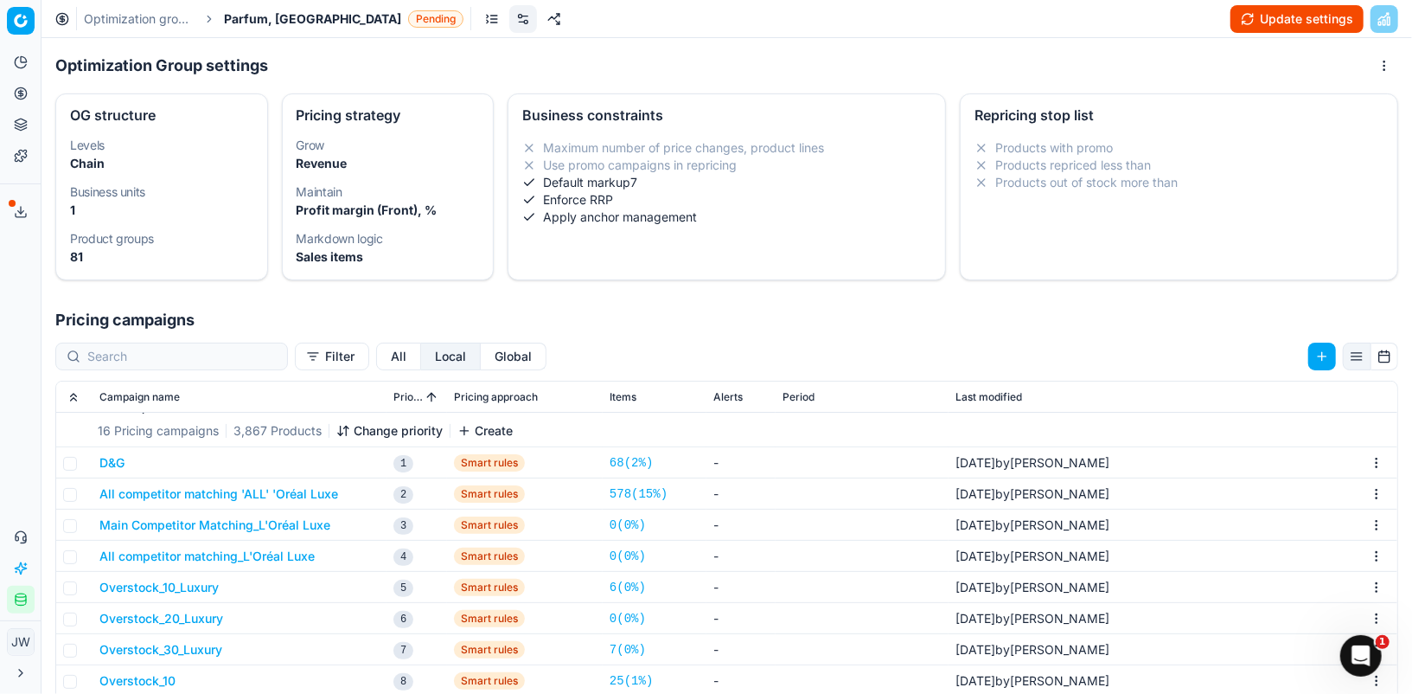
scroll to position [18, 0]
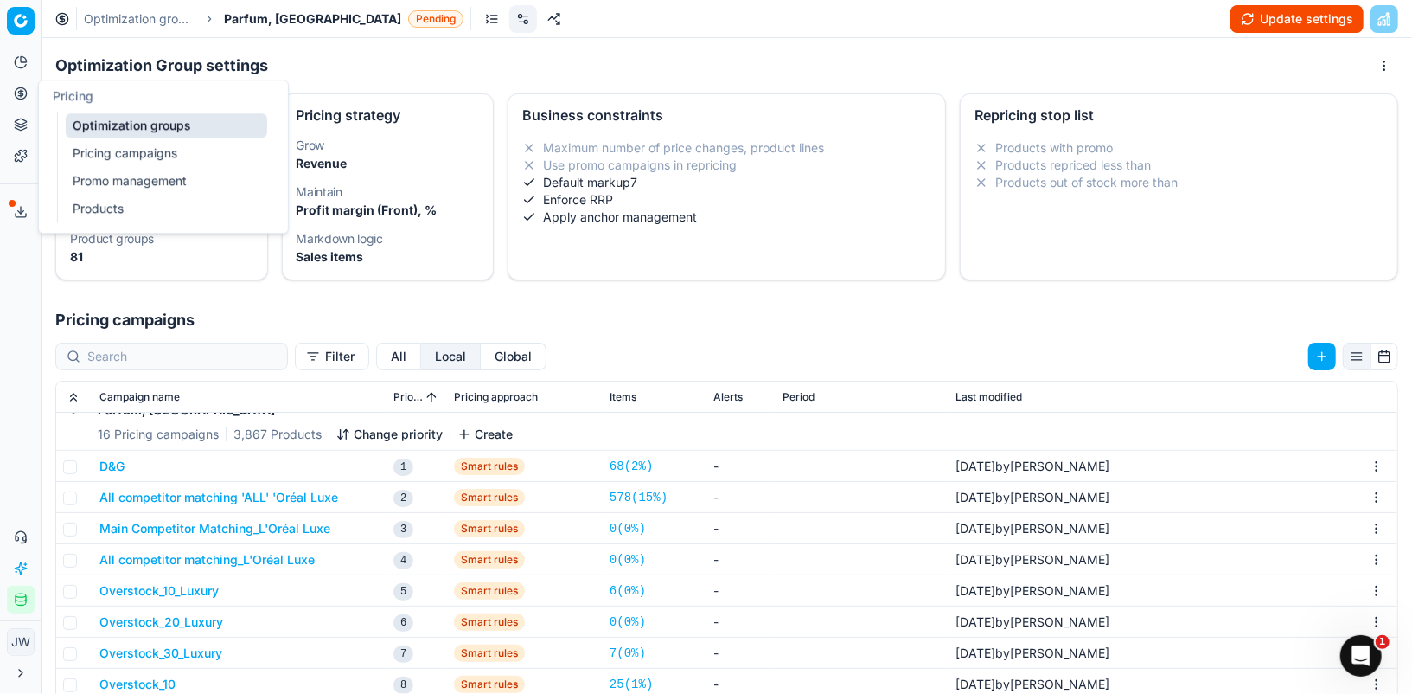
click at [28, 100] on button "Pricing" at bounding box center [21, 94] width 28 height 28
click at [96, 132] on link "Optimization groups" at bounding box center [167, 125] width 202 height 24
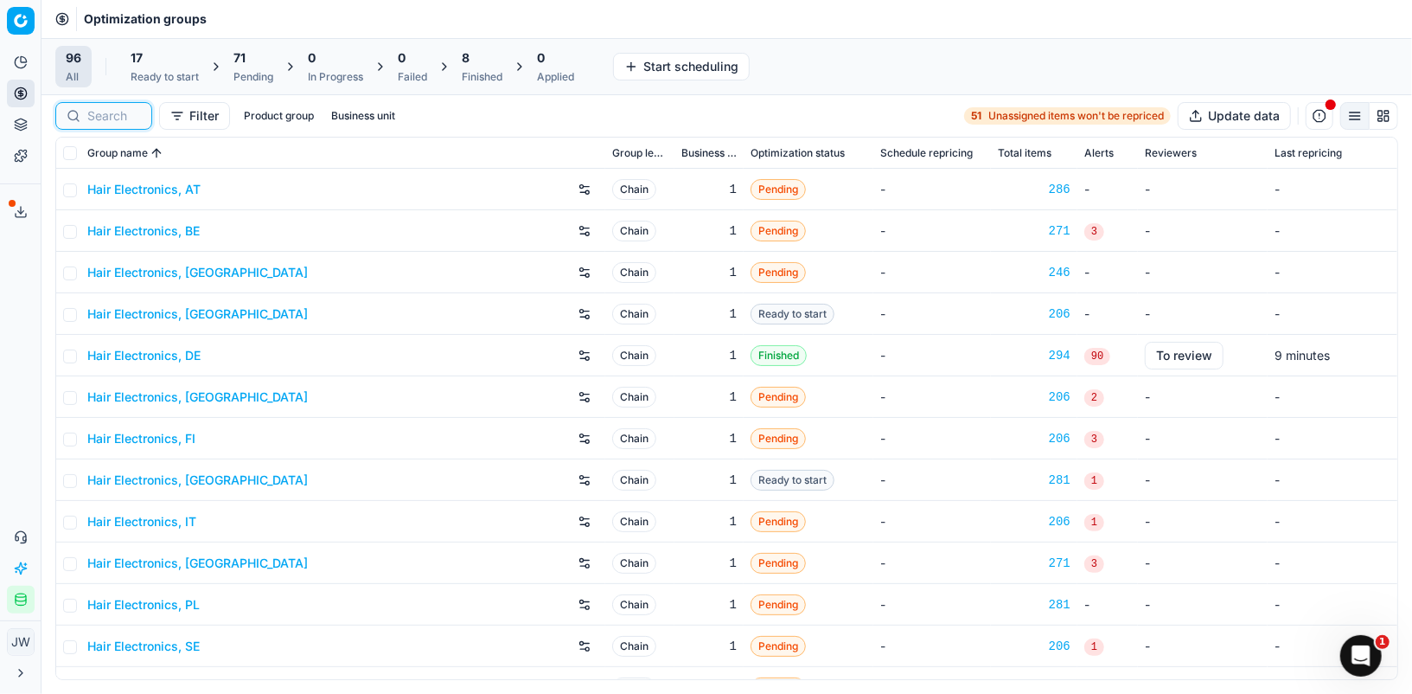
click at [100, 114] on input at bounding box center [114, 115] width 54 height 17
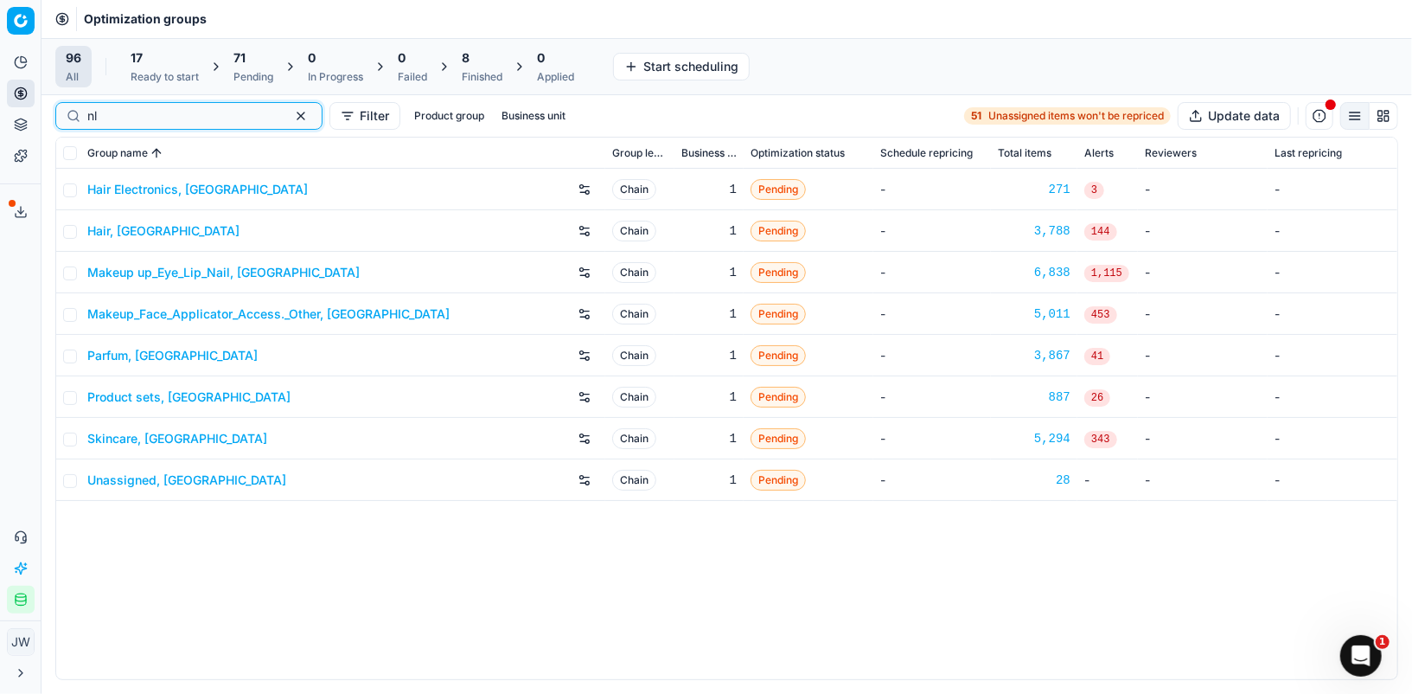
type input "nl"
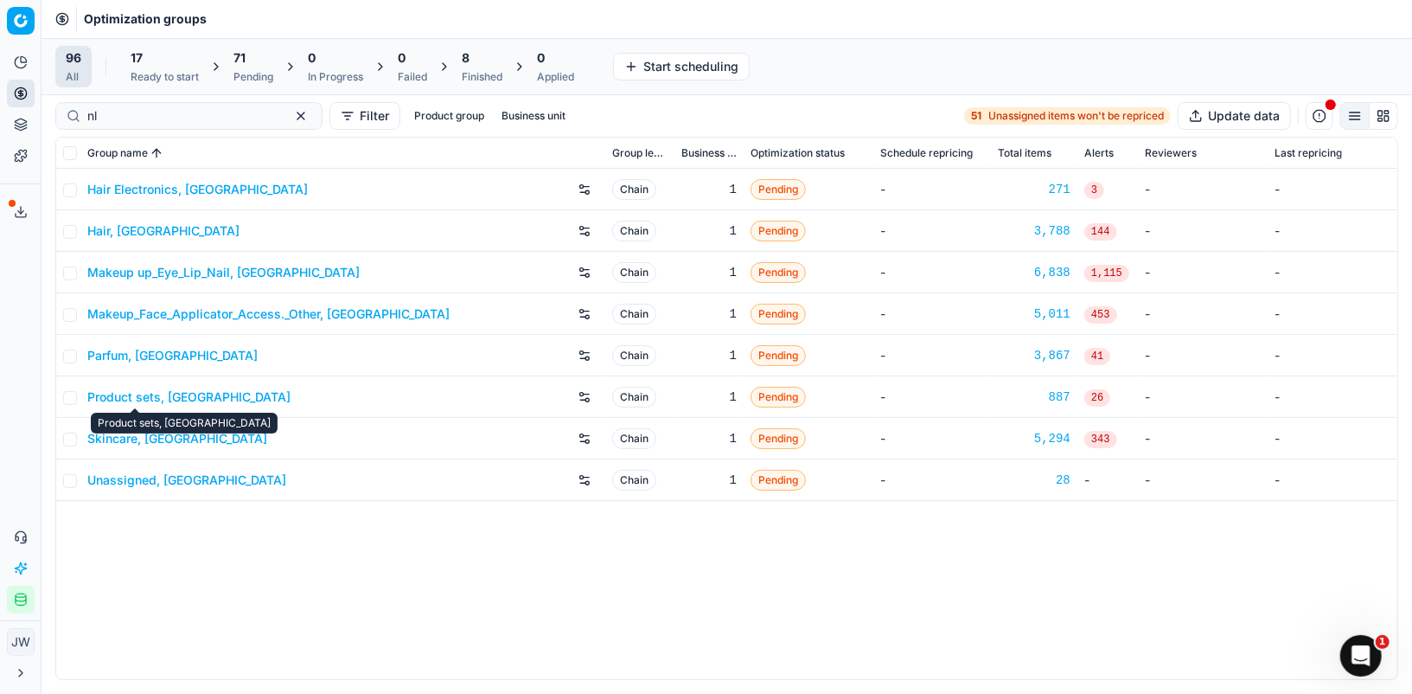
click at [137, 395] on link "Product sets, [GEOGRAPHIC_DATA]" at bounding box center [188, 396] width 203 height 17
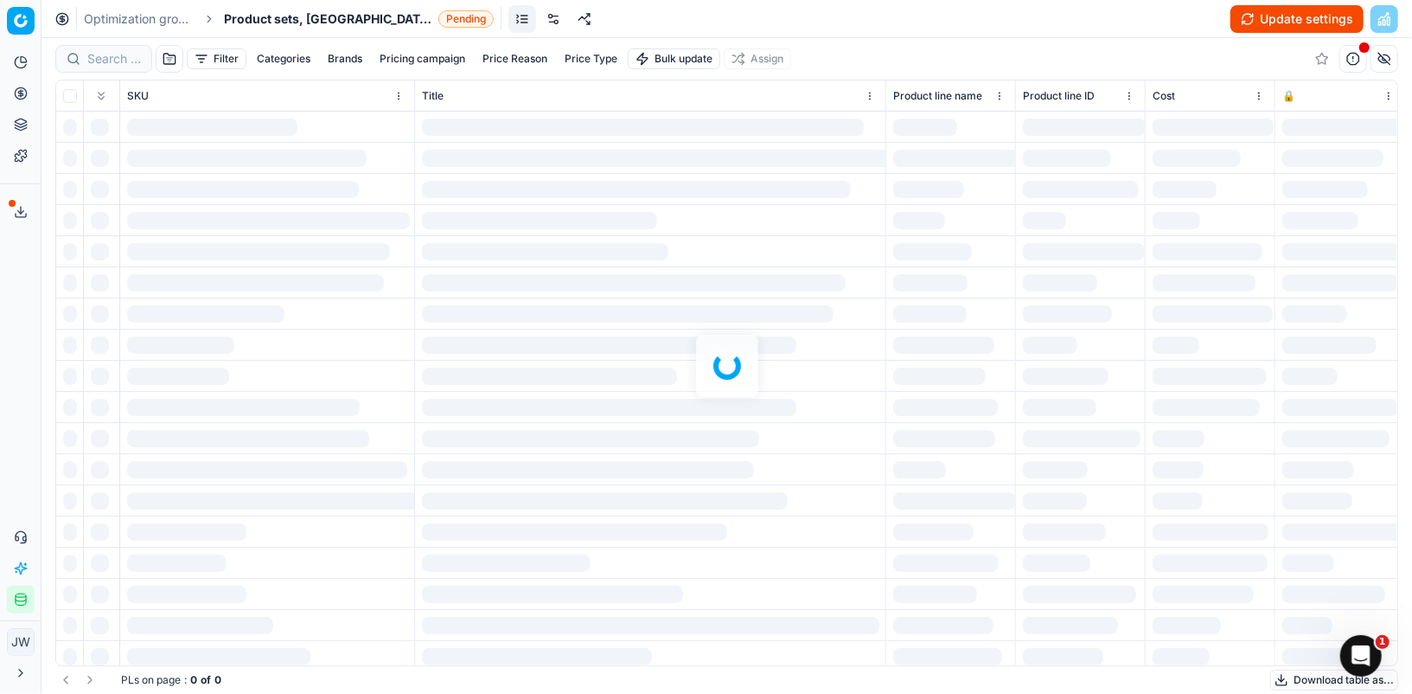
click at [540, 26] on link at bounding box center [554, 19] width 28 height 28
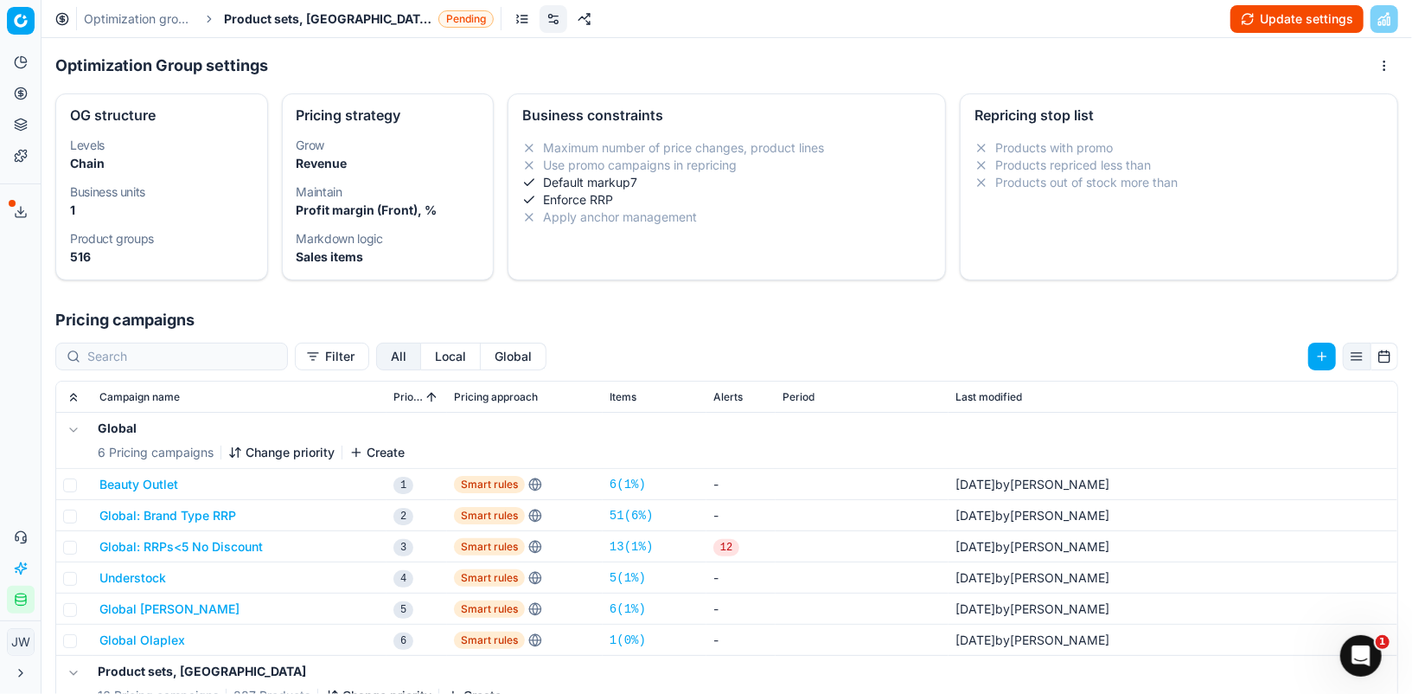
drag, startPoint x: 396, startPoint y: 349, endPoint x: 397, endPoint y: 361, distance: 11.3
click at [421, 351] on button "Local" at bounding box center [451, 356] width 60 height 28
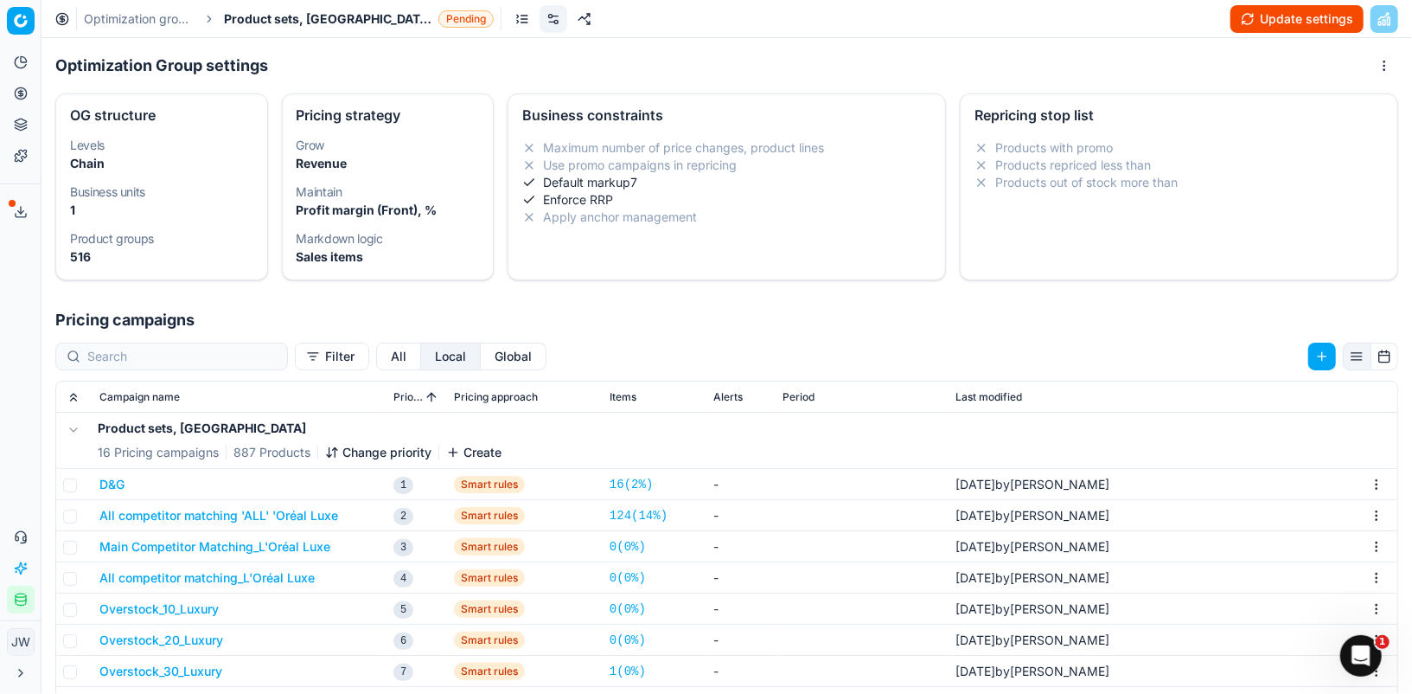
click at [376, 352] on button "All" at bounding box center [398, 356] width 45 height 28
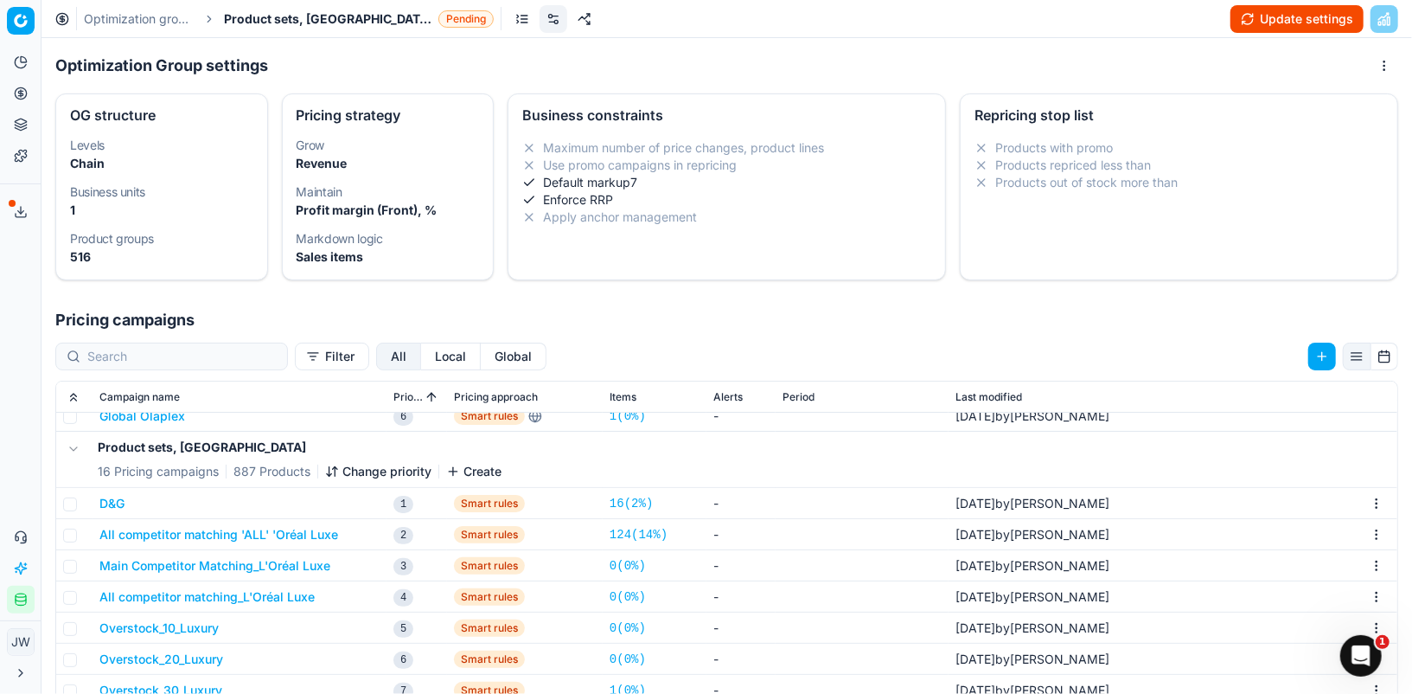
scroll to position [306, 0]
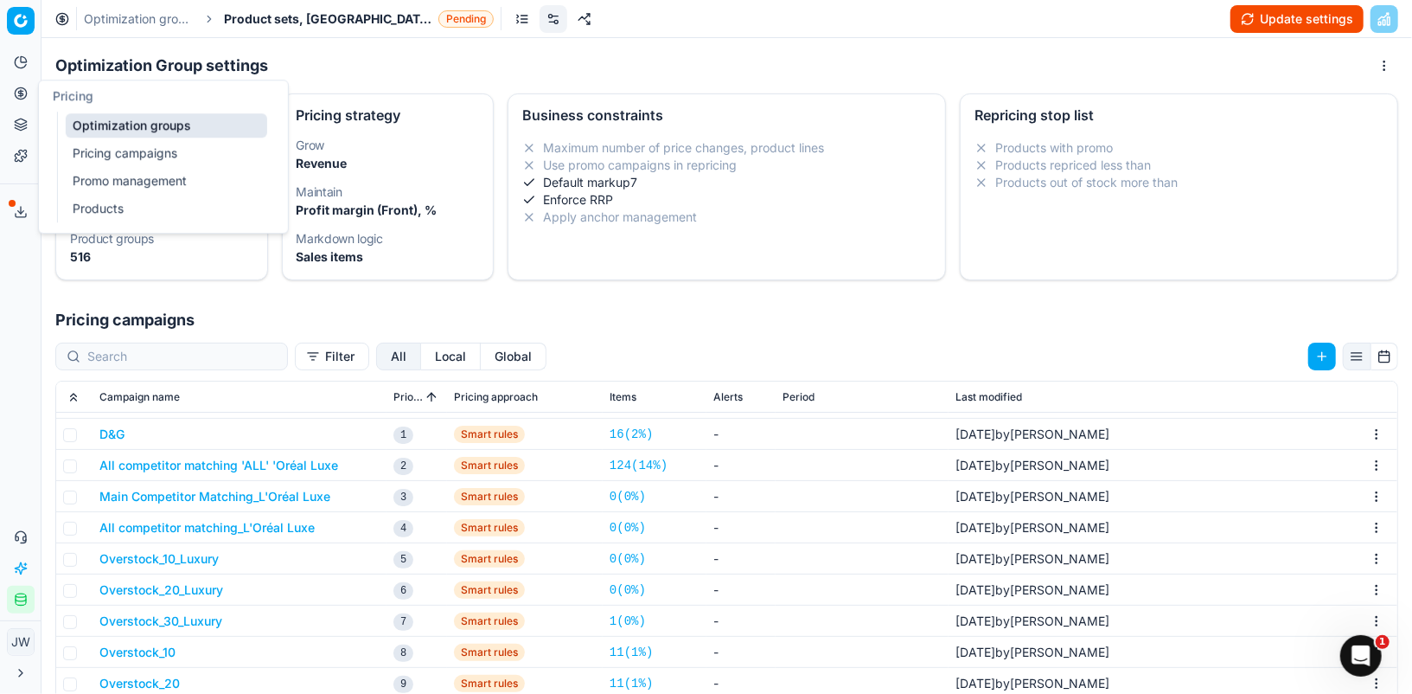
click at [23, 90] on icon at bounding box center [21, 93] width 14 height 14
click at [85, 114] on link "Optimization groups" at bounding box center [167, 125] width 202 height 24
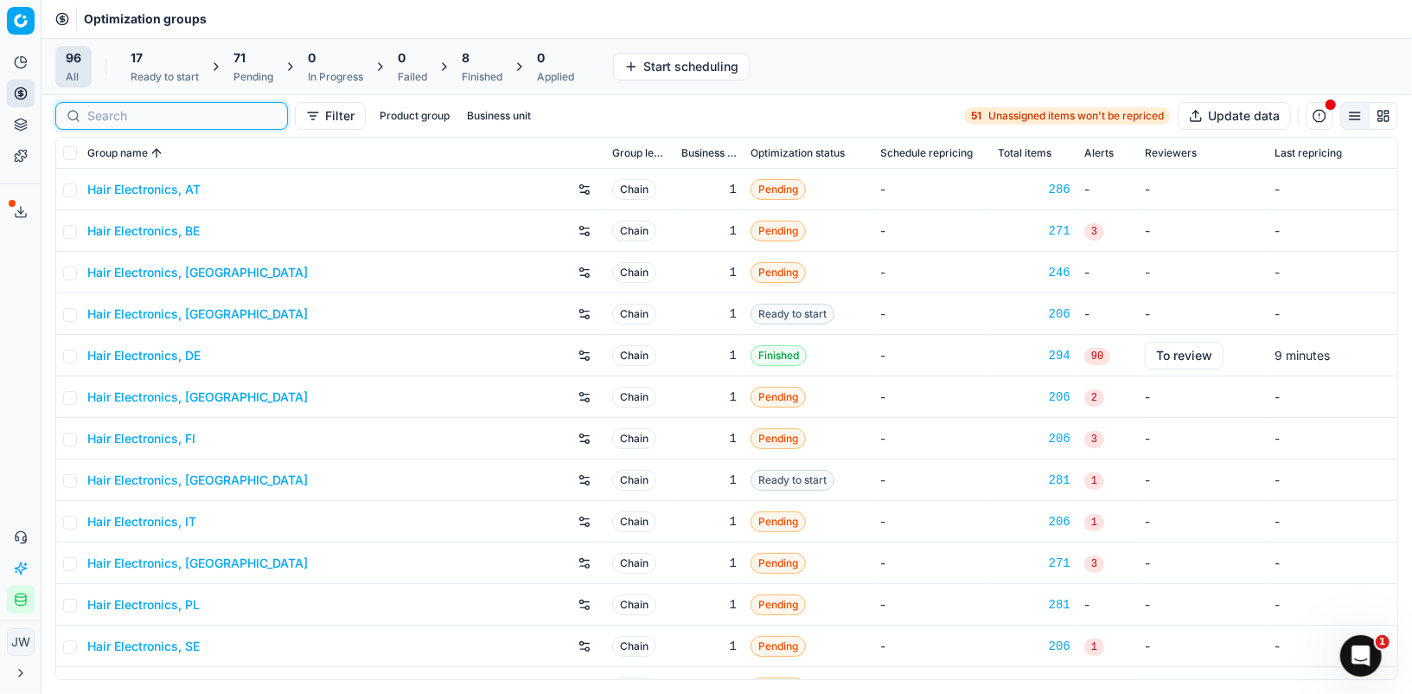
click at [114, 121] on input at bounding box center [181, 115] width 189 height 17
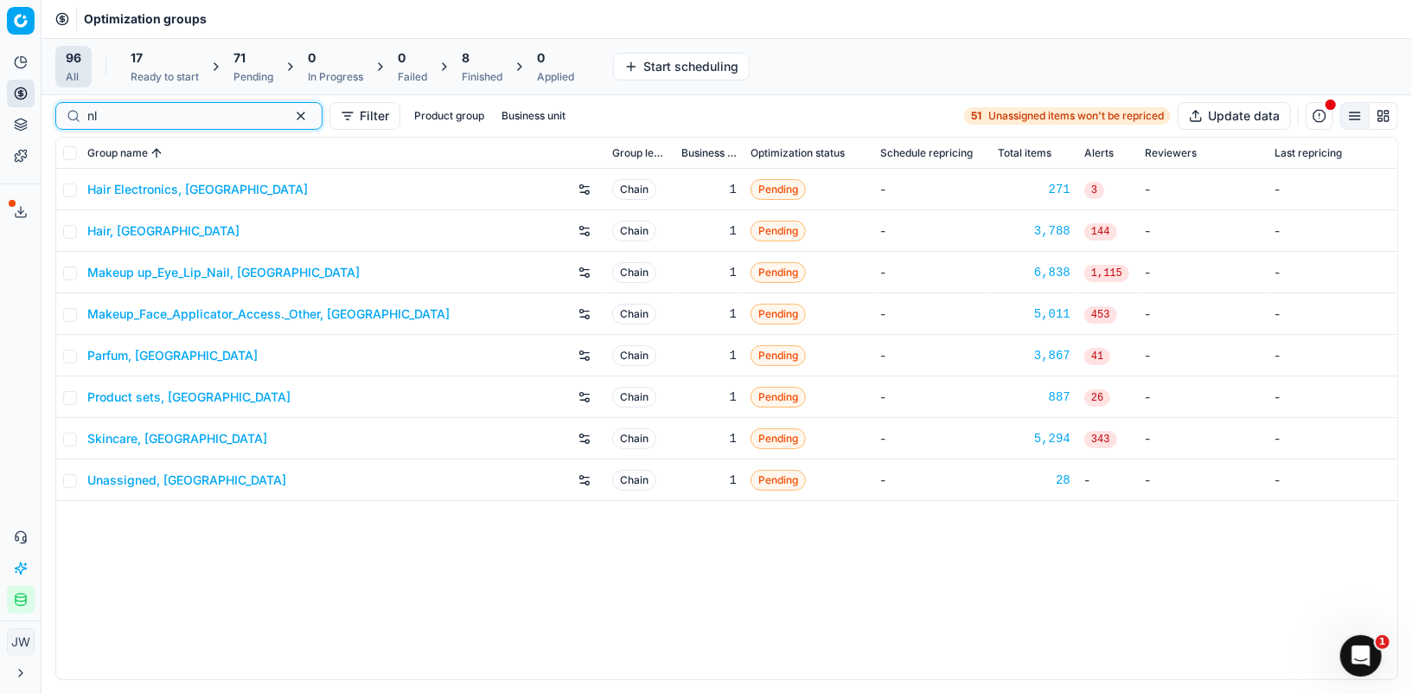
type input "nl"
click at [144, 438] on link "Skincare, [GEOGRAPHIC_DATA]" at bounding box center [177, 438] width 180 height 17
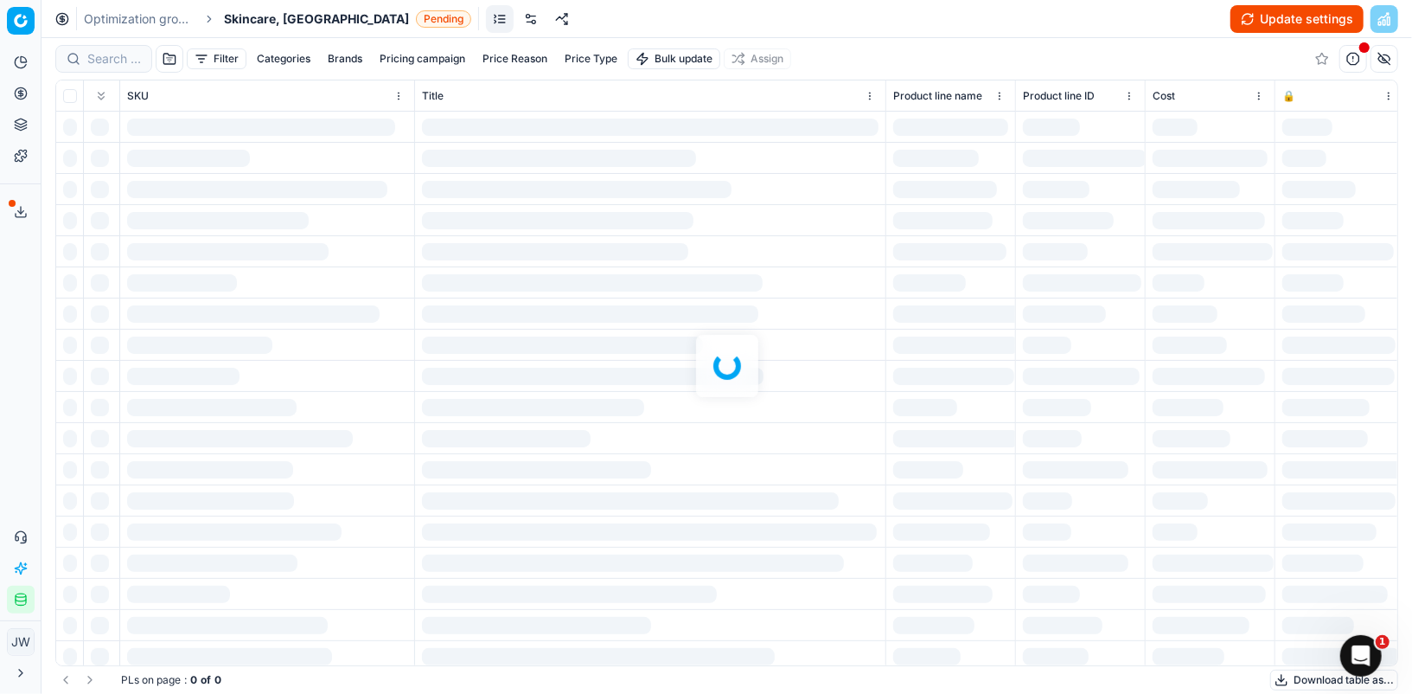
click at [490, 18] on div "Optimization groups Skincare, NL Pending Update settings" at bounding box center [727, 19] width 1371 height 38
click at [517, 22] on link at bounding box center [531, 19] width 28 height 28
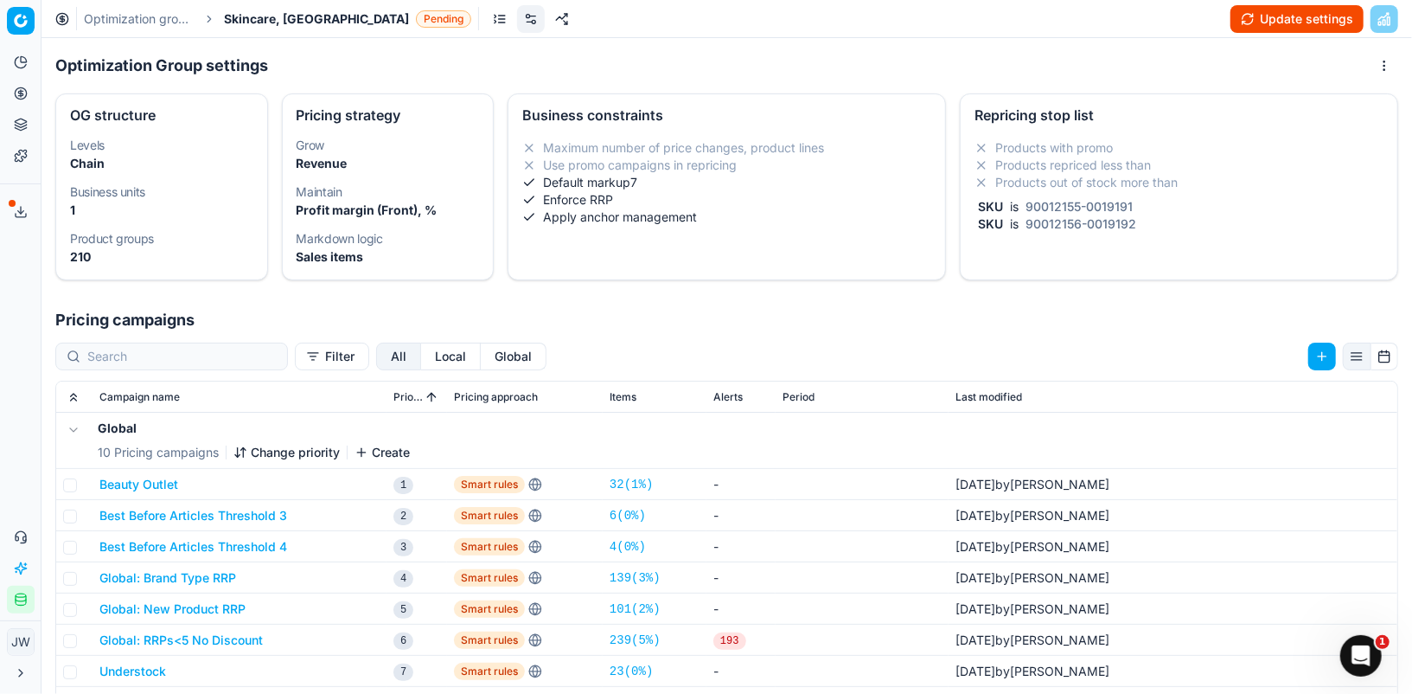
click at [421, 345] on button "Local" at bounding box center [451, 356] width 60 height 28
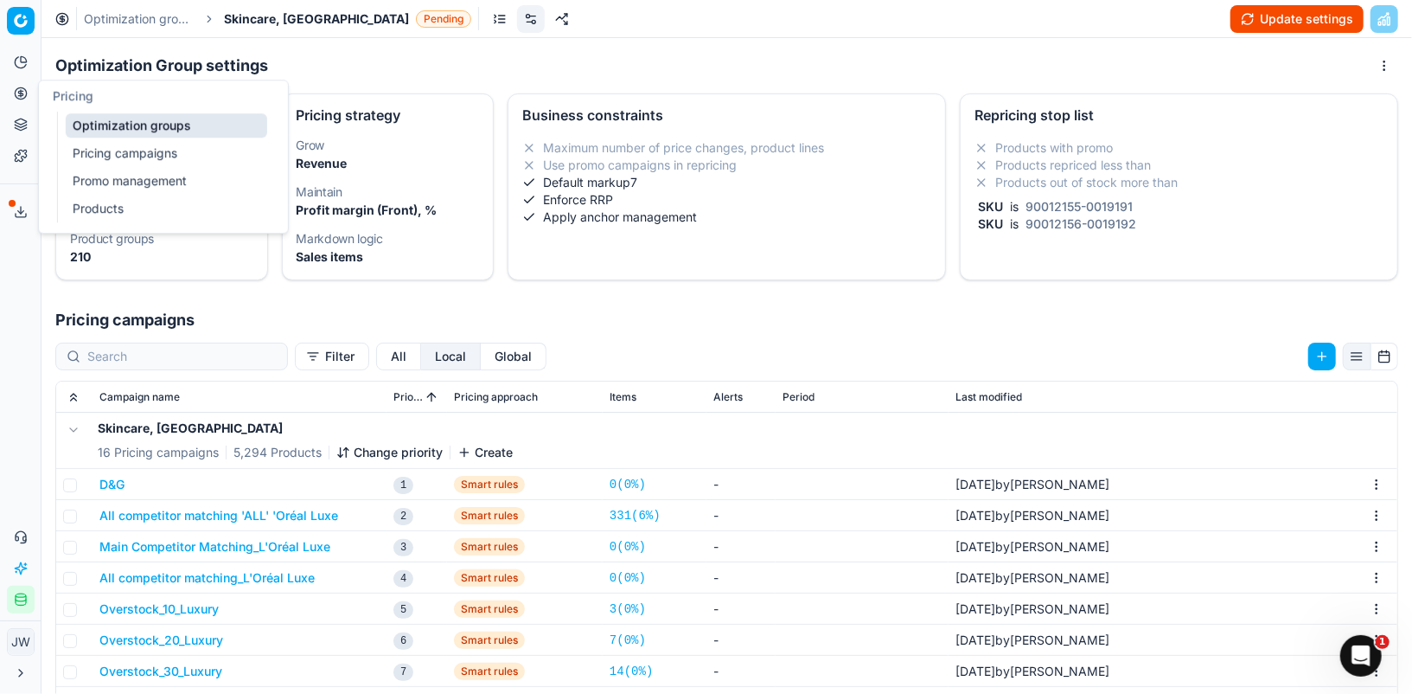
click at [18, 95] on icon at bounding box center [20, 93] width 4 height 4
click at [79, 111] on div "Pricing" at bounding box center [163, 95] width 249 height 31
click at [101, 123] on link "Optimization groups" at bounding box center [167, 125] width 202 height 24
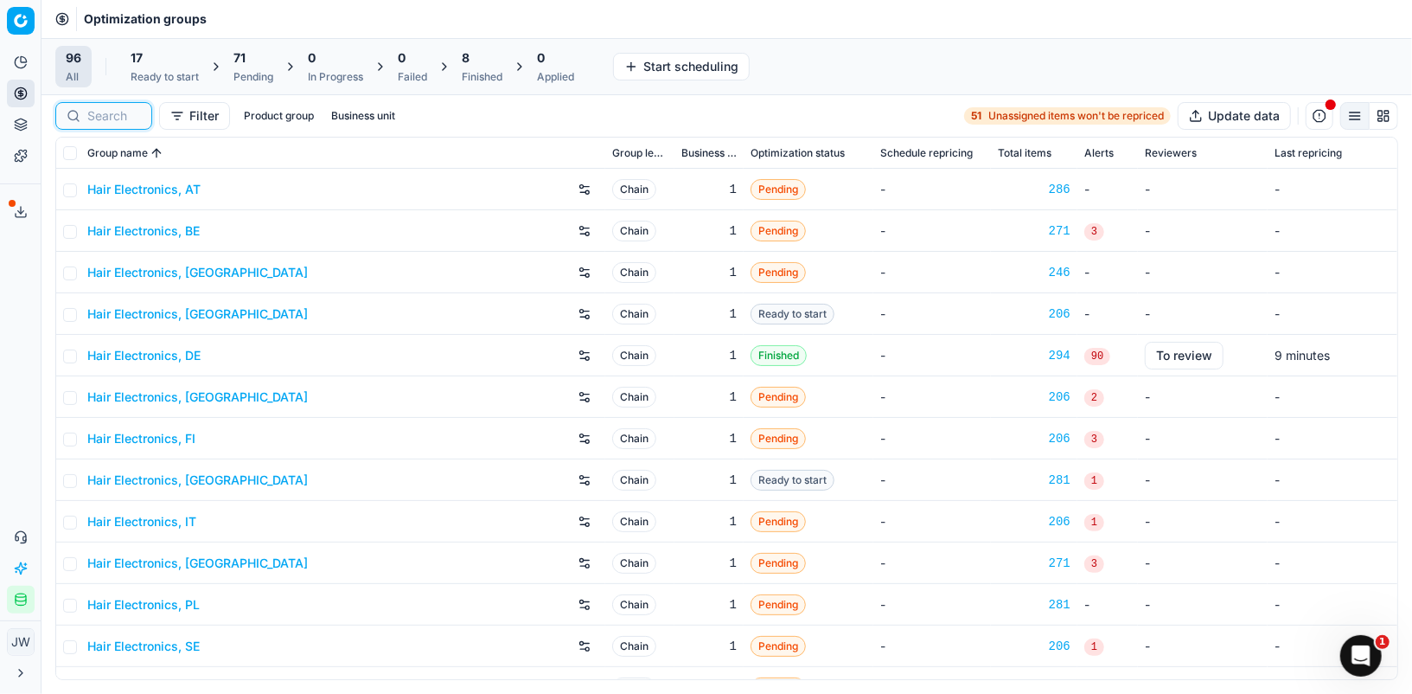
click at [125, 109] on input at bounding box center [114, 115] width 54 height 17
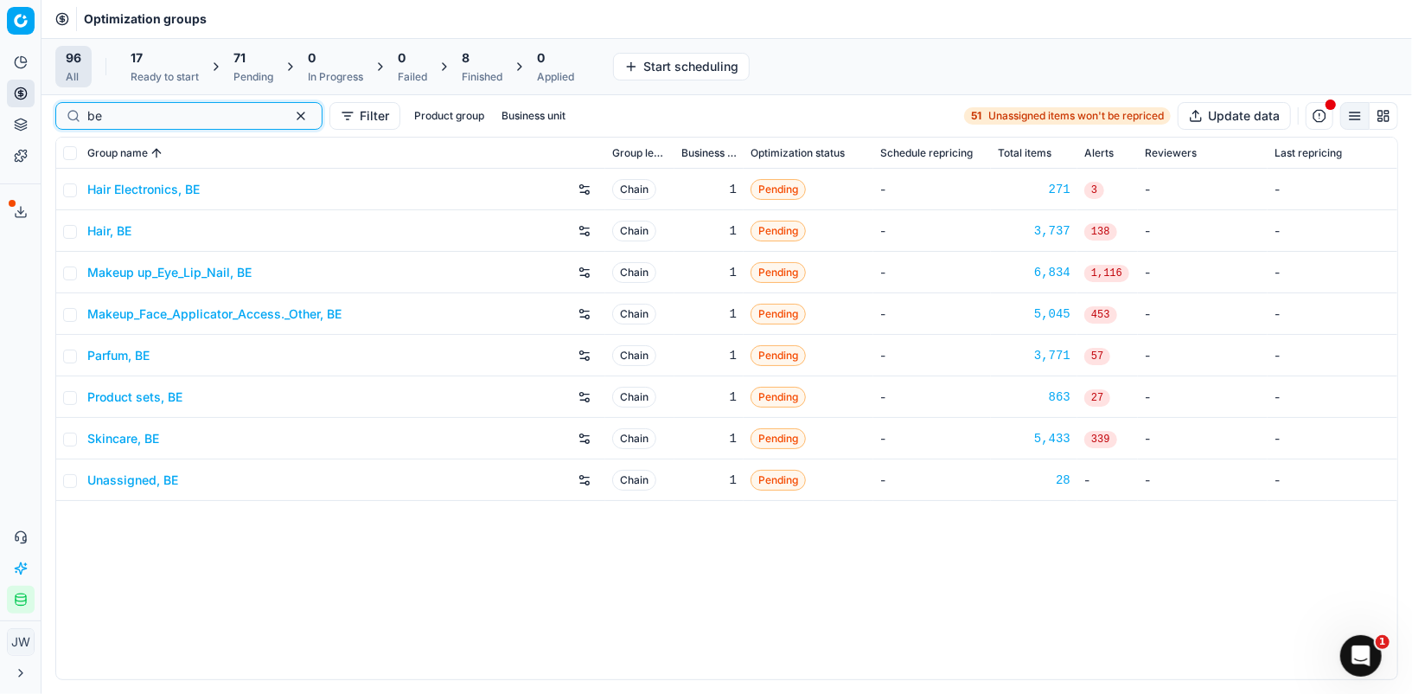
type input "be"
click at [127, 356] on link "Parfum, BE" at bounding box center [118, 355] width 62 height 17
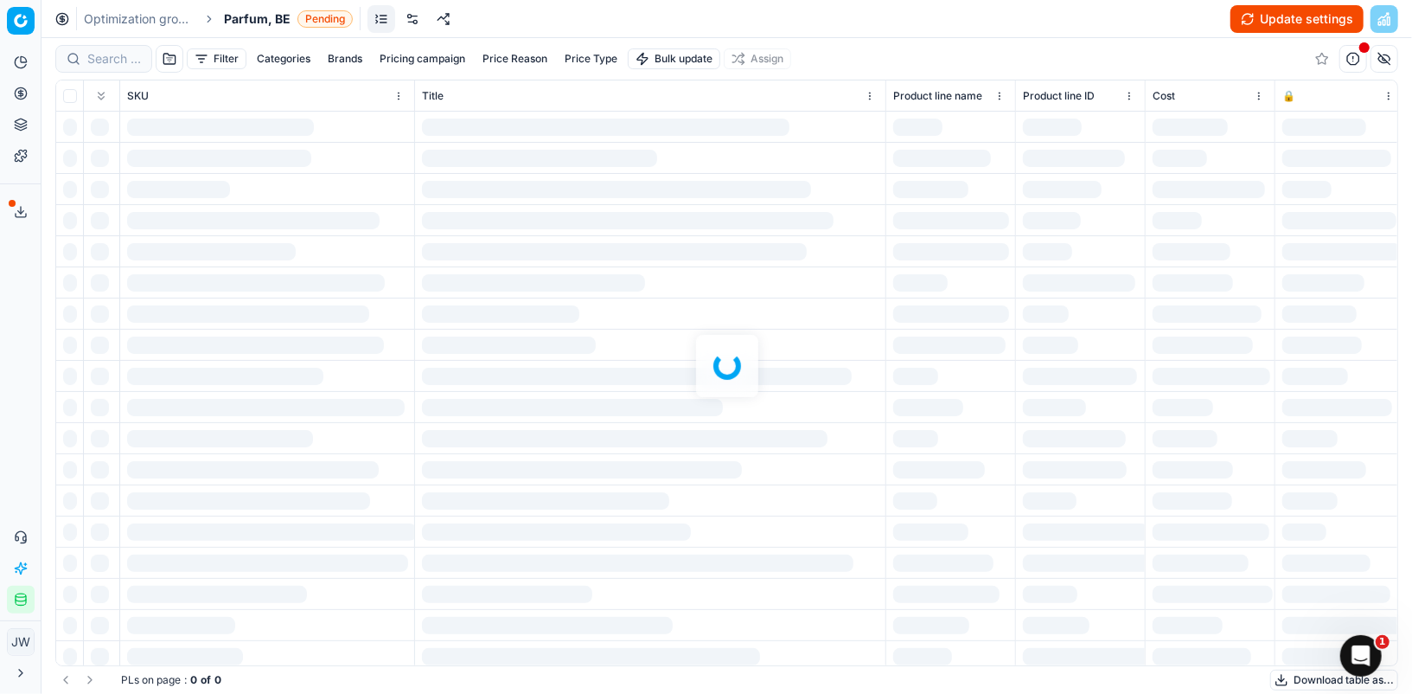
click at [404, 23] on link at bounding box center [413, 19] width 28 height 28
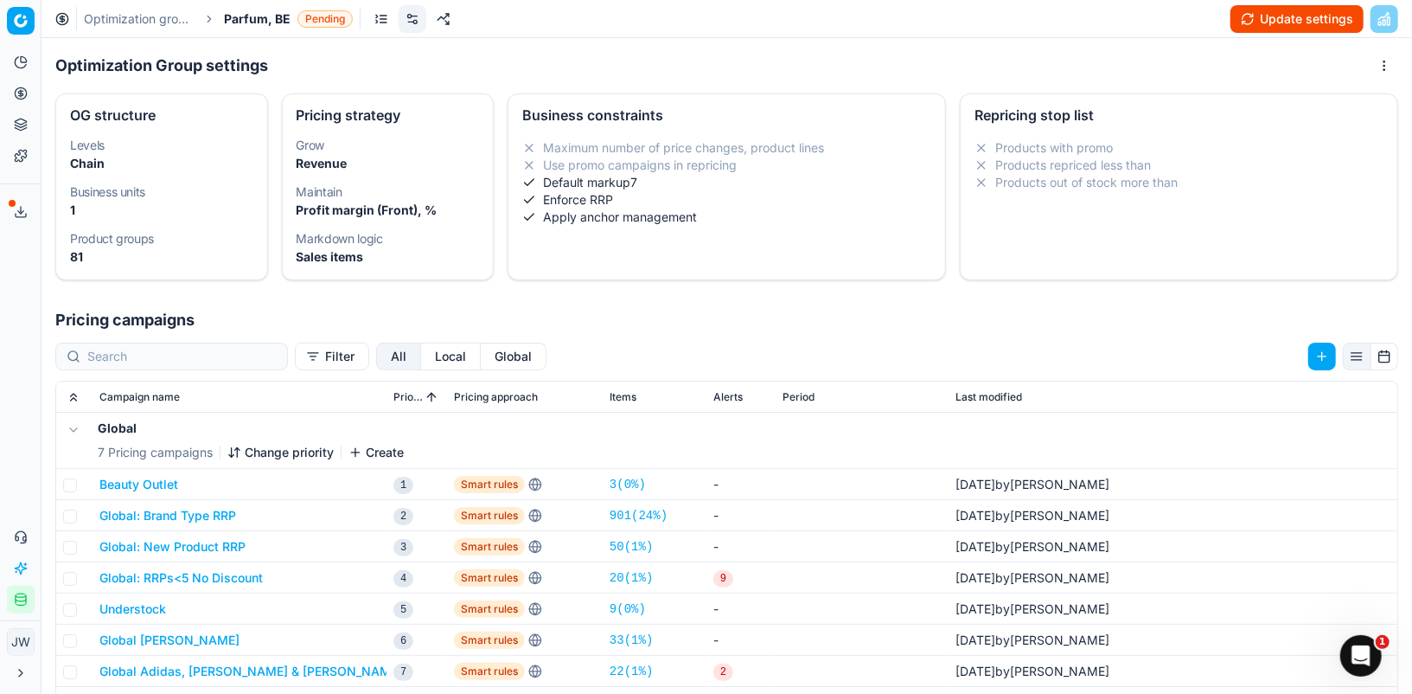
click at [421, 357] on button "Local" at bounding box center [451, 356] width 60 height 28
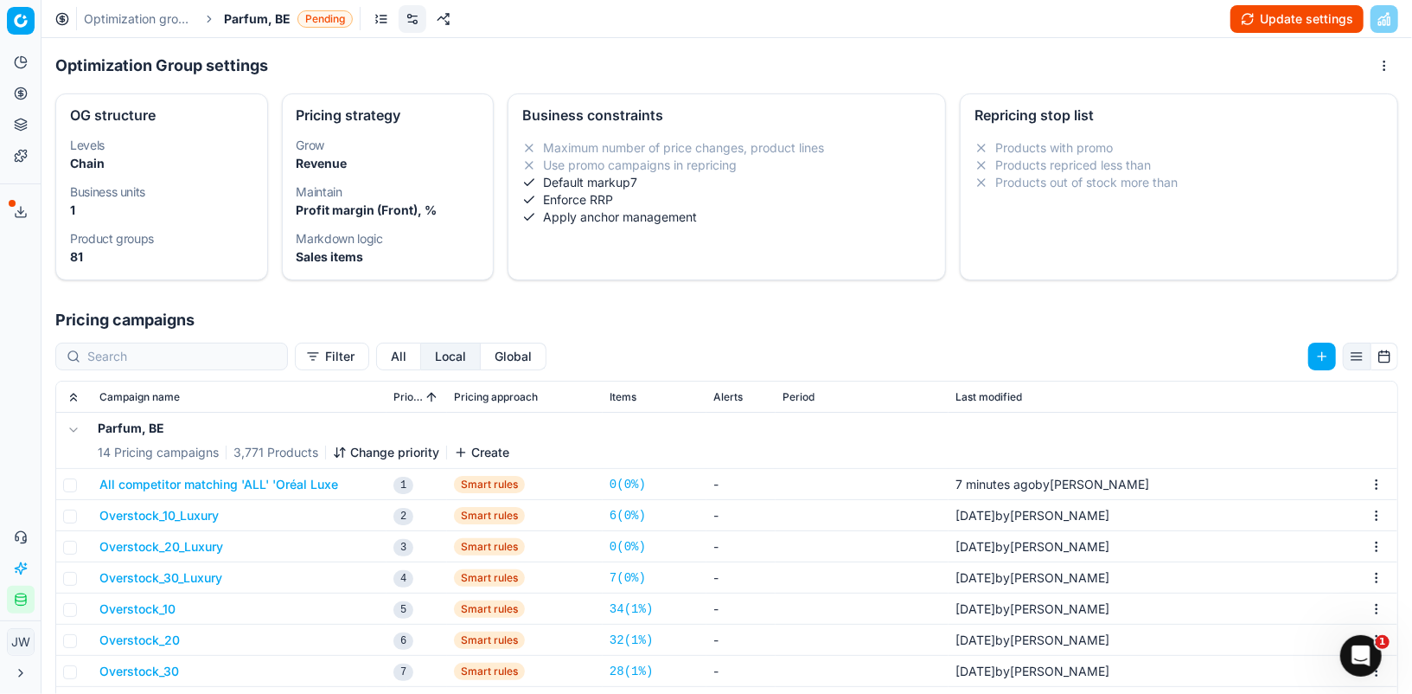
scroll to position [3, 0]
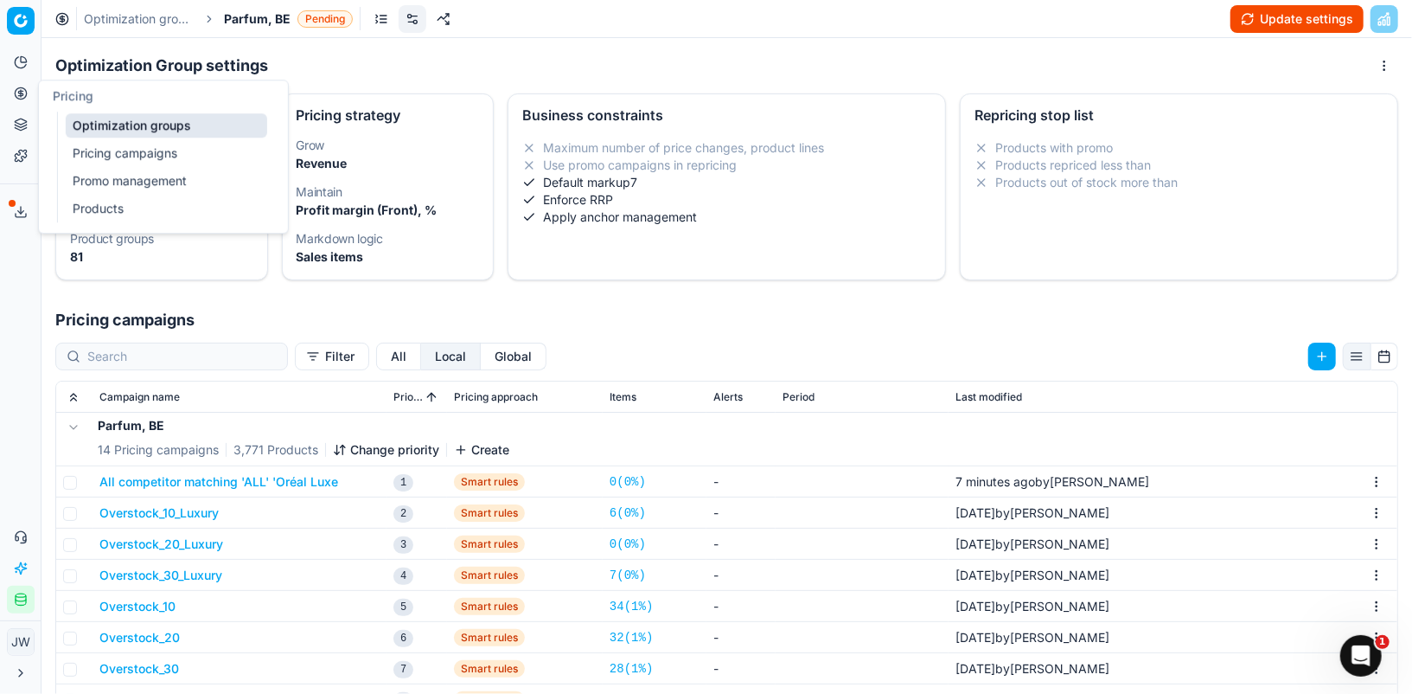
click at [22, 92] on icon at bounding box center [21, 93] width 14 height 14
click at [86, 118] on link "Optimization groups" at bounding box center [167, 125] width 202 height 24
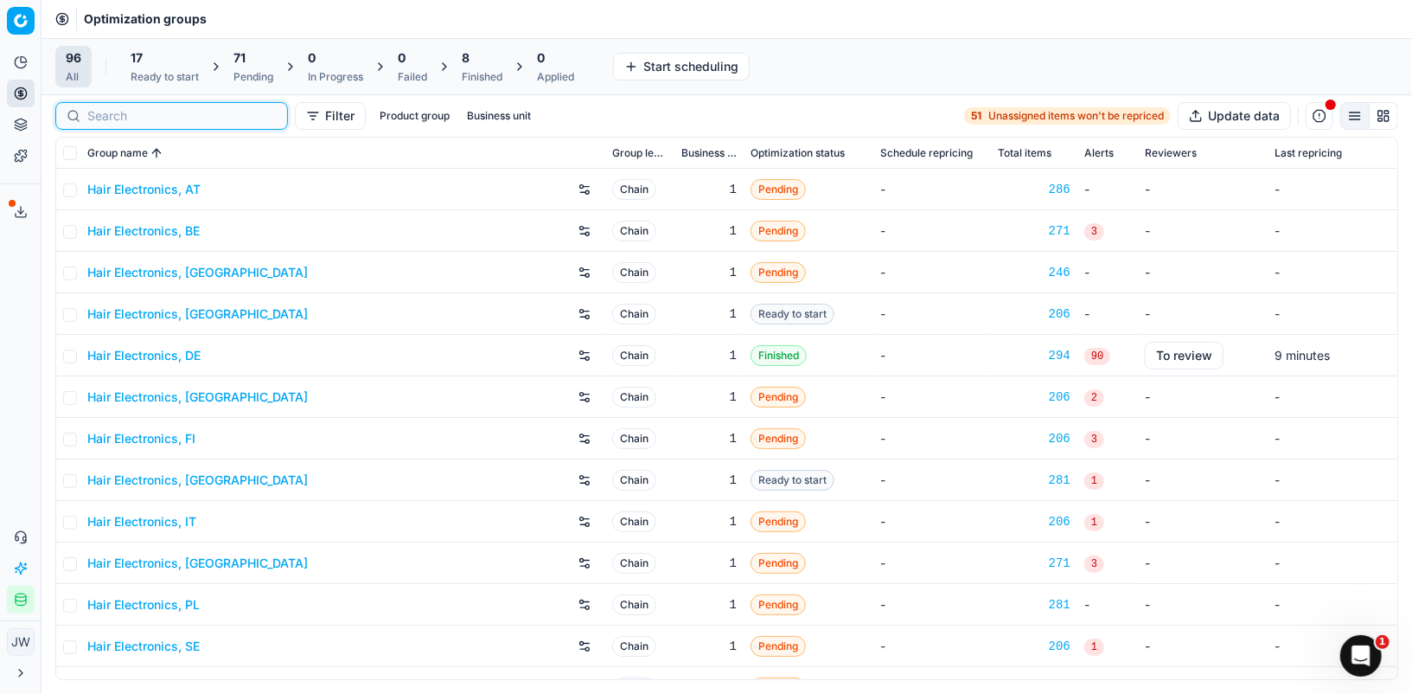
click at [113, 116] on input at bounding box center [181, 115] width 189 height 17
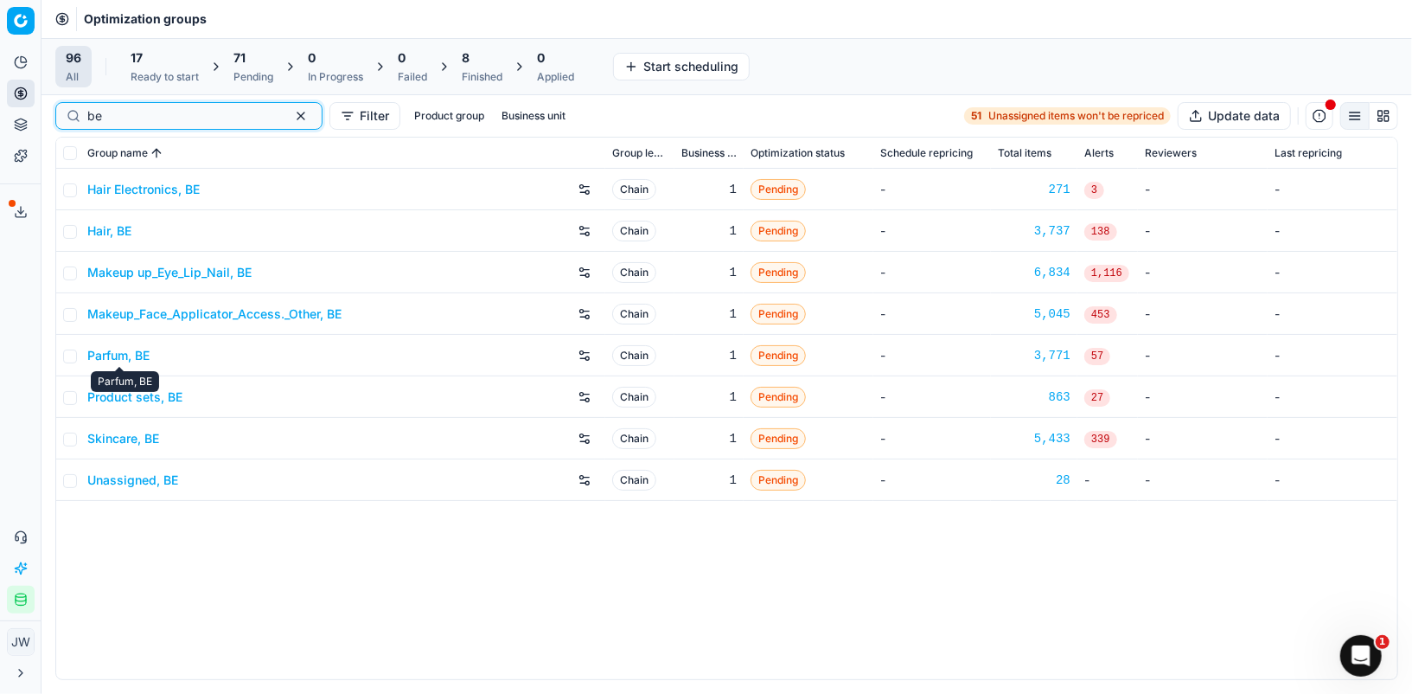
type input "be"
drag, startPoint x: 130, startPoint y: 432, endPoint x: 133, endPoint y: 420, distance: 11.8
click at [130, 432] on link "Skincare, BE" at bounding box center [123, 438] width 72 height 17
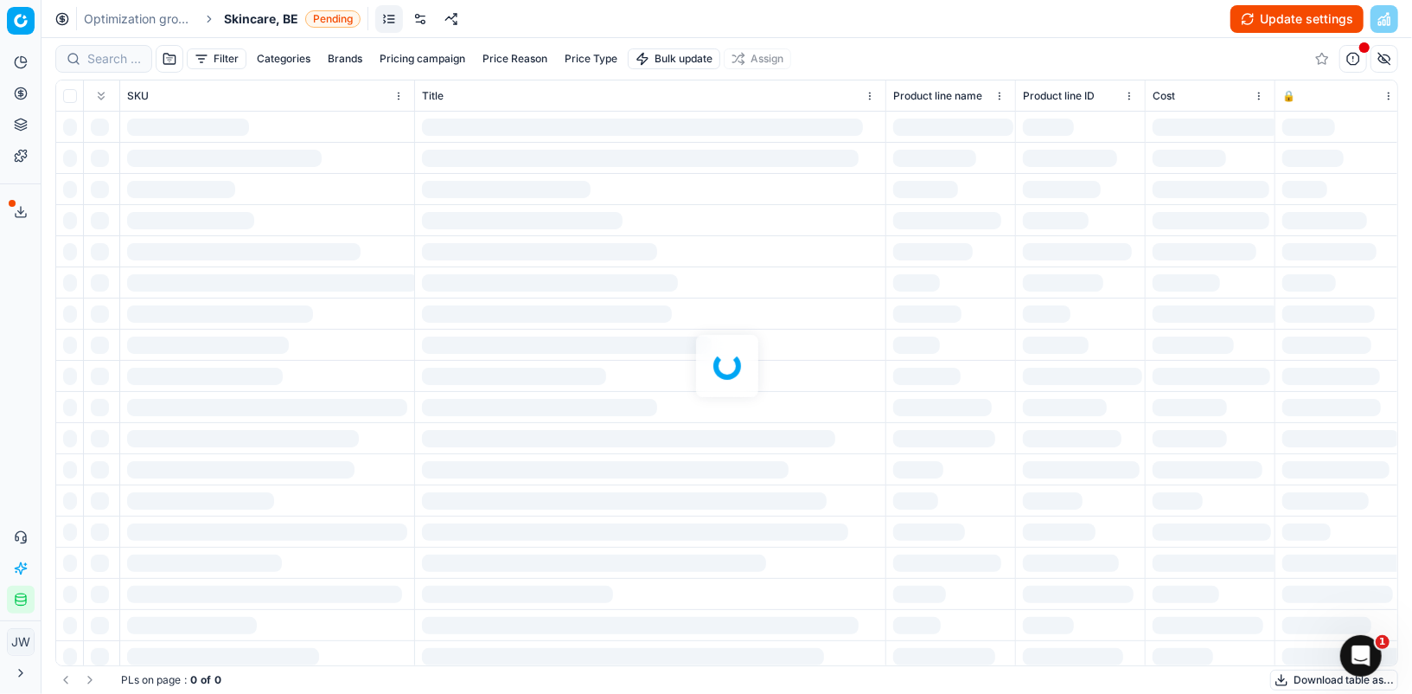
click at [430, 28] on link at bounding box center [420, 19] width 28 height 28
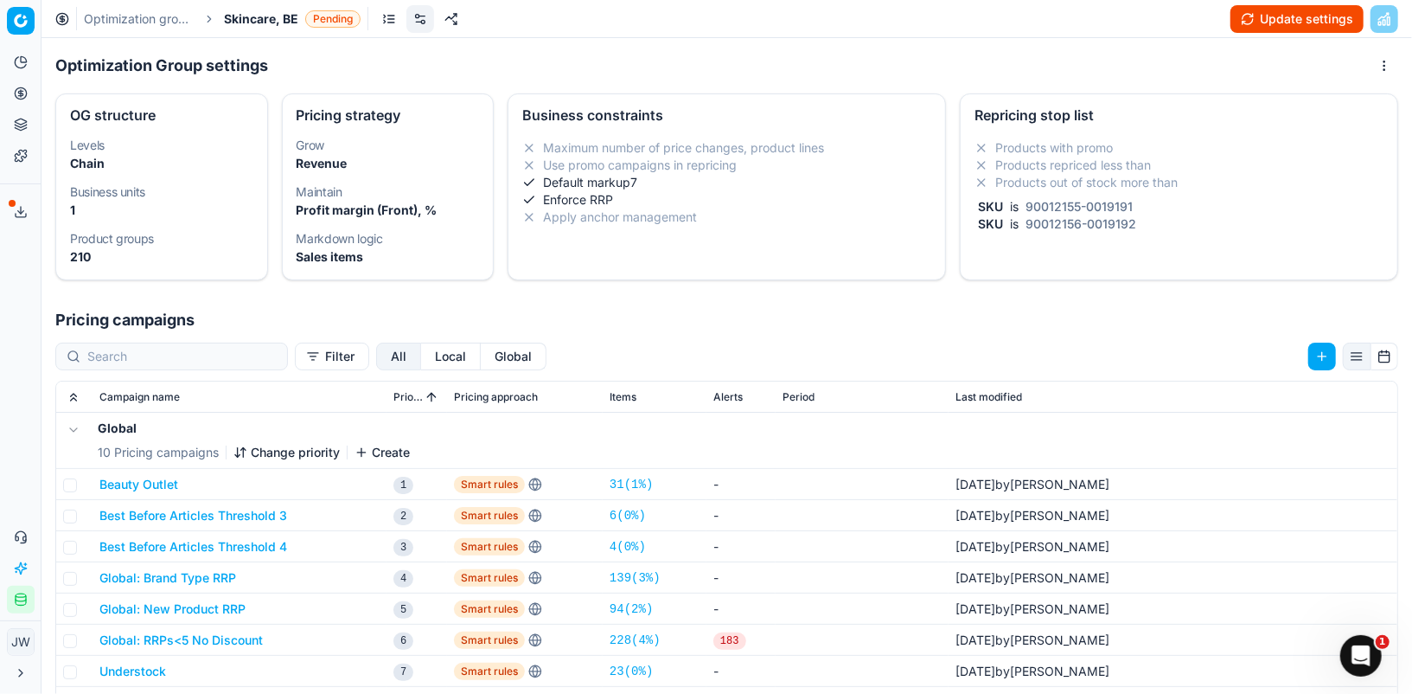
click at [376, 363] on button "All" at bounding box center [398, 356] width 45 height 28
click at [421, 360] on button "Local" at bounding box center [451, 356] width 60 height 28
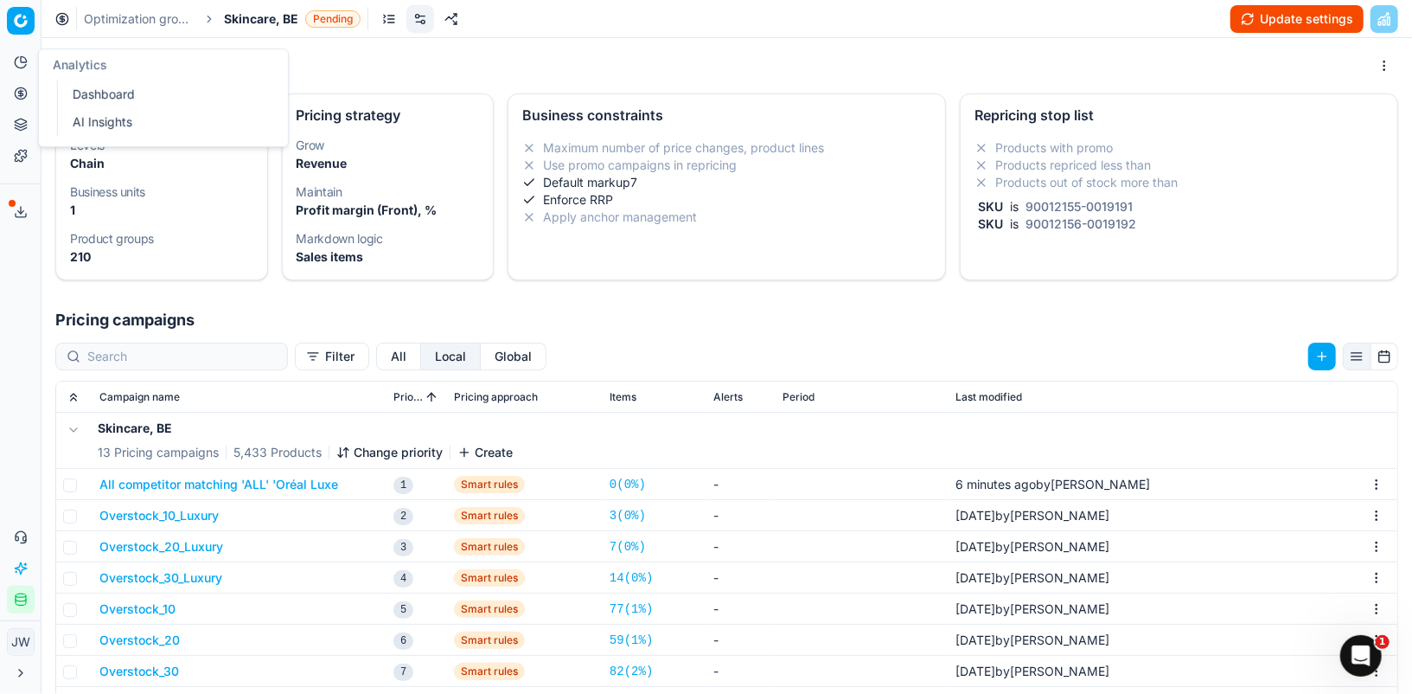
click at [17, 87] on icon at bounding box center [21, 93] width 14 height 14
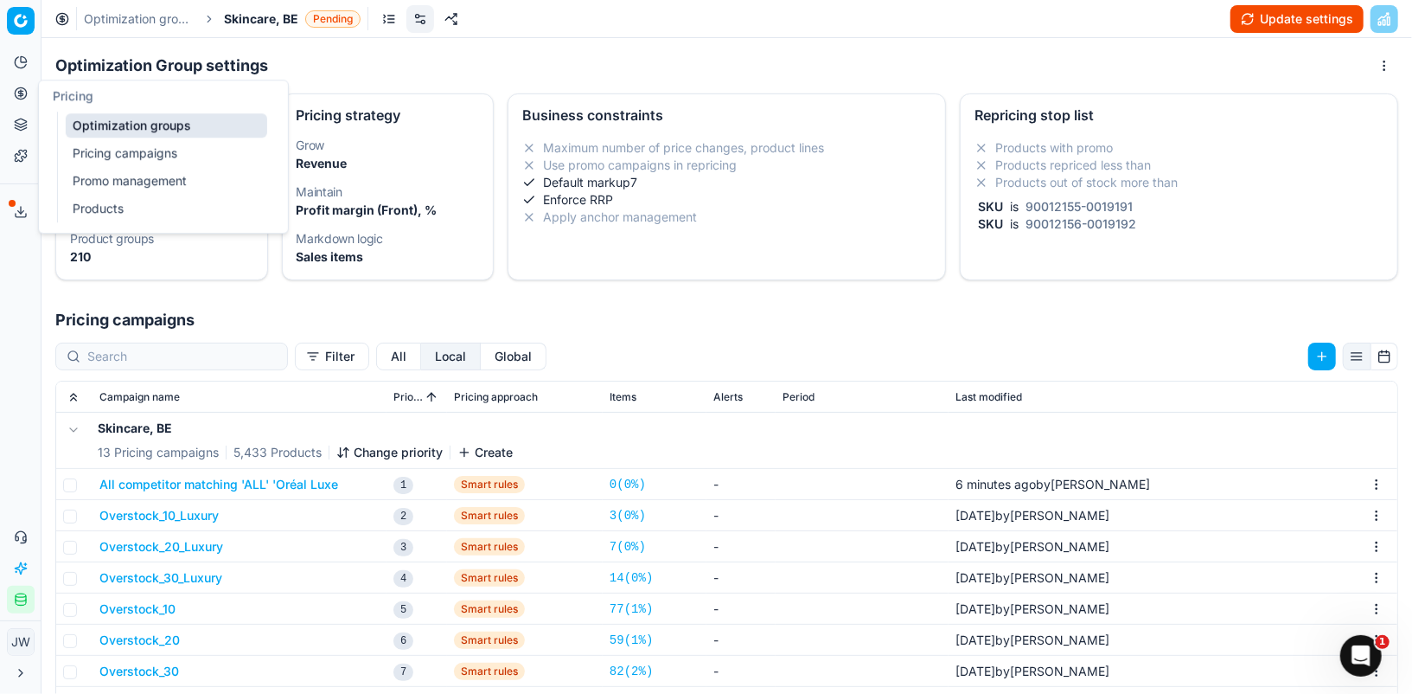
click at [103, 117] on link "Optimization groups" at bounding box center [167, 125] width 202 height 24
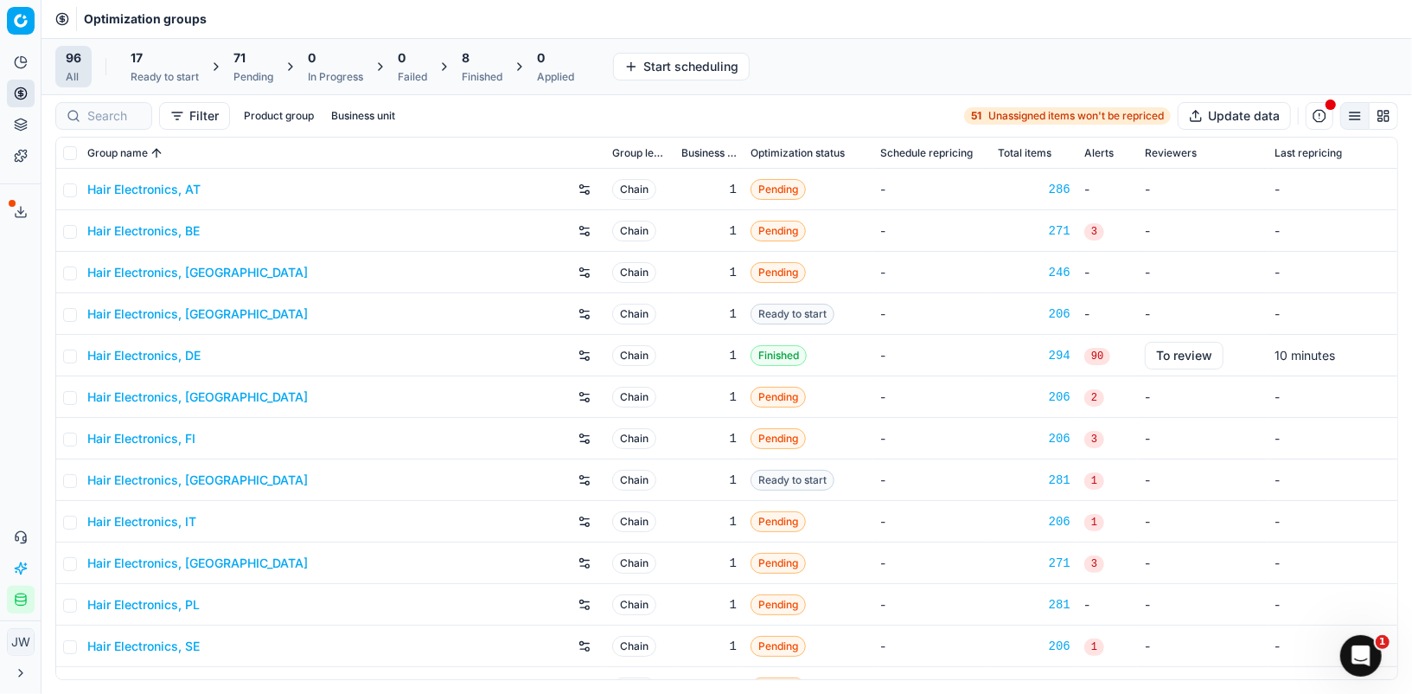
click at [119, 102] on div at bounding box center [103, 116] width 97 height 28
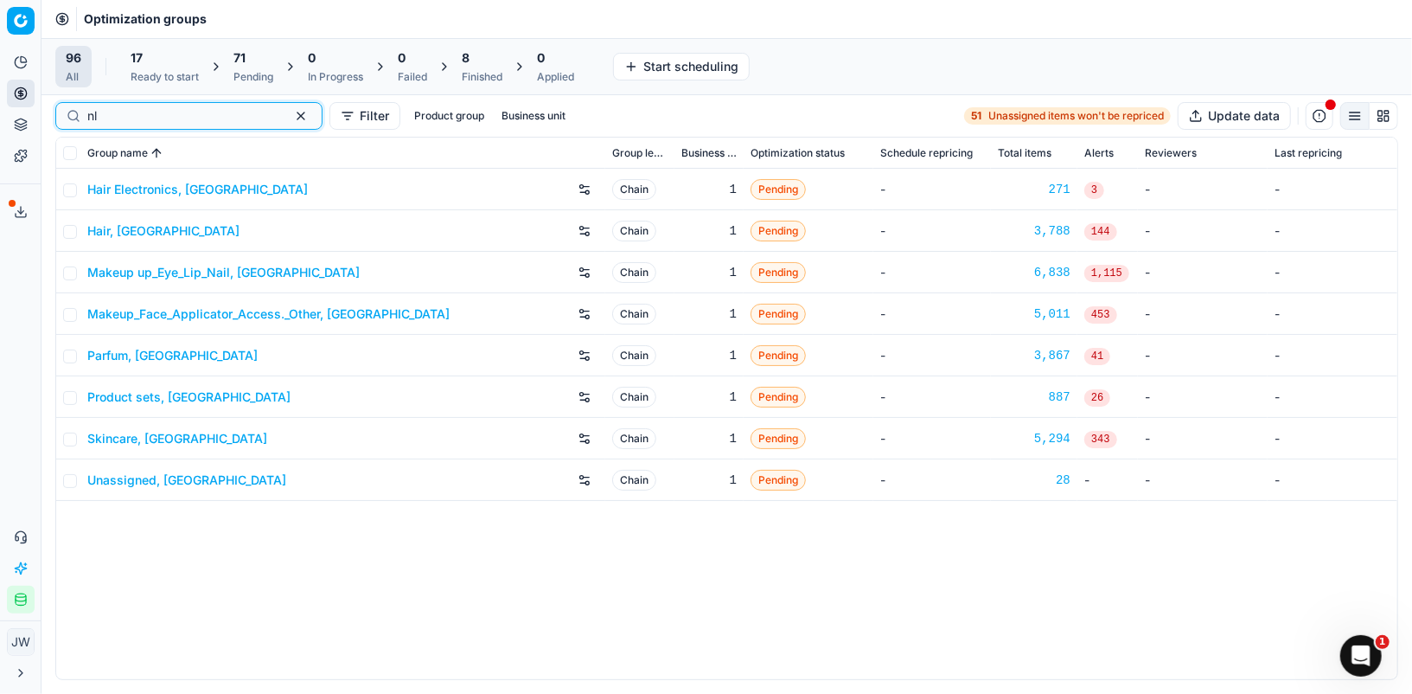
type input "nl"
click at [130, 352] on link "Parfum, [GEOGRAPHIC_DATA]" at bounding box center [172, 355] width 170 height 17
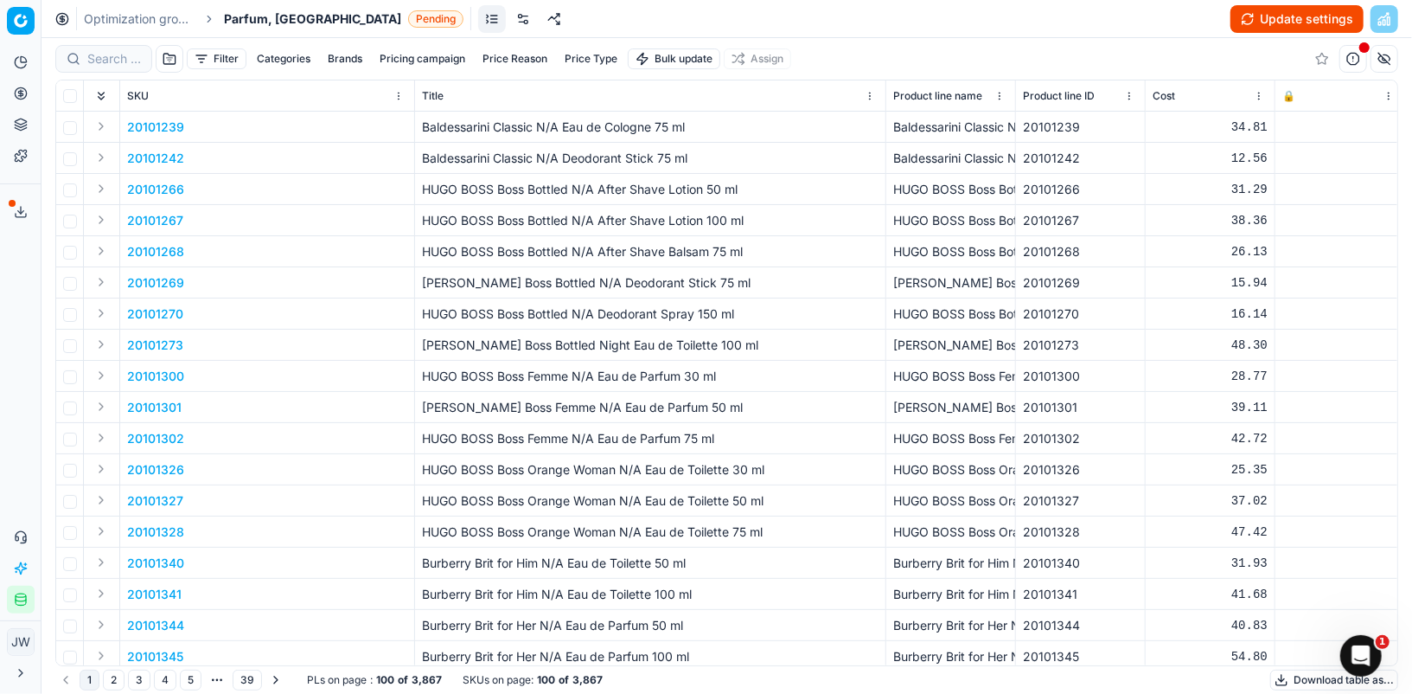
click at [509, 22] on link at bounding box center [523, 19] width 28 height 28
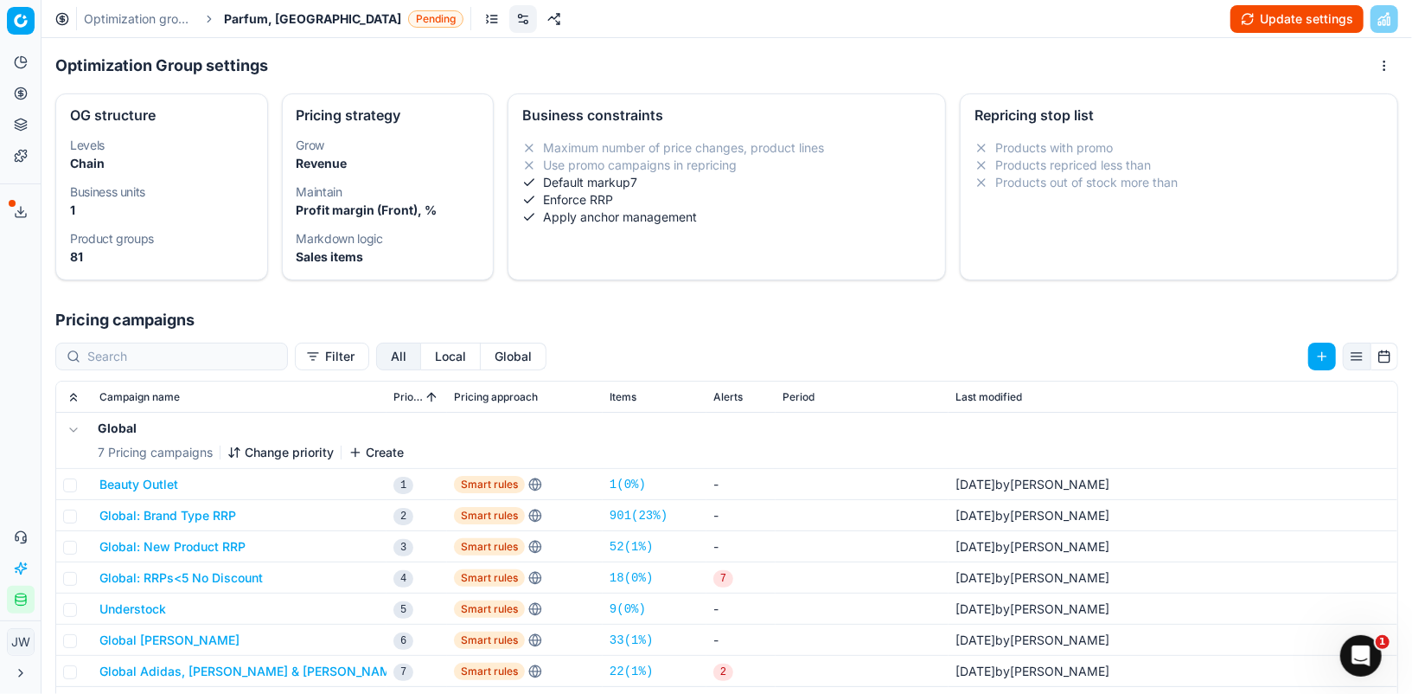
drag, startPoint x: 400, startPoint y: 387, endPoint x: 400, endPoint y: 367, distance: 20.8
click at [400, 379] on div "Filter All Local Global Campaign name Priority Pricing approach Items Alerts Pe…" at bounding box center [727, 646] width 1371 height 628
click at [421, 360] on button "Local" at bounding box center [451, 356] width 60 height 28
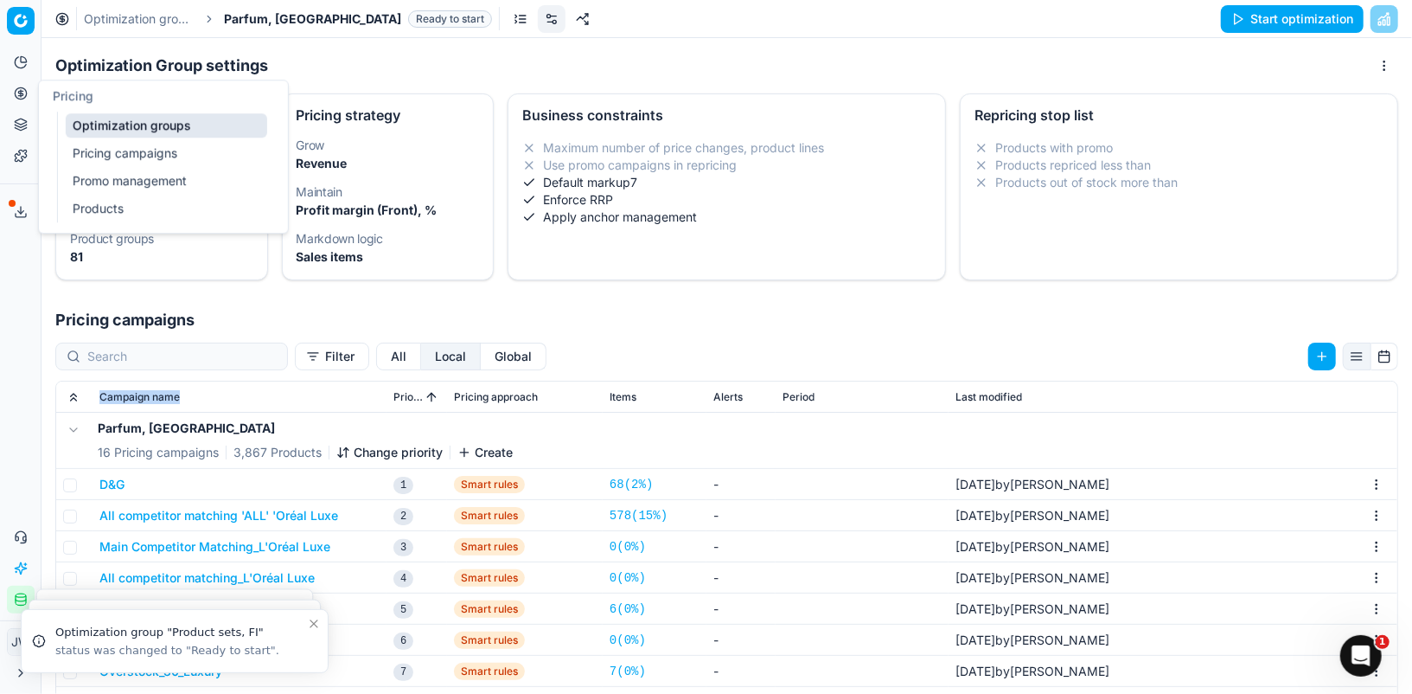
click at [23, 91] on icon at bounding box center [21, 93] width 14 height 14
click at [97, 110] on div "Pricing" at bounding box center [163, 95] width 249 height 31
click at [97, 126] on link "Optimization groups" at bounding box center [167, 125] width 202 height 24
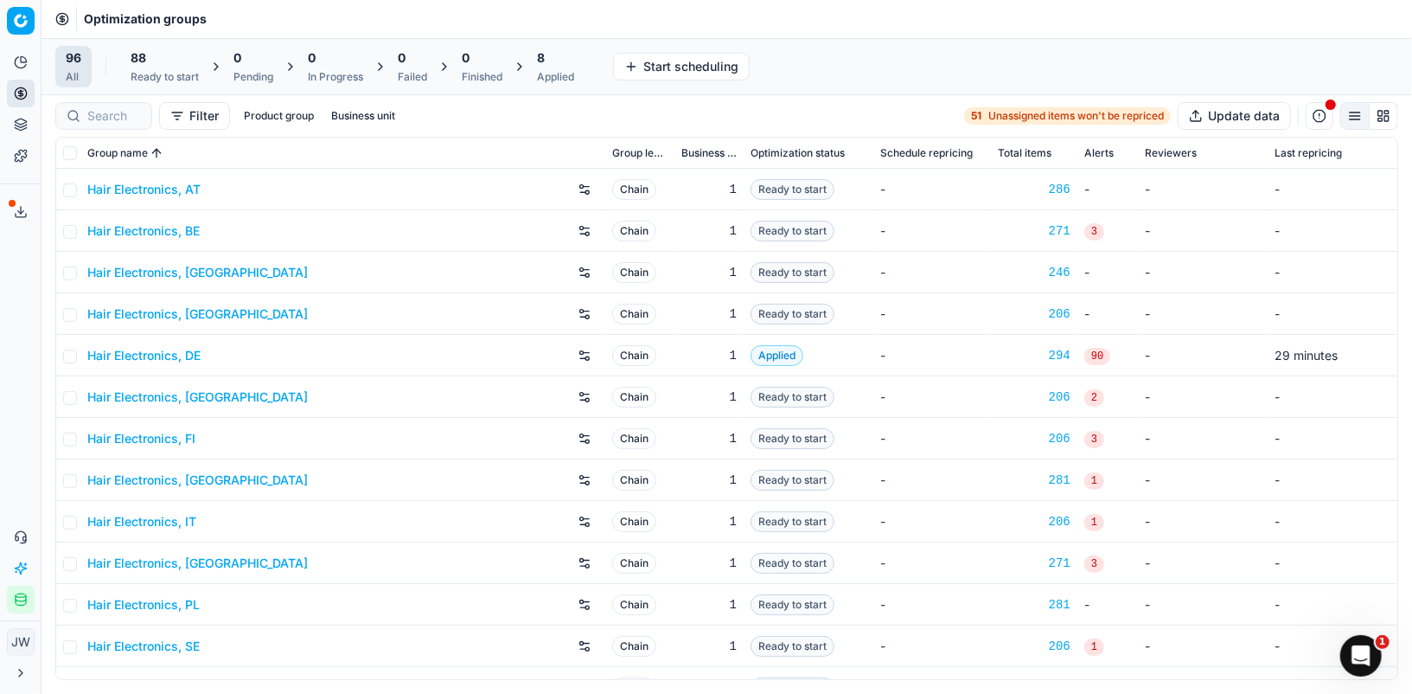
click at [559, 84] on div "8 Applied" at bounding box center [556, 67] width 58 height 42
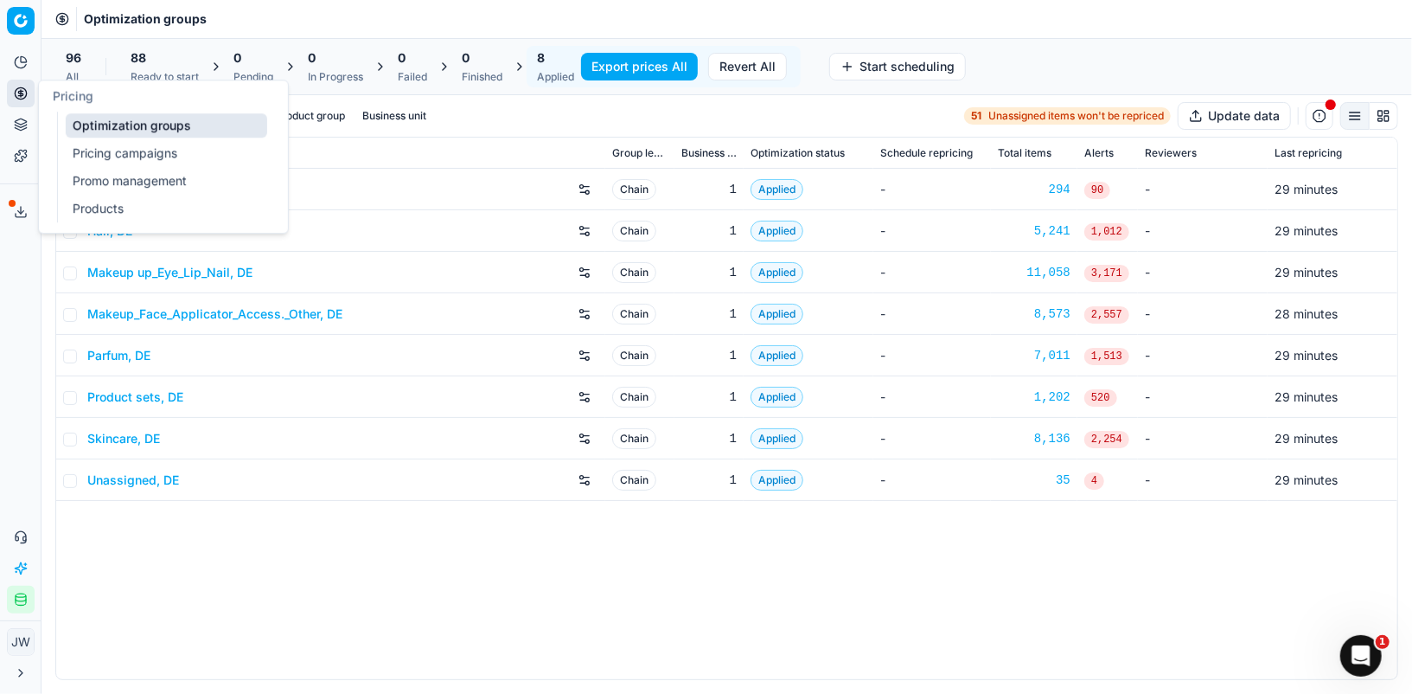
click at [22, 91] on icon at bounding box center [20, 93] width 4 height 4
click at [80, 125] on link "Optimization groups" at bounding box center [167, 125] width 202 height 24
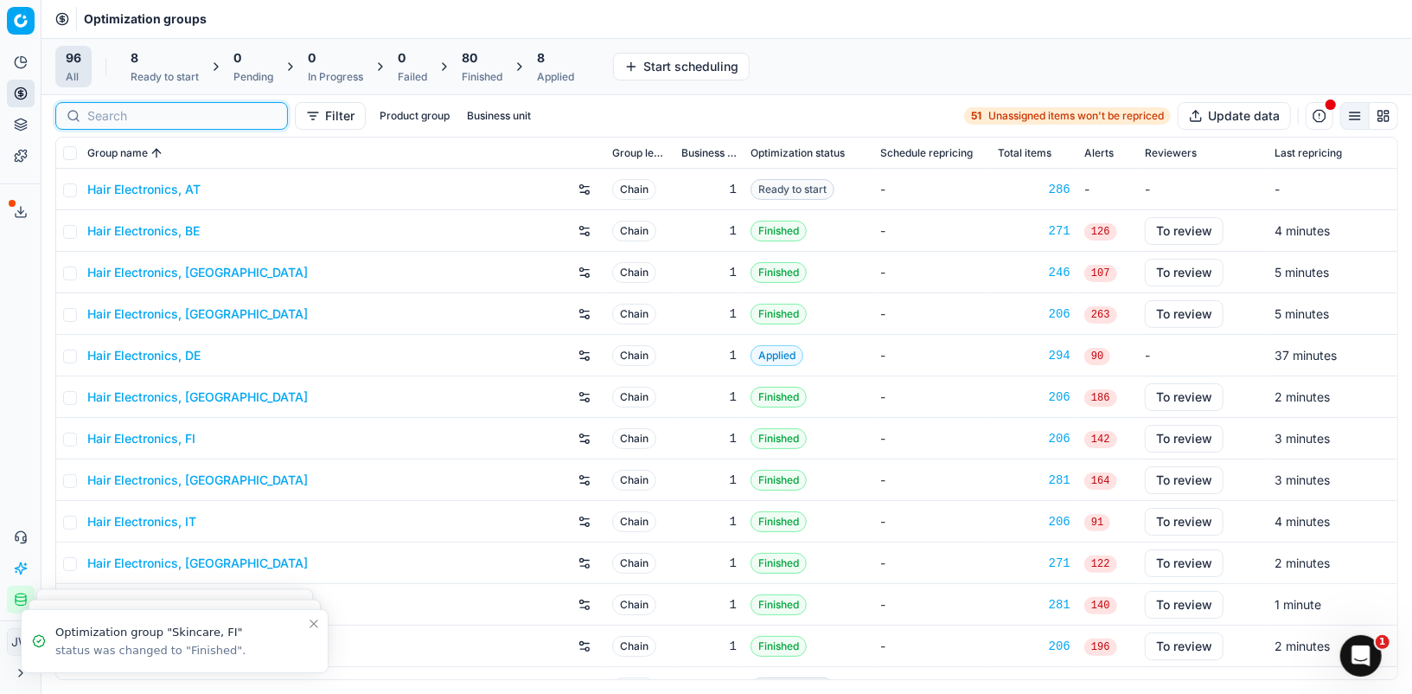
click at [113, 117] on input at bounding box center [181, 115] width 189 height 17
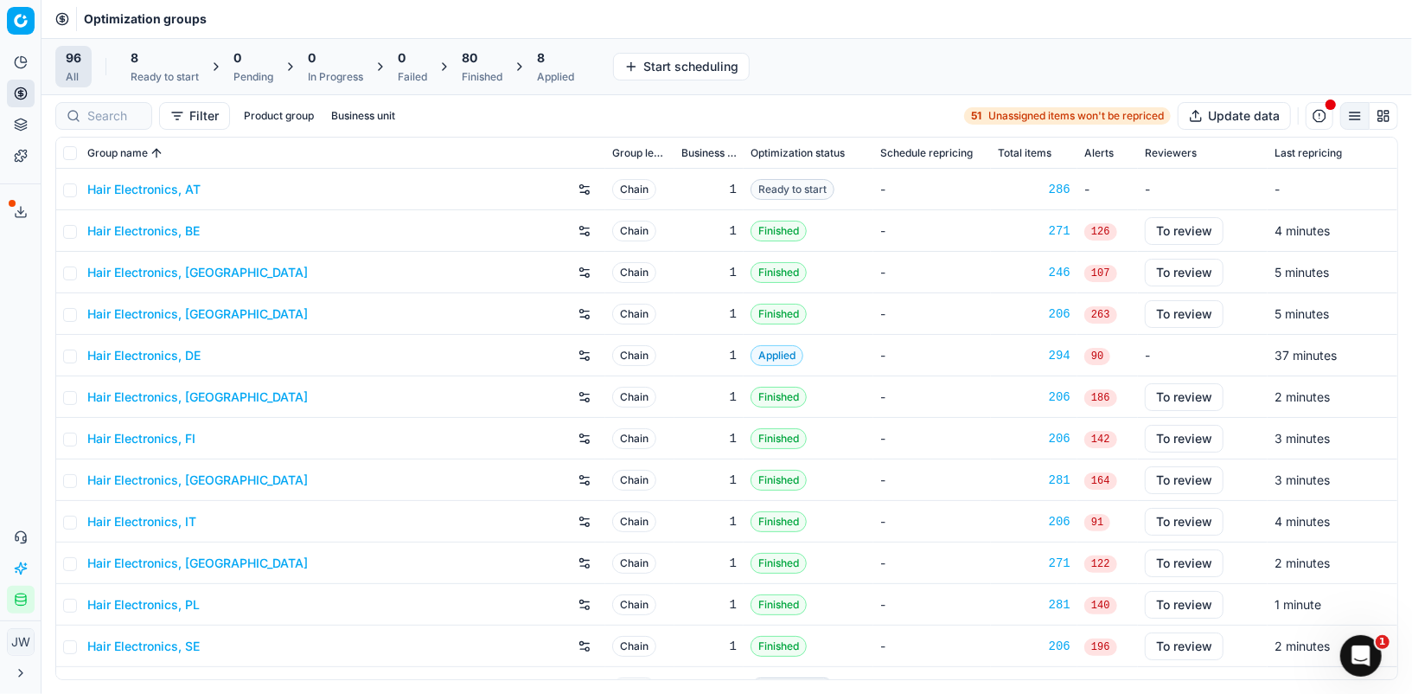
click at [483, 74] on div "Finished" at bounding box center [482, 77] width 41 height 14
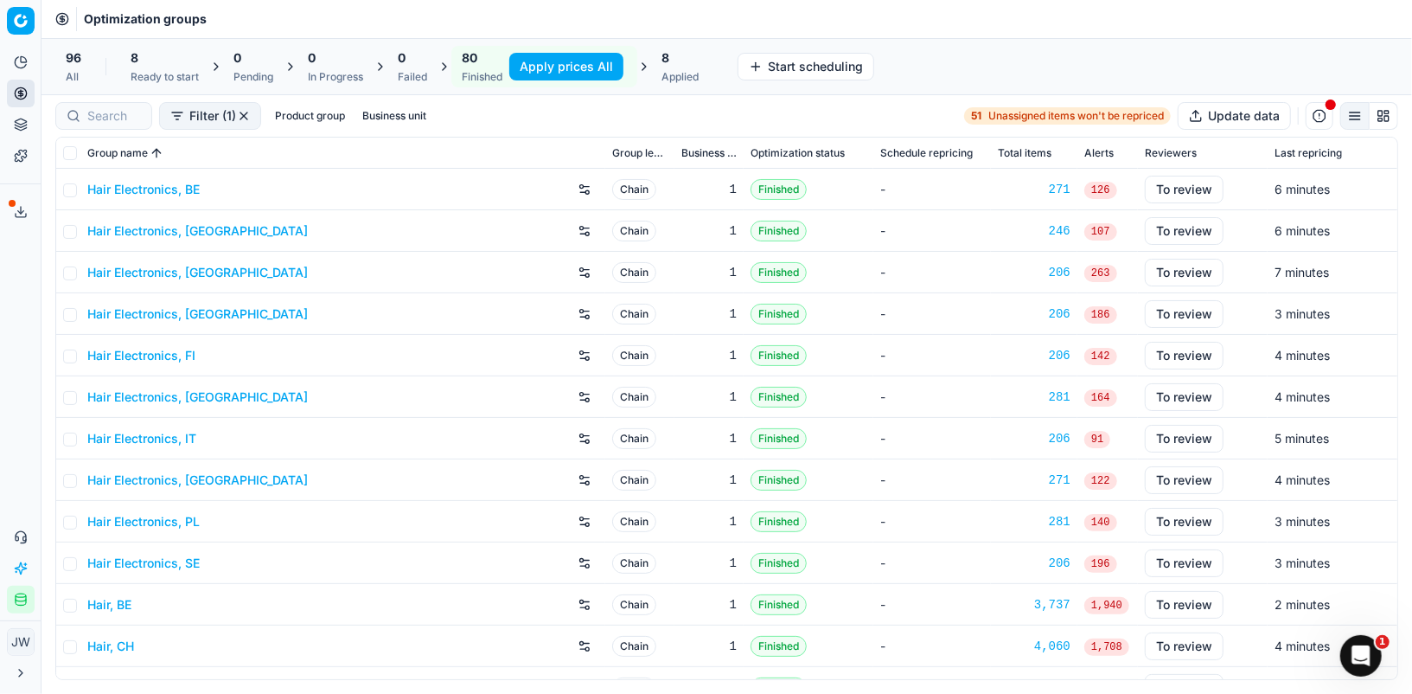
click at [556, 64] on button "Apply prices All" at bounding box center [566, 67] width 114 height 28
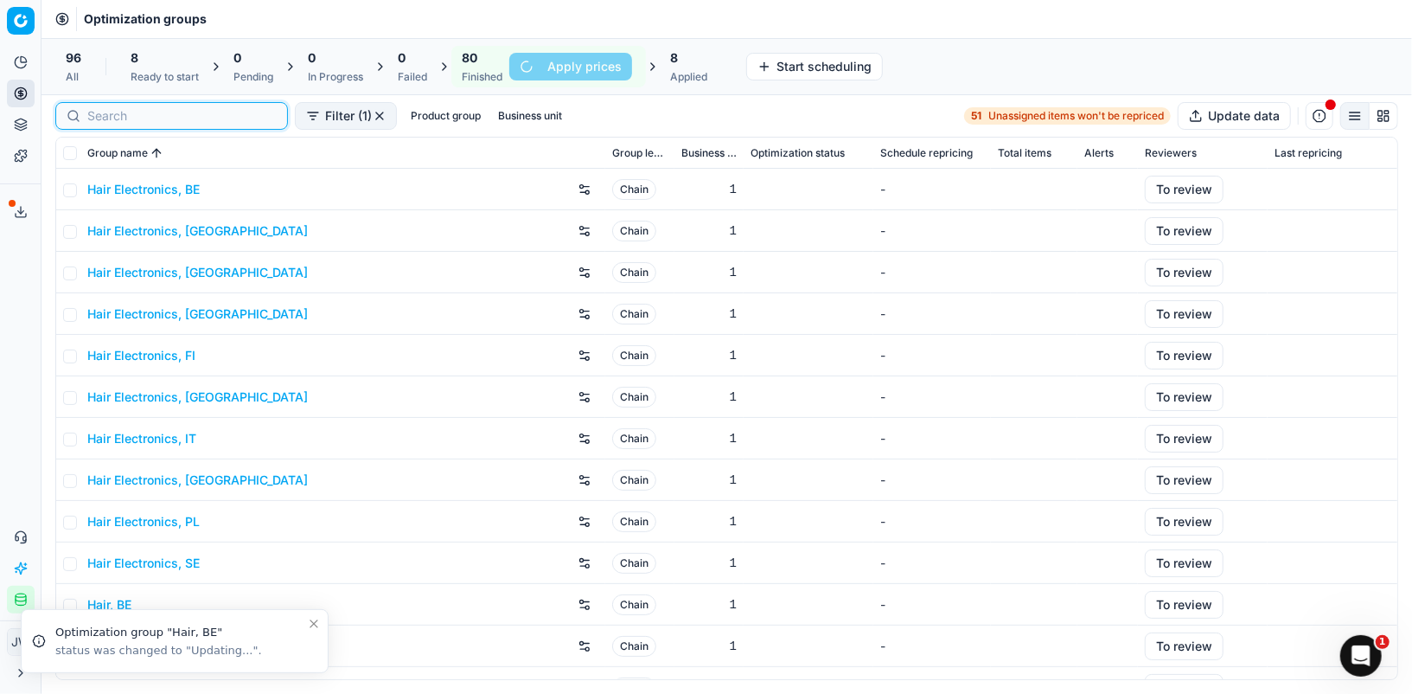
click at [106, 110] on input at bounding box center [181, 115] width 189 height 17
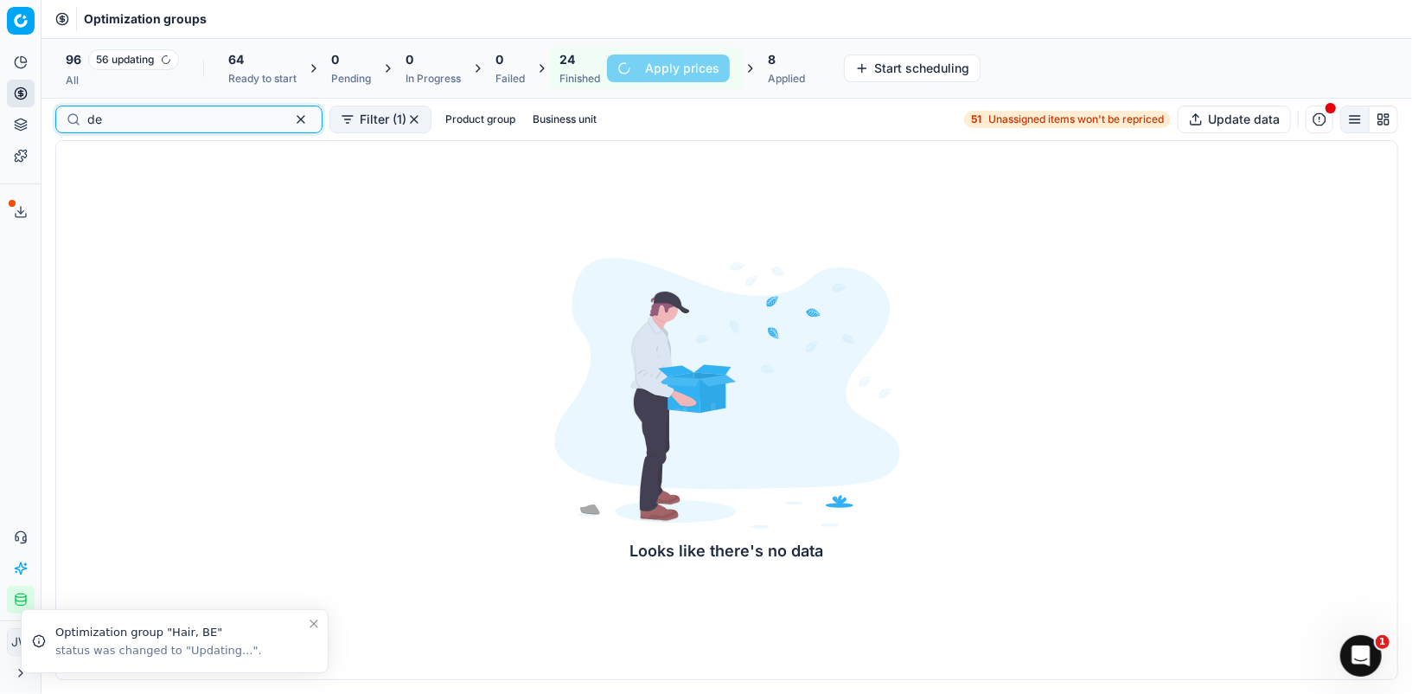
type input "de"
click at [787, 69] on div "8 Applied" at bounding box center [786, 68] width 37 height 35
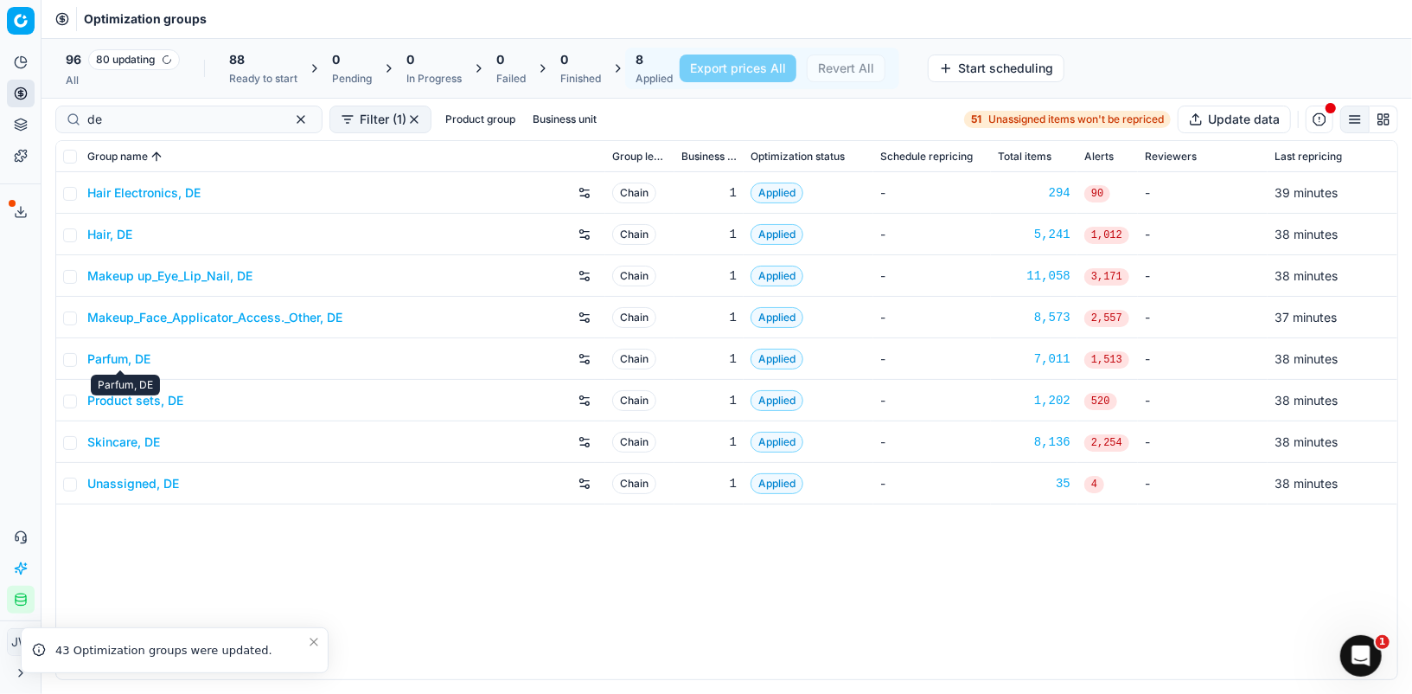
click at [118, 357] on link "Parfum, DE" at bounding box center [118, 358] width 63 height 17
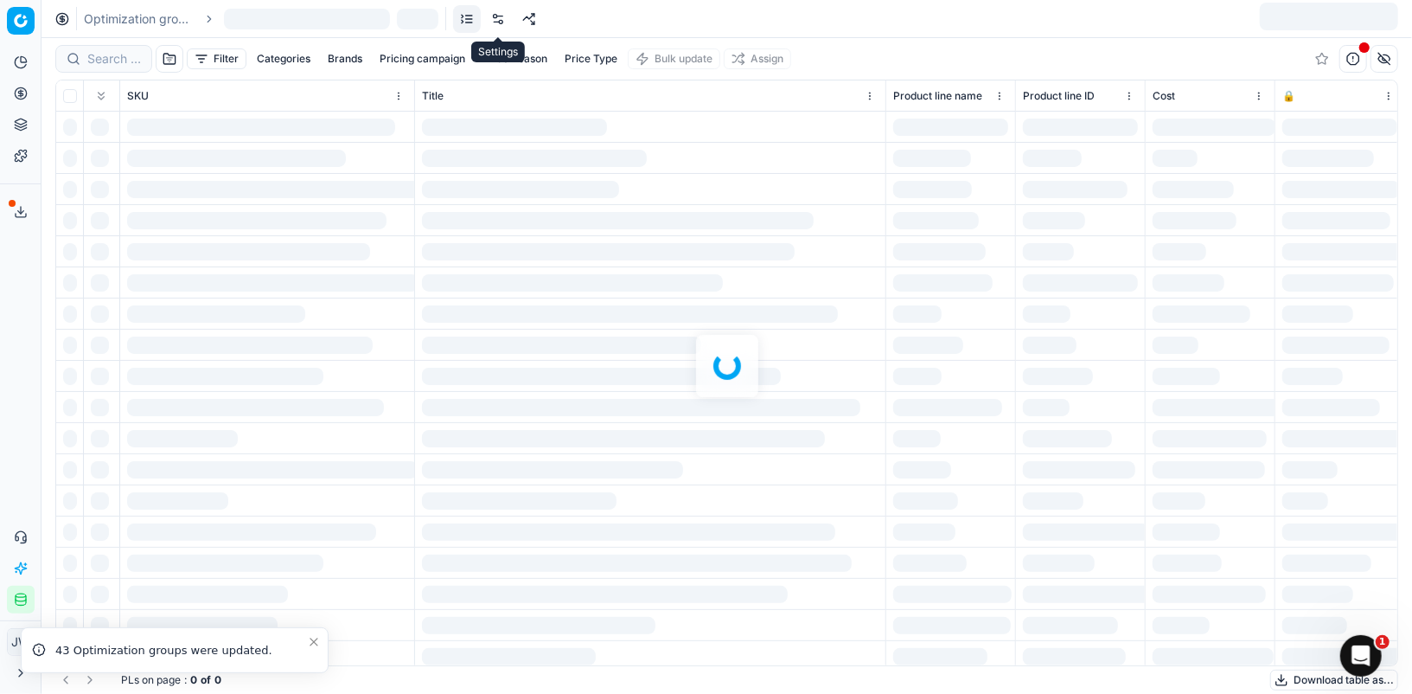
click at [496, 21] on link at bounding box center [498, 19] width 28 height 28
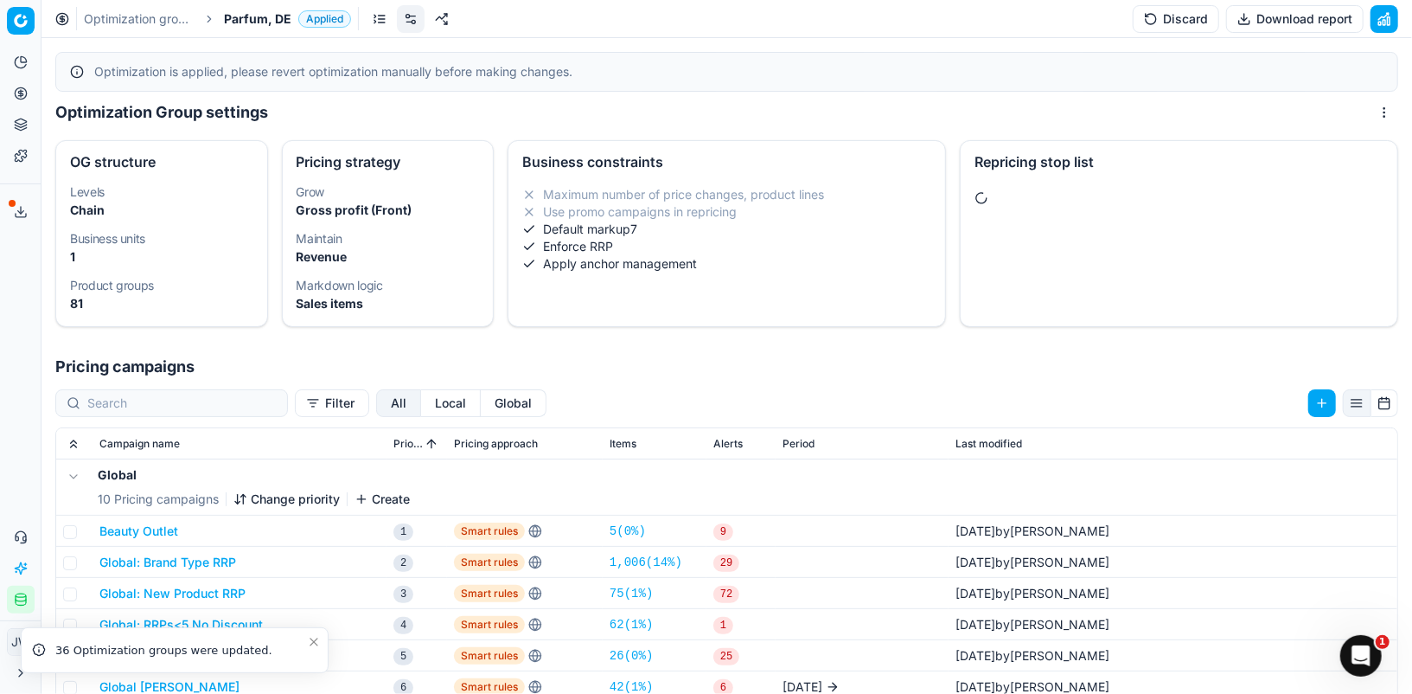
click at [421, 405] on button "Local" at bounding box center [451, 403] width 60 height 28
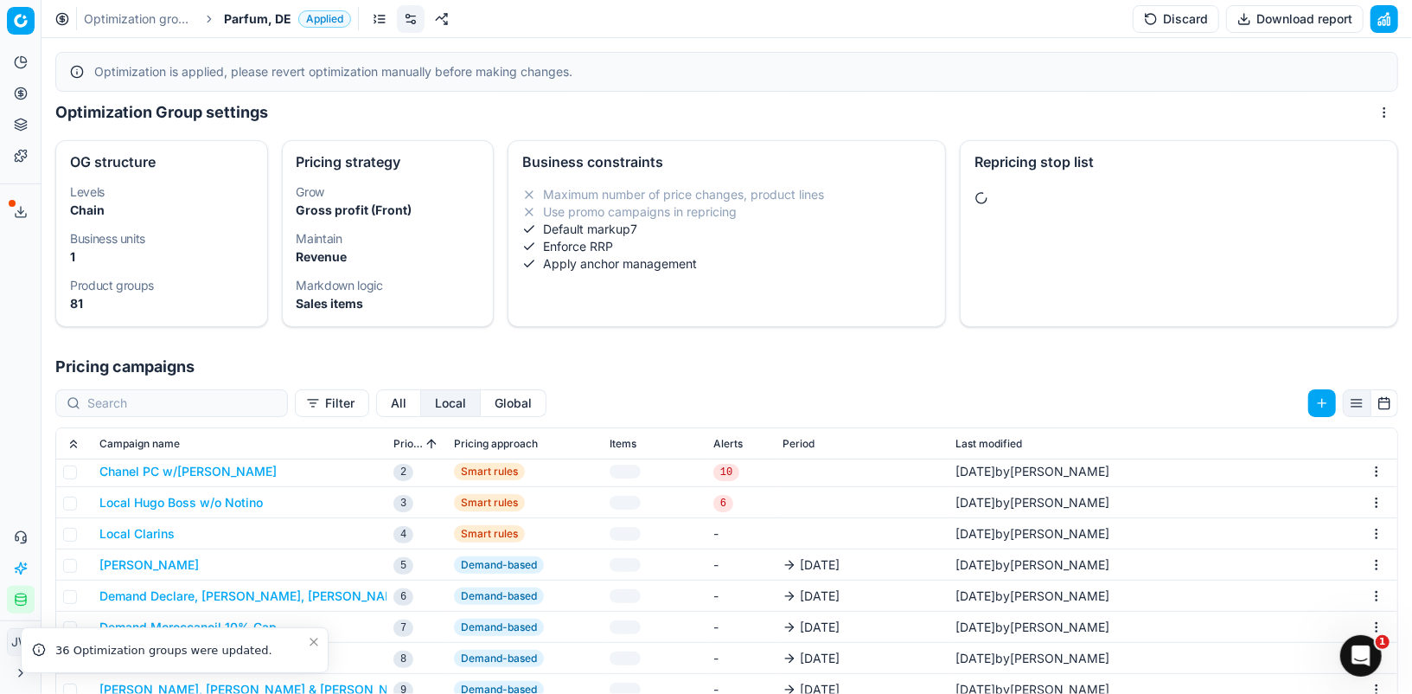
scroll to position [121, 0]
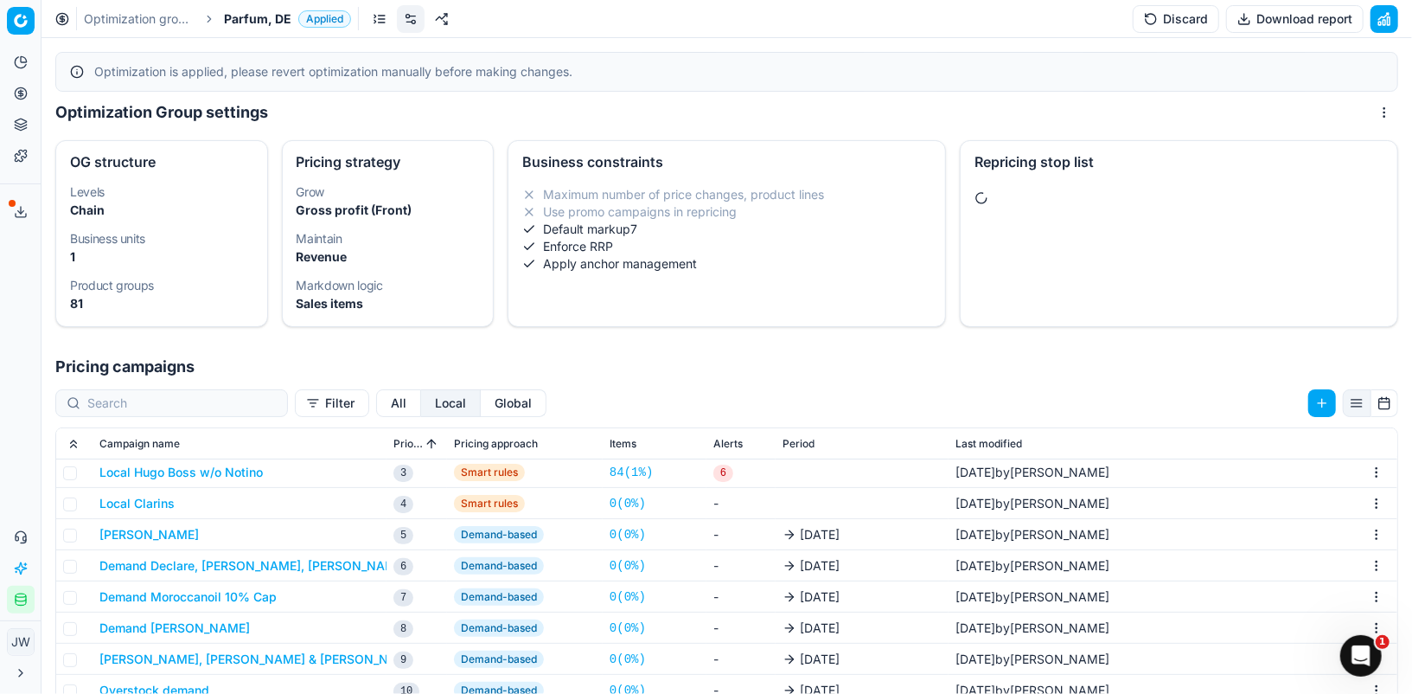
drag, startPoint x: 329, startPoint y: 405, endPoint x: 344, endPoint y: 419, distance: 21.4
click at [376, 405] on button "All" at bounding box center [398, 403] width 45 height 28
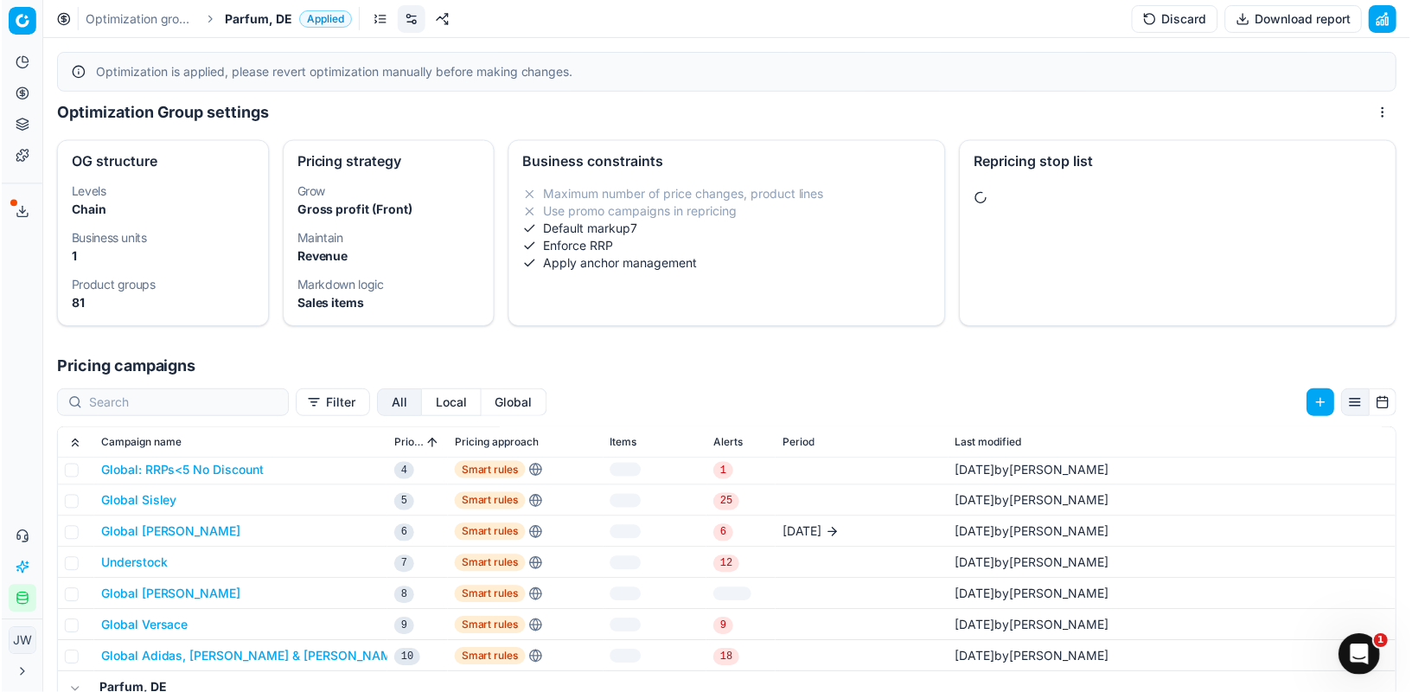
scroll to position [253, 0]
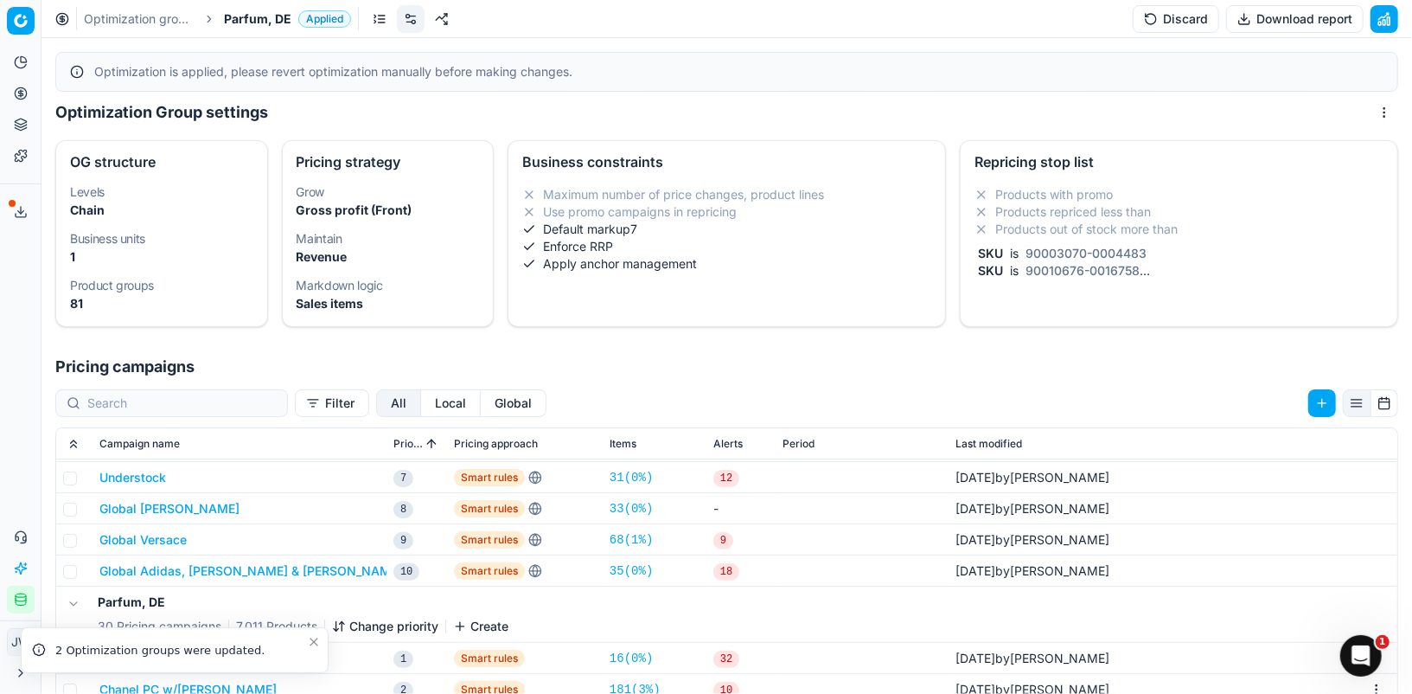
click at [154, 533] on button "Global Versace" at bounding box center [142, 539] width 87 height 17
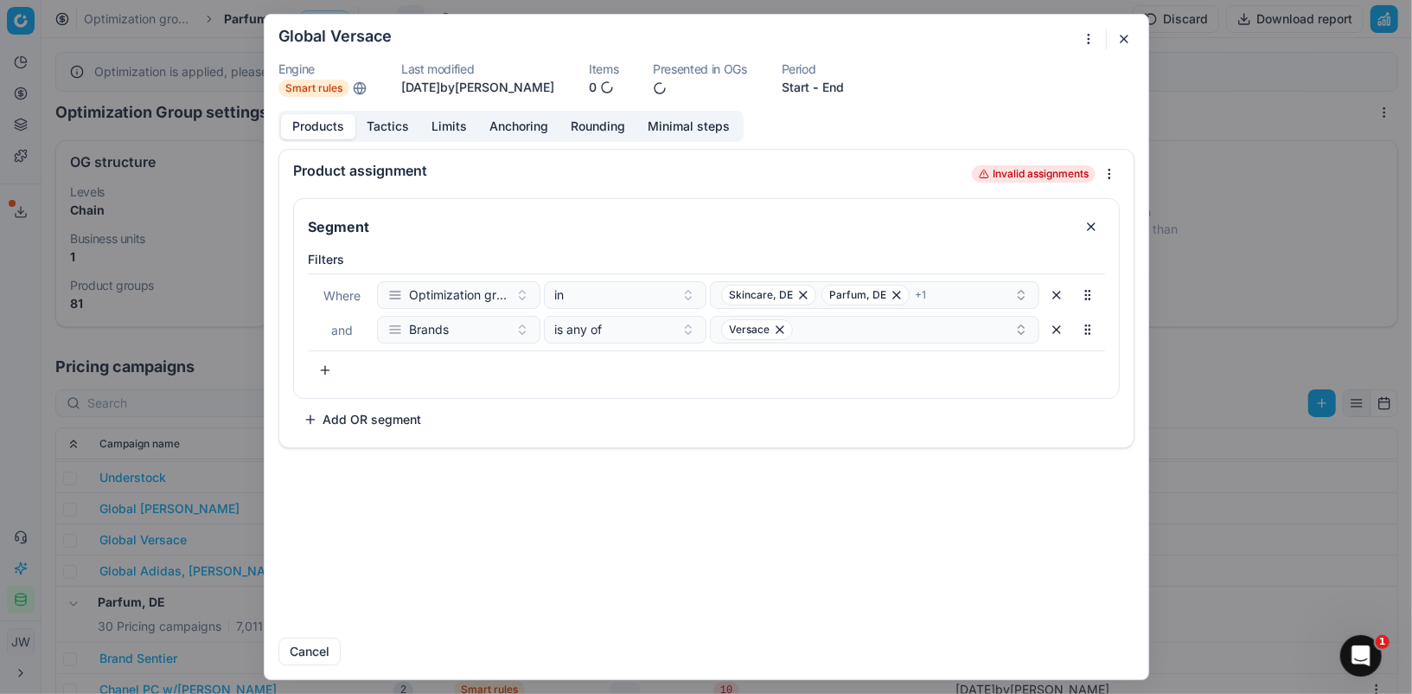
click at [393, 126] on button "Tactics" at bounding box center [387, 126] width 65 height 25
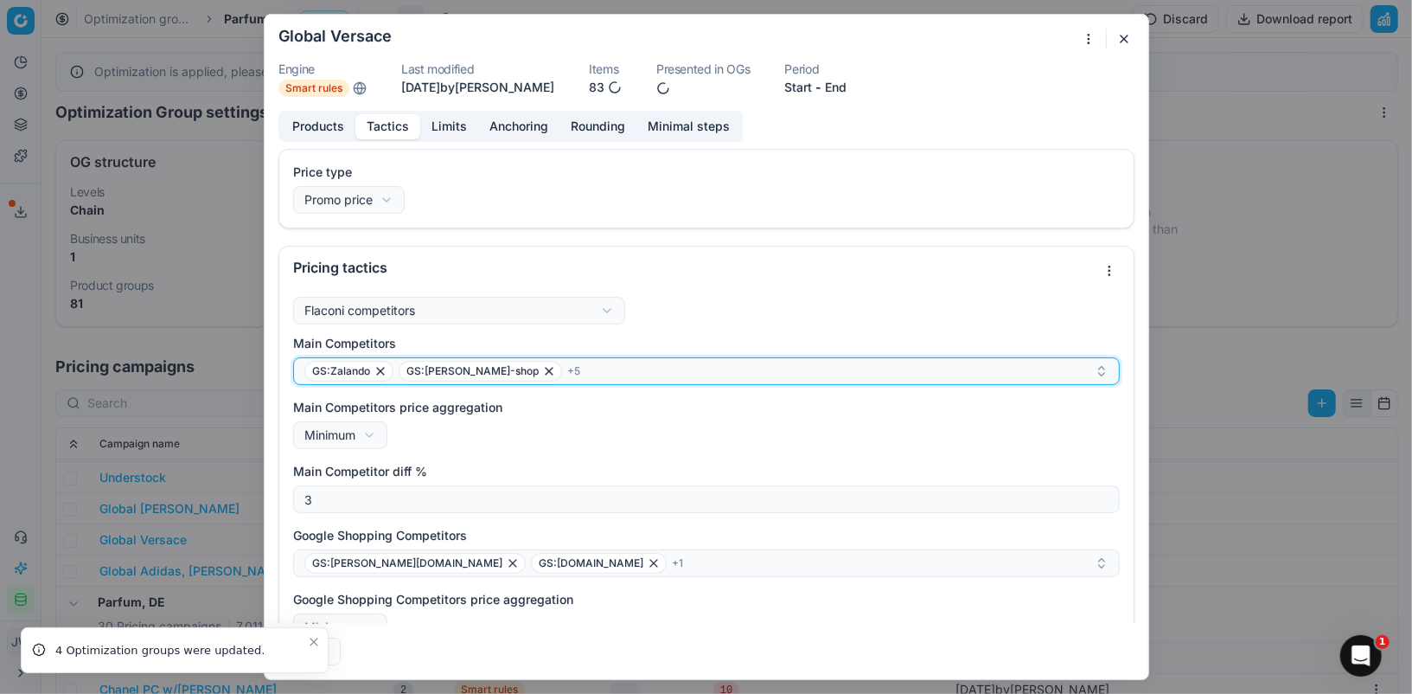
click at [554, 372] on div "GS:Zalando GS:hagel-shop + 5" at bounding box center [699, 371] width 791 height 21
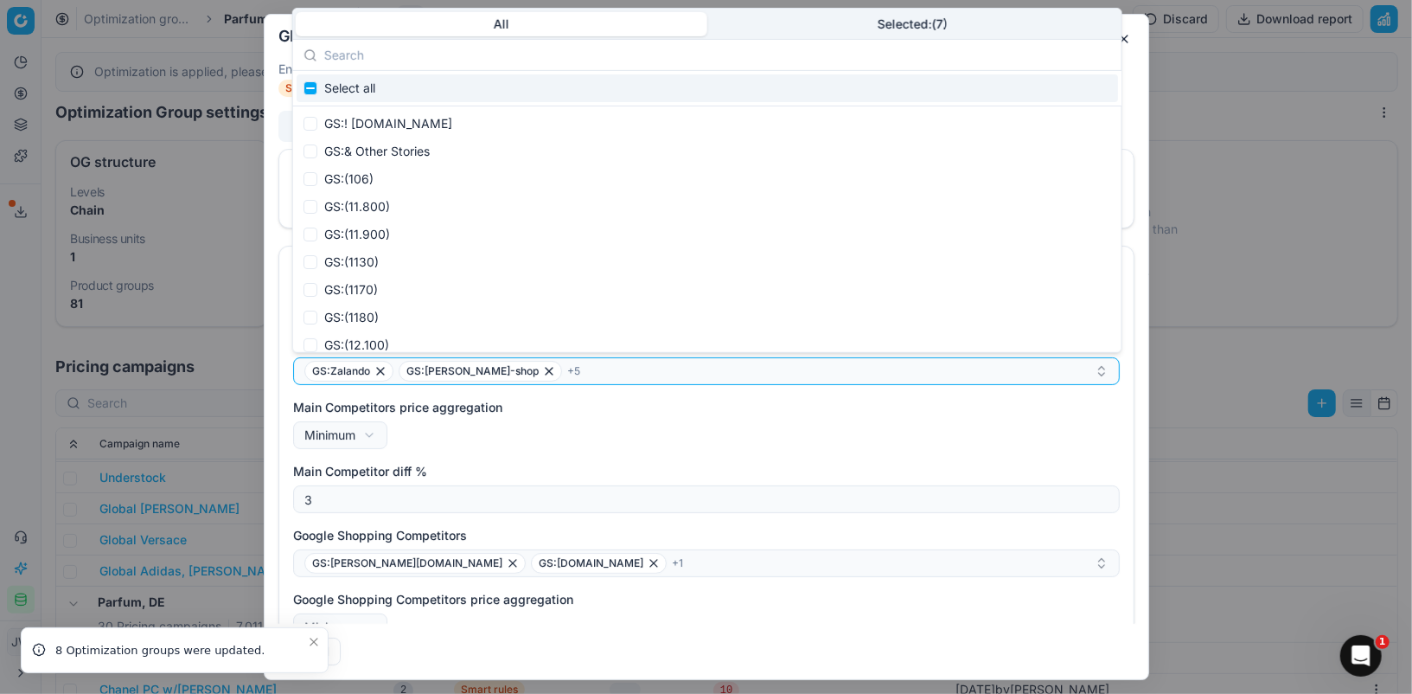
click at [860, 38] on input "text" at bounding box center [717, 54] width 787 height 35
click at [860, 22] on body "Pricing platform Analytics Pricing Product portfolio Templates Export service 6…" at bounding box center [706, 347] width 1412 height 694
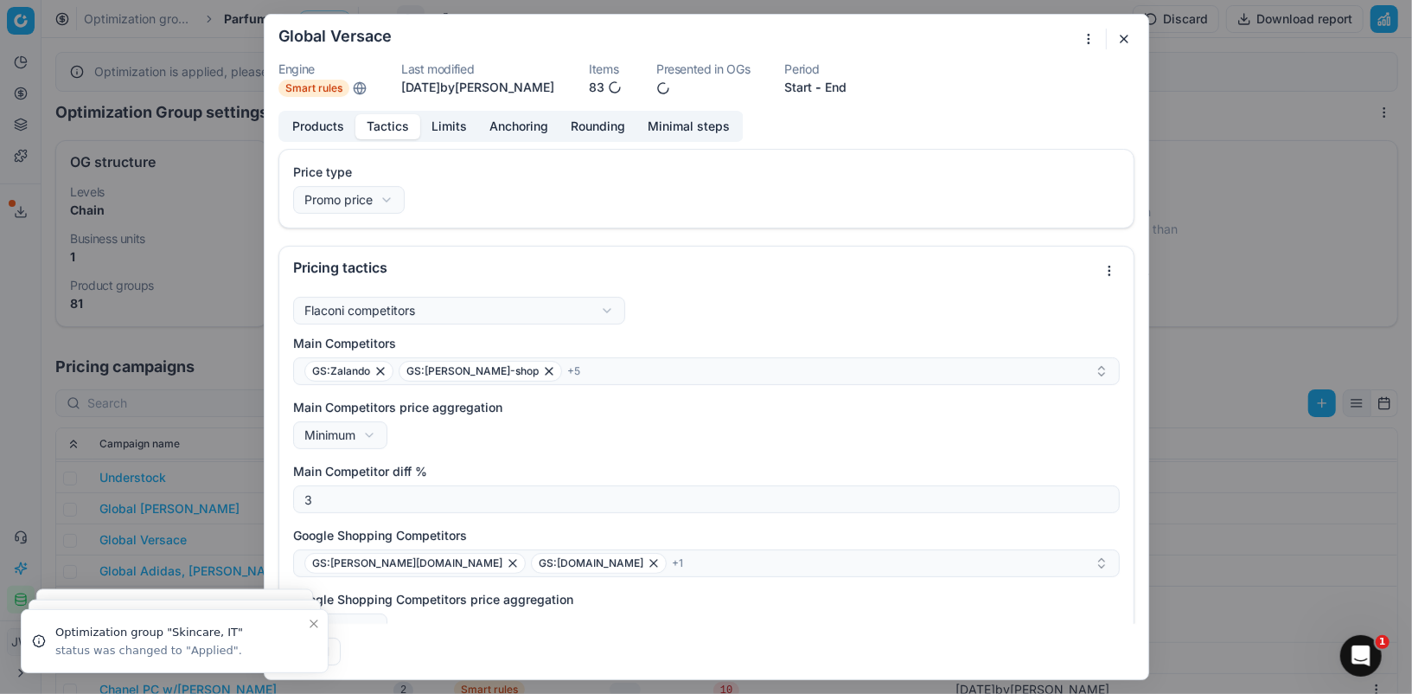
click at [744, 442] on div "Main Competitors price aggregation Minimum Minimum Maximum" at bounding box center [706, 424] width 827 height 50
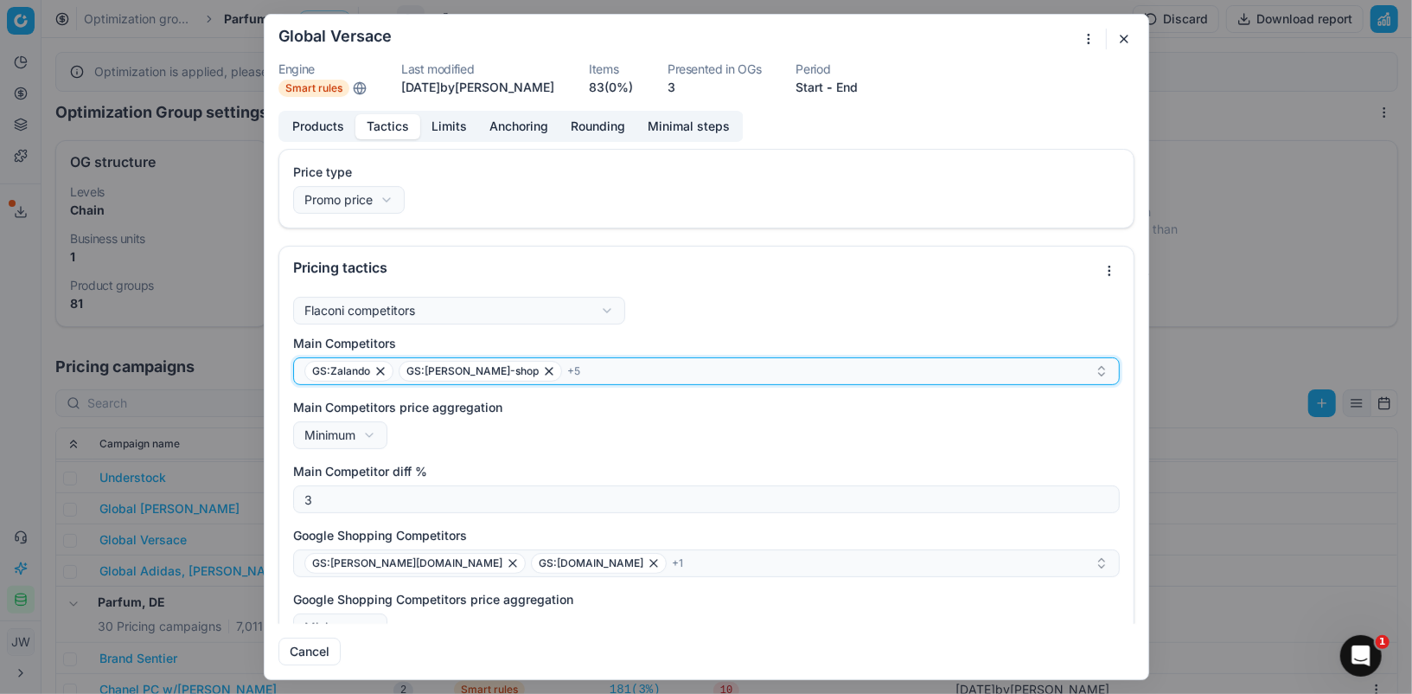
click at [557, 372] on div "GS:Zalando GS:hagel-shop + 5" at bounding box center [699, 371] width 791 height 21
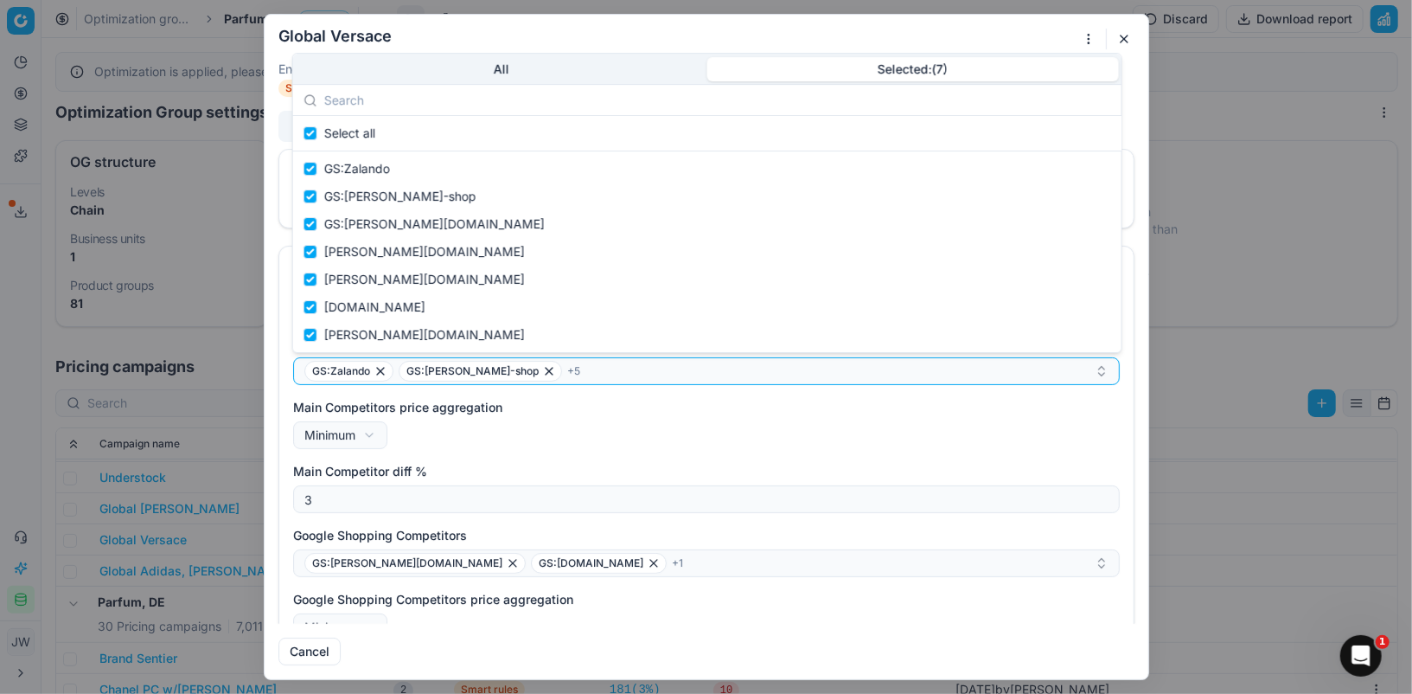
click at [930, 18] on body "Pricing platform Analytics Pricing Product portfolio Templates Export service 6…" at bounding box center [706, 347] width 1412 height 694
